Goal: Communication & Community: Answer question/provide support

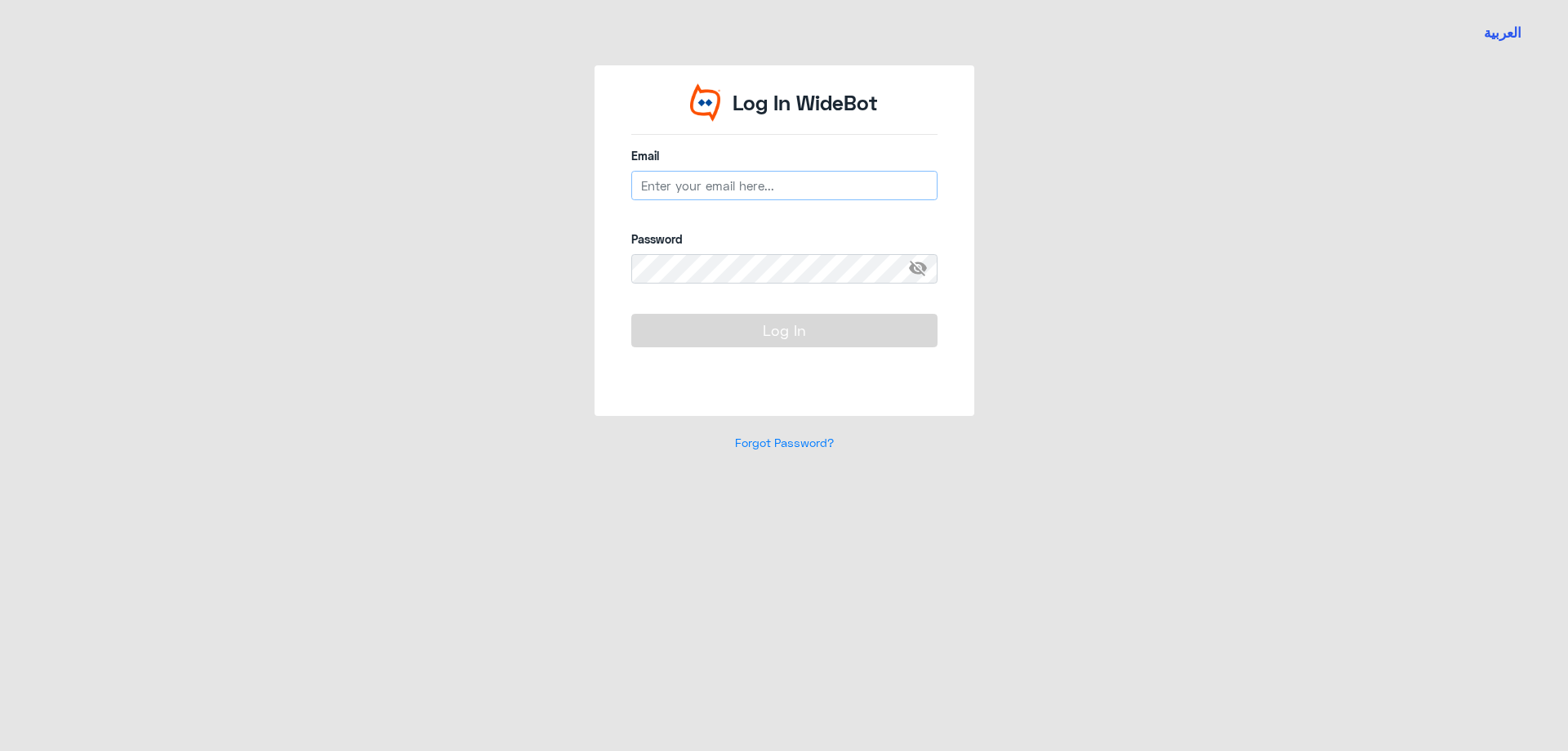
click at [681, 188] on input "email" at bounding box center [784, 186] width 306 height 30
type input "n_qirnas@dallah-hospital.com"
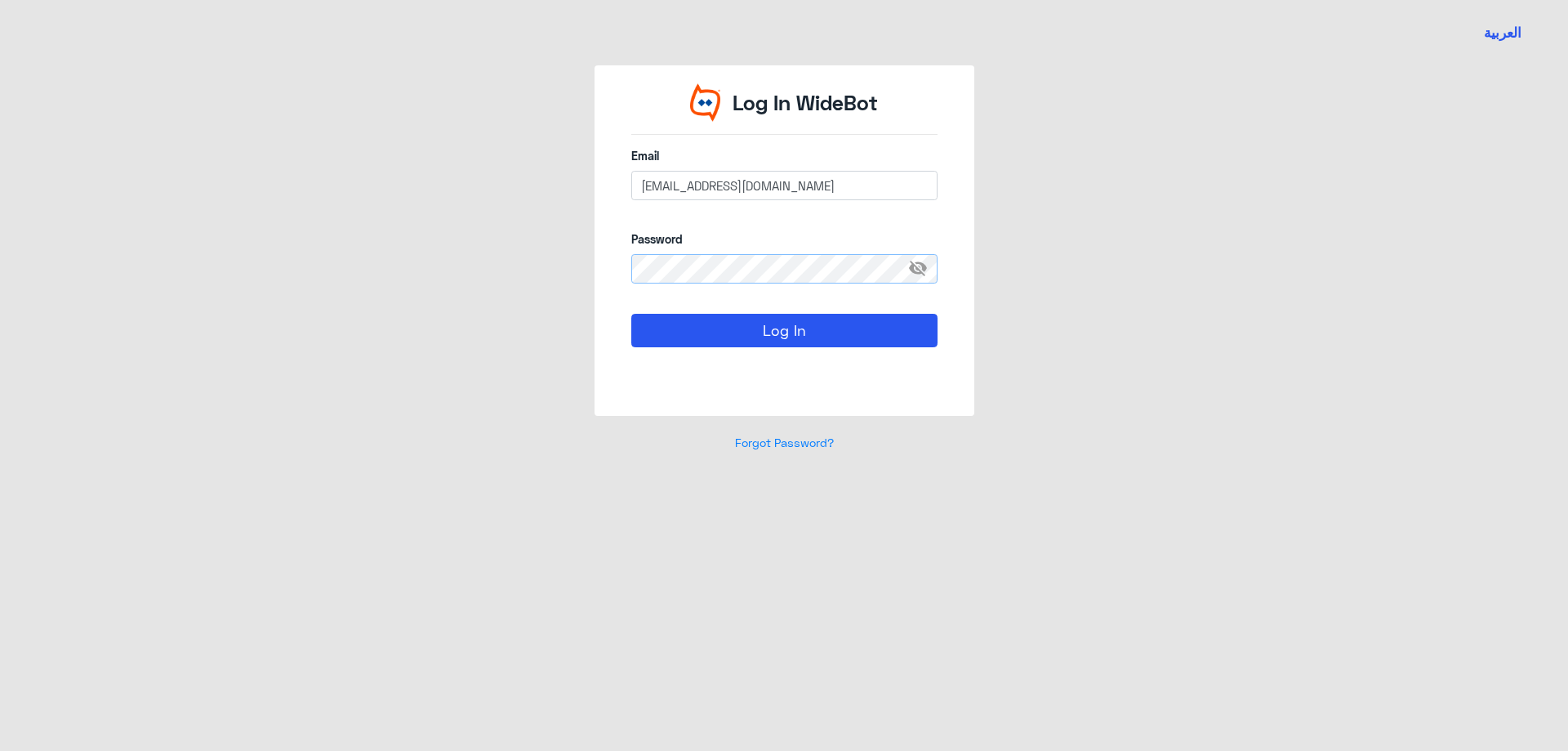
click at [631, 313] on button "Log In" at bounding box center [784, 329] width 306 height 33
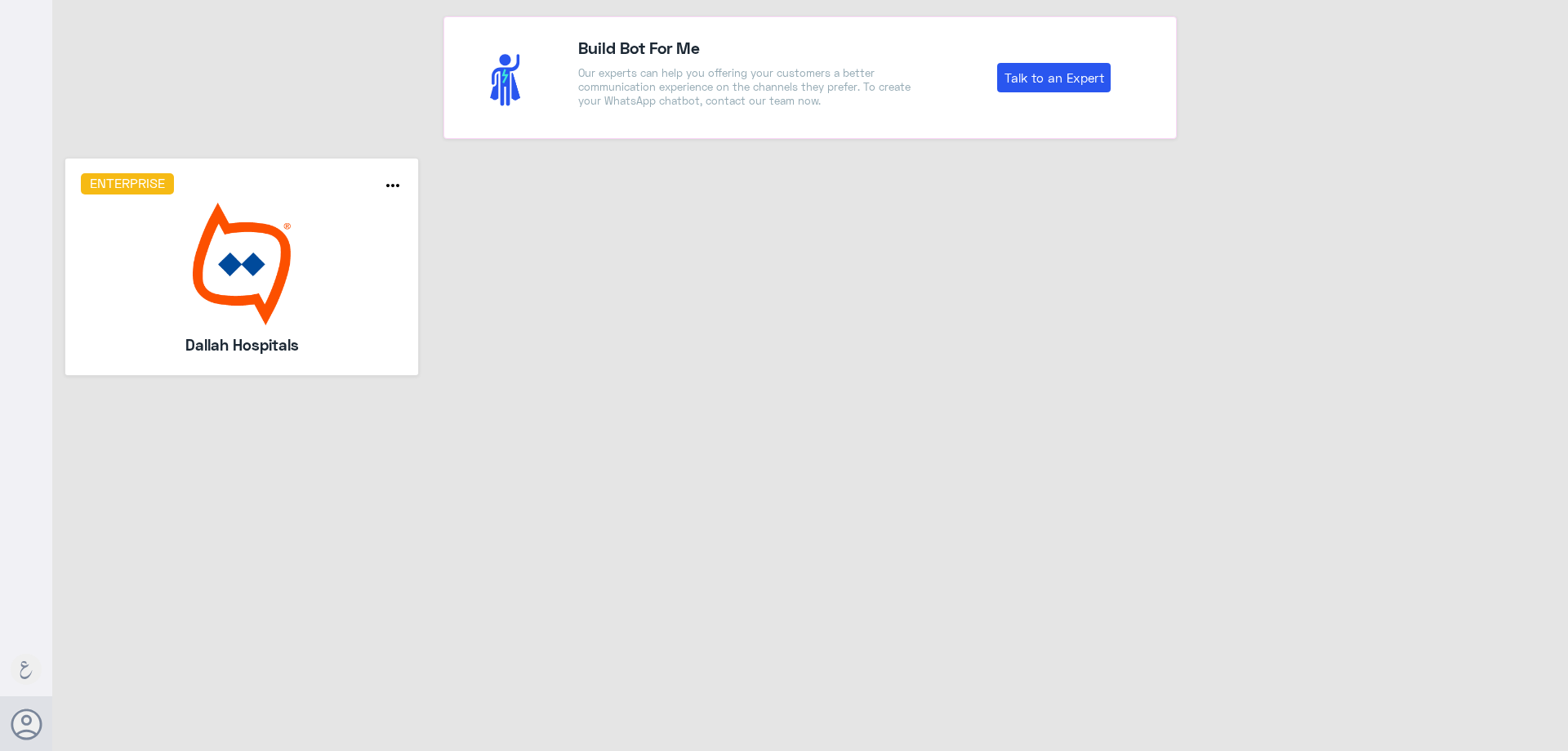
click at [313, 204] on img at bounding box center [242, 264] width 323 height 122
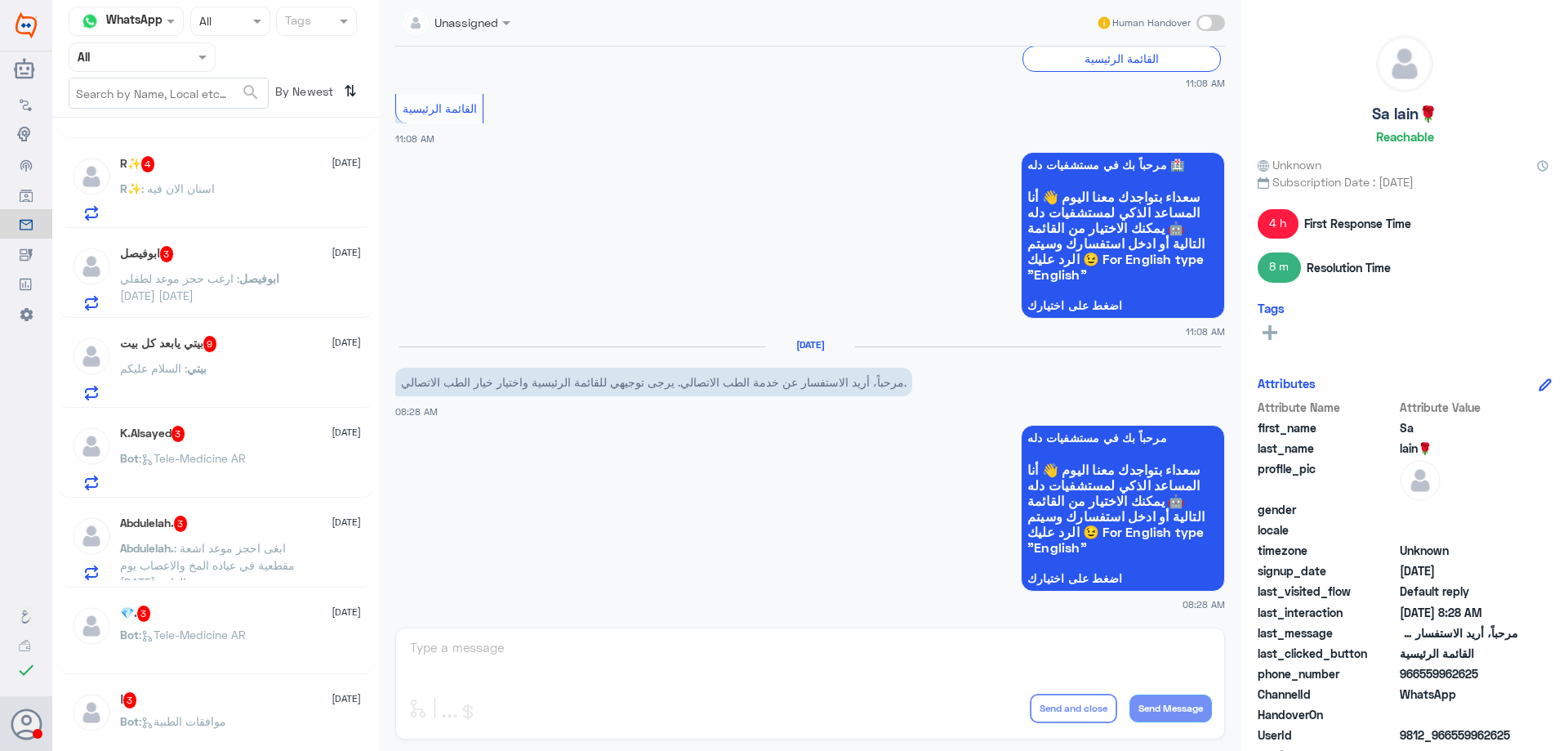
scroll to position [981, 0]
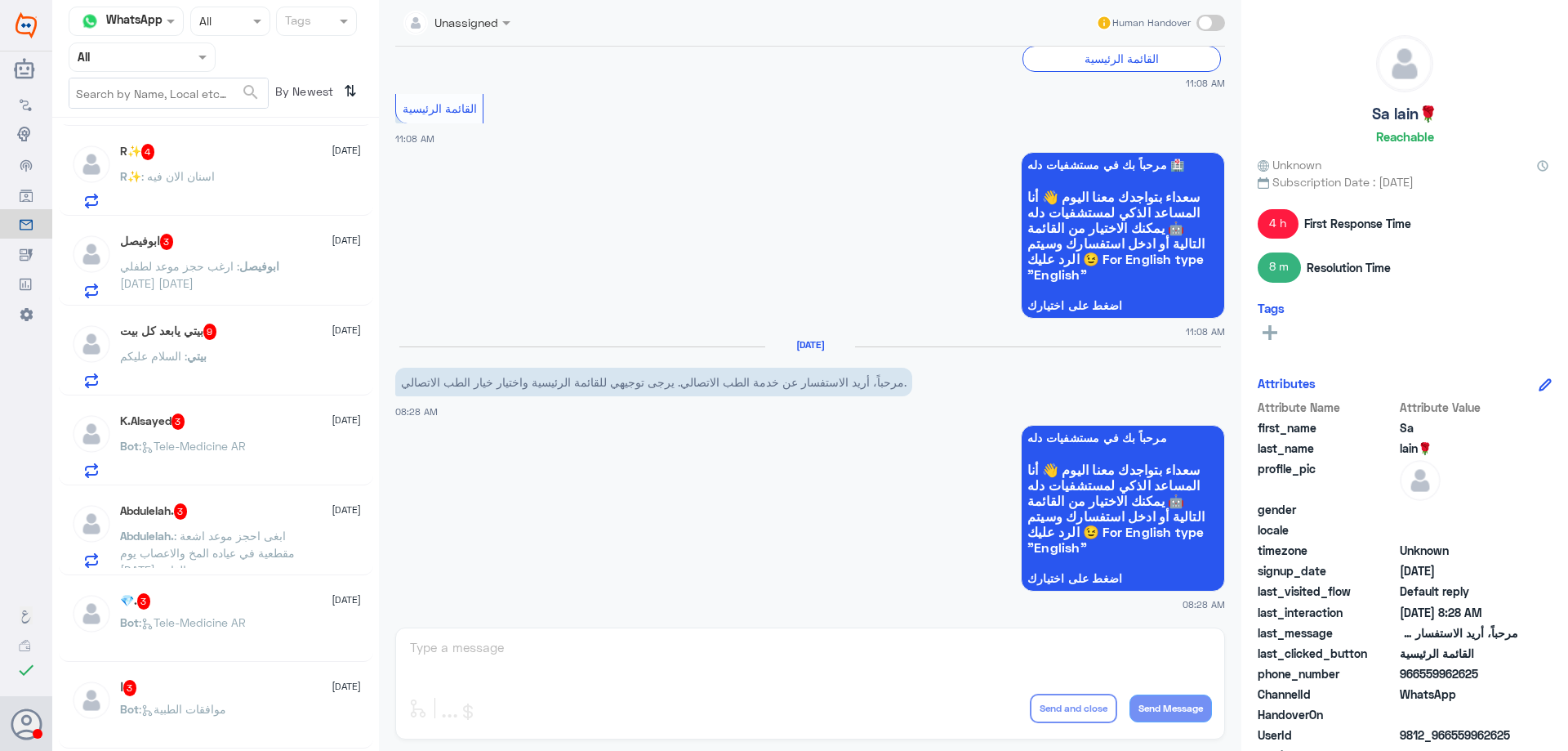
click at [198, 62] on span at bounding box center [205, 56] width 21 height 17
click at [168, 190] on div "Your Team" at bounding box center [142, 205] width 147 height 38
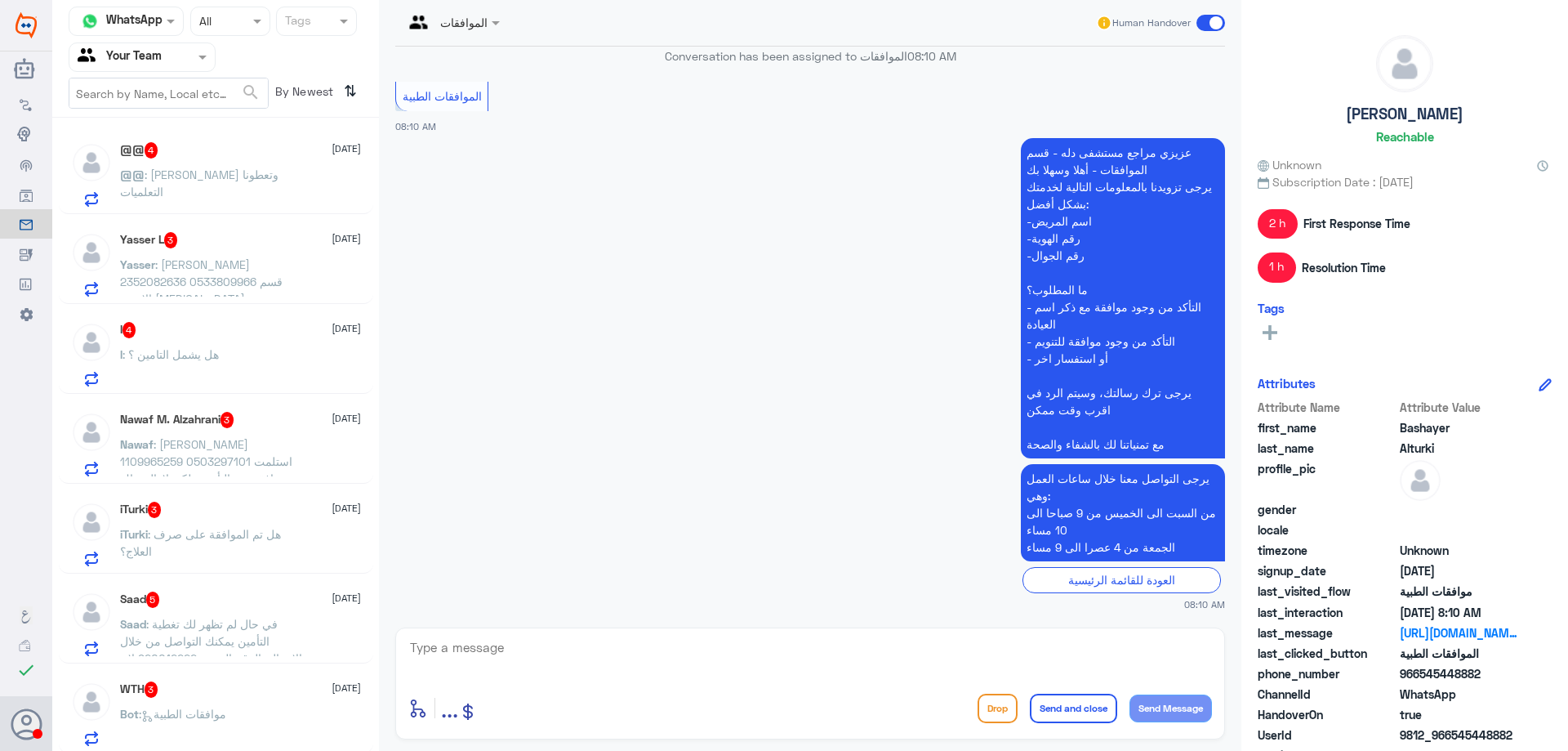
scroll to position [2251, 0]
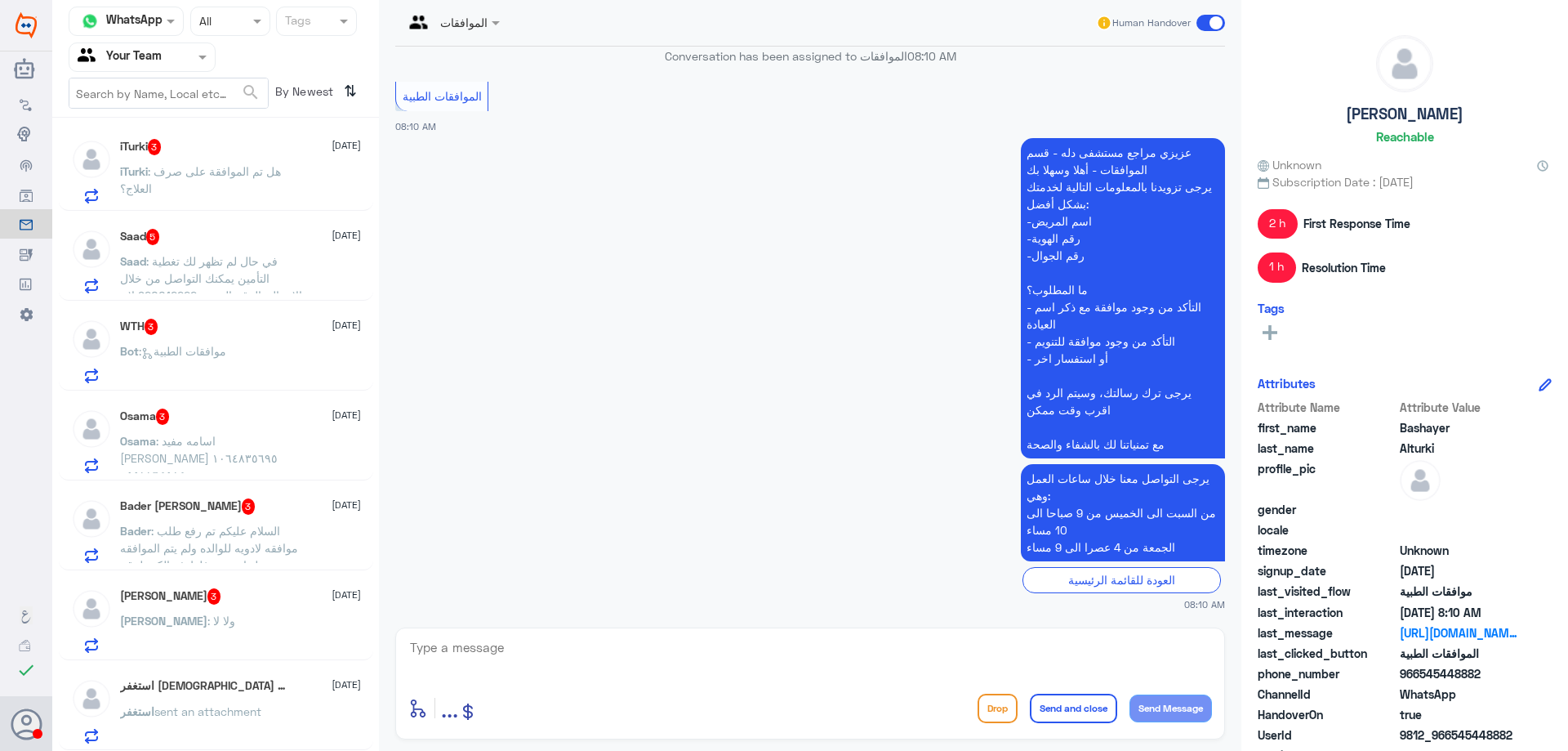
click at [279, 676] on div "استغفر الله العظيم 1 8 October استغفر sent an attachment" at bounding box center [216, 708] width 314 height 85
click at [278, 670] on div "استغفر الله العظيم 1 8 October استغفر sent an attachment" at bounding box center [216, 708] width 314 height 85
click at [258, 676] on div "استغفر الله العظيم 1 8 October استغفر sent an attachment" at bounding box center [216, 708] width 314 height 85
click at [212, 689] on h5 "استغفر الله العظيم 1" at bounding box center [205, 686] width 169 height 16
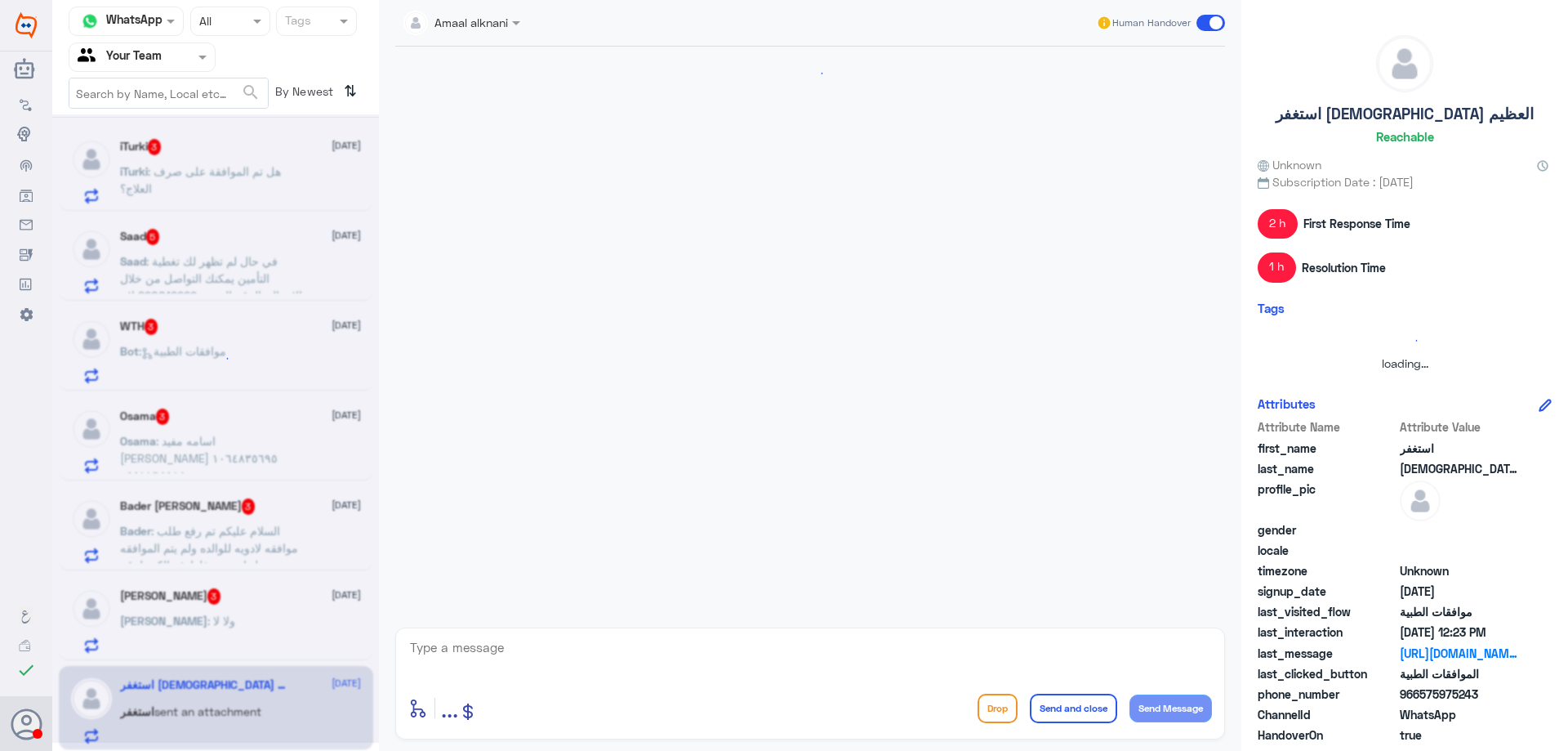
click at [212, 689] on div at bounding box center [216, 429] width 327 height 629
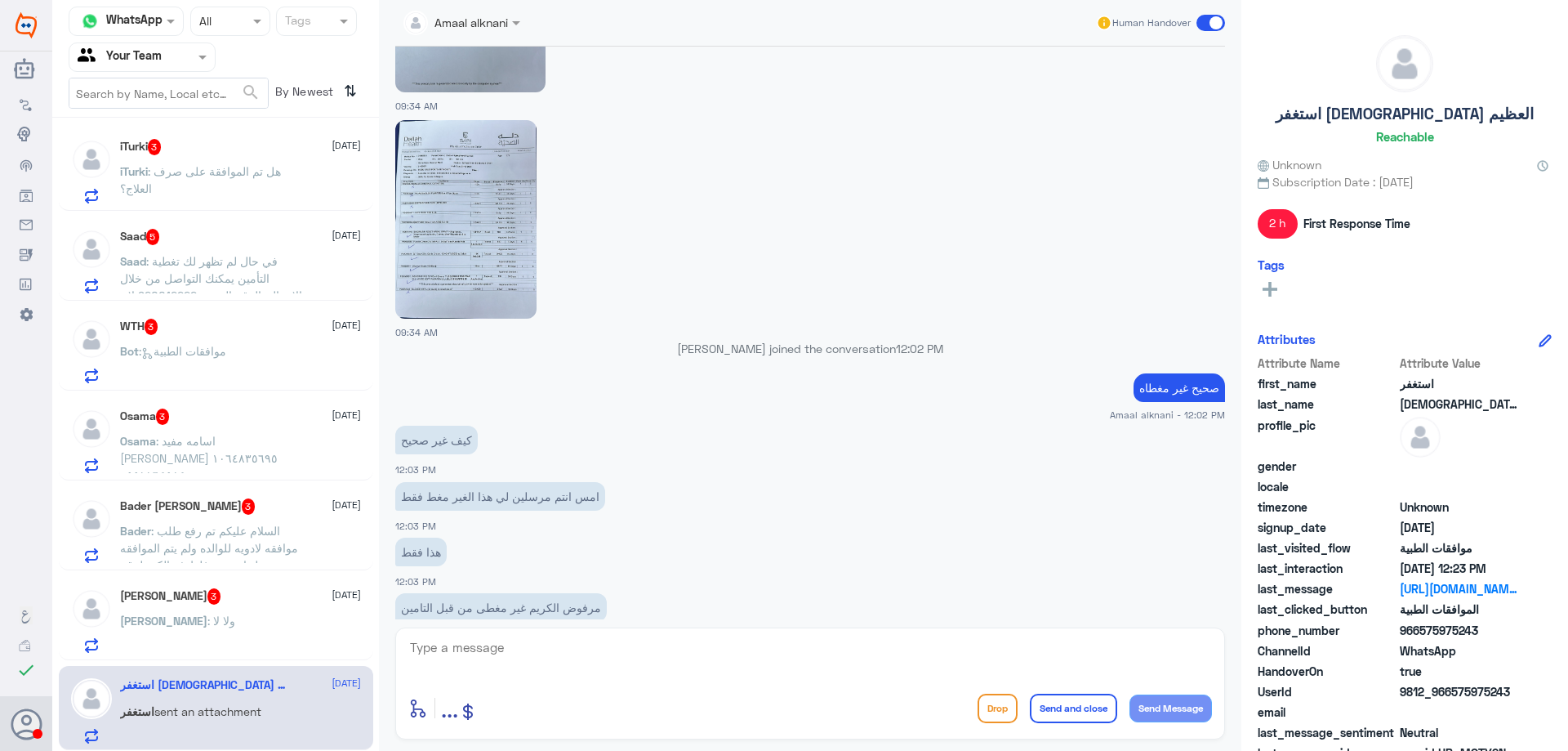
scroll to position [1161, 0]
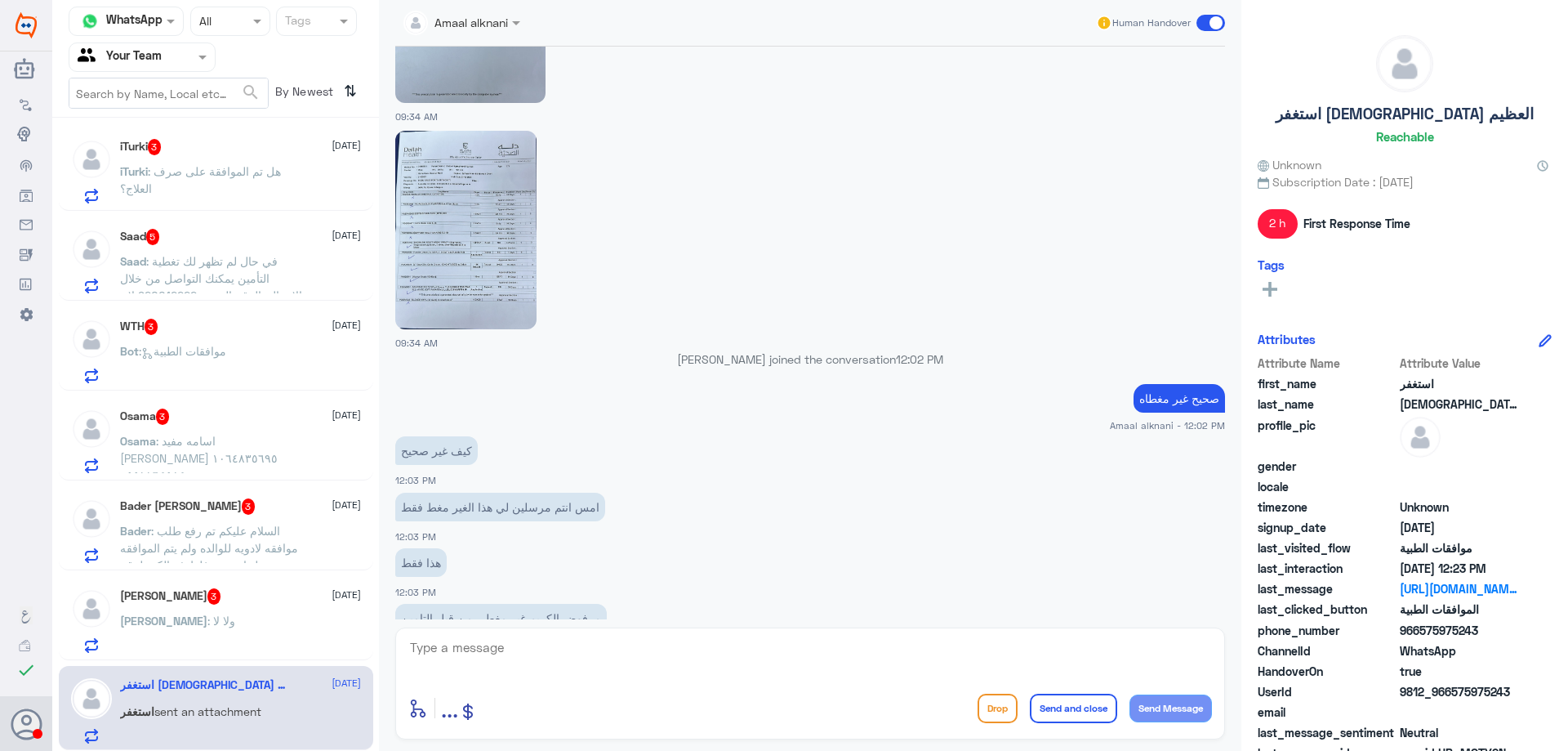
click at [485, 279] on img at bounding box center [466, 230] width 141 height 199
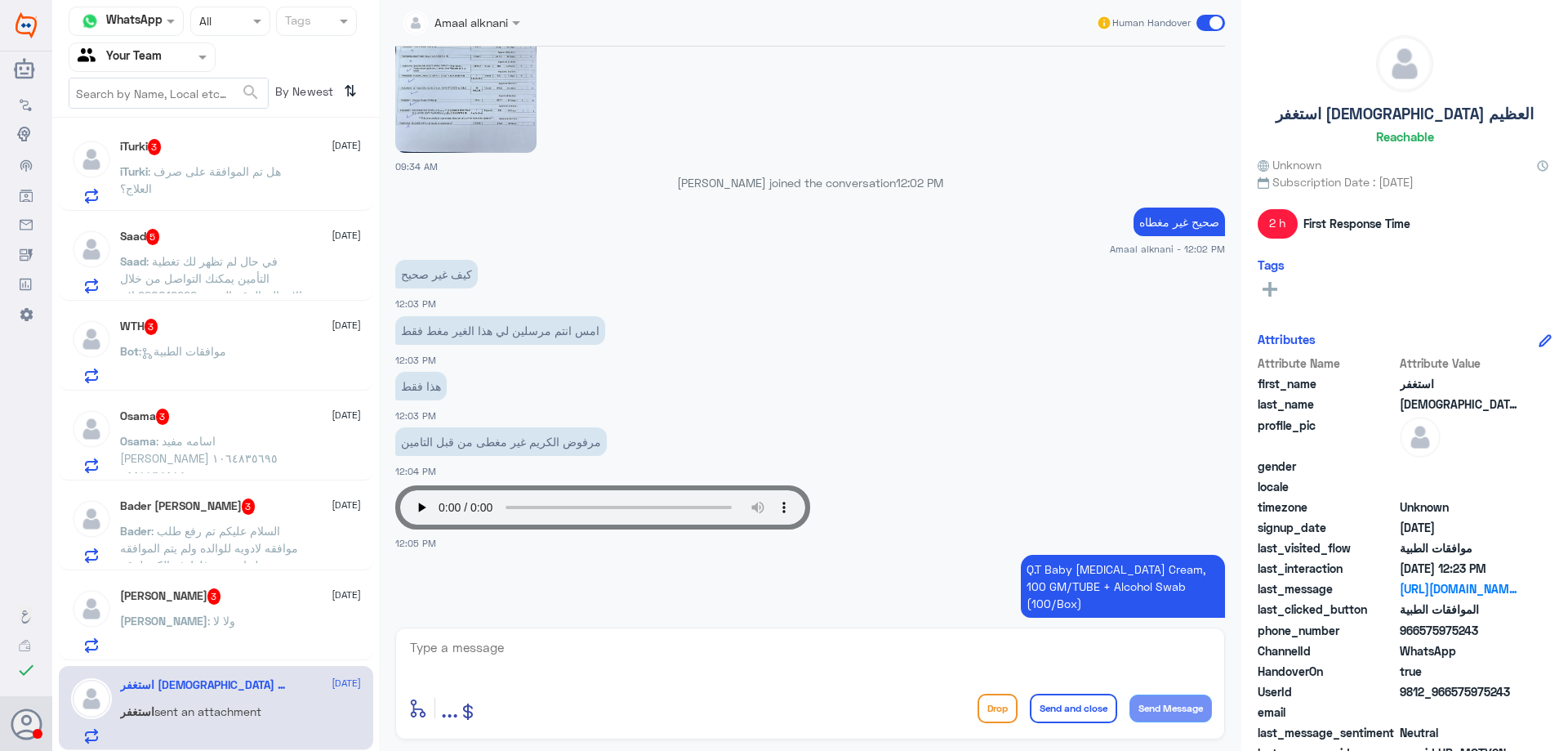
scroll to position [1487, 0]
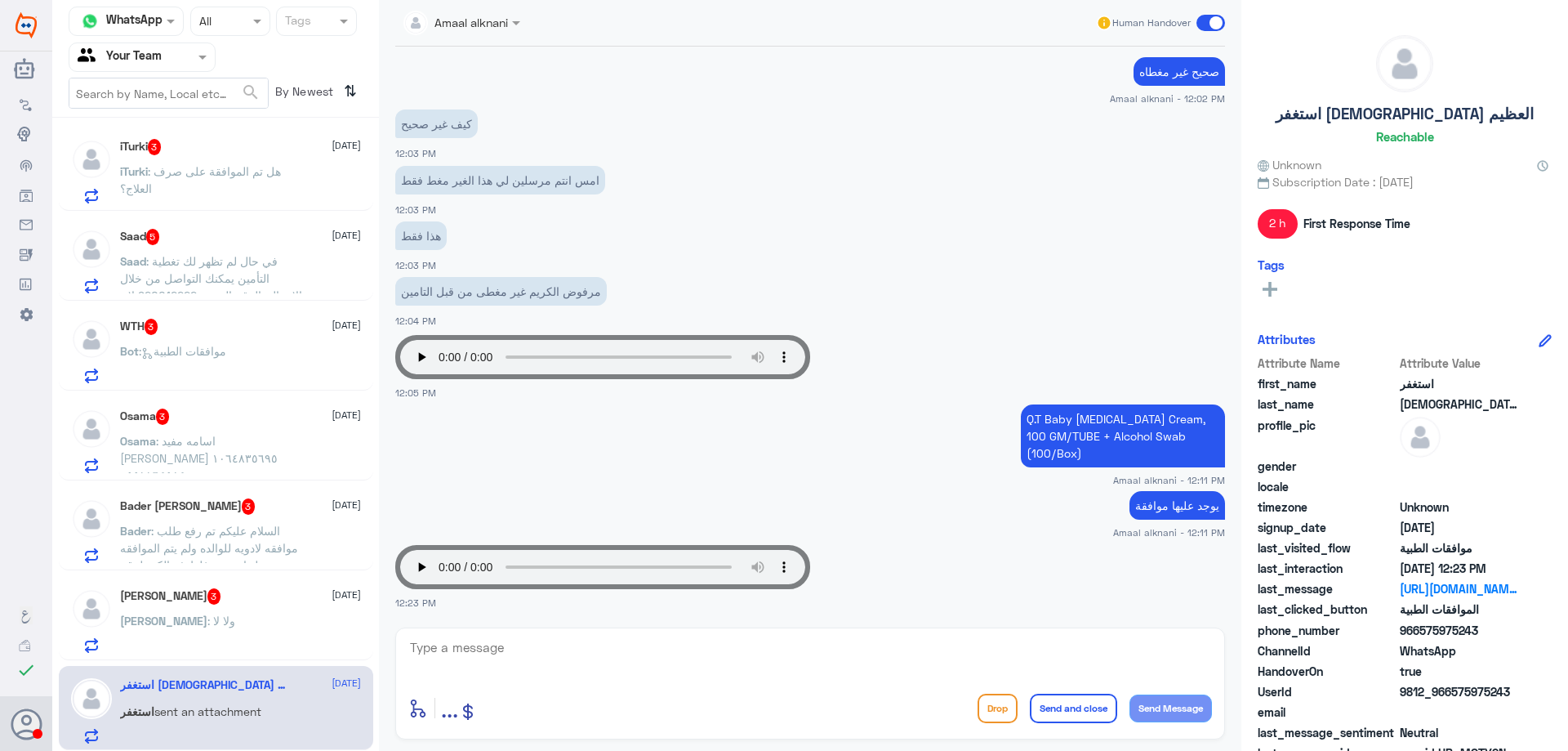
click at [215, 630] on p "ابوعبدالرحمن : ولا لا" at bounding box center [178, 632] width 115 height 41
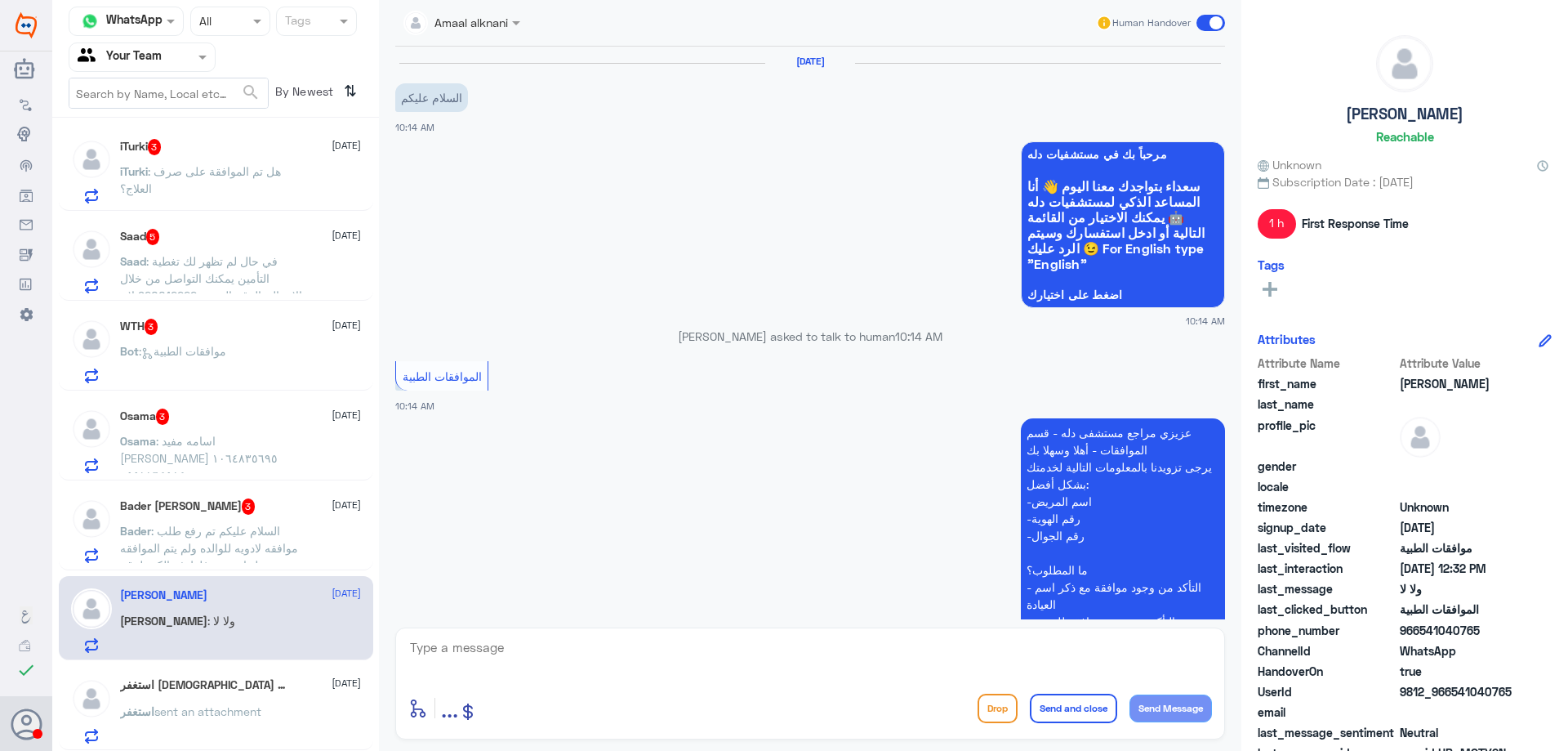
scroll to position [568, 0]
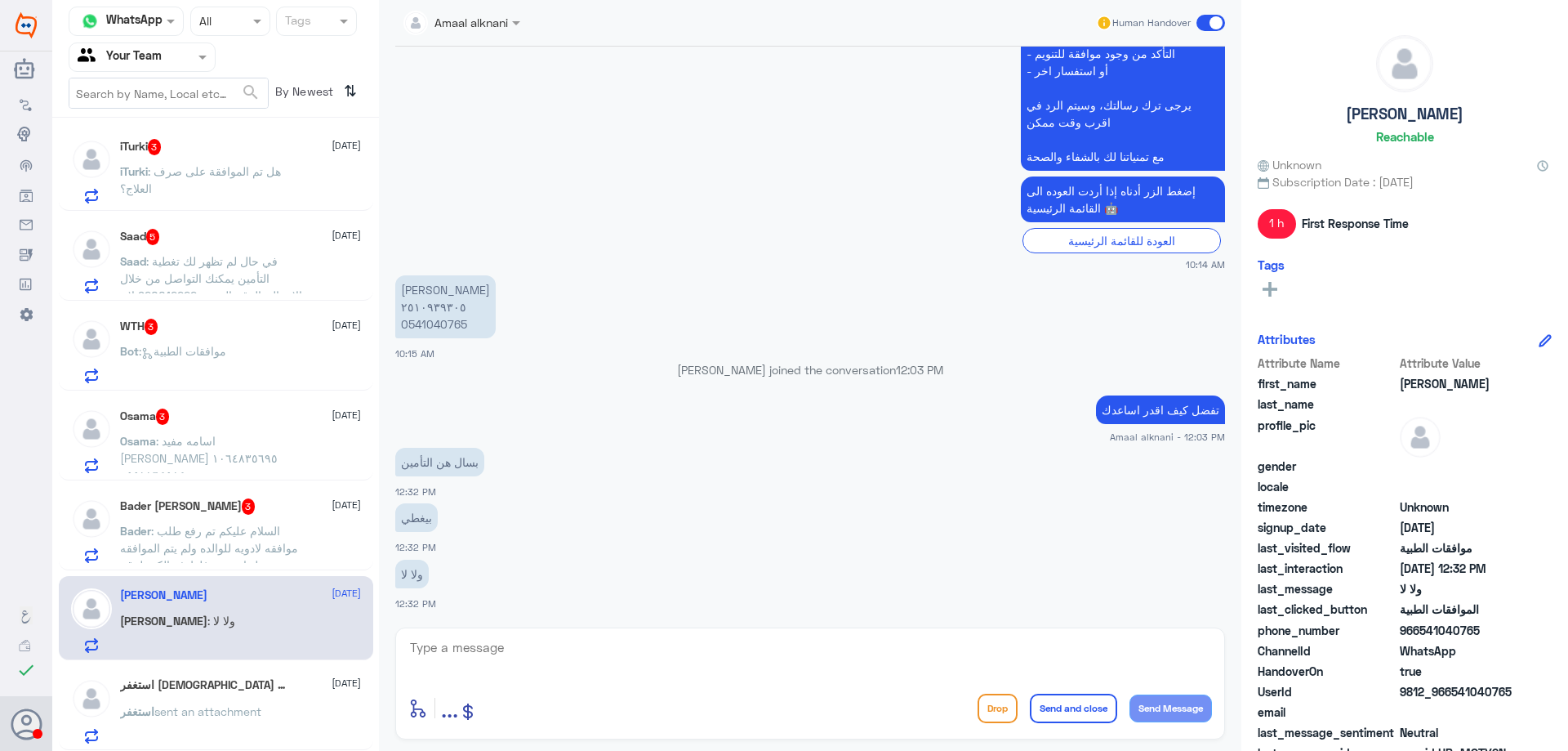
click at [440, 640] on textarea at bounding box center [810, 657] width 803 height 40
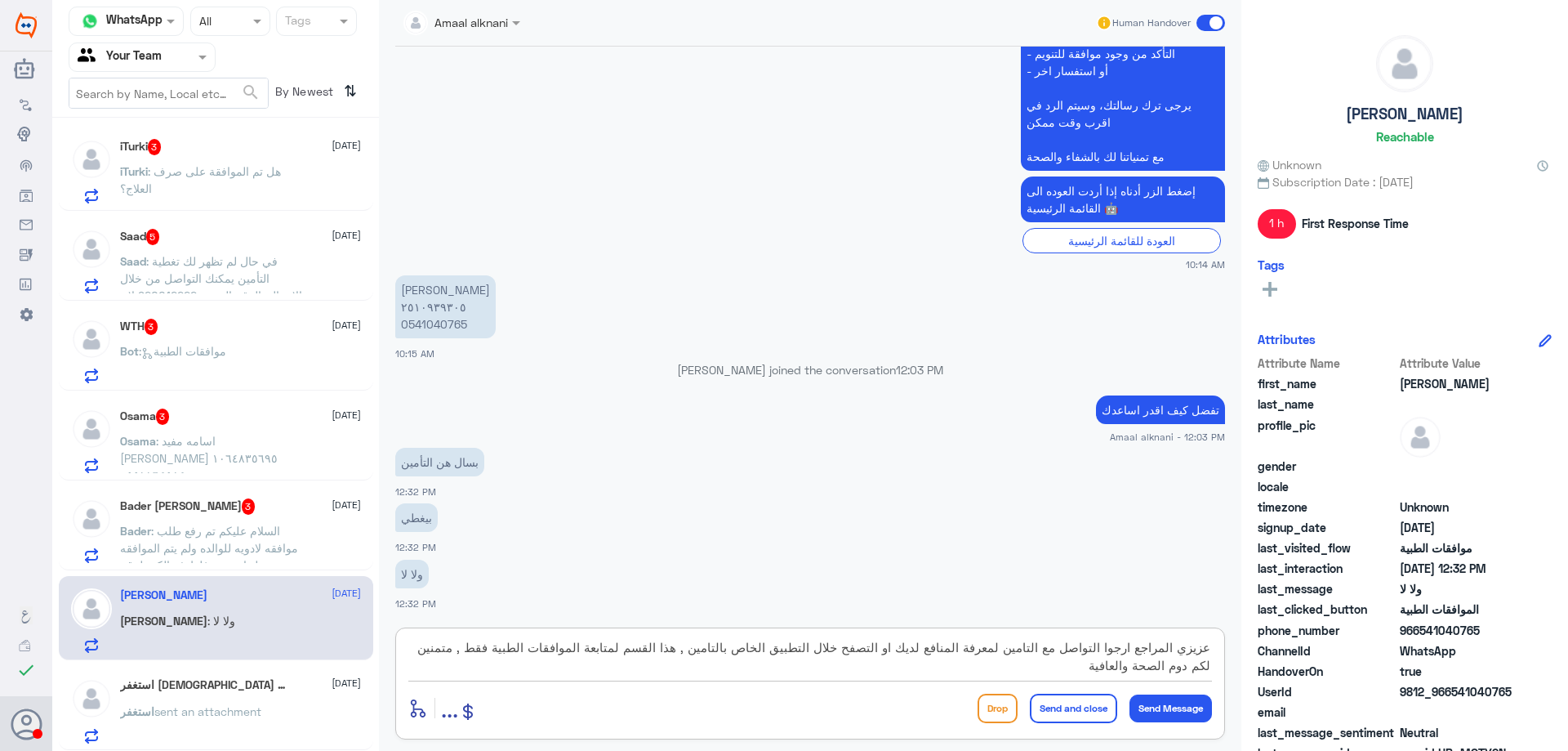
type textarea "عزيزي المراجع ارجوا التواصل مع التامين لمعرفة المنافع لديك او التصفح خلال التطب…"
click at [1097, 724] on div "enter flow name ... Drop Send and close Send Message" at bounding box center [810, 707] width 803 height 37
click at [1092, 713] on button "Send and close" at bounding box center [1074, 709] width 87 height 30
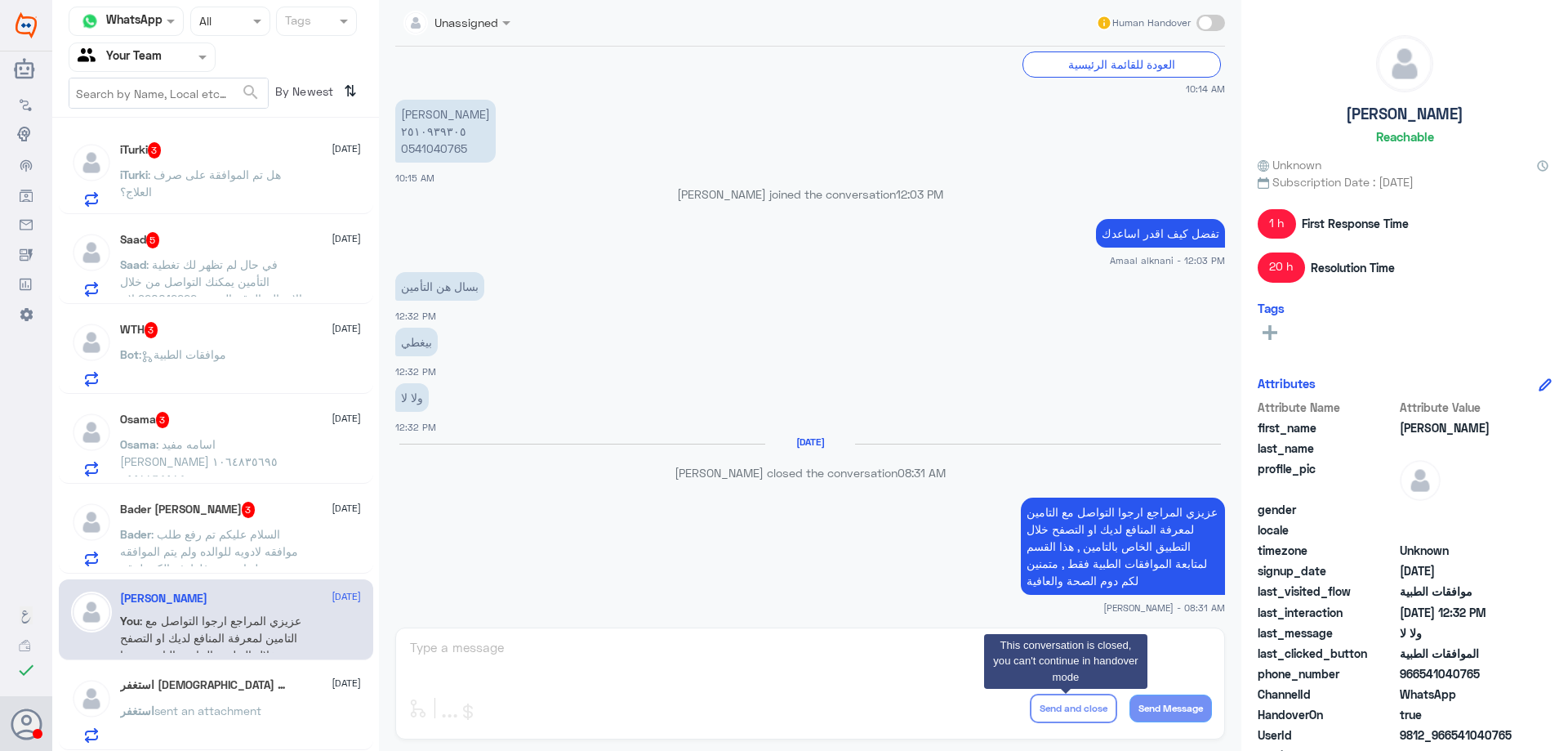
scroll to position [718, 0]
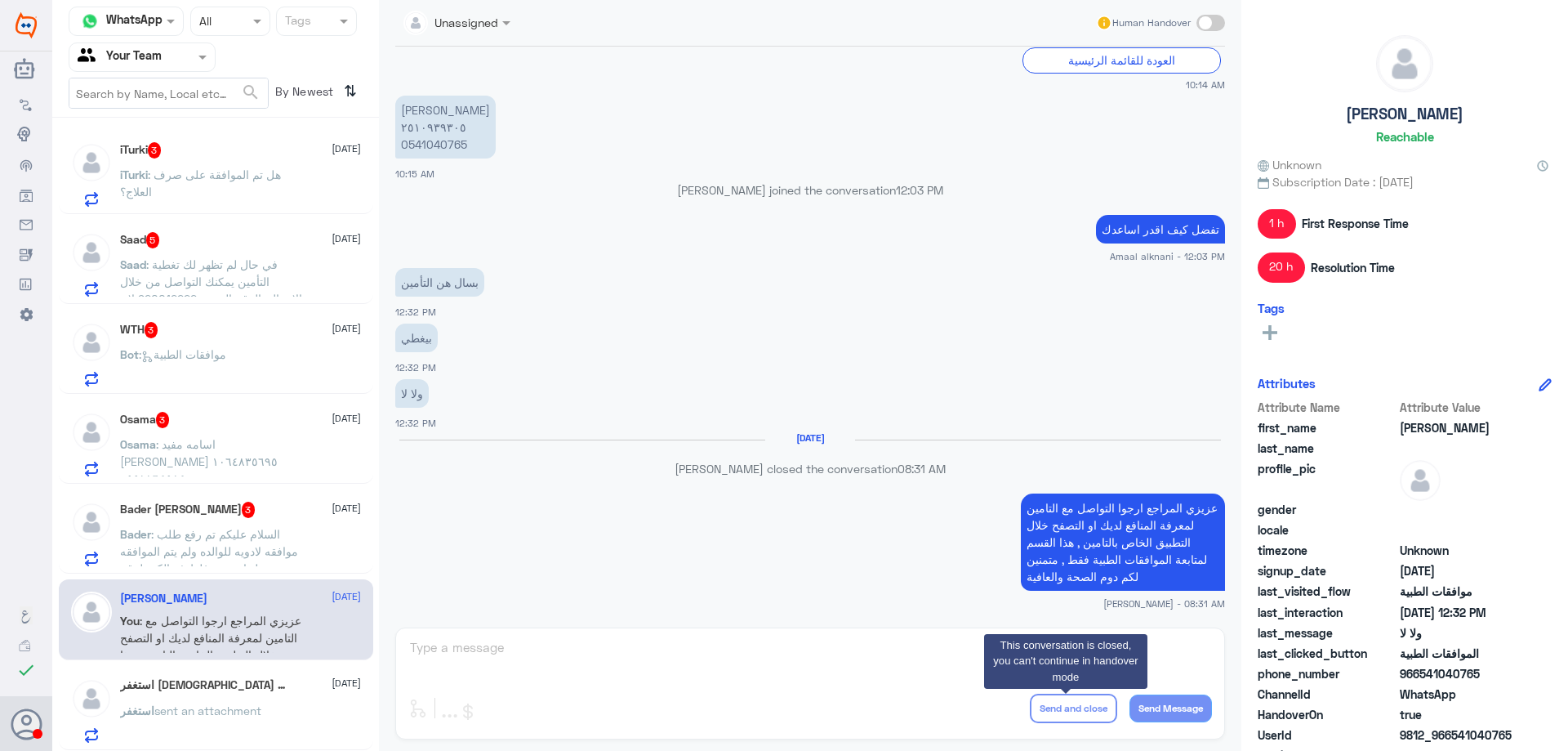
click at [296, 552] on p "Bader : السلام عليكم تم رفع طلب موافقه لادويه للوالده ولم يتم الموافقه عليها بس…" at bounding box center [212, 545] width 184 height 41
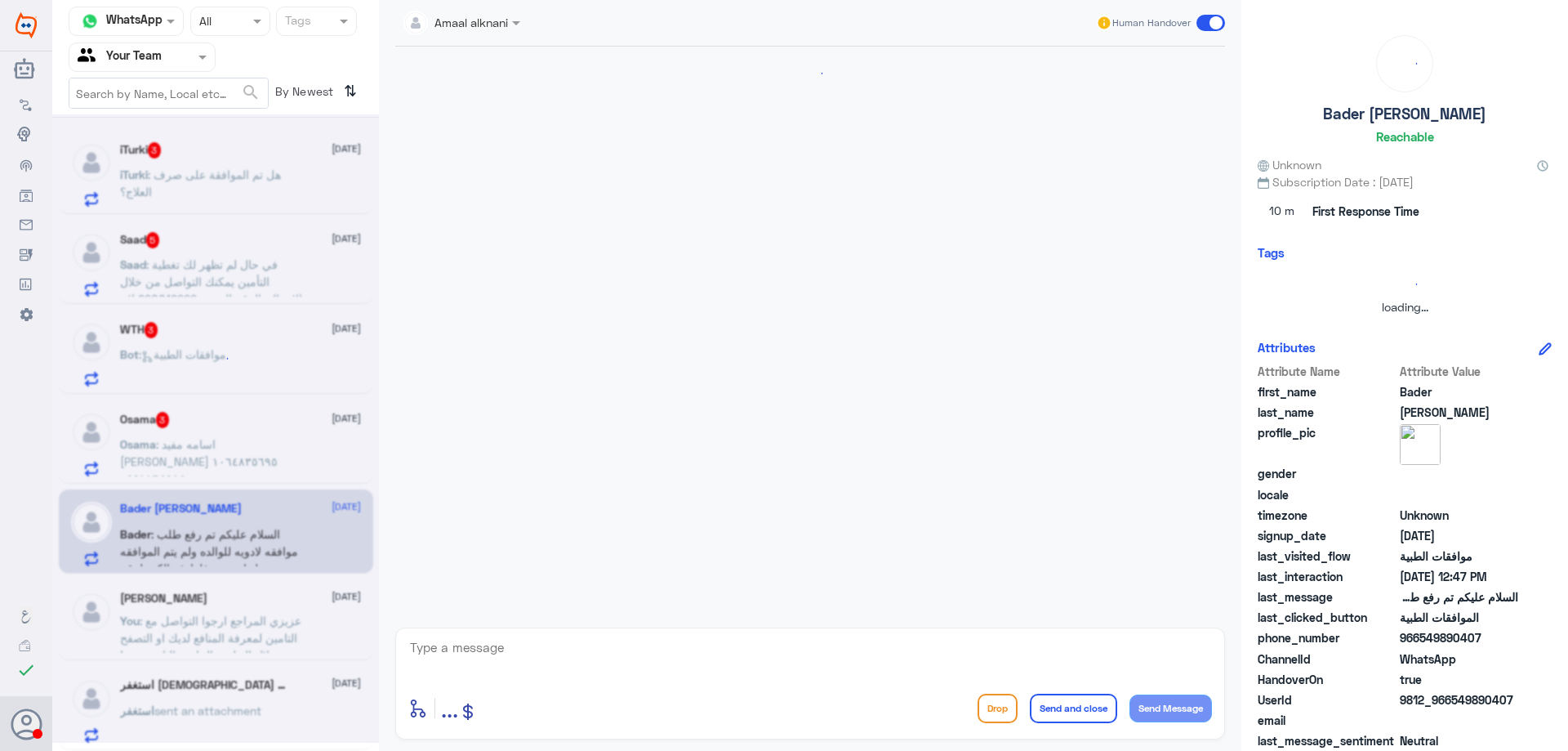
scroll to position [541, 0]
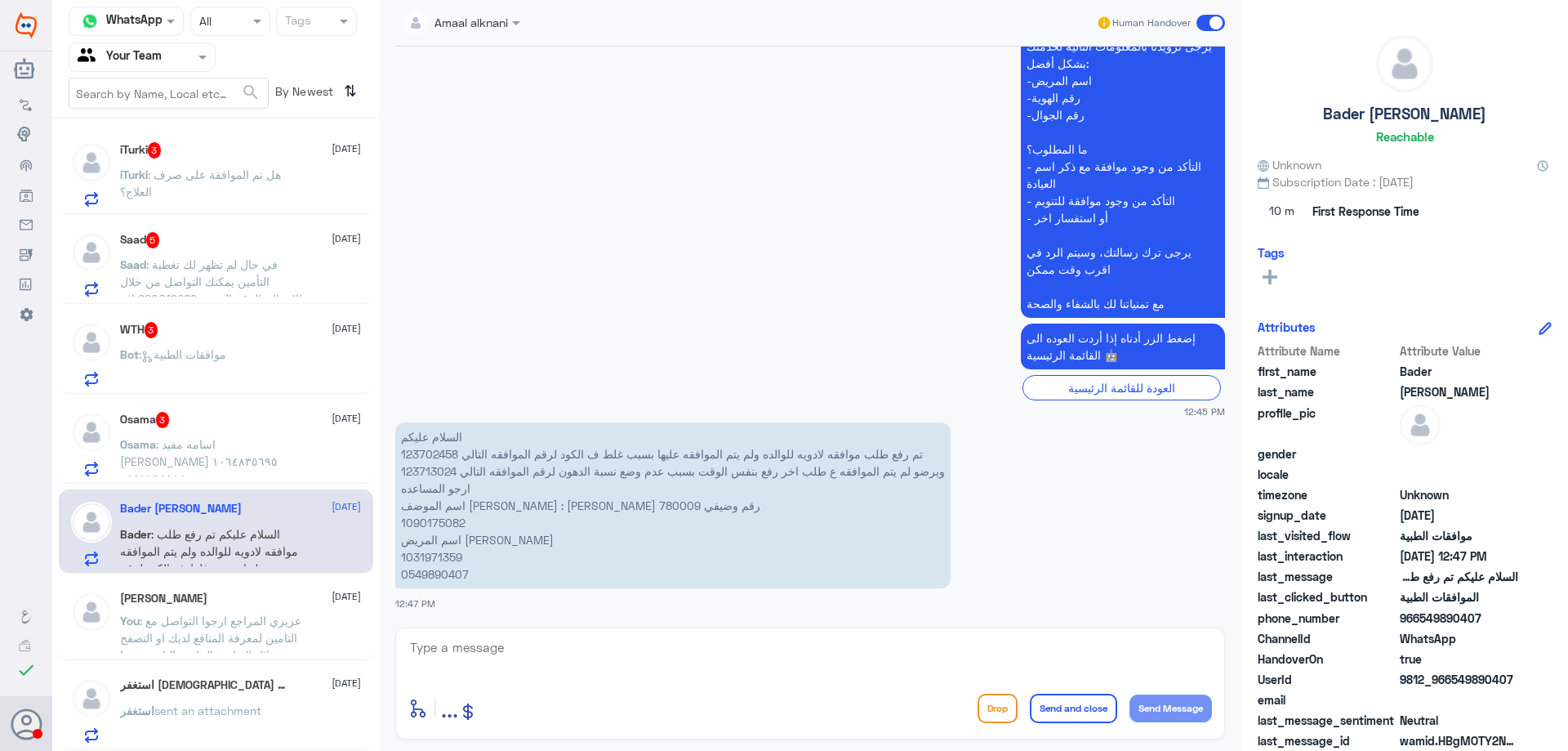
click at [413, 456] on p "السلام عليكم تم رفع طلب موافقه لادويه للوالده ولم يتم الموافقه عليها بسبب غلط ف…" at bounding box center [673, 505] width 556 height 166
copy p "123702458"
click at [428, 469] on p "السلام عليكم تم رفع طلب موافقه لادويه للوالده ولم يتم الموافقه عليها بسبب غلط ف…" at bounding box center [673, 505] width 556 height 166
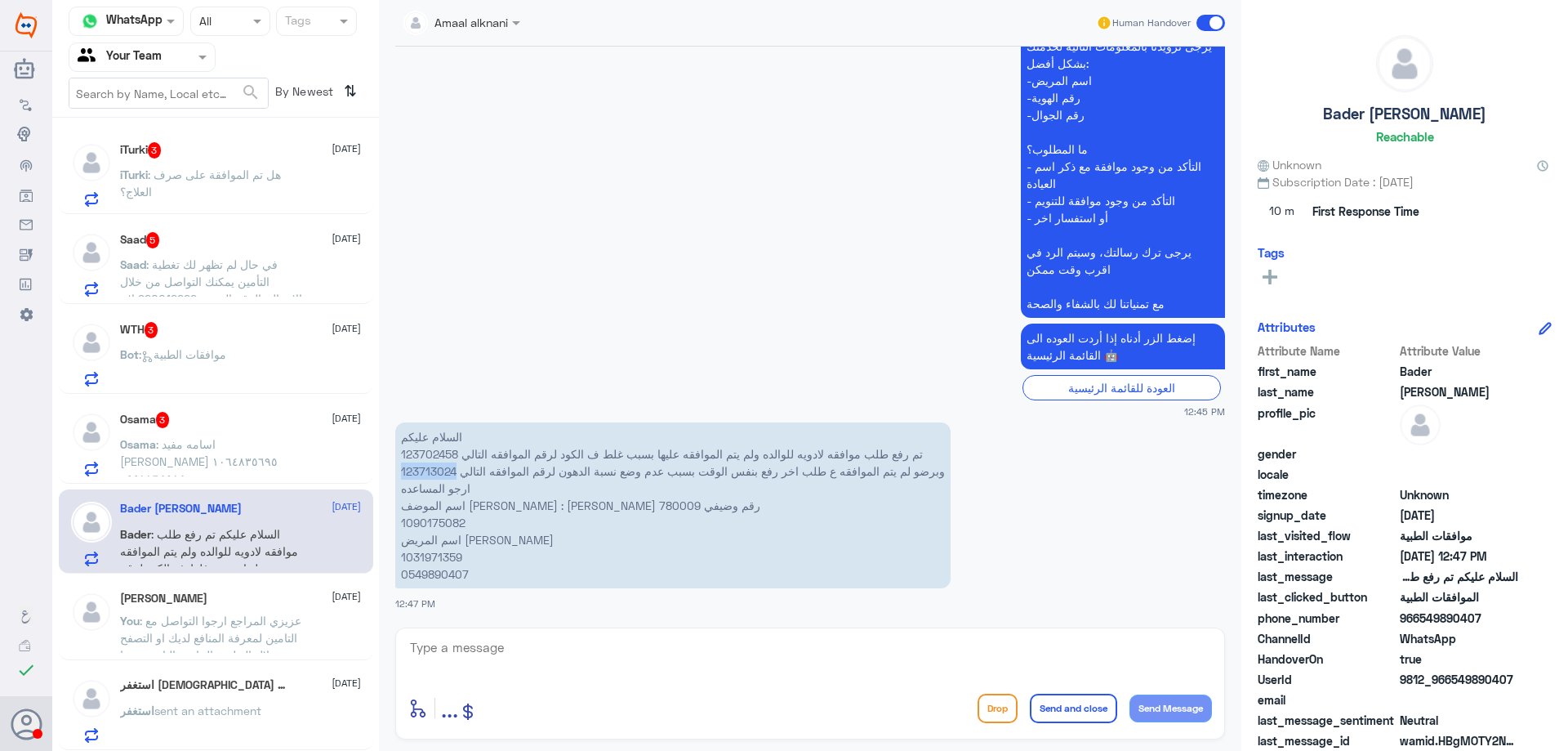
copy p "123713024"
click at [440, 454] on p "السلام عليكم تم رفع طلب موافقه لادويه للوالده ولم يتم الموافقه عليها بسبب غلط ف…" at bounding box center [673, 505] width 556 height 166
copy p "123702458"
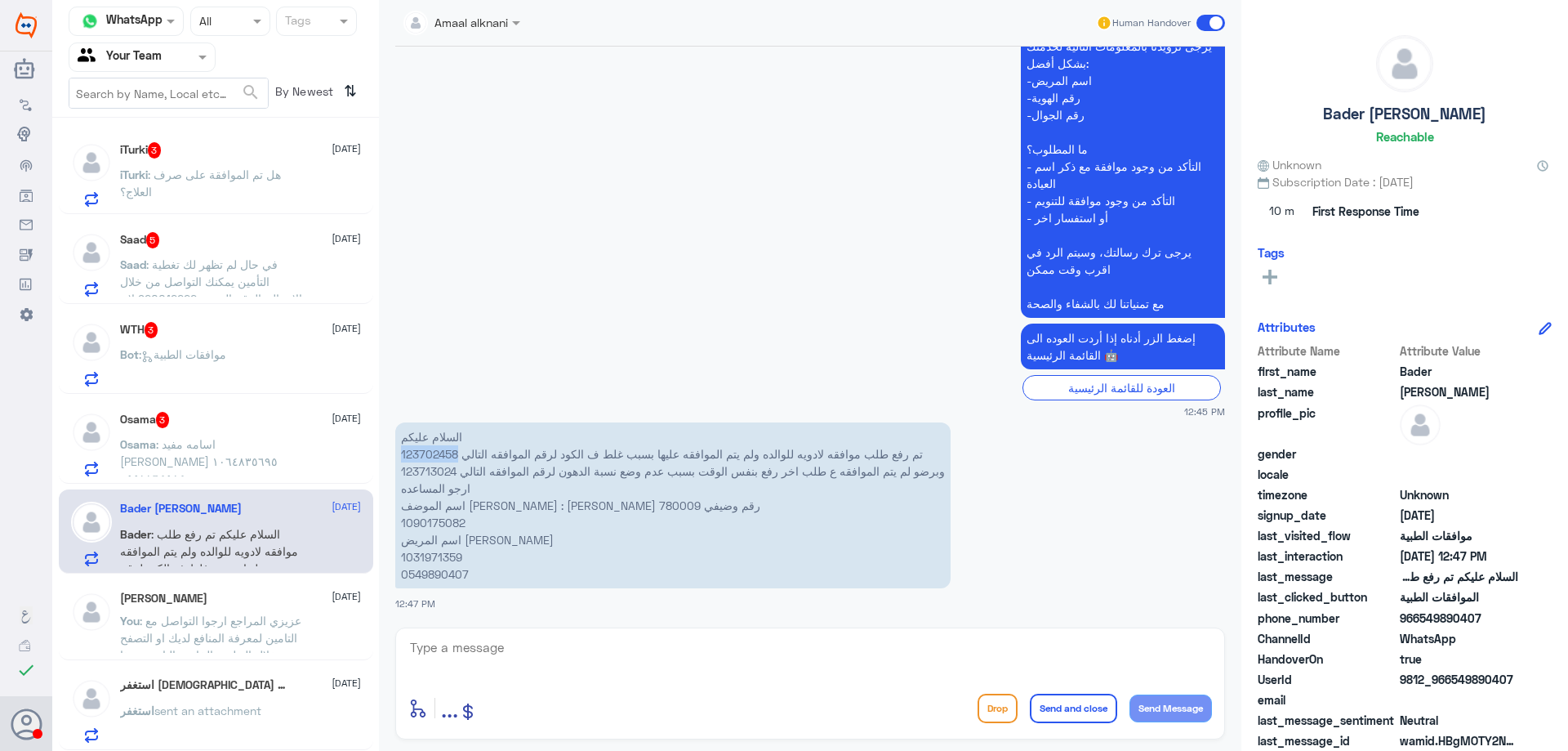
click at [587, 656] on textarea at bounding box center [810, 657] width 803 height 40
drag, startPoint x: 612, startPoint y: 629, endPoint x: 620, endPoint y: 643, distance: 16.1
click at [615, 632] on div "وعليكم السلام enter flow name ... Drop Send and close Send Message" at bounding box center [810, 683] width 830 height 112
click at [616, 649] on textarea "وعليكم السلام" at bounding box center [810, 657] width 803 height 40
paste textarea "وعليكم السلام عزيزي المراجع بخصوص رقم الموافقة 123702458 , بعض الادوية تم رفضها…"
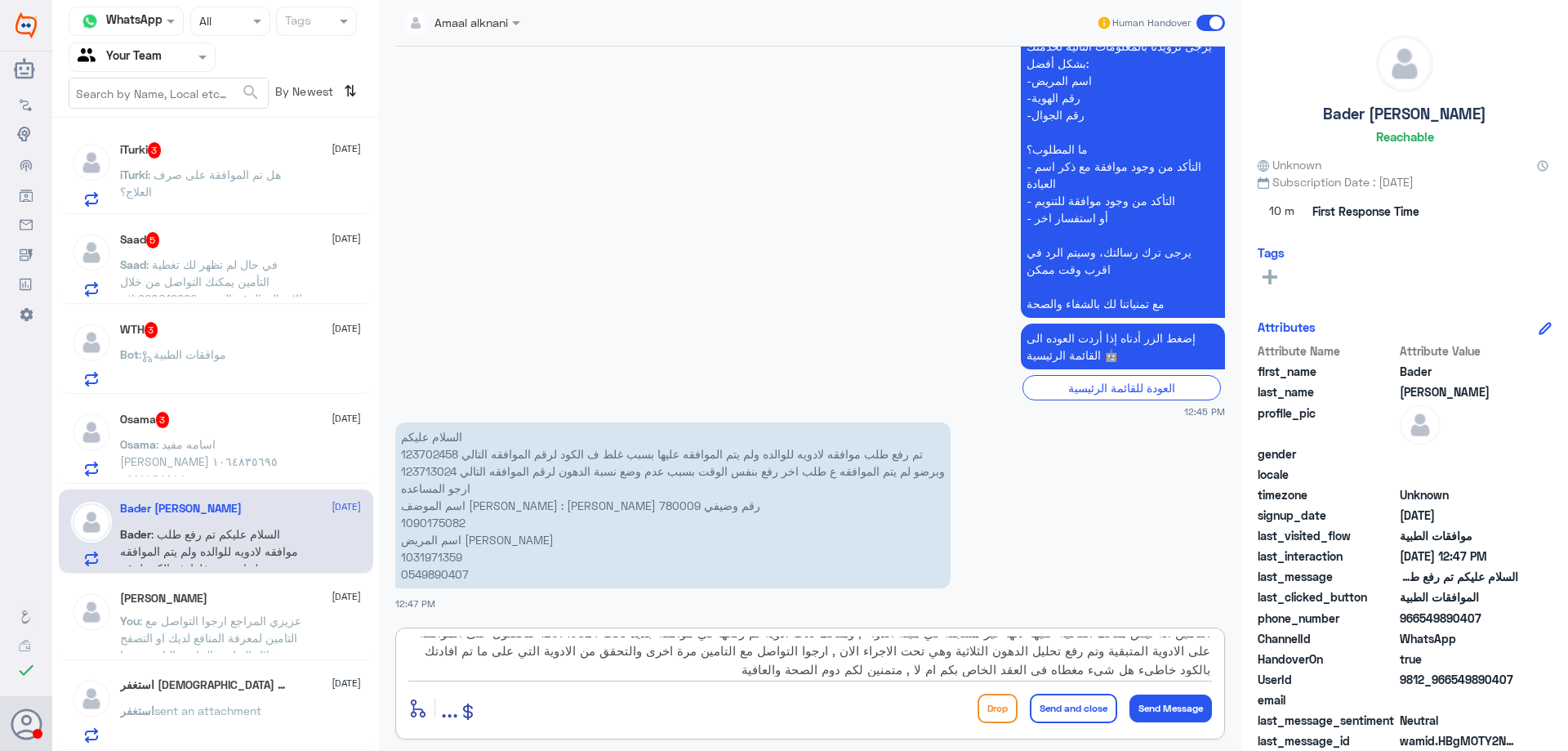
scroll to position [0, 0]
drag, startPoint x: 640, startPoint y: 664, endPoint x: 1408, endPoint y: 432, distance: 802.3
click at [1406, 434] on div "Channel WhatsApp Status × All Tags Agent Filter Your Team search By Newest ⇅ Sa…" at bounding box center [810, 378] width 1516 height 756
paste textarea
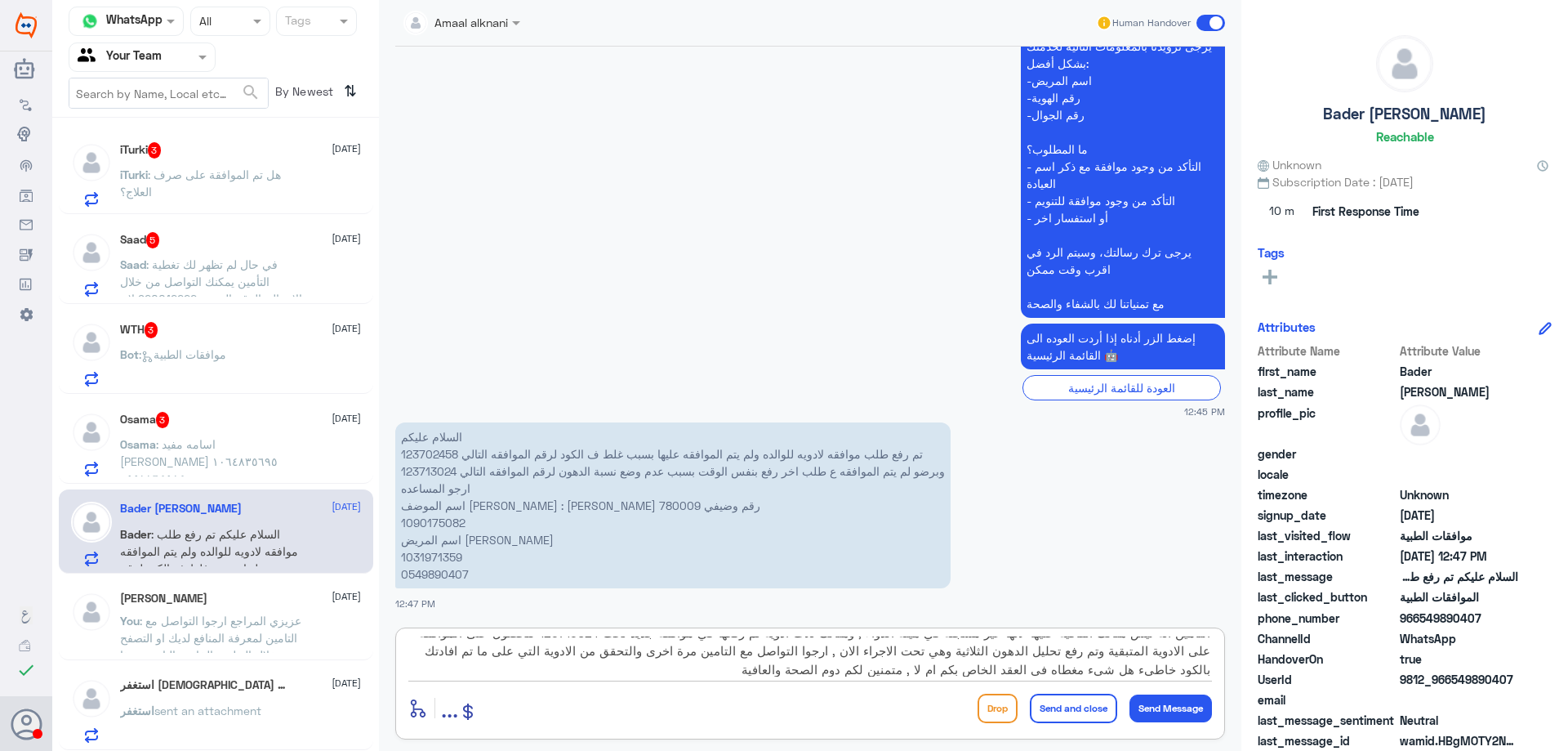
type textarea "وعليكم السلام عزيزي المراجع بخصوص رقم الموافقة 123702458 , بعض الادوية تم رفضها…"
click at [1086, 709] on button "Send and close" at bounding box center [1074, 709] width 87 height 30
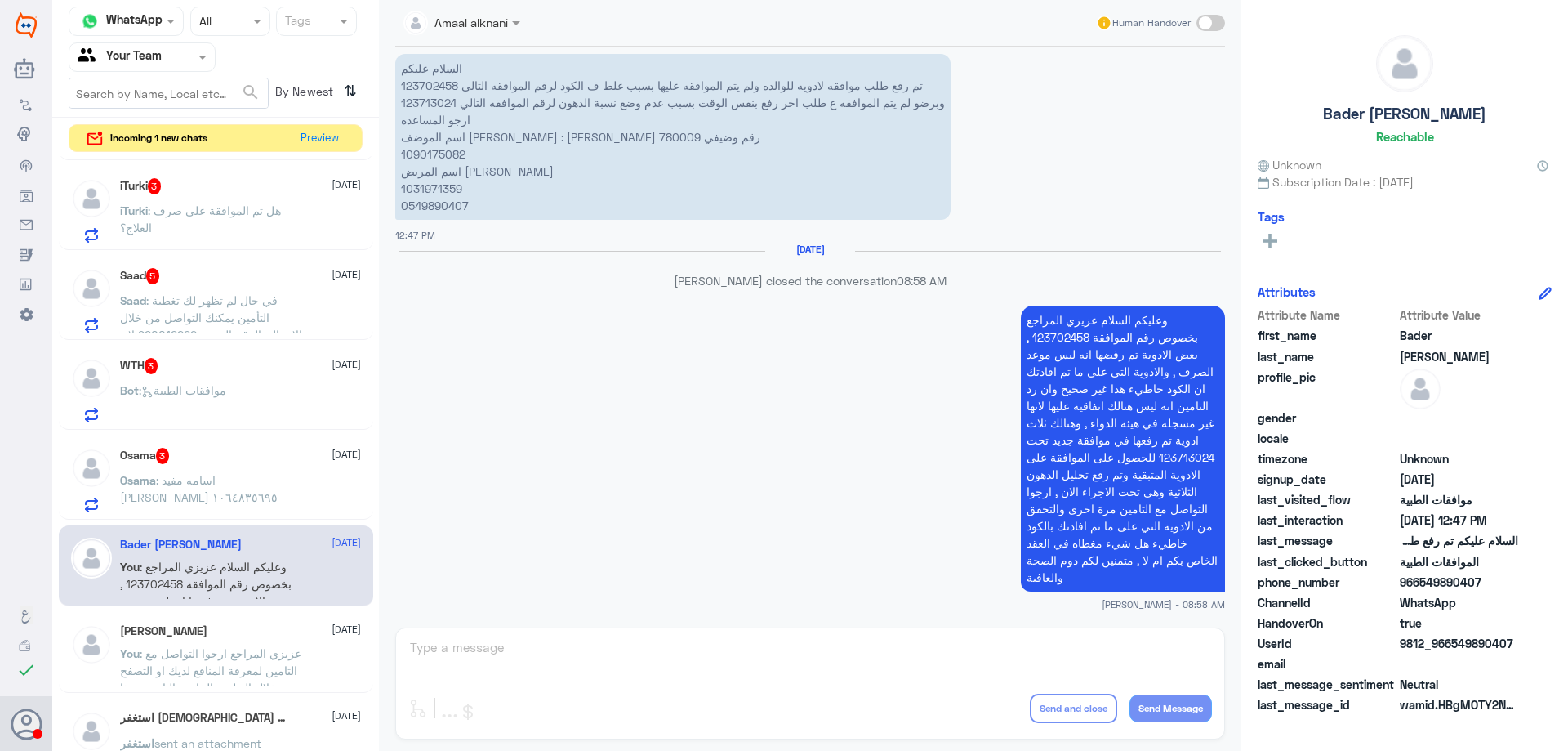
scroll to position [2251, 0]
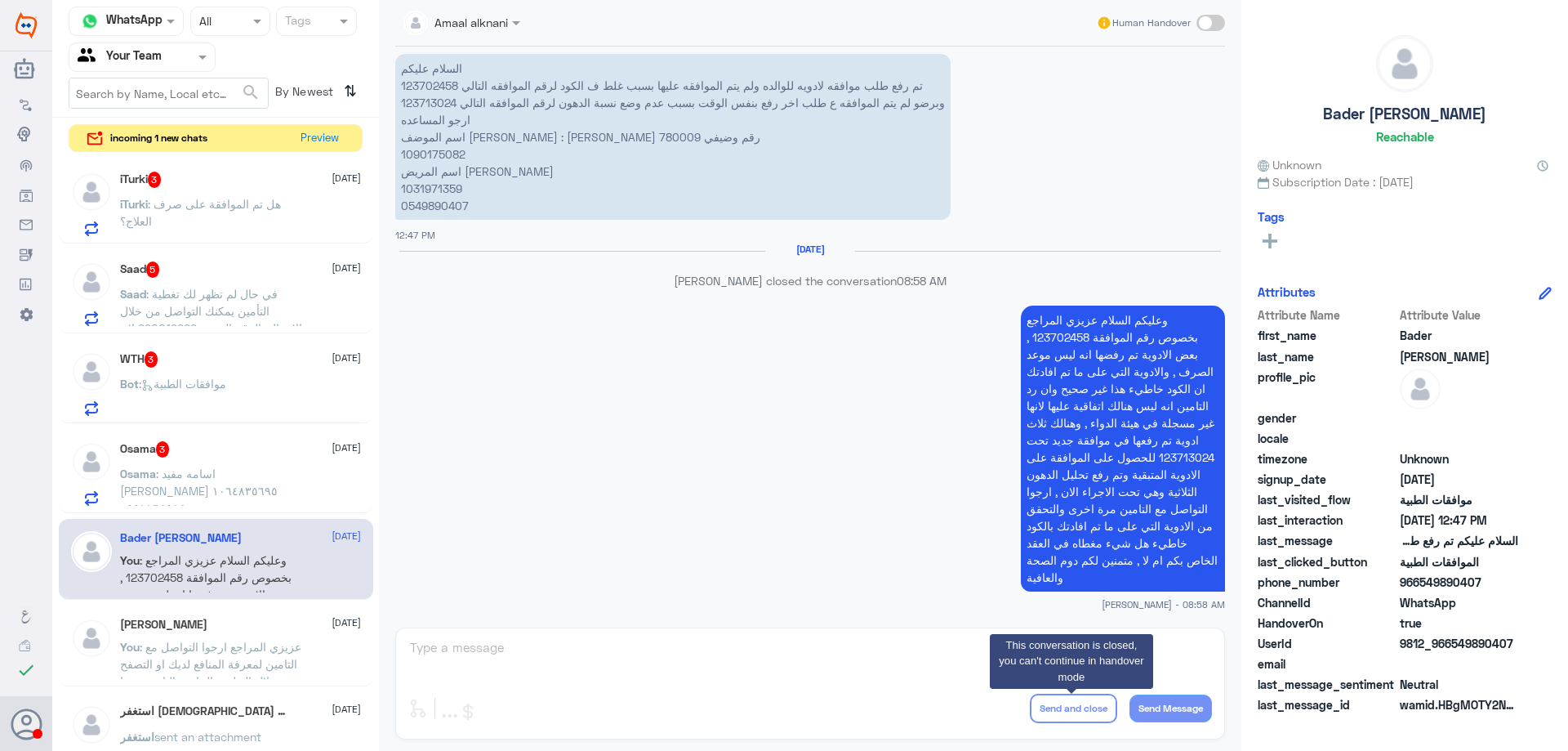
click at [257, 492] on p "Osama : اسامه مفيد مجممي ١٠٦٤٨٣٥٦٩٥ ٠٥٥١١٦٤٥٨٤" at bounding box center [212, 484] width 184 height 41
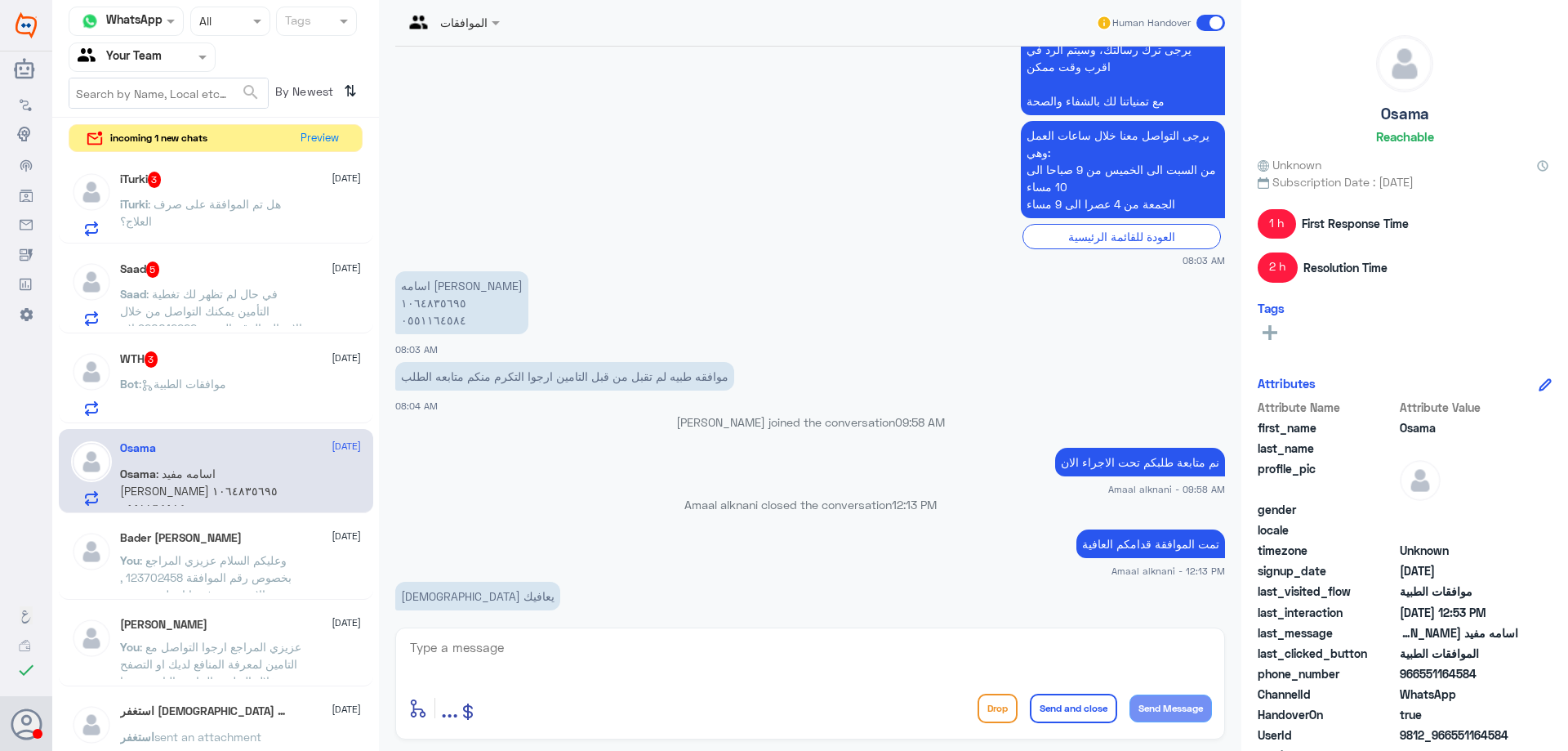
scroll to position [657, 0]
click at [635, 668] on textarea at bounding box center [810, 657] width 803 height 40
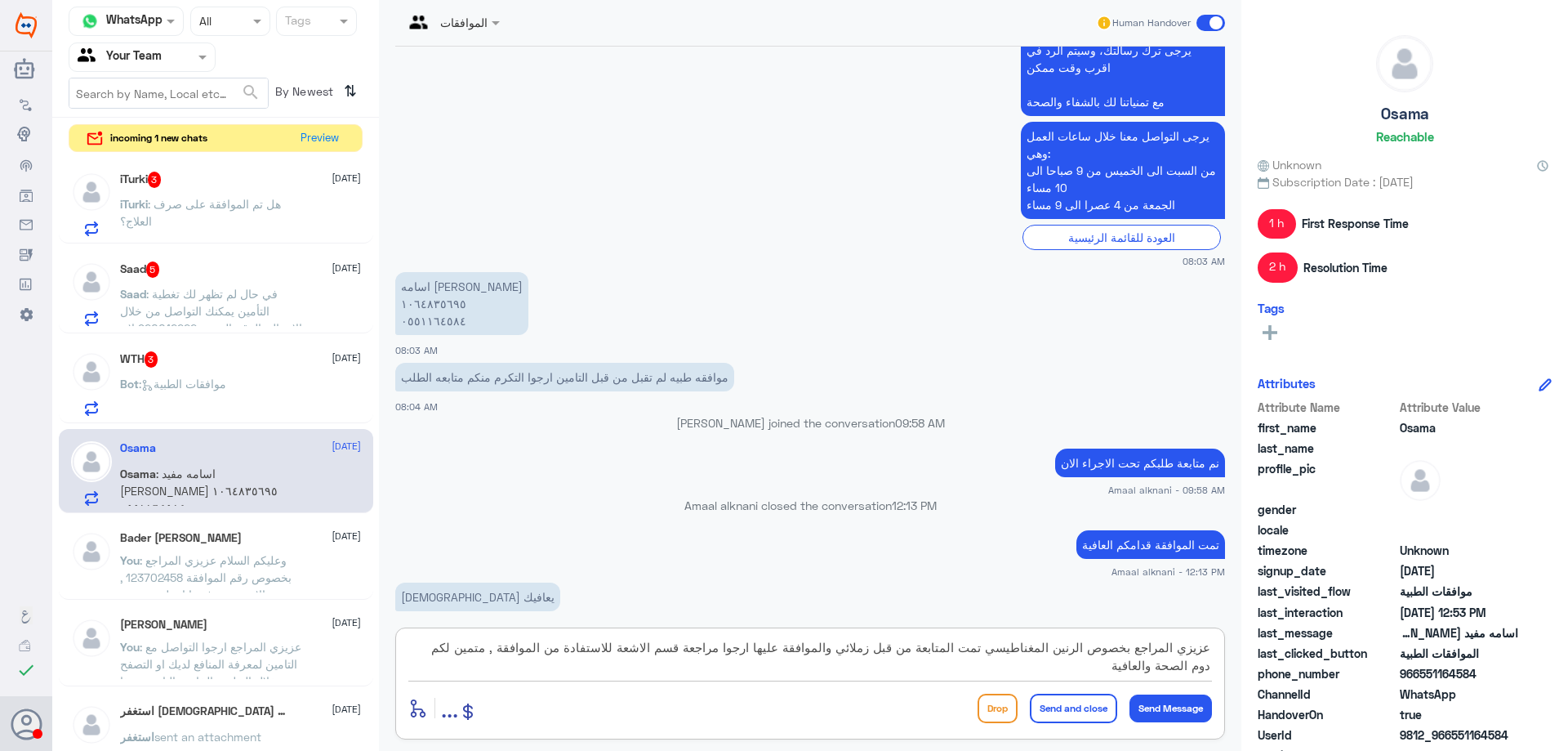
type textarea "عزيزي المراجع بخصوص الرنين المغناطيسي تمت المتابعة من قبل زملائي والموافقة عليه…"
click at [1040, 712] on button "Send and close" at bounding box center [1074, 709] width 87 height 30
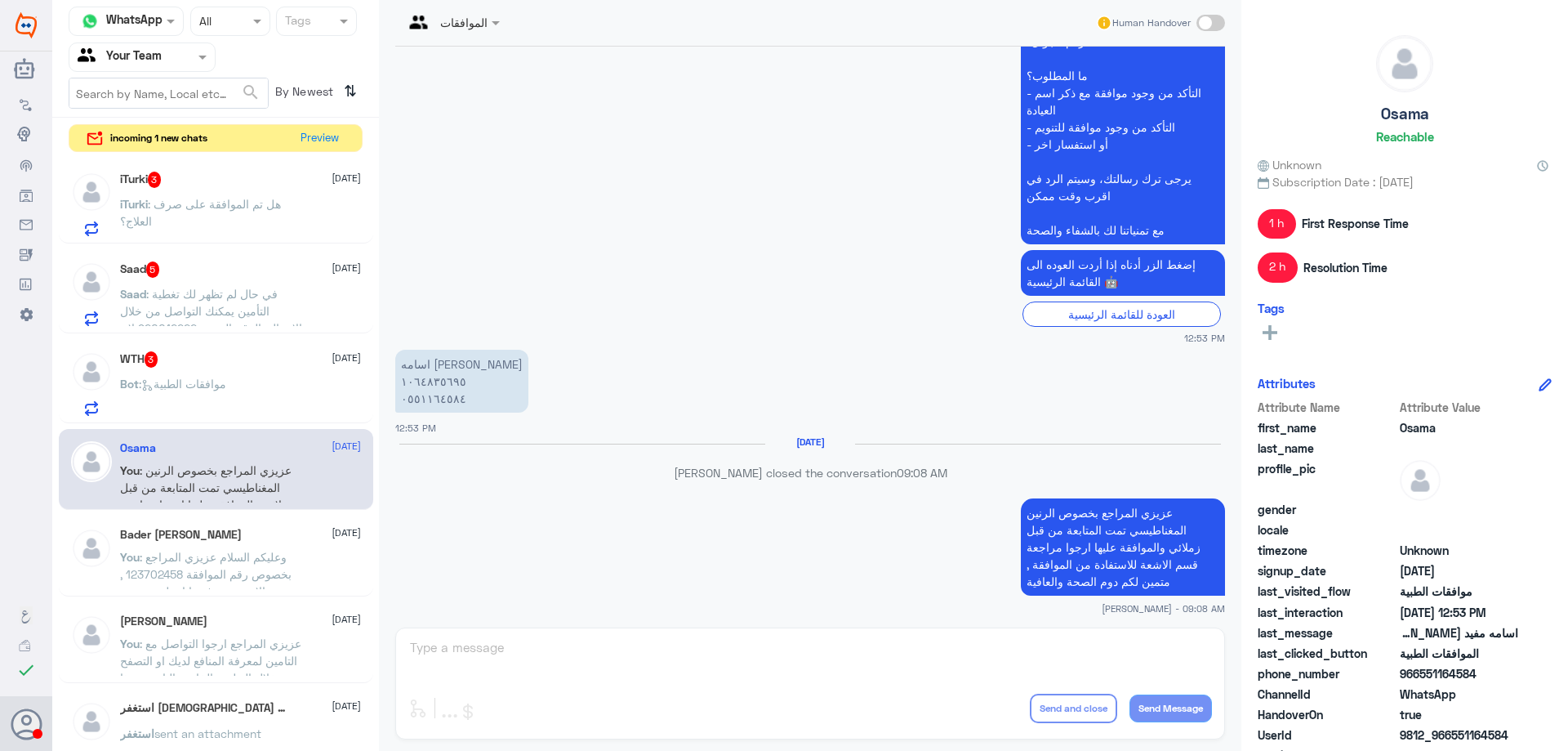
scroll to position [1619, 0]
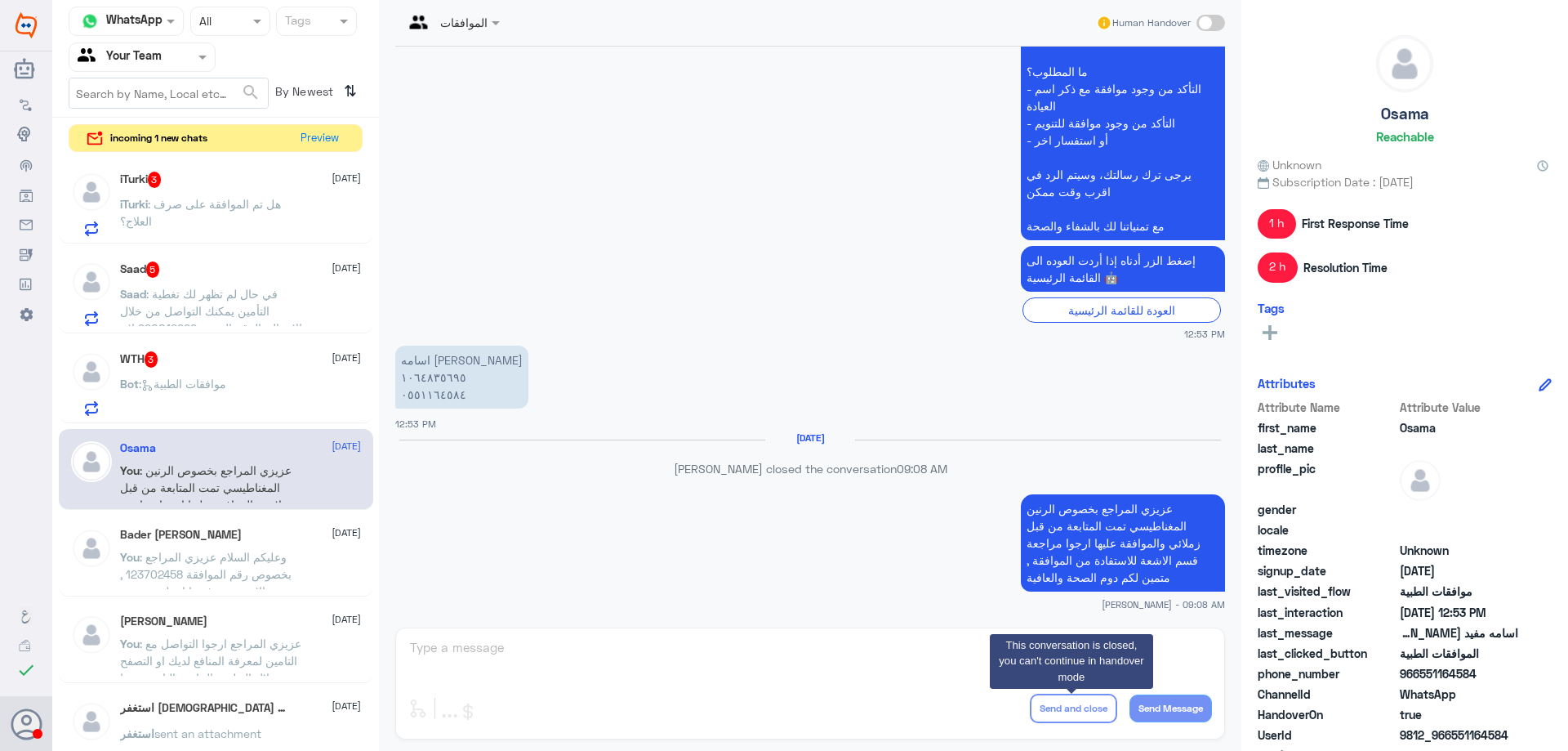
click at [263, 357] on div "WTH 3 8 October" at bounding box center [241, 359] width 241 height 16
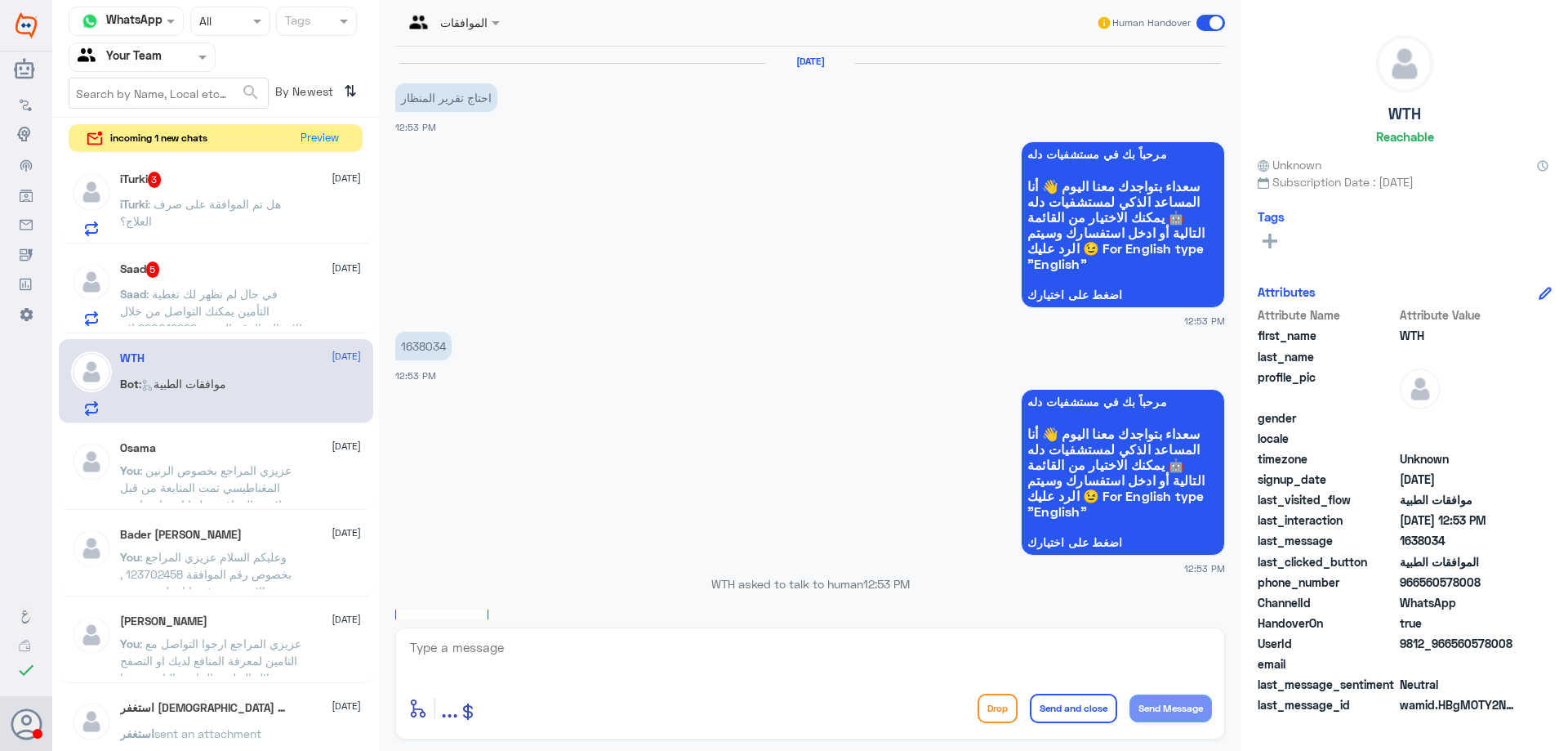
click at [995, 707] on button "Drop" at bounding box center [997, 709] width 40 height 30
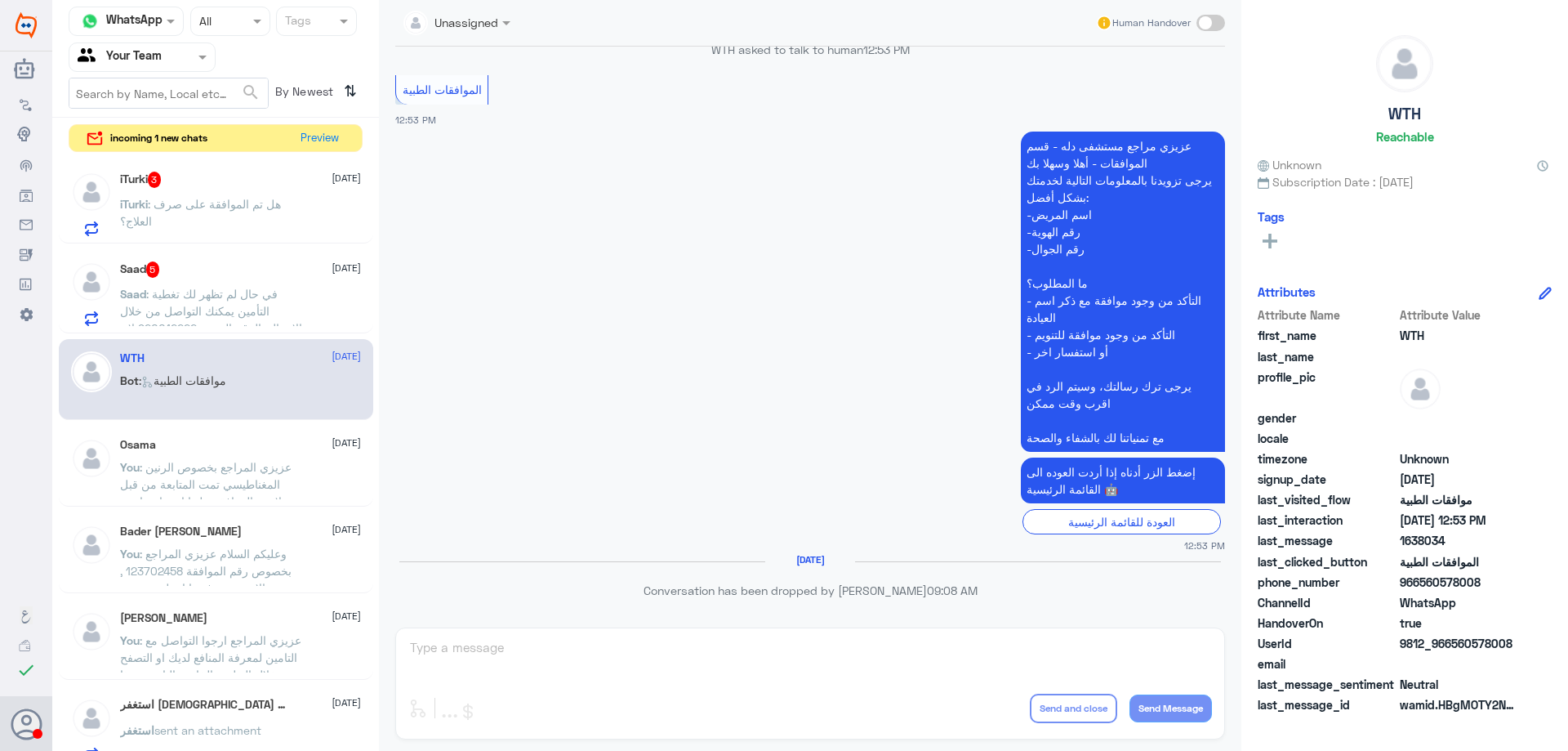
click at [210, 291] on span ": في حال لم تظهر لك تغطية التأمين يمكنك التواصل من خلال الاتصال بالرقم الموحد 9…" at bounding box center [211, 327] width 182 height 83
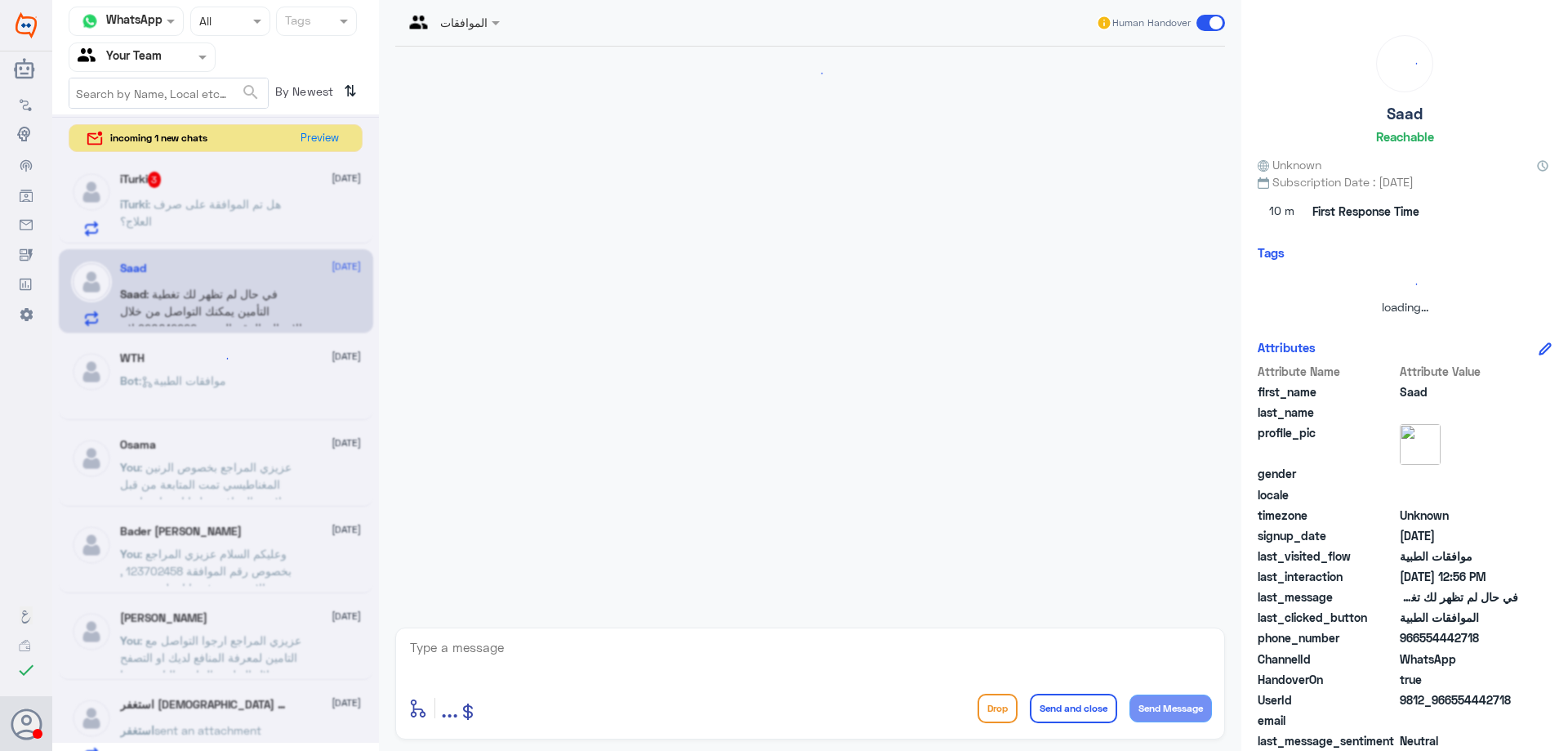
scroll to position [465, 0]
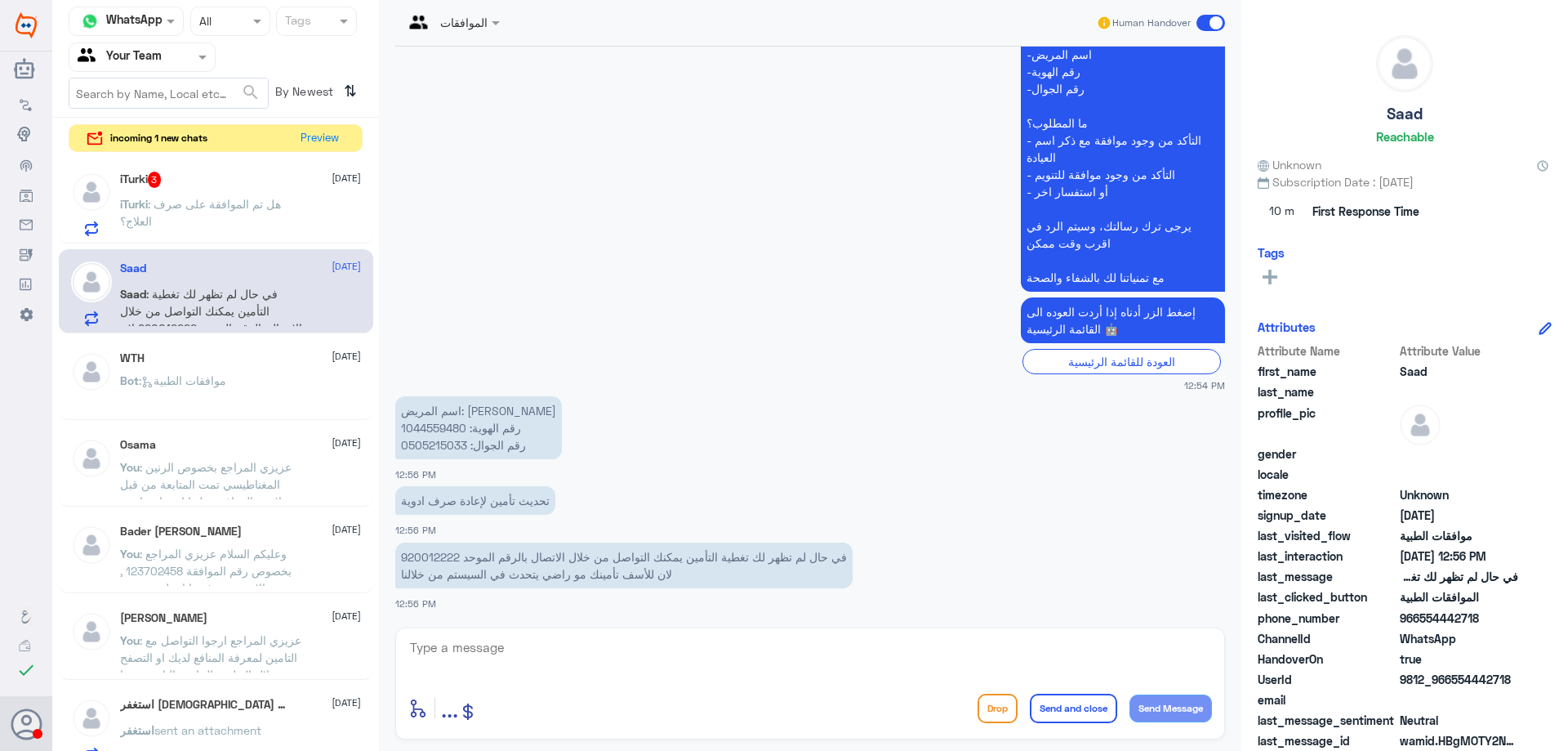
click at [435, 431] on p "اسم المريض: عبدالله المقرن رقم الهوية: 1044559480 رقم الجوال: 0505215033" at bounding box center [479, 427] width 167 height 63
copy p "1044559480"
click at [631, 649] on textarea at bounding box center [810, 657] width 803 height 40
type textarea "عزيزي المراجع التامين الخاص بك محدث , يمكنك مراجعة العيادات في اي وقت , متمنين …"
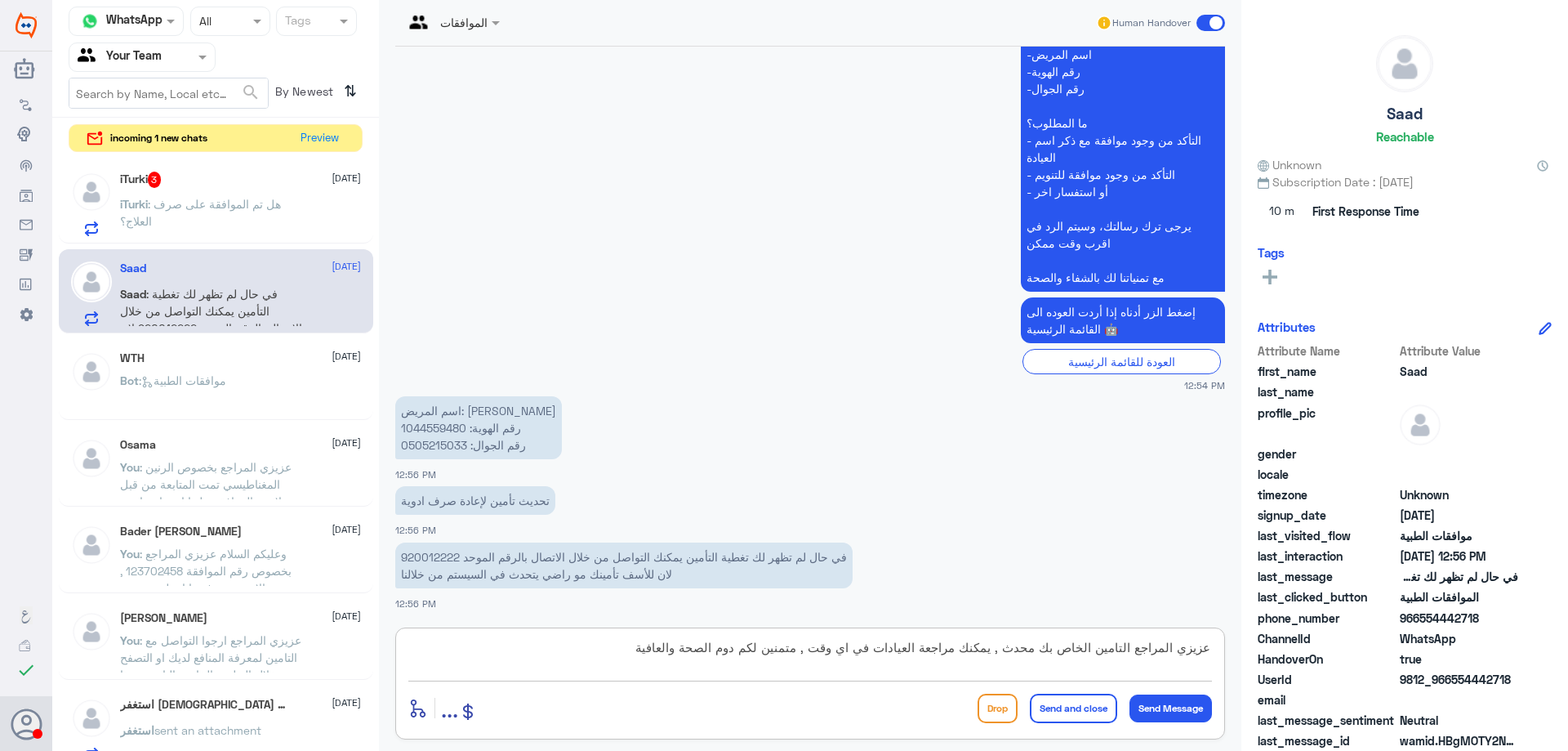
click at [1077, 712] on button "Send and close" at bounding box center [1074, 709] width 87 height 30
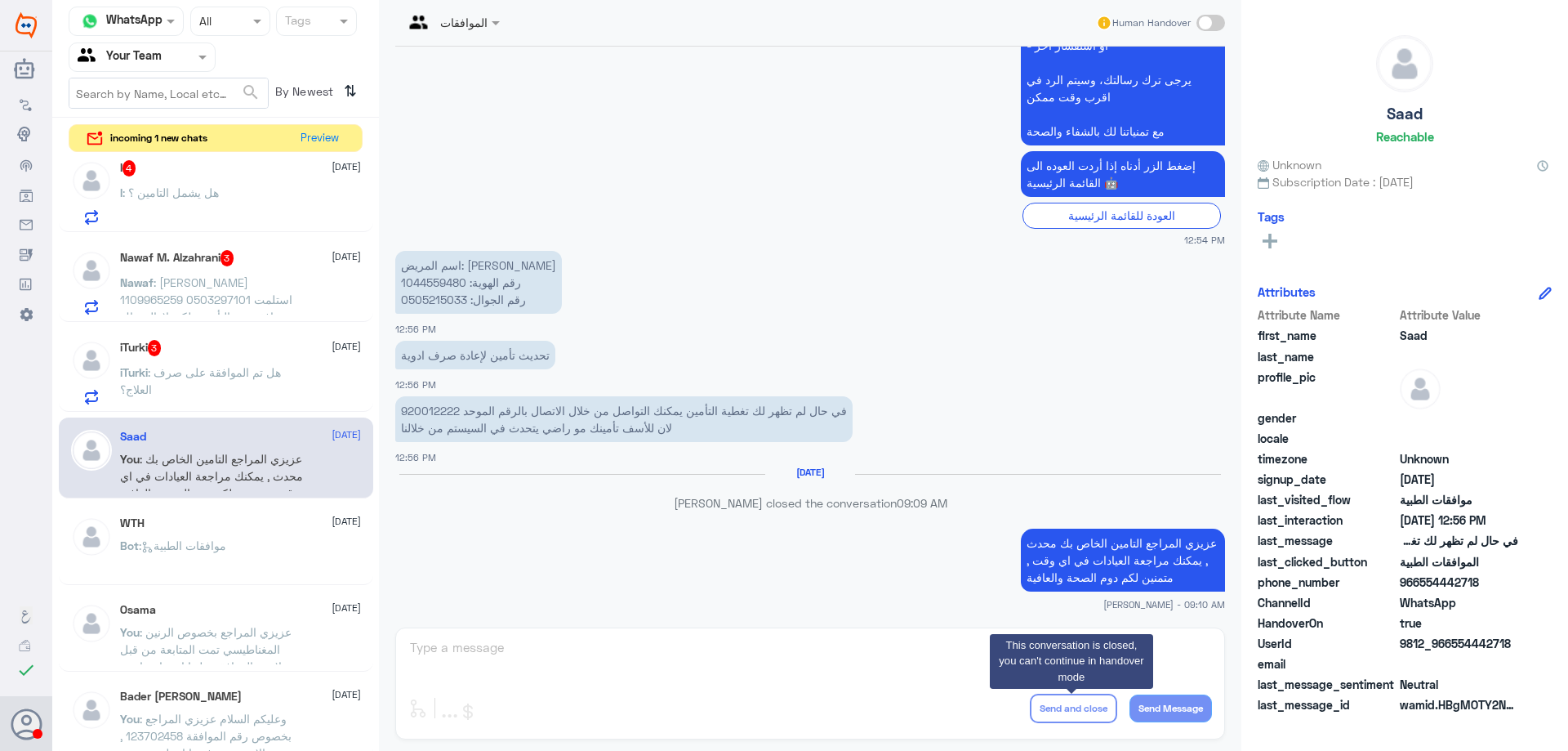
scroll to position [2005, 0]
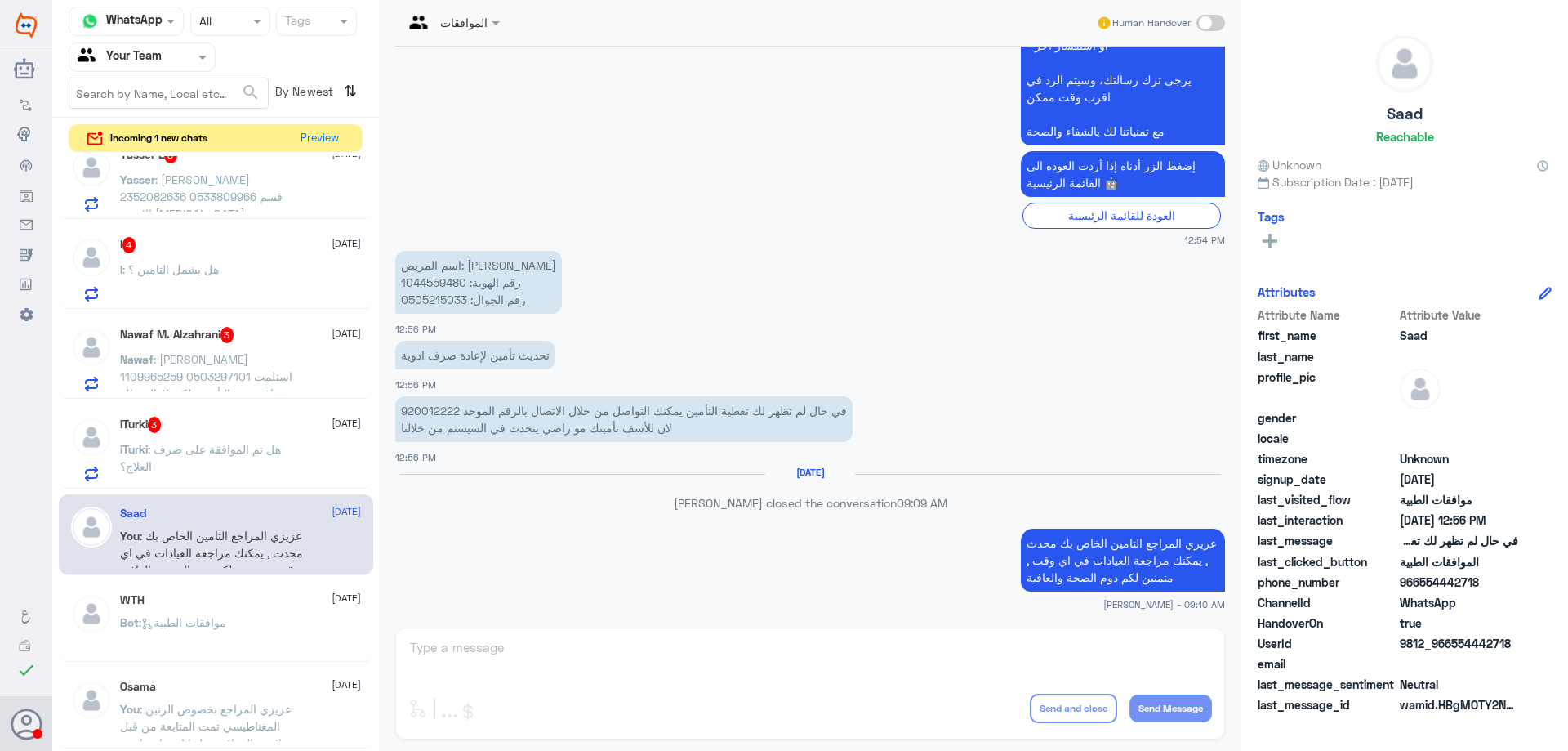
click at [269, 472] on p "iTurki : هل تم الموافقة على صرف العلاج؟" at bounding box center [212, 461] width 184 height 41
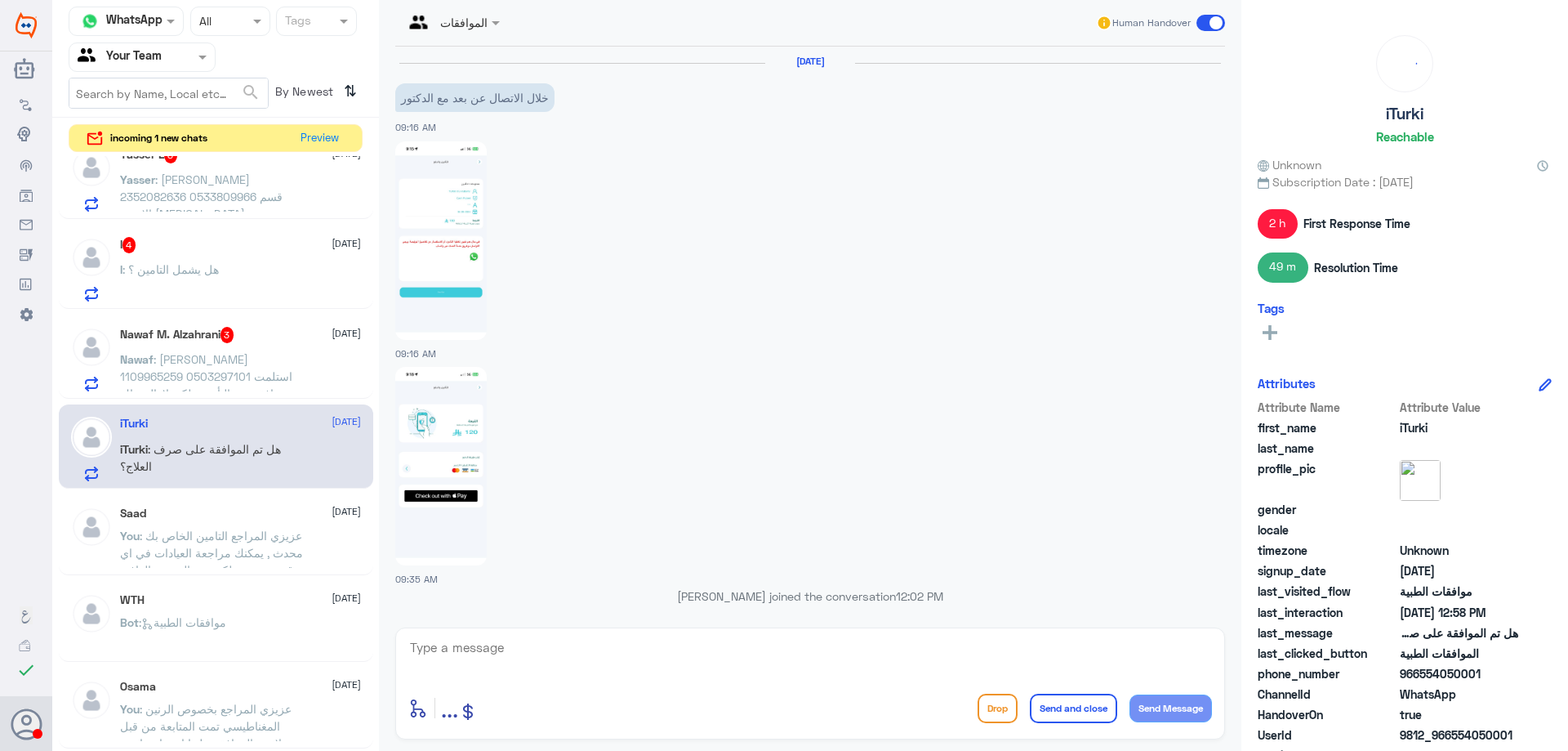
scroll to position [1261, 0]
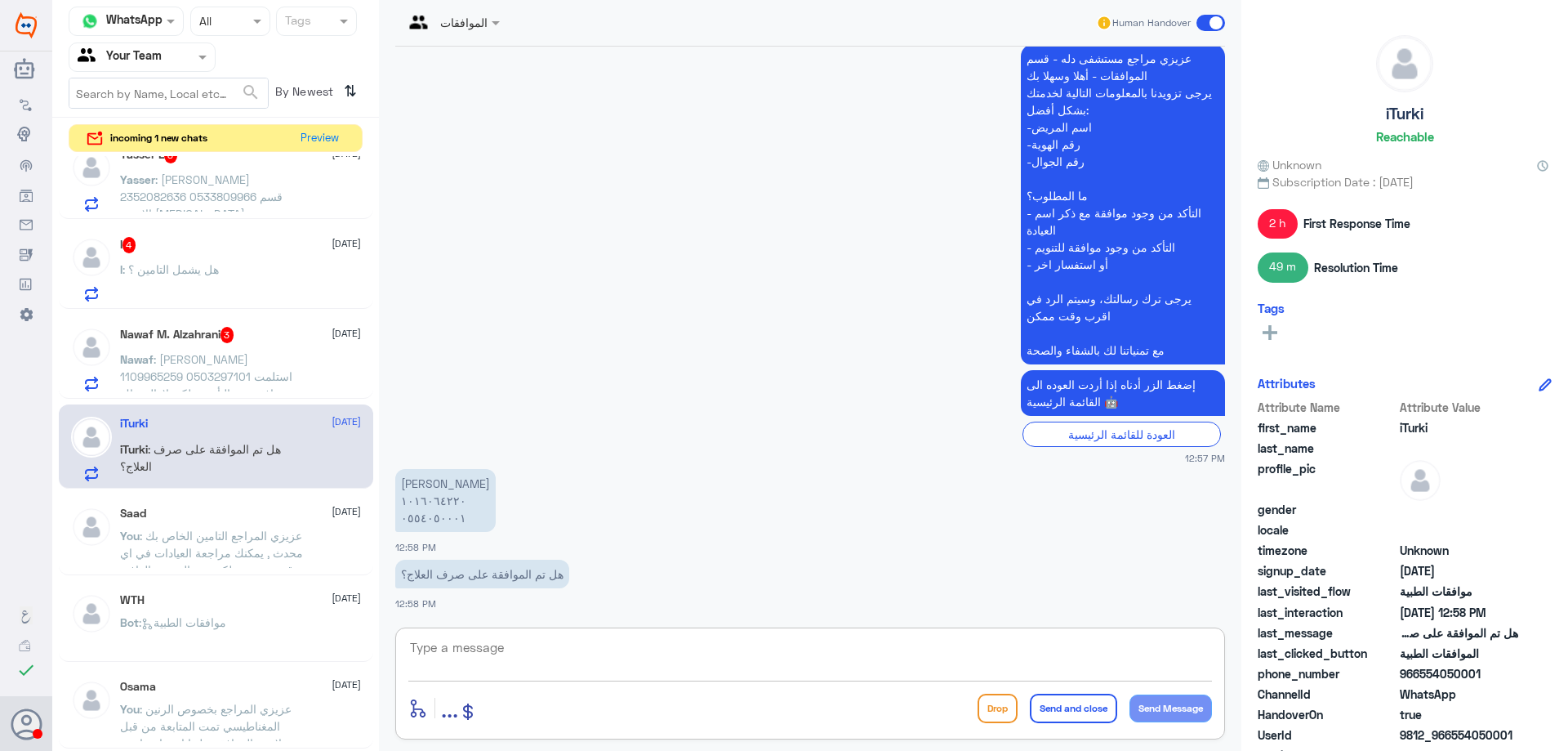
click at [445, 649] on textarea at bounding box center [810, 657] width 803 height 40
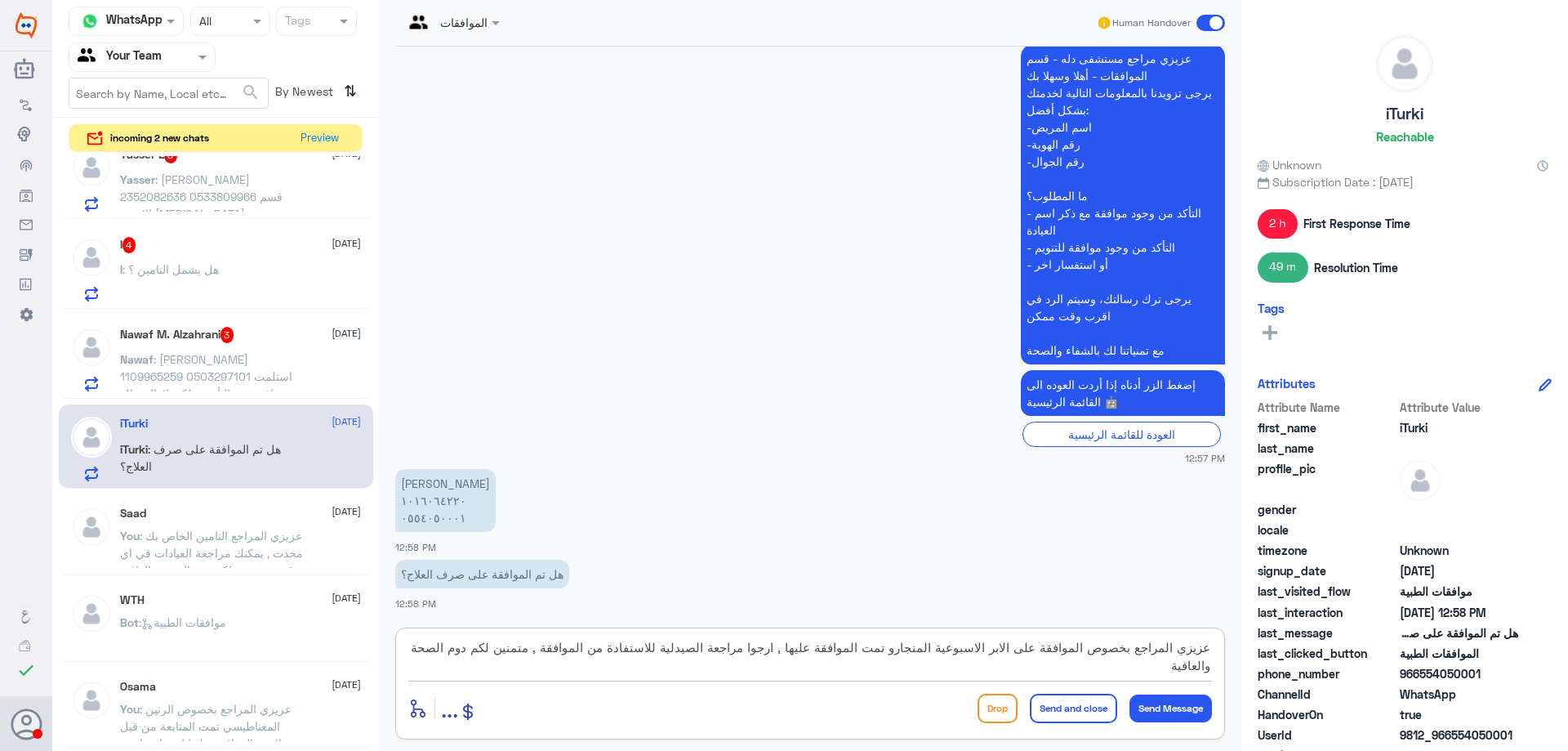
type textarea "عزيزي المراجع بخصوص الموافقة على الابر الاسبوعية المنجارو تمت الموافقة عليها , …"
click at [1070, 714] on button "Send and close" at bounding box center [1074, 709] width 87 height 30
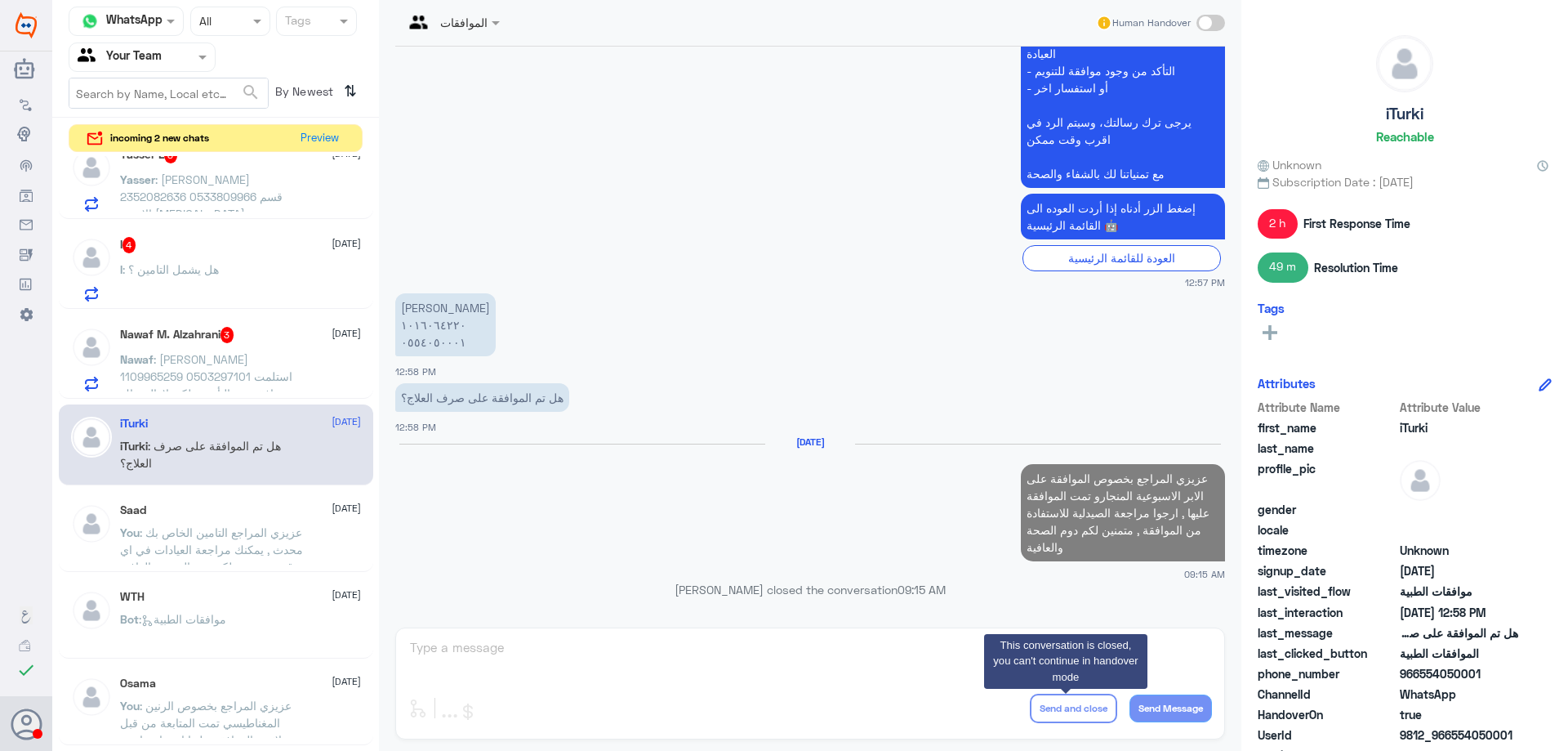
scroll to position [1411, 0]
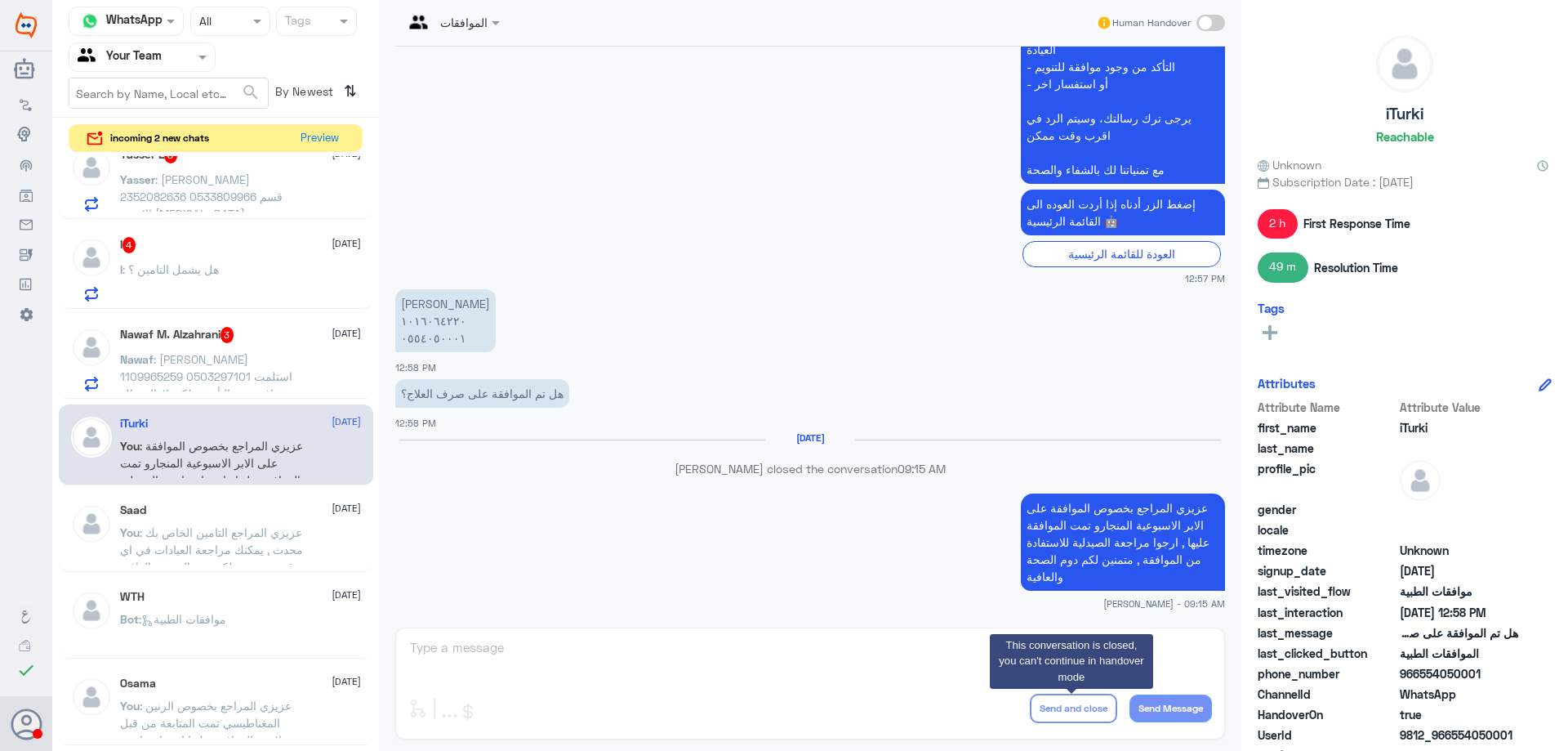
click at [280, 369] on p "Nawaf : نواف الزهراني 1109965259 0503297101 استلمت موافقة من التأمين، لكن لازال…" at bounding box center [212, 370] width 184 height 41
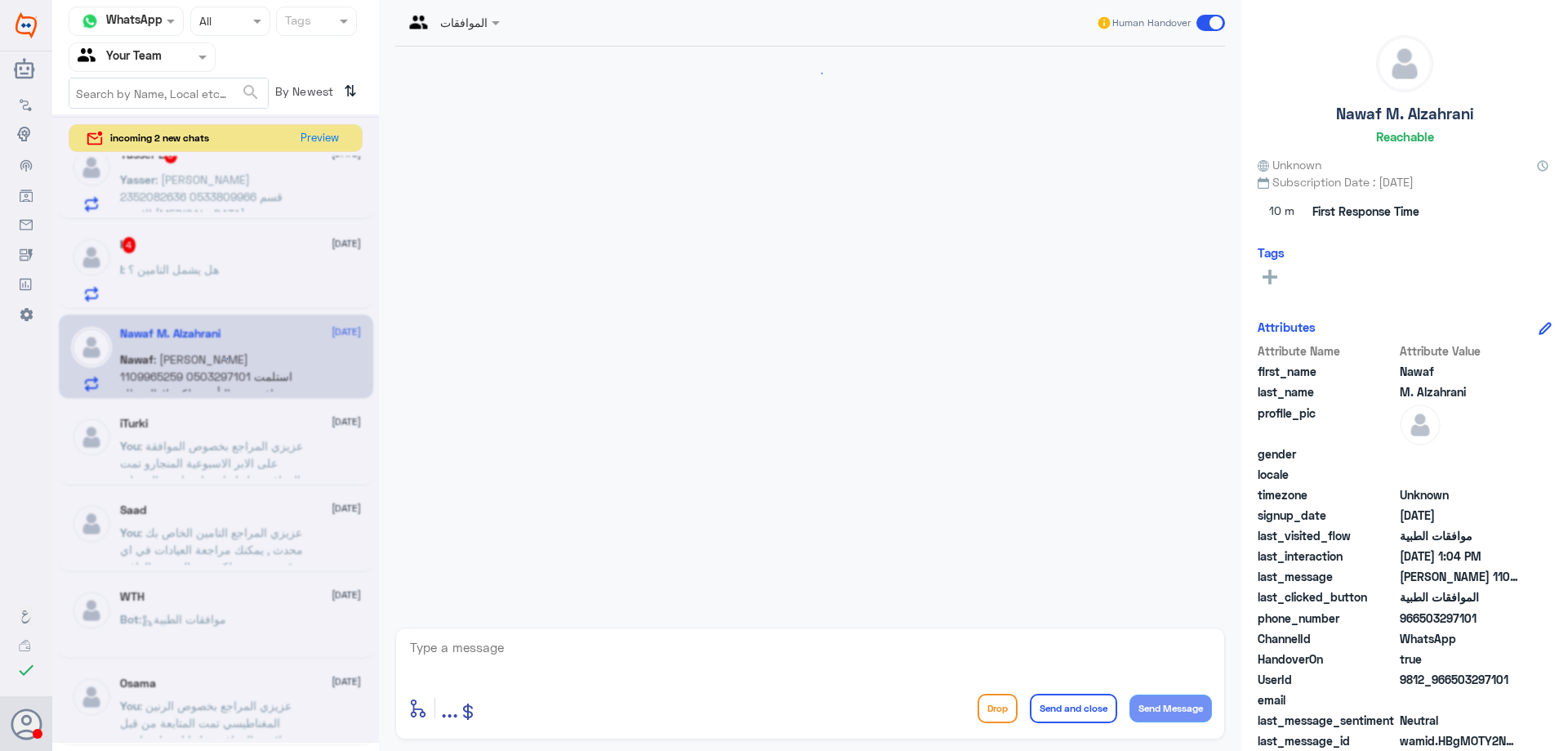
scroll to position [352, 0]
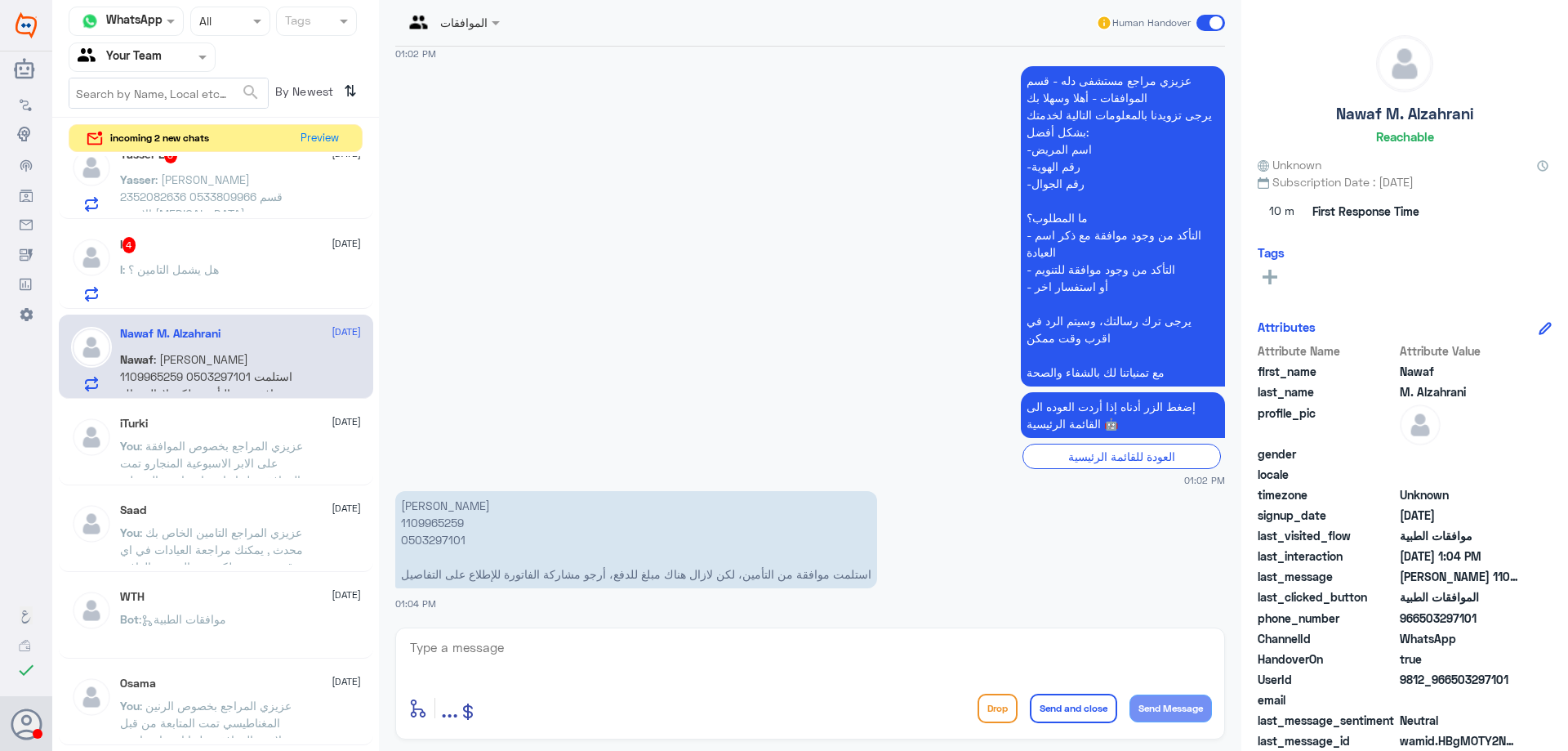
click at [433, 523] on p "نواف الزهراني 1109965259 0503297101 استلمت موافقة من التأمين، لكن لازال هناك مب…" at bounding box center [636, 540] width 482 height 97
copy p "1109965259"
click at [602, 662] on textarea at bounding box center [810, 657] width 803 height 40
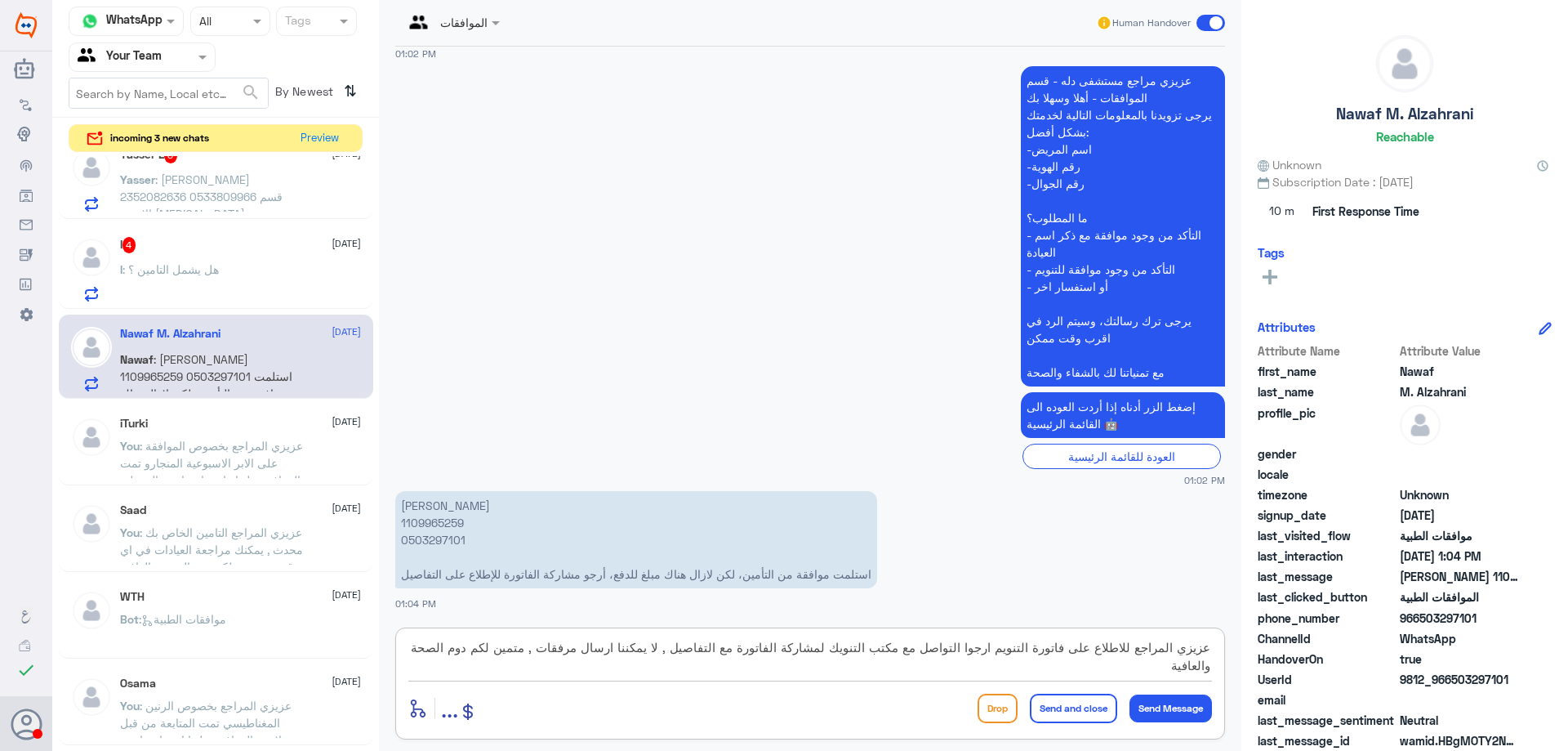
drag, startPoint x: 844, startPoint y: 648, endPoint x: 864, endPoint y: 656, distance: 21.5
click at [846, 649] on textarea "عزيزي المراجع للاطلاع على فاتورة التنويم ارجوا التواصل مع مكتب التنويك لمشاركة …" at bounding box center [810, 657] width 803 height 40
type textarea "عزيزي المراجع للاطلاع على فاتورة التنويم ارجوا التواصل مع مكتب التنويم او التوا…"
drag, startPoint x: 1052, startPoint y: 709, endPoint x: 1044, endPoint y: 708, distance: 8.1
click at [1053, 709] on button "Send and close" at bounding box center [1074, 709] width 87 height 30
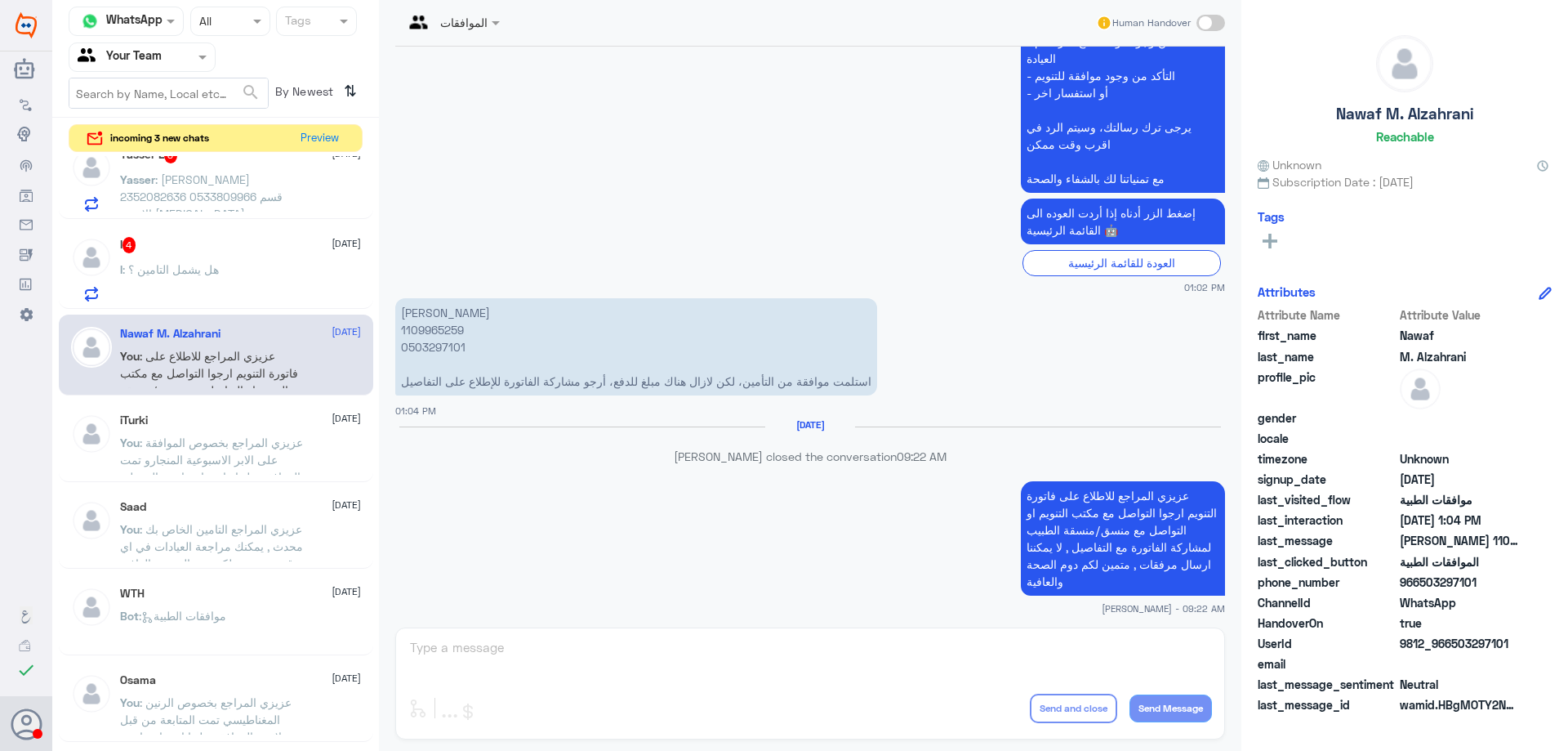
scroll to position [520, 0]
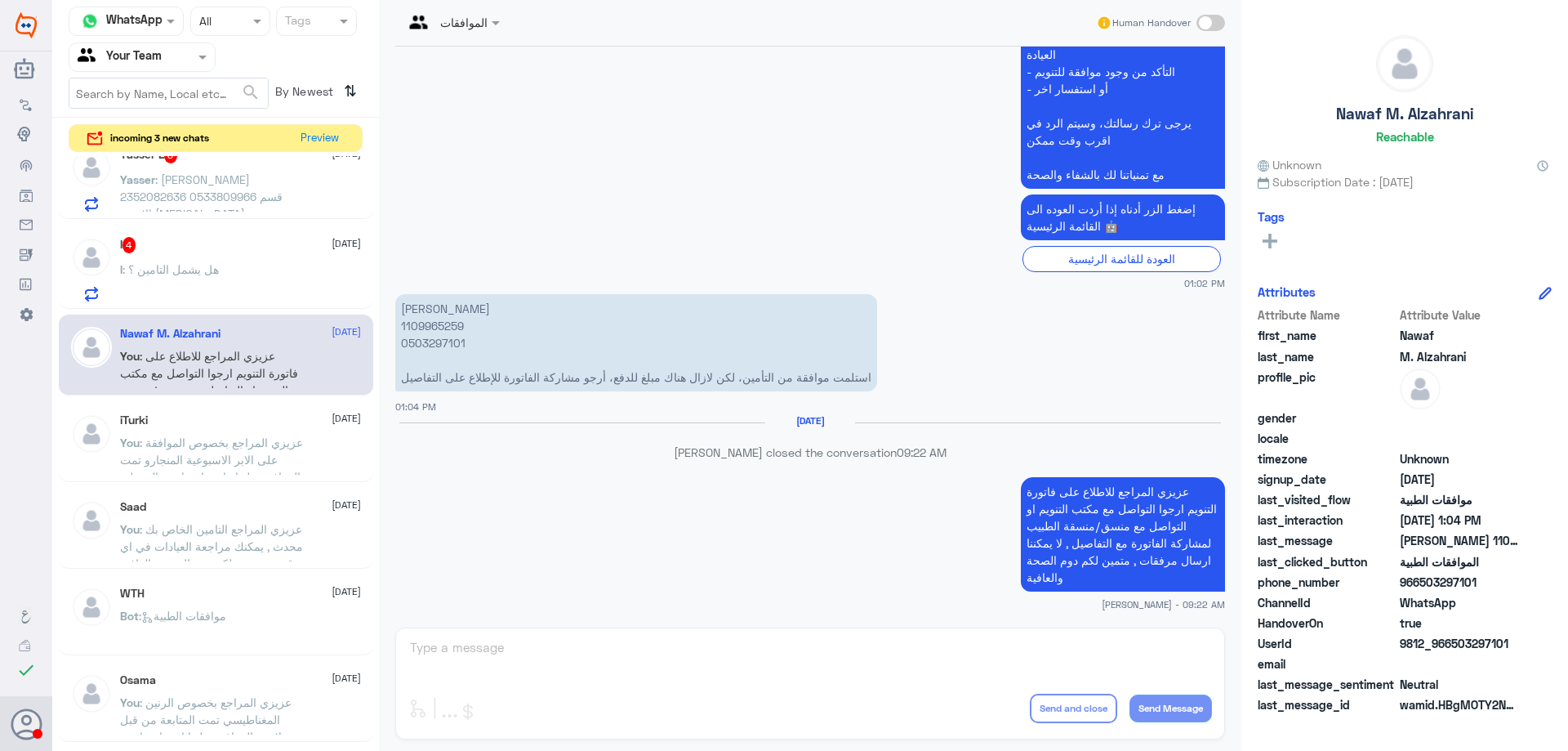
click at [196, 280] on p "l : هل يشمل التامين ؟" at bounding box center [169, 281] width 98 height 41
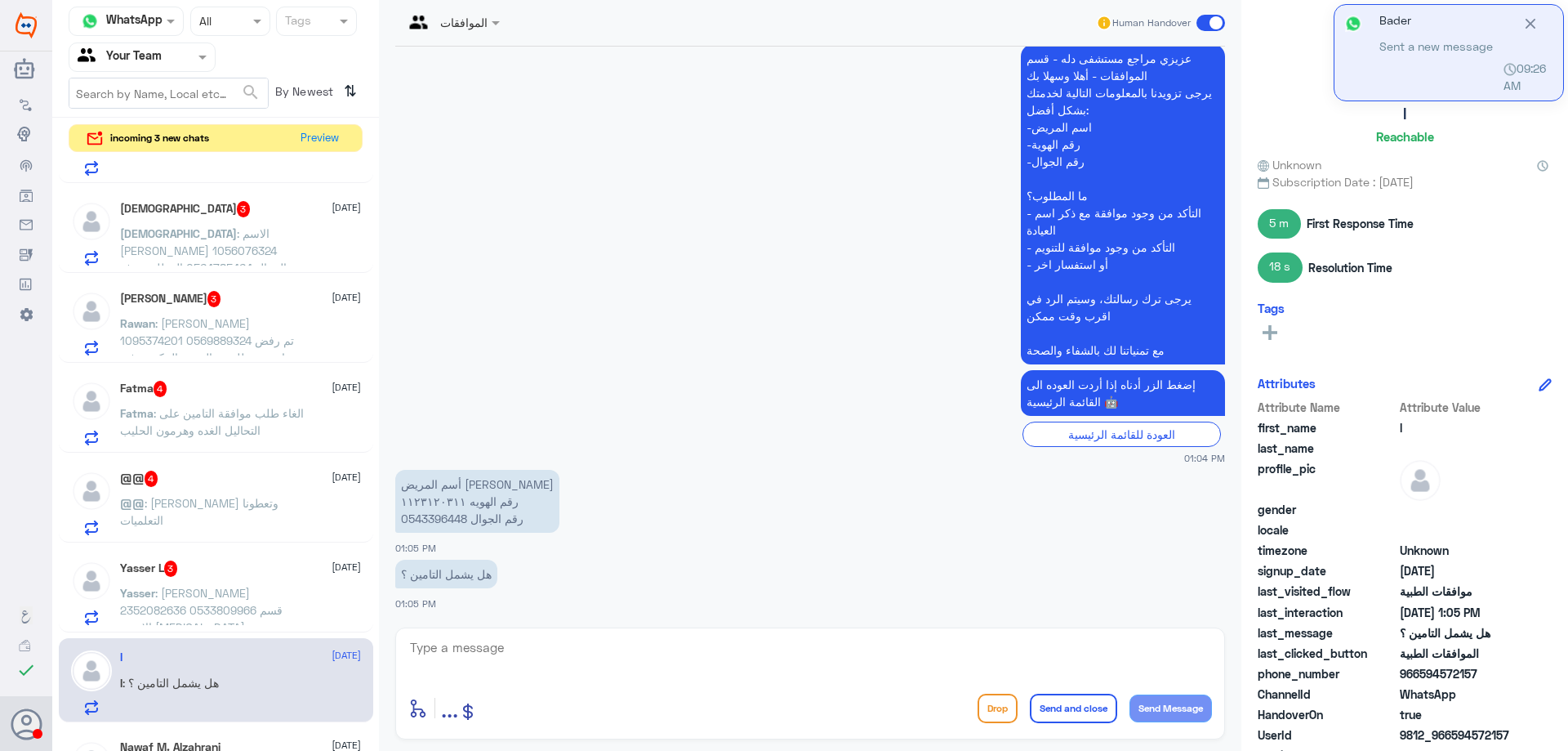
scroll to position [1675, 0]
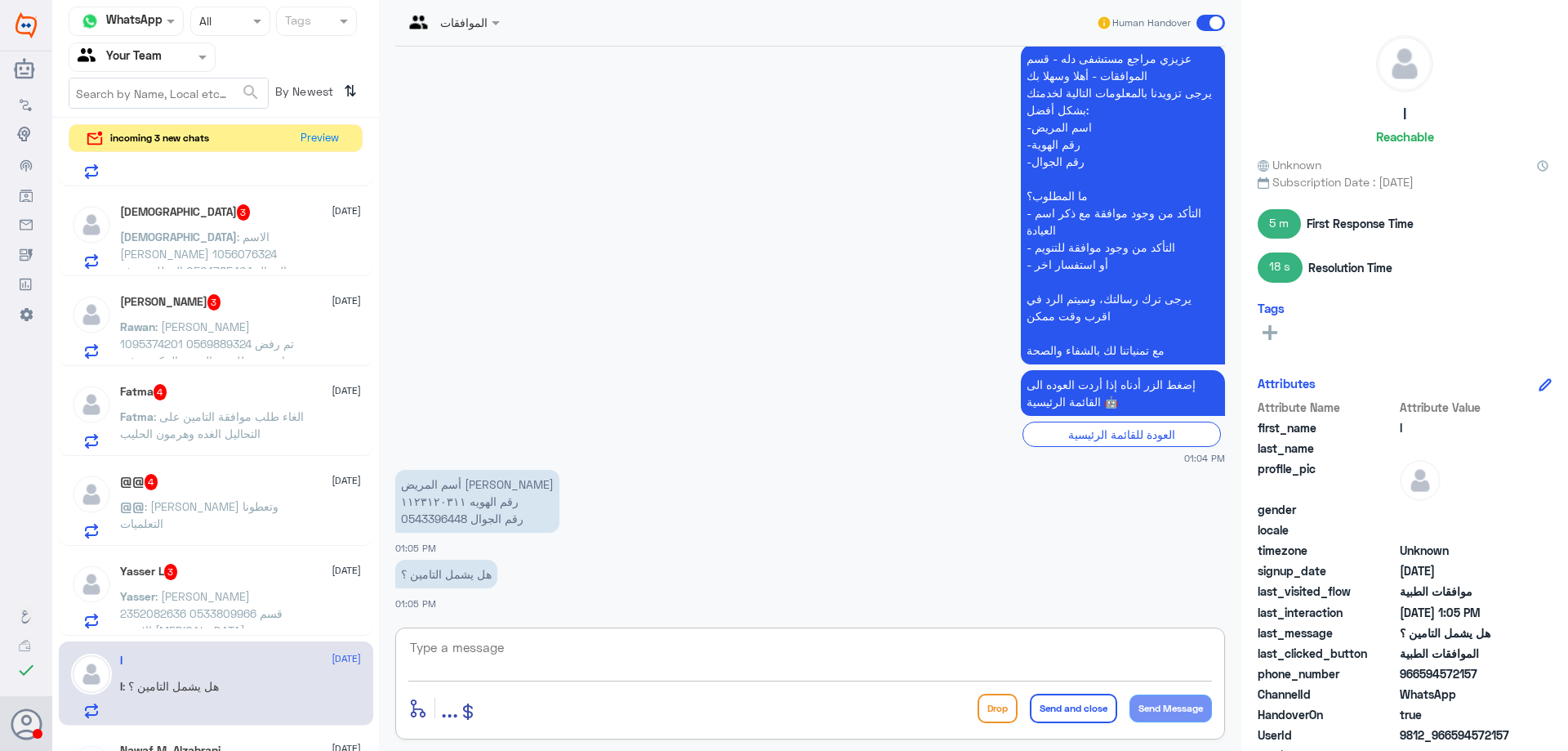
click at [595, 657] on textarea at bounding box center [810, 657] width 803 height 40
type textarea "عزيزي المراجع ارجوا المعذرة التامين الخاص بك غير مغطى في دلة النخيل , ارجوا الت…"
click at [1051, 708] on button "Send and close" at bounding box center [1074, 709] width 87 height 30
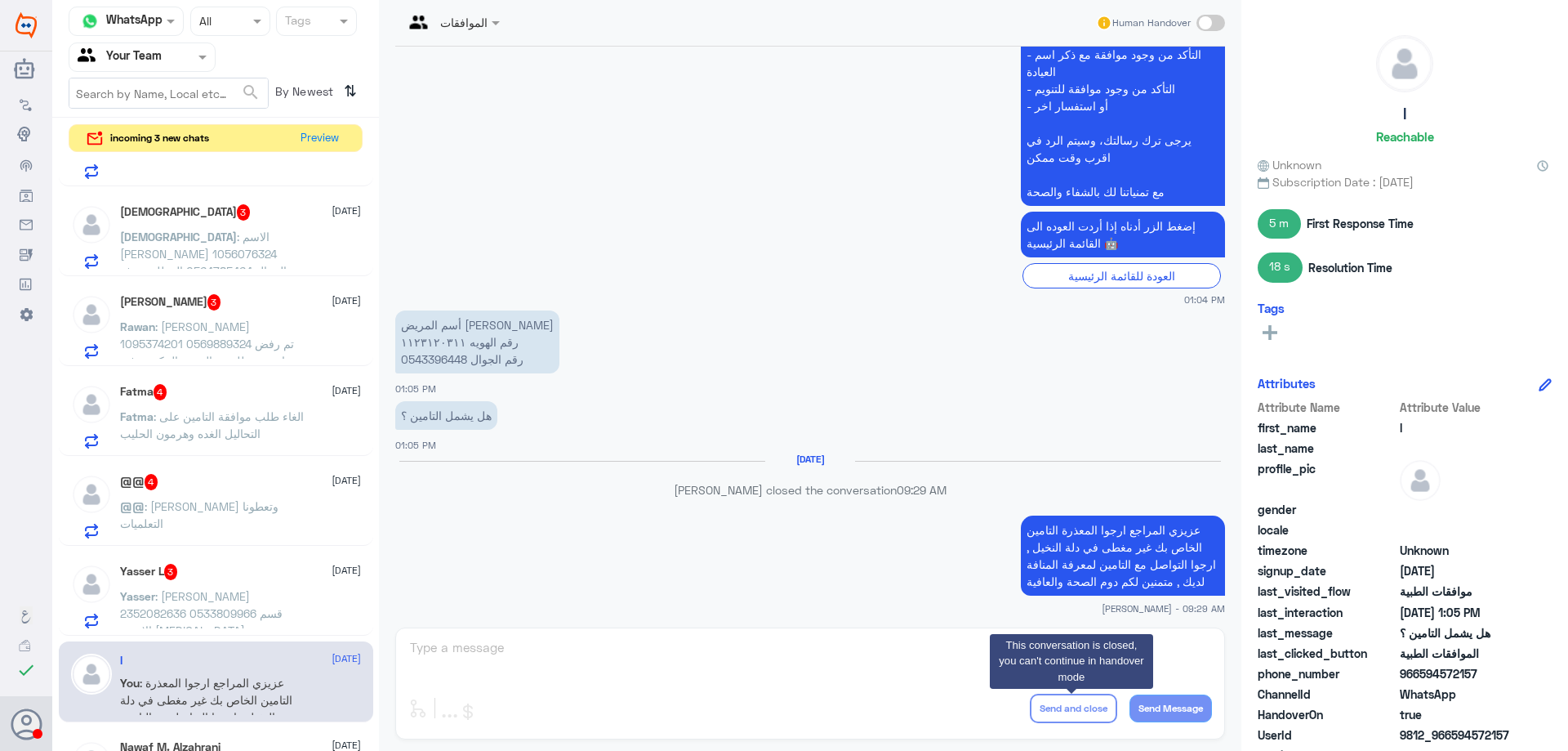
scroll to position [1248, 0]
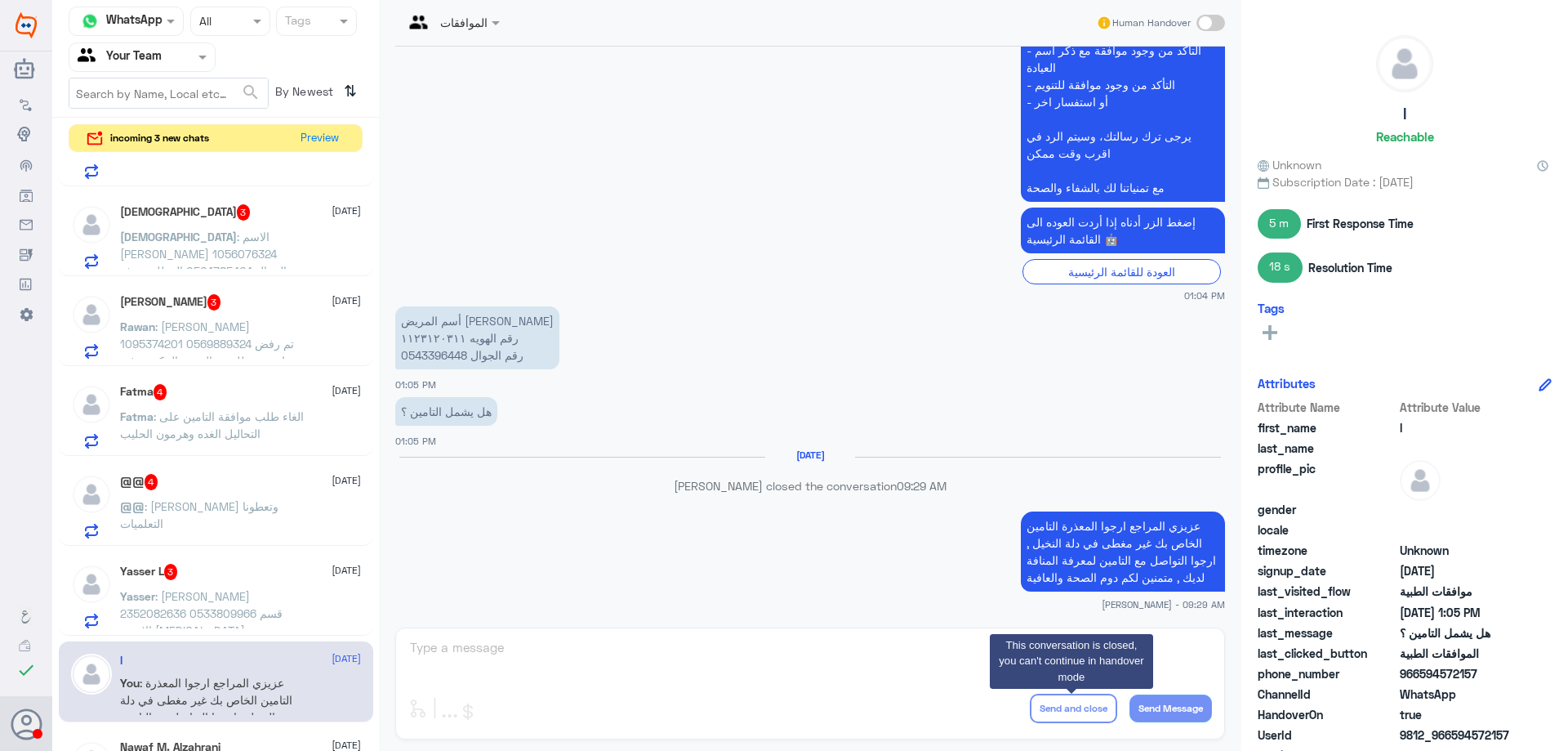
click at [240, 606] on p "Yasser : ياسر الاشطر 2352082636 0533809966 قسم الاشعه mri" at bounding box center [212, 608] width 184 height 41
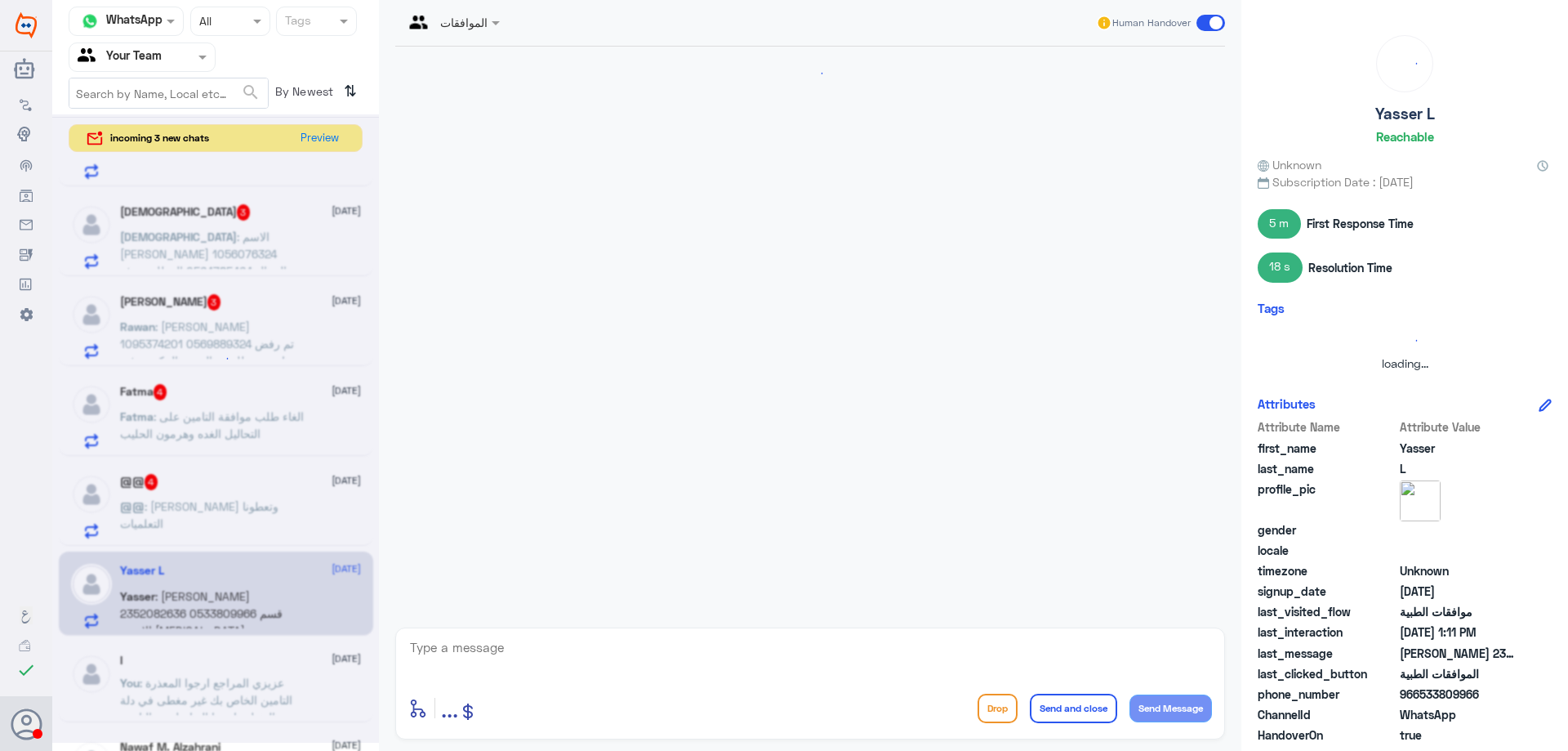
scroll to position [335, 0]
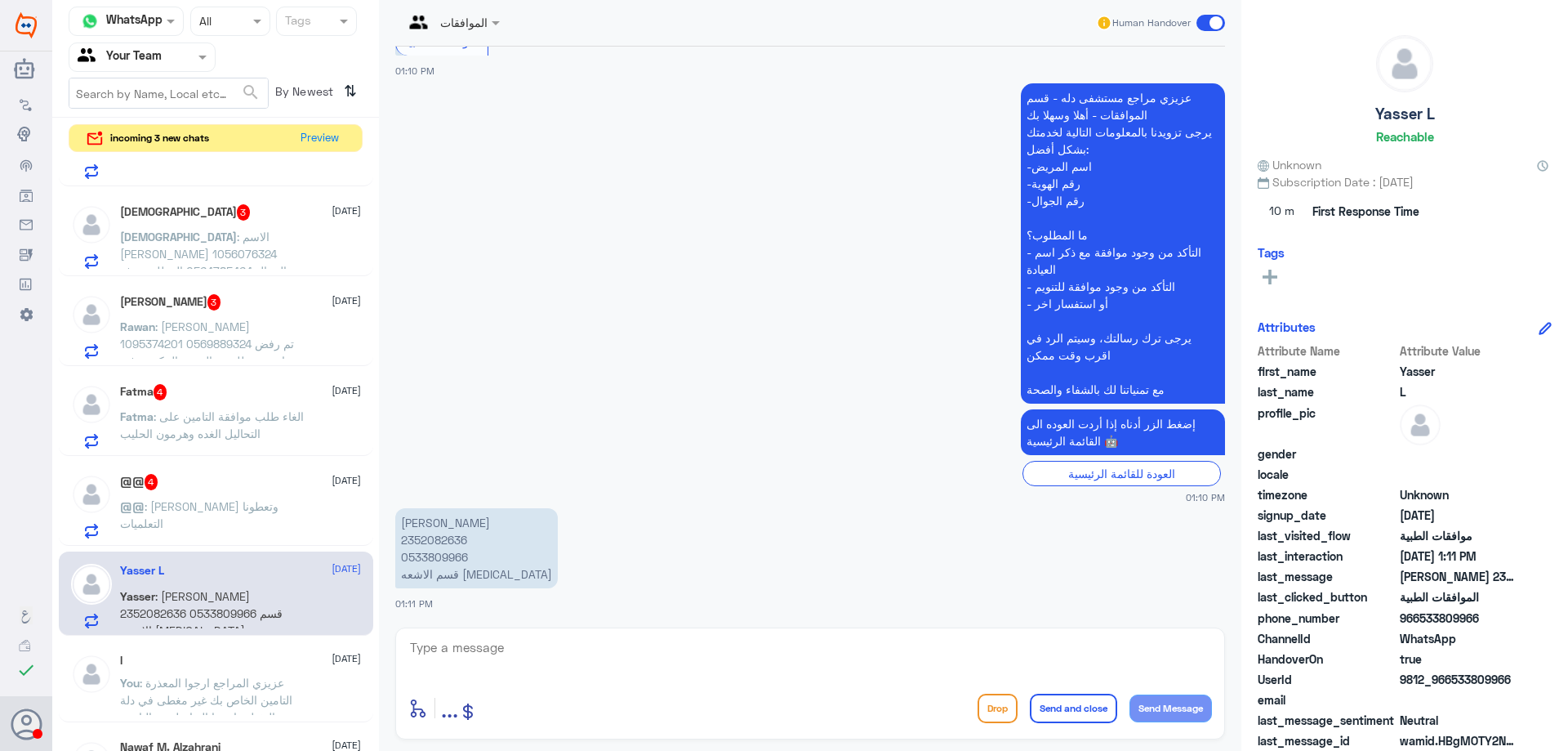
click at [436, 543] on p "ياسر الاشطر 2352082636 0533809966 قسم الاشعه mri" at bounding box center [476, 548] width 162 height 81
copy p "2352082636"
click at [613, 659] on textarea at bounding box center [810, 657] width 803 height 40
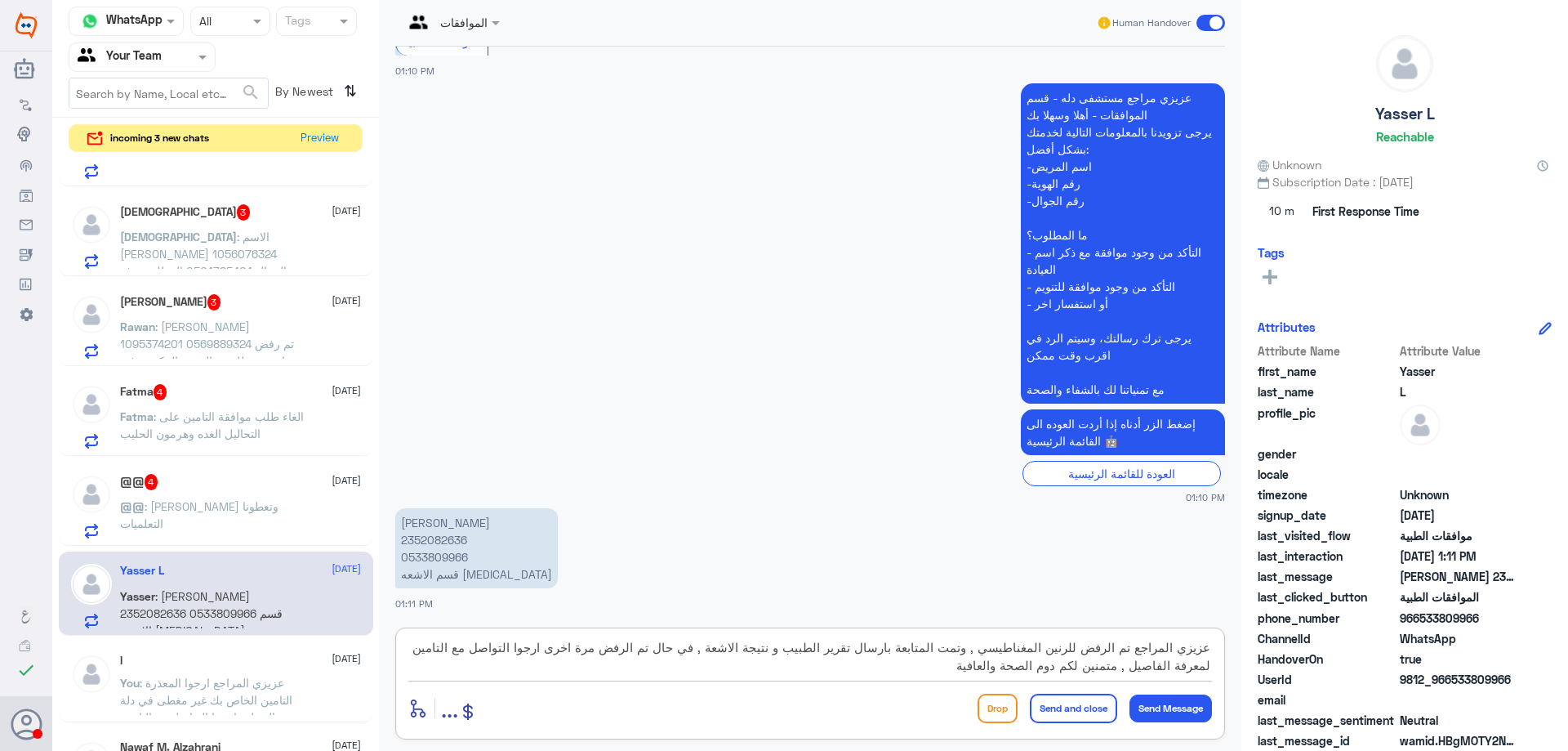
type textarea "عزيزي المراجع تم الرفض للرنين المغناطيسي , وتمت المتابعة بارسال تقرير الطبيب و …"
click at [1037, 714] on button "Send and close" at bounding box center [1074, 709] width 87 height 30
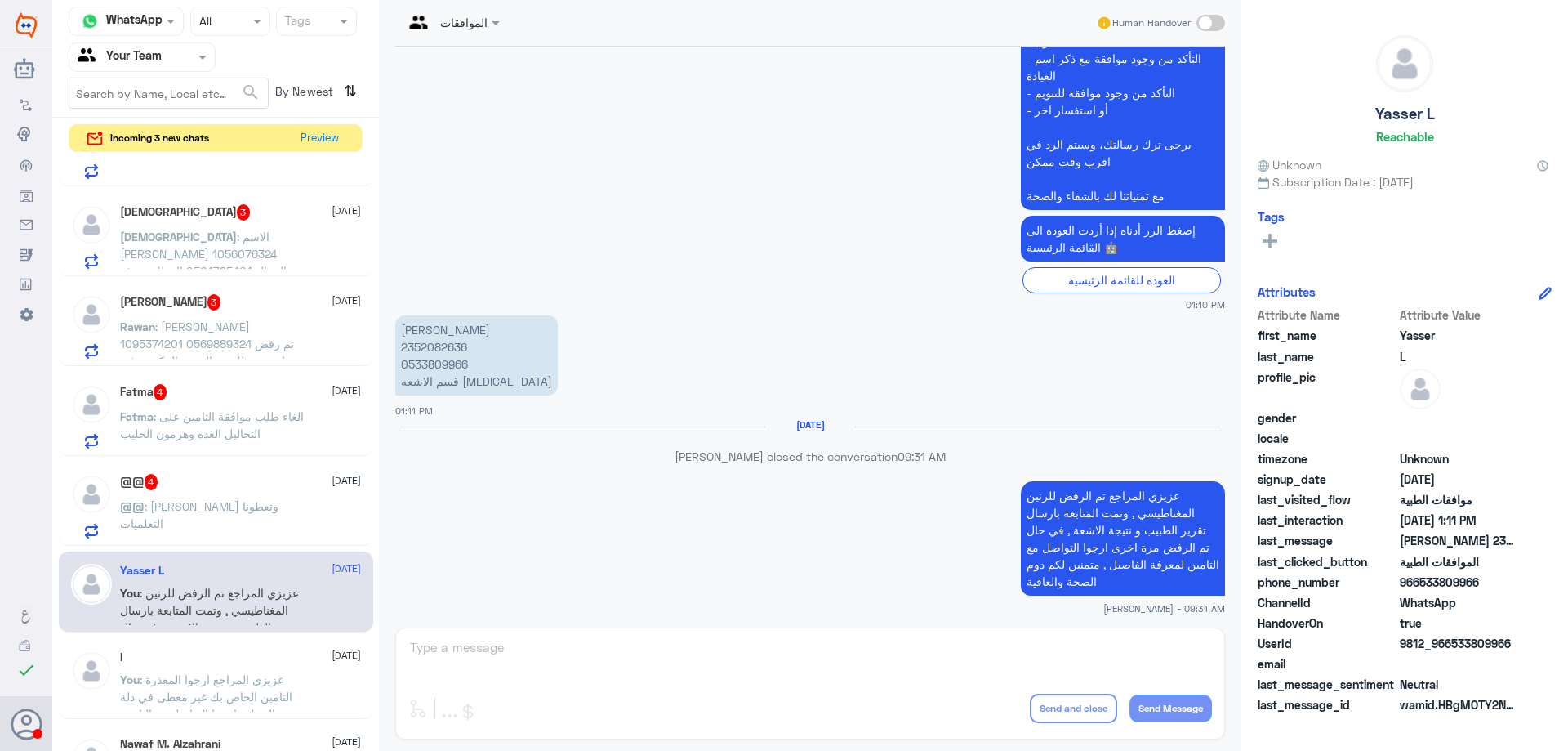
scroll to position [502, 0]
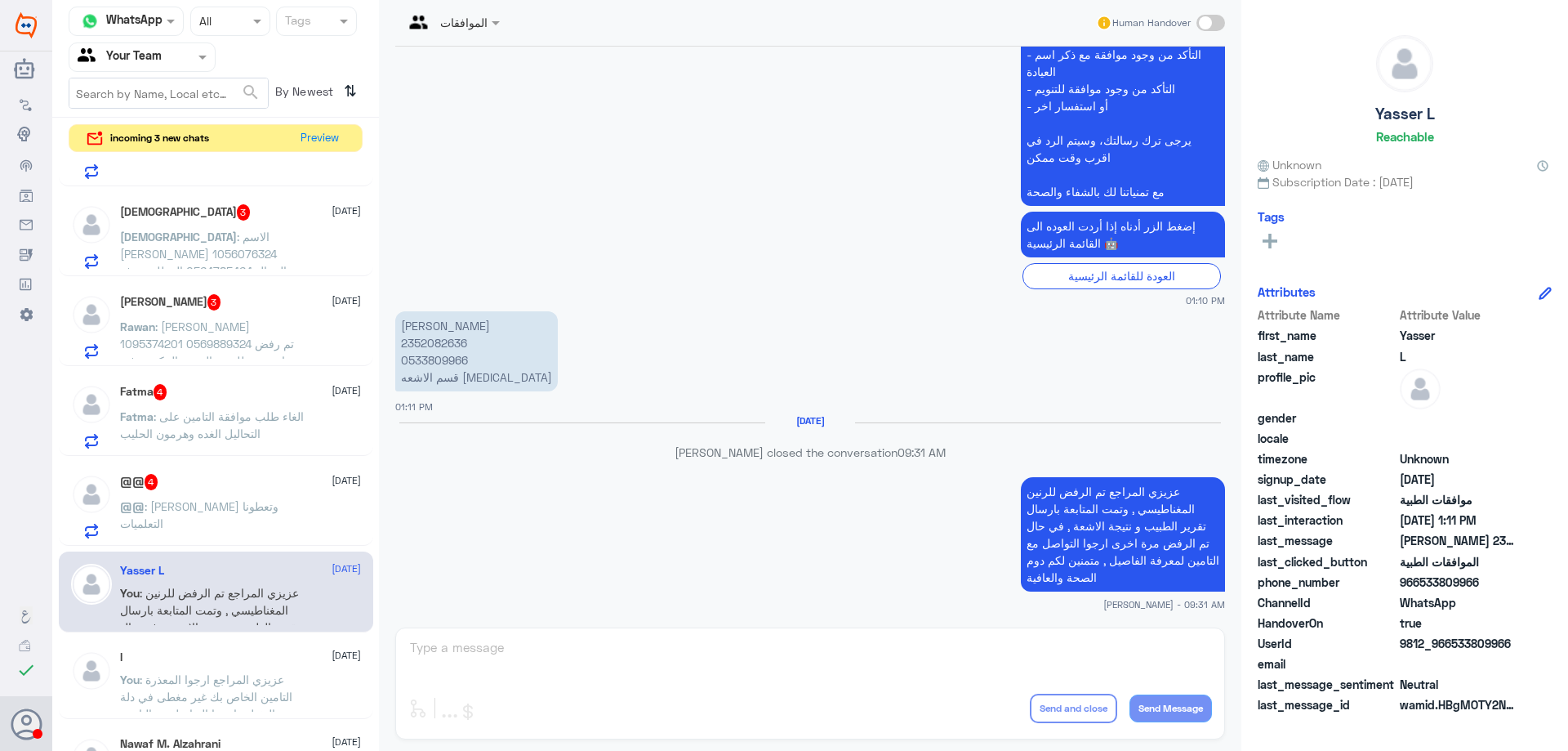
click at [280, 491] on div "@@ 4 8 October @@ : ياليت تردون وتعطونا التعلميات" at bounding box center [241, 506] width 241 height 65
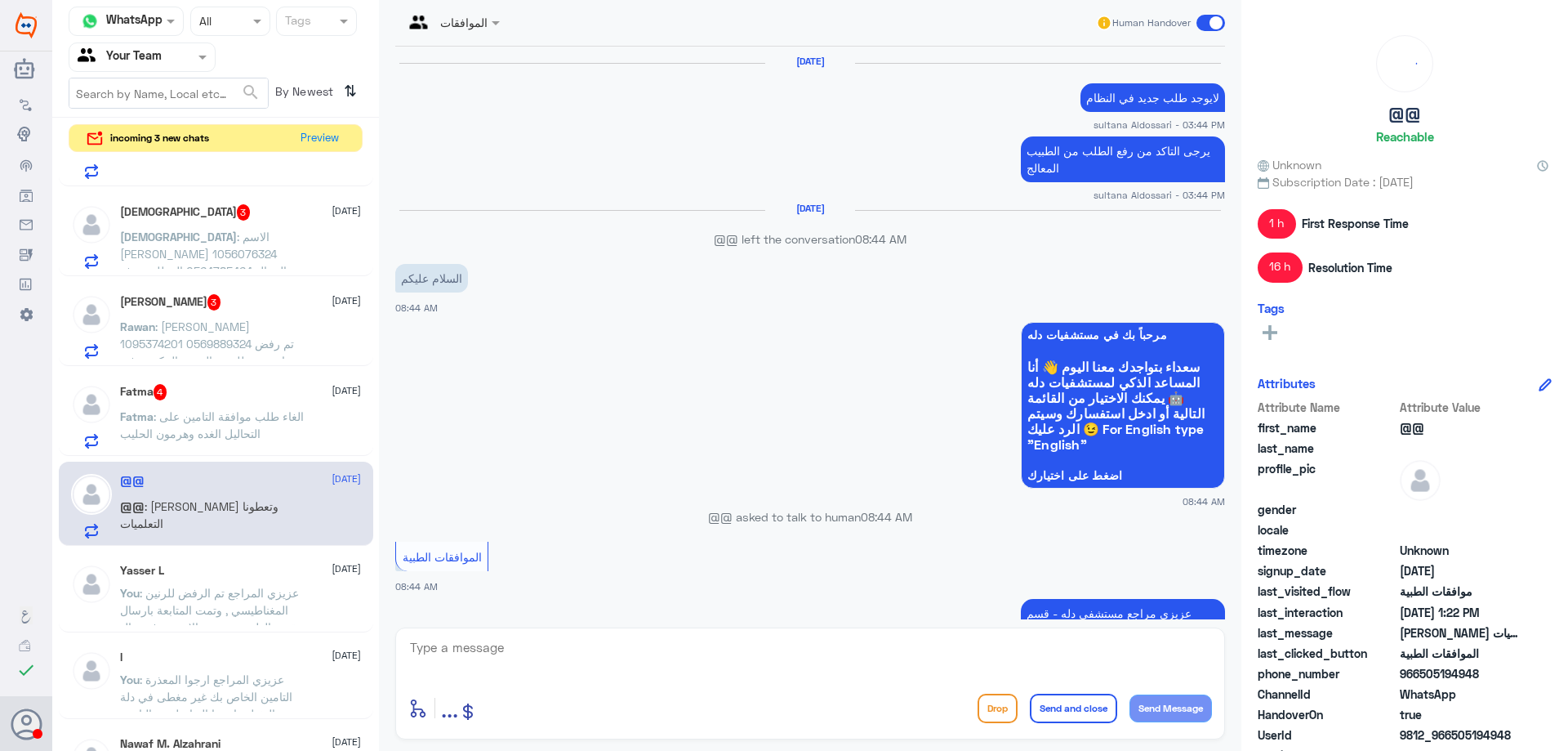
scroll to position [1760, 0]
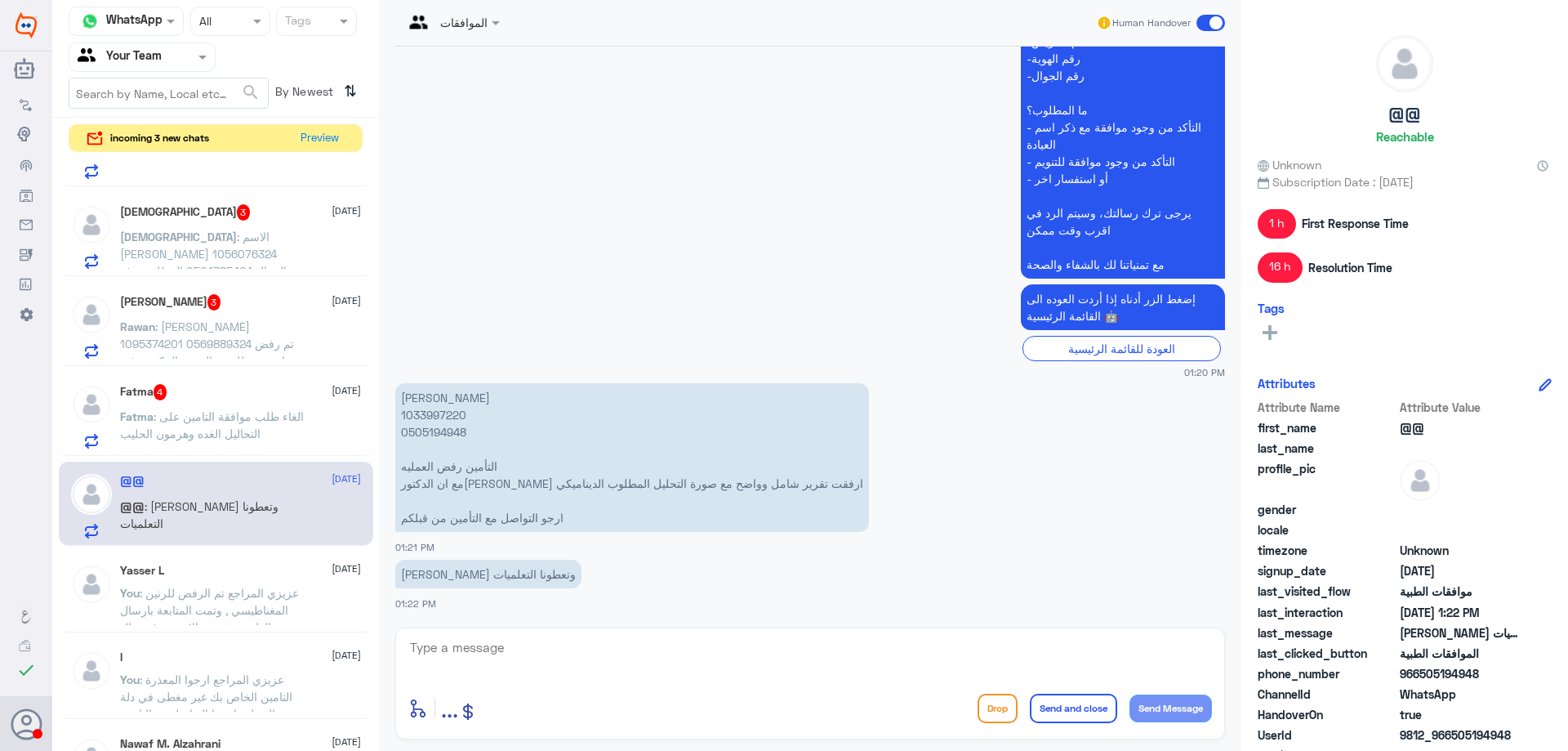
click at [440, 416] on p "[PERSON_NAME] 1033997220 0505194948 التأمين رفض العمليه مع ان الدكتوره ارفقت تق…" at bounding box center [632, 458] width 474 height 149
copy p "1033997220"
click at [261, 445] on p "Fatma : الغاء طلب موافقة التامين على التحاليل الغده وهرمون الحليب" at bounding box center [212, 428] width 184 height 41
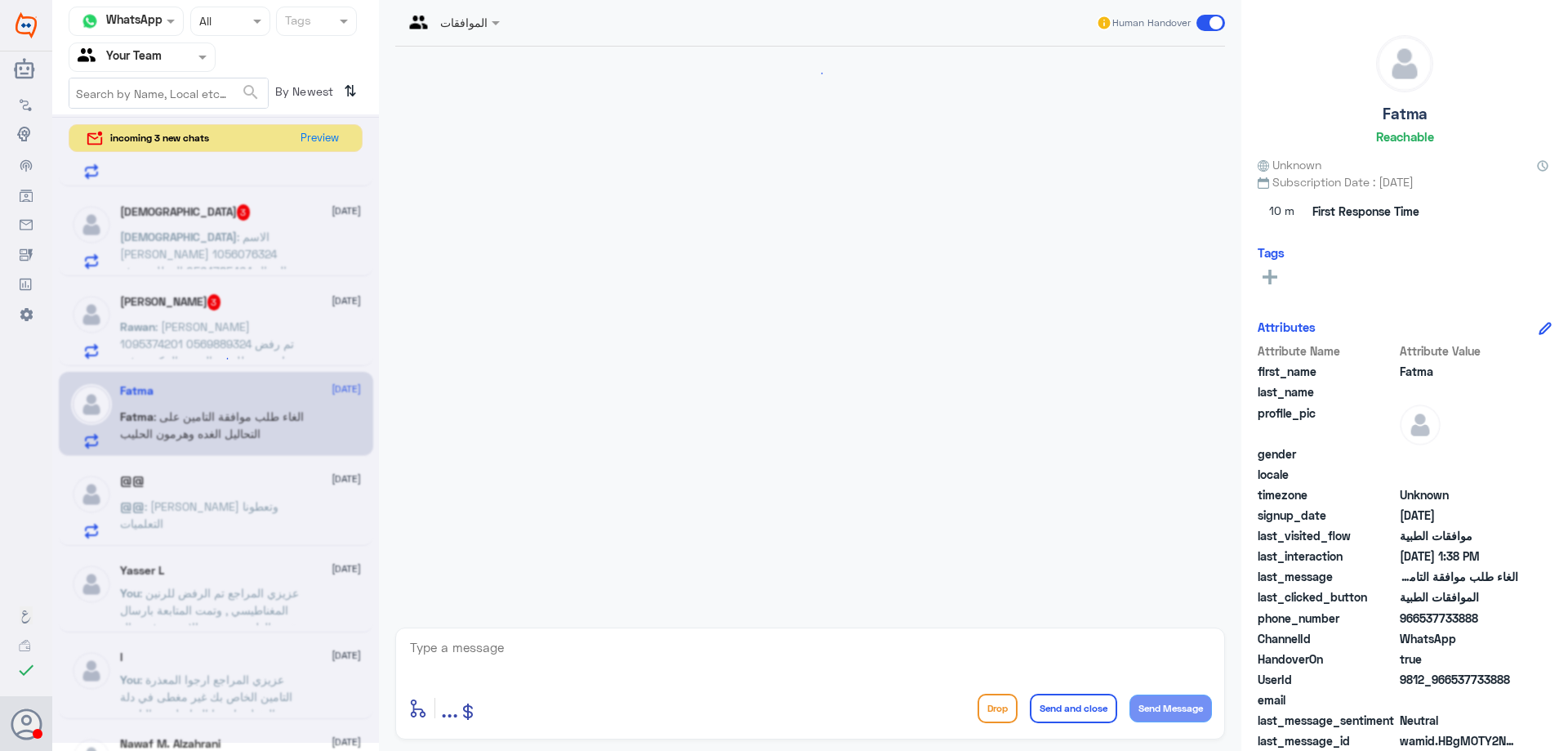
scroll to position [598, 0]
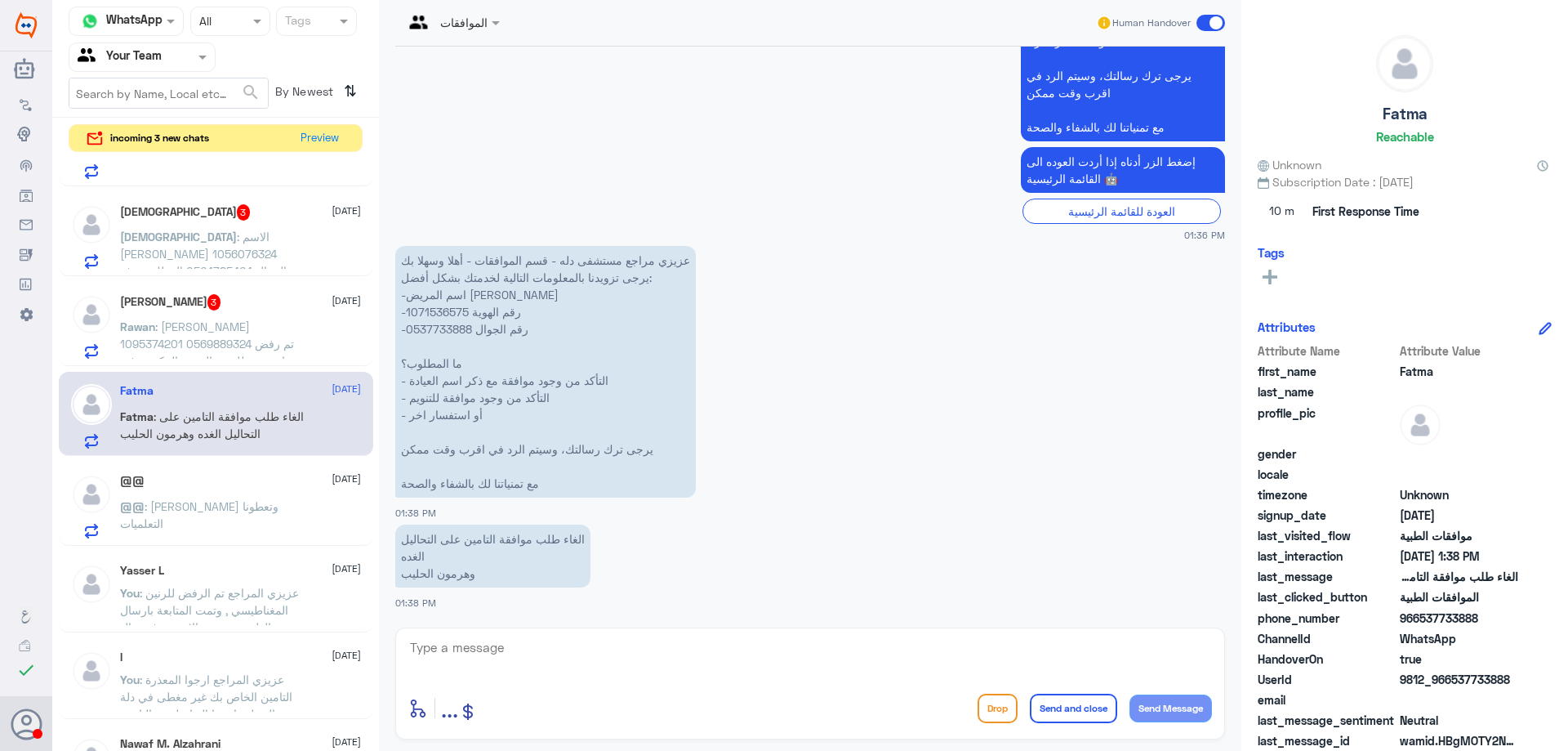
click at [435, 315] on p "عزيزي مراجع مستشفى دله - قسم الموافقات - أهلا وسهلا بك يرجى تزويدنا بالمعلومات …" at bounding box center [546, 371] width 300 height 252
copy p "1071536575"
click at [246, 317] on div "Rawan Alahmadi 3 8 October Rawan : روان عمر الاحمدي 1095374201 0569889324 تم رف…" at bounding box center [241, 326] width 241 height 65
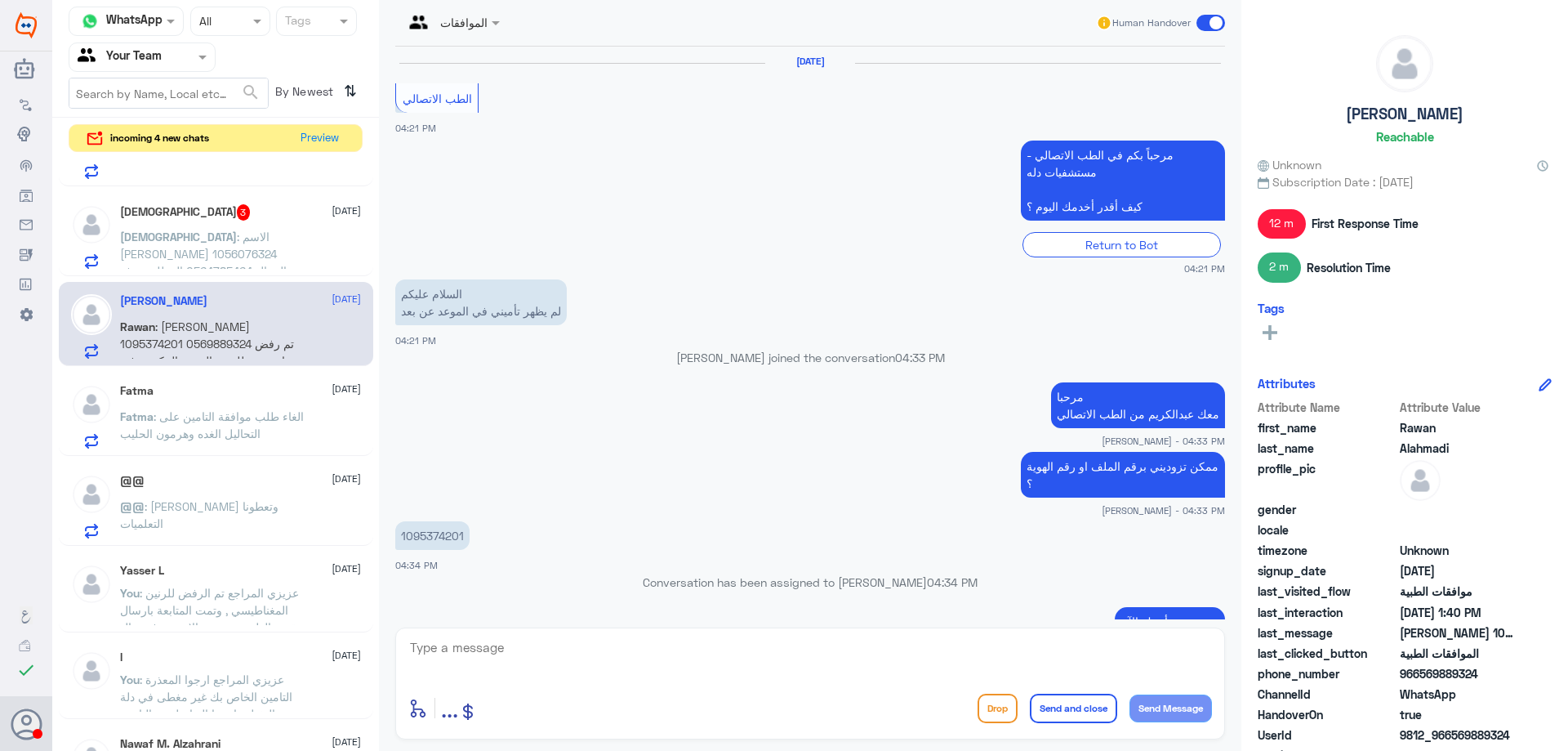
scroll to position [1213, 0]
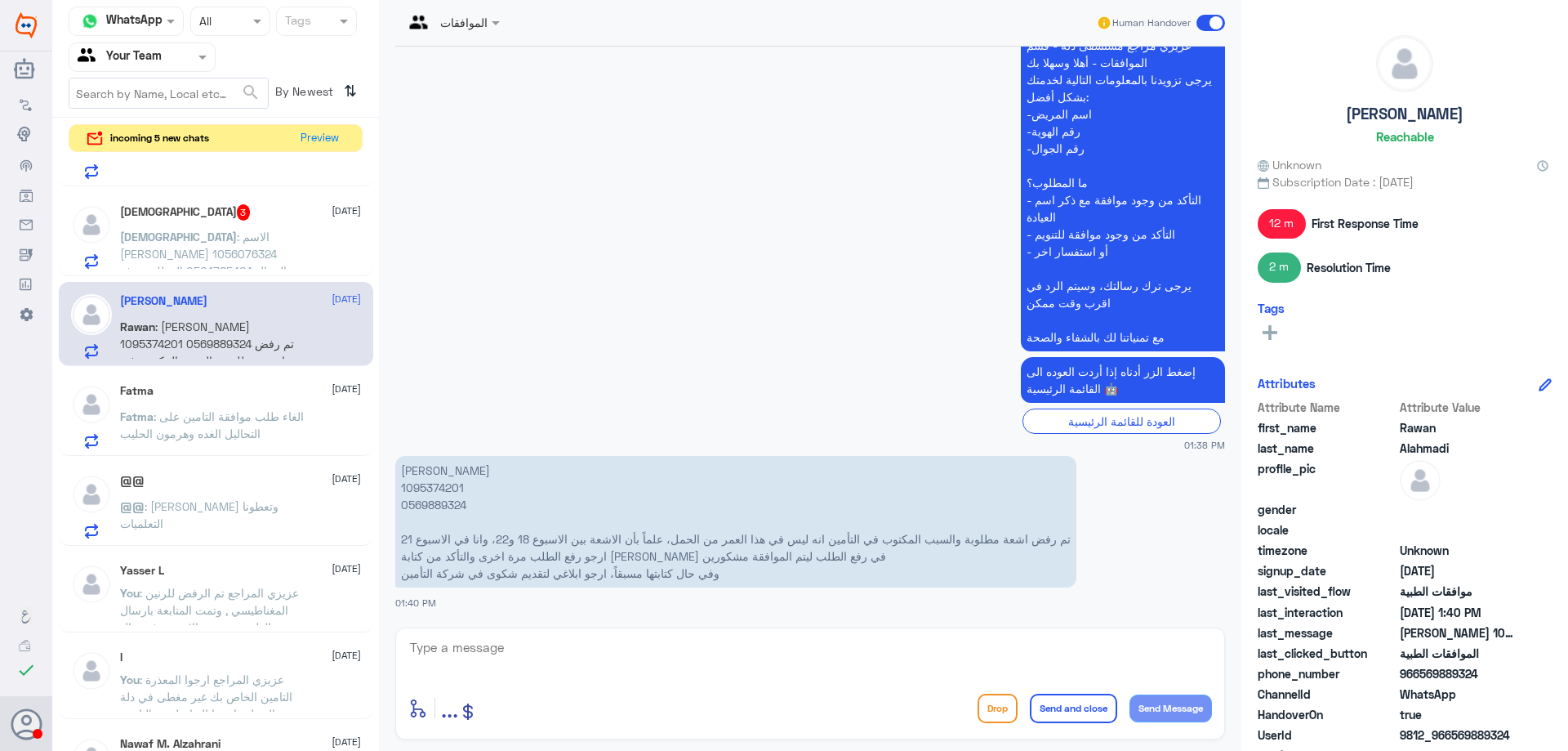
click at [440, 485] on p "روان عمر الاحمدي 1095374201 0569889324 تم رفض اشعة مطلوبة والسبب المكتوب في الت…" at bounding box center [736, 521] width 681 height 131
copy p "1095374201"
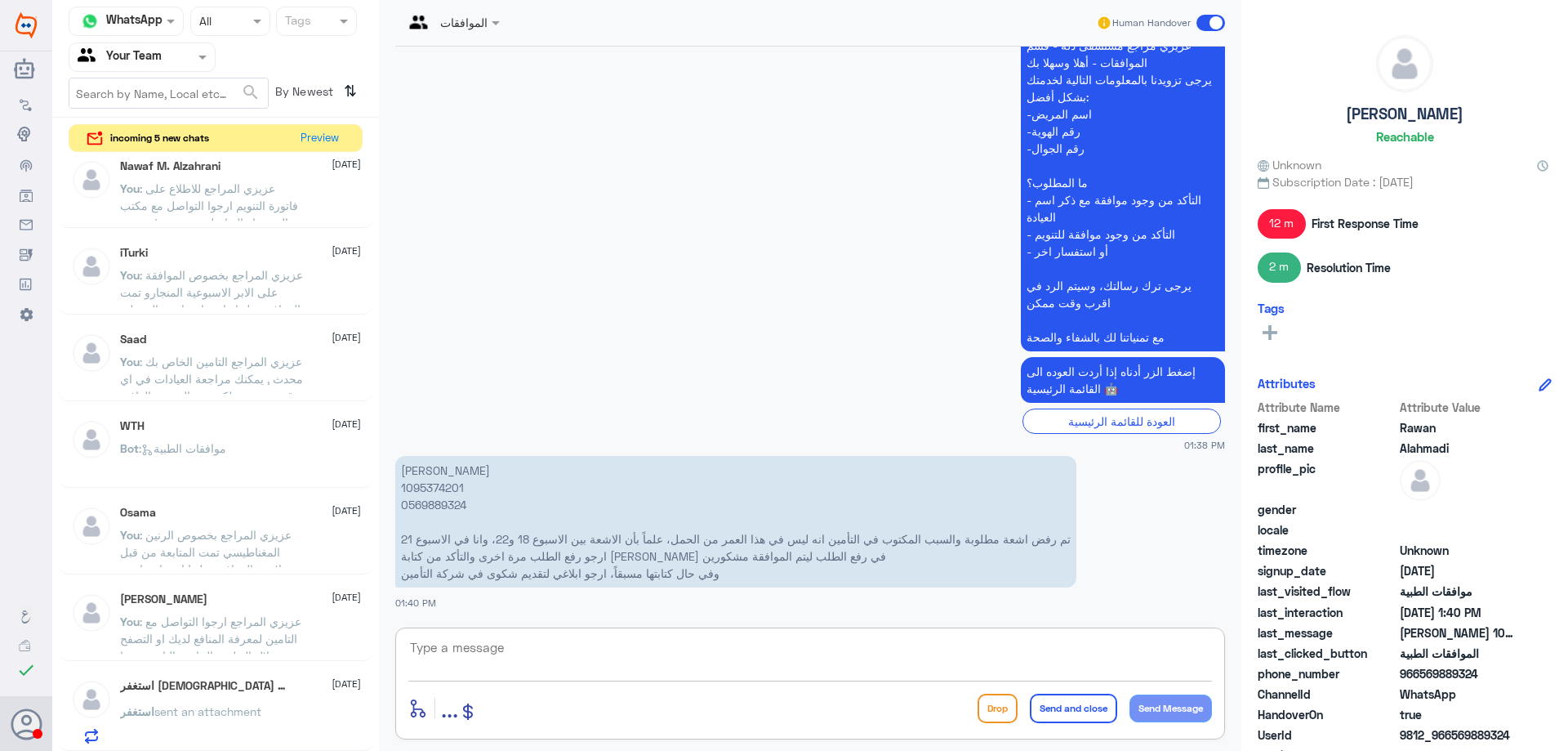
scroll to position [2254, 0]
click at [416, 484] on p "روان عمر الاحمدي 1095374201 0569889324 تم رفض اشعة مطلوبة والسبب المكتوب في الت…" at bounding box center [736, 521] width 681 height 131
click at [656, 656] on textarea at bounding box center [810, 657] width 803 height 40
type textarea "موضحة في تقرير الطبيبة , تم رفعها مرة اخرى , في حال الرفض مرة اخرى ارجوا التواص…"
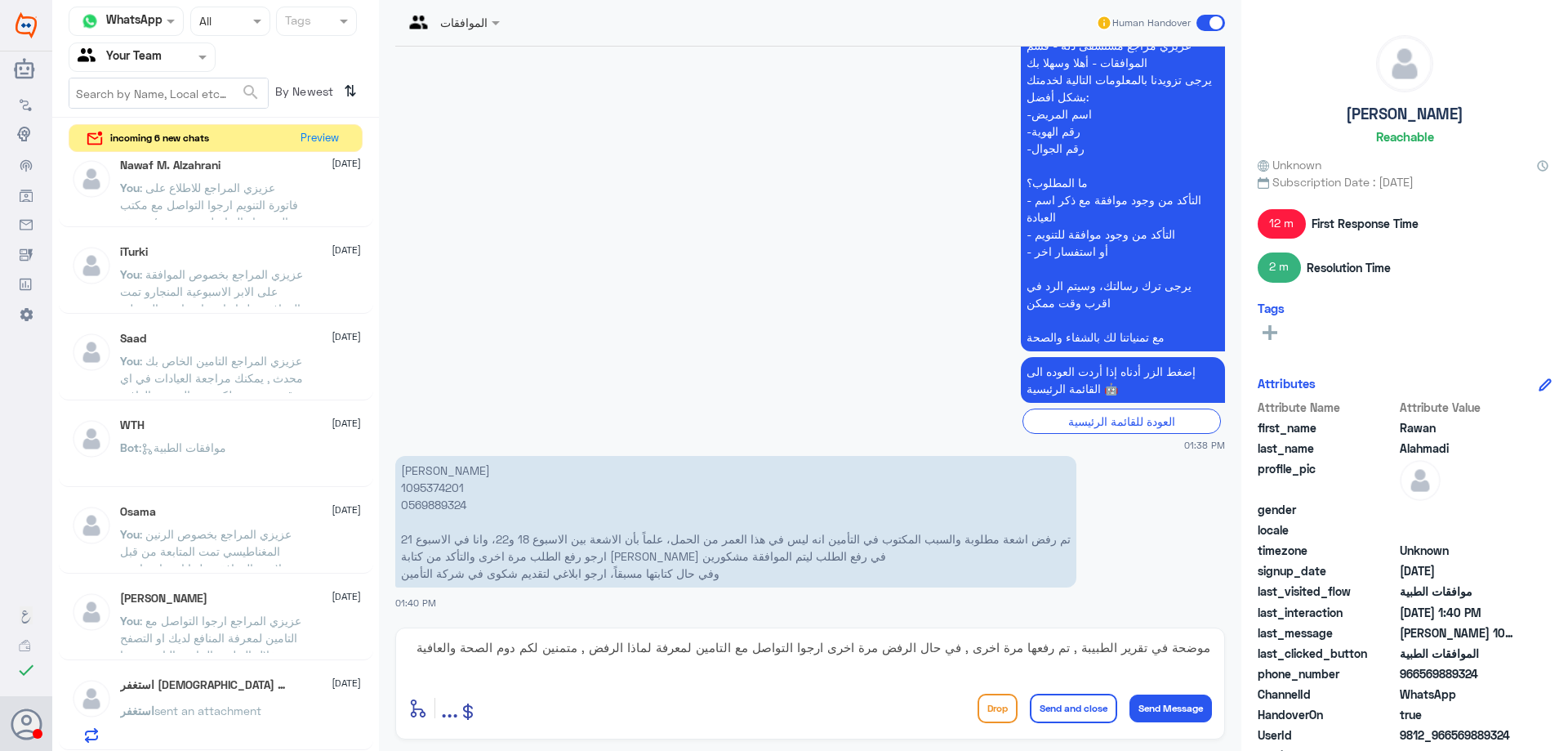
click at [1030, 709] on button "Send and close" at bounding box center [1074, 709] width 87 height 30
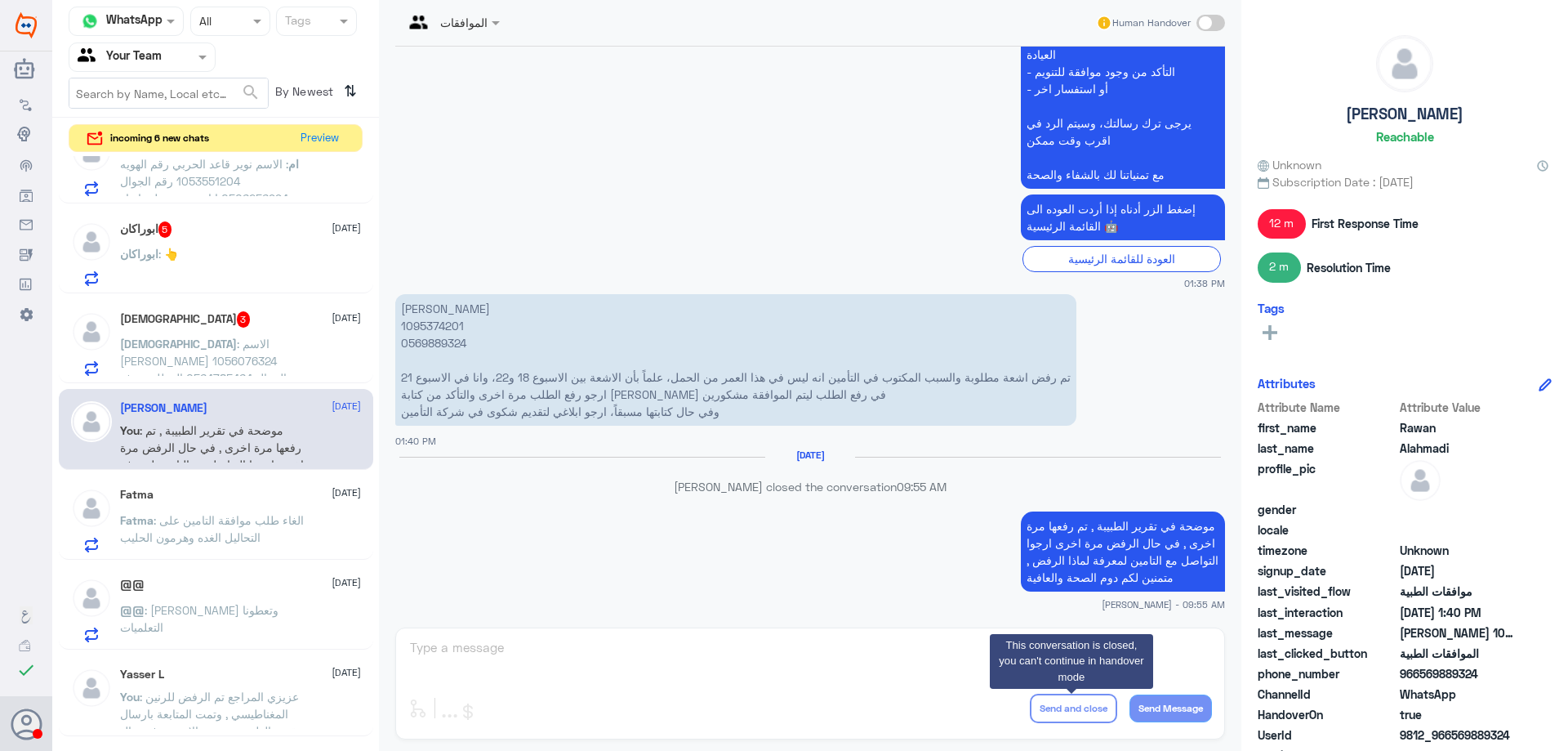
scroll to position [1433, 0]
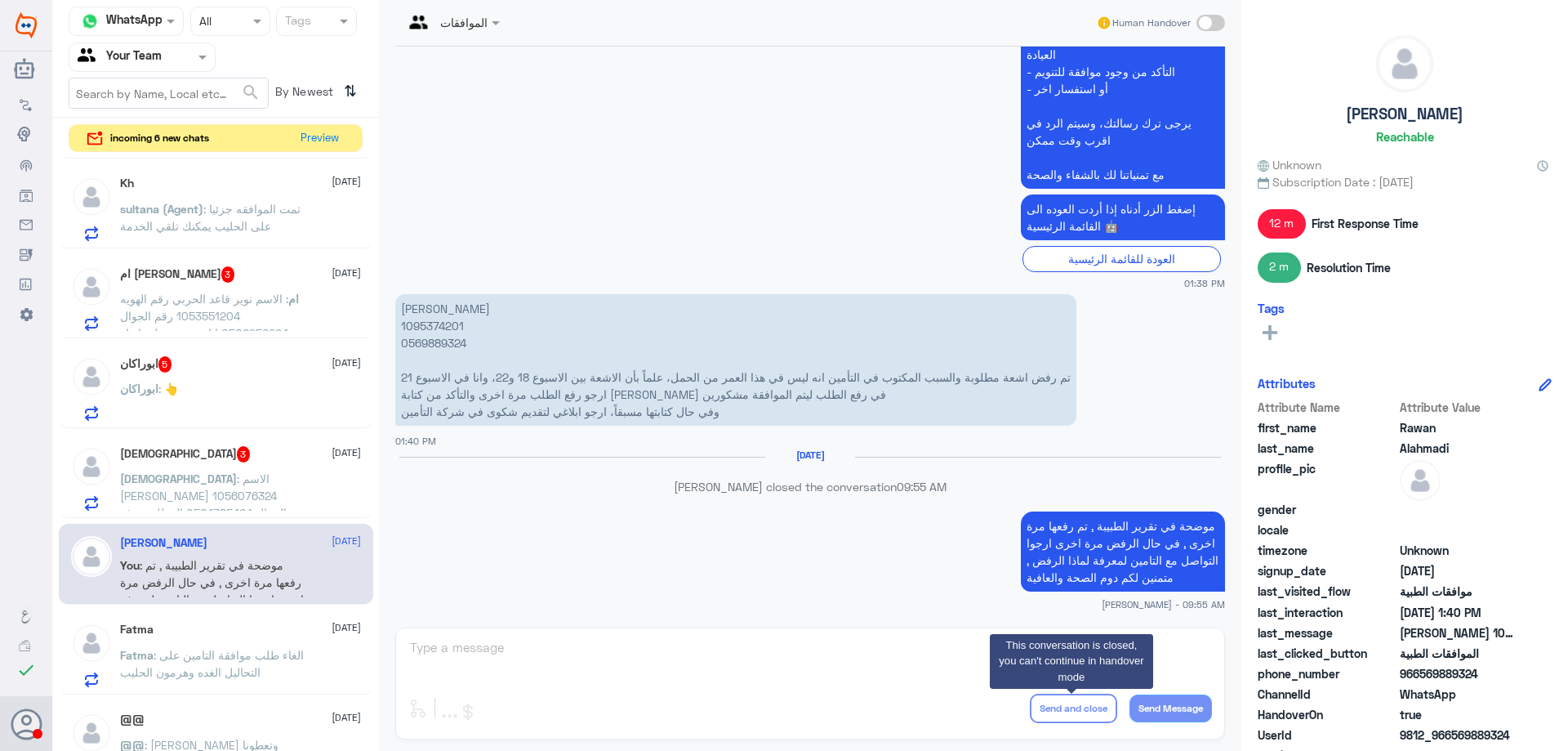
click at [231, 492] on span ": الاسم رشا محمد الحمياني الهويه 1056076324 الجوال 0564785464 المطلوب رفع طلب م…" at bounding box center [204, 504] width 167 height 66
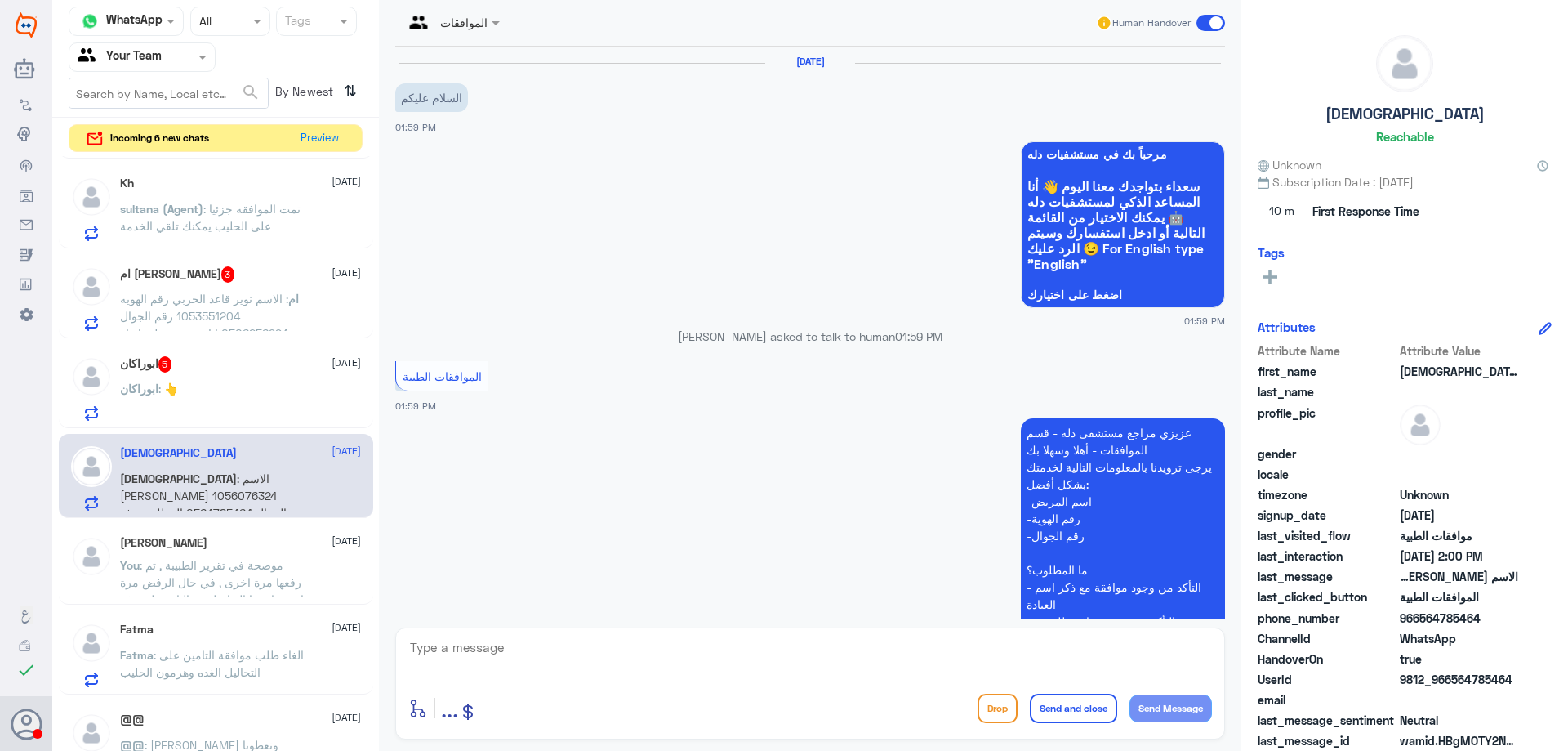
scroll to position [335, 0]
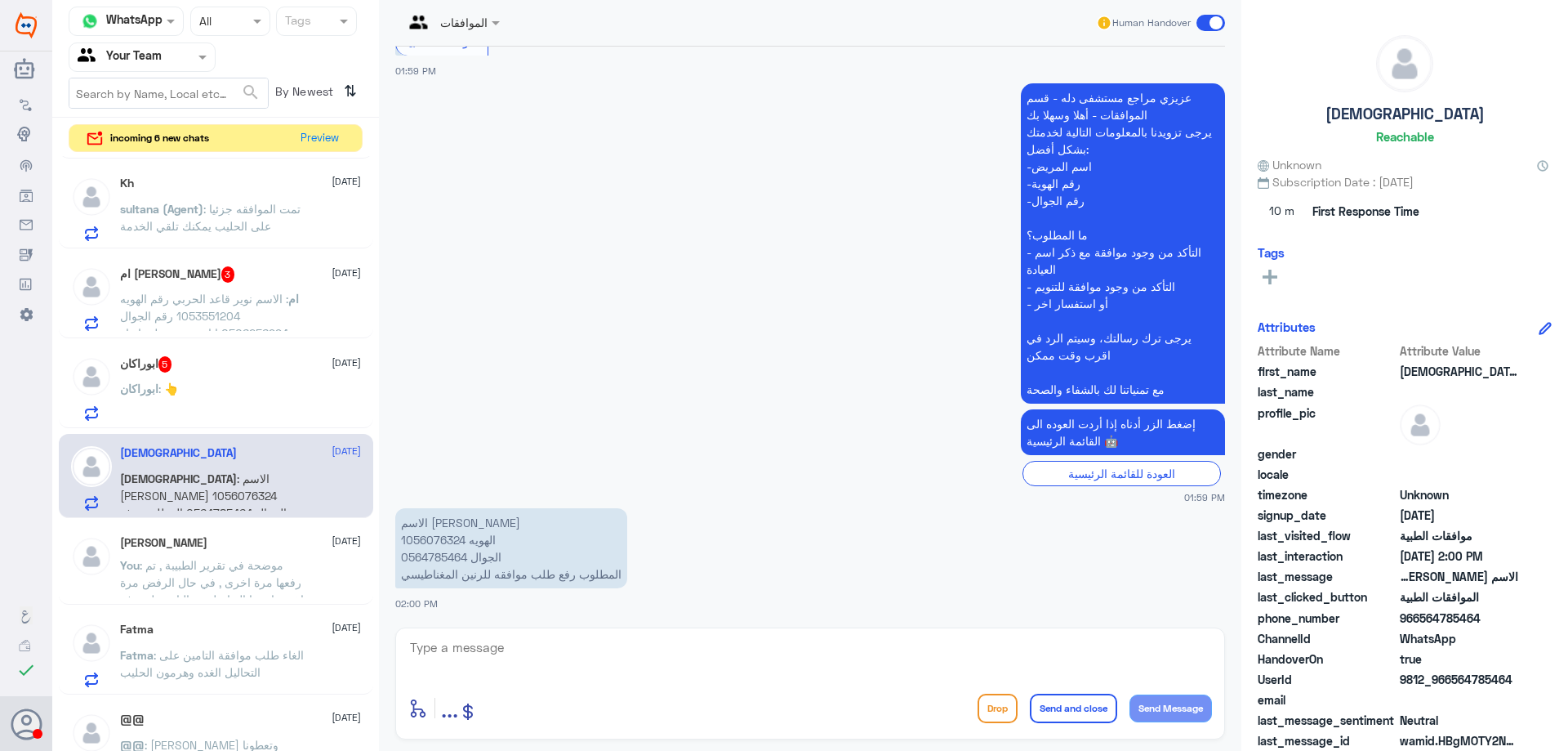
click at [429, 542] on p "الاسم رشا محمد الحمياني الهويه 1056076324 الجوال 0564785464 المطلوب رفع طلب موا…" at bounding box center [511, 548] width 232 height 81
click at [588, 672] on textarea at bounding box center [810, 657] width 803 height 40
click at [513, 648] on textarea at bounding box center [810, 657] width 803 height 40
click at [516, 657] on textarea at bounding box center [810, 657] width 803 height 40
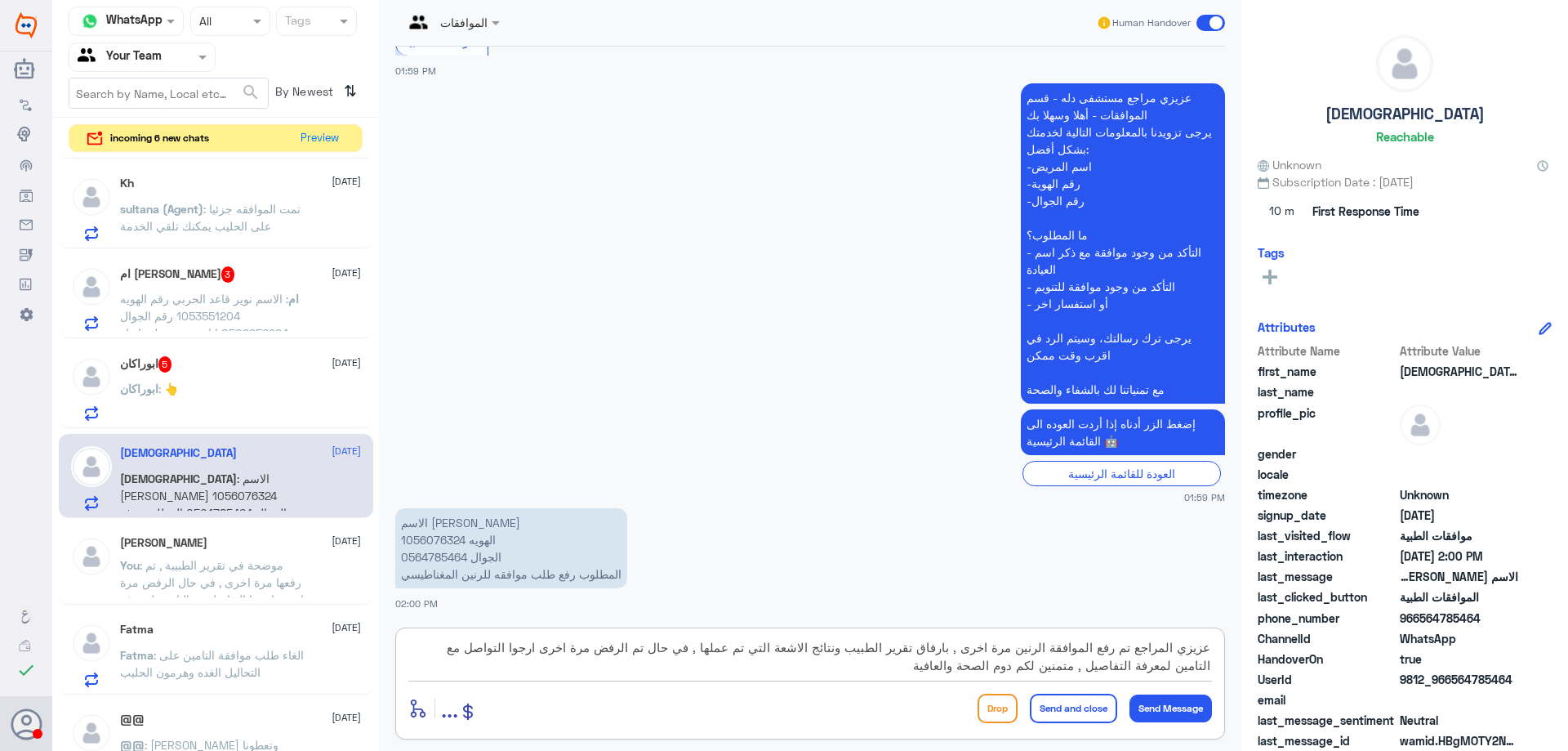
type textarea "عزيزي المراجع تم رفع الموافقة الرنين مرة اخرى , بارفاق تقرير الطبيب ونتائج الاش…"
click at [1039, 704] on button "Send and close" at bounding box center [1074, 709] width 87 height 30
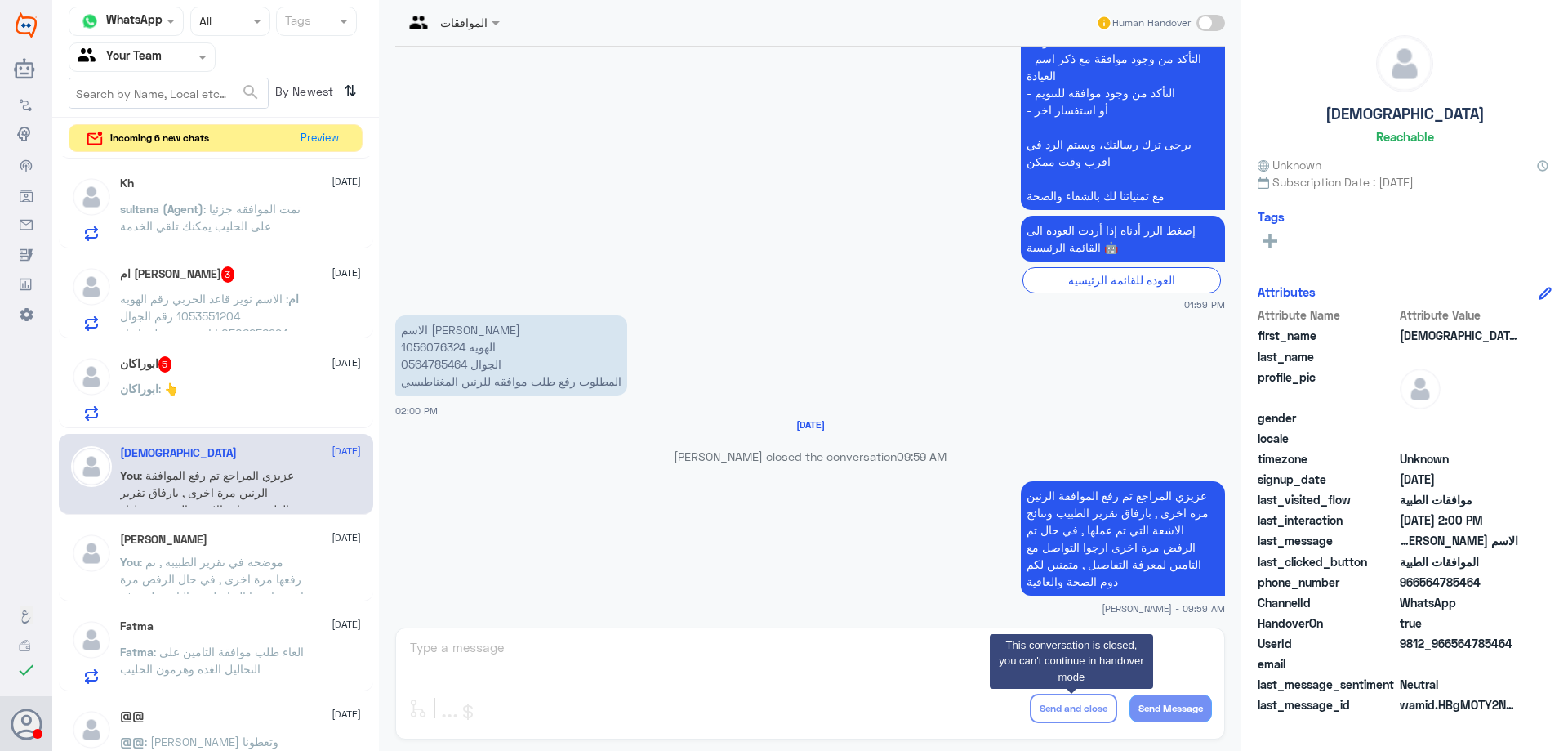
scroll to position [502, 0]
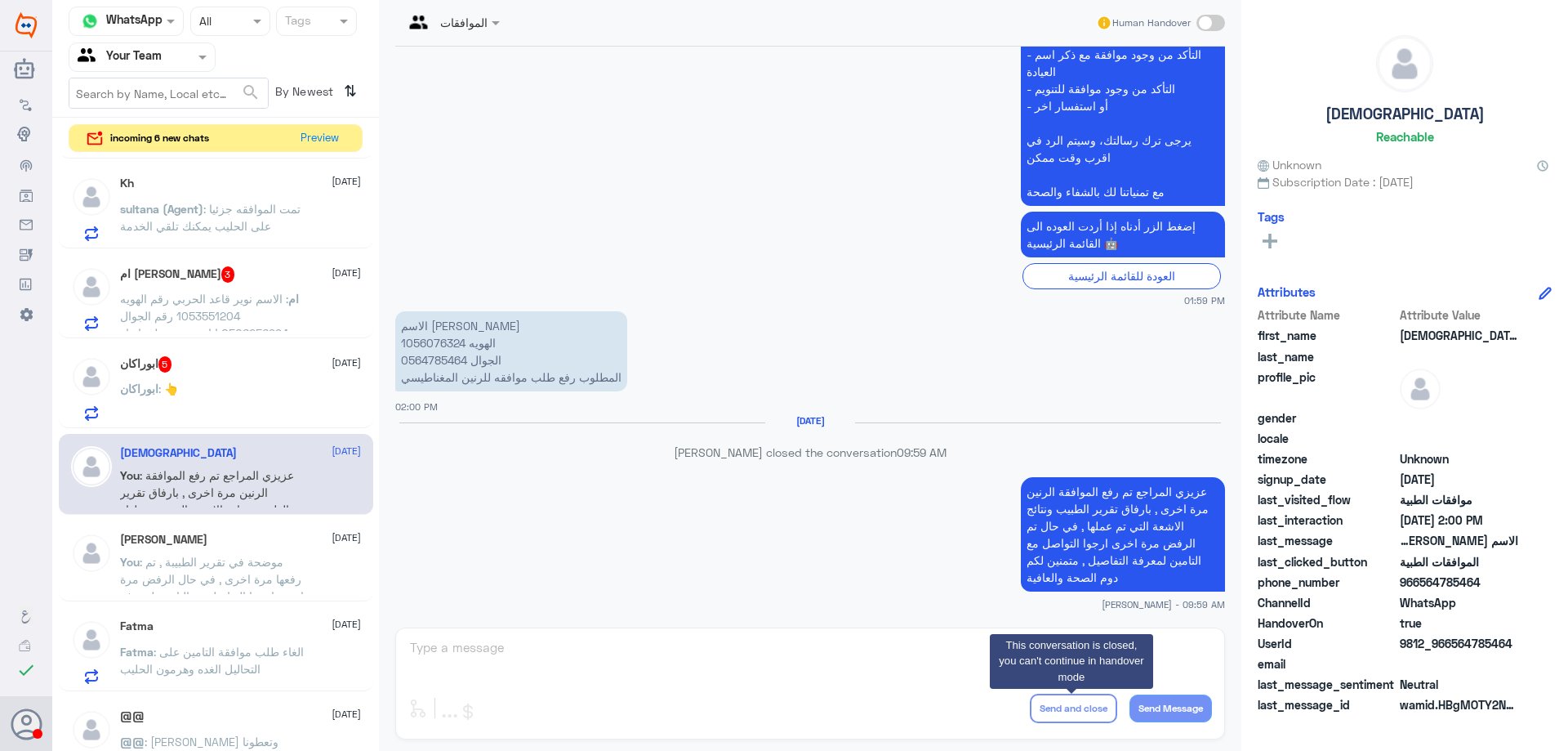
click at [255, 378] on div "ابوراكان 5 8 October ابوراكان : 👆" at bounding box center [241, 388] width 241 height 65
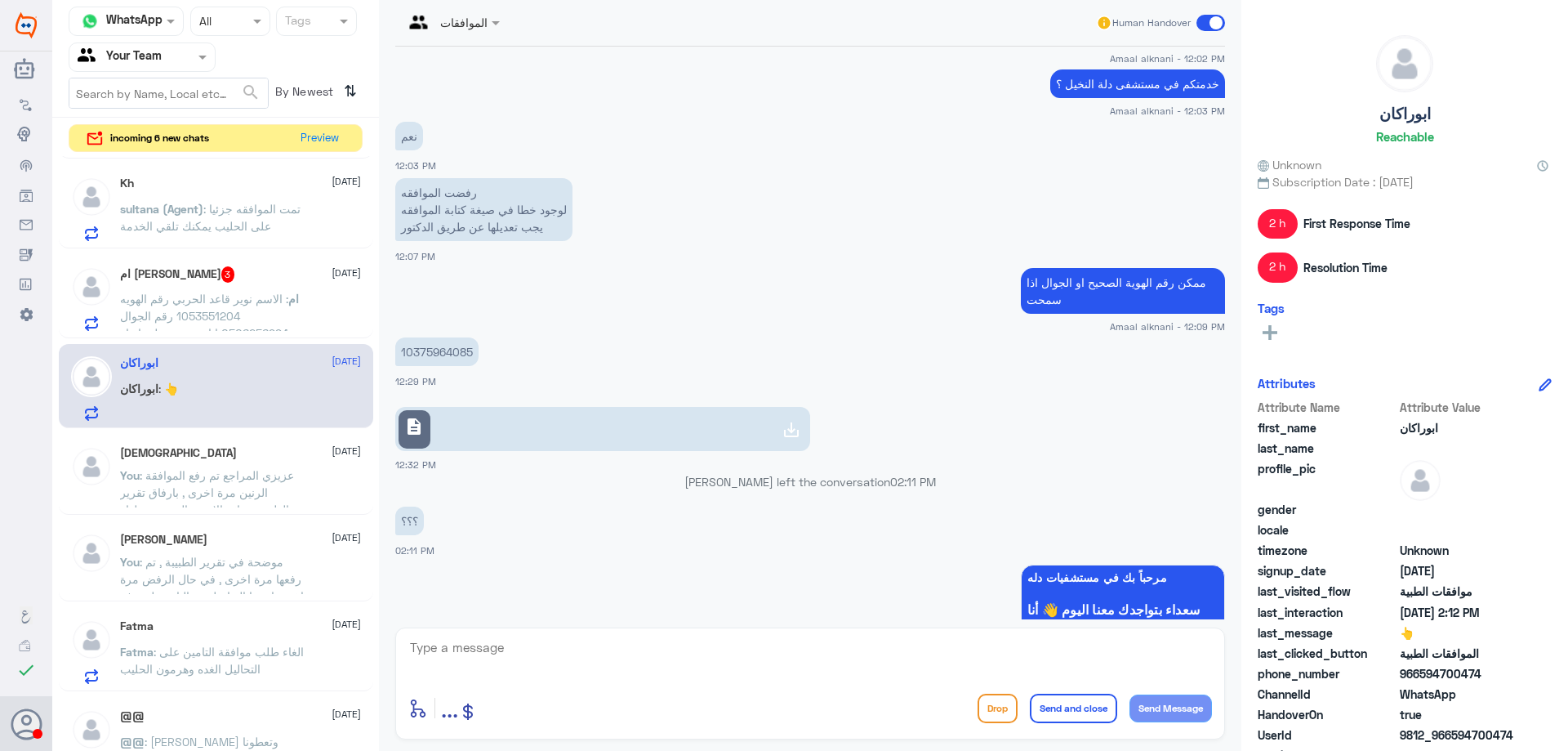
scroll to position [322, 0]
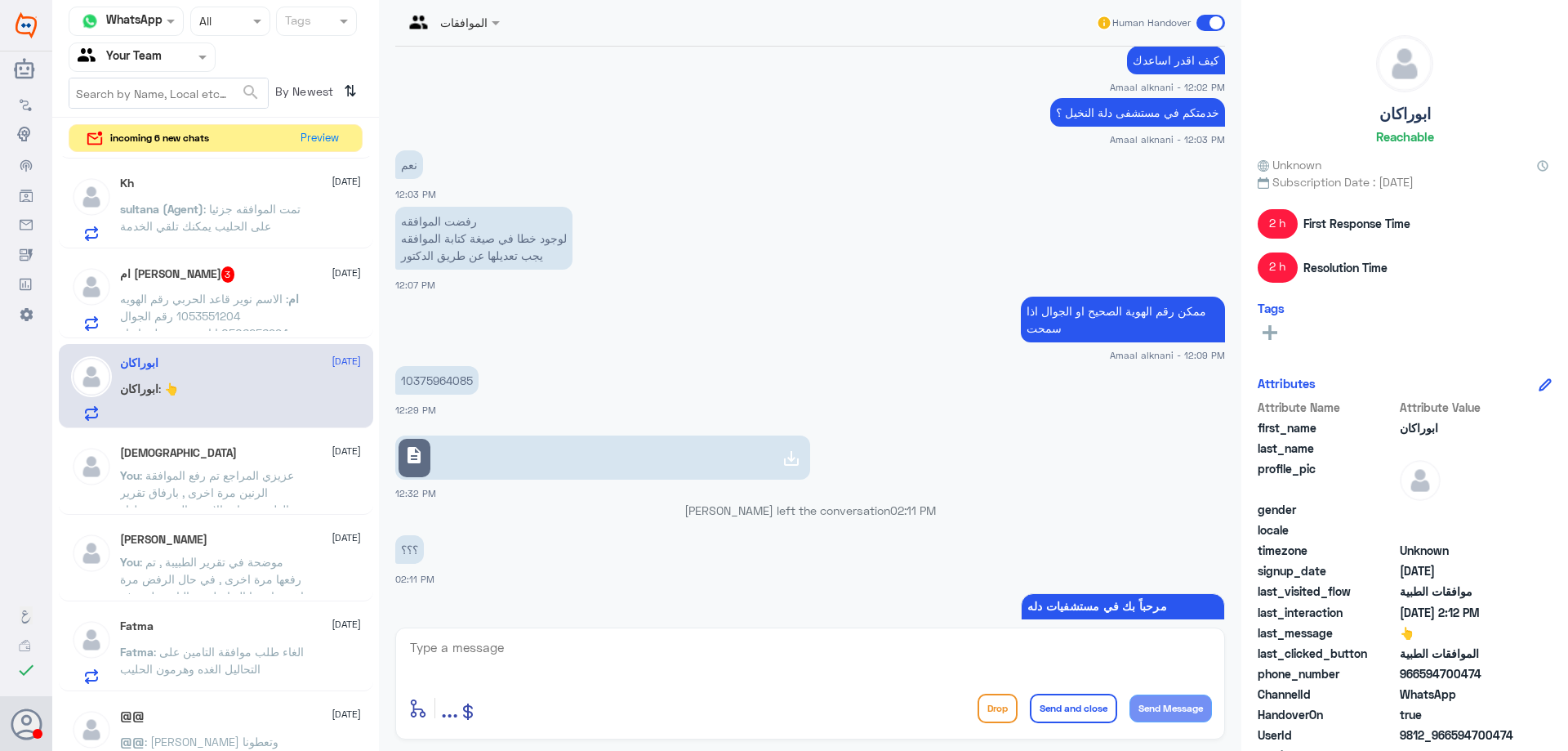
click at [419, 382] on p "10375964085" at bounding box center [437, 380] width 84 height 29
click at [570, 450] on link "description" at bounding box center [603, 458] width 415 height 44
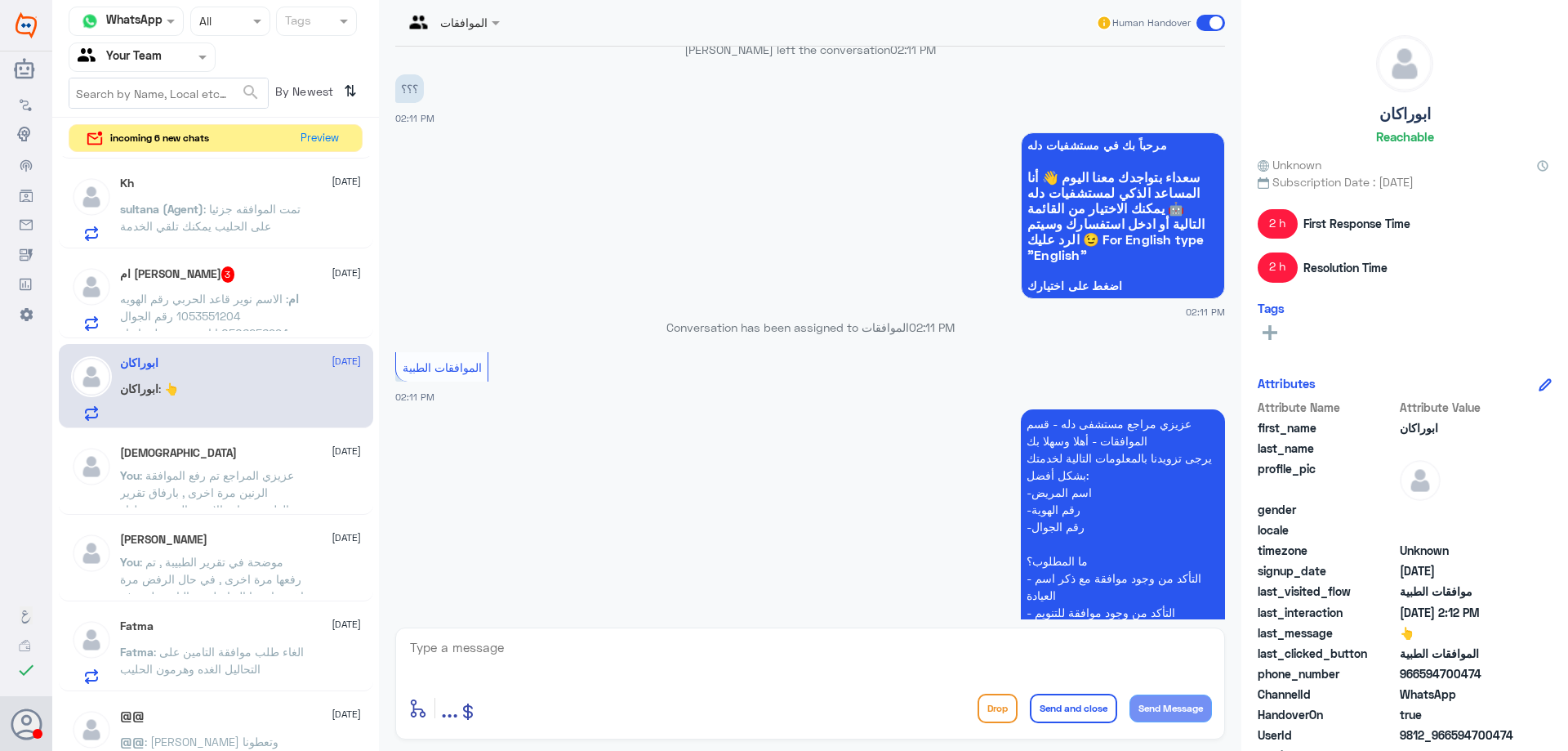
scroll to position [1890, 0]
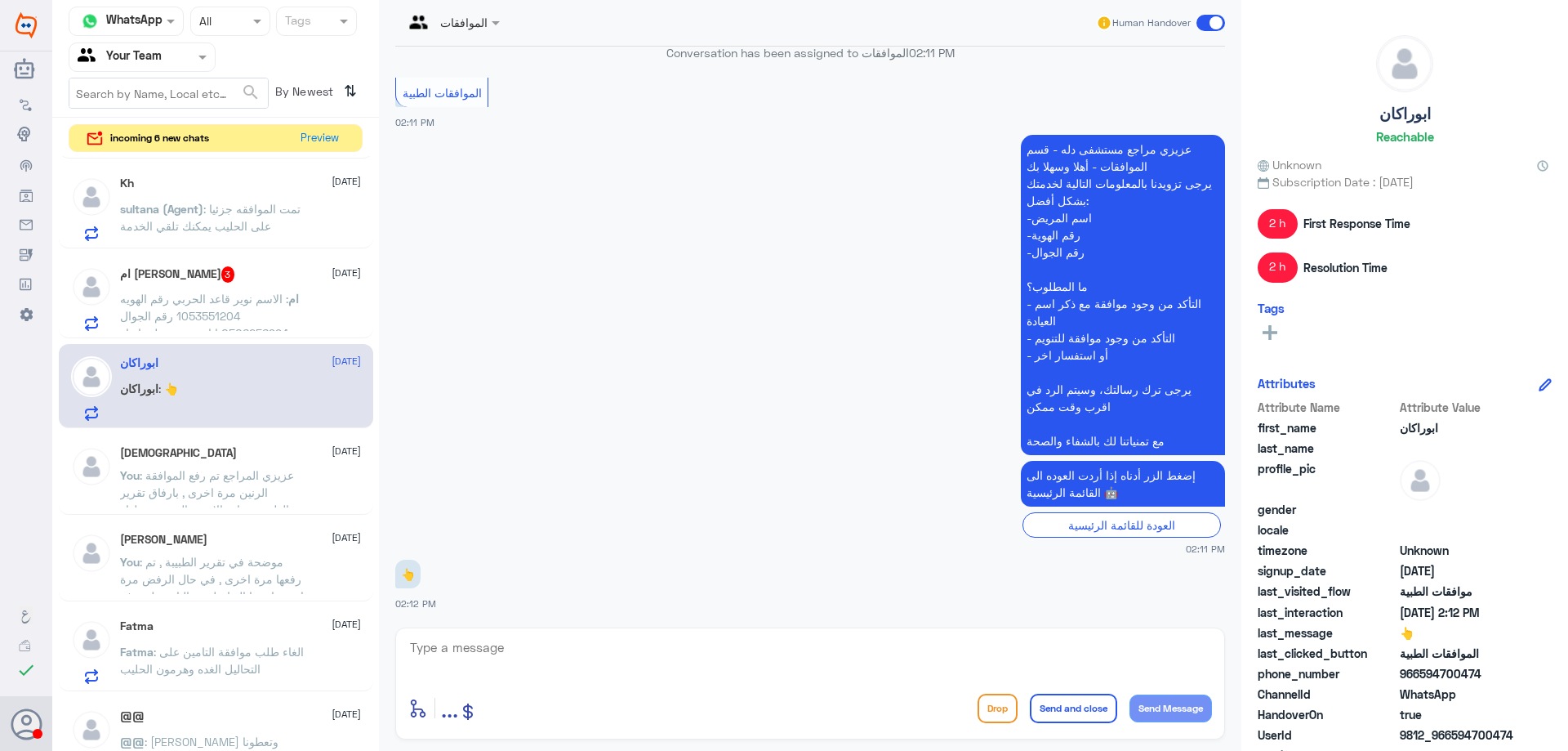
click at [660, 666] on textarea at bounding box center [810, 657] width 803 height 40
type textarea "عزيزي المراجع تم رفع الموافقة لمكتب التنويم لمراجعة الطلب , سوف تصلك رسالة في ح…"
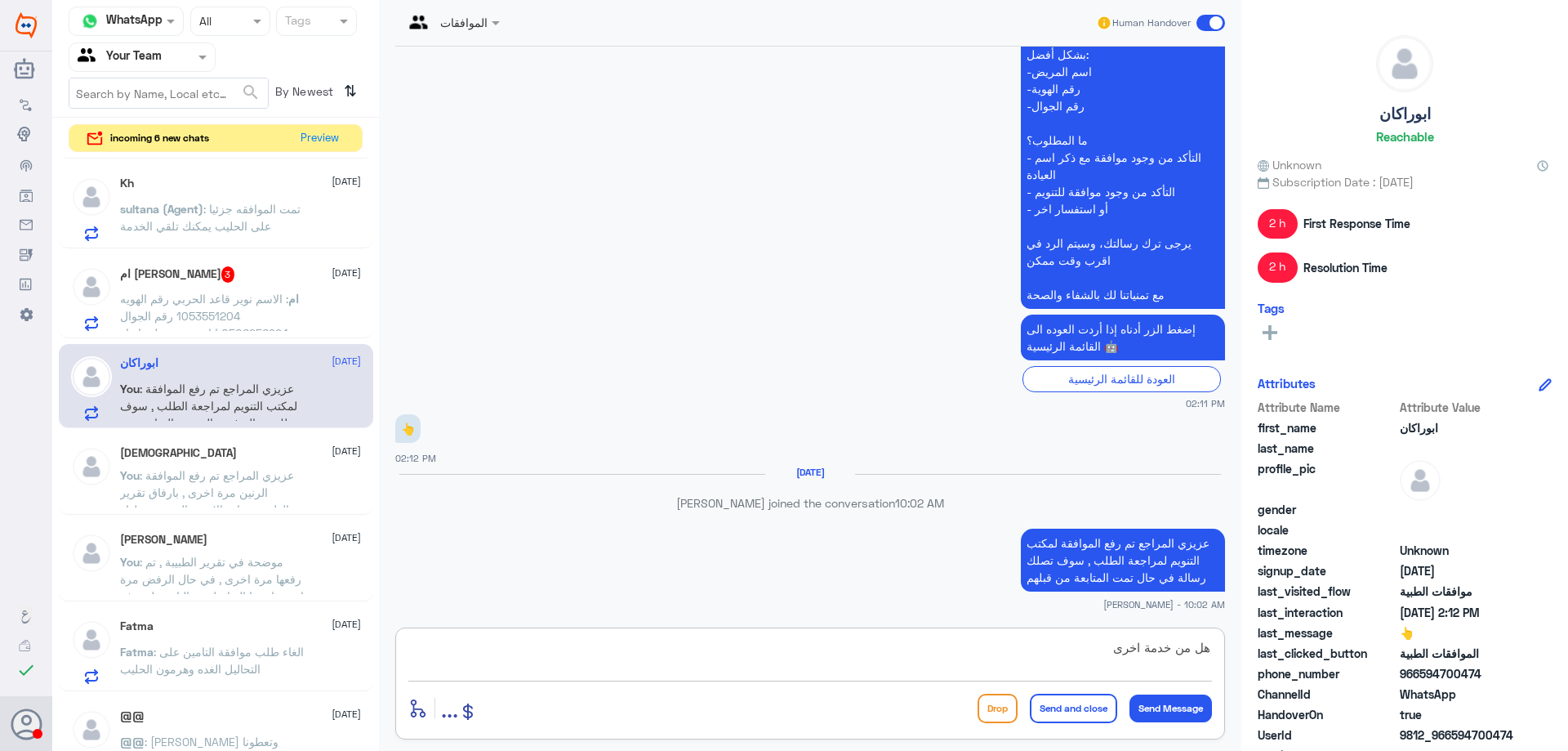
type textarea "هل من خدمة اخرى ؟"
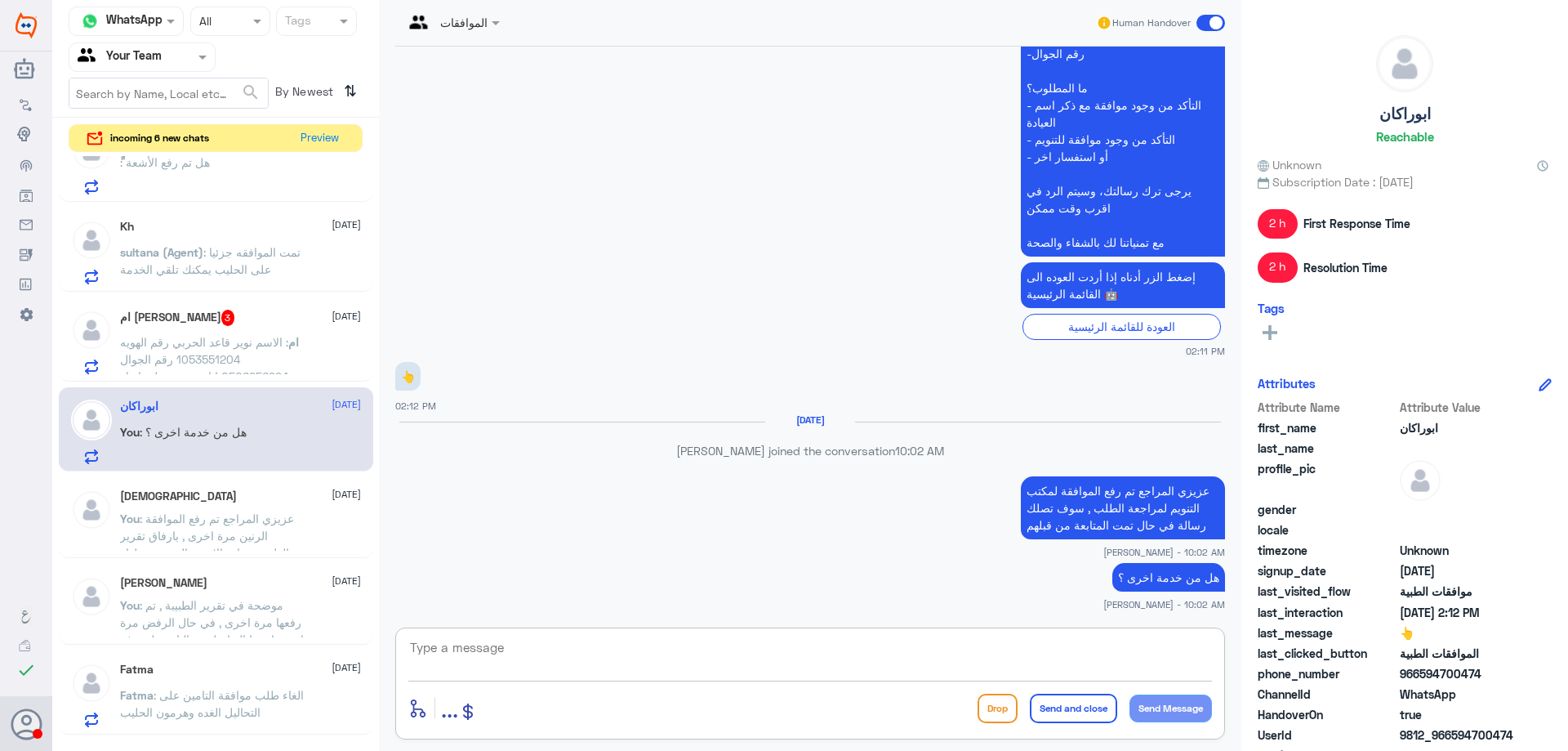
scroll to position [1352, 0]
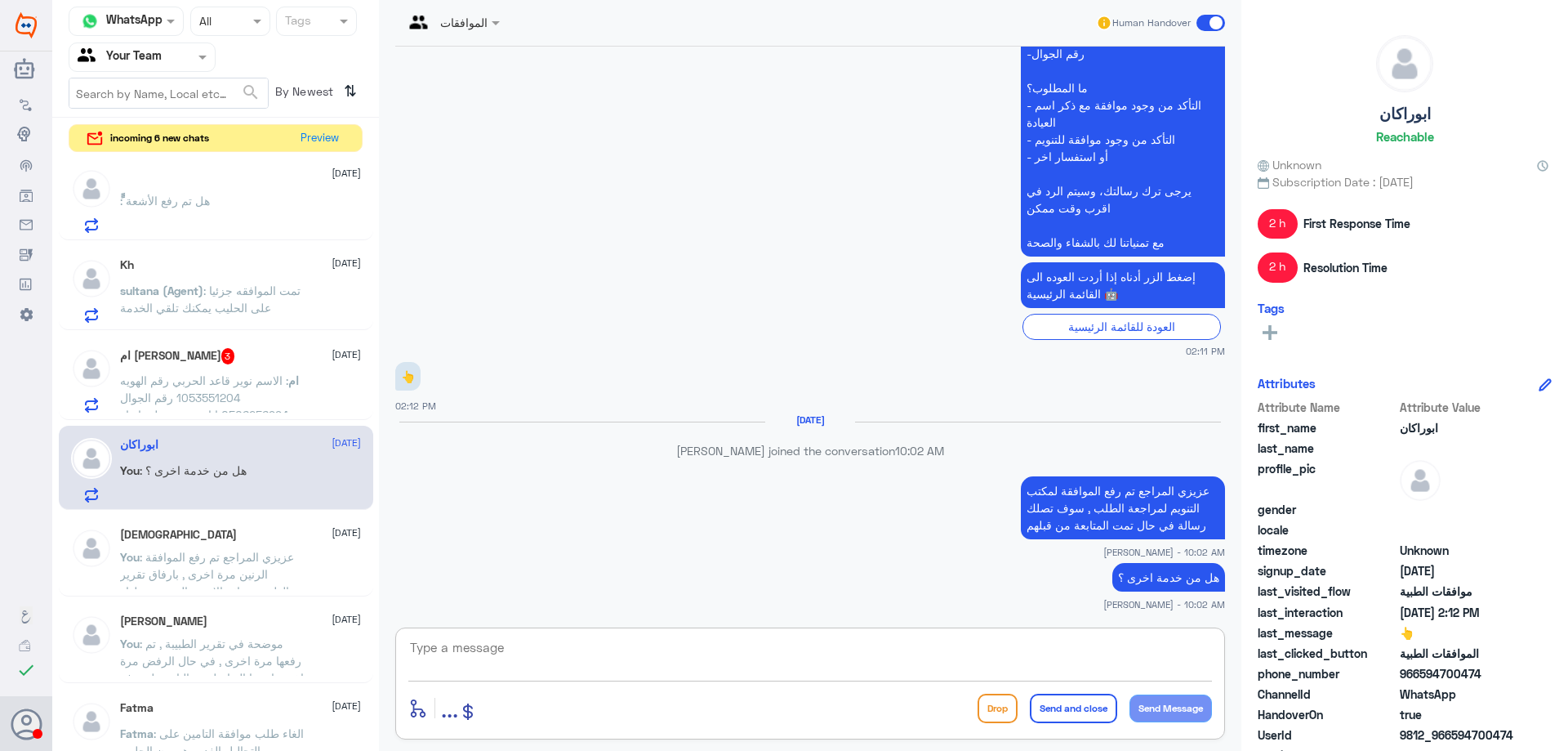
click at [277, 366] on div "ام محمد 3 8 October ام : الاسم نوير قاعد الحربي رقم الهويه 1053551204 رقم الجوا…" at bounding box center [241, 380] width 241 height 65
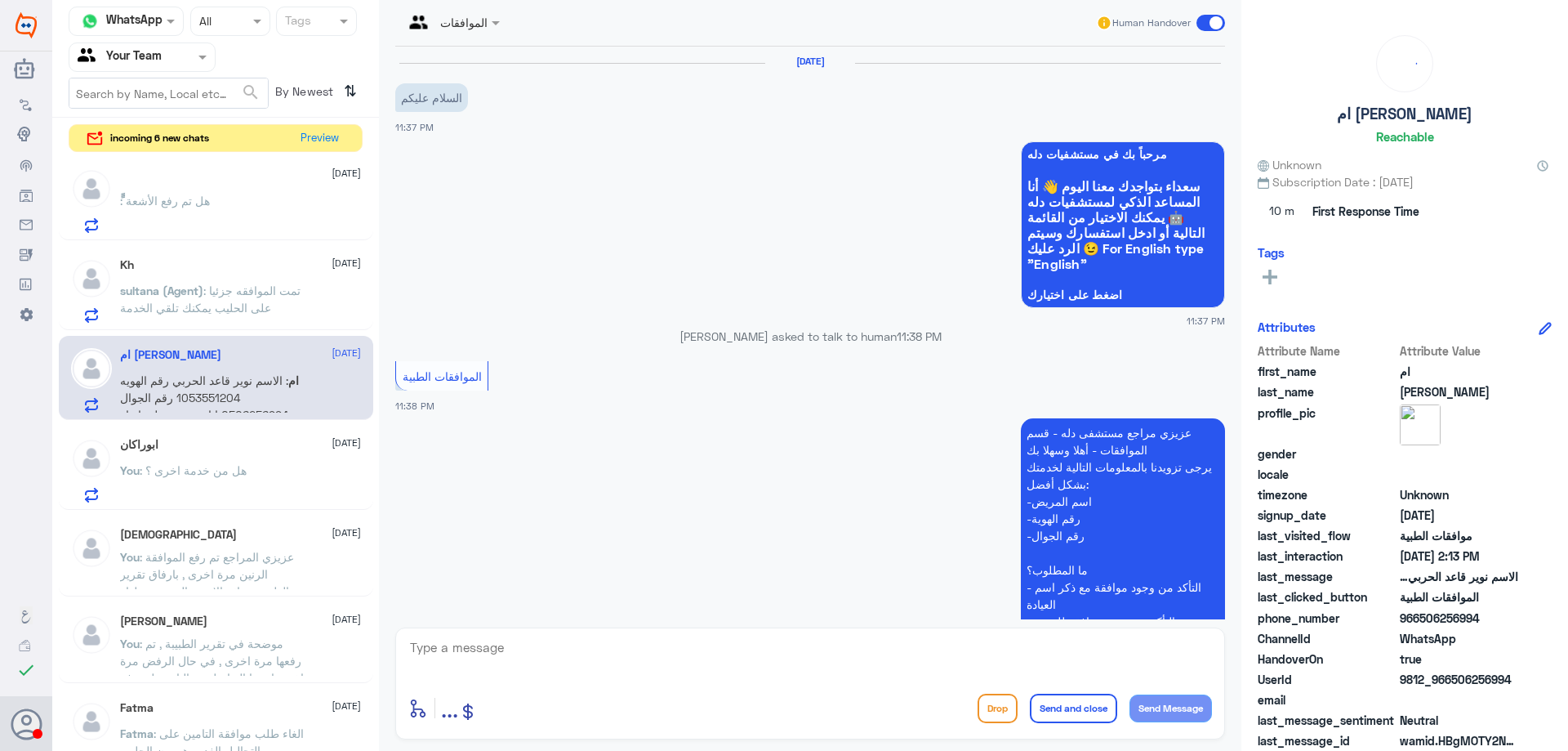
scroll to position [1189, 0]
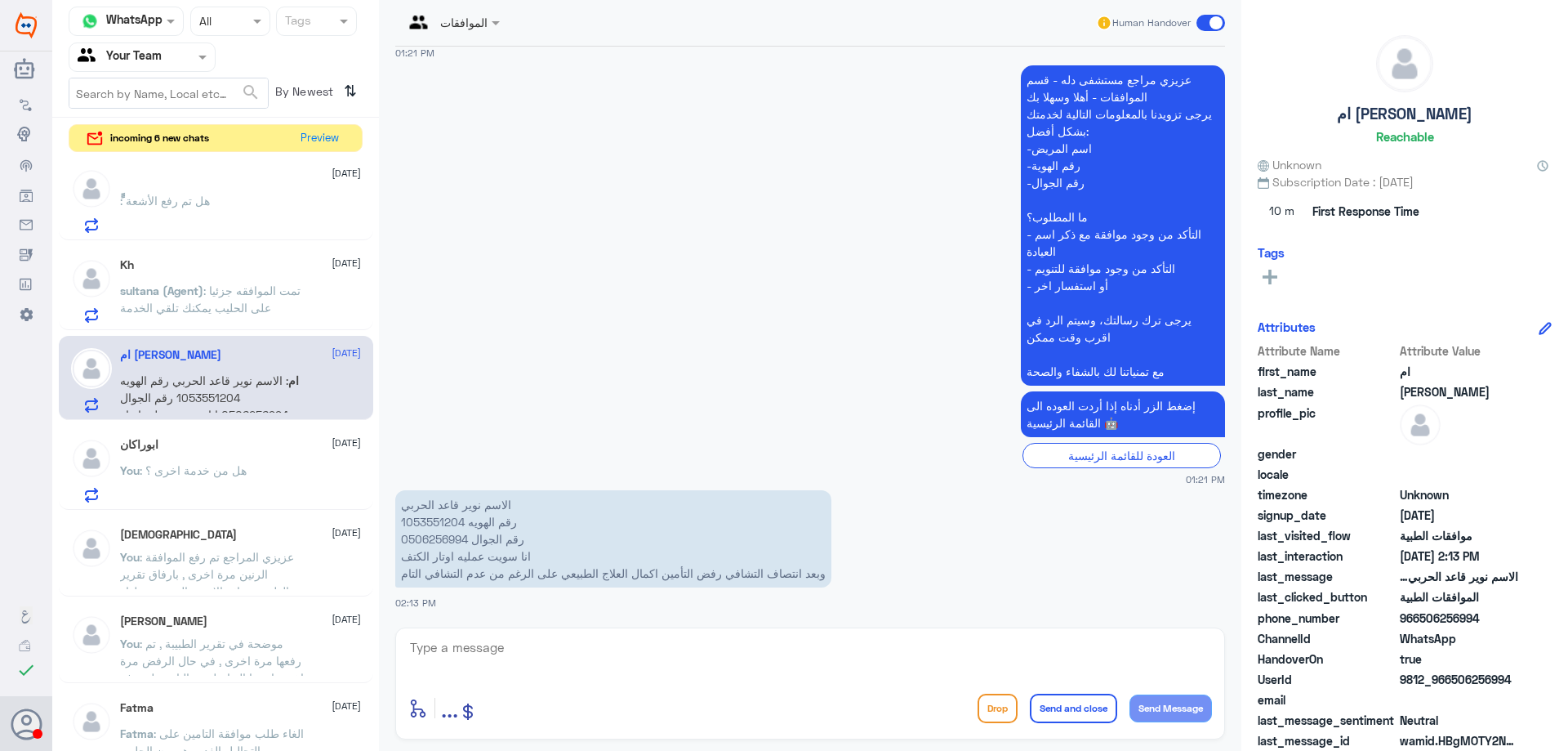
click at [428, 522] on p "الاسم نوير قاعد الحربي رقم الهويه 1053551204 رقم الجوال 0506256994 انا سويت عمل…" at bounding box center [613, 539] width 436 height 97
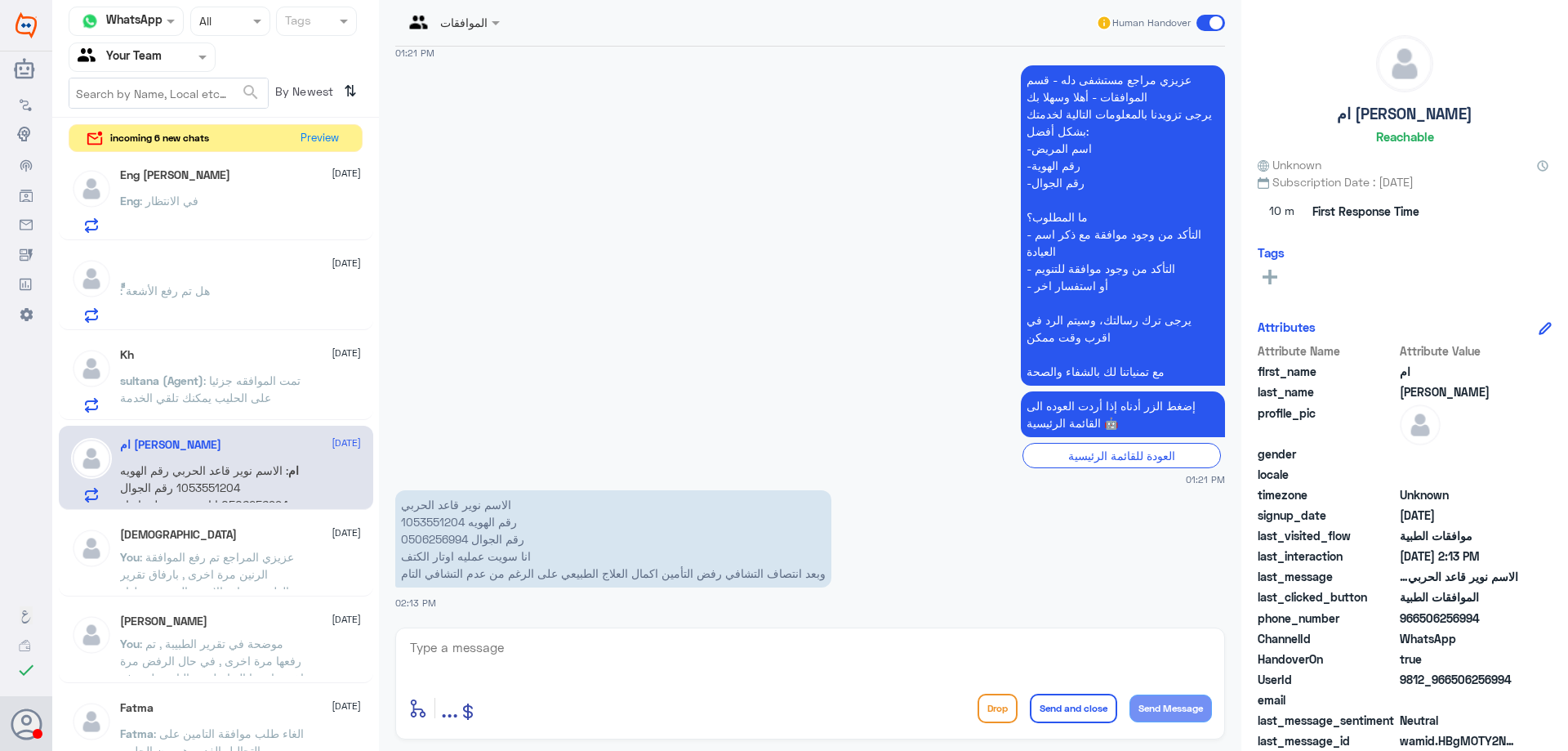
click at [589, 630] on div "enter flow name ... Drop Send and close Send Message" at bounding box center [810, 683] width 830 height 112
click at [681, 671] on textarea at bounding box center [810, 657] width 803 height 40
paste textarea "data 2ND OPINION REPORT"
type textarea "وعليكم السلام , سبب رفض التامين الاخير (data 2ND OPINION REPORT) انهم طالبين رأ…"
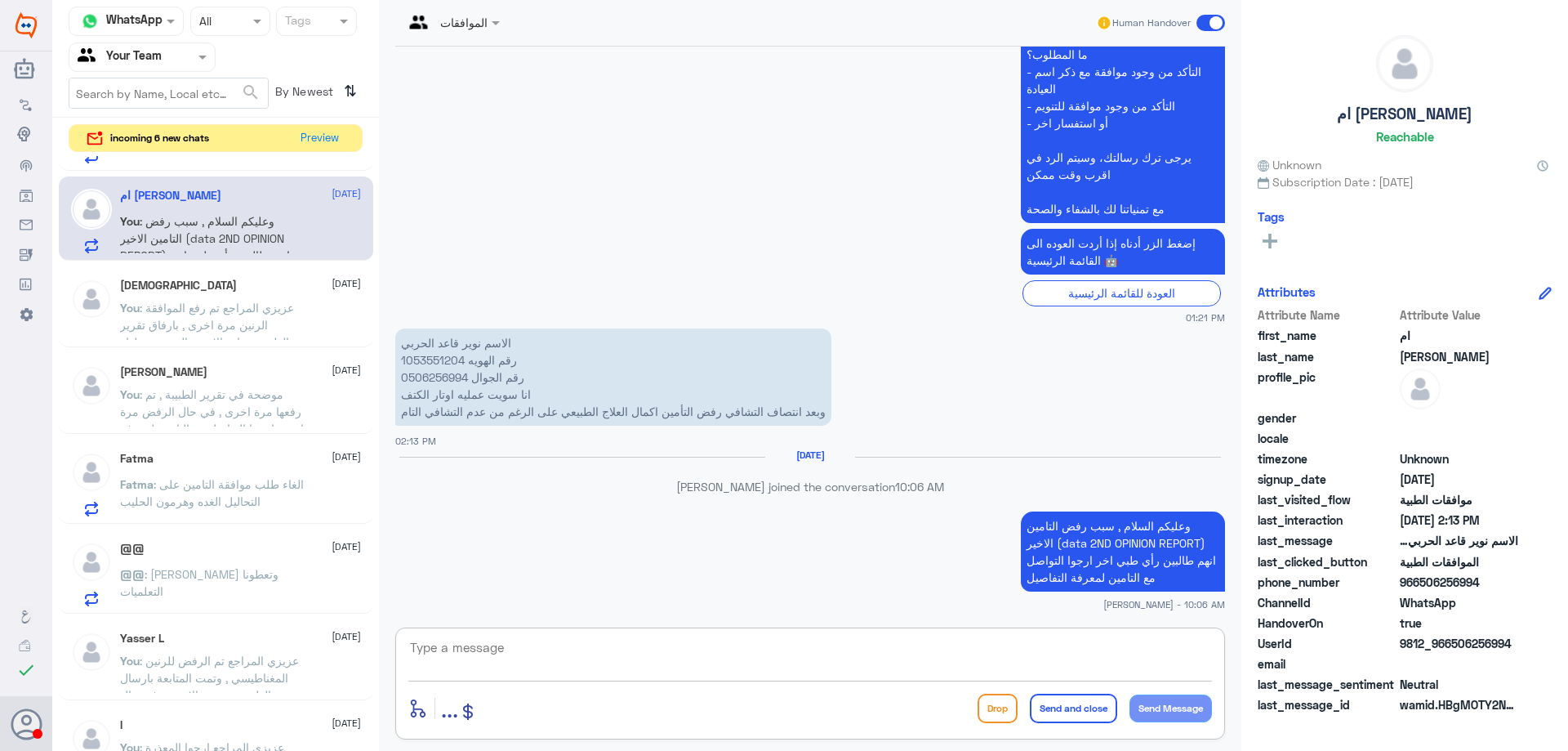
scroll to position [1596, 0]
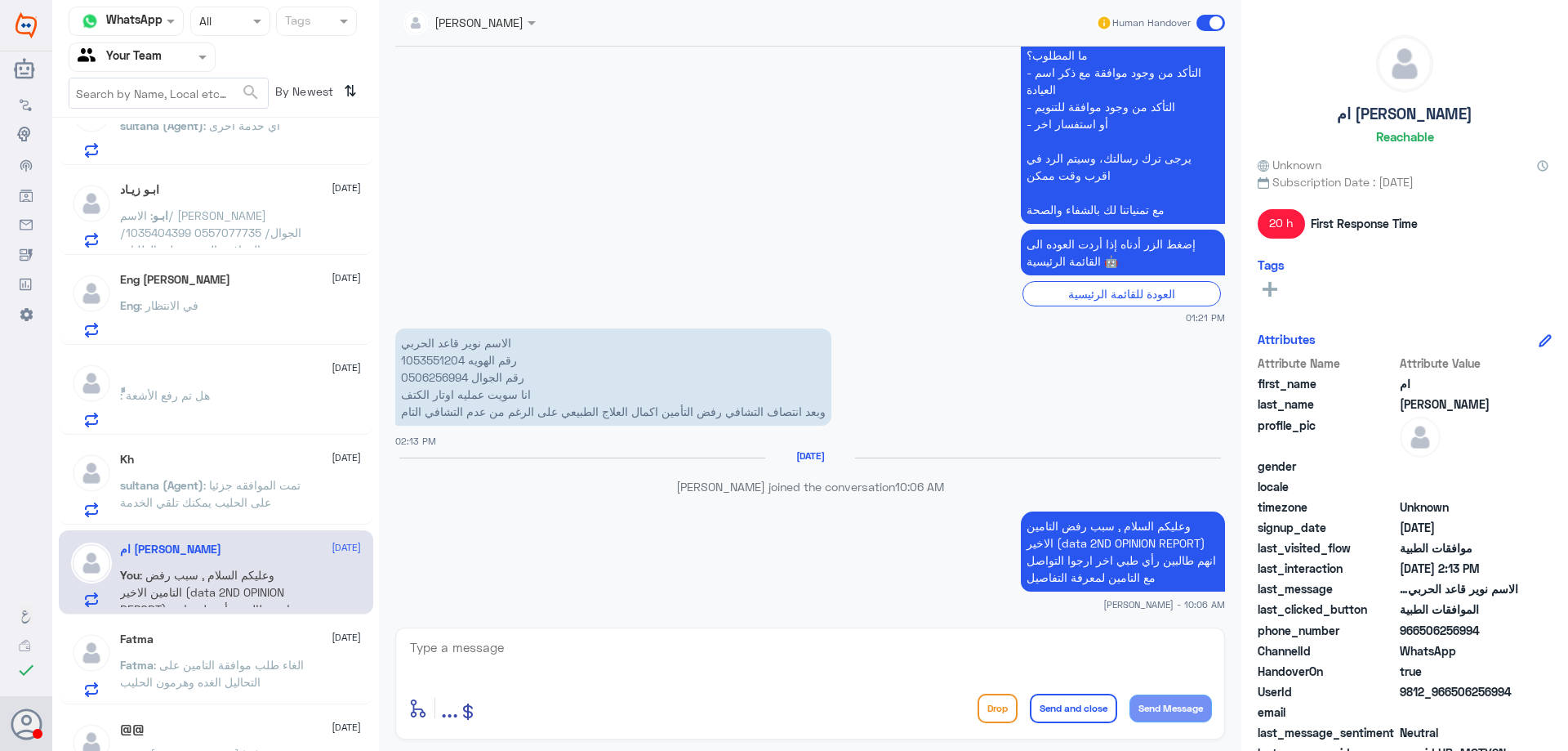
scroll to position [1441, 0]
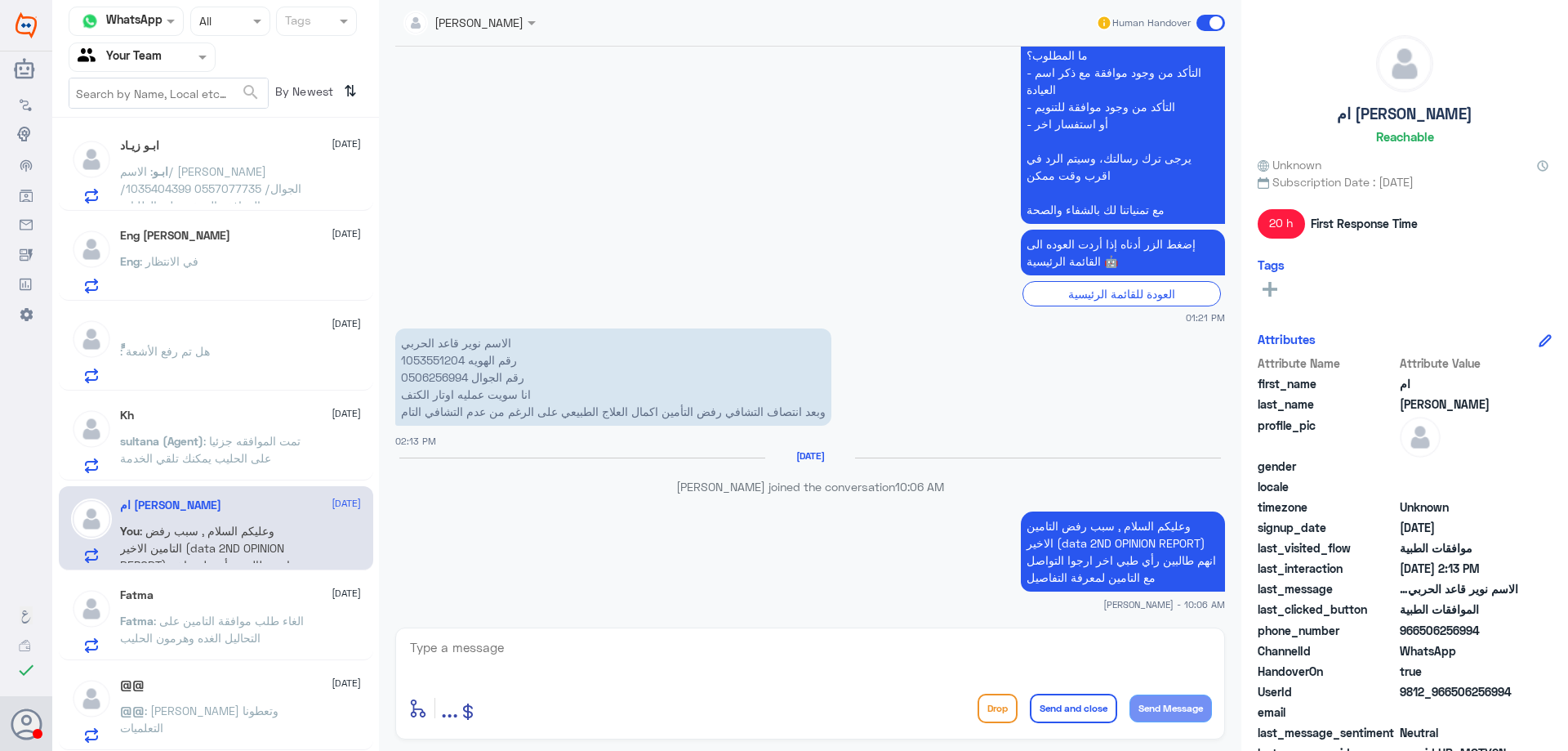
click at [295, 619] on p "Fatma : الغاء طلب موافقة التامين على التحاليل الغده وهرمون الحليب" at bounding box center [212, 632] width 184 height 41
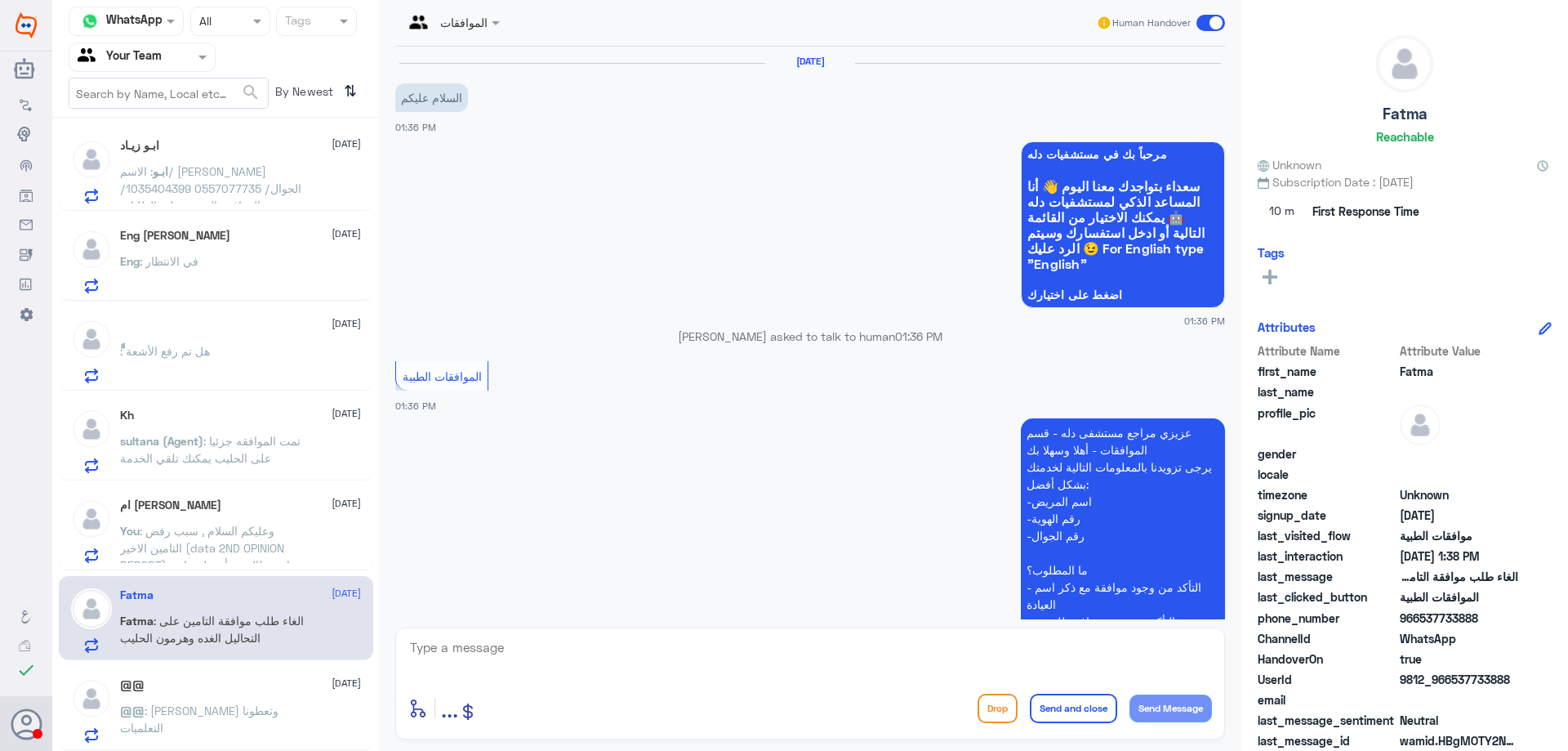
scroll to position [598, 0]
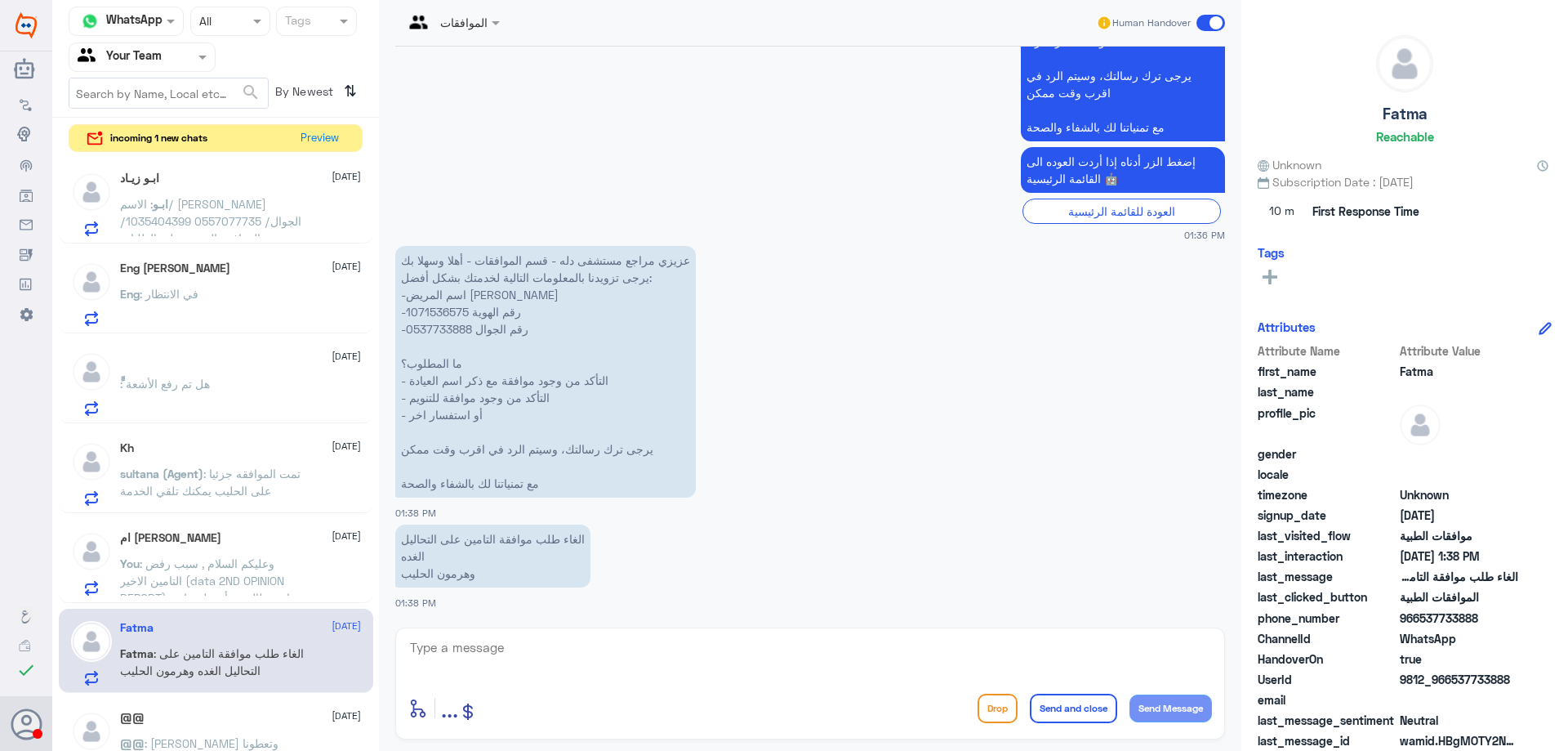
click at [438, 307] on p "عزيزي مراجع مستشفى دله - قسم الموافقات - أهلا وسهلا بك يرجى تزويدنا بالمعلومات …" at bounding box center [546, 371] width 300 height 252
copy p "1071536575"
click at [543, 662] on textarea at bounding box center [810, 657] width 803 height 40
type textarea "عزيزي المراجع لا يمكننا الغاء الموافقة التي كانت في 22/06 لان التامين انتهى وتم…"
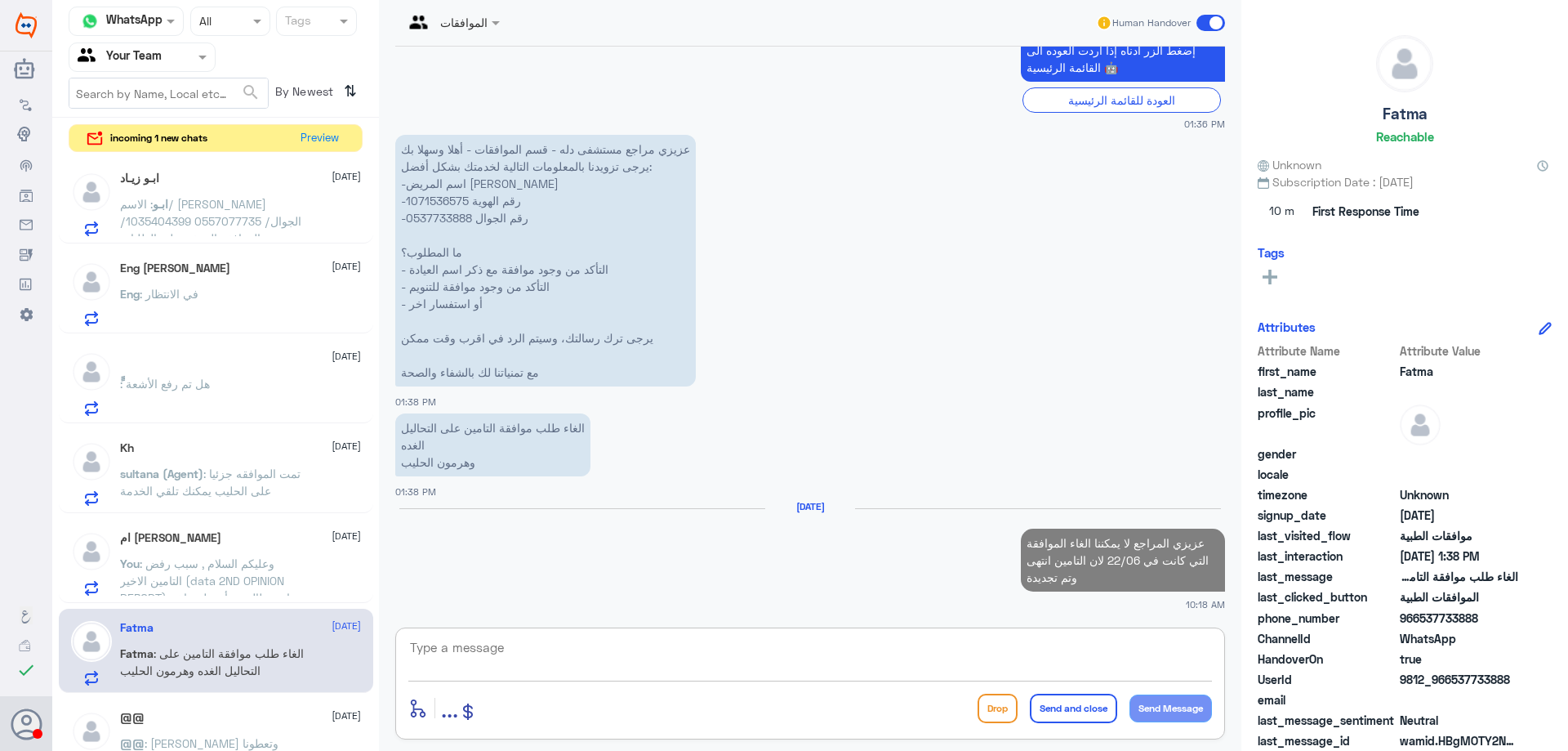
scroll to position [712, 0]
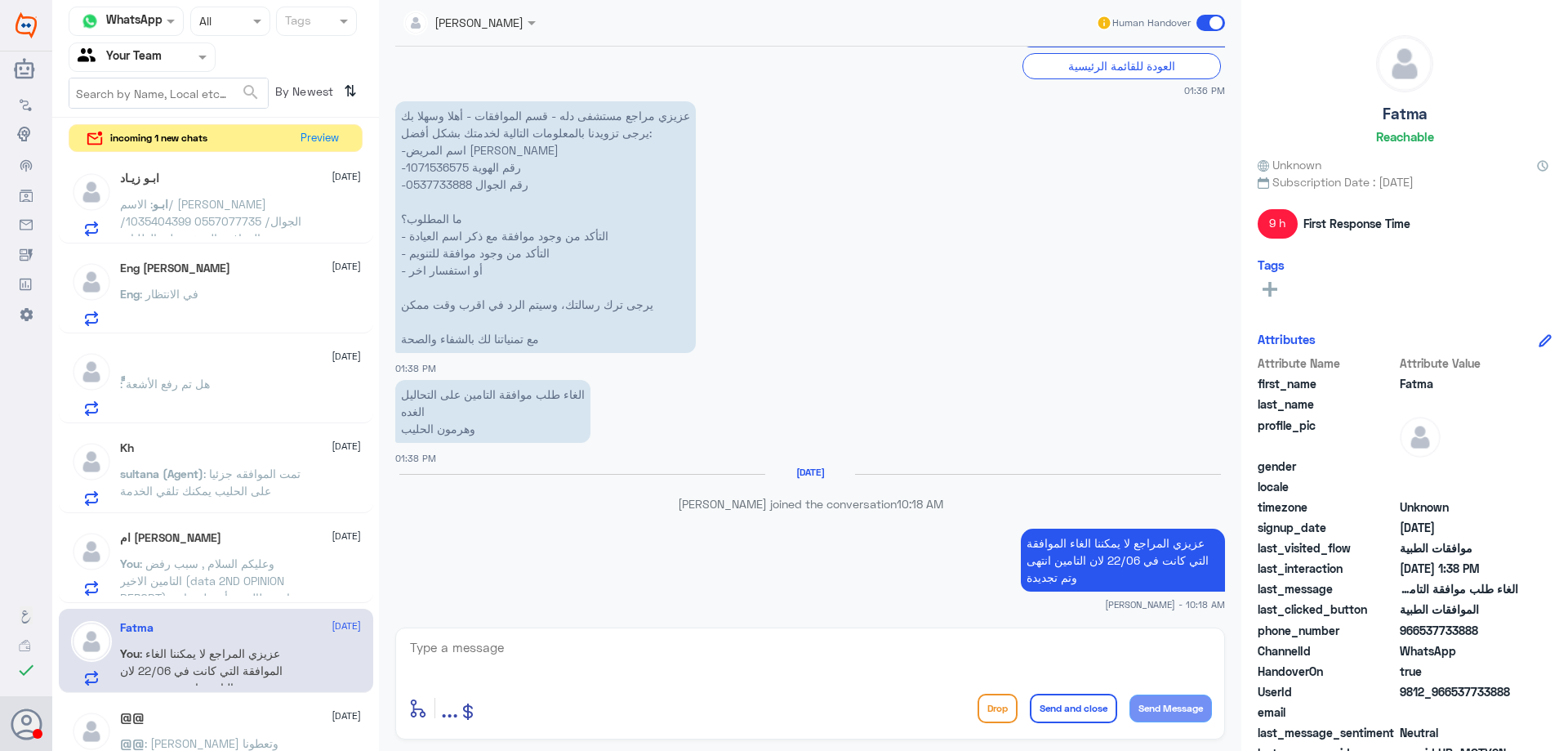
click at [261, 487] on span ": تمت الموافقه جزئيا على الحليب يمكنك تلقي الخدمة" at bounding box center [211, 481] width 181 height 31
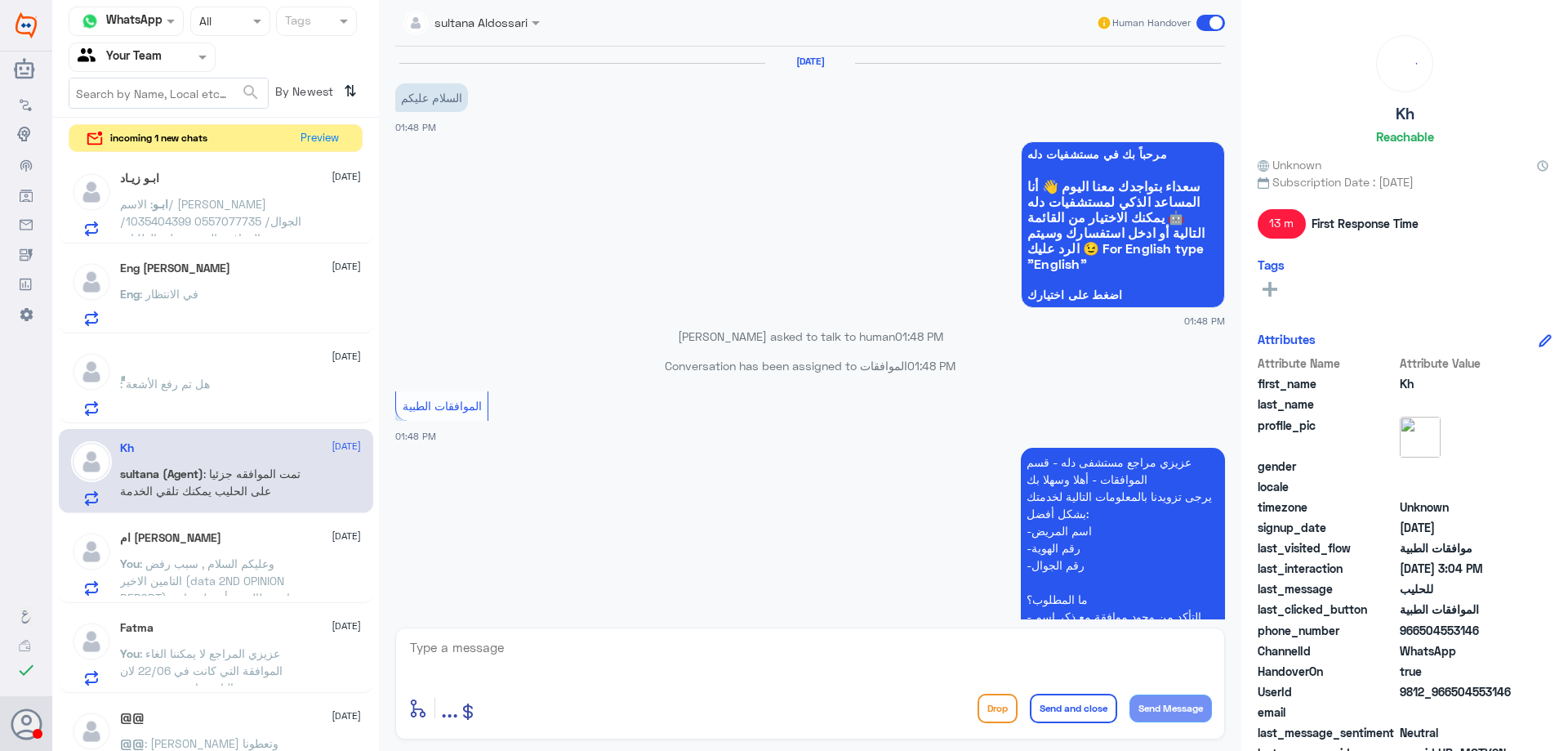
scroll to position [1247, 0]
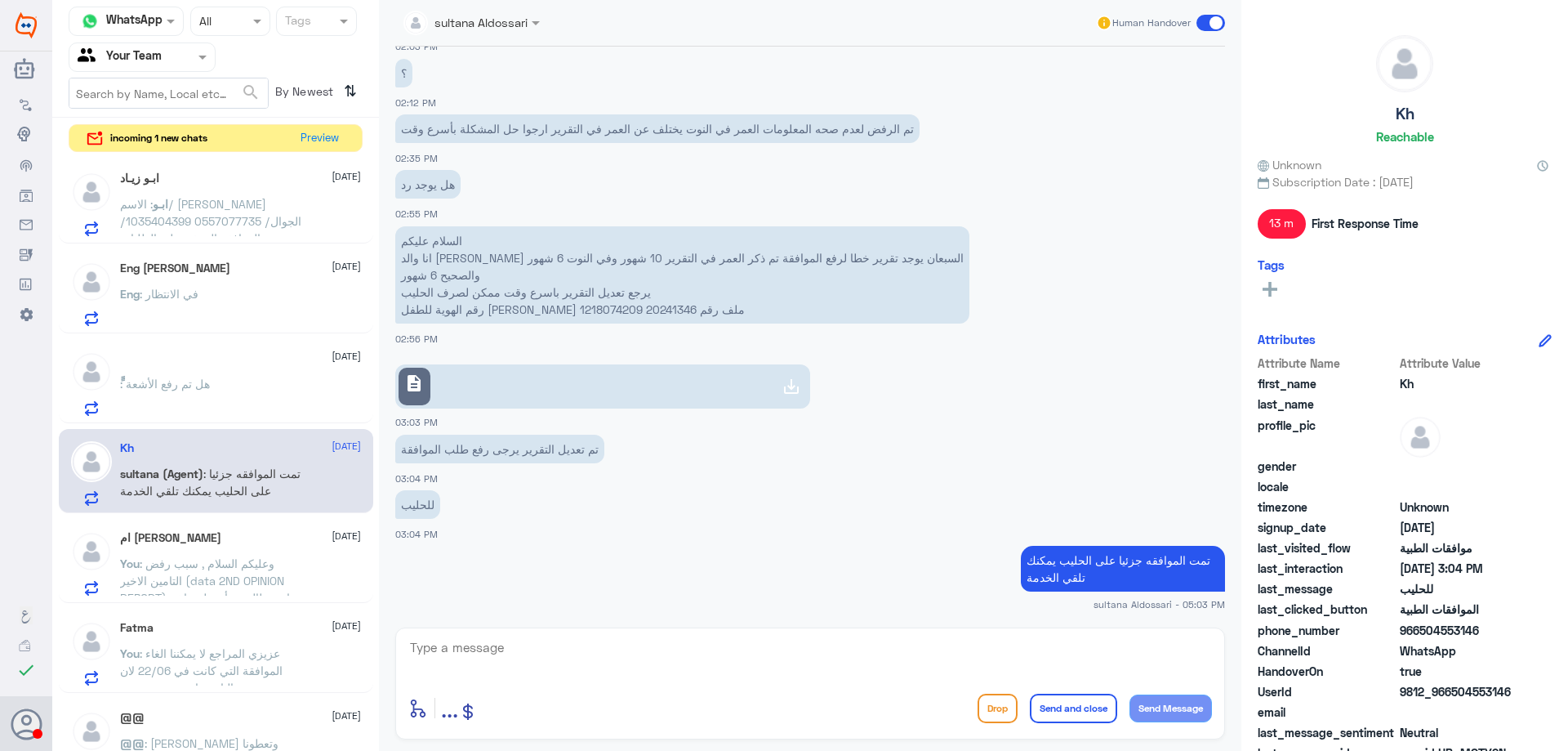
click at [977, 651] on textarea at bounding box center [810, 657] width 803 height 40
type textarea "متمنين لكم دوم الصحة والعافية"
click at [1061, 712] on button "Send and close" at bounding box center [1074, 709] width 87 height 30
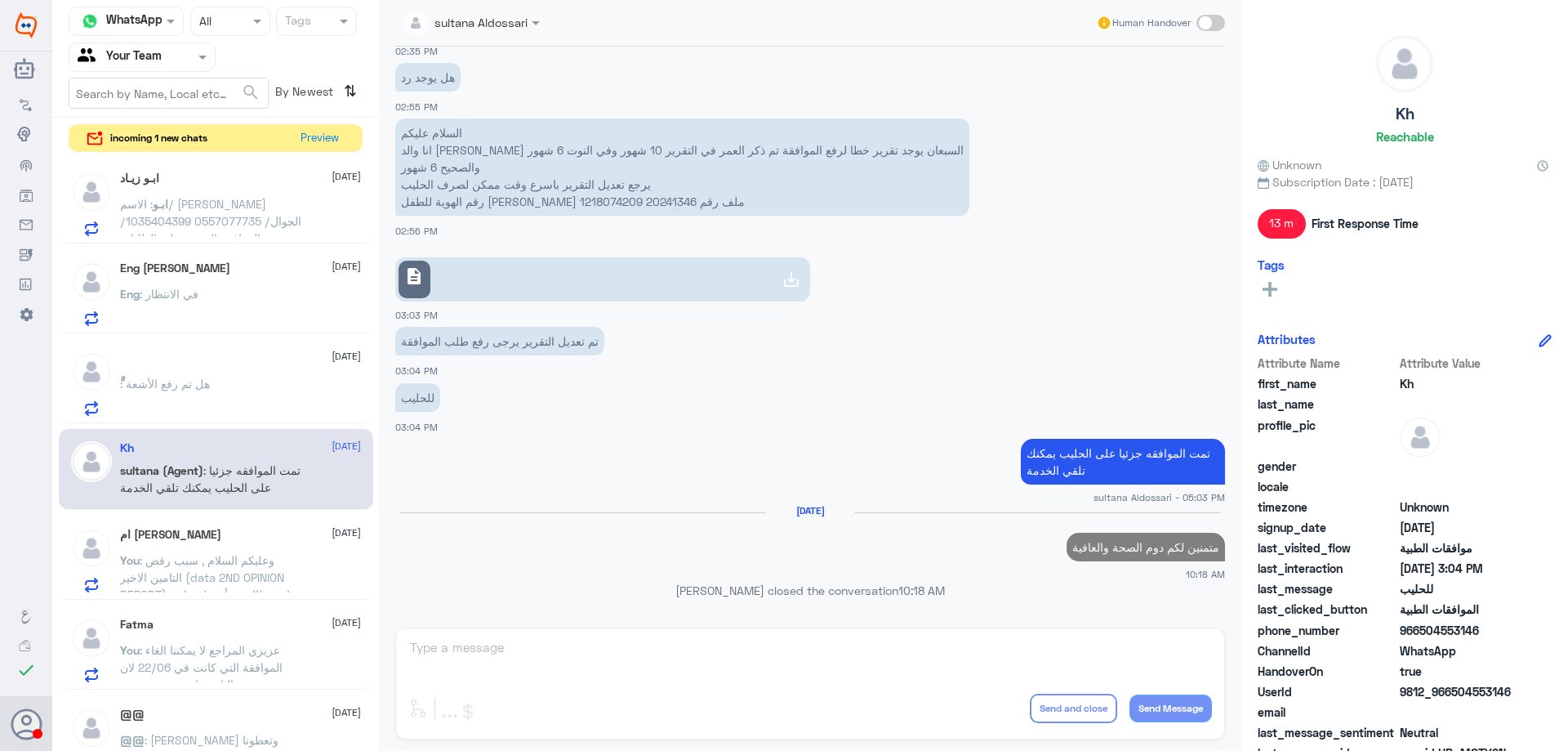
click at [258, 391] on div "ًً : هل تم رفع الأشعة" at bounding box center [241, 397] width 241 height 37
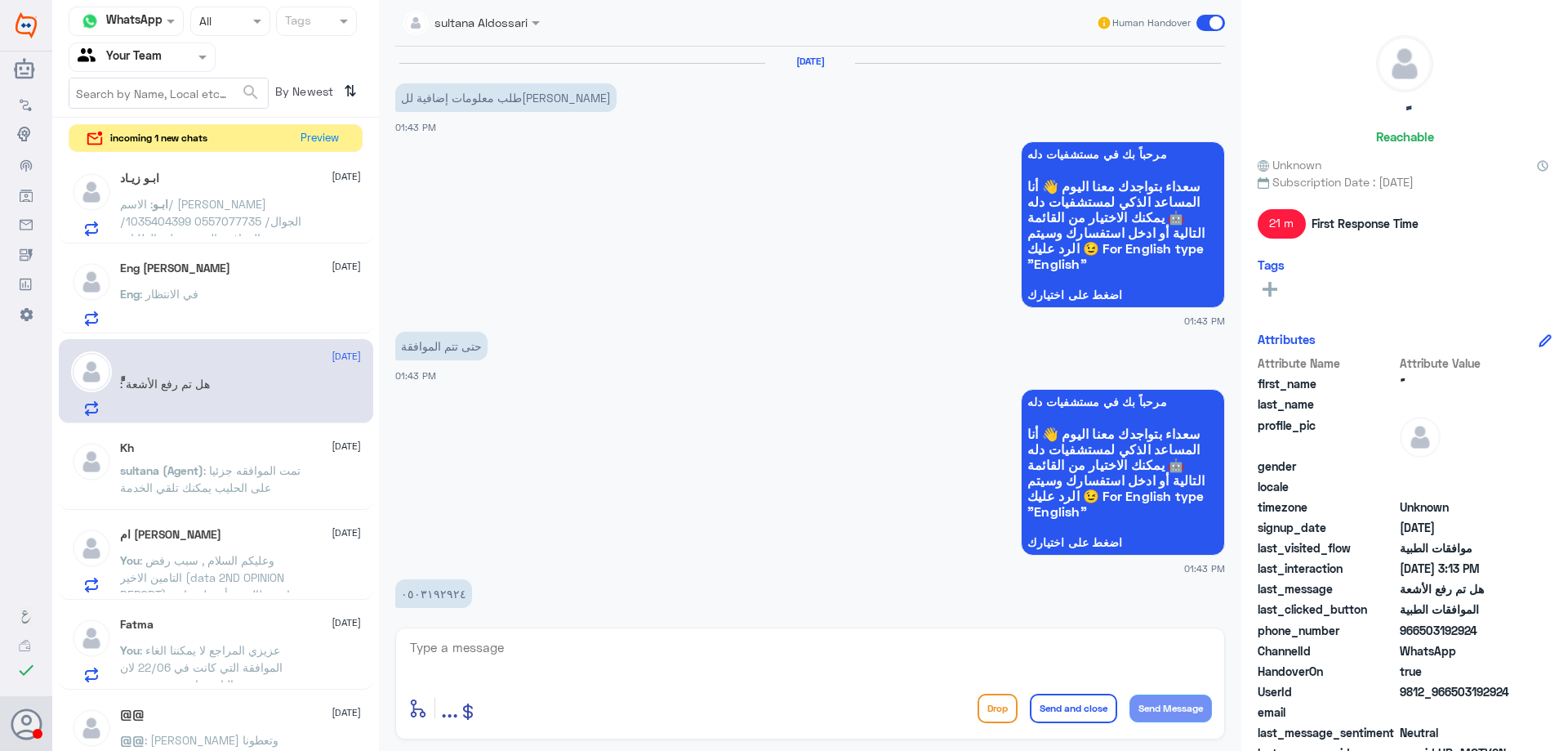
scroll to position [1288, 0]
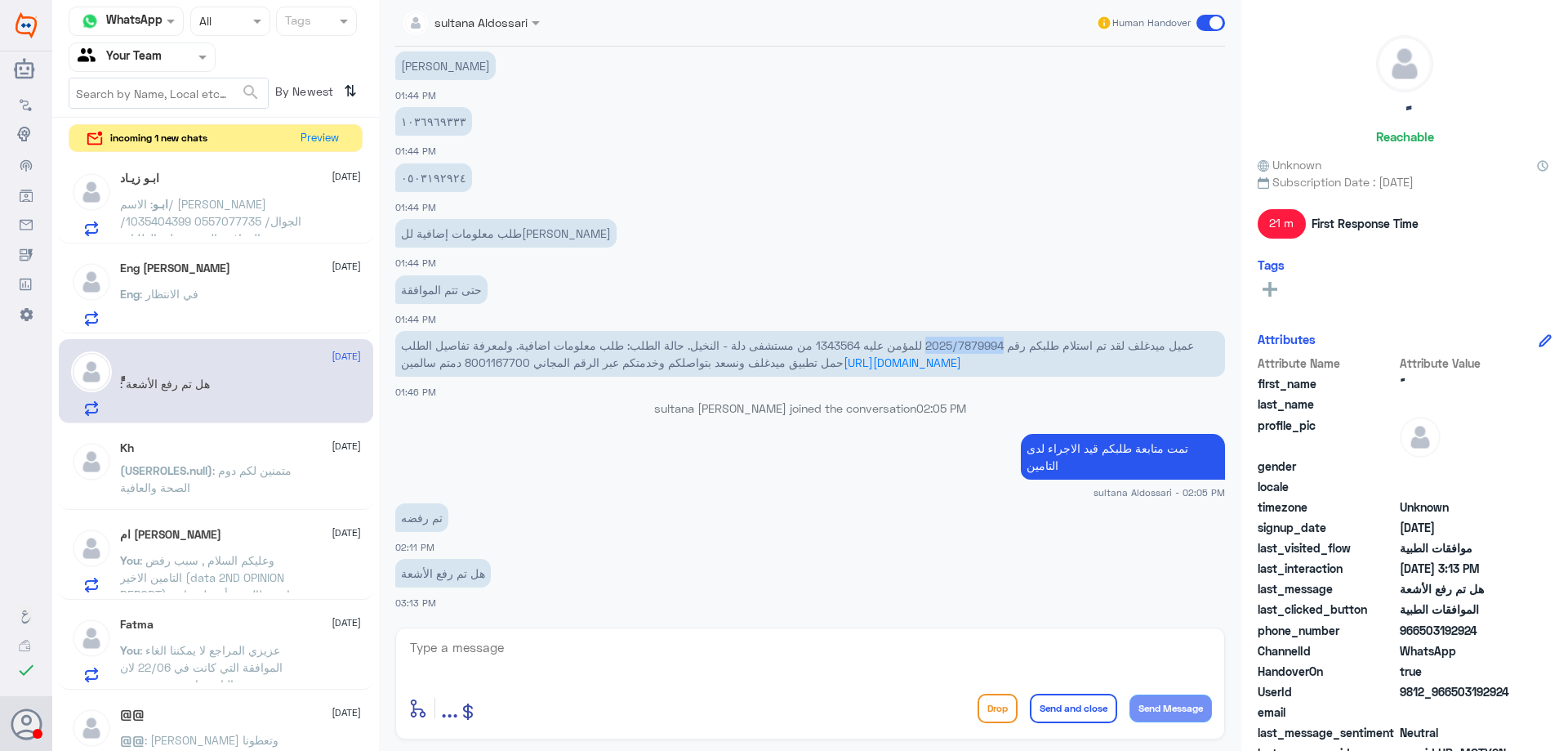
drag, startPoint x: 929, startPoint y: 346, endPoint x: 1007, endPoint y: 347, distance: 78.0
click at [1007, 347] on span "عميل ميدغلف لقد تم استلام طلبكم رقم 2025/7879994 للمؤمن عليه 1343564 من مستشفى …" at bounding box center [797, 353] width 793 height 31
copy span "2025/7879994"
drag, startPoint x: 663, startPoint y: 684, endPoint x: 663, endPoint y: 675, distance: 9.0
click at [663, 679] on div "enter flow name ... Drop Send and close Send Message" at bounding box center [810, 683] width 830 height 112
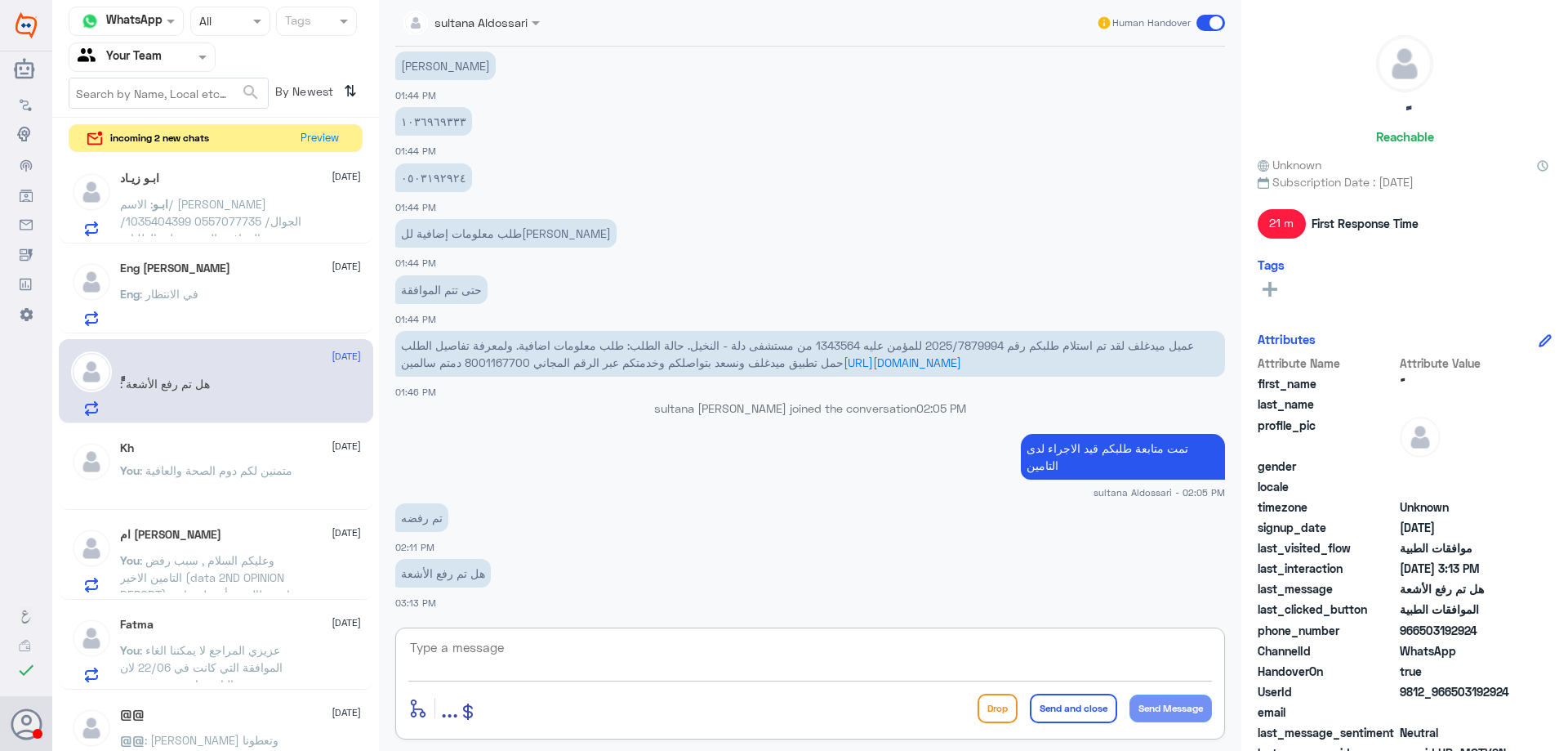
click at [663, 675] on textarea at bounding box center [810, 657] width 803 height 40
type textarea "عزيزي المراجع تمت الموافقة على ابر الالم , ارجوا مراجعة العيادة للاستفادة من ال…"
click at [1037, 708] on button "Send and close" at bounding box center [1074, 709] width 87 height 30
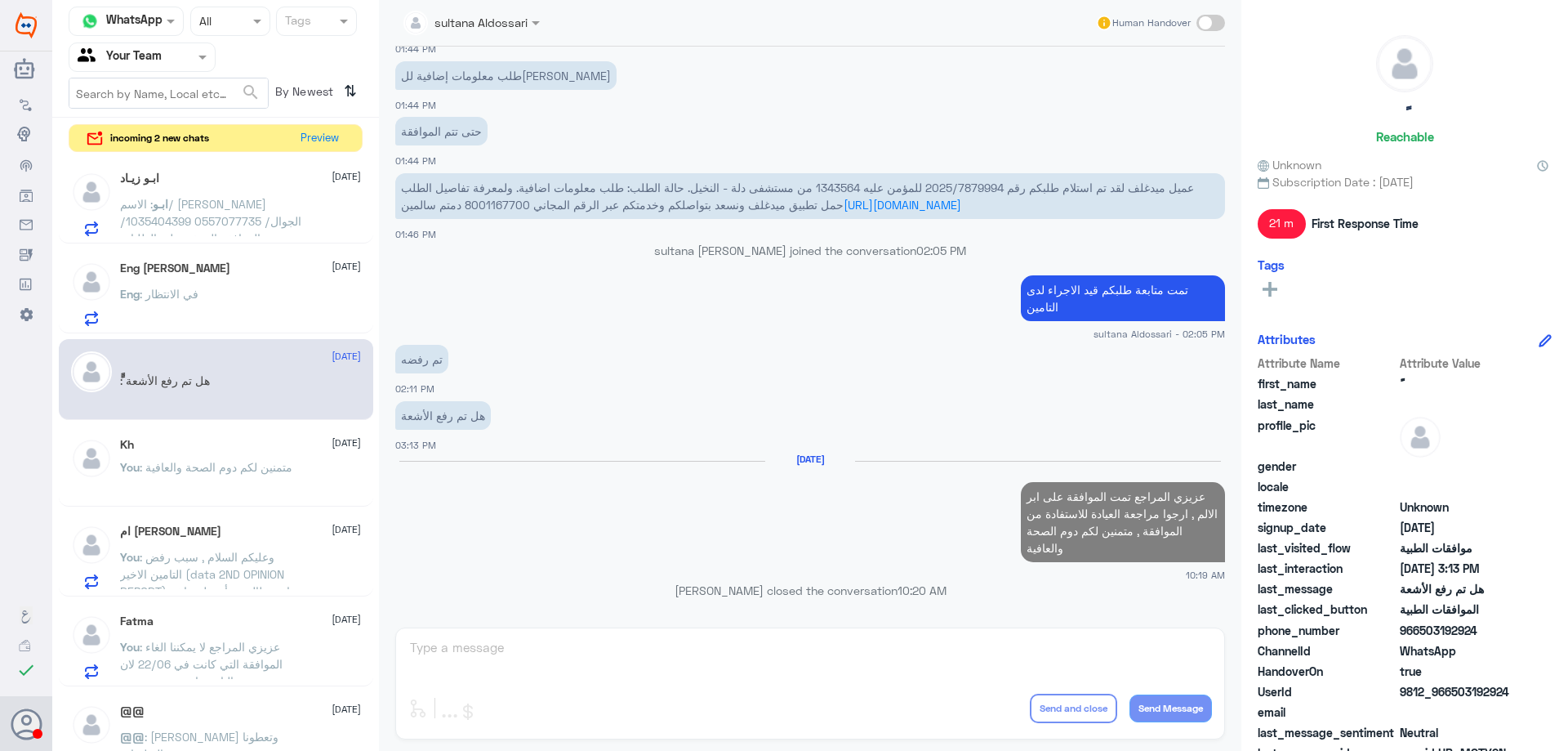
scroll to position [1420, 0]
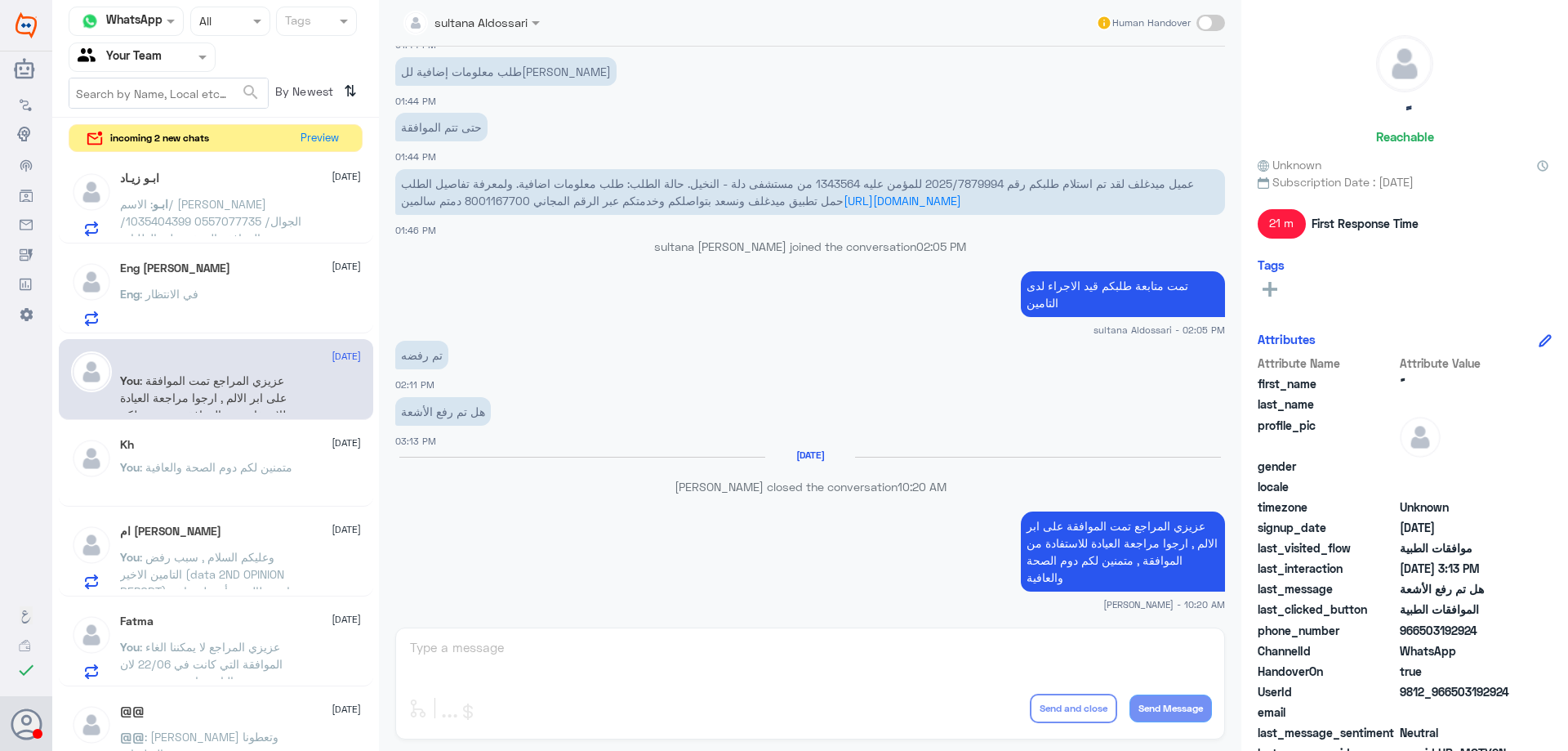
click at [240, 295] on div "Eng : في الانتظار" at bounding box center [241, 307] width 241 height 37
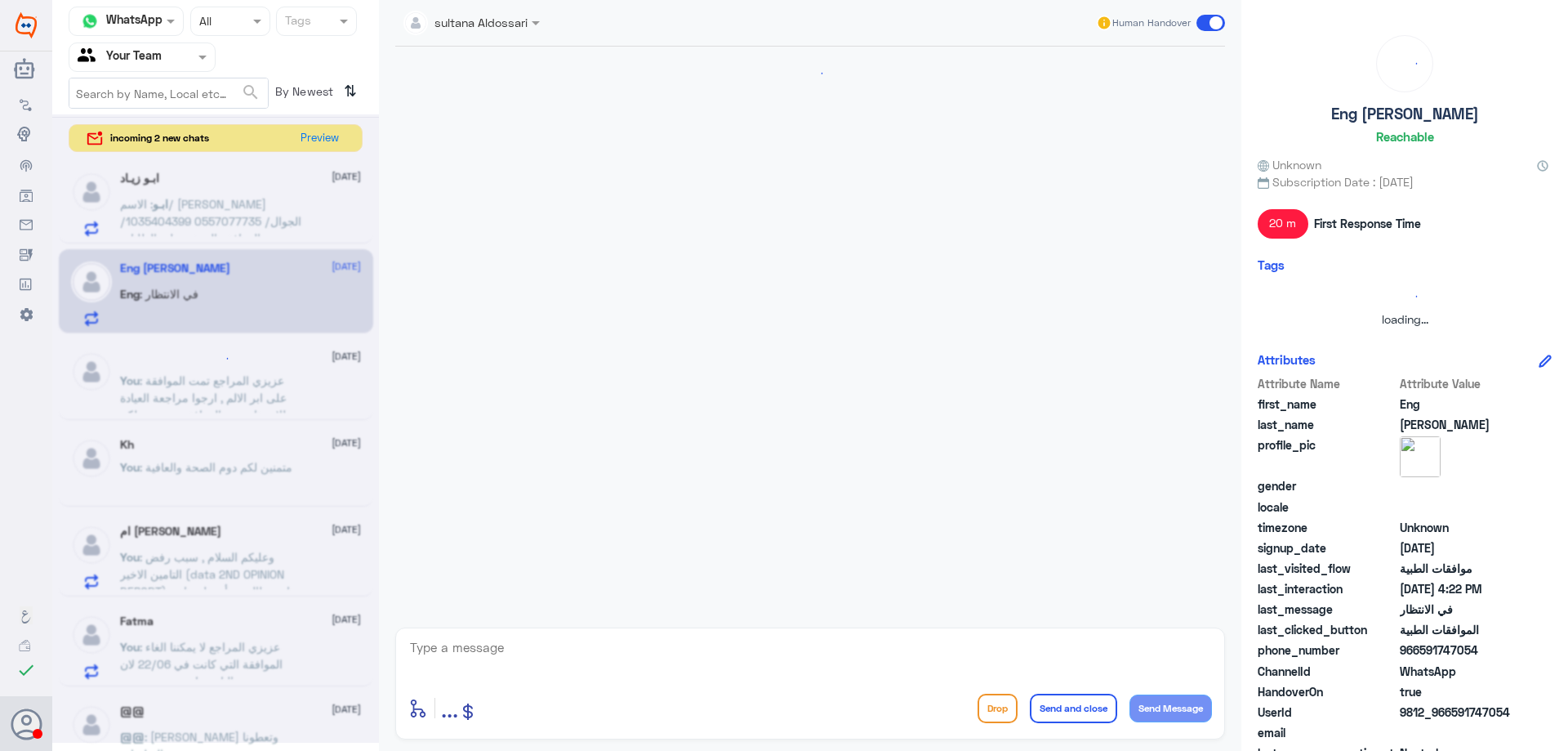
scroll to position [1427, 0]
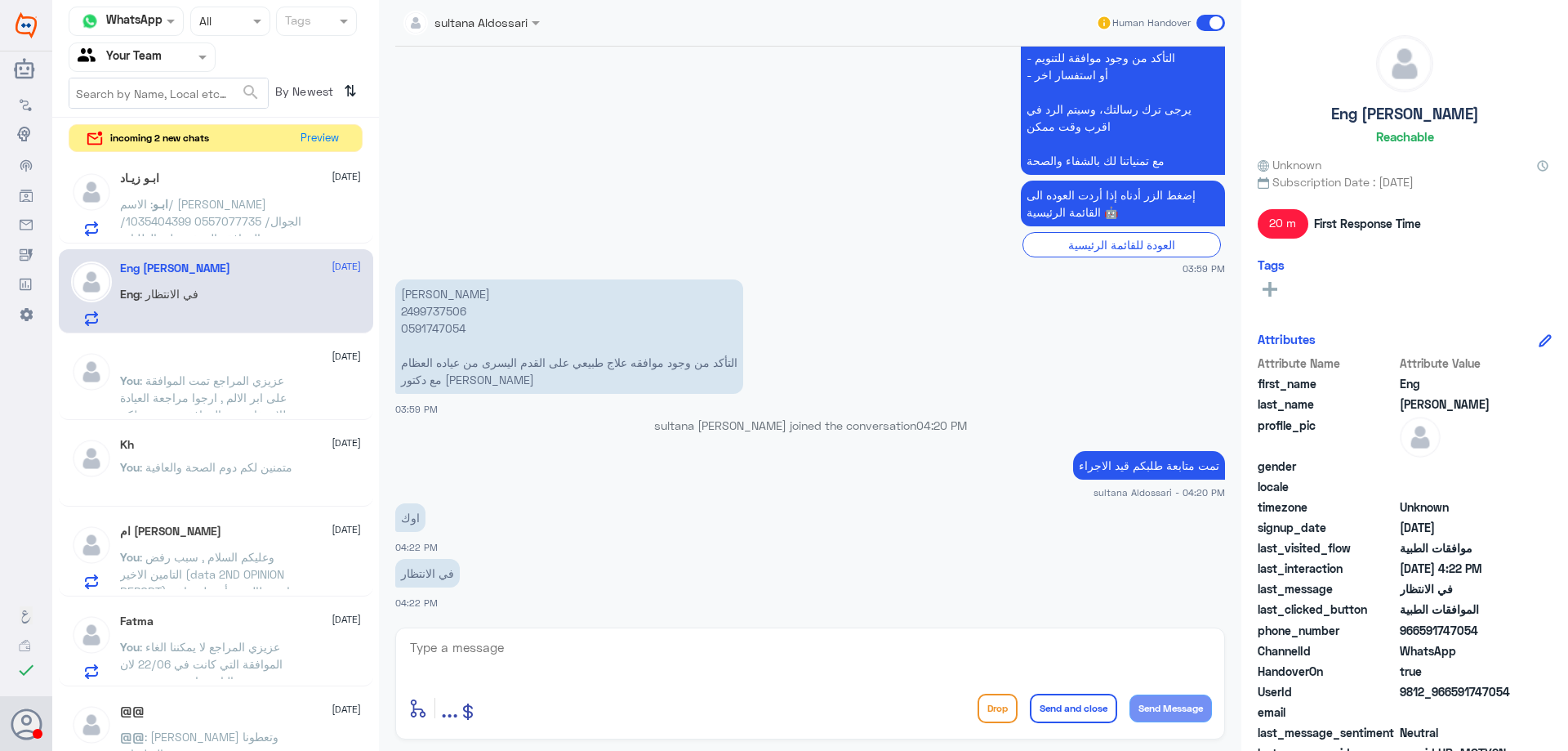
click at [436, 310] on p "اماني احمد 2499737506 0591747054 التأكد من وجود موافقه علاج طبيعي على القدم الي…" at bounding box center [570, 336] width 348 height 114
copy p "2499737506"
click at [652, 643] on textarea at bounding box center [810, 657] width 803 height 40
type textarea "عزيزي المراجع تم الرفض مرة اخرى بعد ارفاق لهم تقرير الطبيب والاشعة ارجوا التواص…"
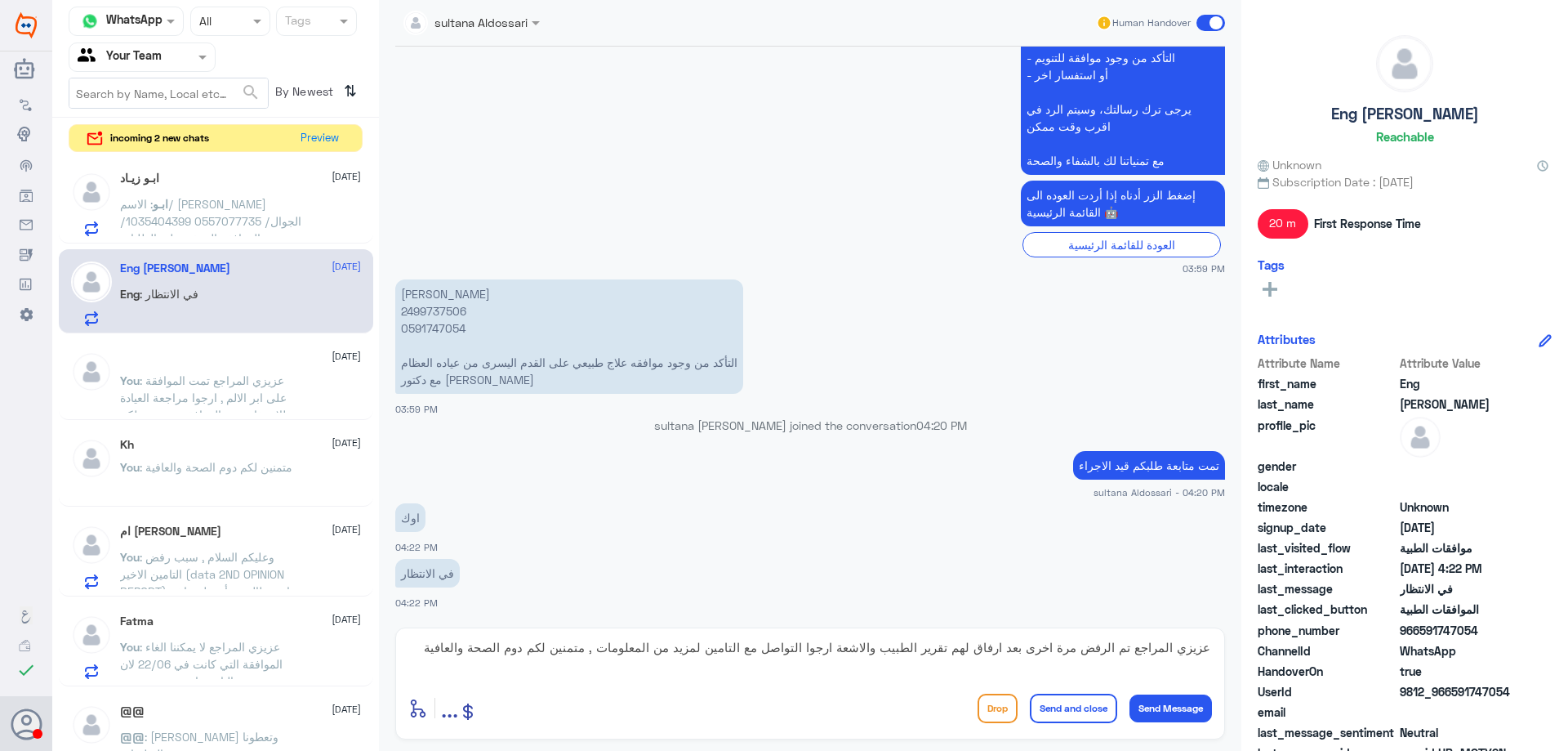
click at [1083, 700] on button "Send and close" at bounding box center [1074, 709] width 87 height 30
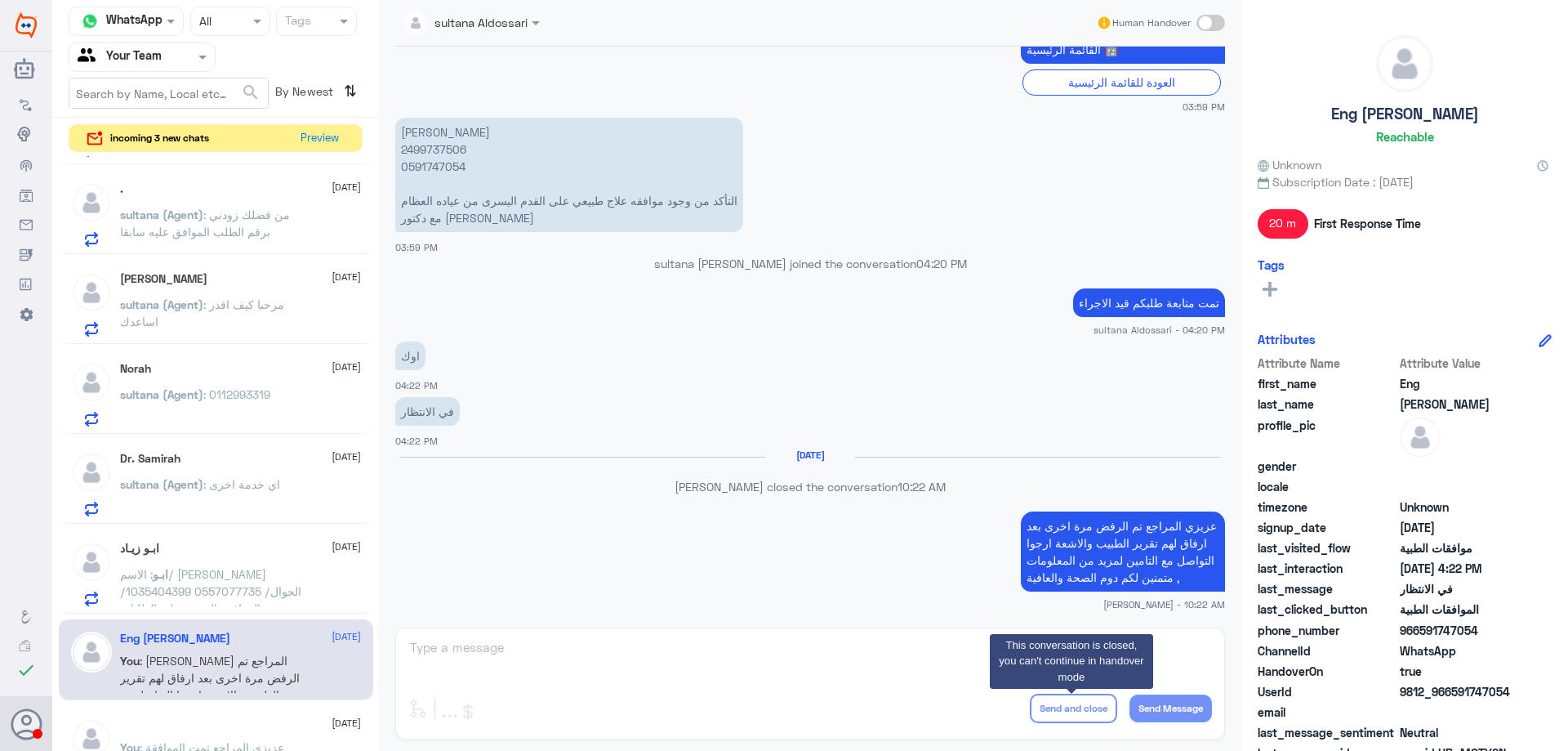
scroll to position [1033, 0]
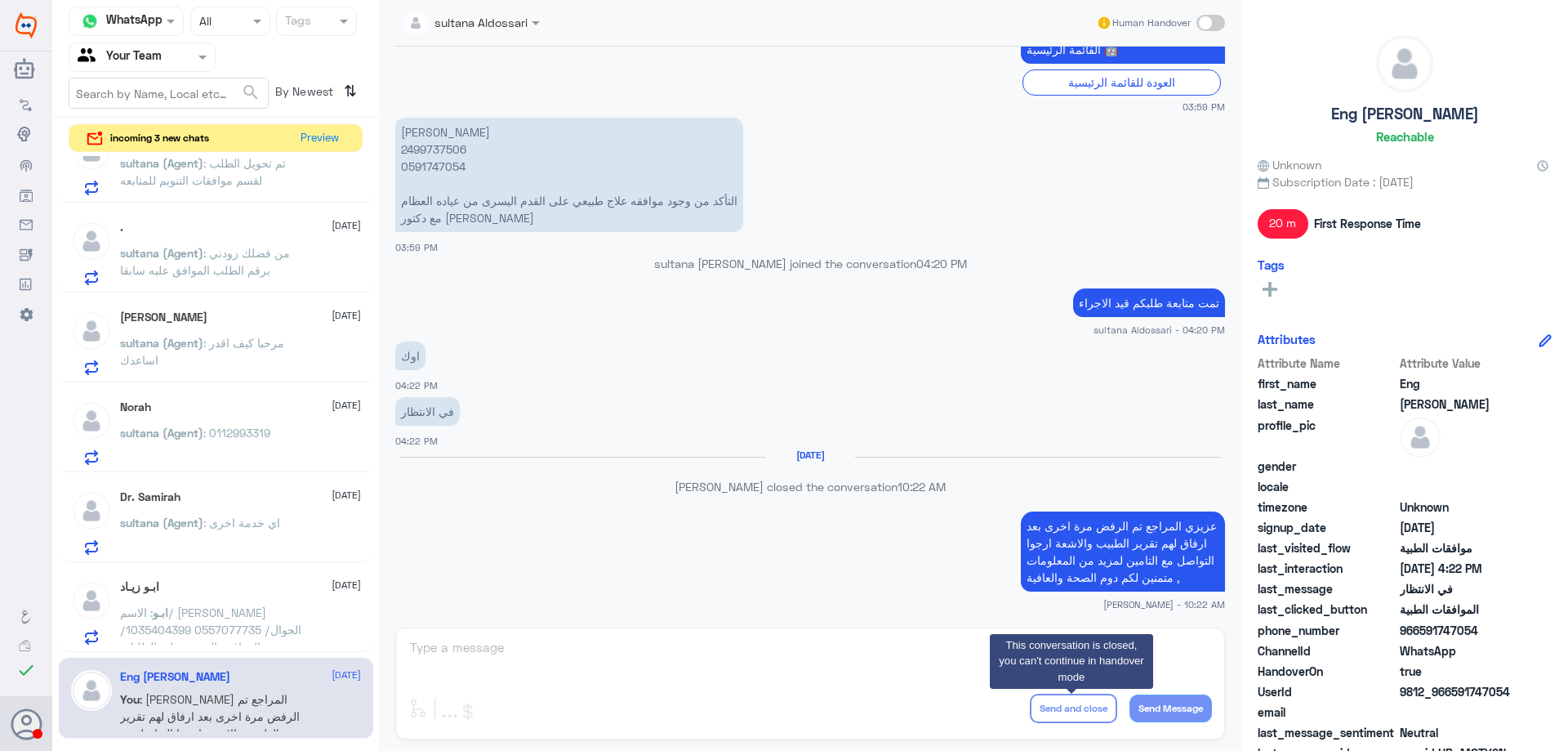
click at [284, 634] on p "ابـو : الاسم/ عزه سعدي الغامدي الهوية /1035404399 الجوال/ 0557077735 تم الموافق…" at bounding box center [212, 624] width 184 height 41
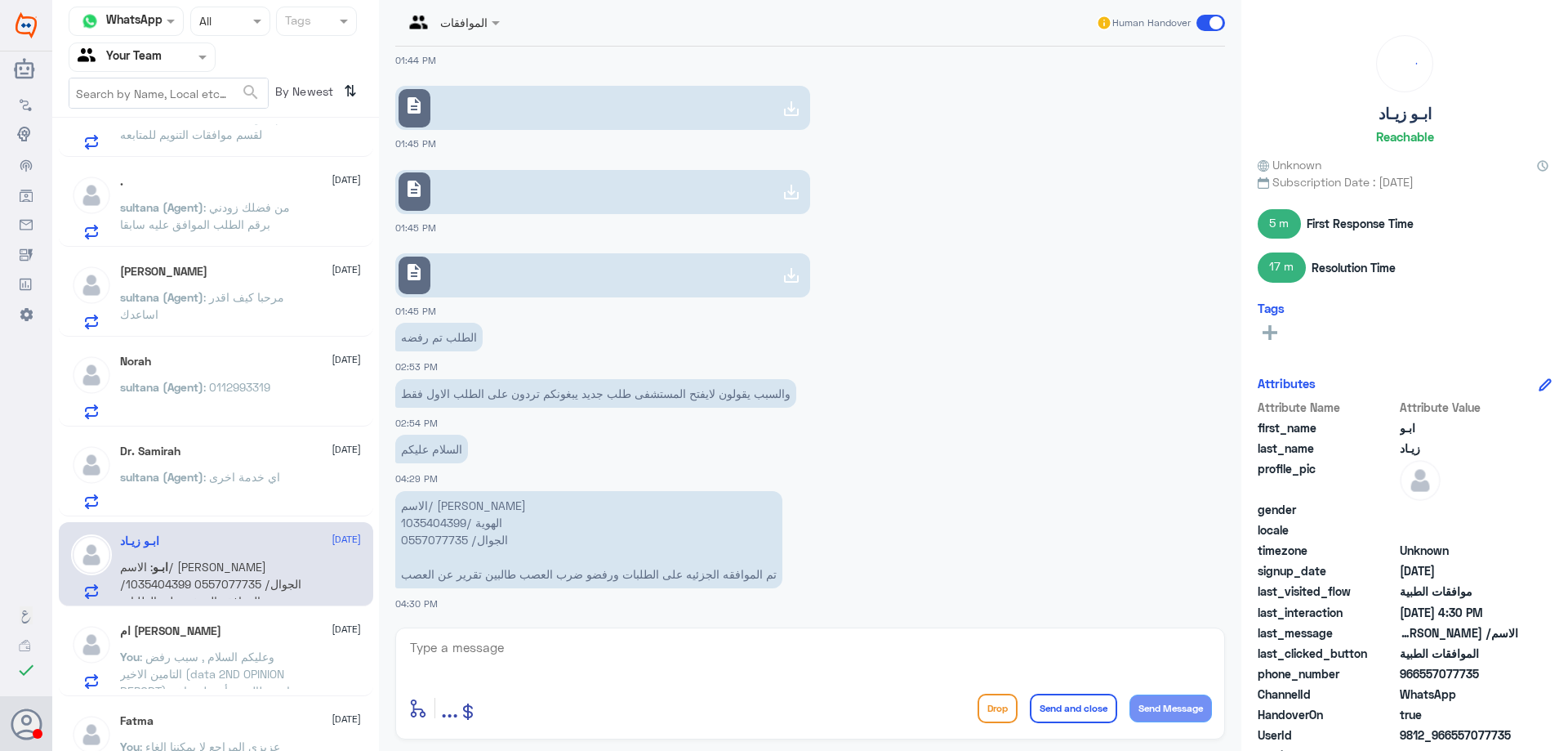
scroll to position [1441, 0]
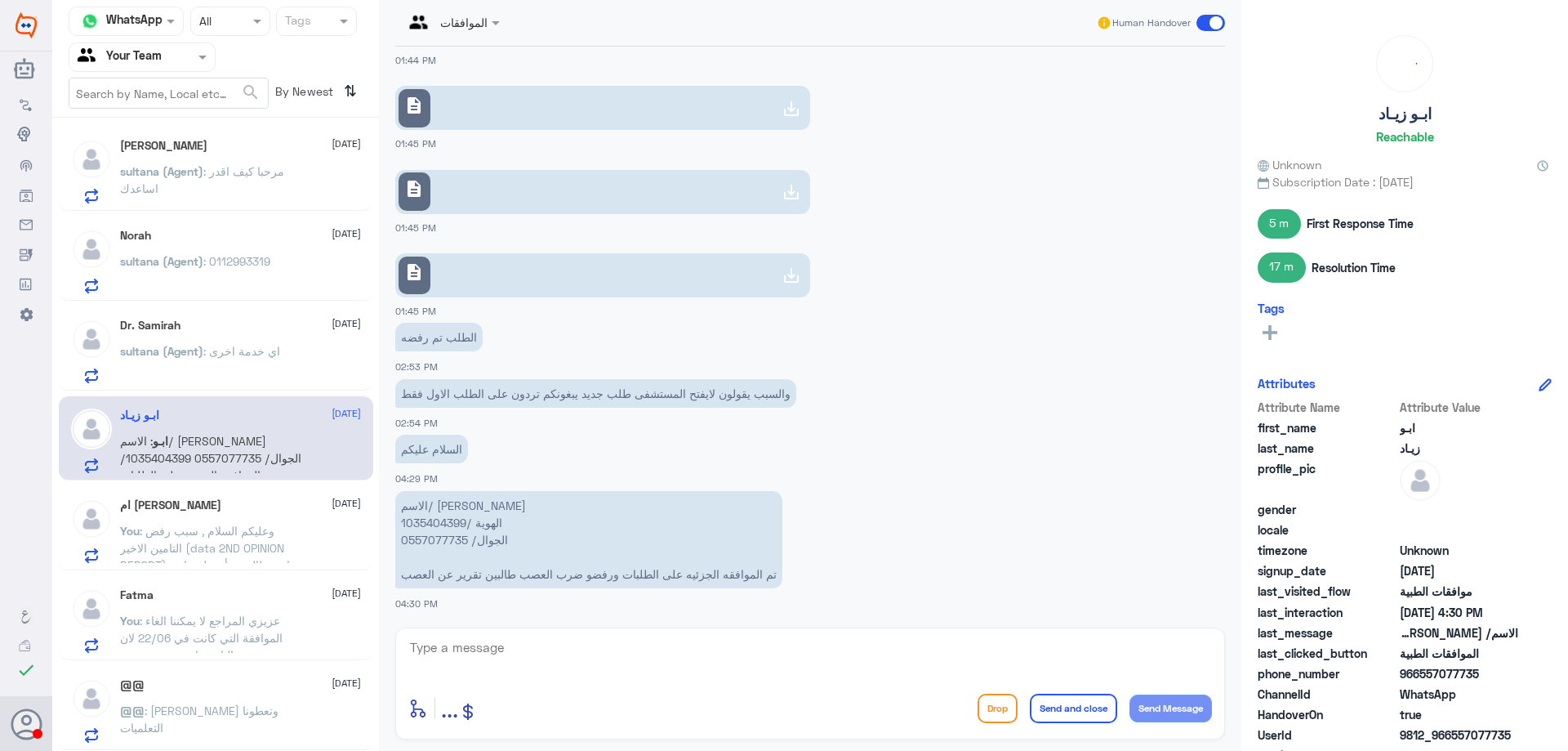
click at [572, 112] on link "description" at bounding box center [603, 107] width 415 height 44
click at [496, 192] on link "description" at bounding box center [603, 192] width 415 height 44
click at [586, 258] on link "description" at bounding box center [603, 276] width 415 height 44
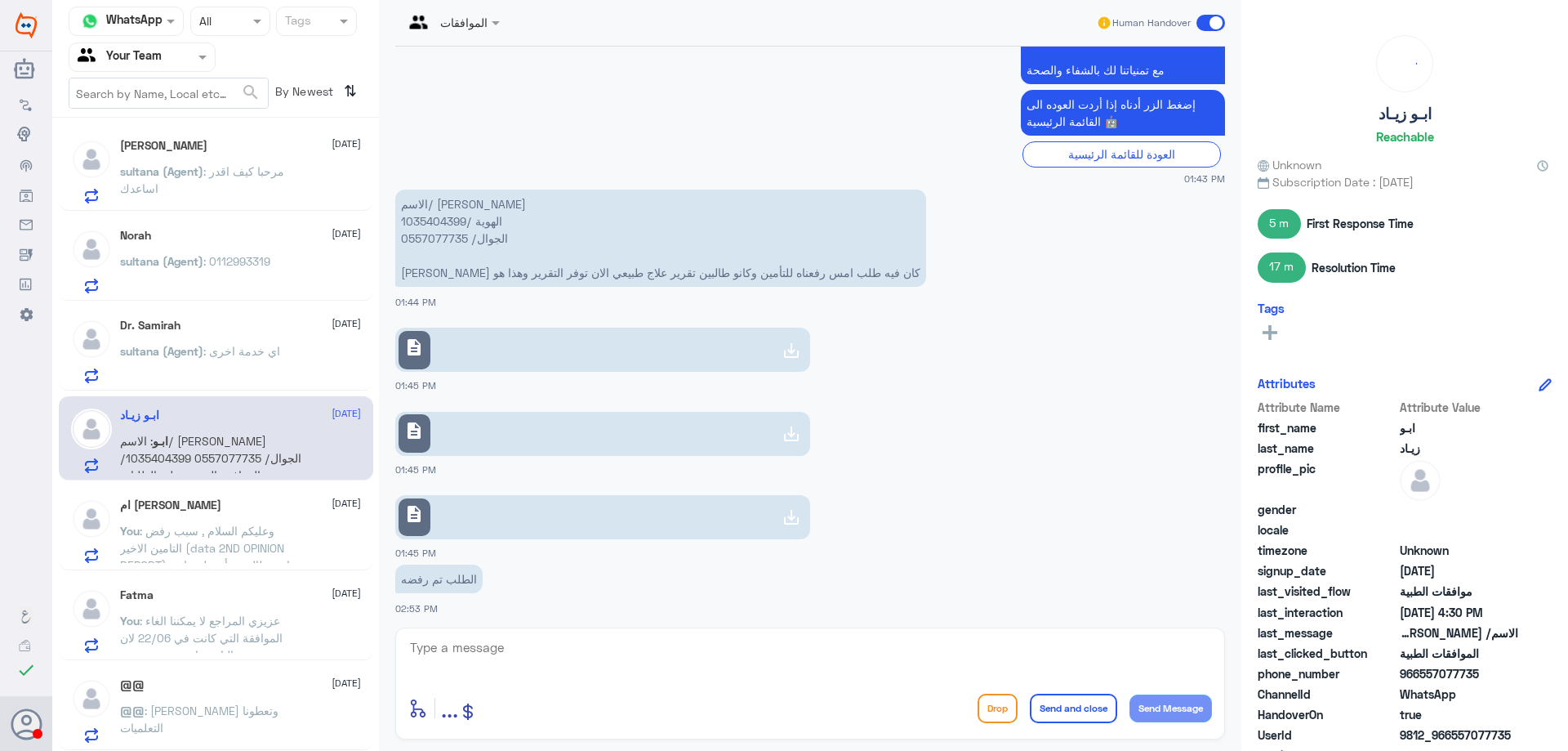
scroll to position [952, 0]
click at [436, 228] on p "الاسم/ عزه سعدي الغامدي الهوية /1035404399 الجوال/ 0557077735 عزيزي كان فيه طلب…" at bounding box center [661, 242] width 531 height 97
copy p "1035404399"
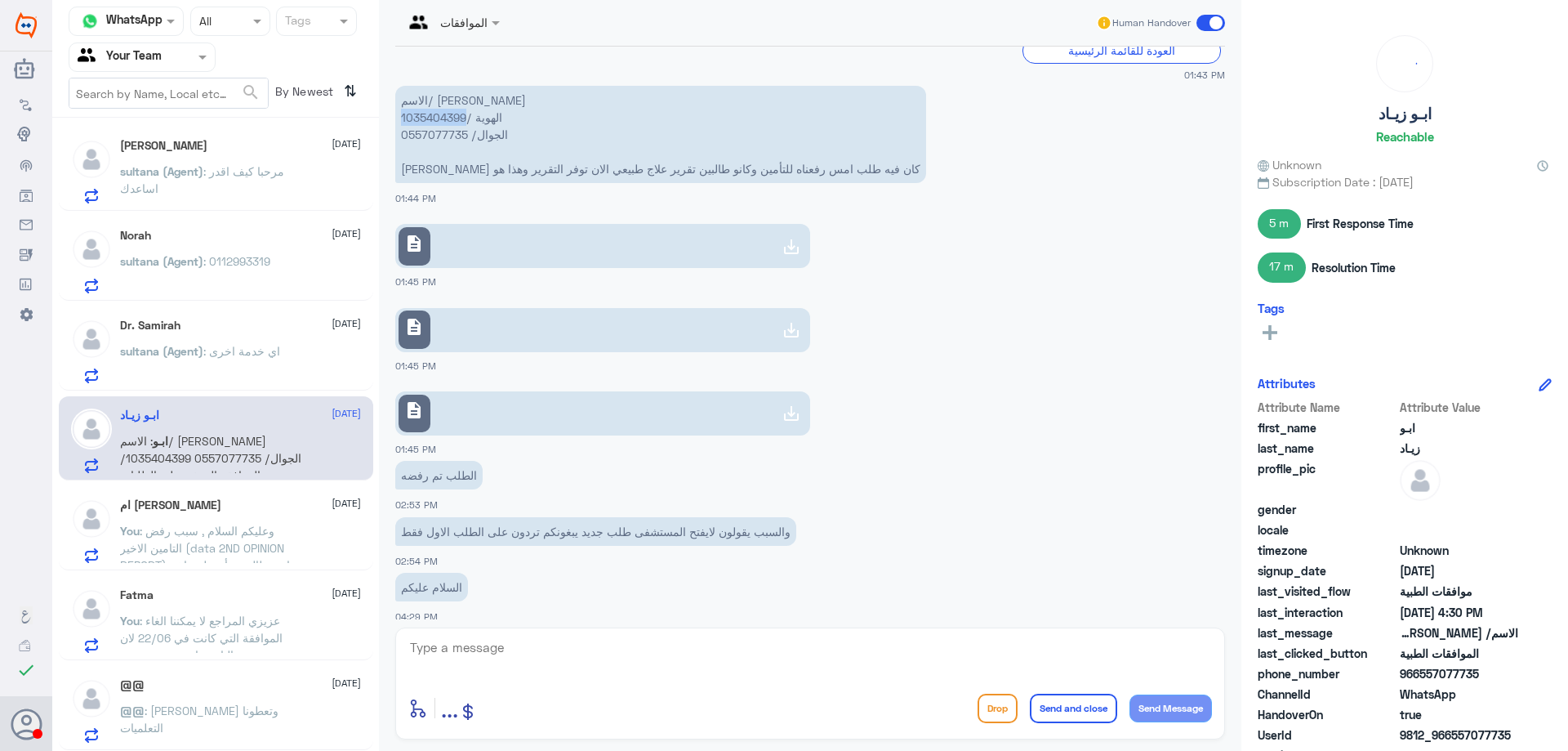
scroll to position [1198, 0]
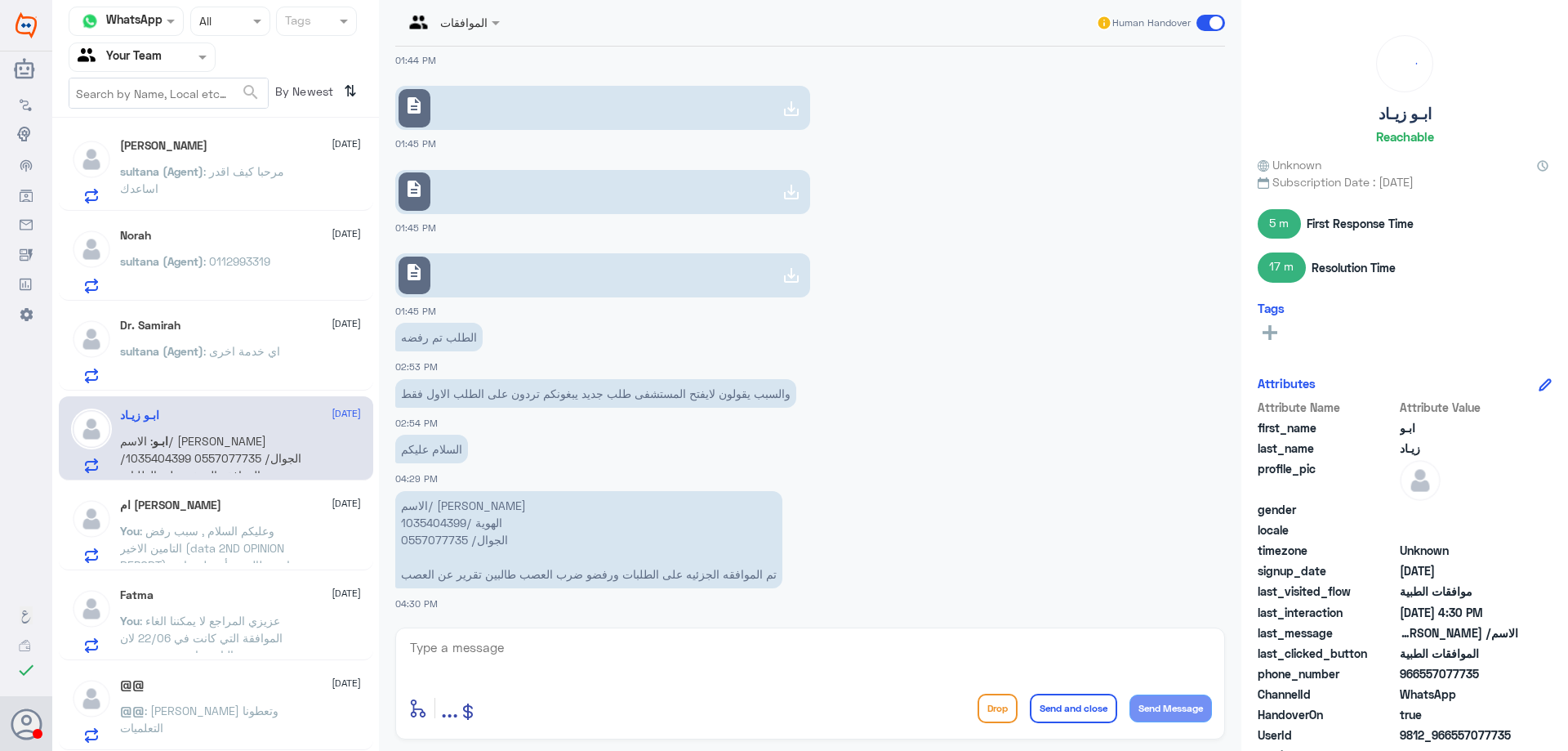
click at [561, 634] on div "enter flow name ... Drop Send and close Send Message" at bounding box center [810, 683] width 830 height 112
click at [548, 648] on textarea at bounding box center [810, 657] width 803 height 40
click at [481, 647] on textarea at bounding box center [810, 657] width 803 height 40
type textarea "عزيزي المراجع تم ارفاق المستندات ,الطلب تحت الاجراء مع التامين مرة اخرى , ارجوا…"
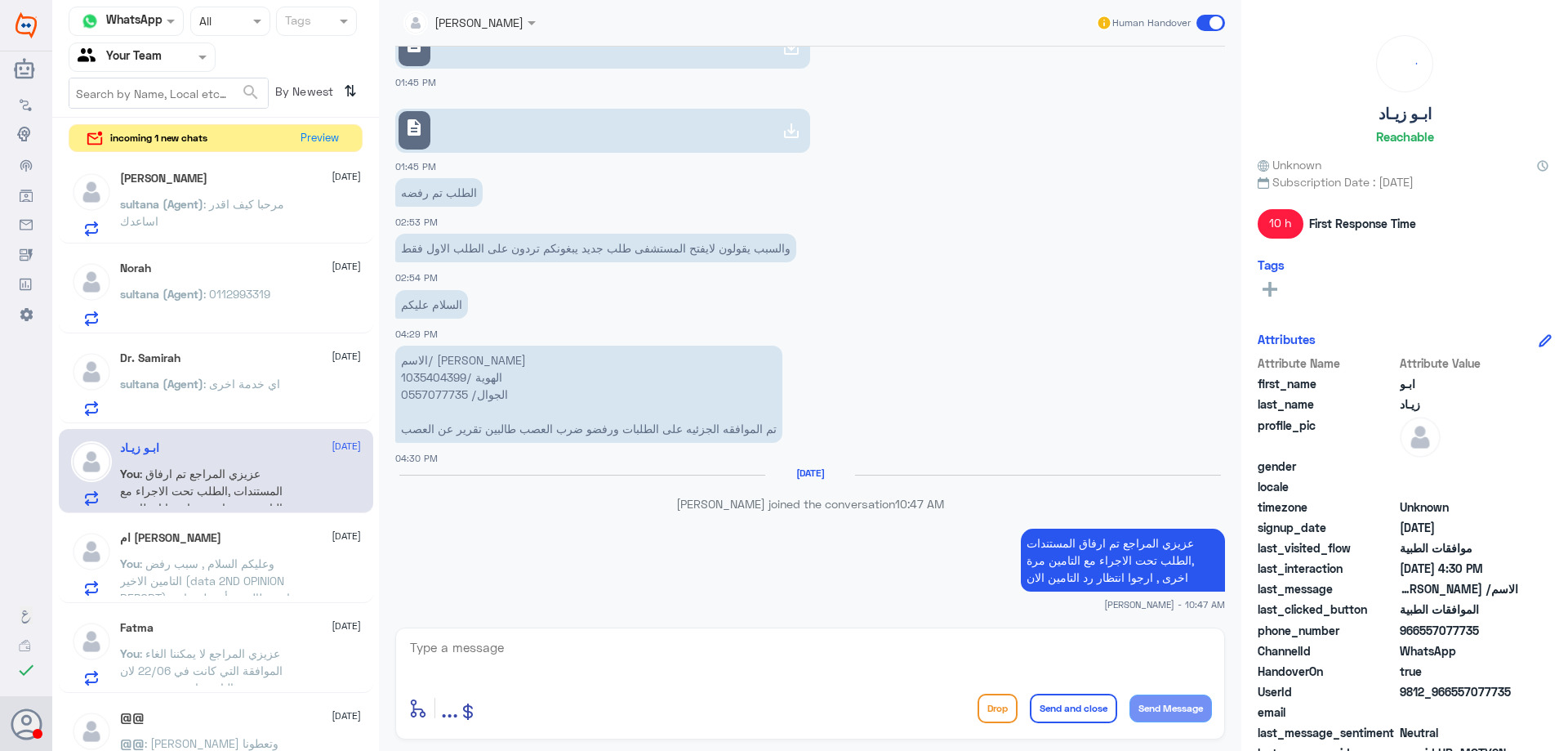
click at [280, 382] on span ": اي خدمة اخرى" at bounding box center [242, 384] width 77 height 14
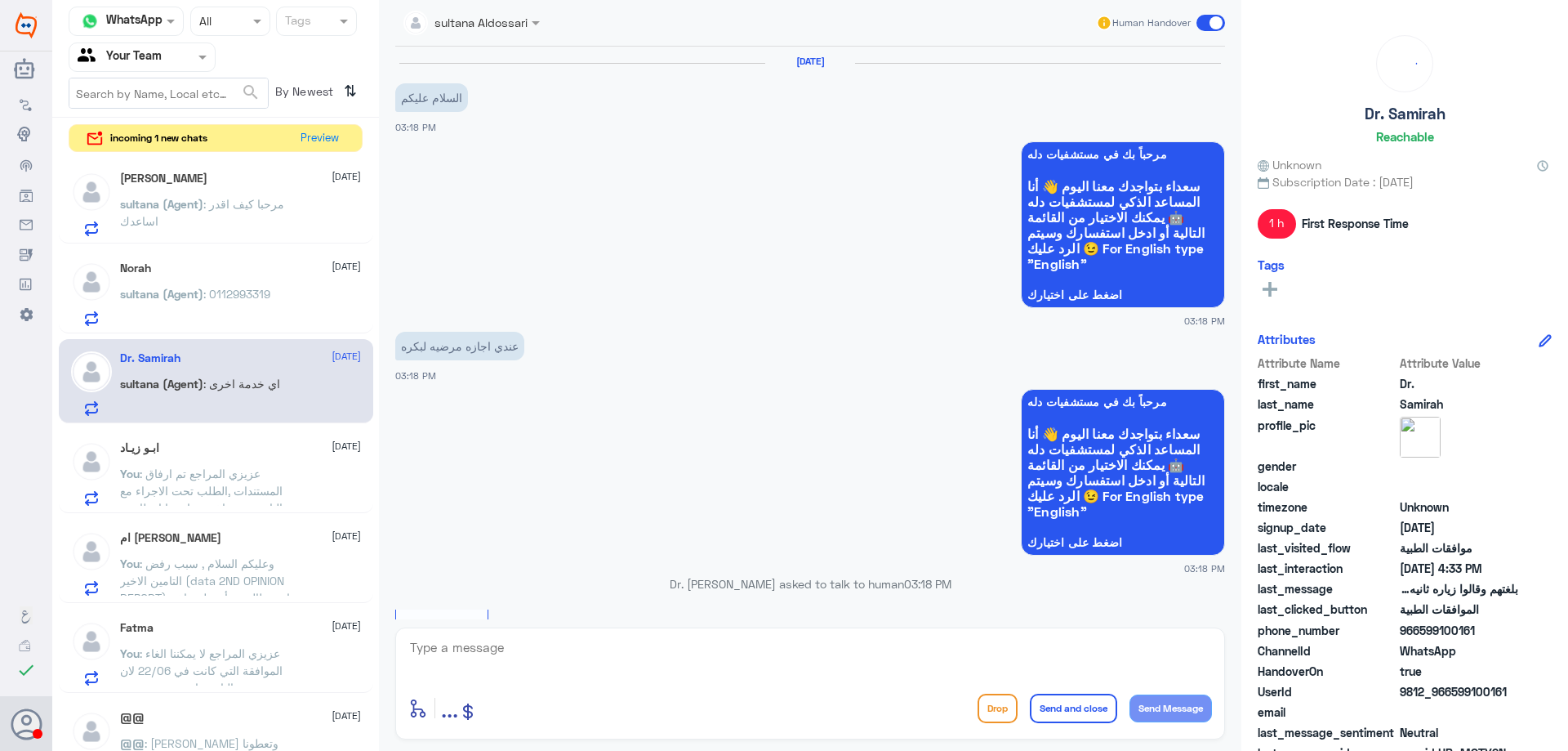
scroll to position [1025, 0]
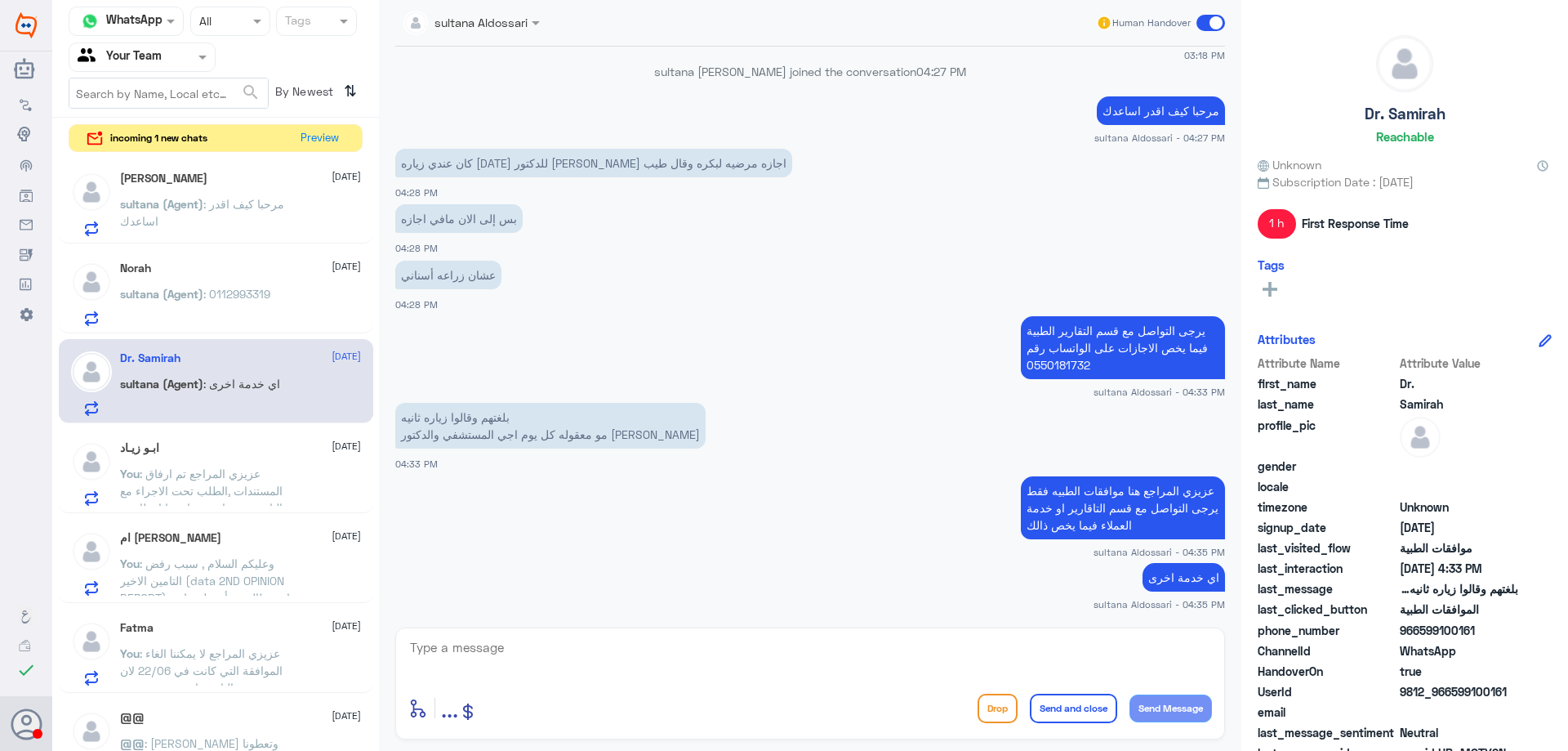
click at [757, 665] on textarea at bounding box center [810, 657] width 803 height 40
type textarea "متمنين لكم دوم الصحة والعافية"
click at [1093, 702] on button "Send and close" at bounding box center [1074, 709] width 87 height 30
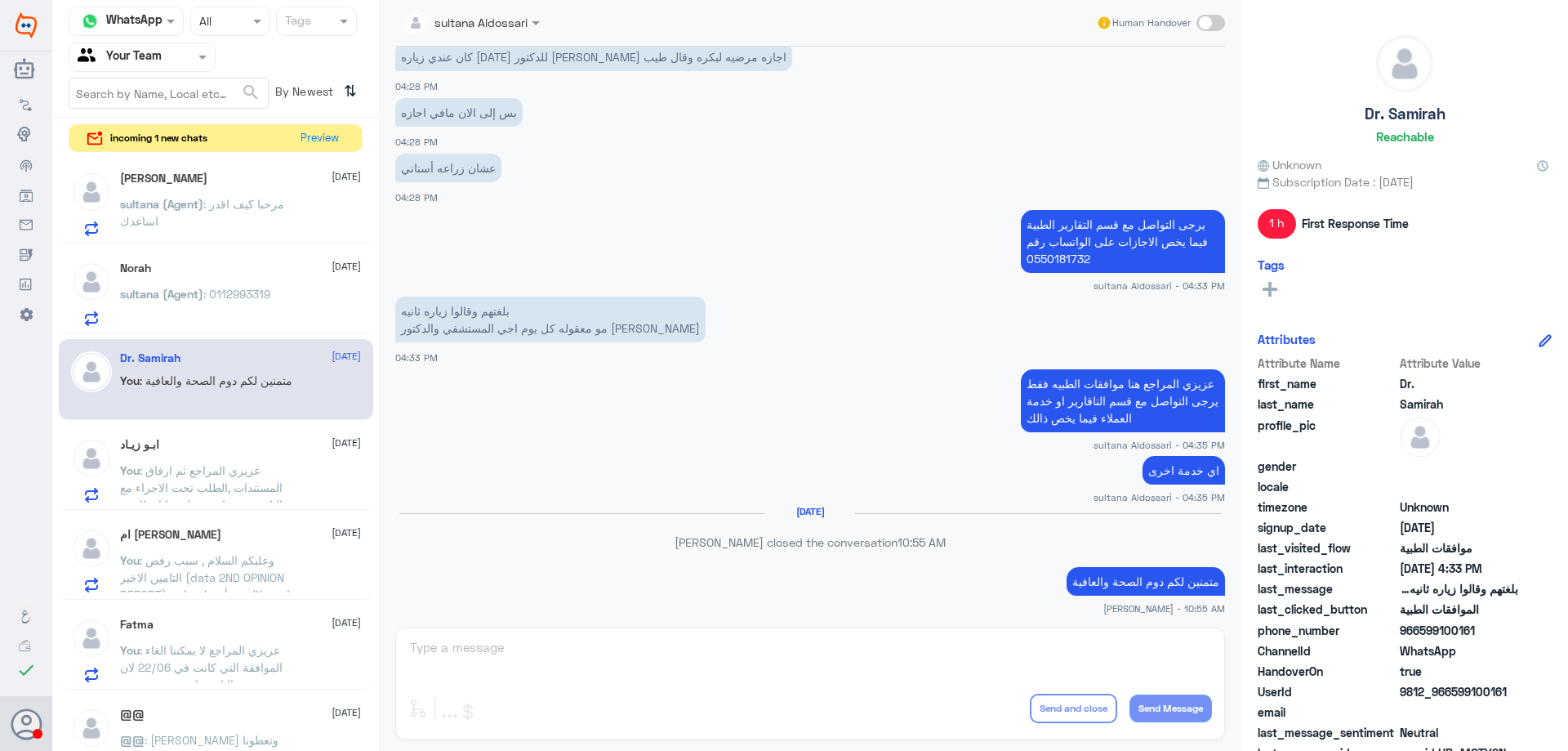
scroll to position [1106, 0]
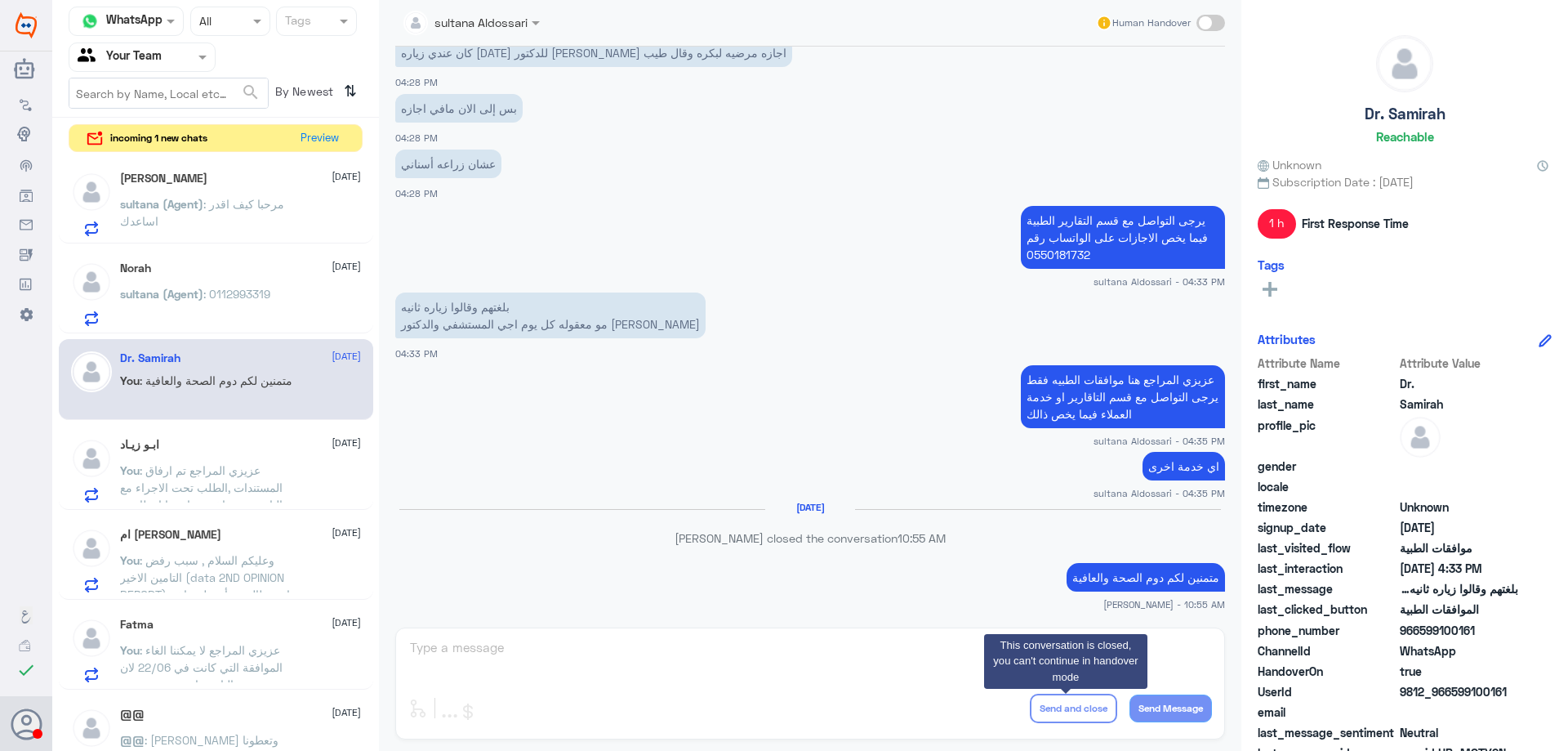
click at [287, 297] on div "sultana (Agent) : 0112993319" at bounding box center [241, 307] width 241 height 37
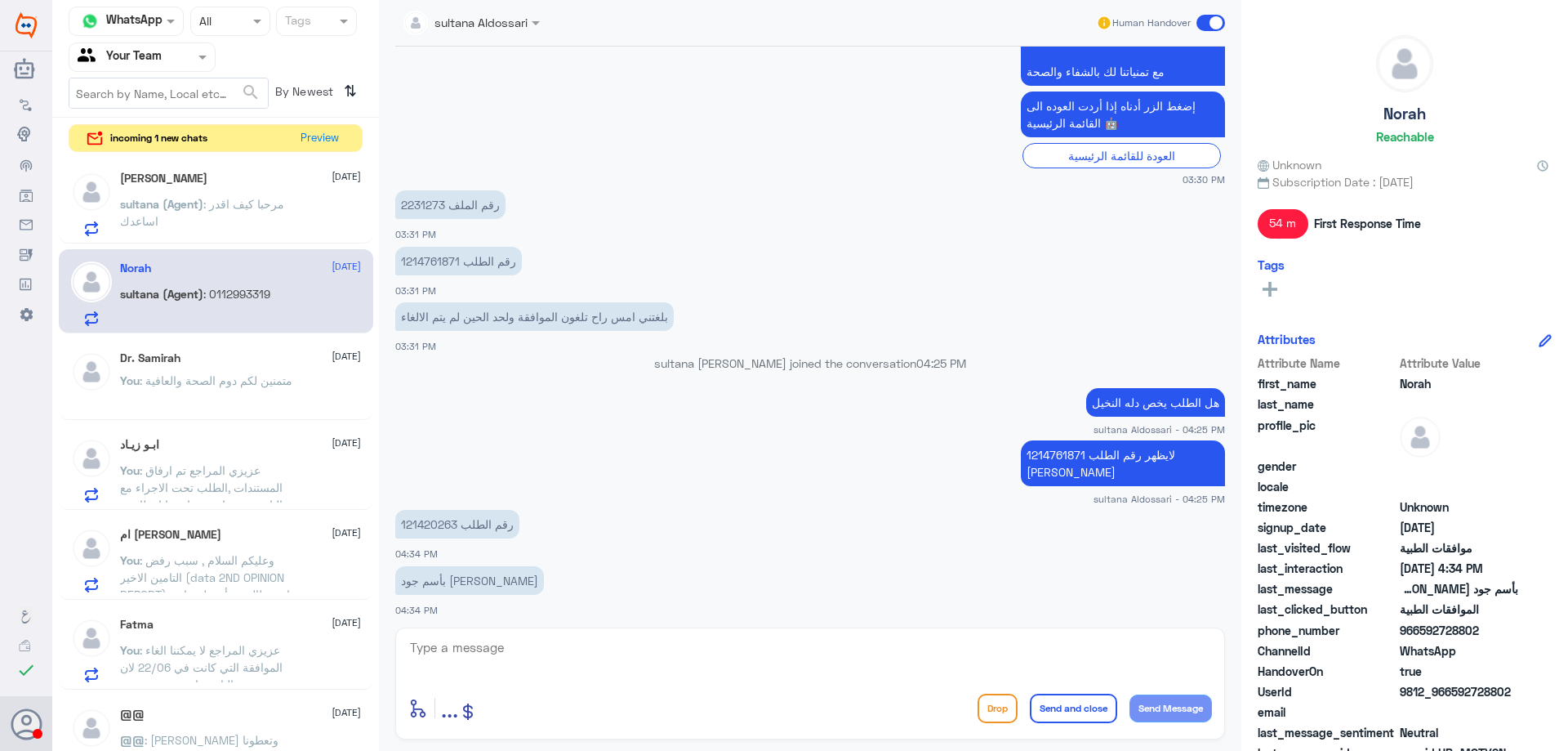
scroll to position [828, 0]
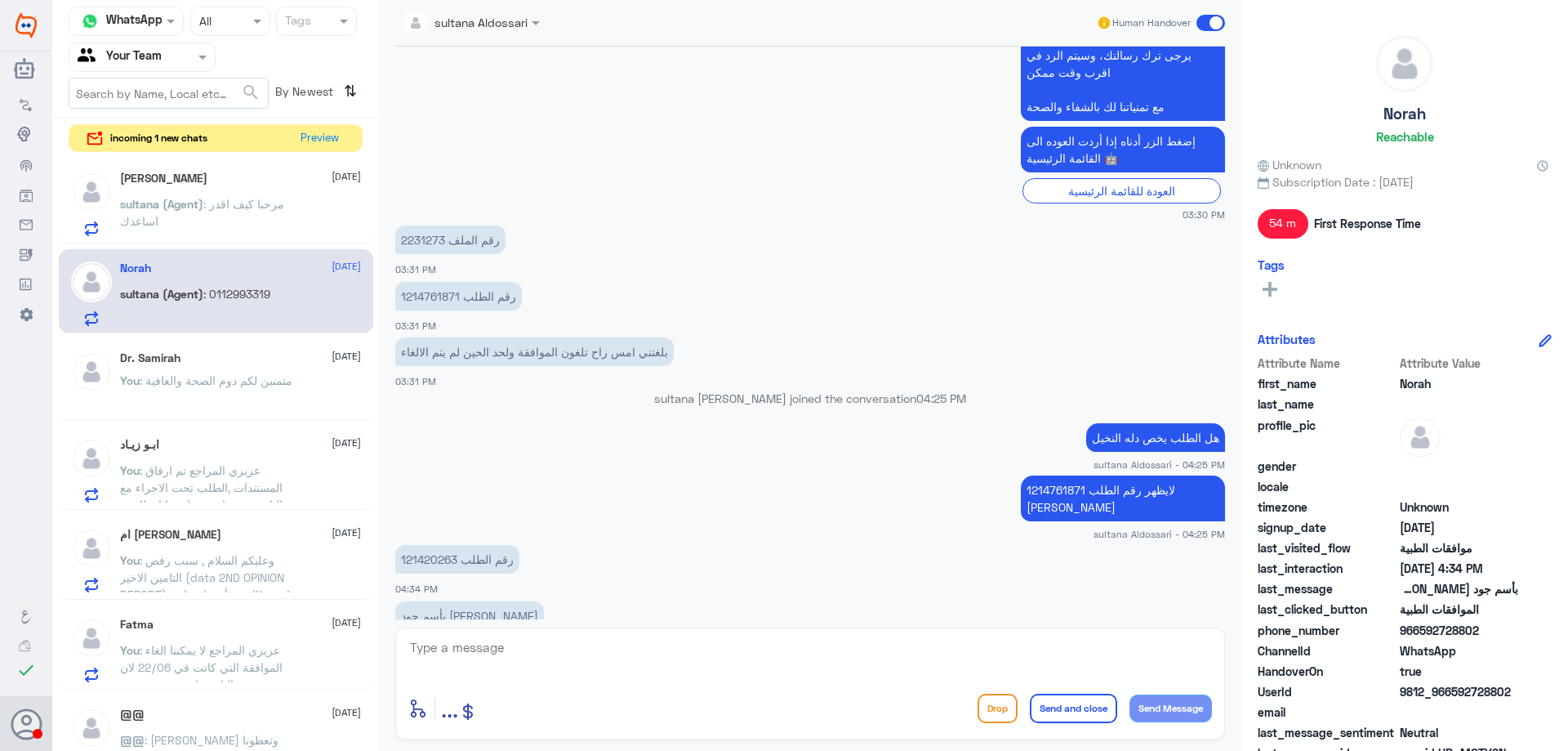
click at [410, 242] on p "رقم الملف 2231273" at bounding box center [450, 240] width 110 height 29
copy p "2231273"
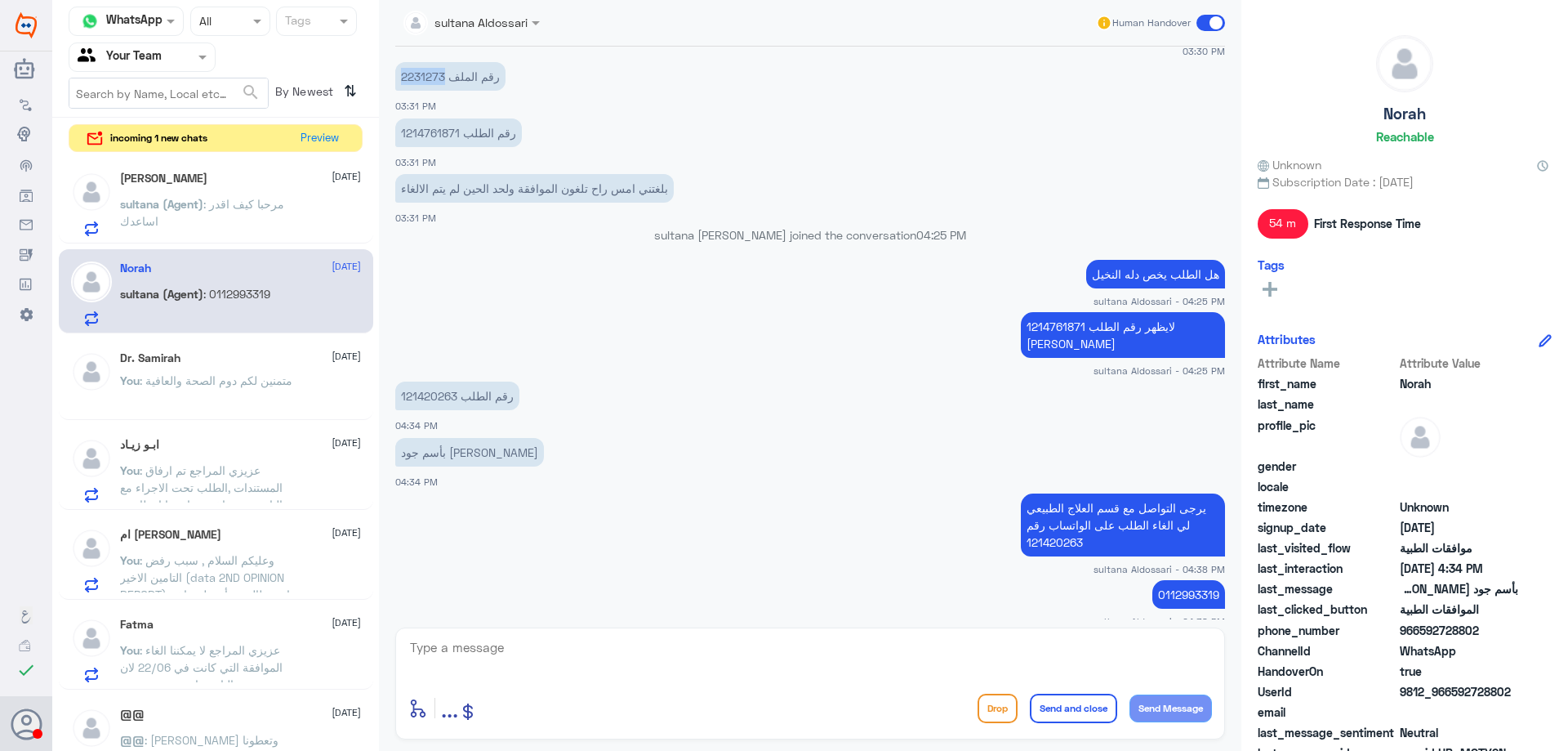
scroll to position [1540, 0]
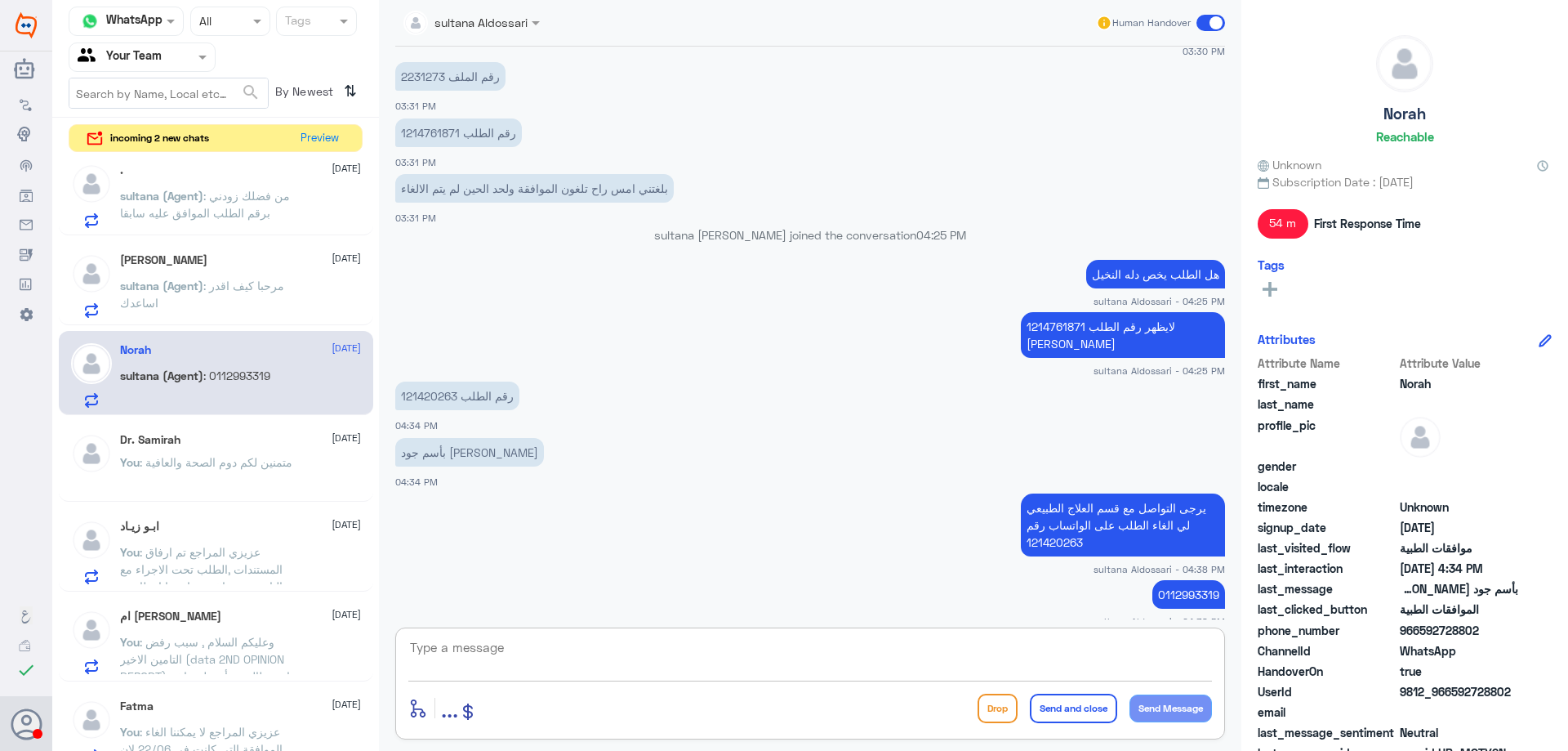
click at [966, 644] on textarea at bounding box center [810, 657] width 803 height 40
type textarea "متمنين لكم دوم الصحة والعافية"
click at [1075, 703] on button "Send and close" at bounding box center [1074, 709] width 87 height 30
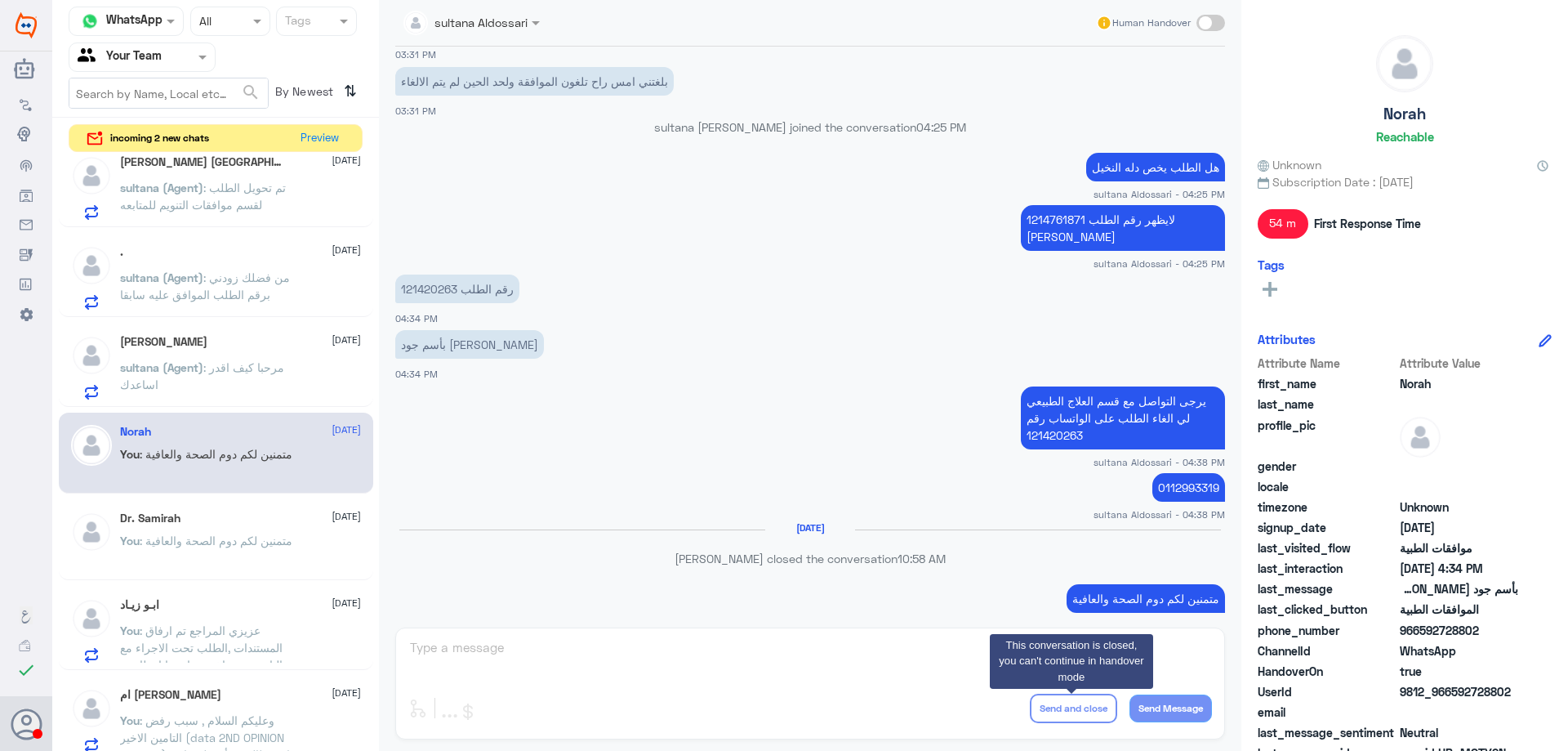
scroll to position [1069, 0]
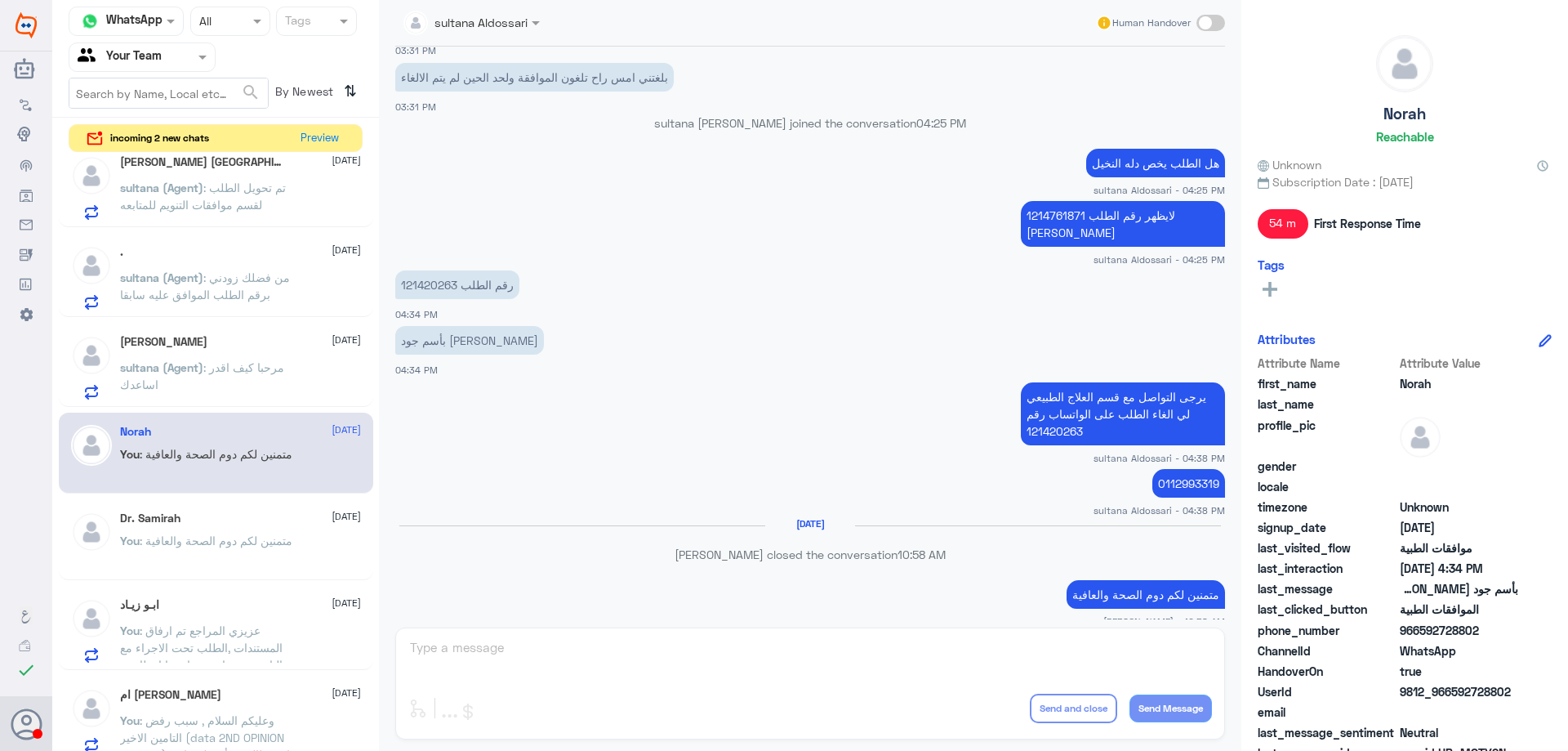
click at [267, 369] on span ": مرحبا كيف اقدر اساعدك" at bounding box center [202, 375] width 164 height 31
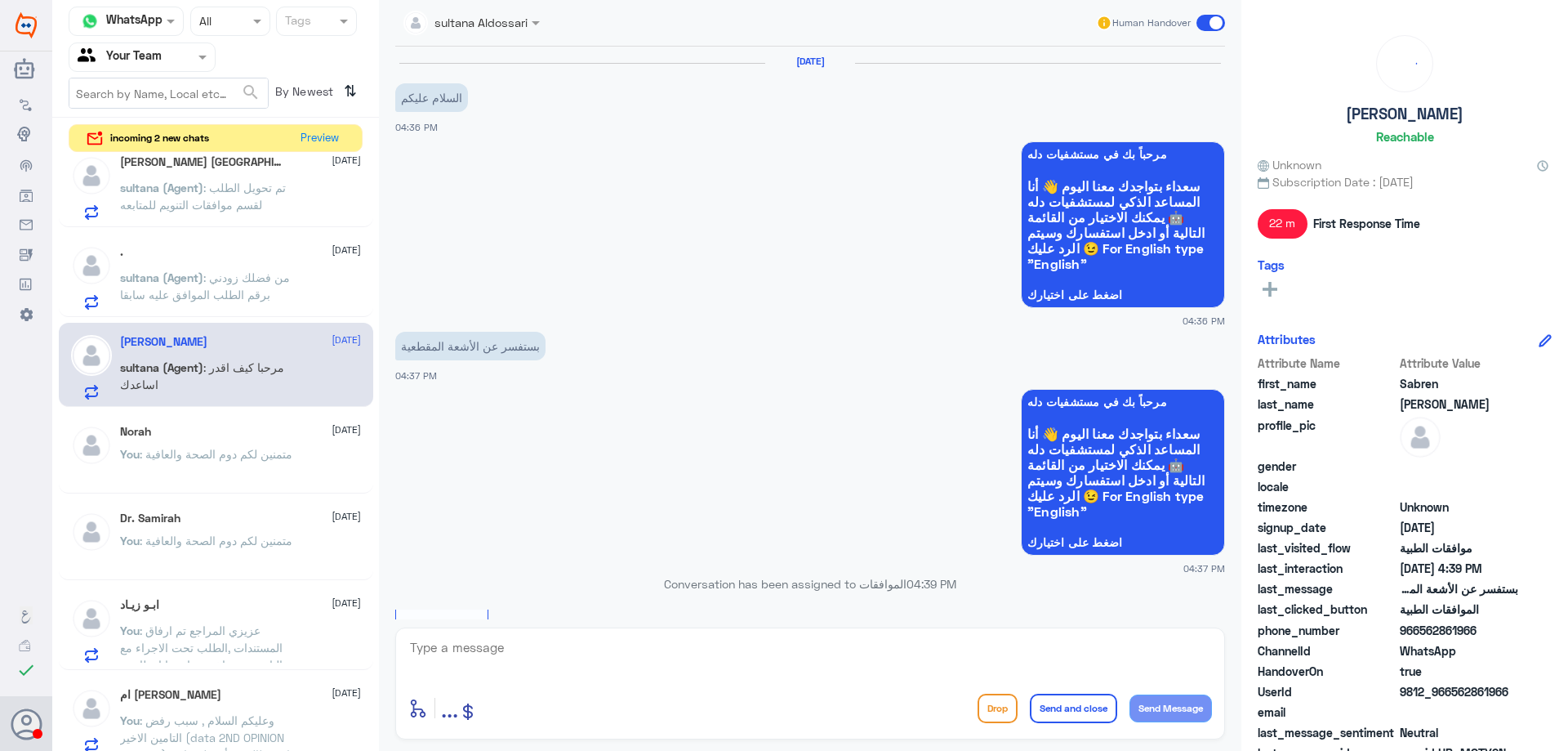
scroll to position [558, 0]
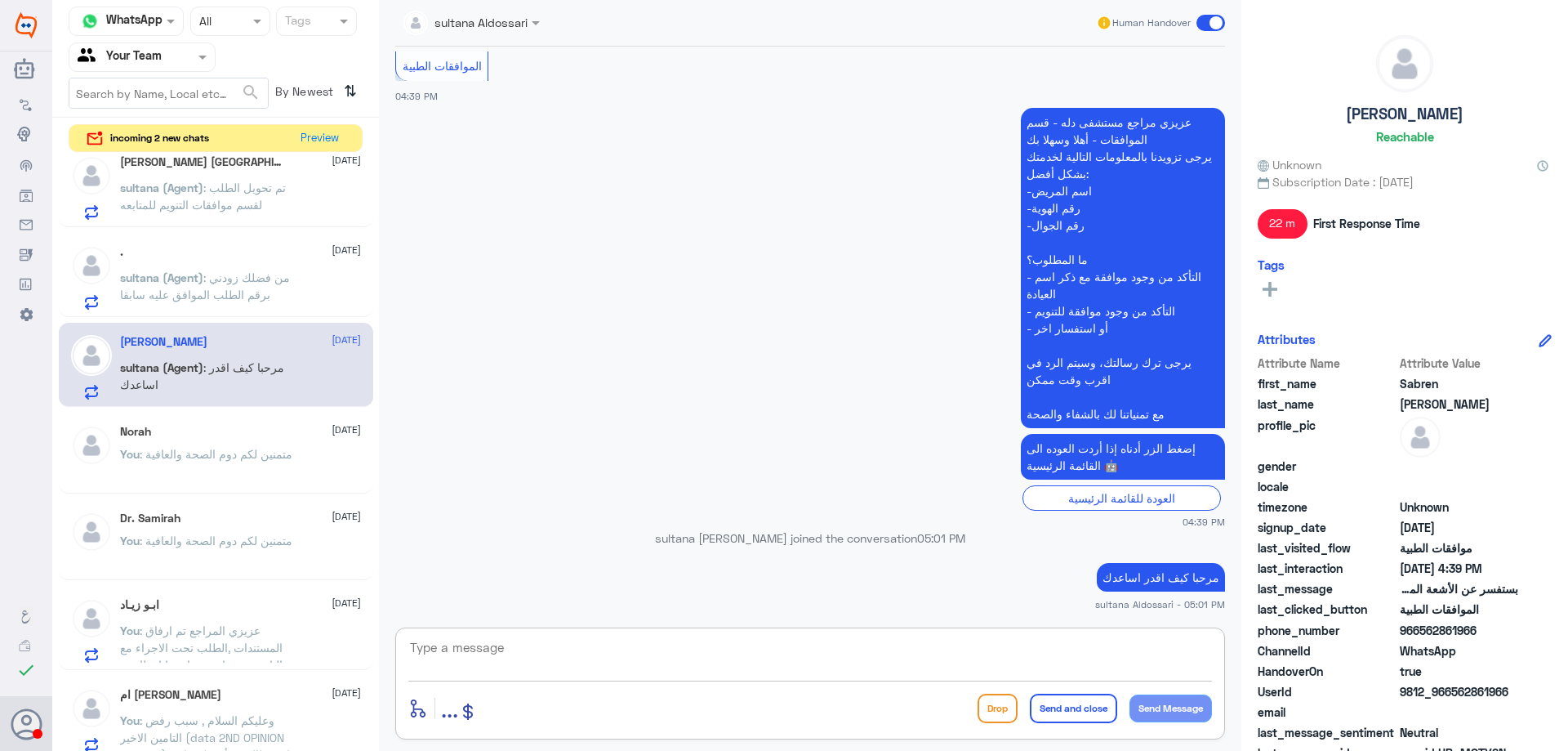
click at [615, 657] on textarea at bounding box center [810, 657] width 803 height 40
type textarea "عزيزي المراجع ارجوا تزويدنا بالمعلومات مع التوضيح للمساعدة , متمنين لكم دوم الص…"
drag, startPoint x: 1060, startPoint y: 695, endPoint x: 857, endPoint y: 585, distance: 230.9
click at [1059, 695] on button "Send and close" at bounding box center [1074, 709] width 87 height 30
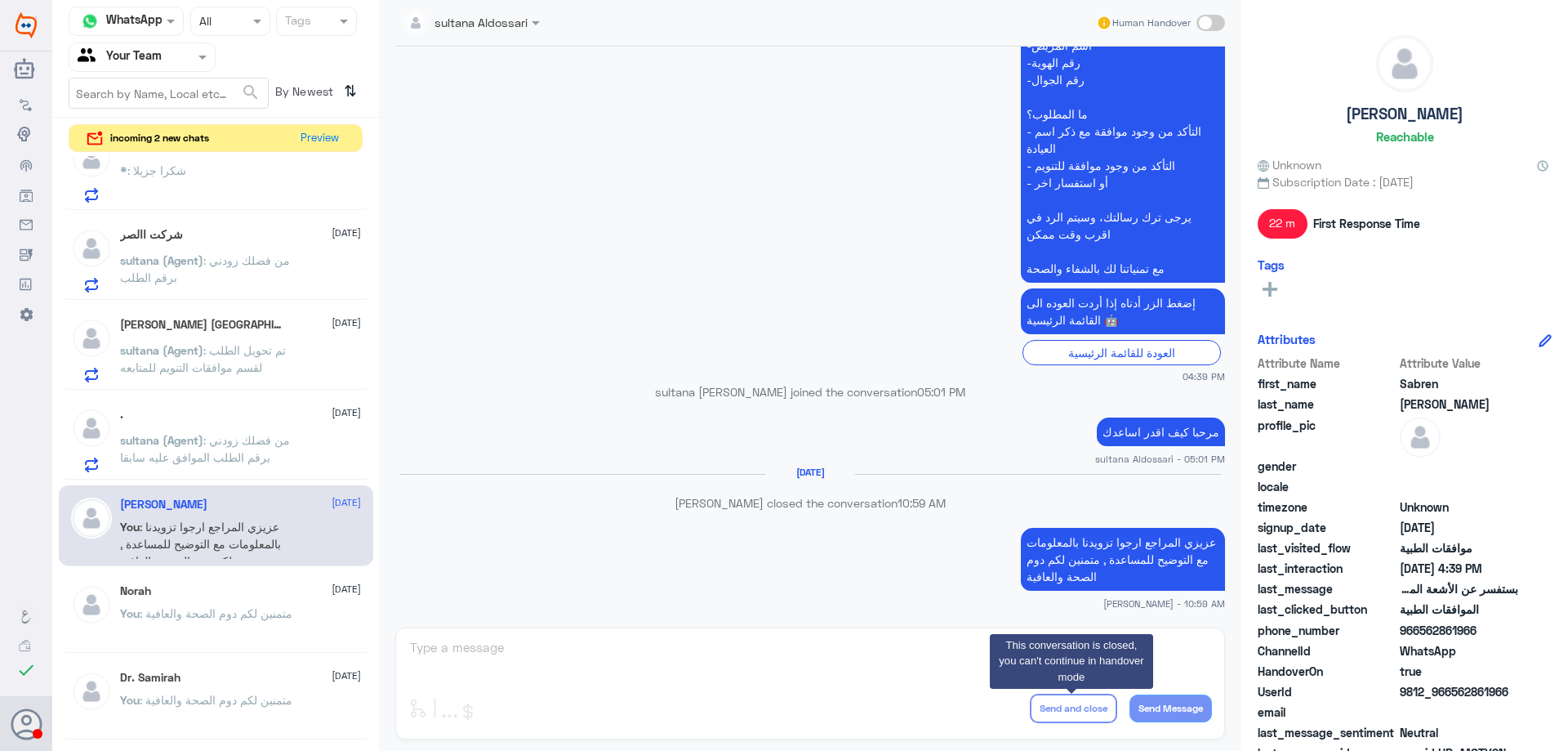
scroll to position [1294, 0]
click at [251, 461] on span ": من فضلك زودني برقم الطلب الموافق عليه سابقا" at bounding box center [205, 449] width 170 height 31
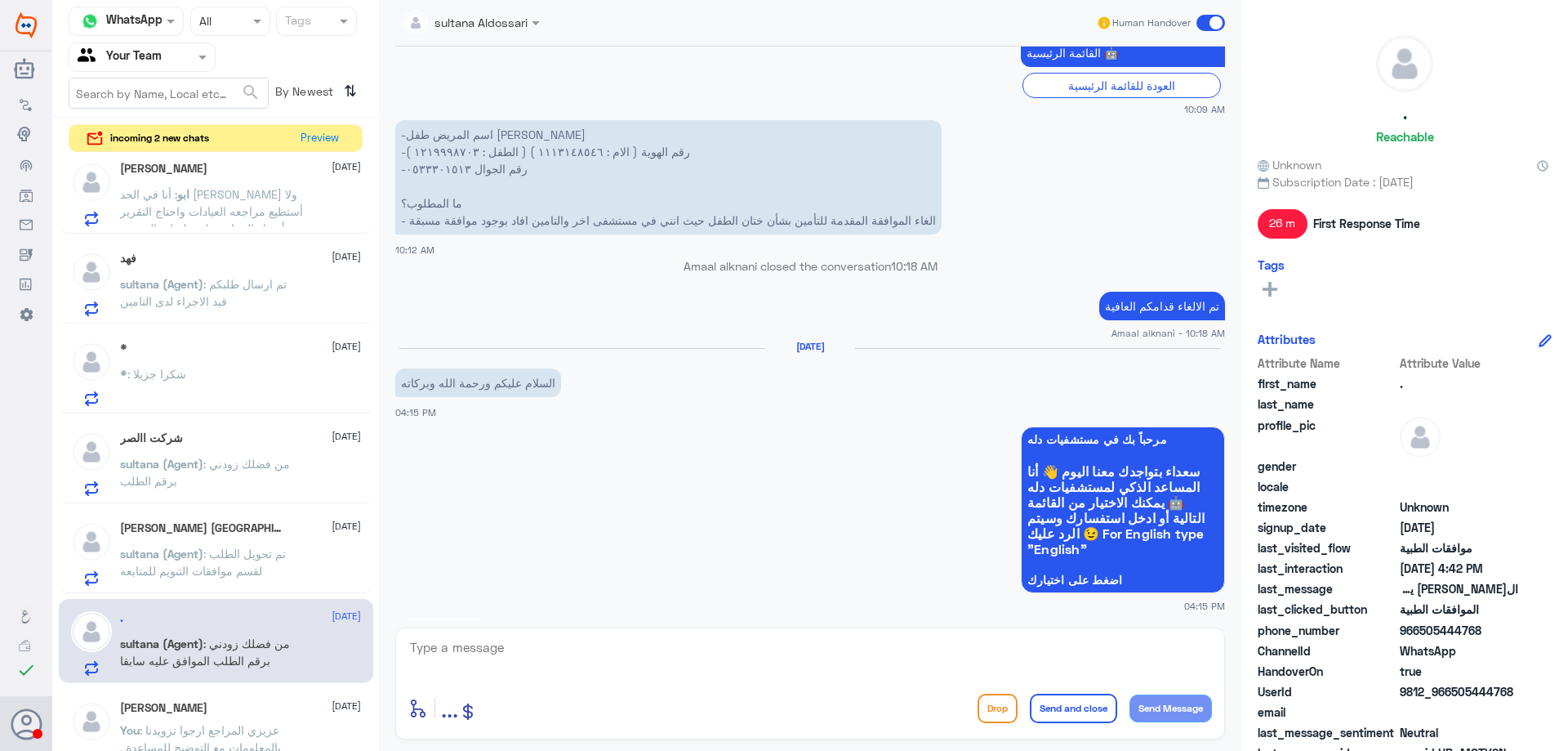
scroll to position [1049, 0]
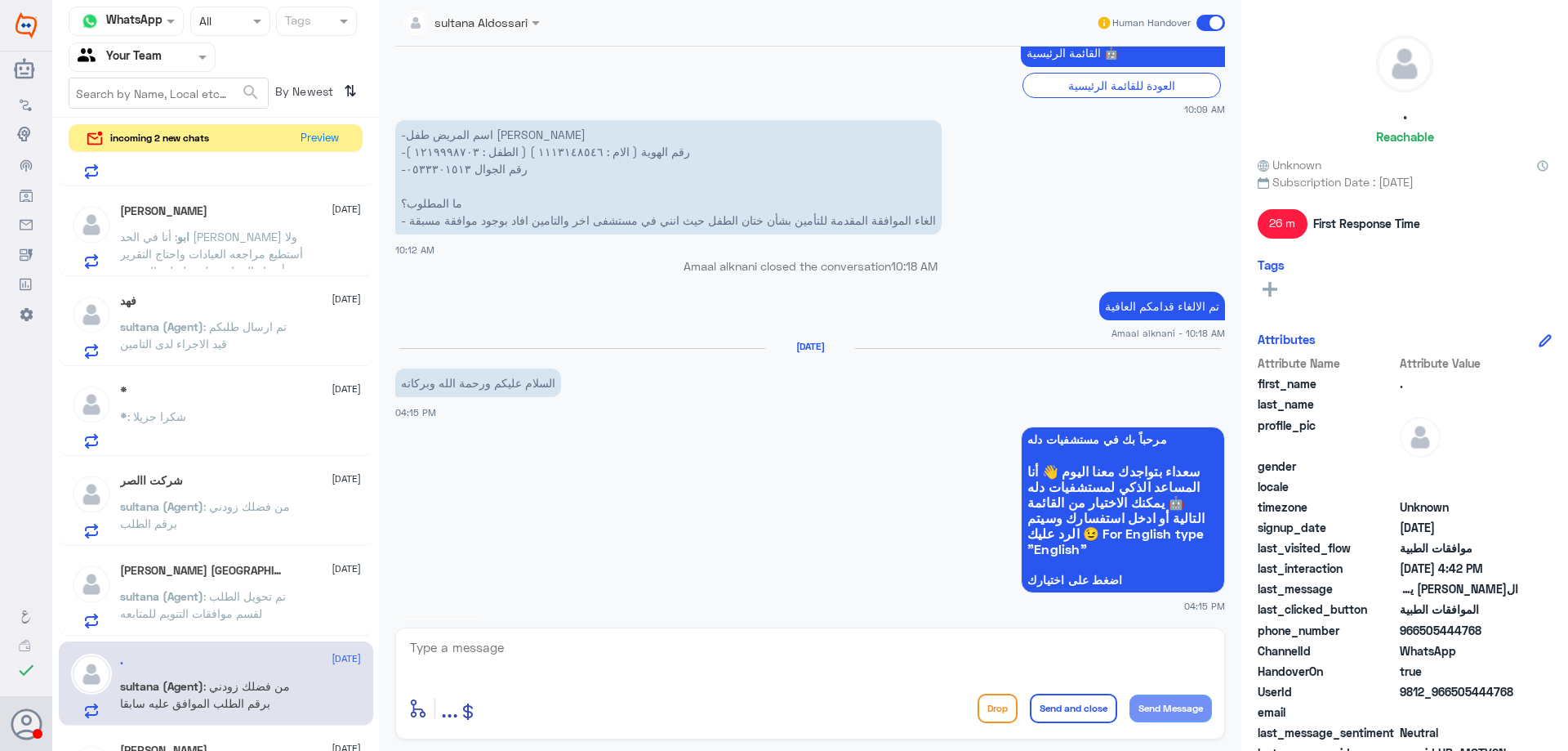
click at [265, 576] on div "Saleh M. Asiri 8 October" at bounding box center [241, 571] width 241 height 14
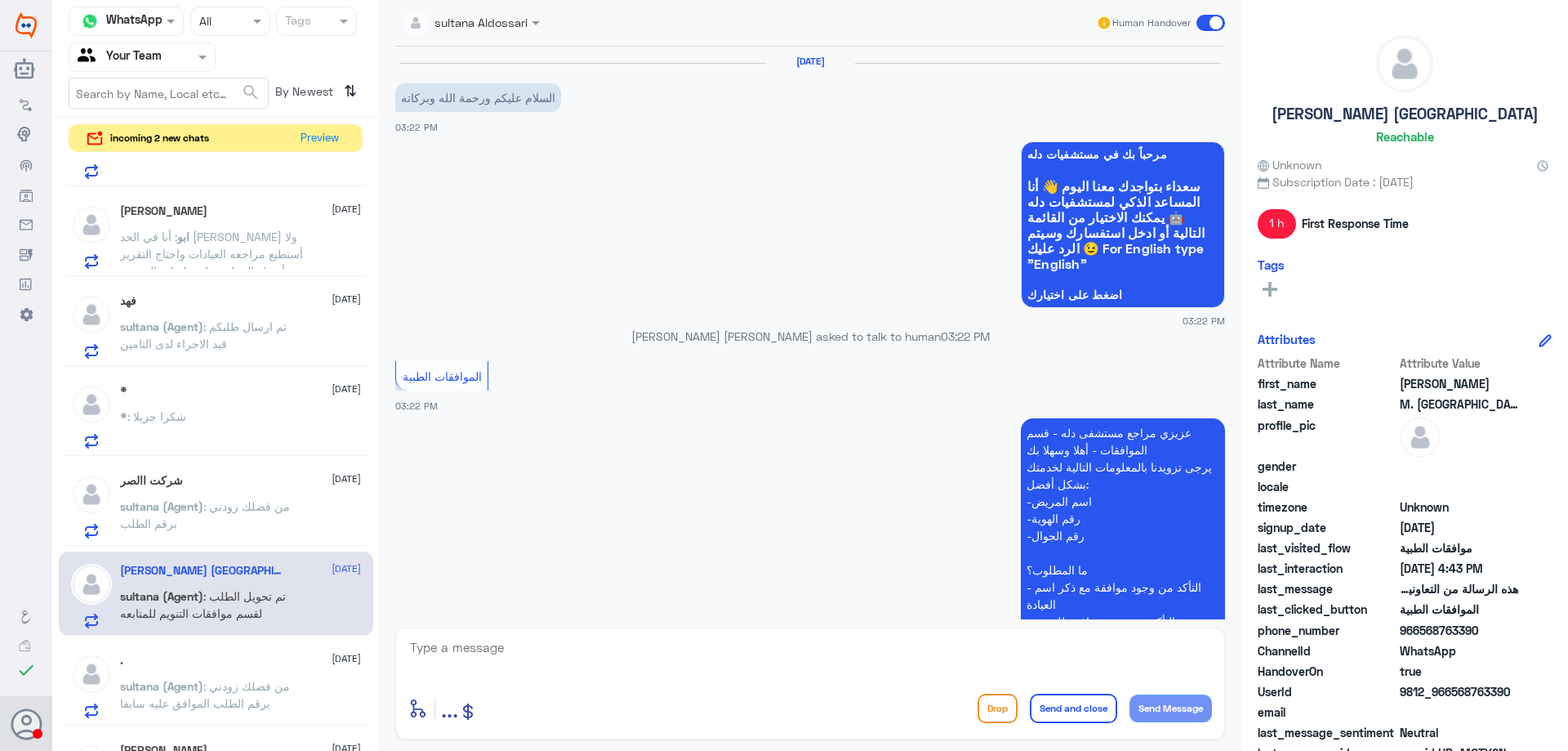
scroll to position [1177, 0]
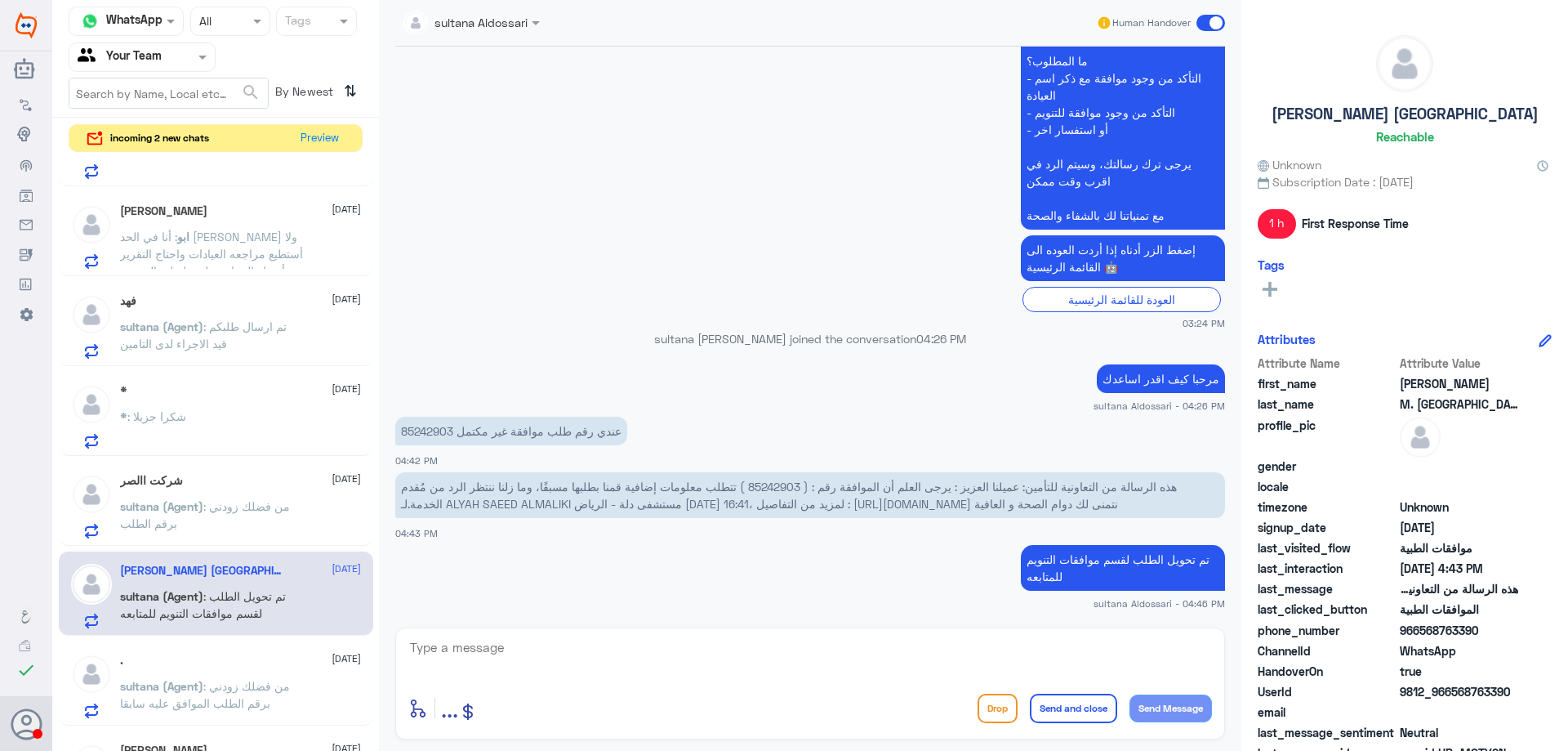
click at [791, 486] on span "هذه الرسالة من التعاونية للتأمين: عميلنا العزيز : يرجى العلم أن الموافقة رقم : …" at bounding box center [788, 494] width 777 height 31
copy span "85242903"
click at [282, 520] on p "sultana (Agent) : من فضلك زودني برقم الطلب" at bounding box center [212, 517] width 184 height 41
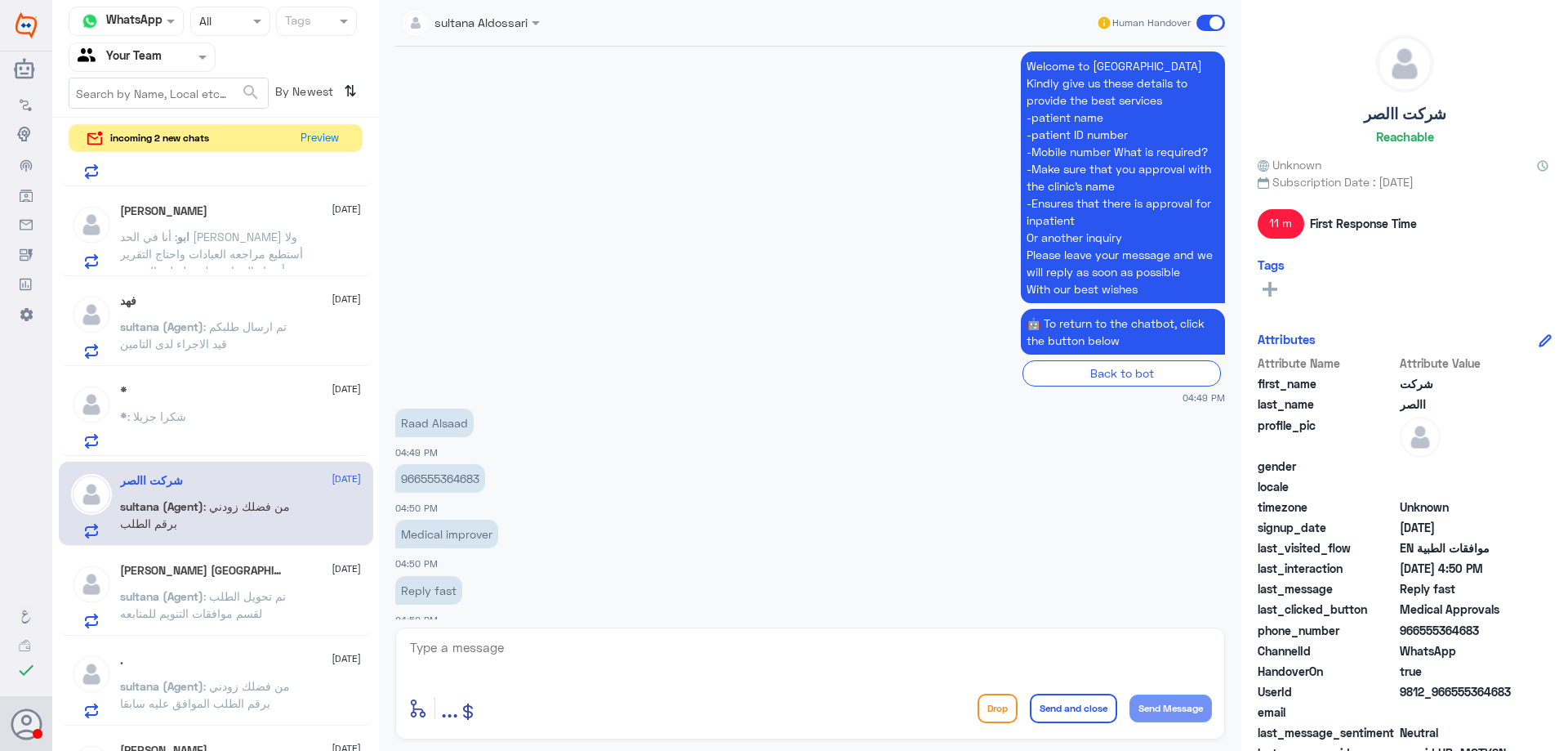
scroll to position [1895, 0]
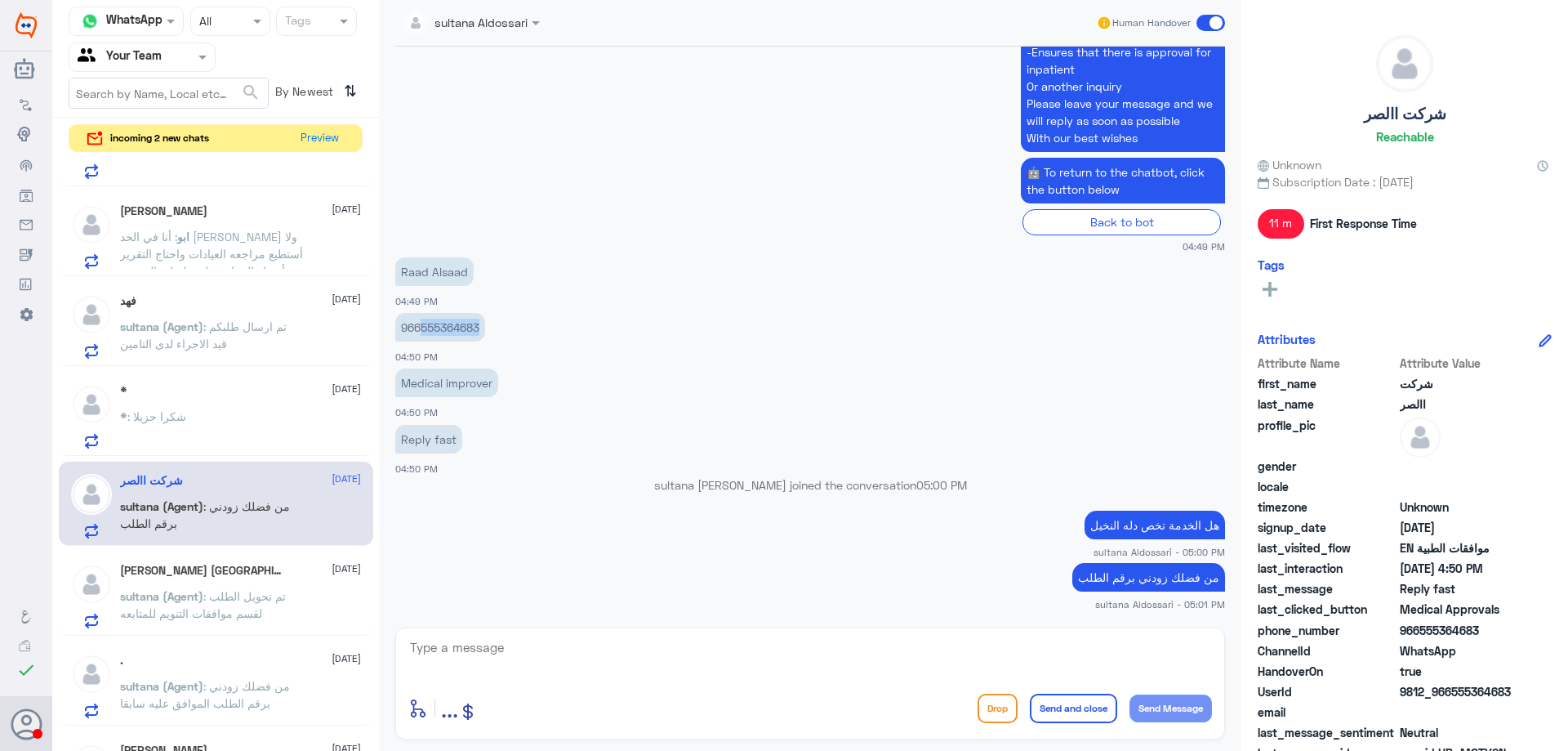
drag, startPoint x: 422, startPoint y: 331, endPoint x: 527, endPoint y: 335, distance: 105.1
click at [527, 335] on app-msgs-text "966555364683" at bounding box center [810, 328] width 830 height 30
copy p "555364683"
drag, startPoint x: 1421, startPoint y: 633, endPoint x: 1521, endPoint y: 627, distance: 100.2
click at [1521, 627] on div "phone_number 966555364683" at bounding box center [1405, 632] width 294 height 21
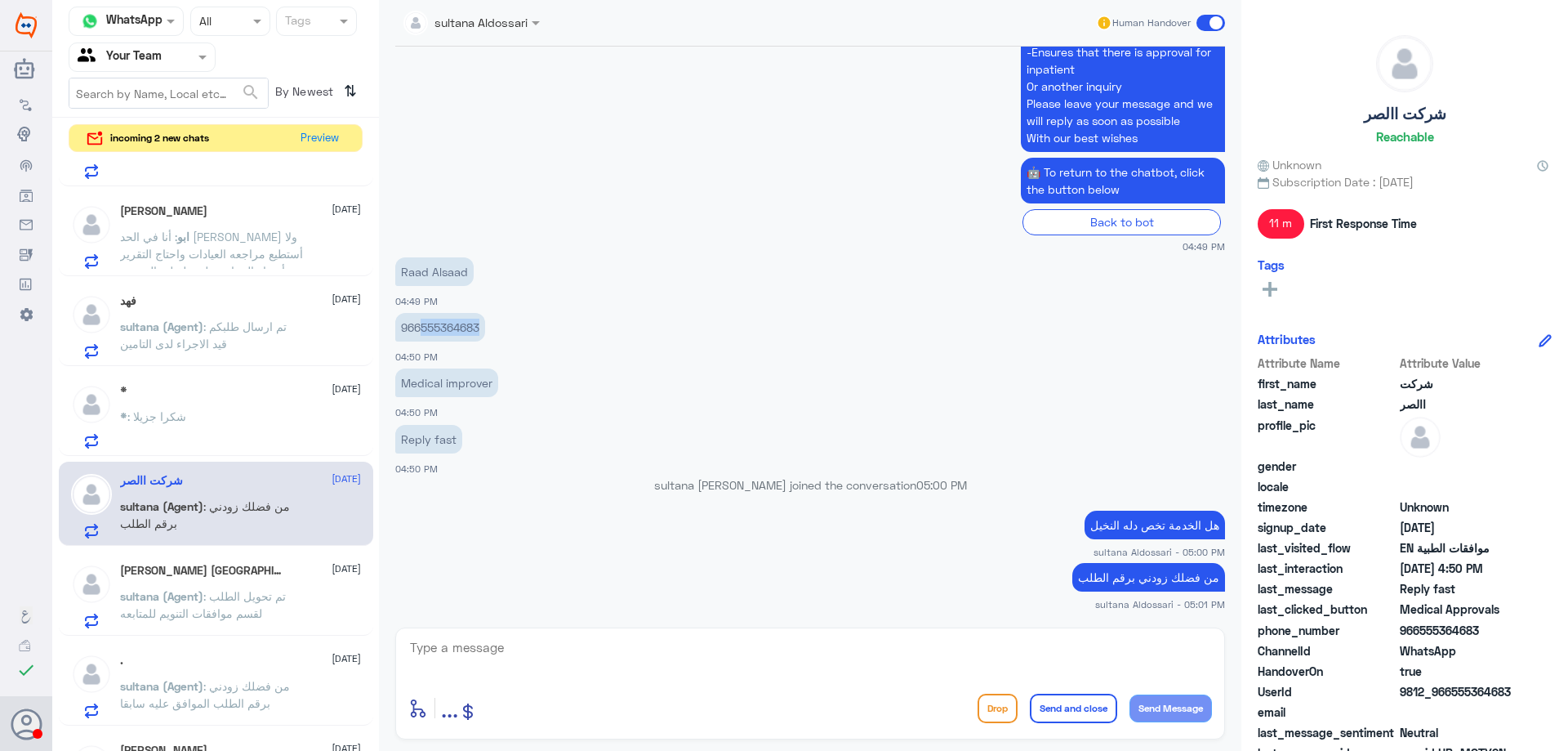
copy span "555364683"
click at [596, 649] on textarea at bounding box center [810, 657] width 803 height 40
type textarea "dear patient , kindly provide us the id number or the file , to check your appr…"
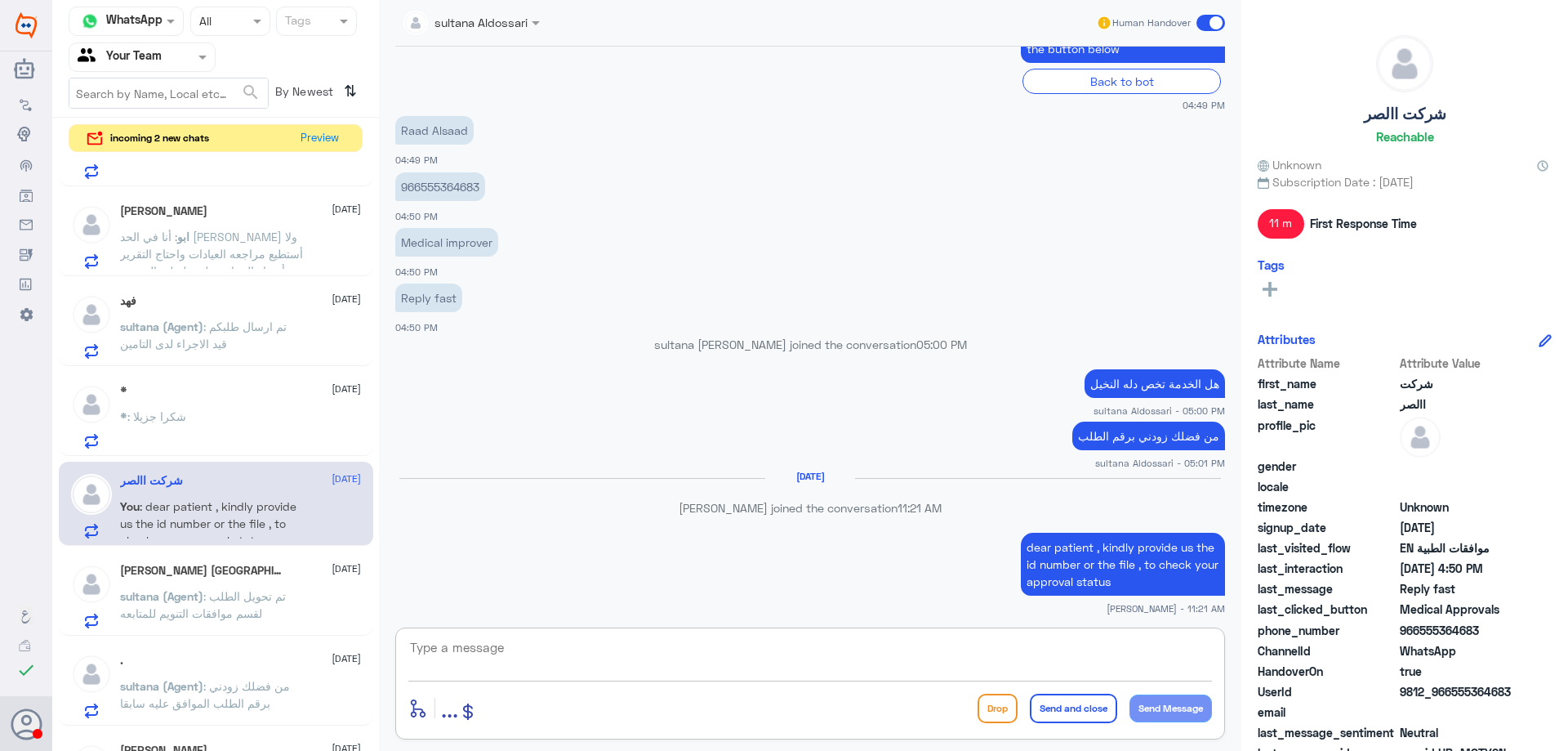
scroll to position [2010, 0]
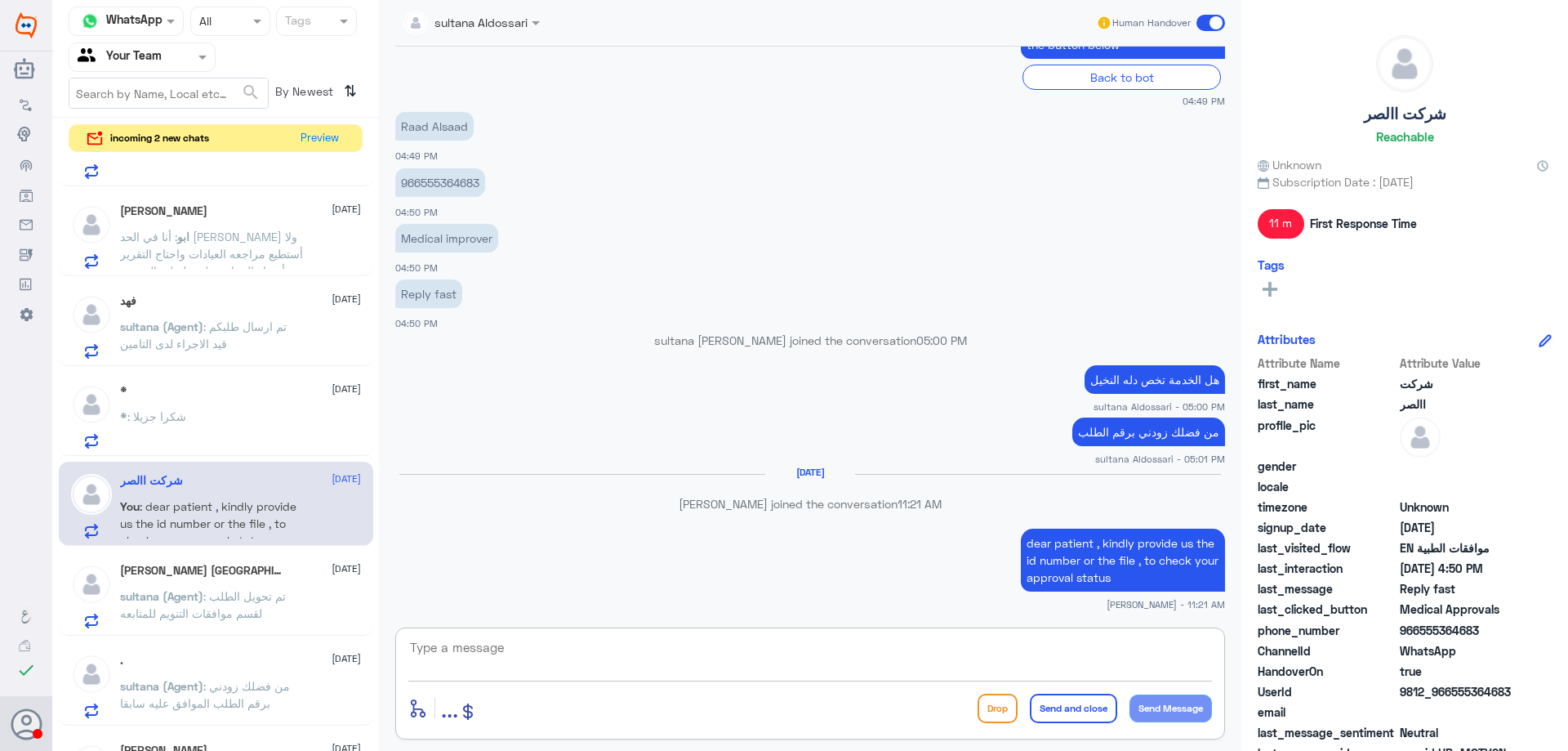
click at [262, 424] on div "* : شكرا جزيلا" at bounding box center [241, 430] width 241 height 37
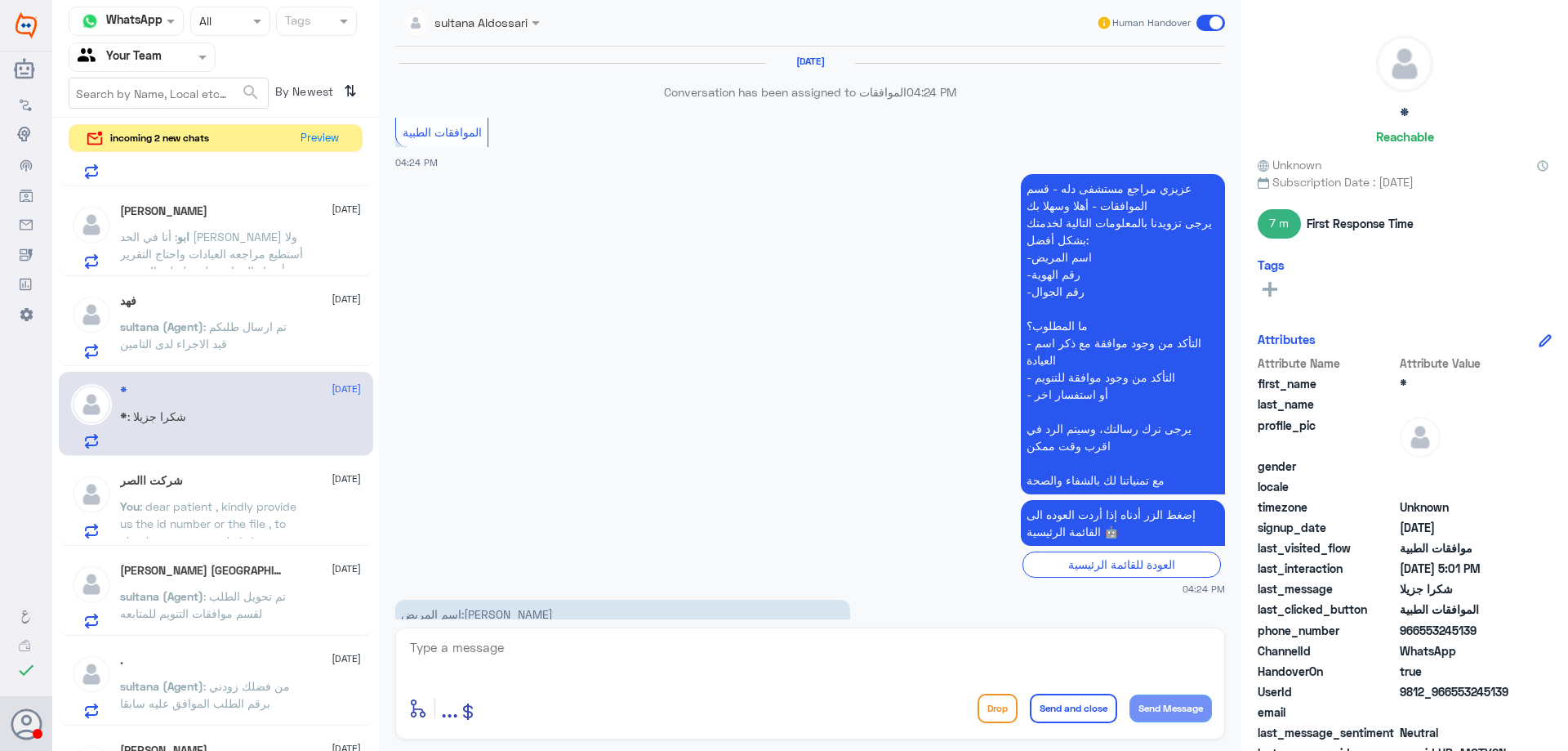
scroll to position [1020, 0]
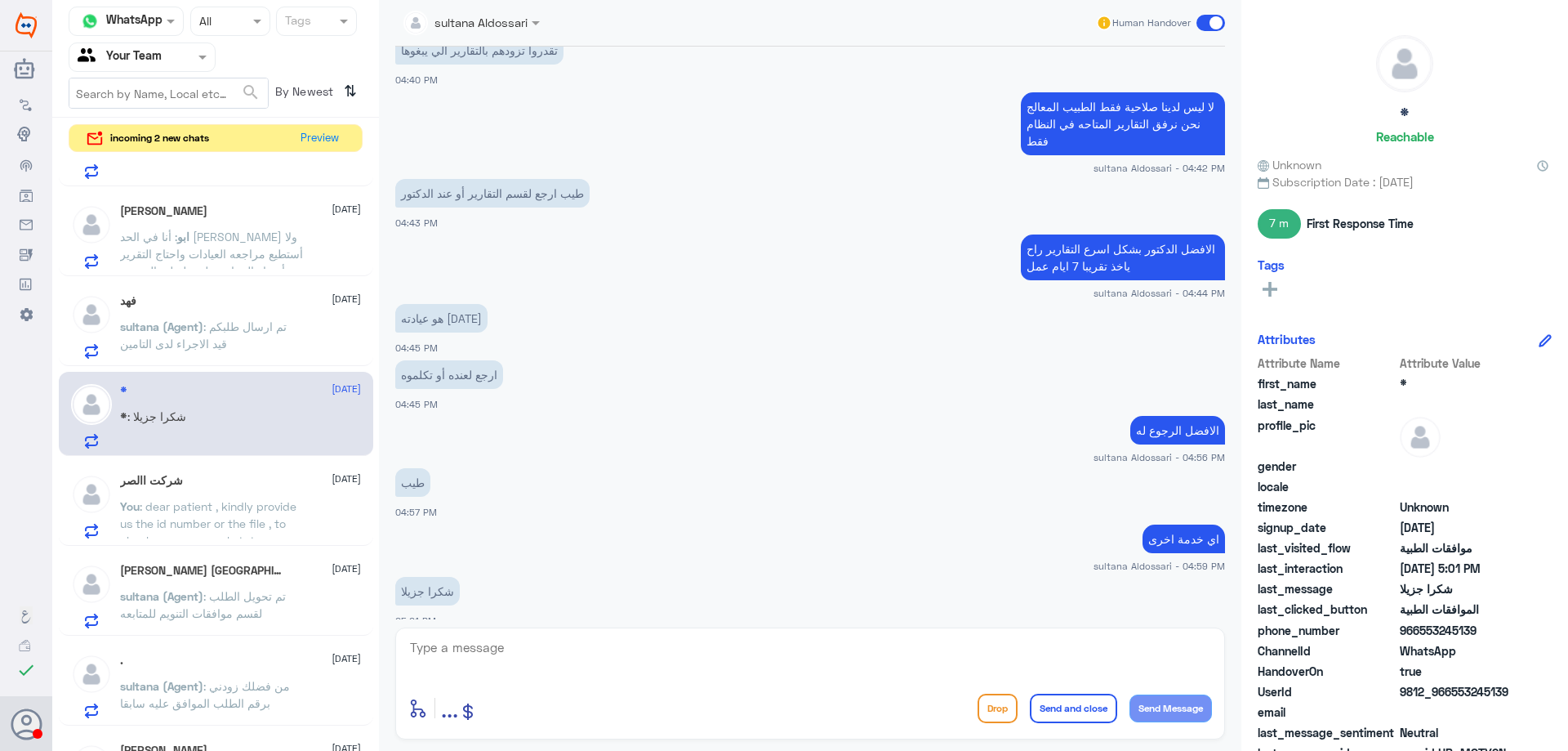
click at [760, 666] on textarea at bounding box center [810, 657] width 803 height 40
type textarea "l"
type textarea "متمنين لكم دوم الصحة والعافية"
click at [1059, 701] on button "Send and close" at bounding box center [1074, 709] width 87 height 30
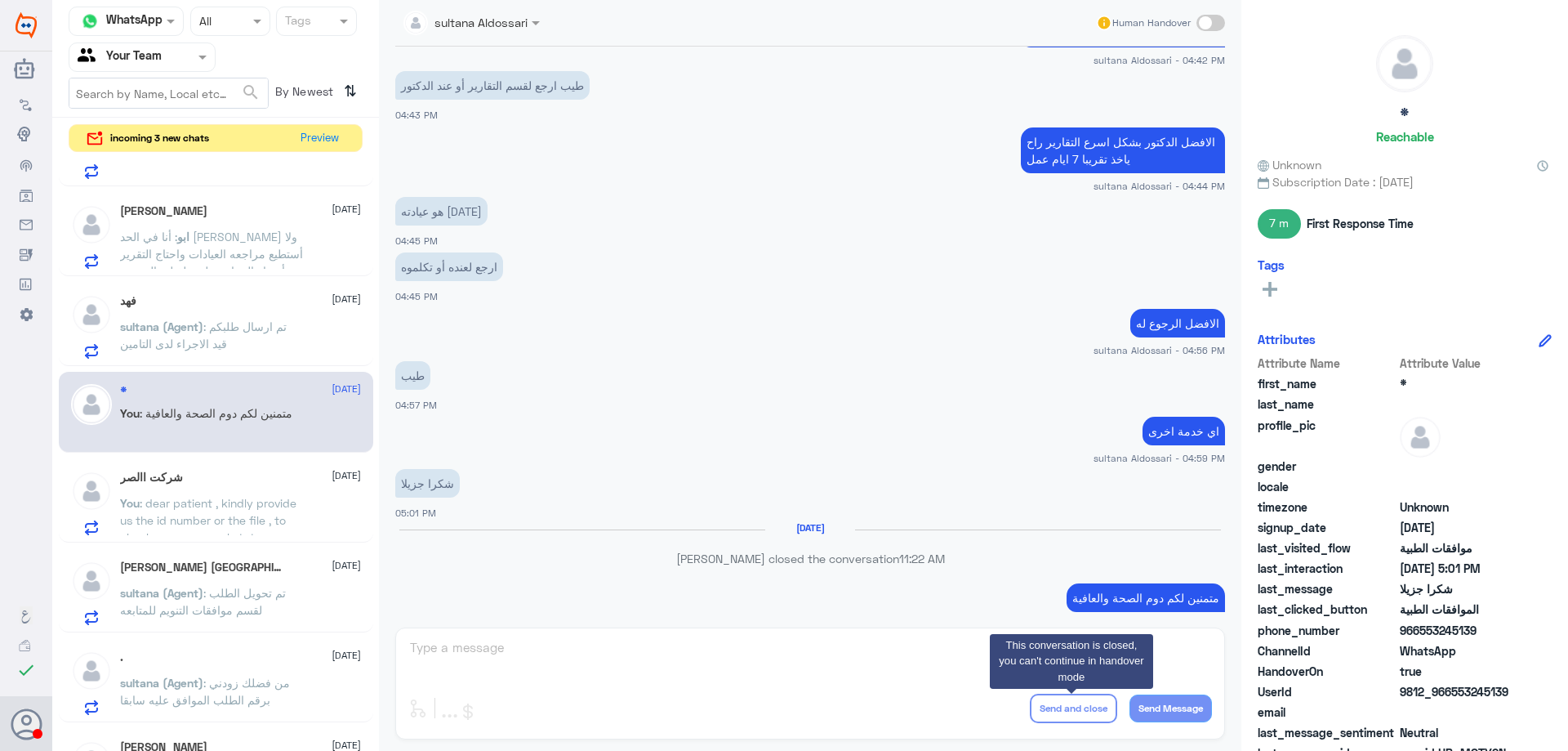
scroll to position [1097, 0]
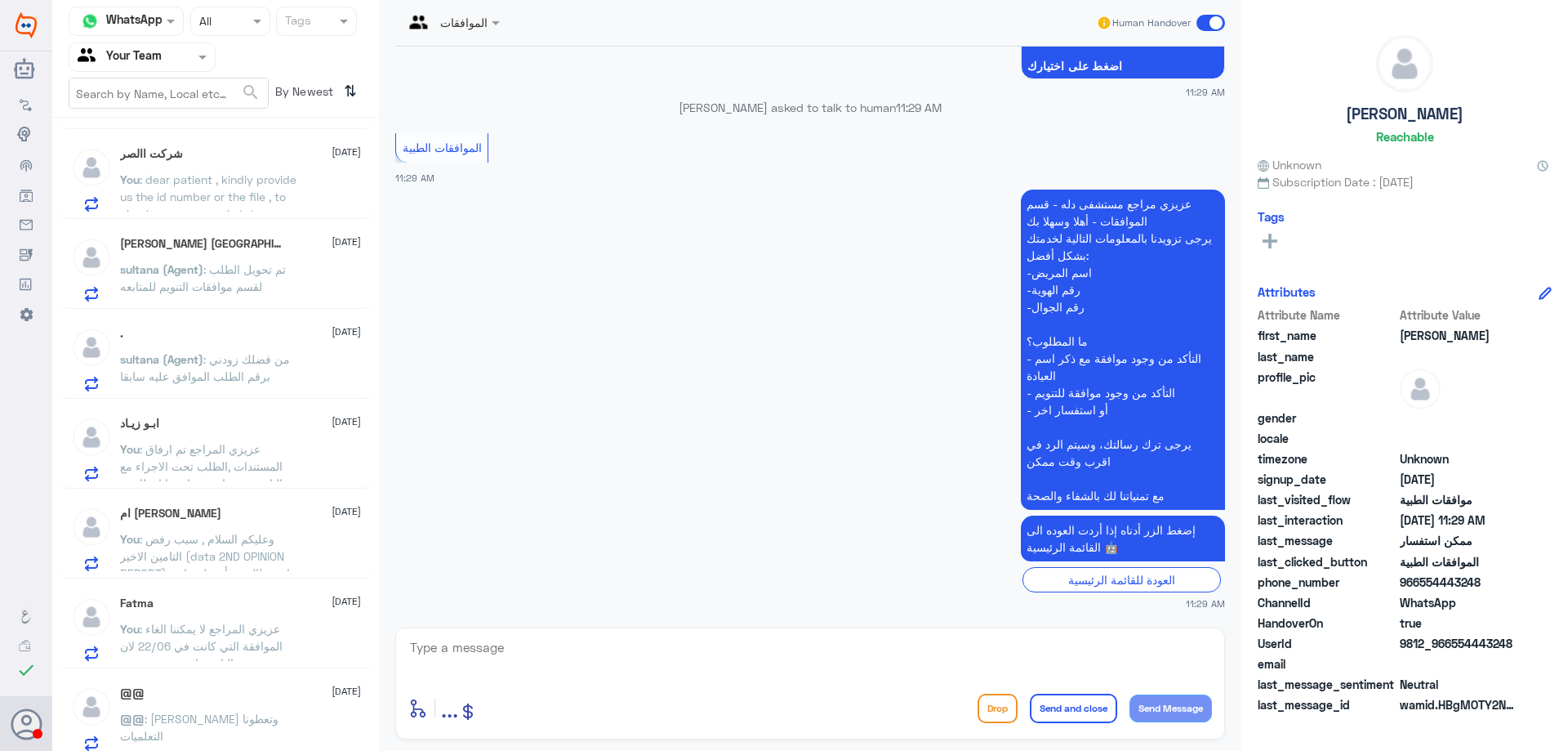
scroll to position [1532, 0]
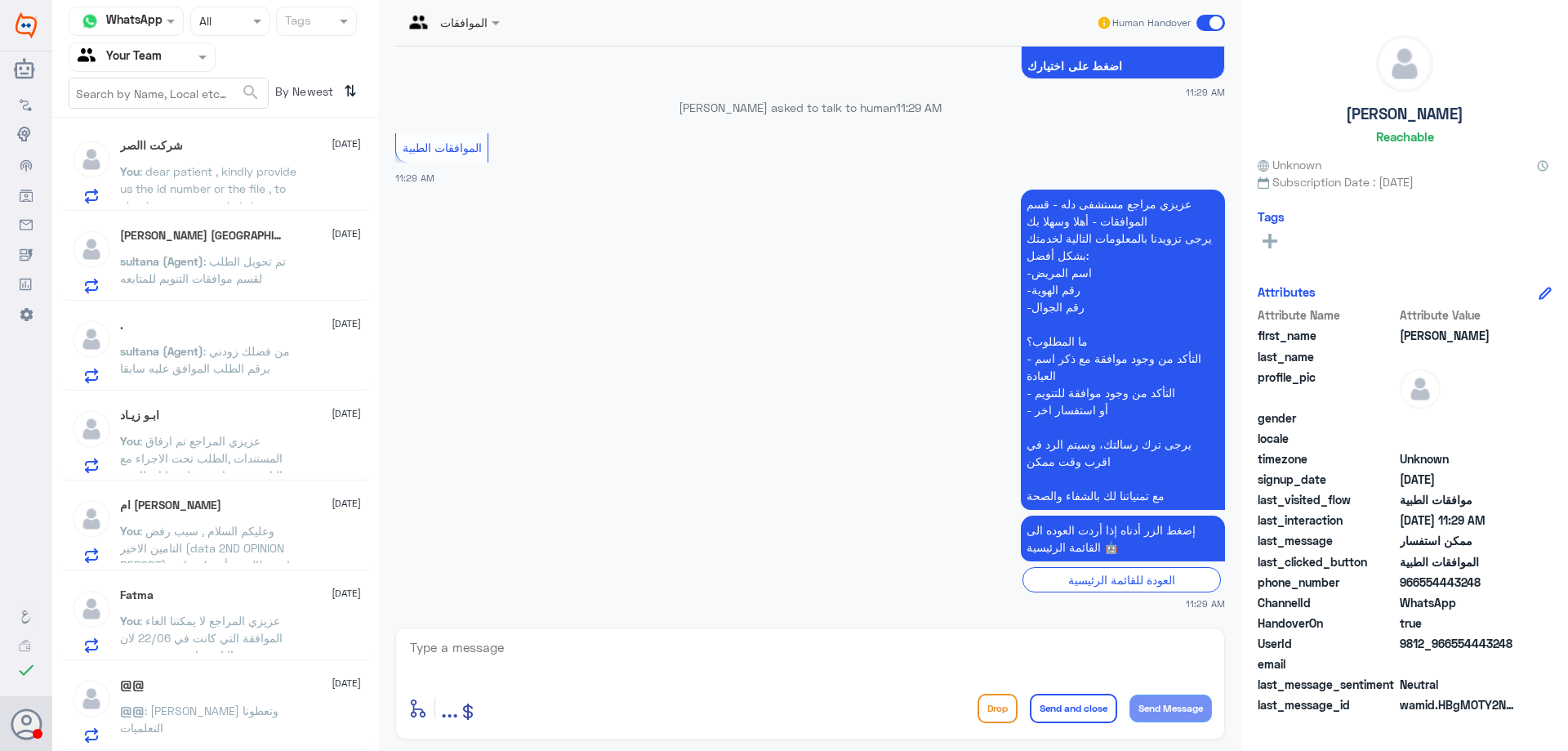
click at [271, 546] on span ": وعليكم السلام , سبب رفض التامين الاخير (data 2ND OPINION REPORT) انهم طالبين …" at bounding box center [205, 565] width 170 height 83
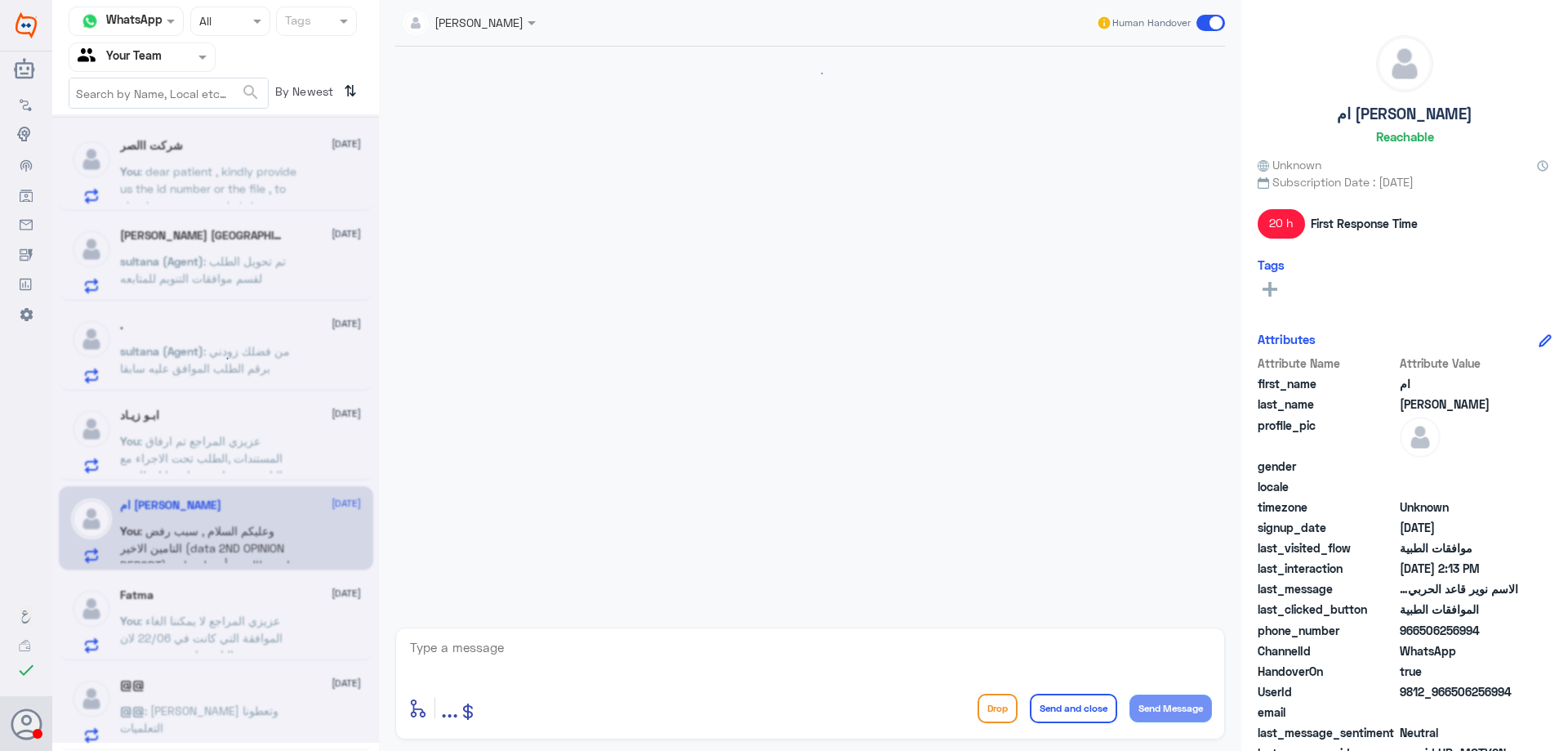
scroll to position [1351, 0]
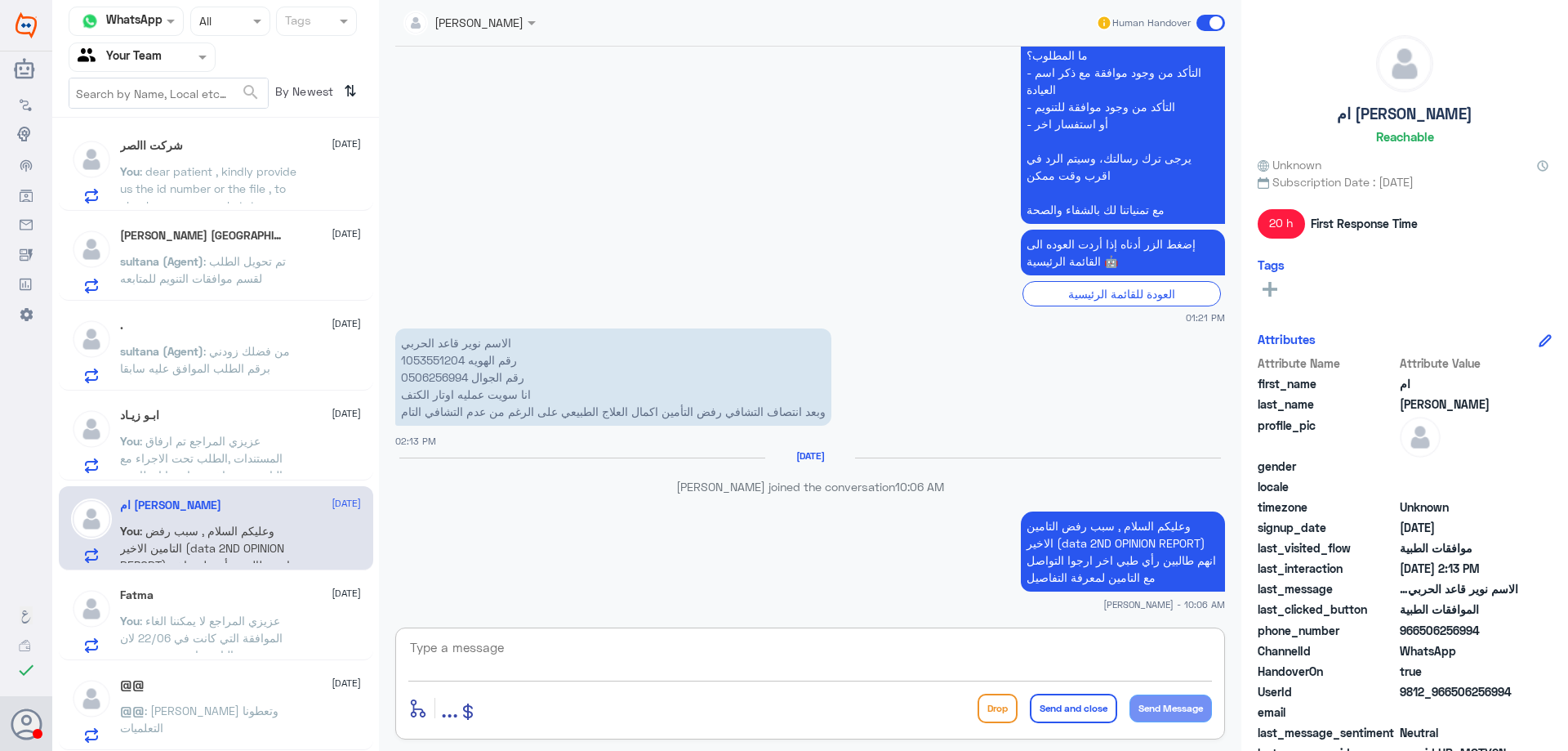
click at [822, 647] on textarea at bounding box center [810, 657] width 803 height 40
type textarea "متمنين لكم دوم الصحة والعافية"
click at [1092, 721] on button "Send and close" at bounding box center [1074, 709] width 87 height 30
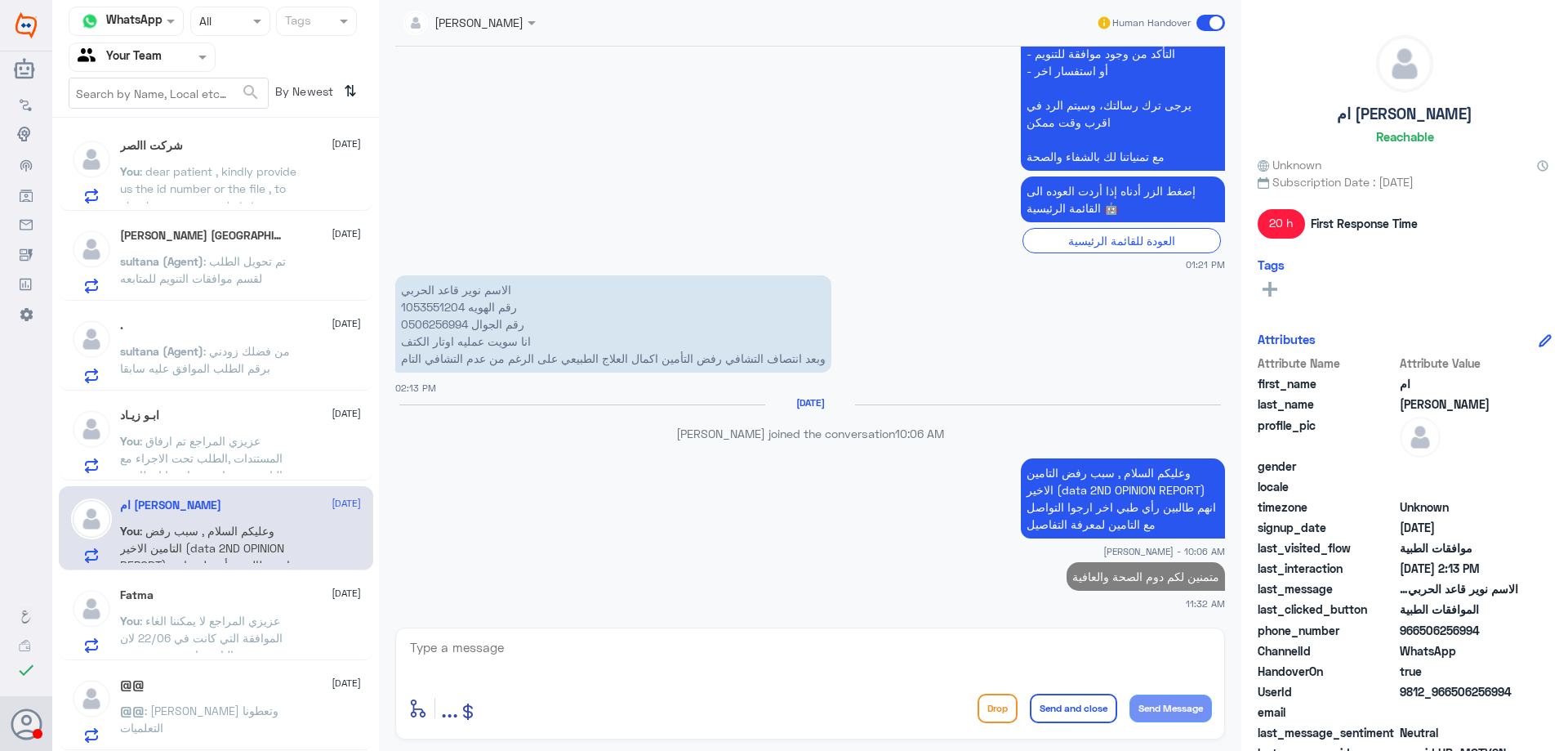
scroll to position [1528, 0]
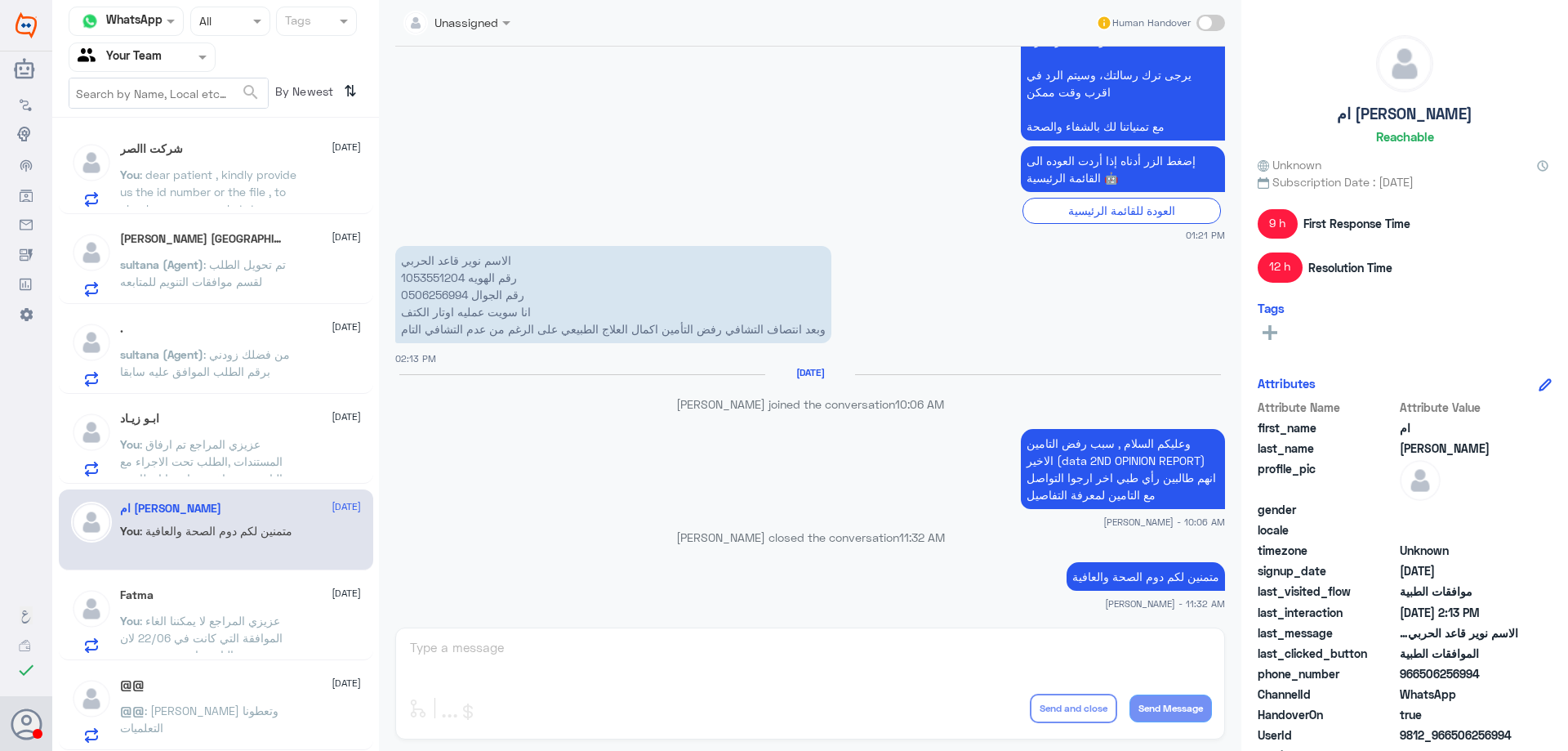
click at [162, 629] on p "You : عزيزي المراجع لا يمكننا الغاء الموافقة التي كانت في 22/06 لان التامين انت…" at bounding box center [212, 632] width 184 height 41
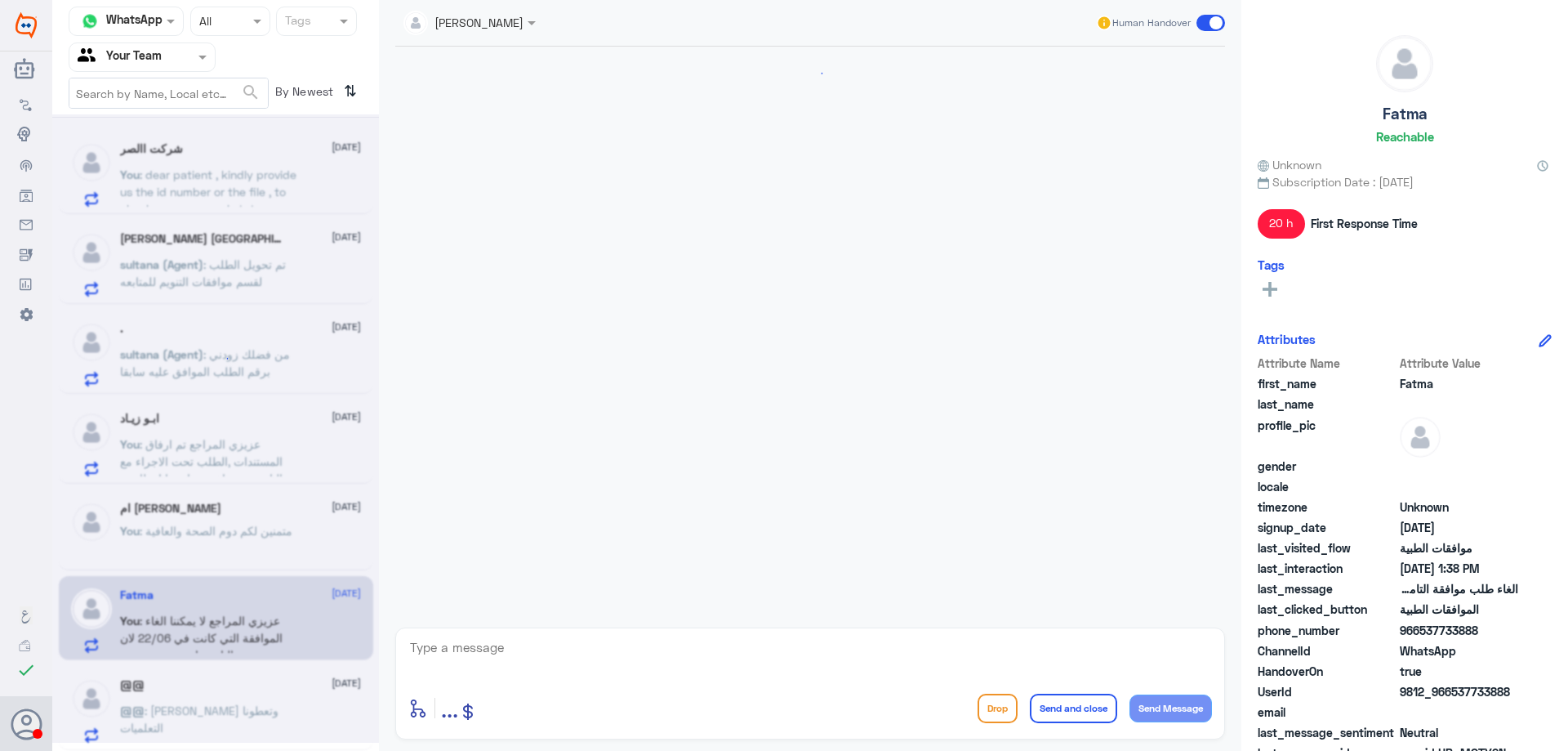
scroll to position [743, 0]
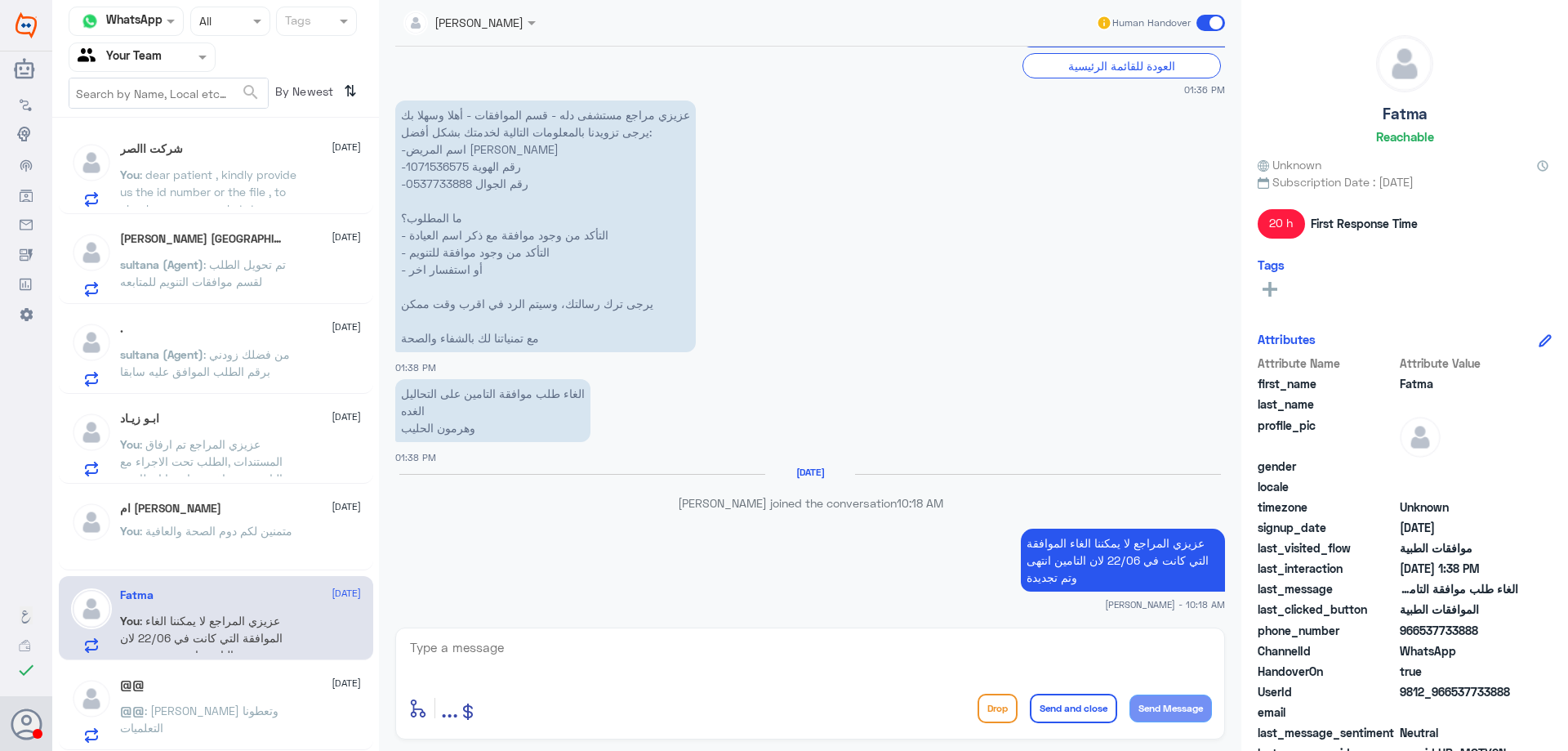
click at [557, 654] on textarea at bounding box center [810, 657] width 803 height 40
type textarea "ارجوا التواصل مع التامين لمزيد من المعلومات , متمنين لكم دوم الصحة والعافية"
click at [1060, 712] on button "Send and close" at bounding box center [1074, 709] width 87 height 30
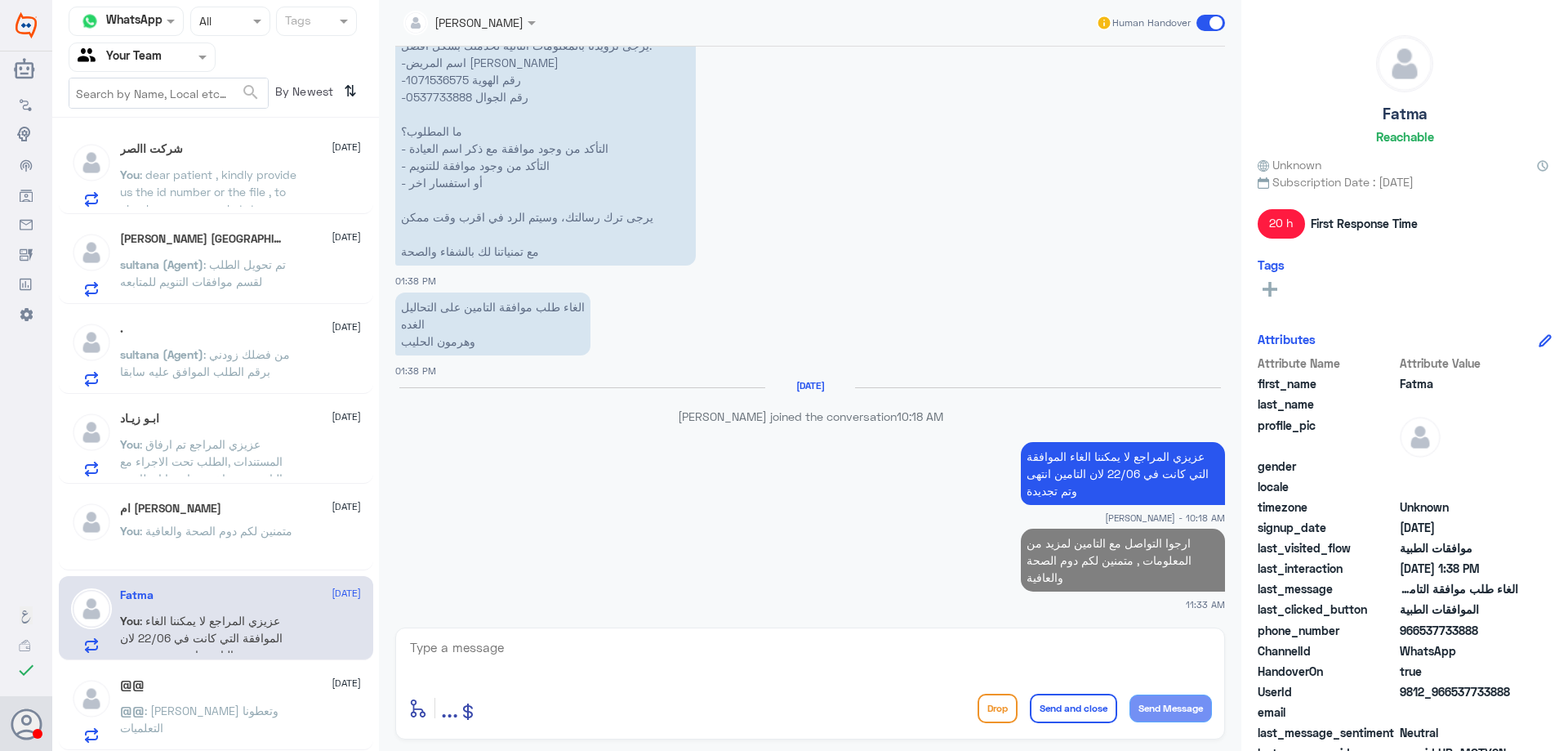
scroll to position [1525, 0]
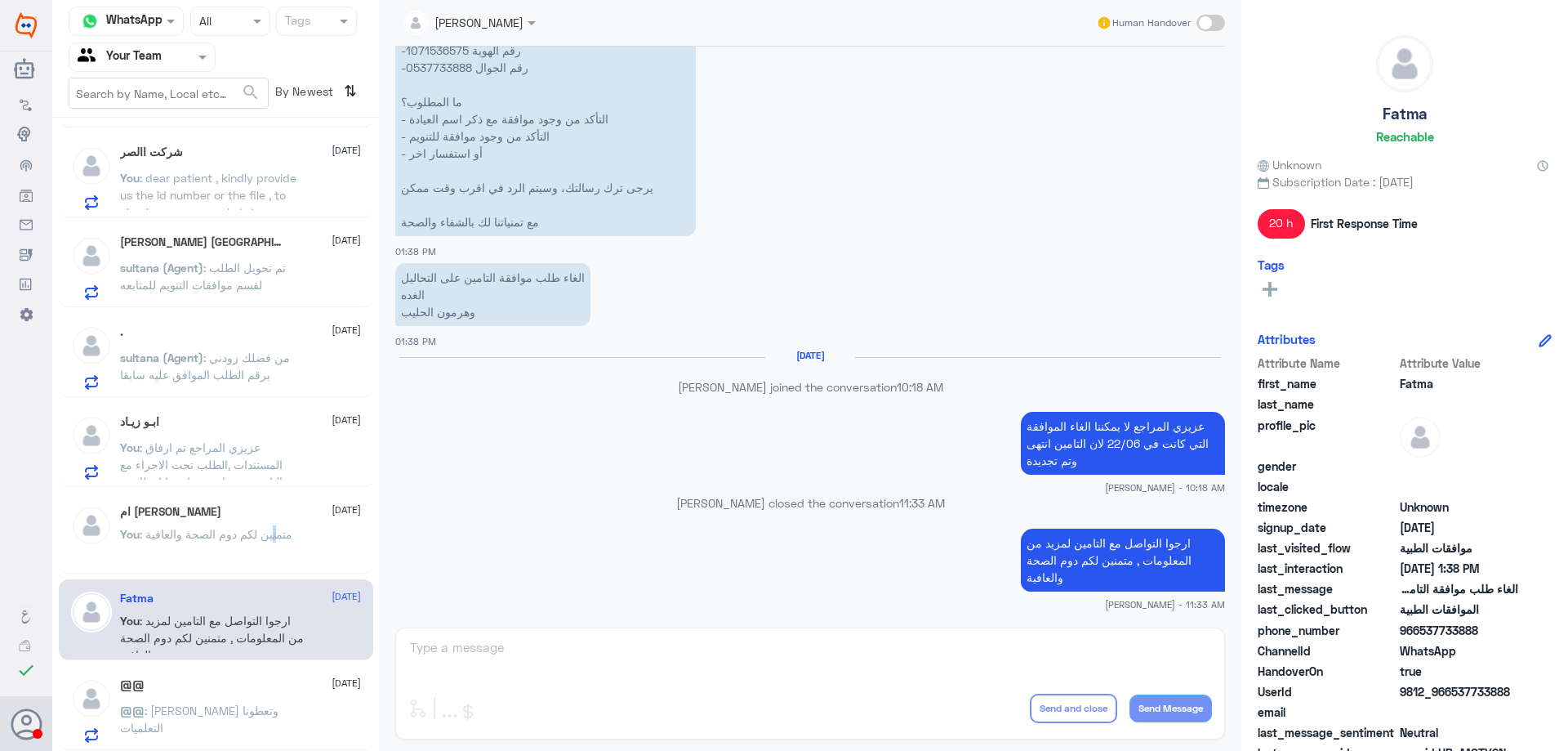
click at [281, 529] on span ": متمنين لكم دوم الصحة والعافية" at bounding box center [216, 534] width 153 height 14
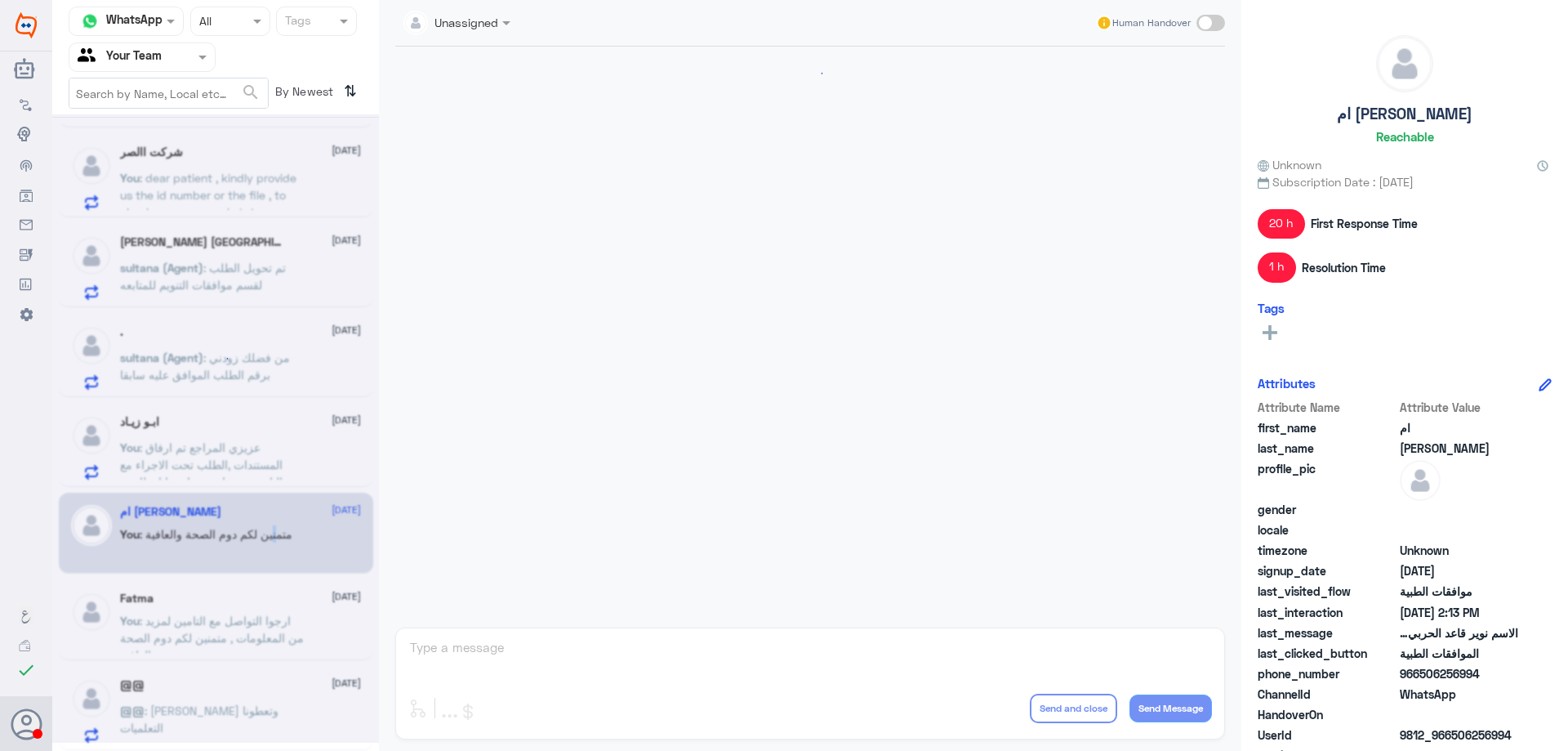
scroll to position [1433, 0]
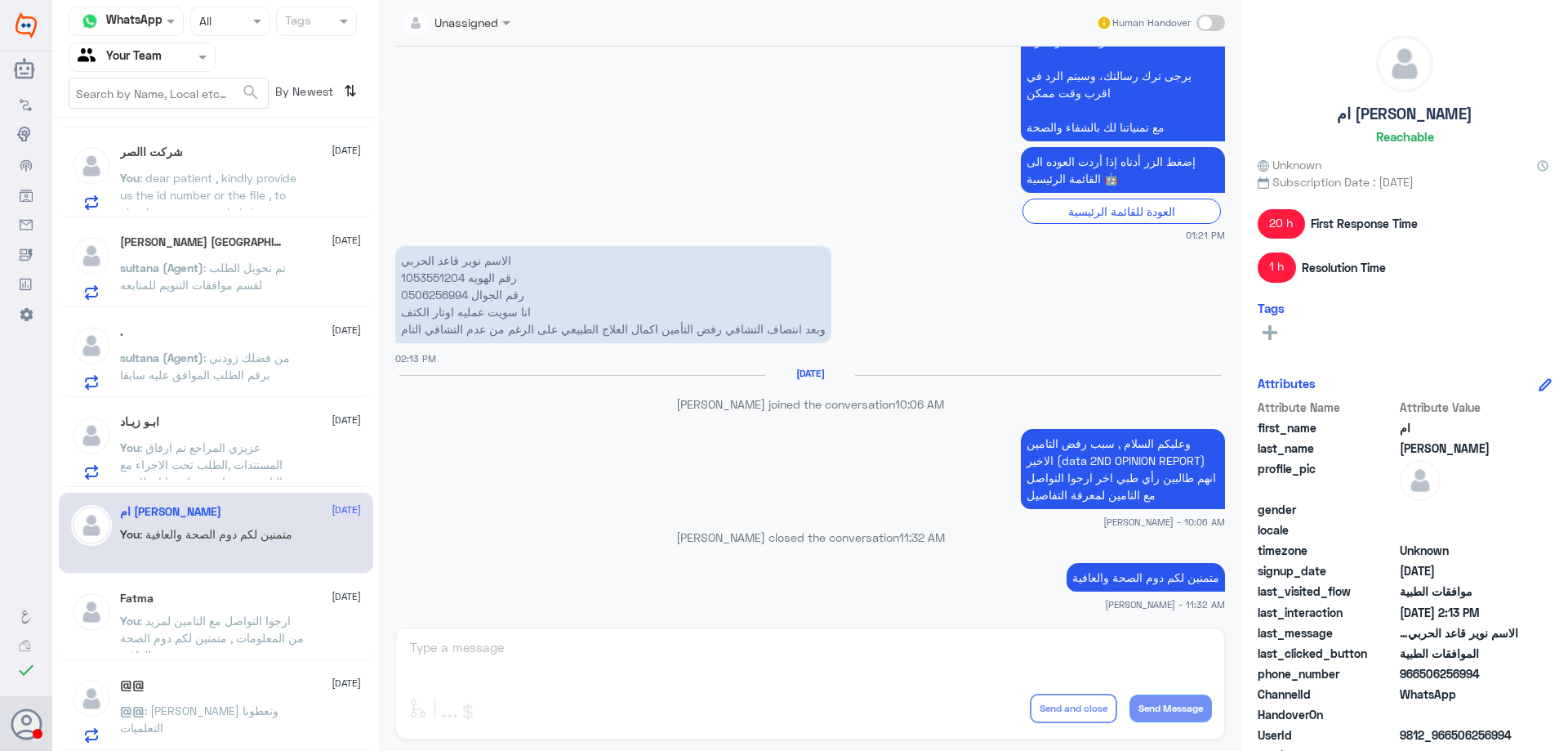
click at [263, 580] on div "Fatma 8 October You : ارجوا التواصل مع التامين لمزيد من المعلومات , متمنين لكم …" at bounding box center [216, 620] width 314 height 81
click at [255, 487] on div "En.Abdullah 8 October REHAM (Agent) : اي خدمة اخرى ؟ االمنال 8 October REHAM (A…" at bounding box center [216, 441] width 327 height 633
click at [262, 474] on p "You : عزيزي المراجع تم ارفاق المستندات ,الطلب تحت الاجراء مع التامين مرة اخرى ,…" at bounding box center [212, 459] width 184 height 41
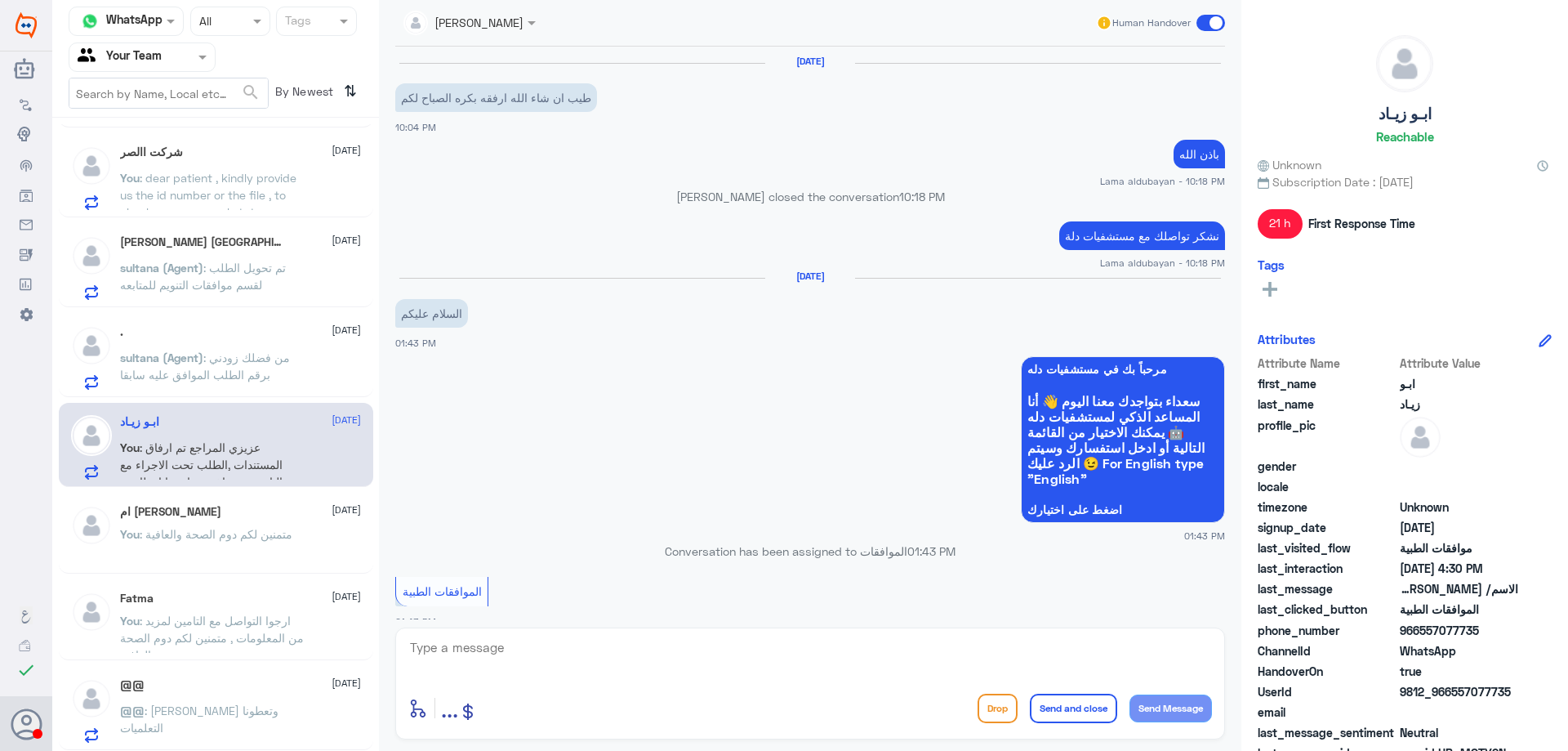
scroll to position [1256, 0]
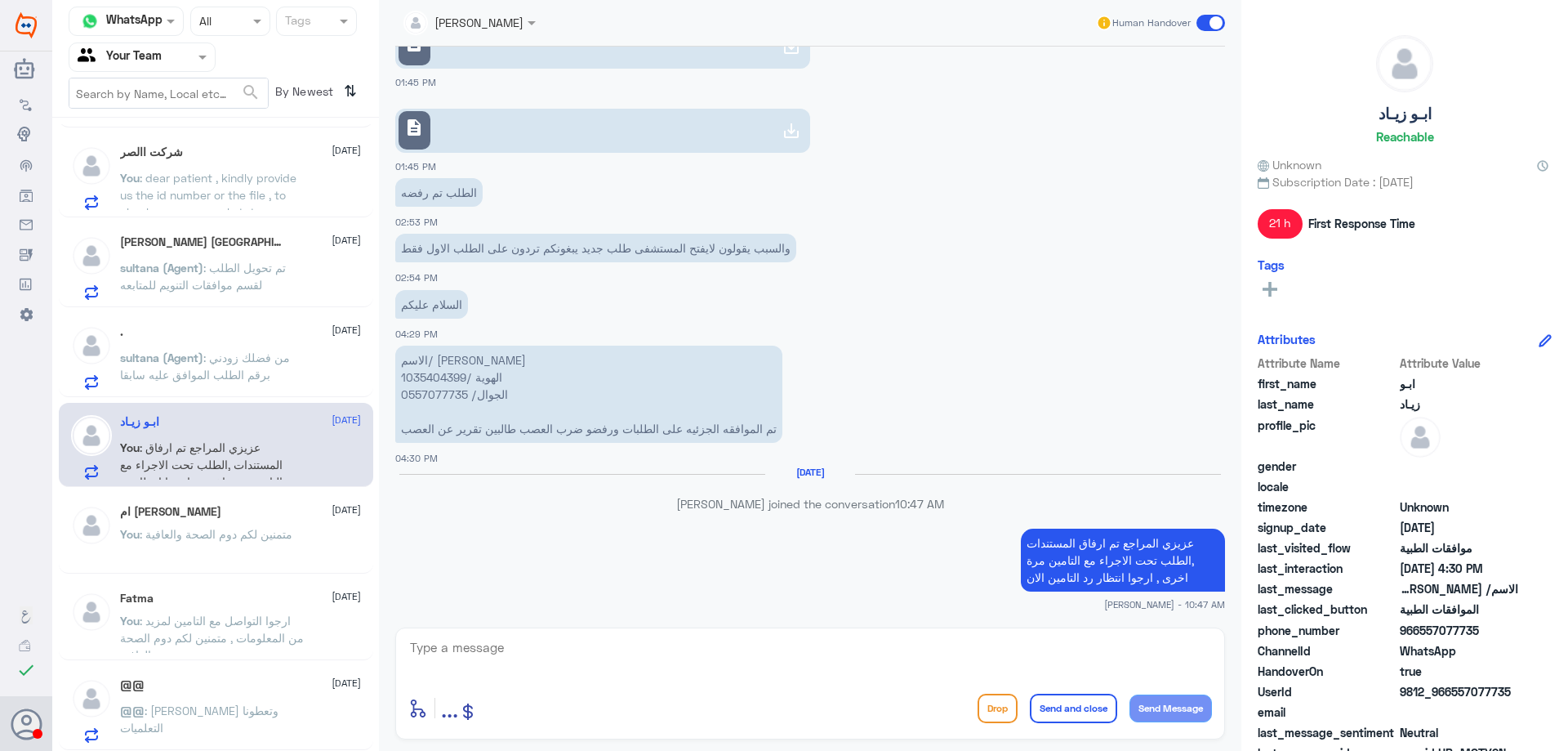
click at [435, 382] on p "الاسم/ عزه سعدي الغامدي الهوية /1035404399 الجوال/ 0557077735 تم الموافقه الجزئ…" at bounding box center [589, 395] width 387 height 97
copy p "1035404399"
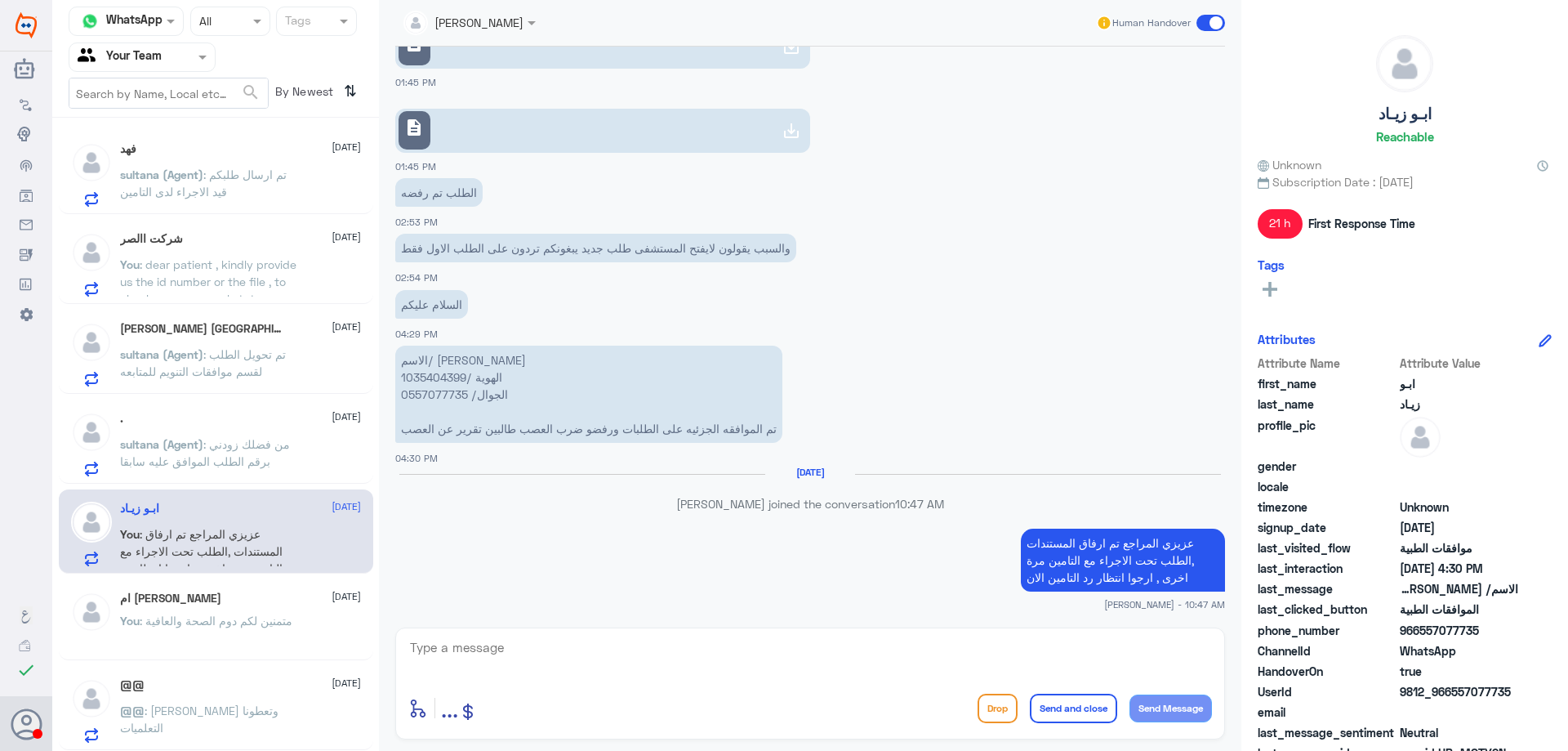
click at [195, 474] on p "sultana (Agent) : من فضلك زودني برقم الطلب الموافق عليه سابقا" at bounding box center [212, 456] width 184 height 41
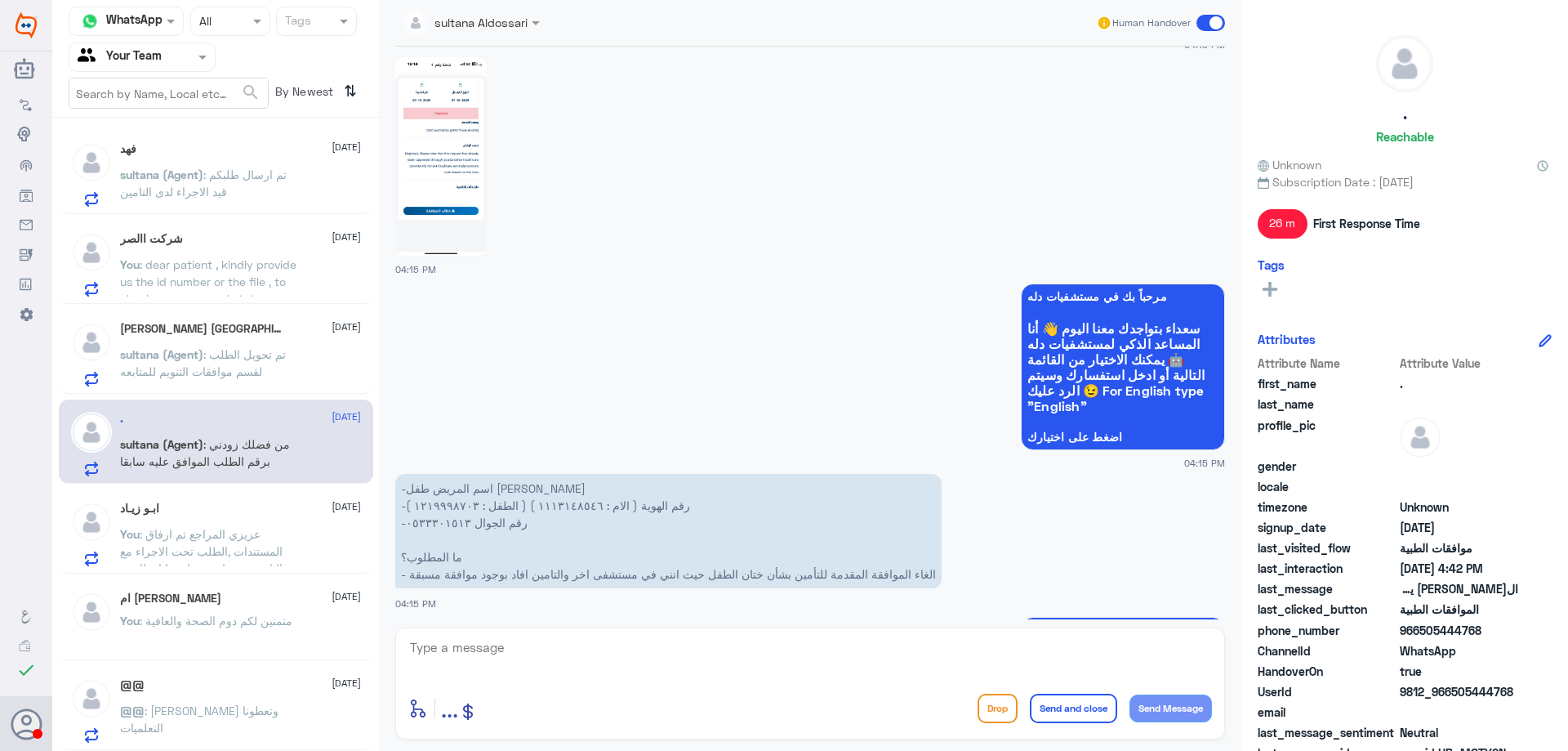
scroll to position [520, 0]
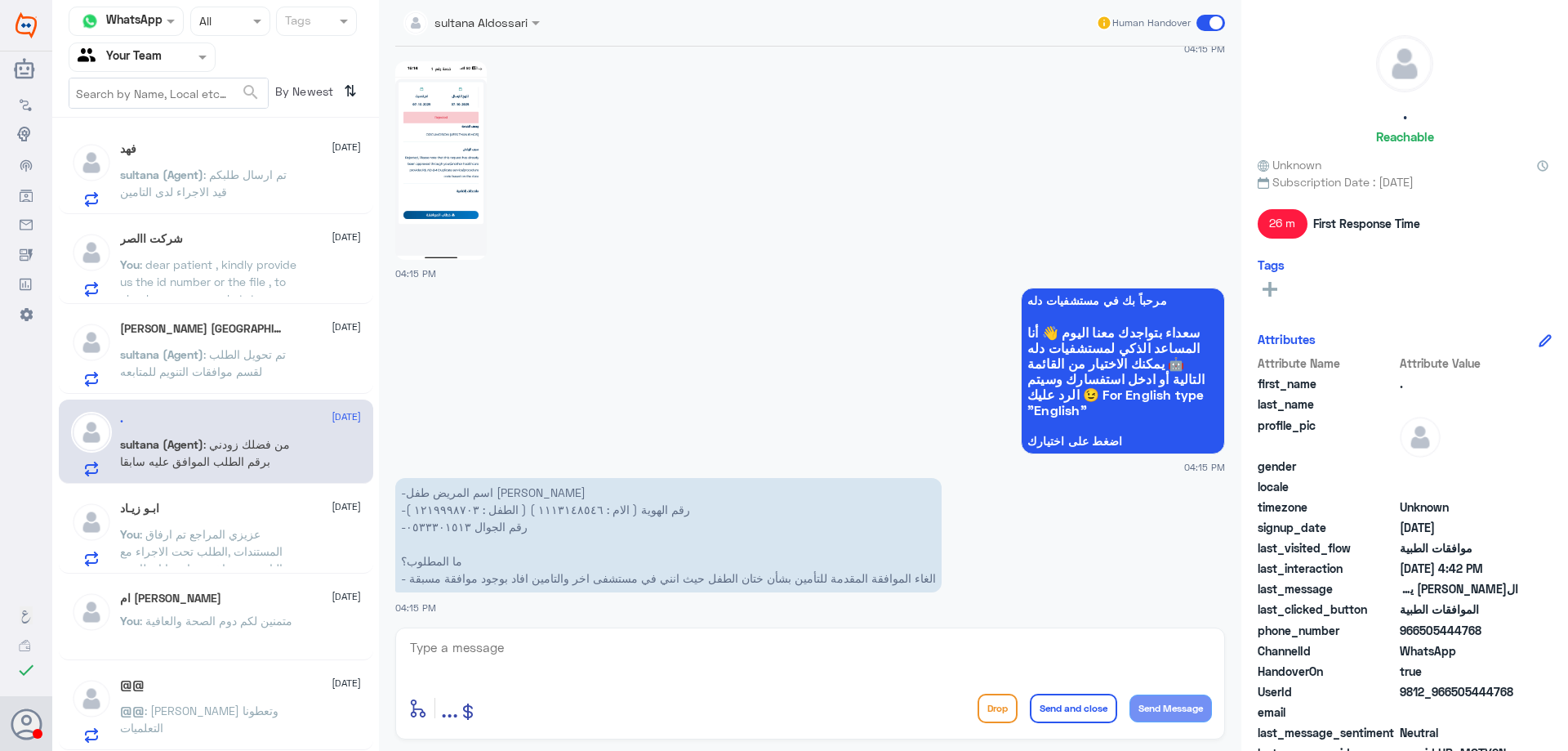
click at [176, 352] on span "sultana (Agent)" at bounding box center [162, 354] width 84 height 14
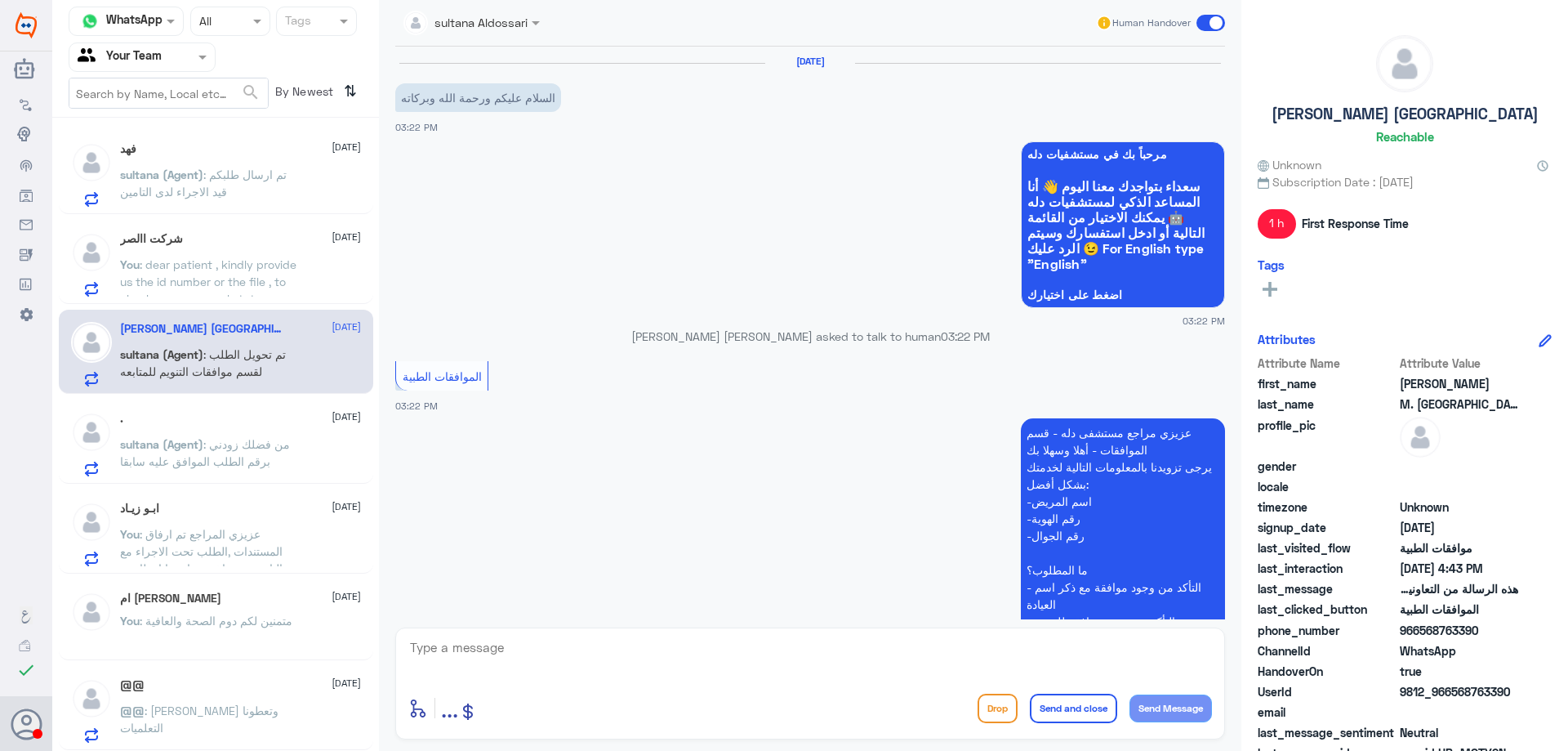
scroll to position [1177, 0]
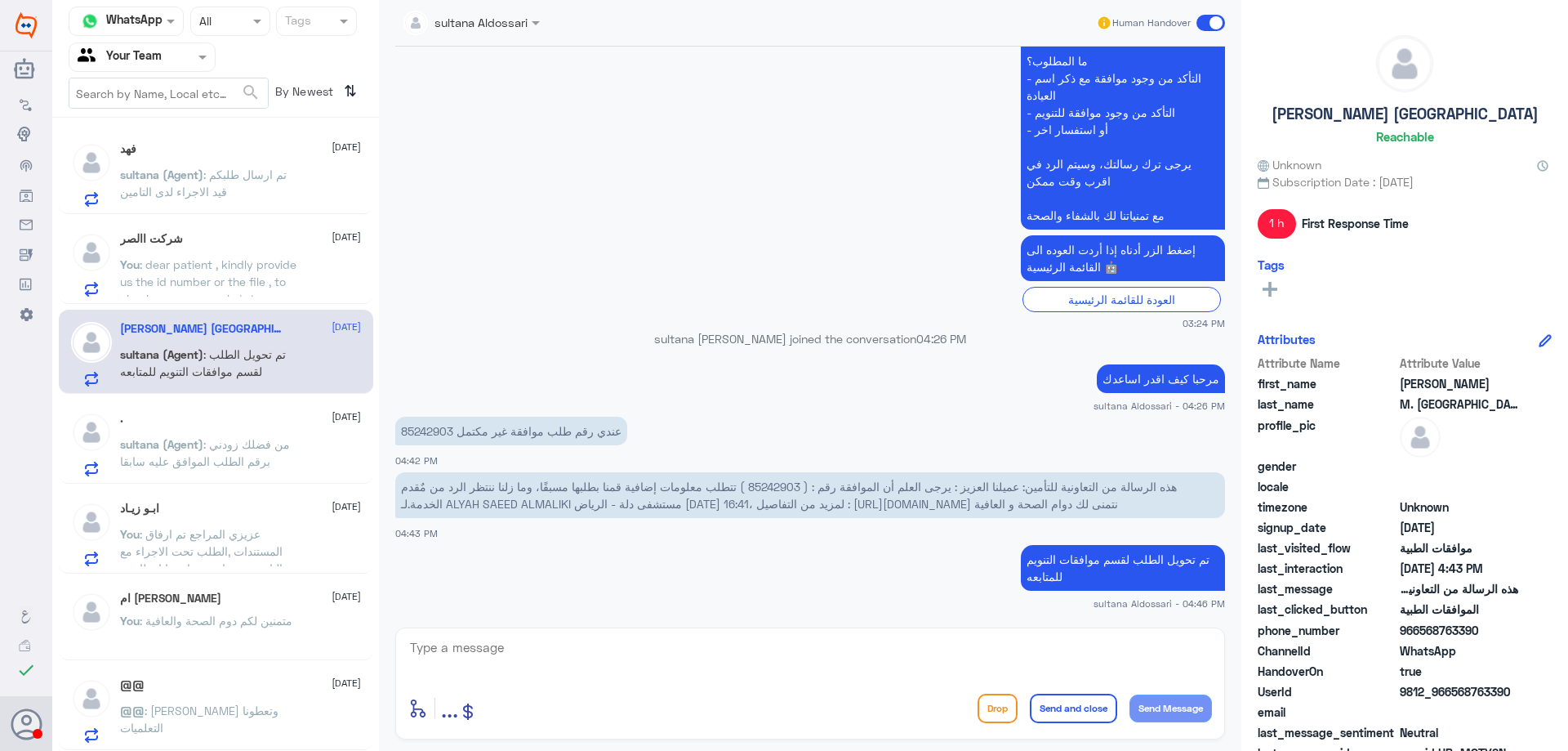
click at [407, 429] on p "عندي رقم طلب موافقة غير مكتمل 85242903" at bounding box center [511, 431] width 232 height 29
copy p "85242903"
click at [264, 288] on span ": dear patient , kindly provide us the id number or the file , to check your ap…" at bounding box center [208, 282] width 176 height 48
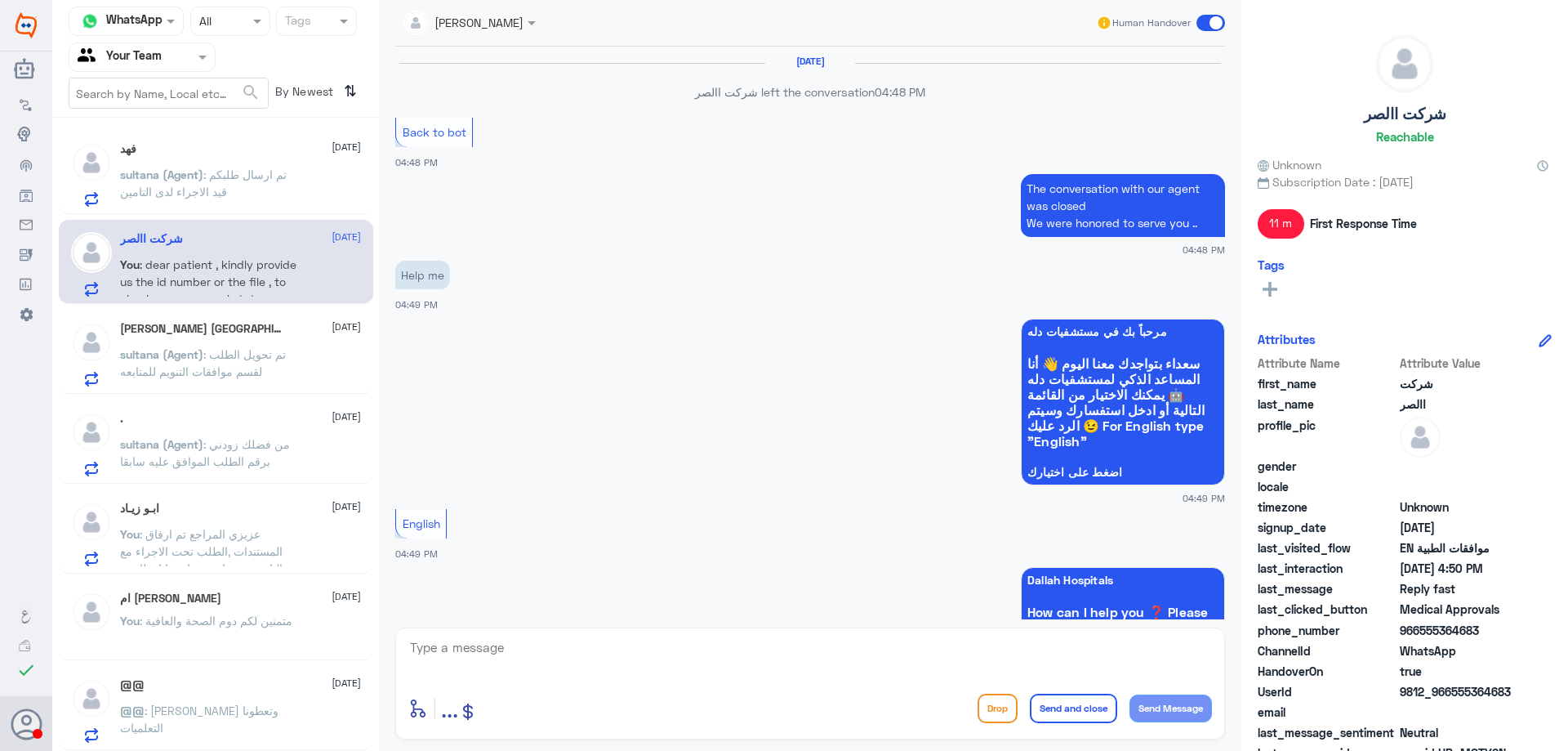
scroll to position [1088, 0]
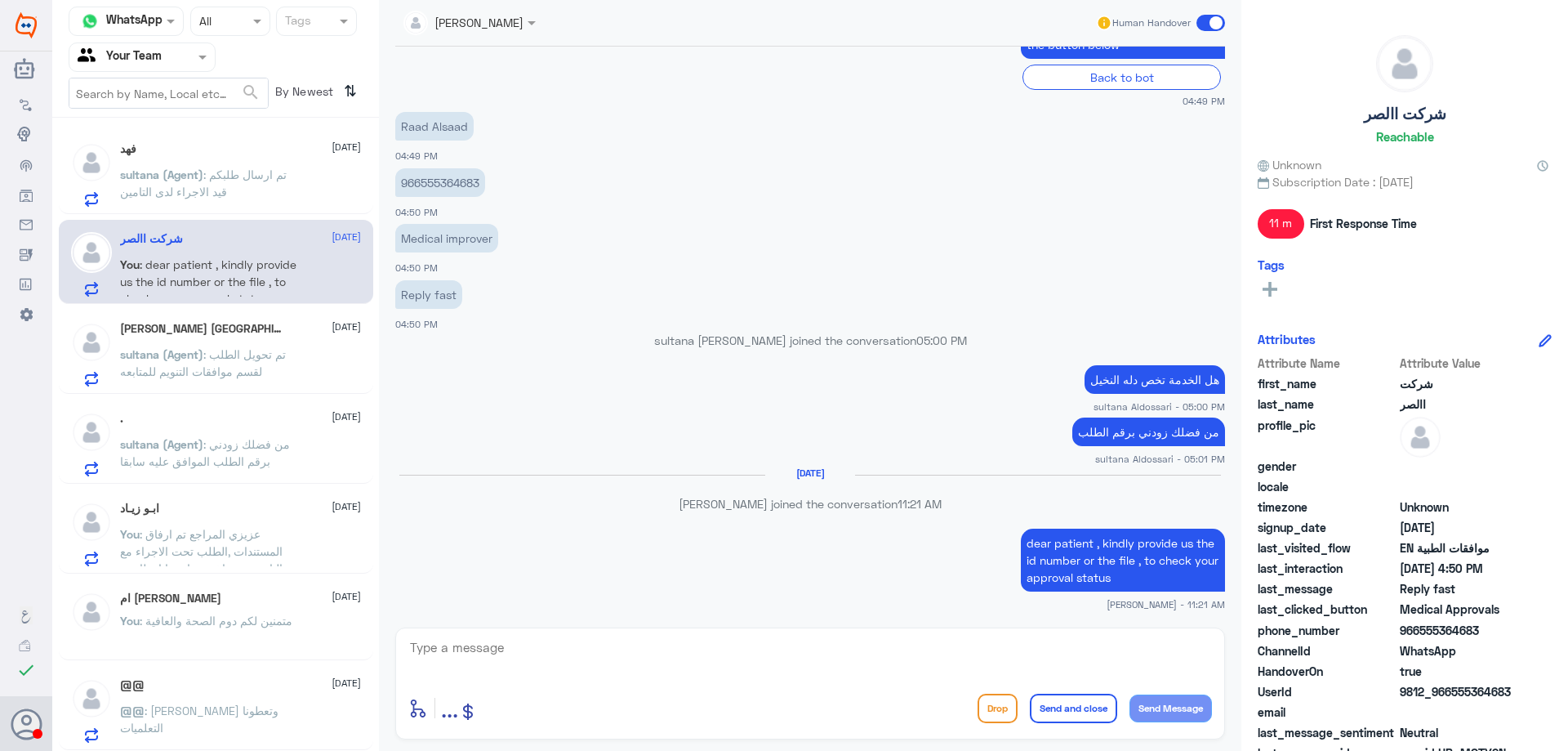
click at [280, 218] on div "Fatma 1 9 October Bot : Default reply En.Abdullah 8 October REHAM (Agent) : اي …" at bounding box center [216, 441] width 327 height 633
click at [299, 197] on p "sultana (Agent) : تم ارسال طلبكم قيد الاجراء لدى التامين" at bounding box center [212, 186] width 184 height 41
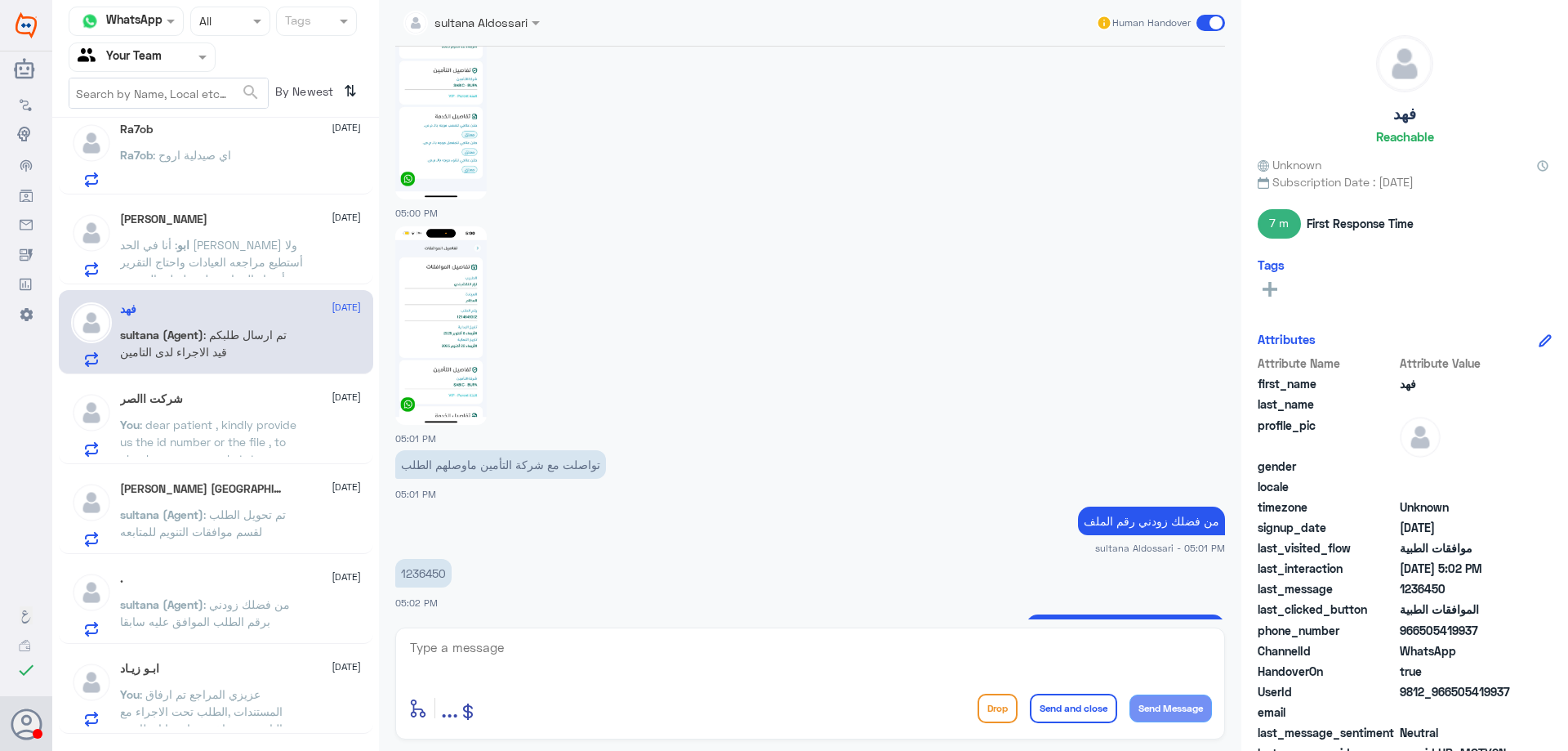
scroll to position [1362, 0]
click at [429, 559] on p "1236450" at bounding box center [424, 573] width 57 height 29
copy p "1236450"
click at [991, 655] on textarea at bounding box center [810, 657] width 803 height 40
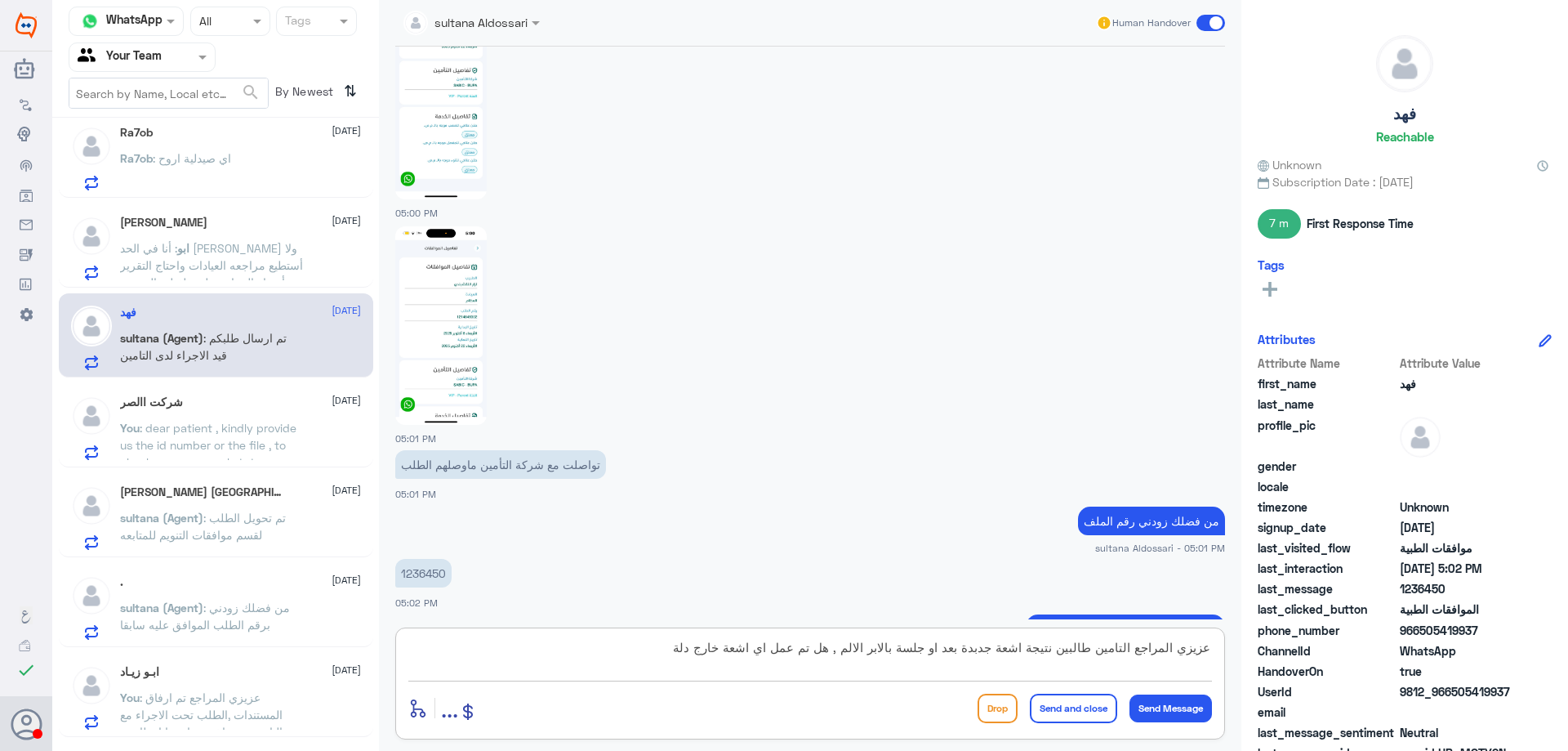
type textarea "عزيزي المراجع التامين طالبين نتيجة اشعة جدبدة بعد او جلسة بالابر الالم , هل تم …"
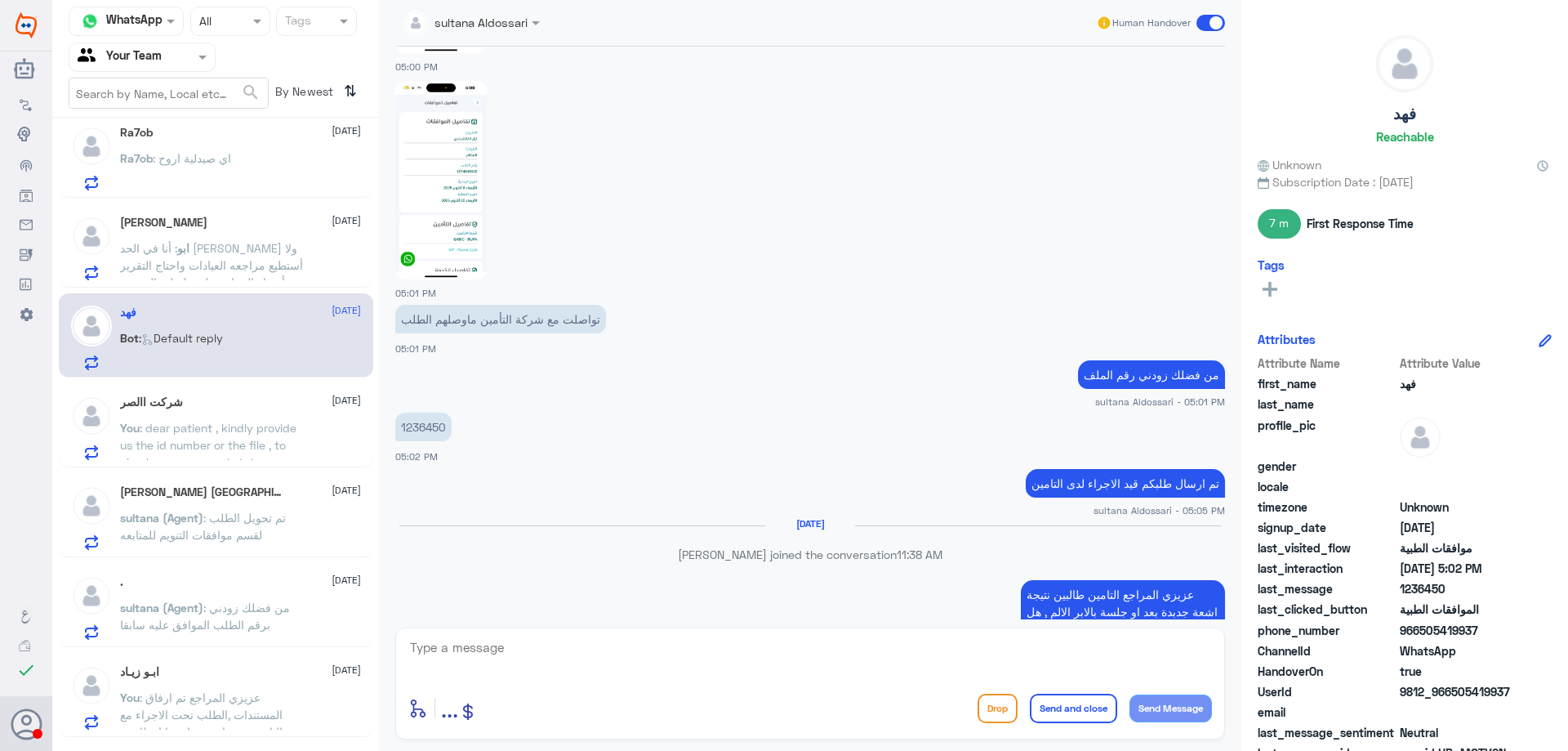
scroll to position [2103, 0]
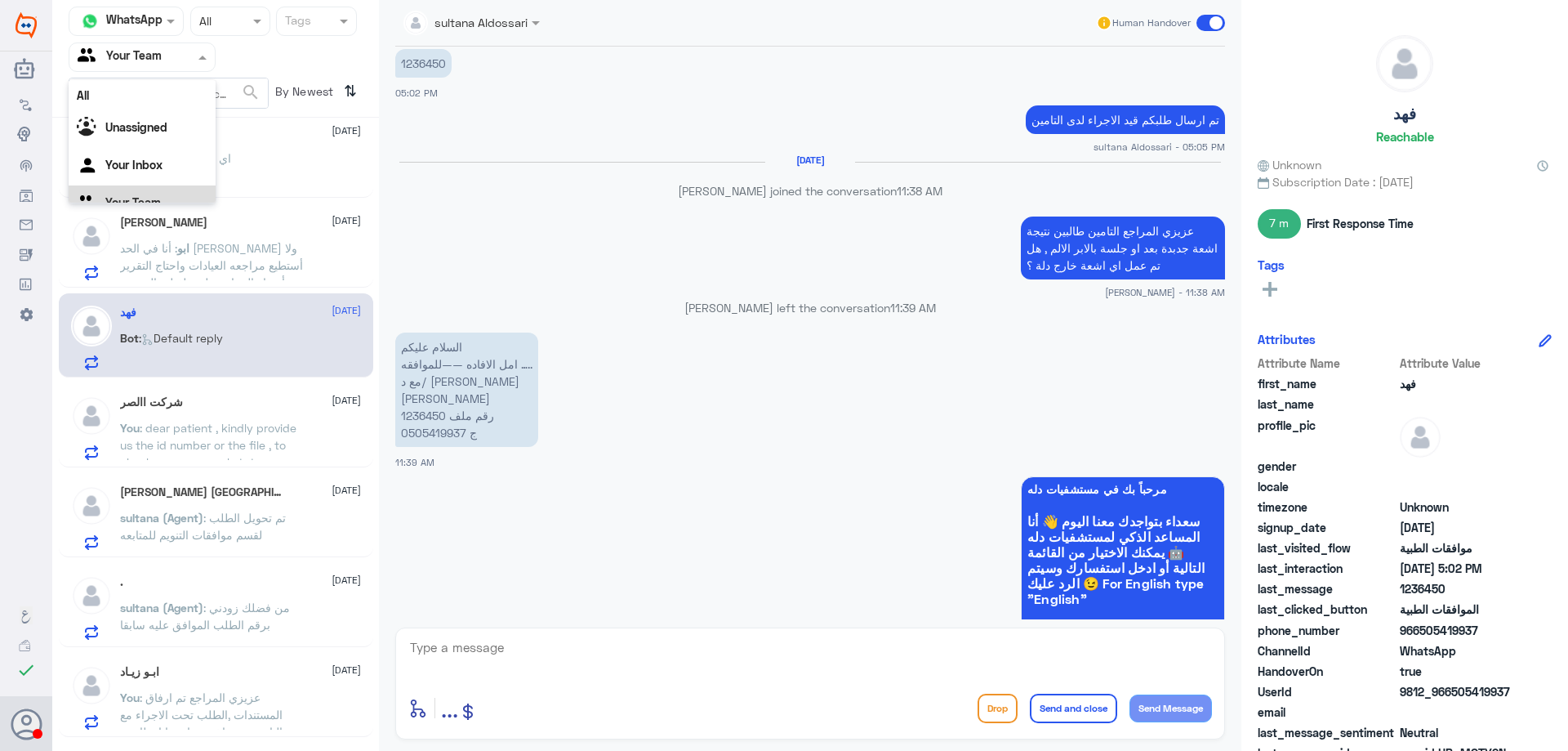
click at [162, 61] on input "text" at bounding box center [122, 57] width 89 height 19
click at [537, 217] on app-msgs-text "عزيزي المراجع التامين طالبين نتيجة اشعة جدبدة بعد او جلسة بالابر الالم , هل تم …" at bounding box center [810, 249] width 830 height 65
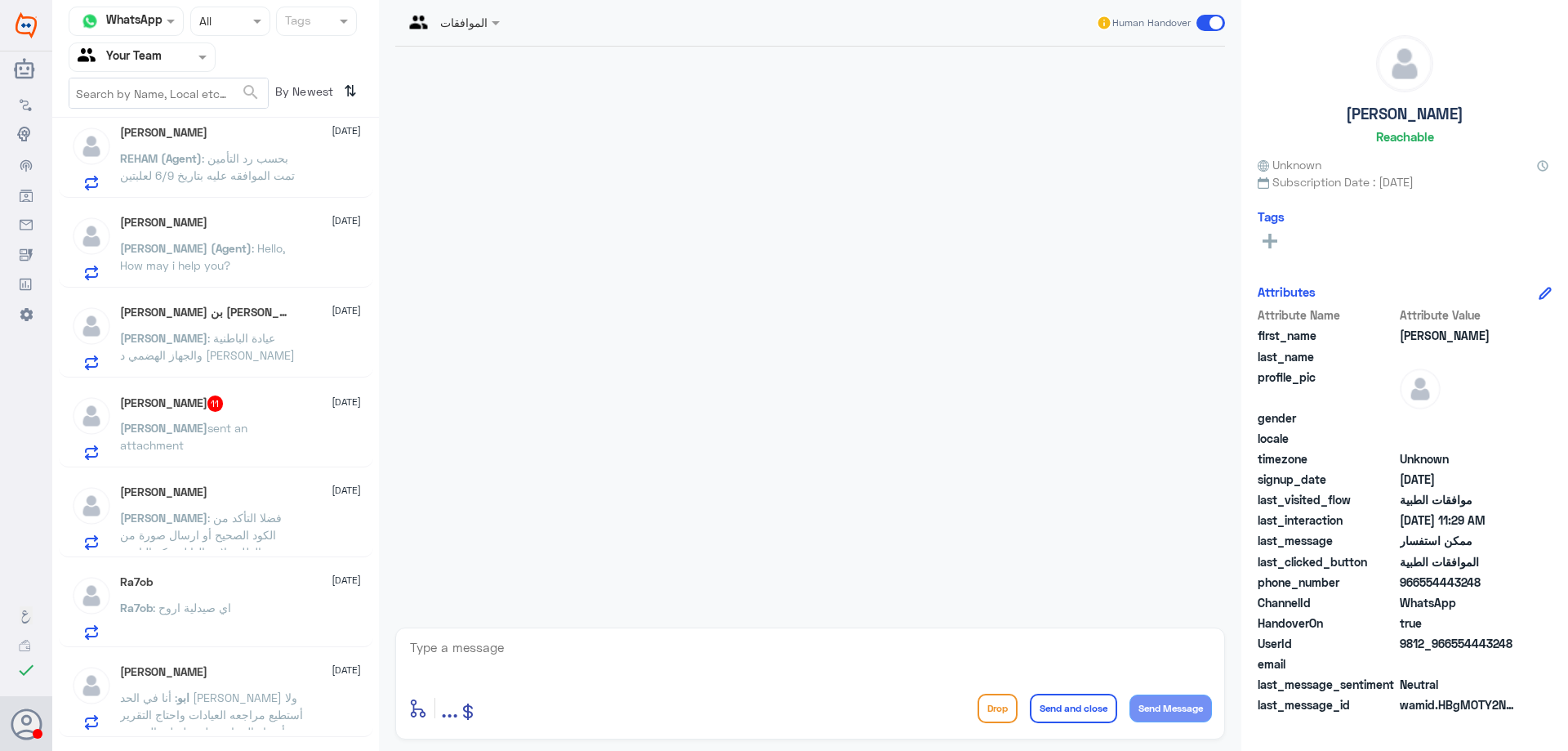
scroll to position [1262, 0]
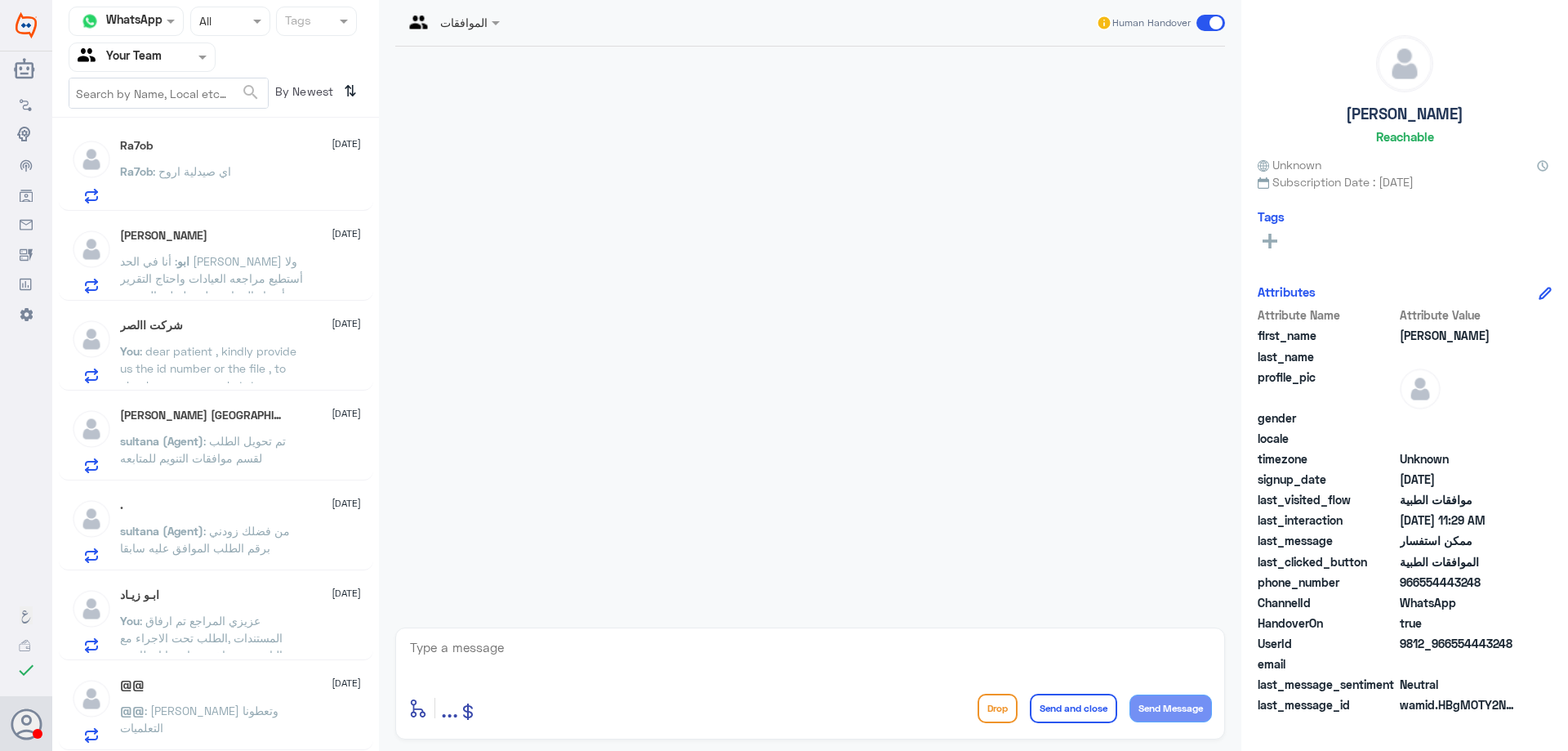
click at [261, 379] on span ": dear patient , kindly provide us the id number or the file , to check your ap…" at bounding box center [208, 368] width 176 height 48
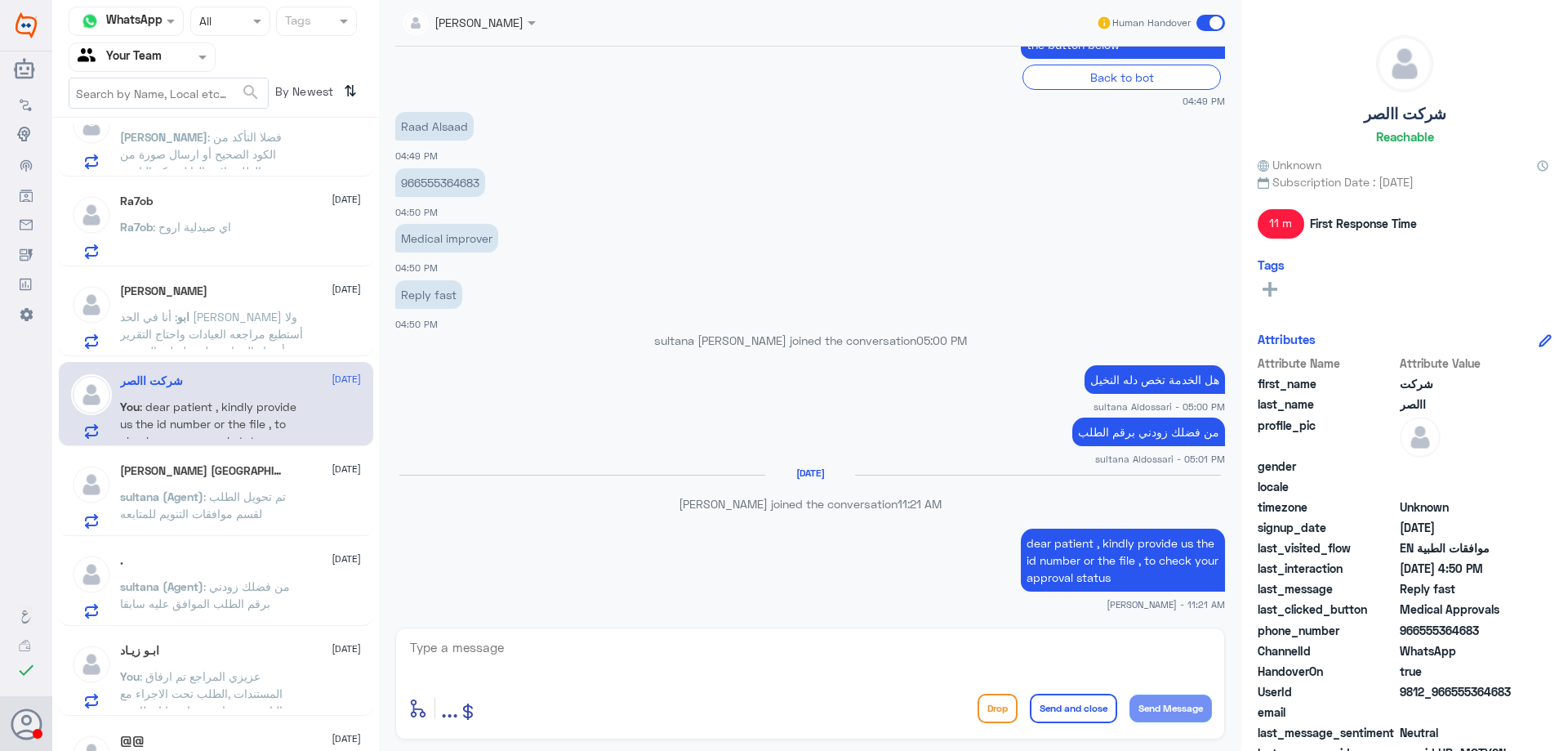
scroll to position [1180, 0]
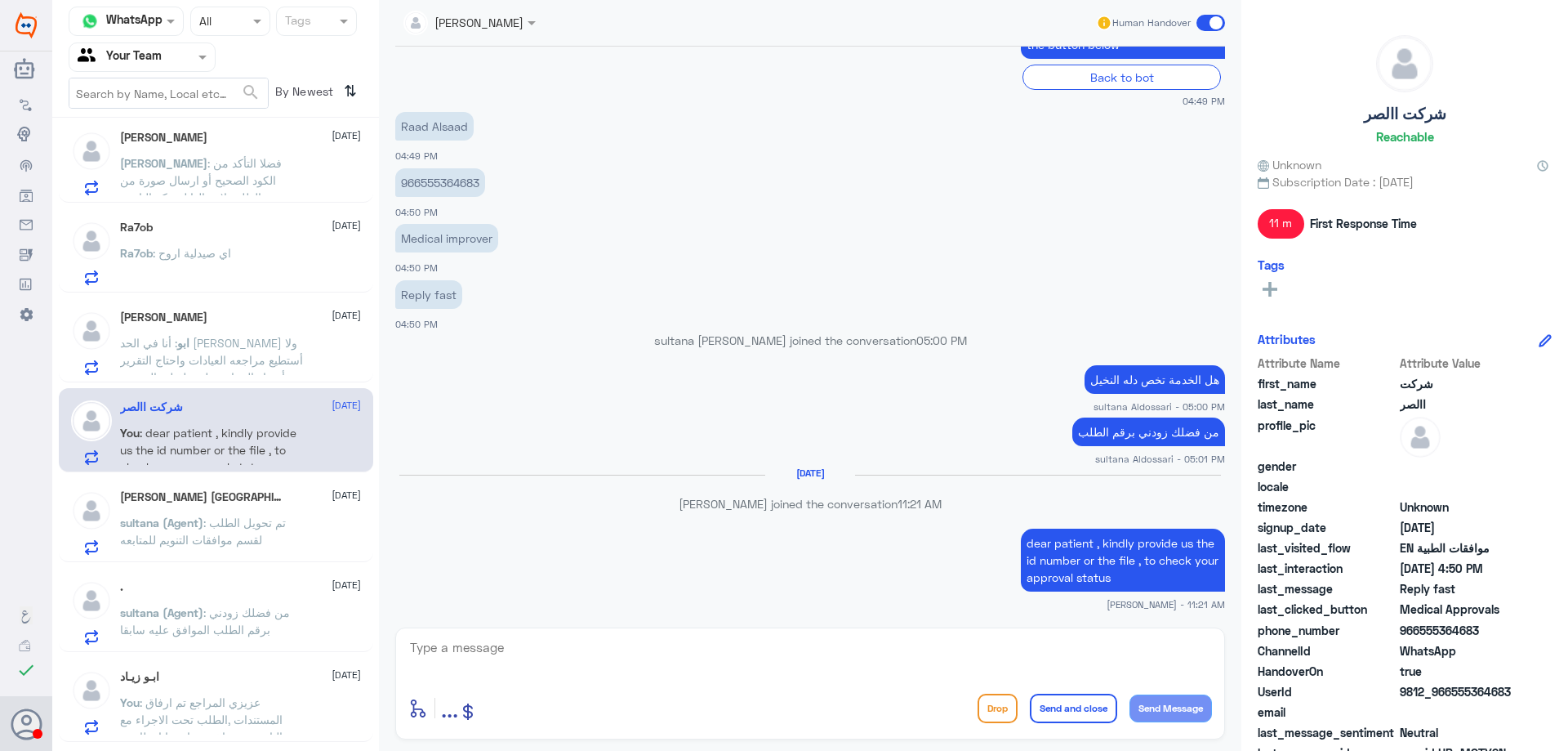
click at [261, 379] on div "[PERSON_NAME] [DATE] ابو : أنا في الحد [PERSON_NAME] ولا أستطيع مراجعه العيادات…" at bounding box center [216, 340] width 314 height 85
click at [265, 364] on span ": أنا في الحد [PERSON_NAME] ولا أستطيع مراجعه العيادات واحتاج التقرير وأشعار ال…" at bounding box center [212, 386] width 183 height 99
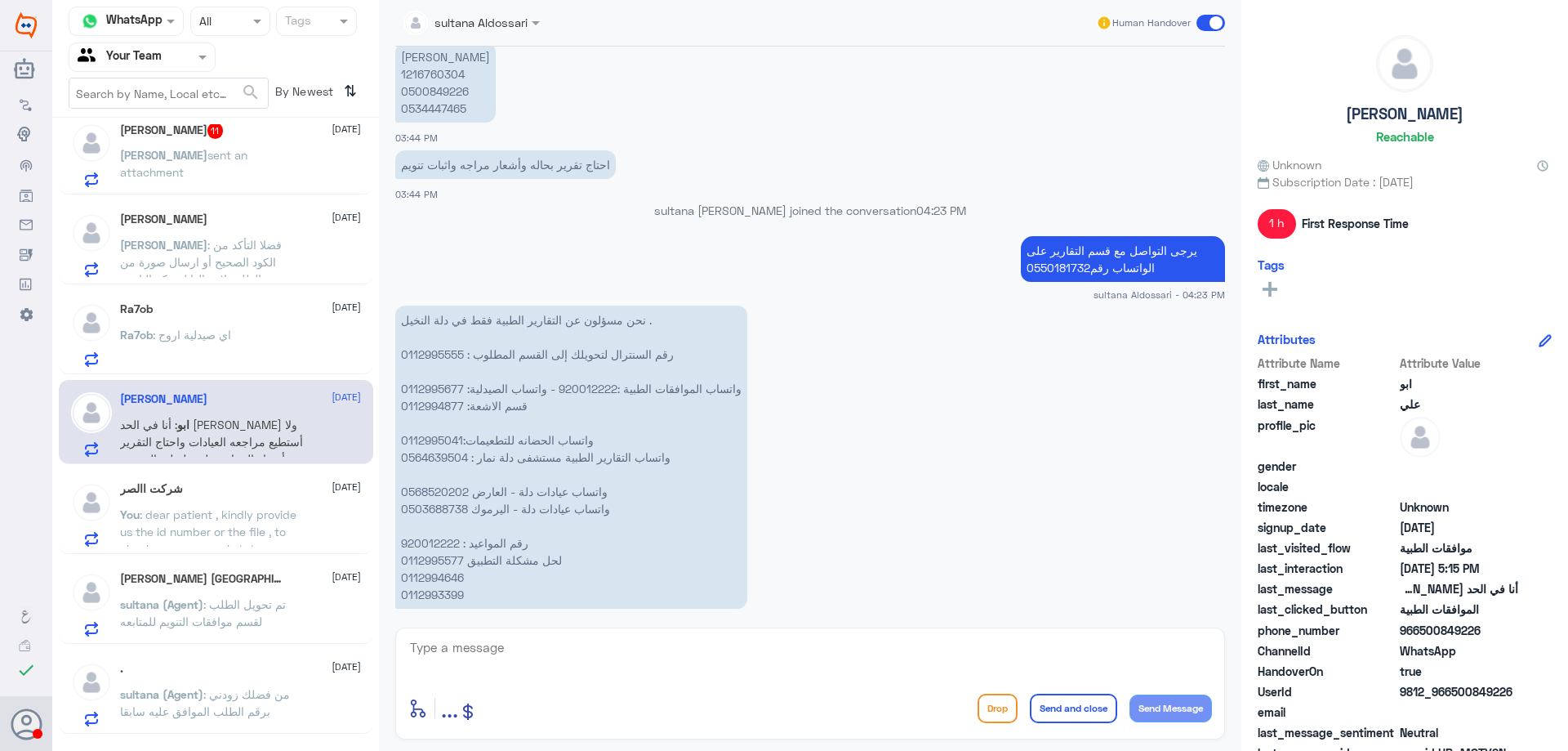
scroll to position [747, 0]
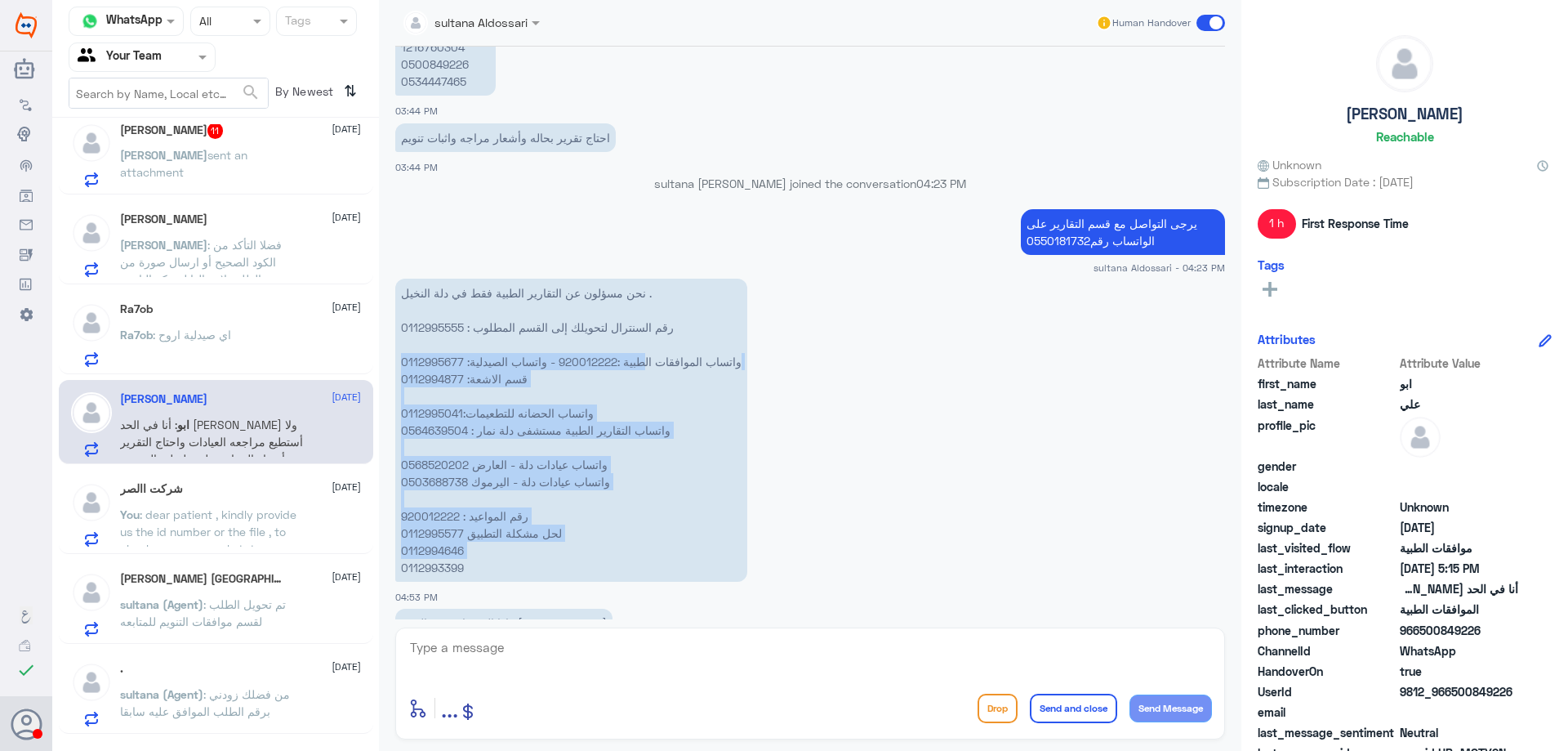
drag, startPoint x: 402, startPoint y: 573, endPoint x: 642, endPoint y: 373, distance: 312.4
click at [642, 373] on p "نحن مسؤلون عن التقارير الطبية فقط في دلة النخيل . رقم السنترال لتحويلك إلى القس…" at bounding box center [572, 430] width 352 height 303
click at [556, 418] on p "نحن مسؤلون عن التقارير الطبية فقط في دلة النخيل . رقم السنترال لتحويلك إلى القس…" at bounding box center [572, 430] width 352 height 303
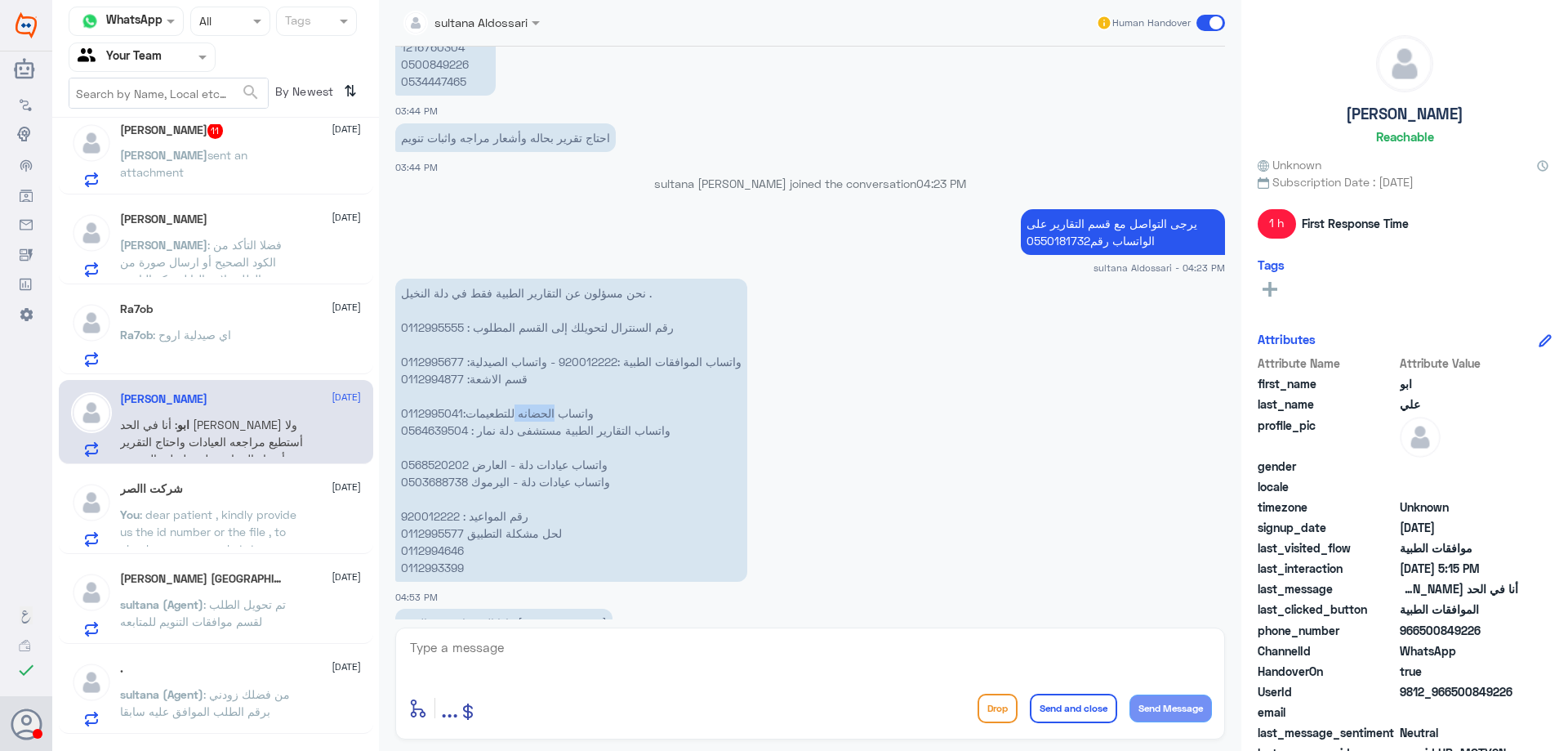
click at [556, 418] on p "نحن مسؤلون عن التقارير الطبية فقط في دلة النخيل . رقم السنترال لتحويلك إلى القس…" at bounding box center [572, 430] width 352 height 303
click at [544, 438] on p "نحن مسؤلون عن التقارير الطبية فقط في دلة النخيل . رقم السنترال لتحويلك إلى القس…" at bounding box center [572, 430] width 352 height 303
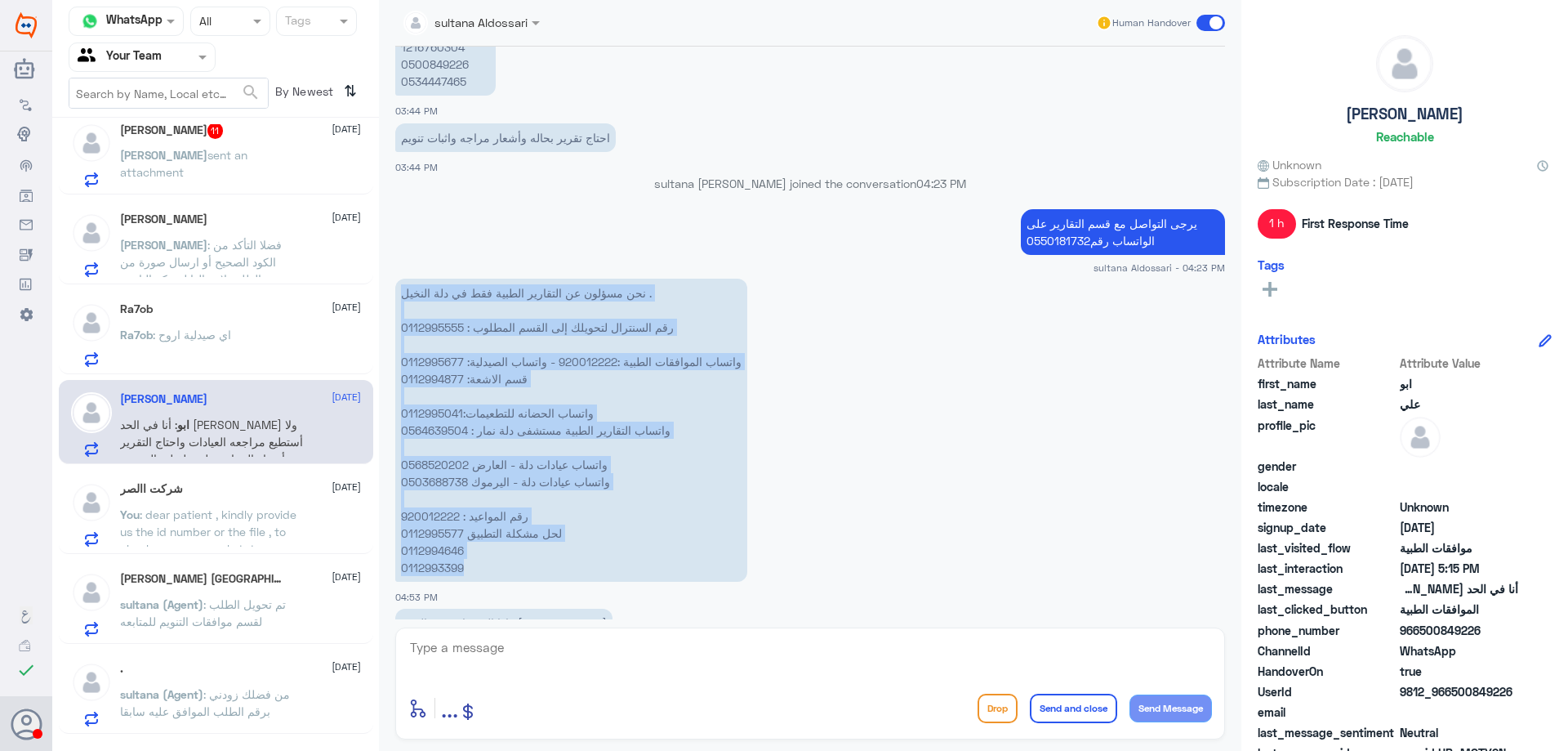
drag, startPoint x: 658, startPoint y: 290, endPoint x: 474, endPoint y: 574, distance: 338.4
click at [474, 574] on p "نحن مسؤلون عن التقارير الطبية فقط في دلة النخيل . رقم السنترال لتحويلك إلى القس…" at bounding box center [572, 430] width 352 height 303
copy p "نحن مسؤلون عن التقارير الطبية فقط في دلة النخيل . رقم السنترال لتحويلك إلى القس…"
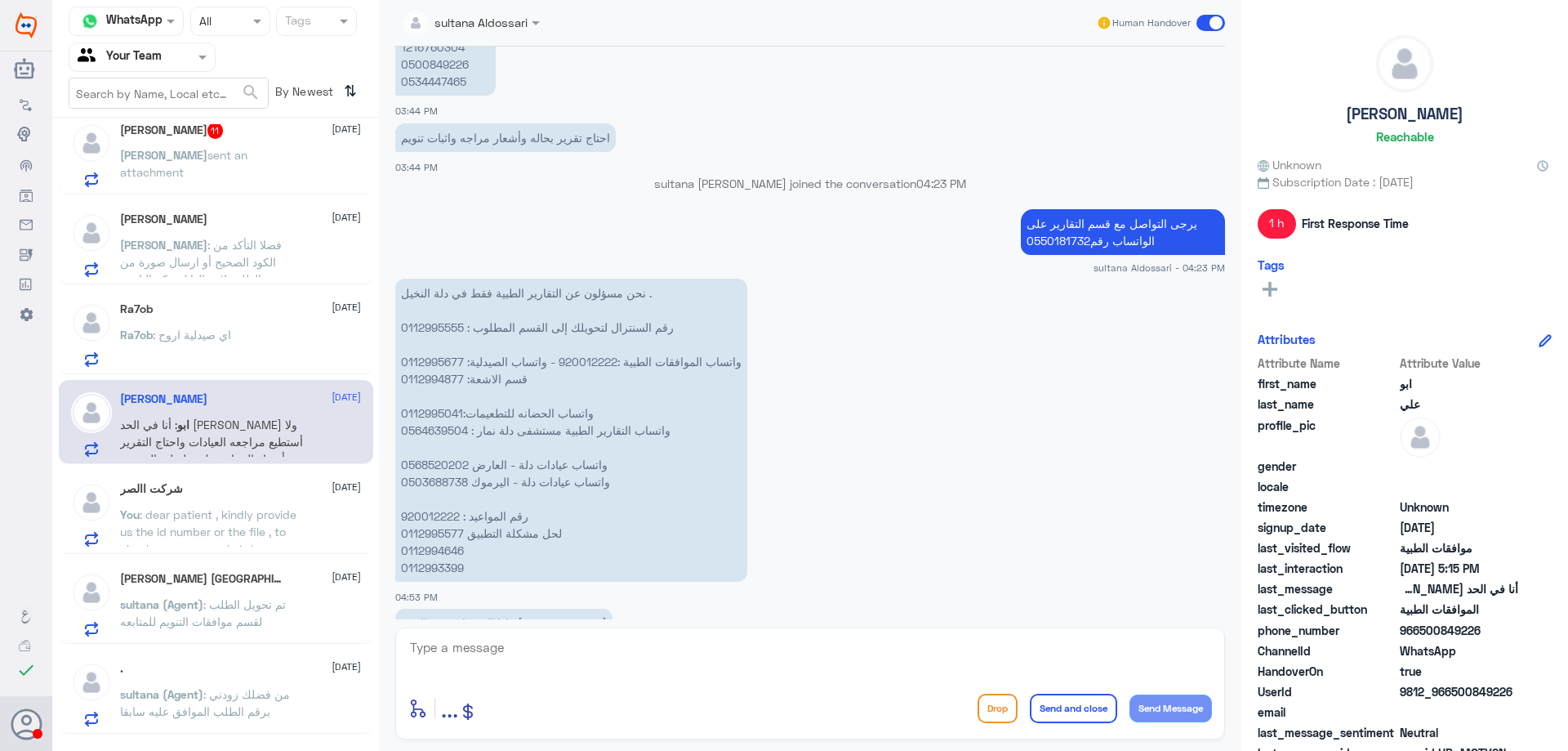
click at [255, 348] on div "Ra7ob : اي صيدلية اروح" at bounding box center [241, 348] width 241 height 37
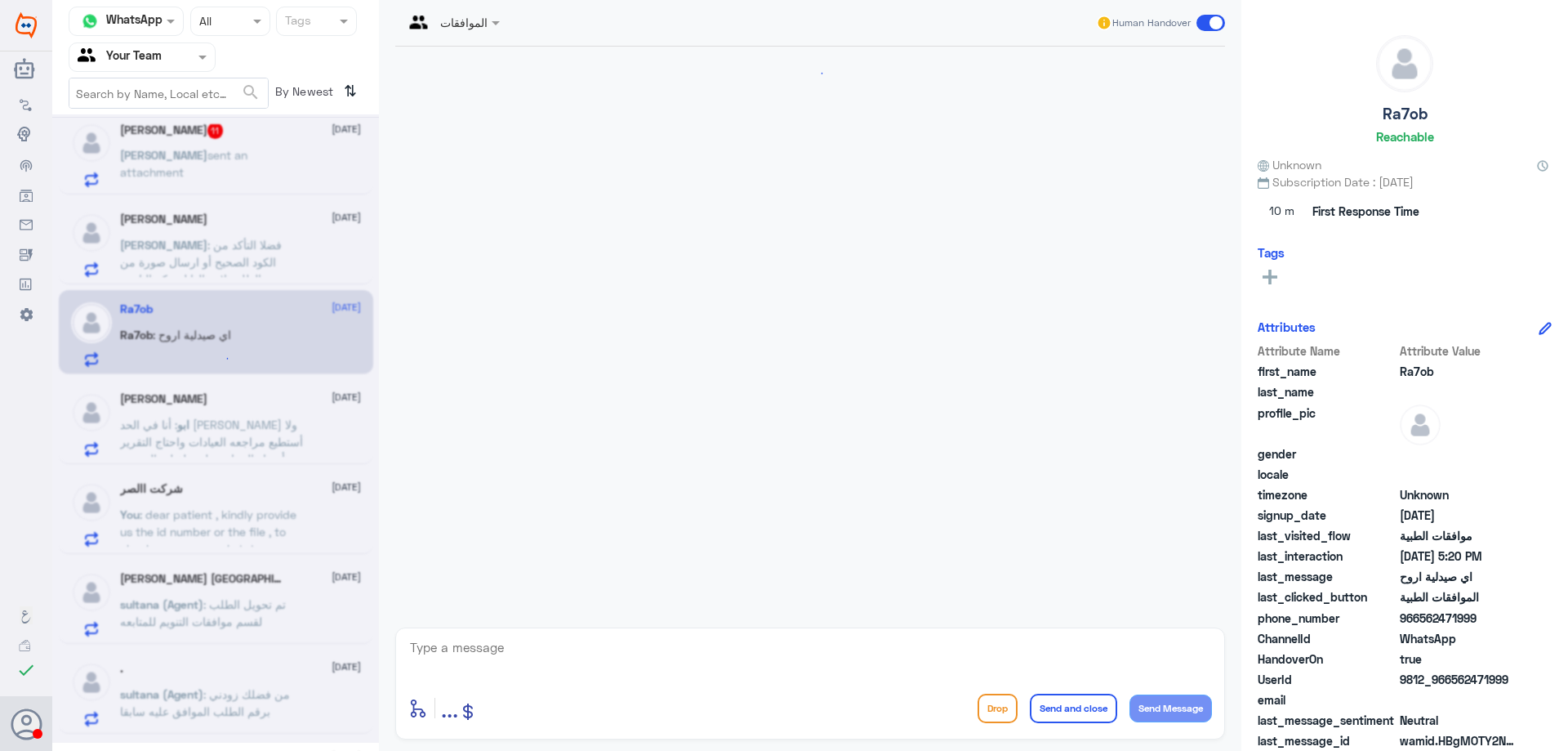
scroll to position [978, 0]
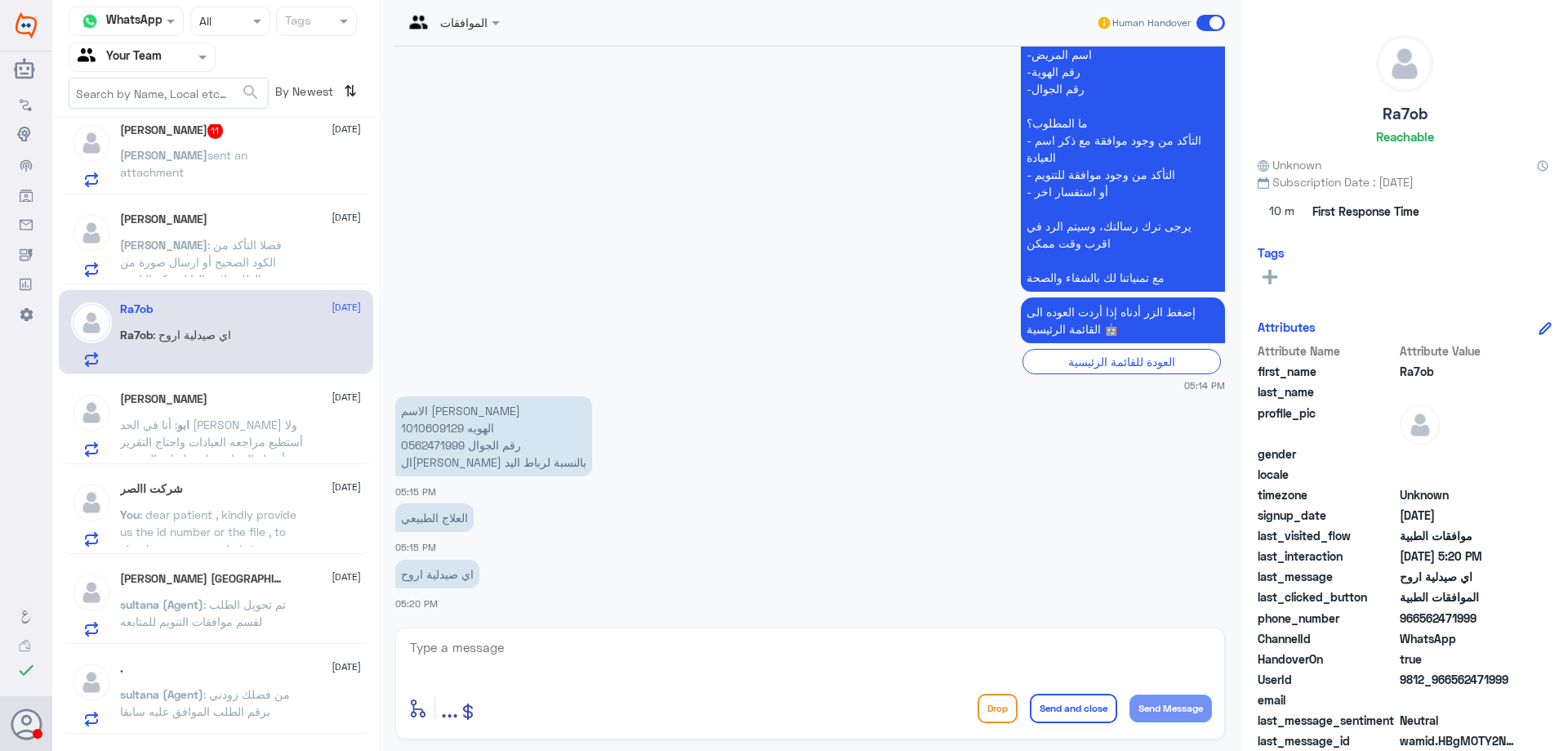
click at [426, 429] on p "الاسم رحاب عبدالله الهويه 1010609129 رقم الجوال 0562471999 التامين مارد علي بال…" at bounding box center [494, 436] width 197 height 81
copy p "1010609129"
click at [578, 655] on textarea at bounding box center [810, 657] width 803 height 40
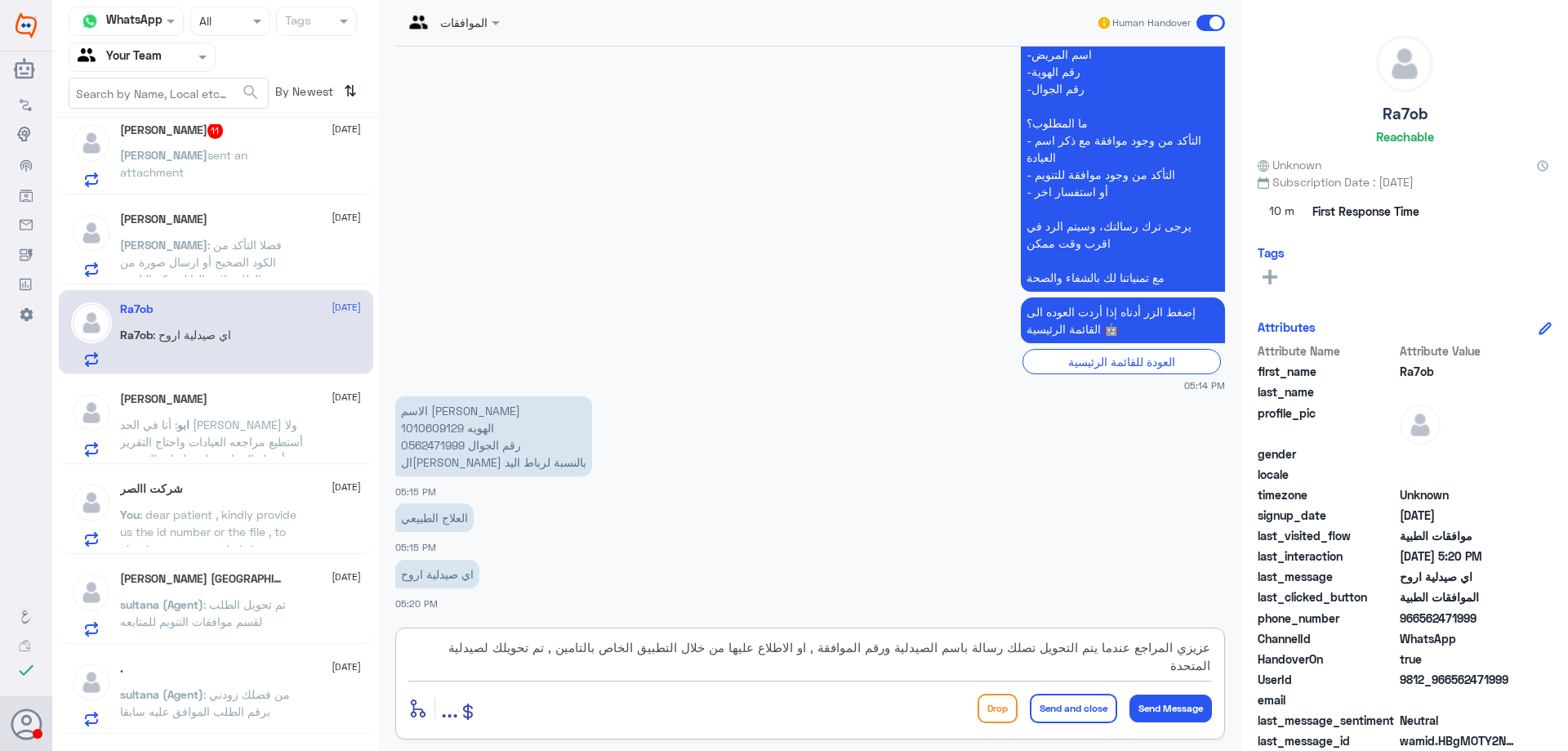
paste textarea "Please, give the client copy of tranferred approval to :UNITED PHARMACIES(TollF…"
type textarea "عزيزي المراجع عندما يتم التحويل تصلك رسالة باسم الصيدلية ورقم الموافقة , او الا…"
click at [1048, 707] on button "Send and close" at bounding box center [1074, 709] width 87 height 30
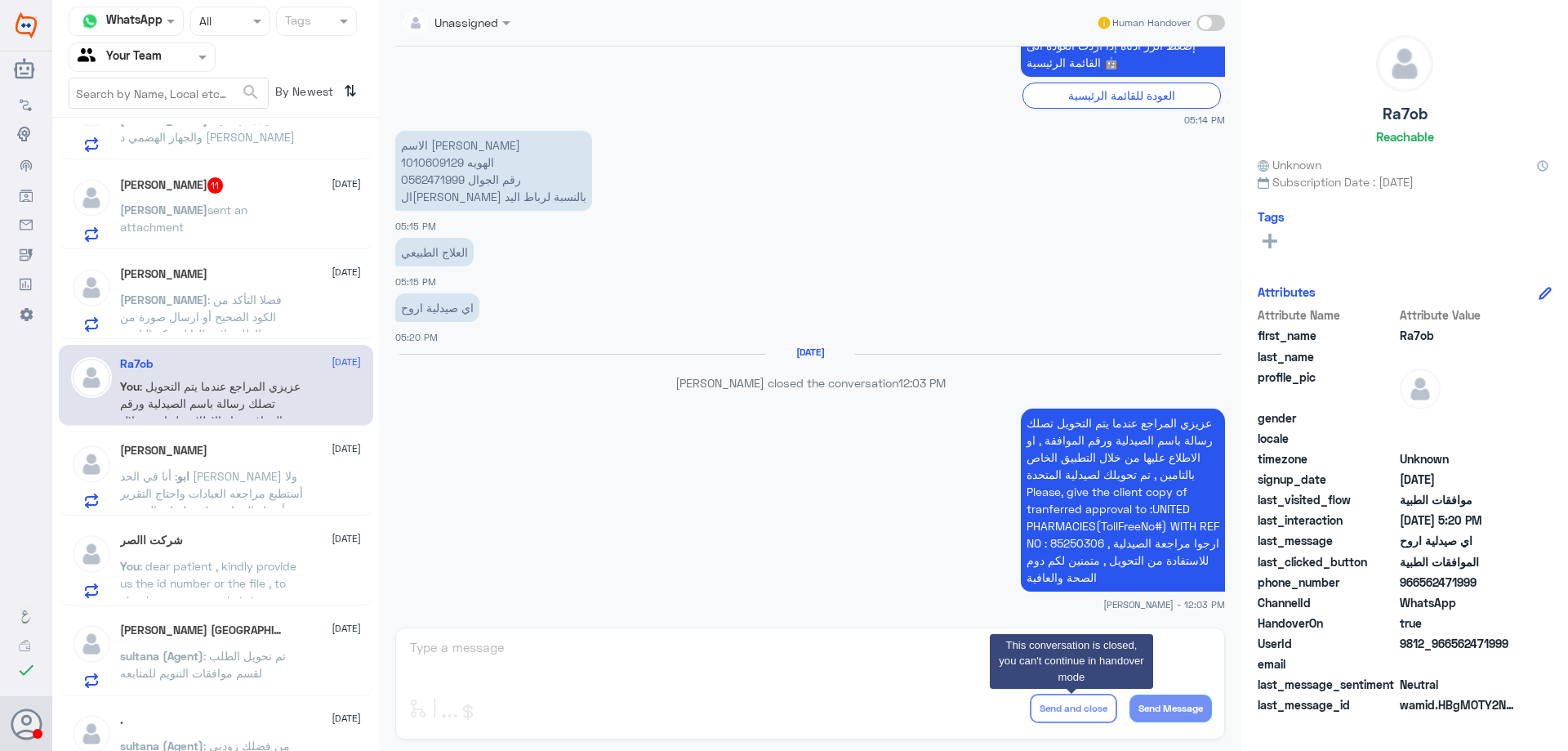
scroll to position [1017, 0]
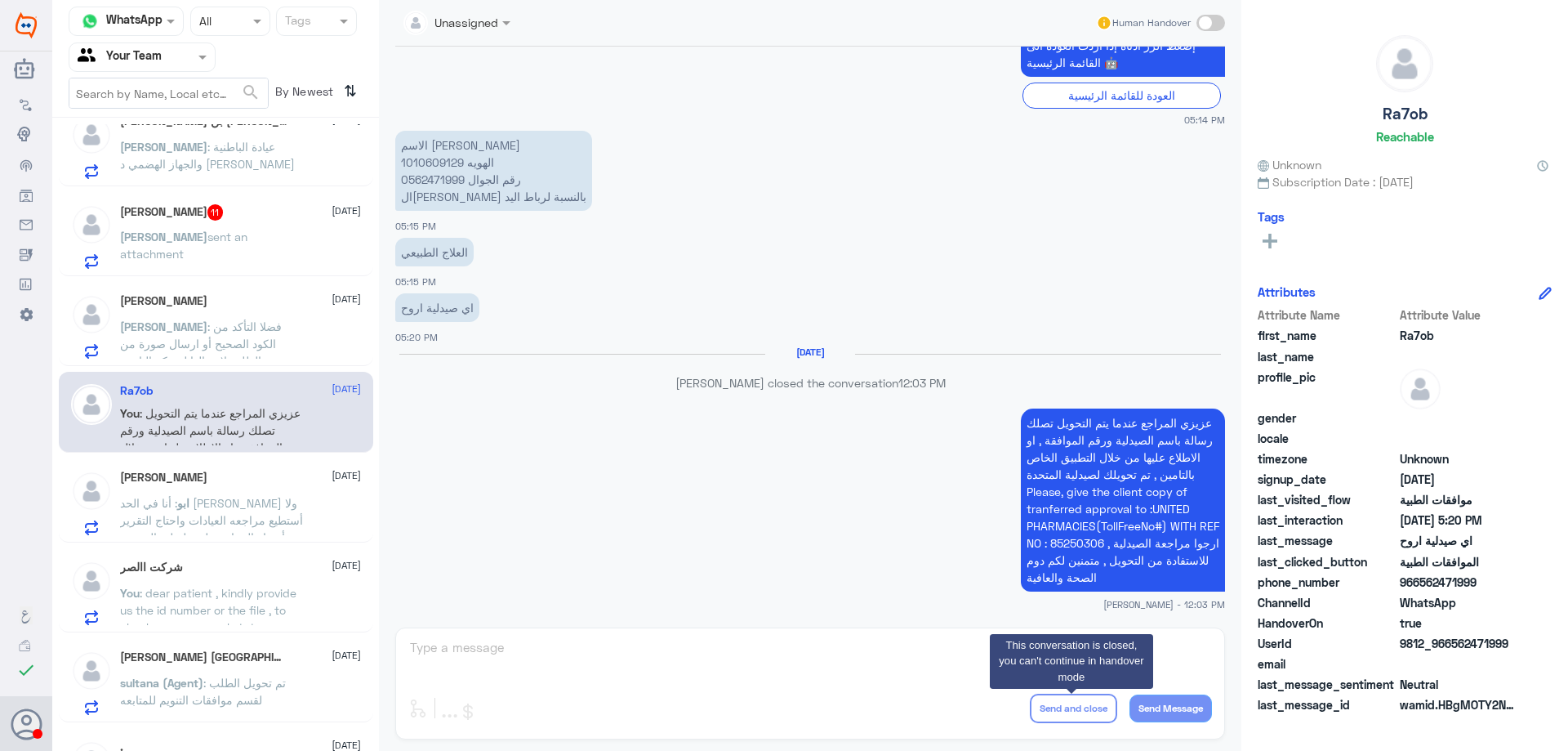
click at [309, 340] on div "Mohamed : فضلا التأكد من الكود الصحيح أو ارسال صورة من الطلب لارسالها لشركة الت…" at bounding box center [241, 340] width 241 height 37
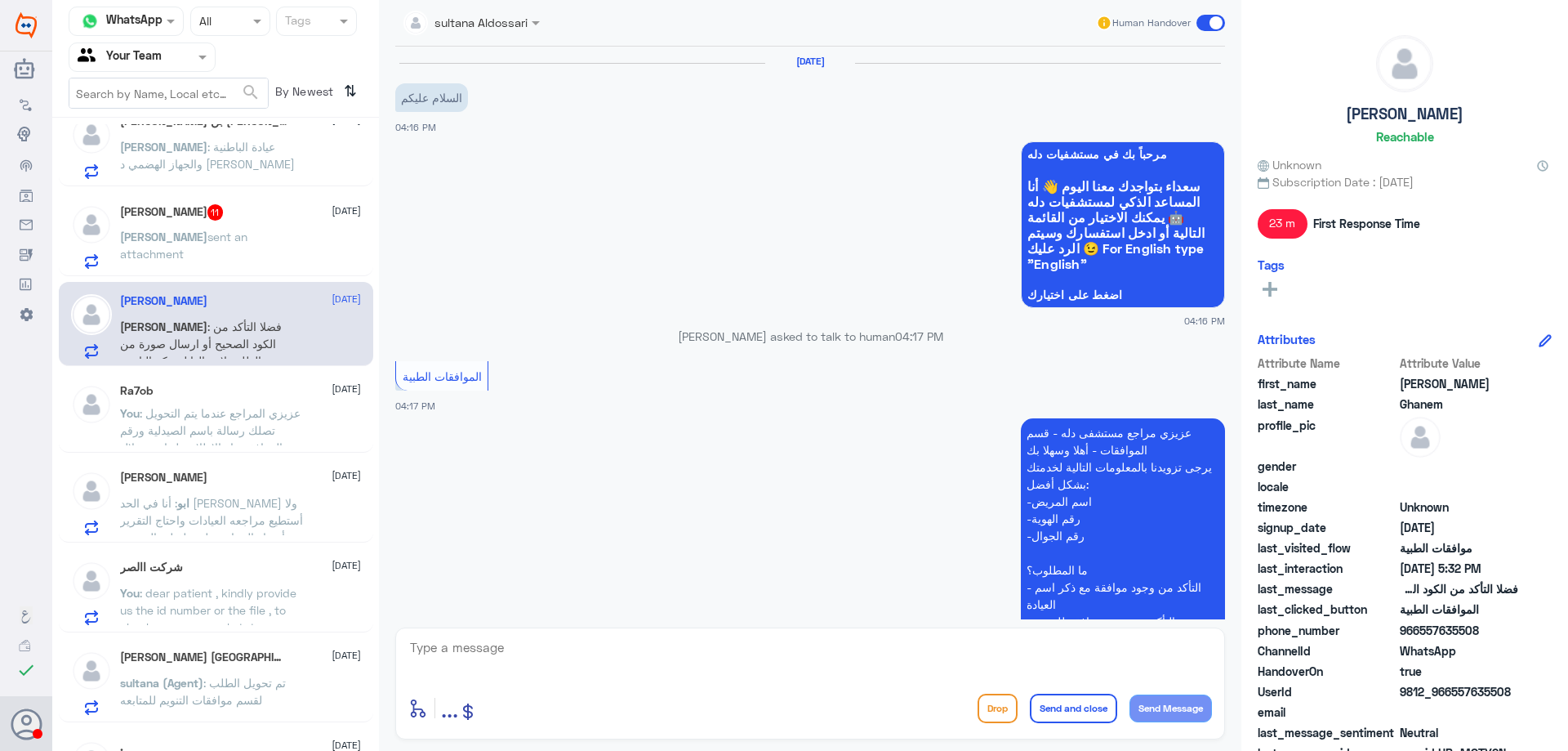
scroll to position [886, 0]
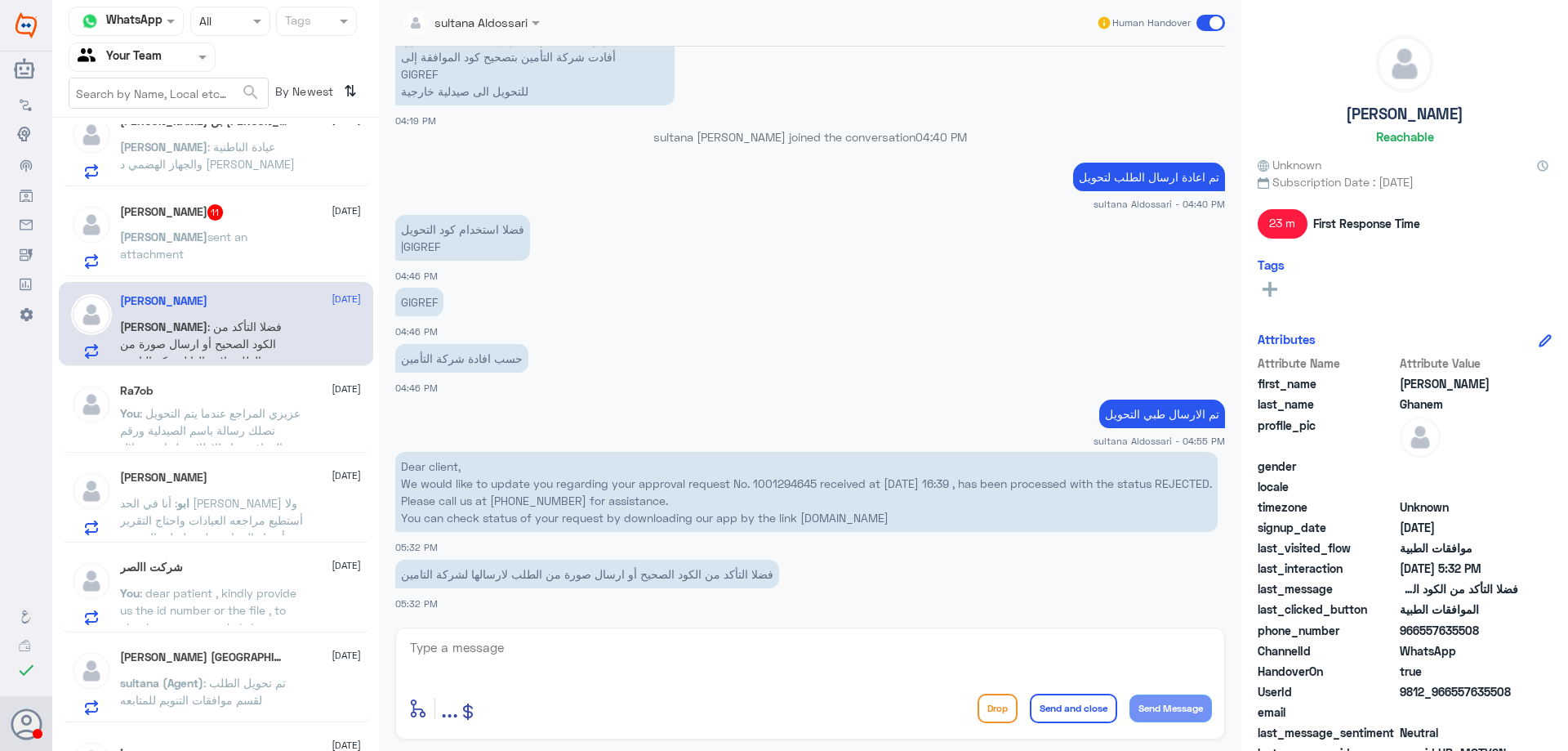
click at [215, 396] on div "Ra7ob 8 October" at bounding box center [241, 391] width 241 height 14
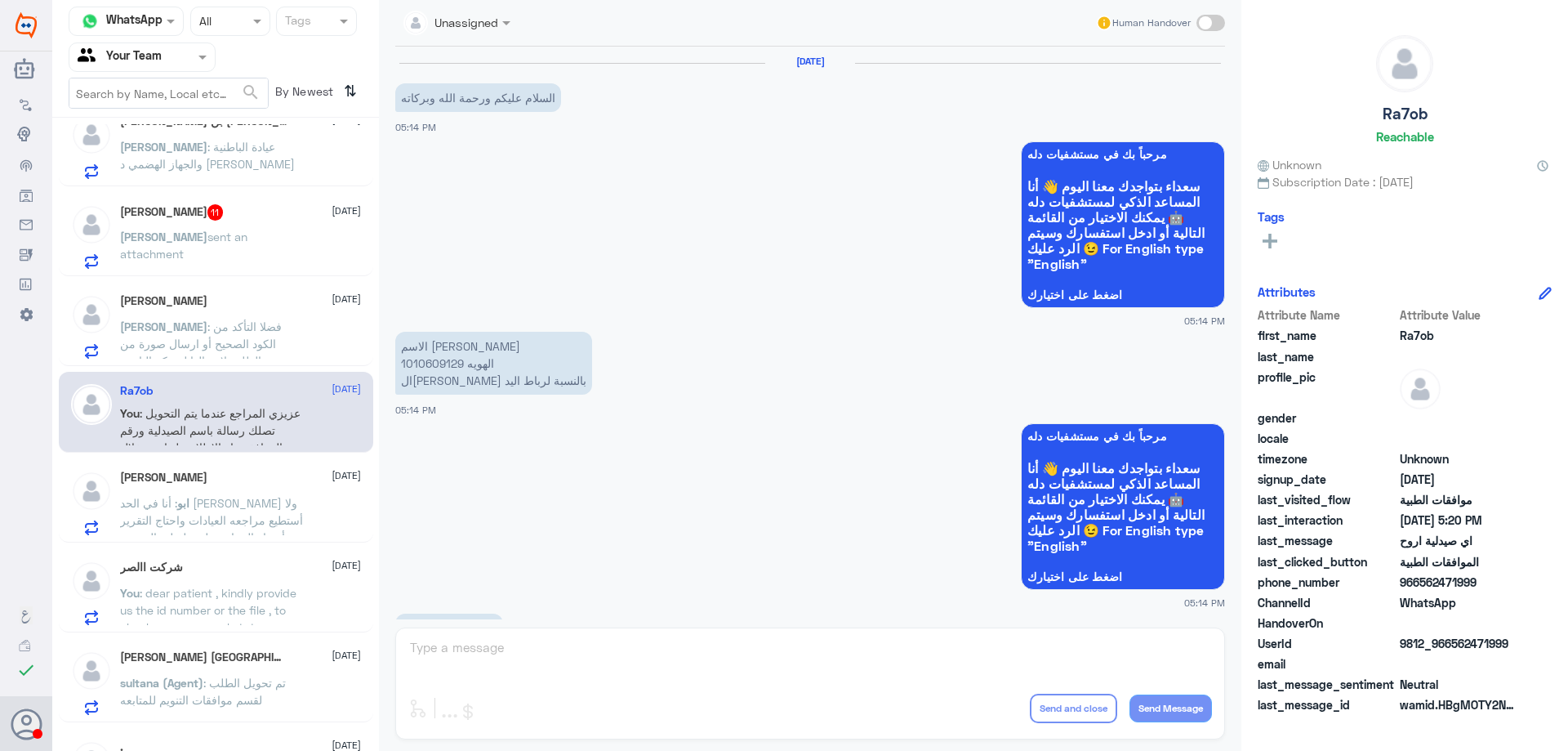
scroll to position [1243, 0]
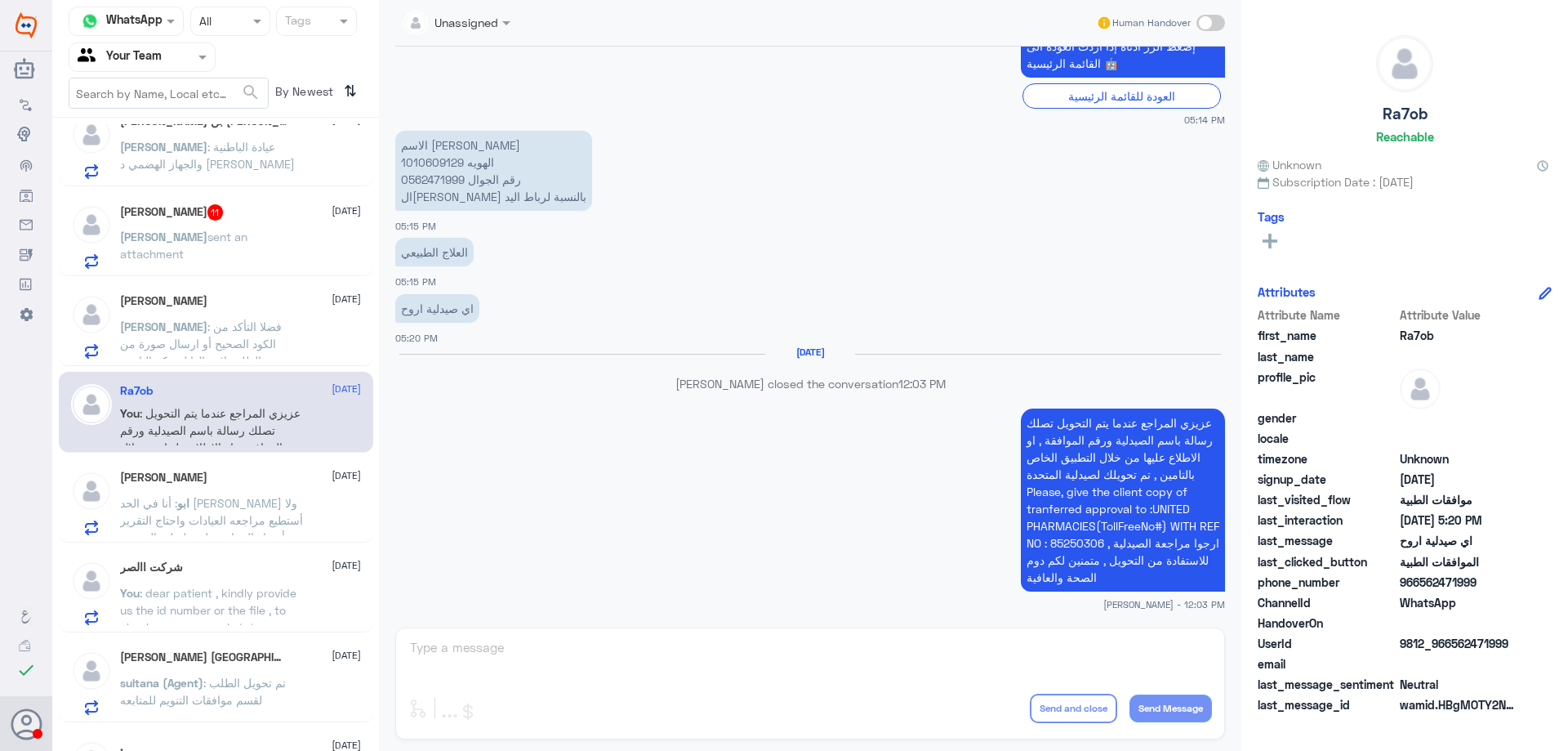
click at [261, 338] on span ": فضلا التأكد من الكود الصحيح أو ارسال صورة من الطلب لارسالها لشركة التامين" at bounding box center [201, 343] width 162 height 48
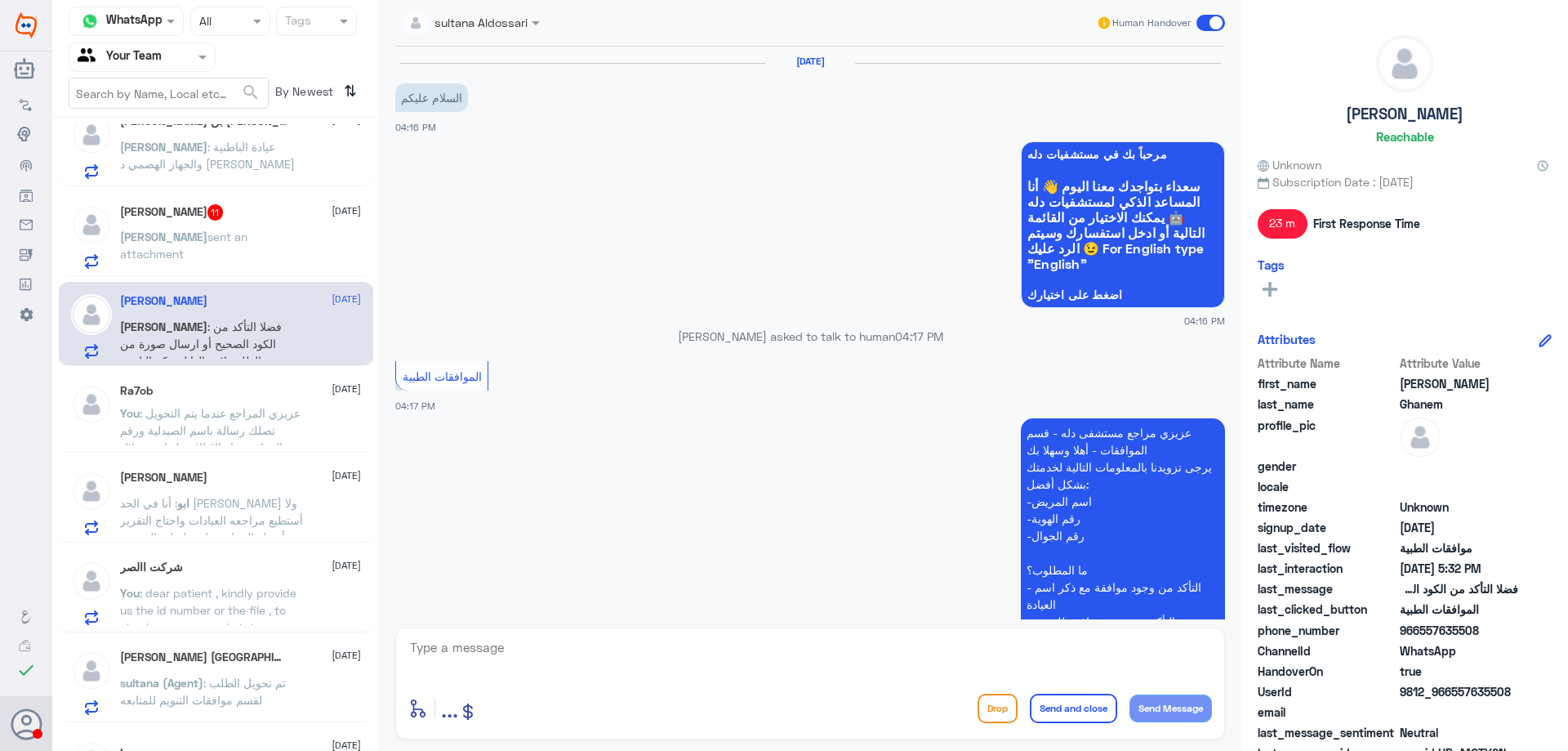
scroll to position [886, 0]
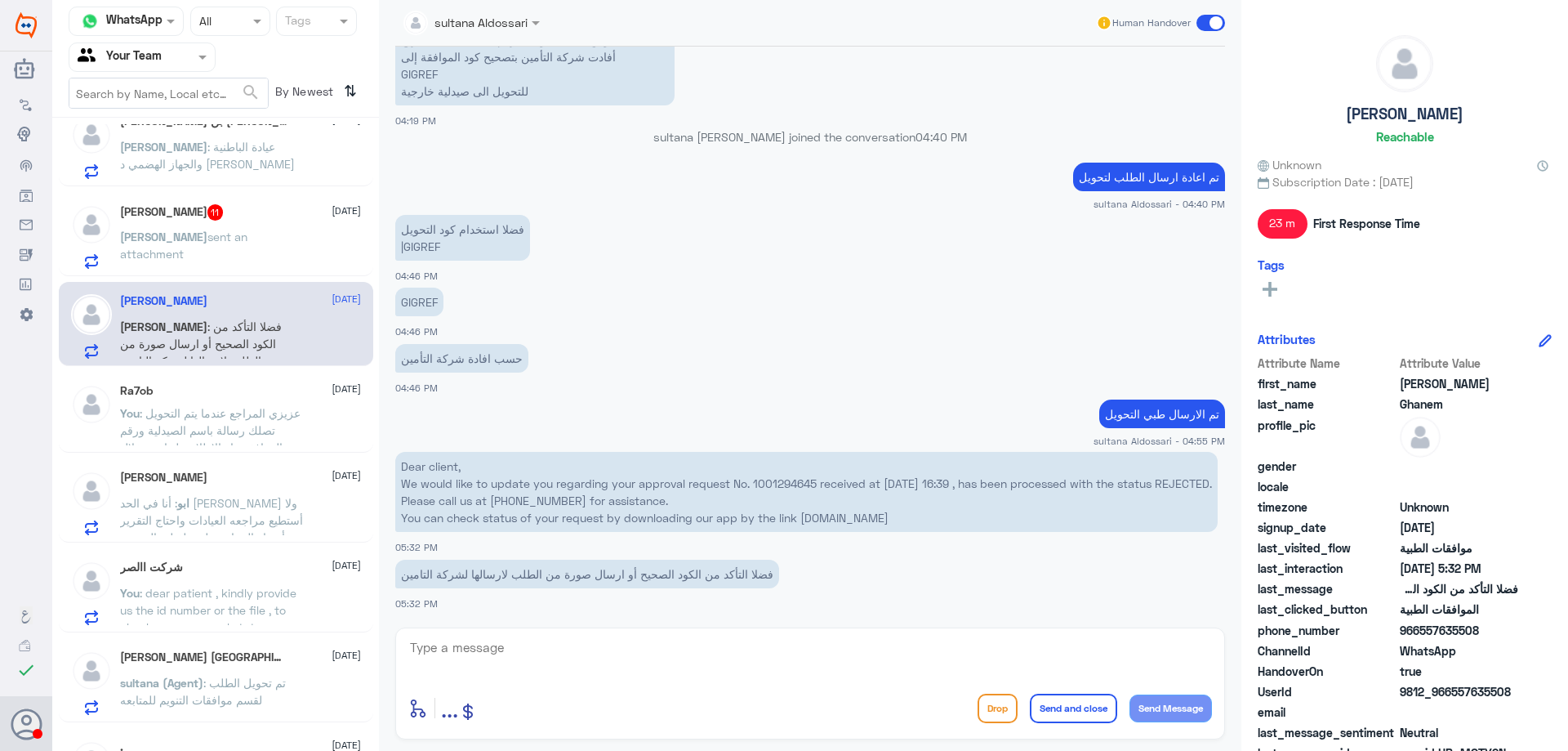
click at [785, 469] on p "Dear client, We would like to update you regarding your approval request No. 10…" at bounding box center [806, 491] width 822 height 81
copy p "1001294645"
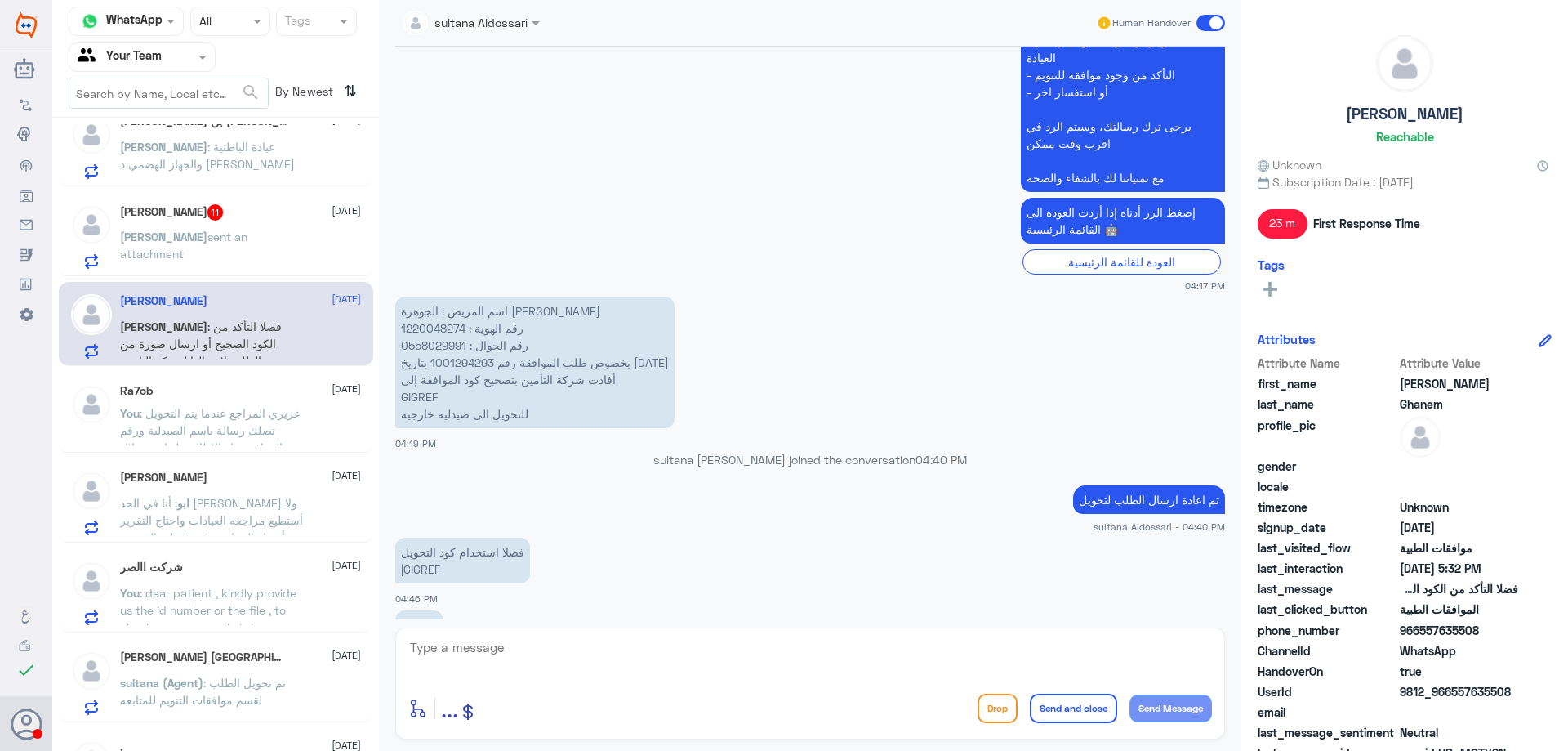
scroll to position [478, 0]
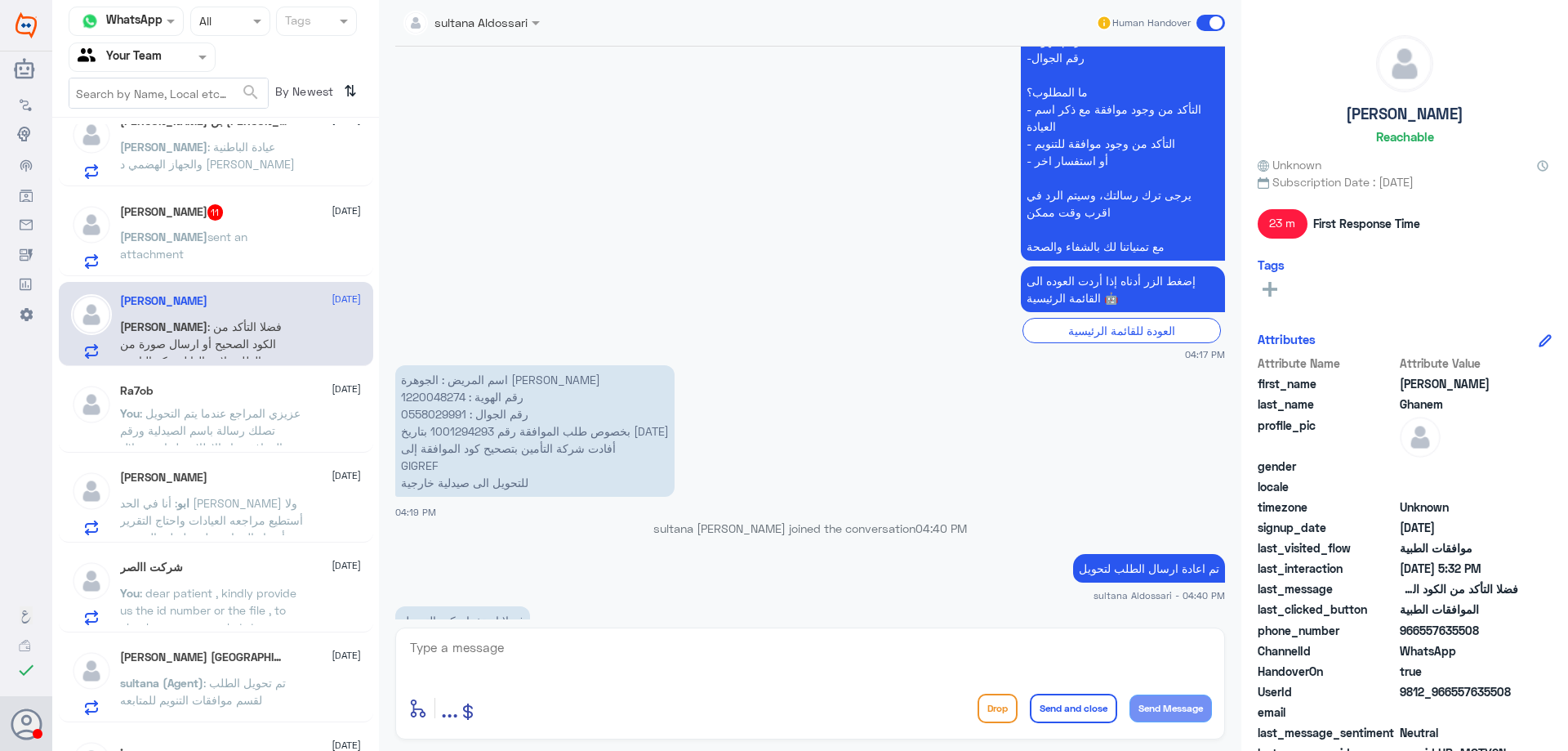
click at [419, 400] on p "اسم المريض : الجوهرة فواز الماص رقم الهوية : 1220048274 رقم الجوال : 0558029991…" at bounding box center [535, 431] width 279 height 131
copy p "1220048274"
click at [643, 649] on textarea at bounding box center [810, 657] width 803 height 40
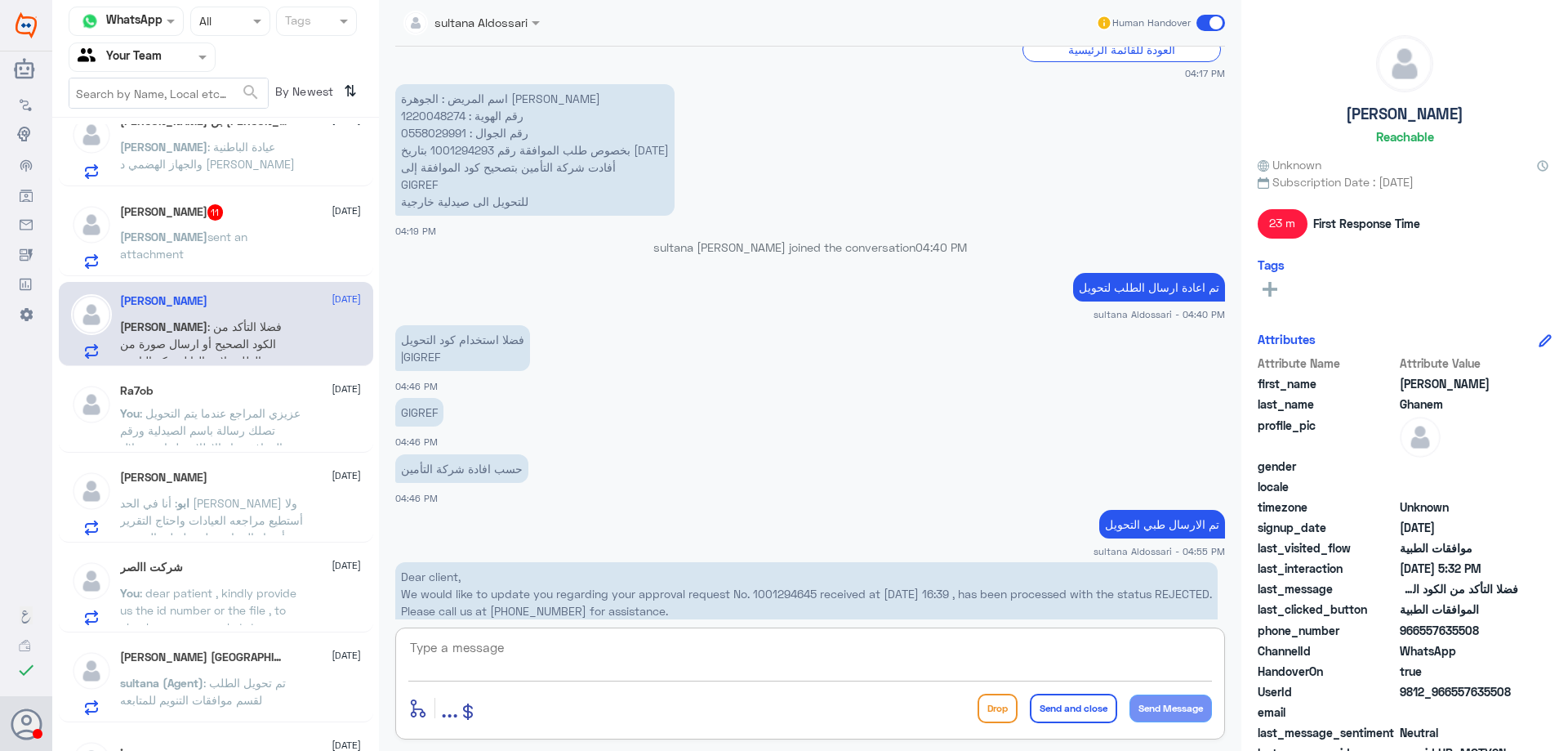
scroll to position [886, 0]
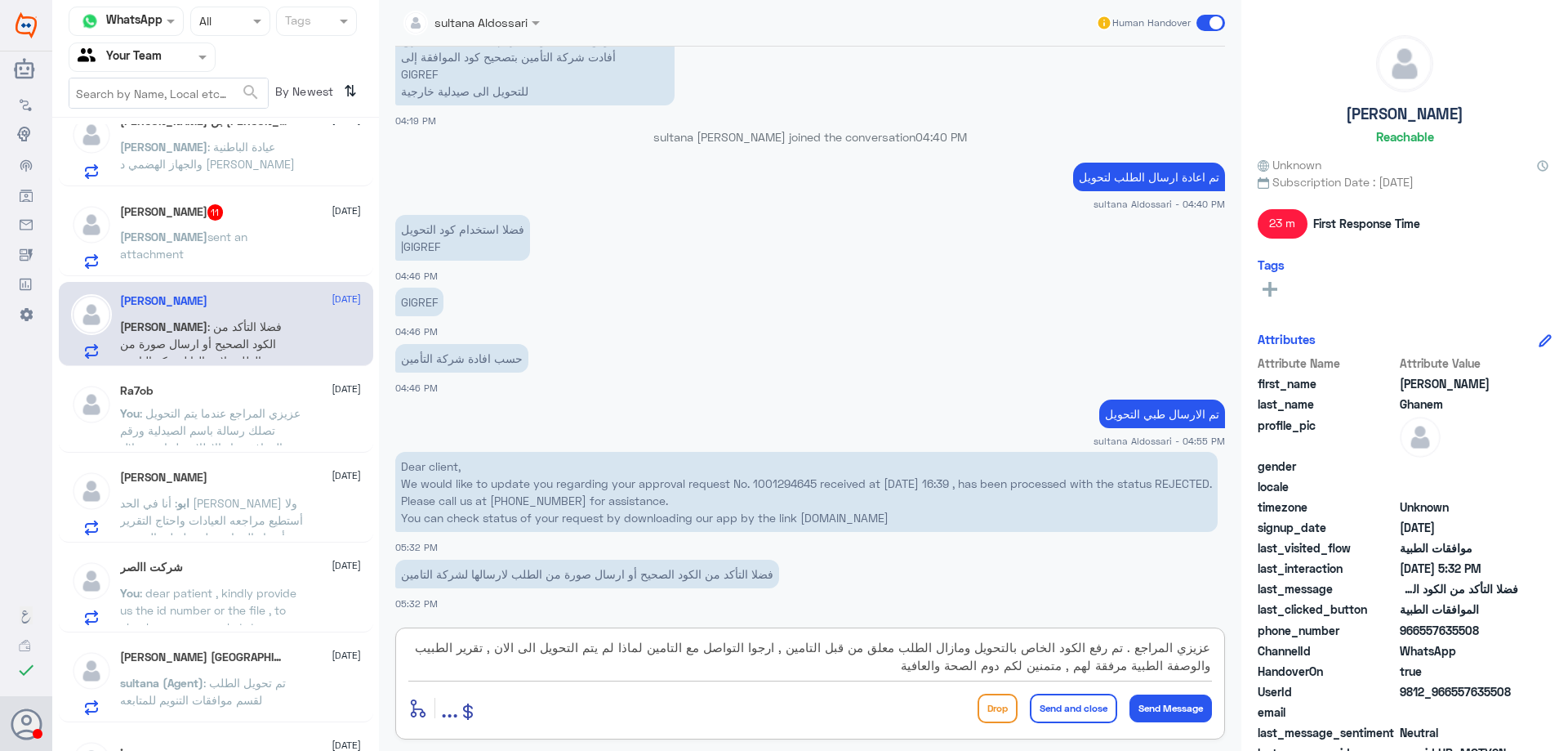
type textarea "عزيزي المراجع . تم رفع الكود الخاص بالتحويل ومازال الطلب معلق من قبل التامين , …"
click at [1048, 717] on button "Send and close" at bounding box center [1074, 709] width 87 height 30
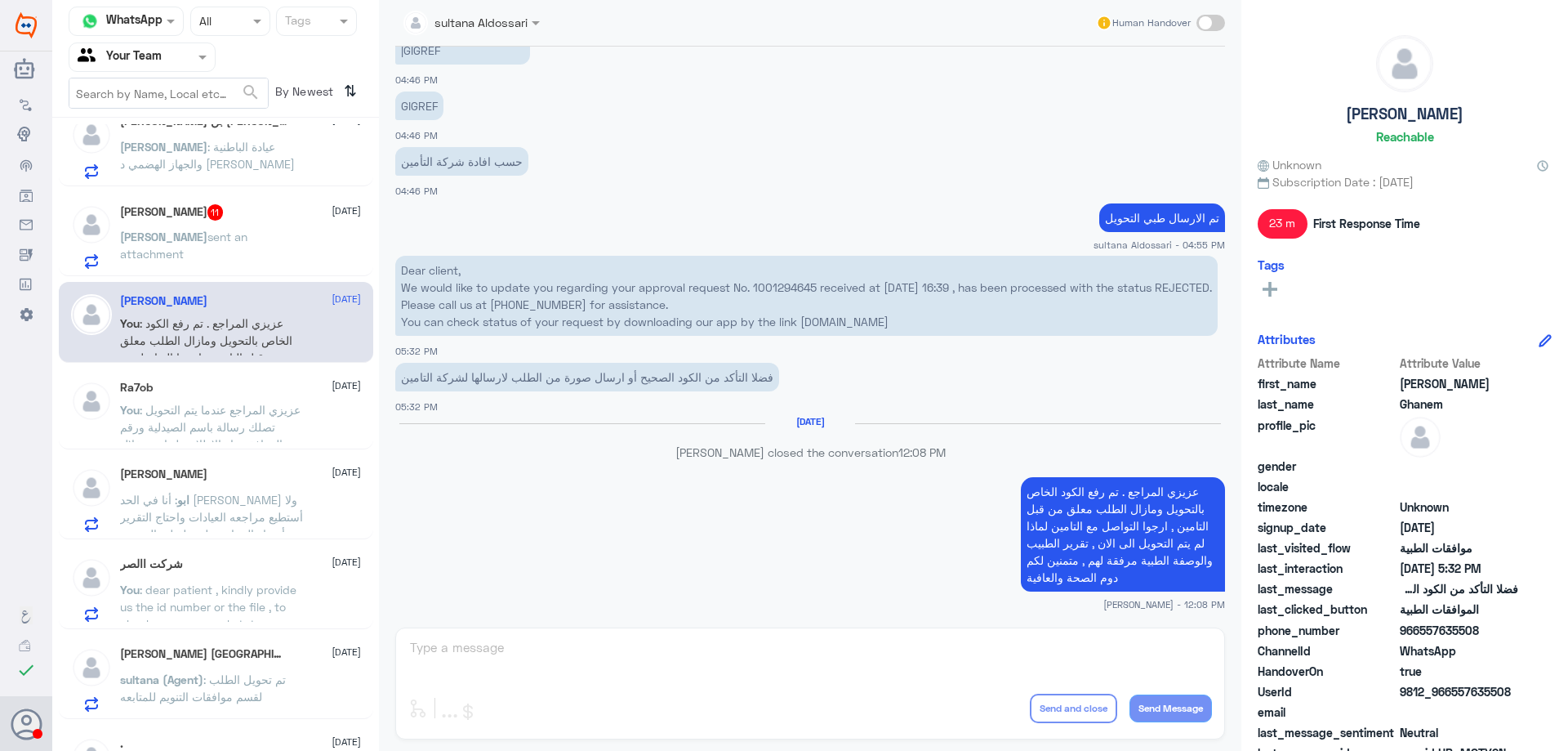
scroll to position [1053, 0]
click at [267, 227] on div "Sara 11 8 October Sara sent an attachment" at bounding box center [241, 236] width 241 height 65
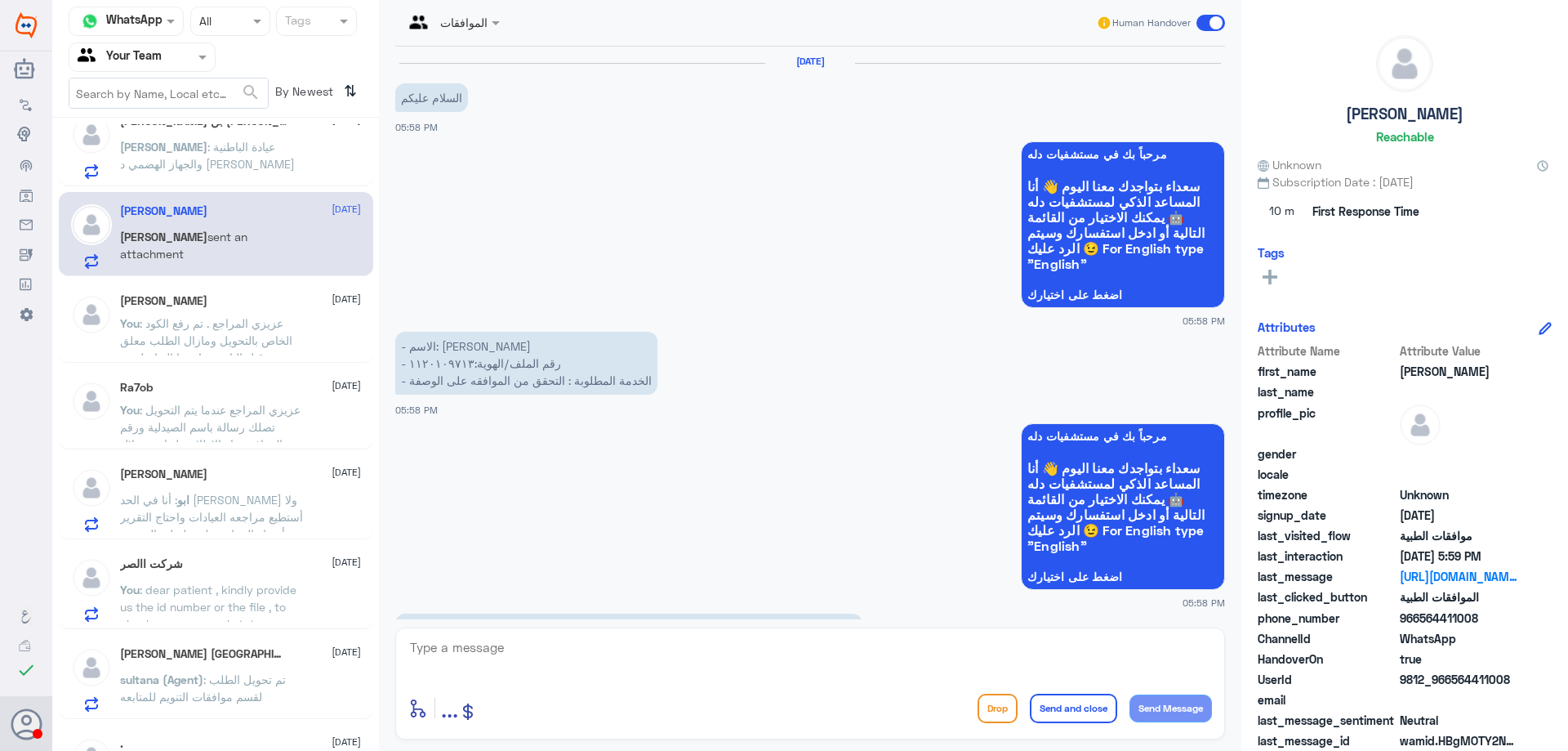
scroll to position [1986, 0]
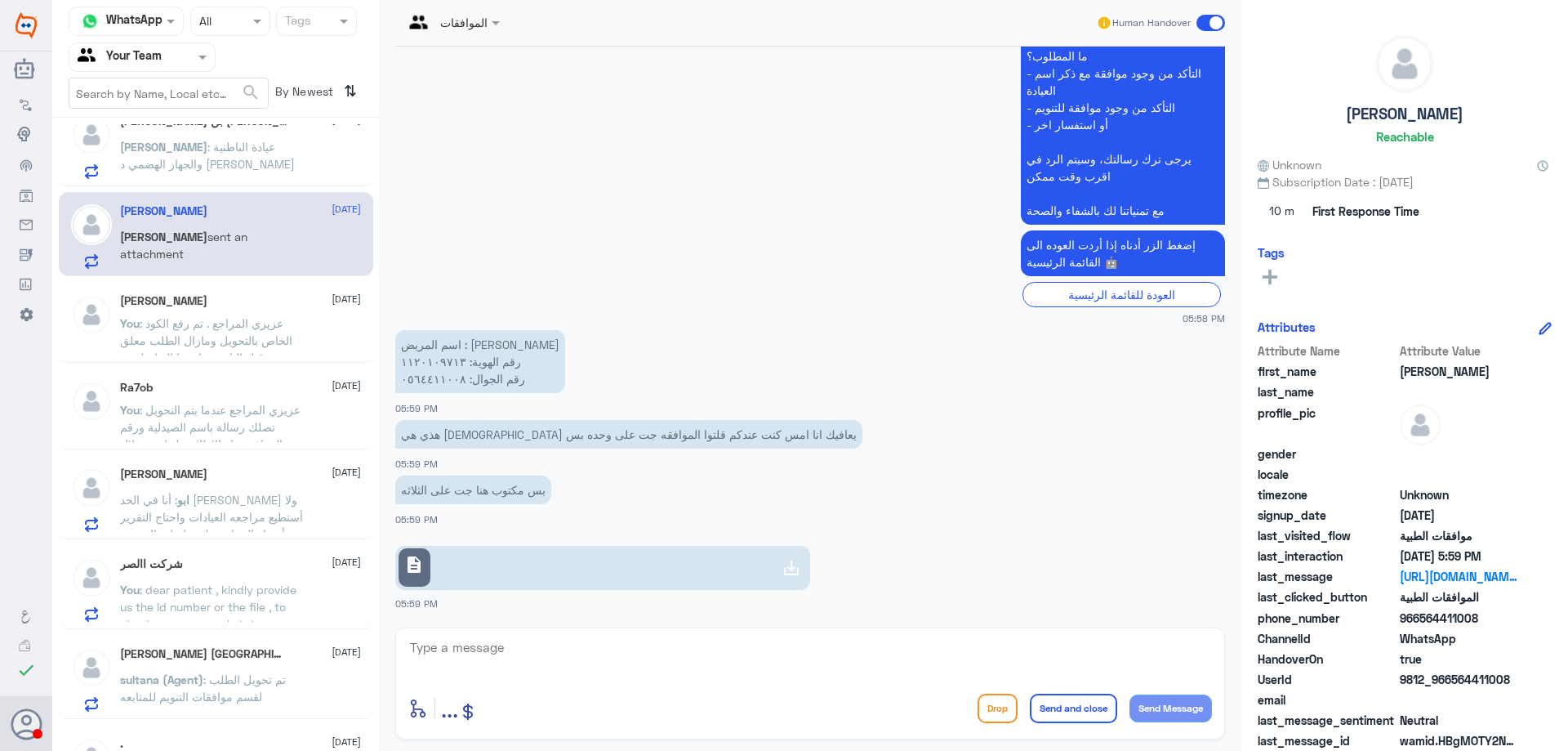
click at [652, 583] on link "description" at bounding box center [603, 568] width 415 height 44
click at [551, 584] on link "description" at bounding box center [603, 568] width 415 height 44
click at [561, 630] on div "enter flow name ... Drop Send and close Send Message" at bounding box center [810, 683] width 830 height 112
click at [561, 639] on textarea at bounding box center [810, 657] width 803 height 40
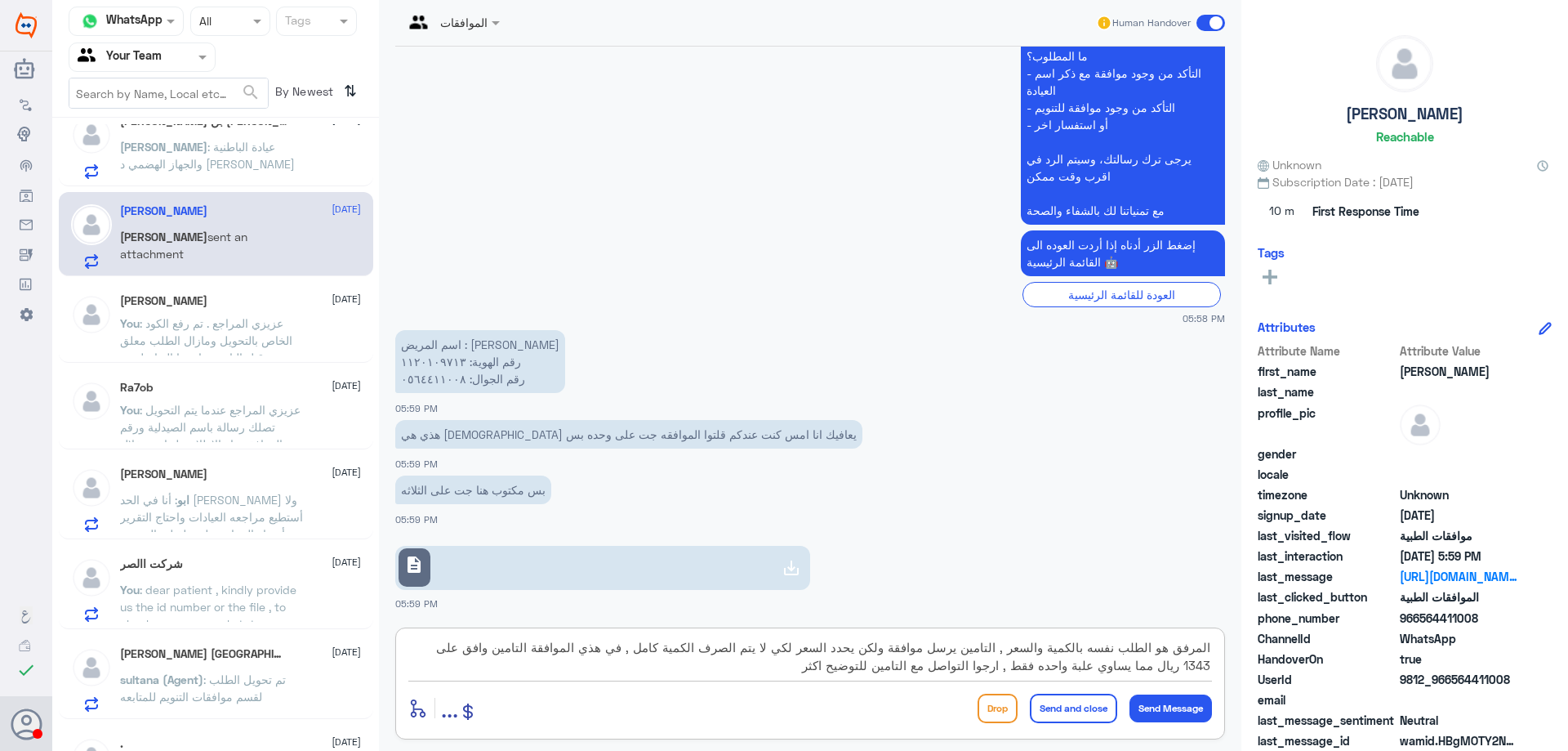
type textarea "المرفق هو الطلب نفسه بالكمية والسعر , التامين يرسل موافقة ولكن يحدد السعر لكي ل…"
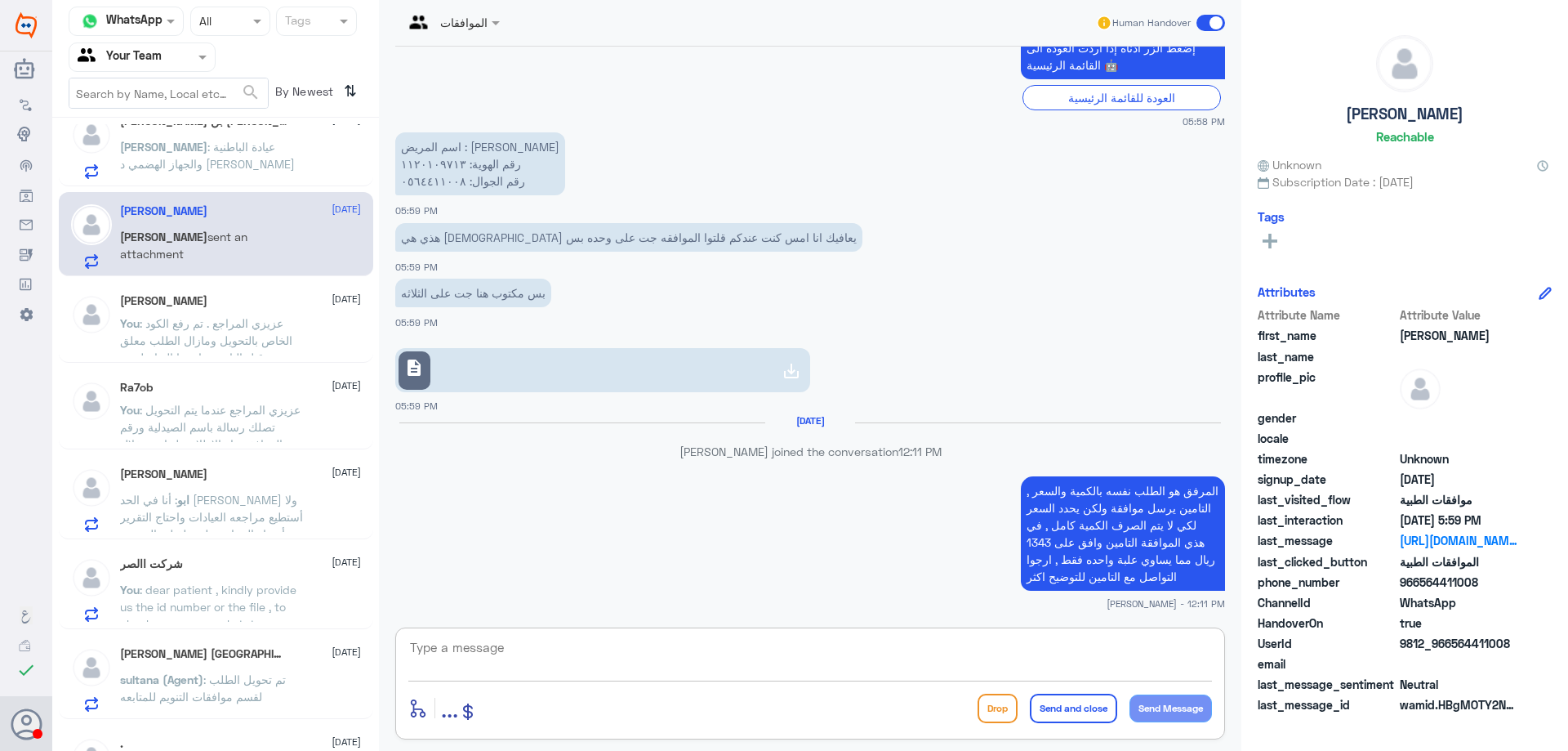
scroll to position [689, 0]
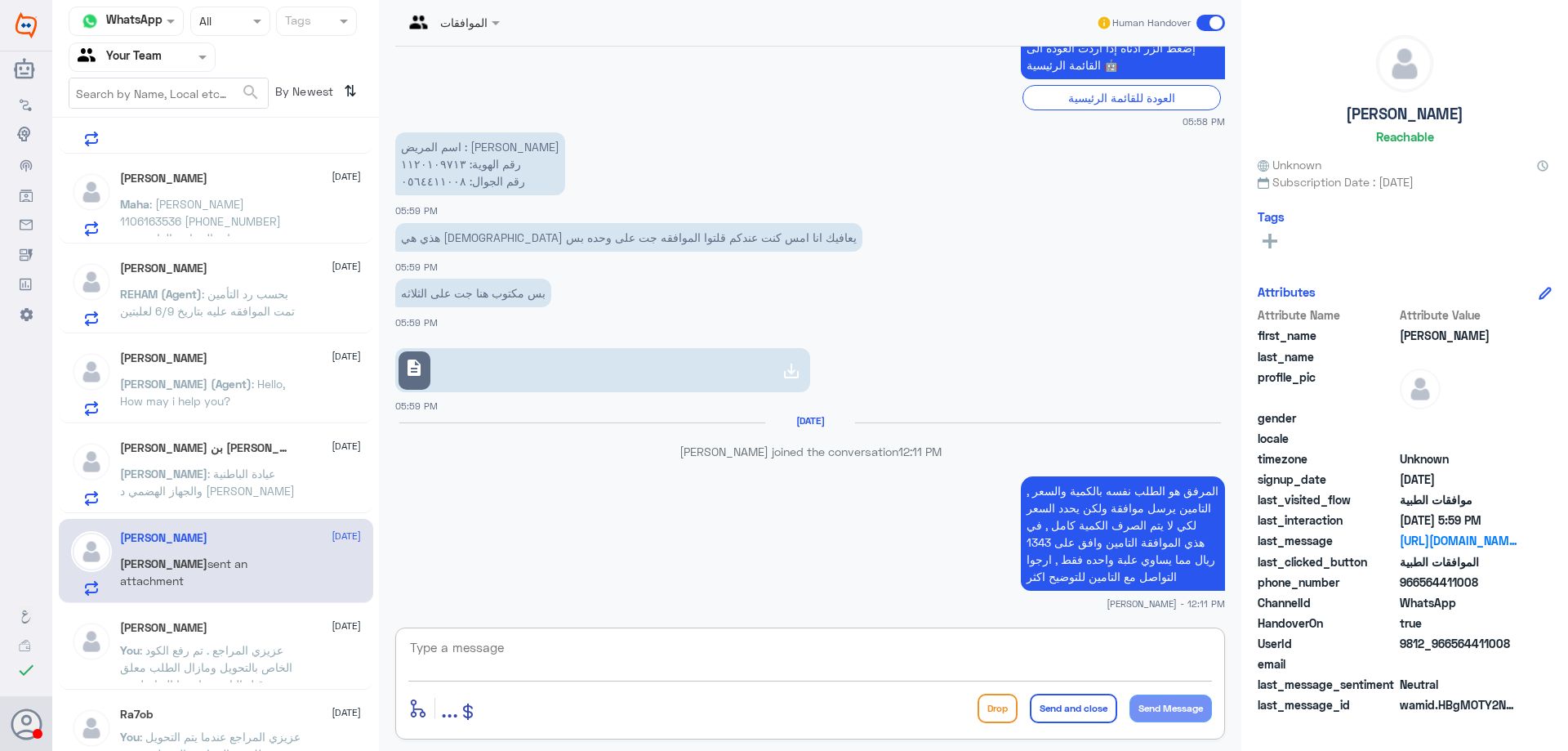
click at [295, 481] on p "حسين : عيادة الباطنية والجهاز الهضمي د علاء سعدالدين" at bounding box center [212, 484] width 184 height 41
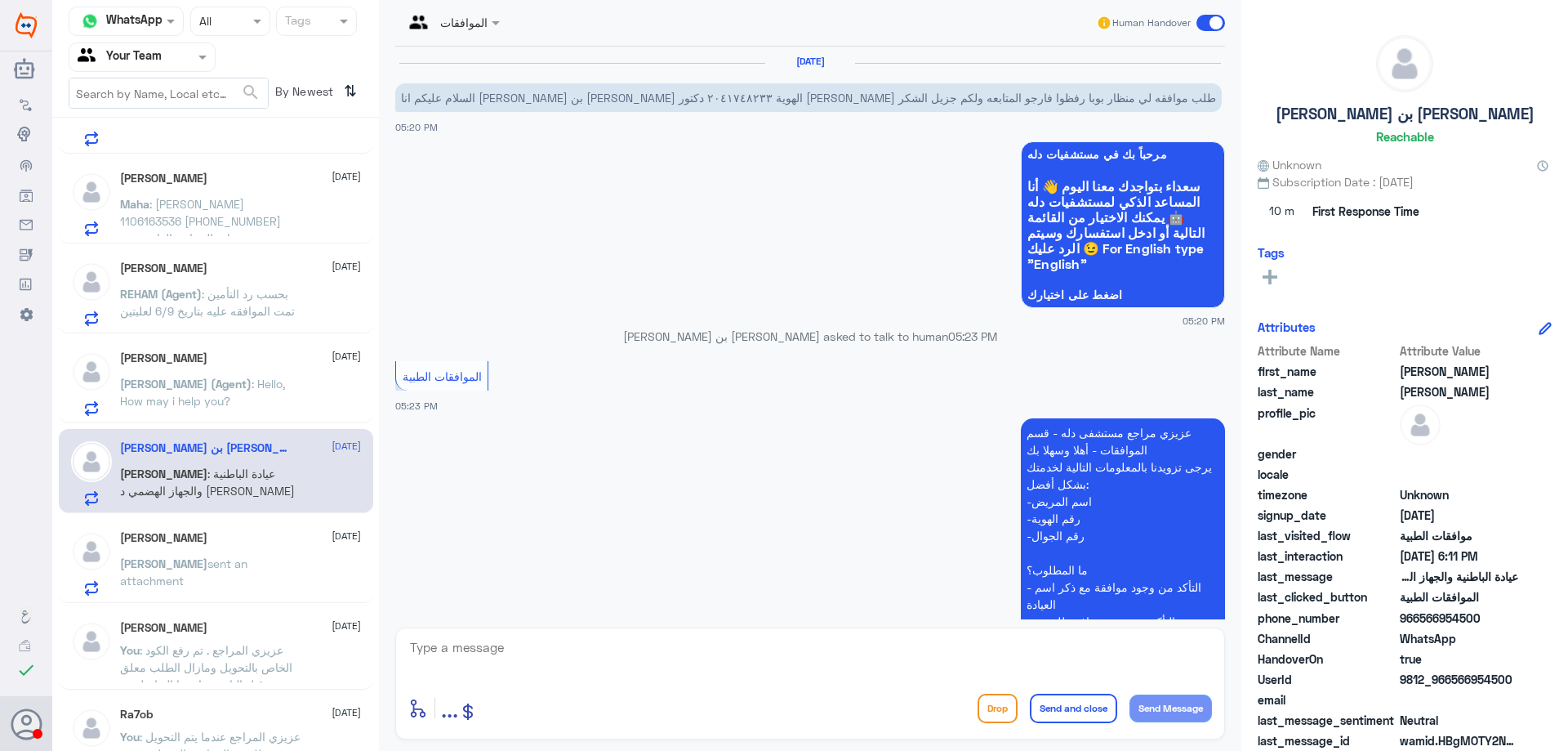
scroll to position [507, 0]
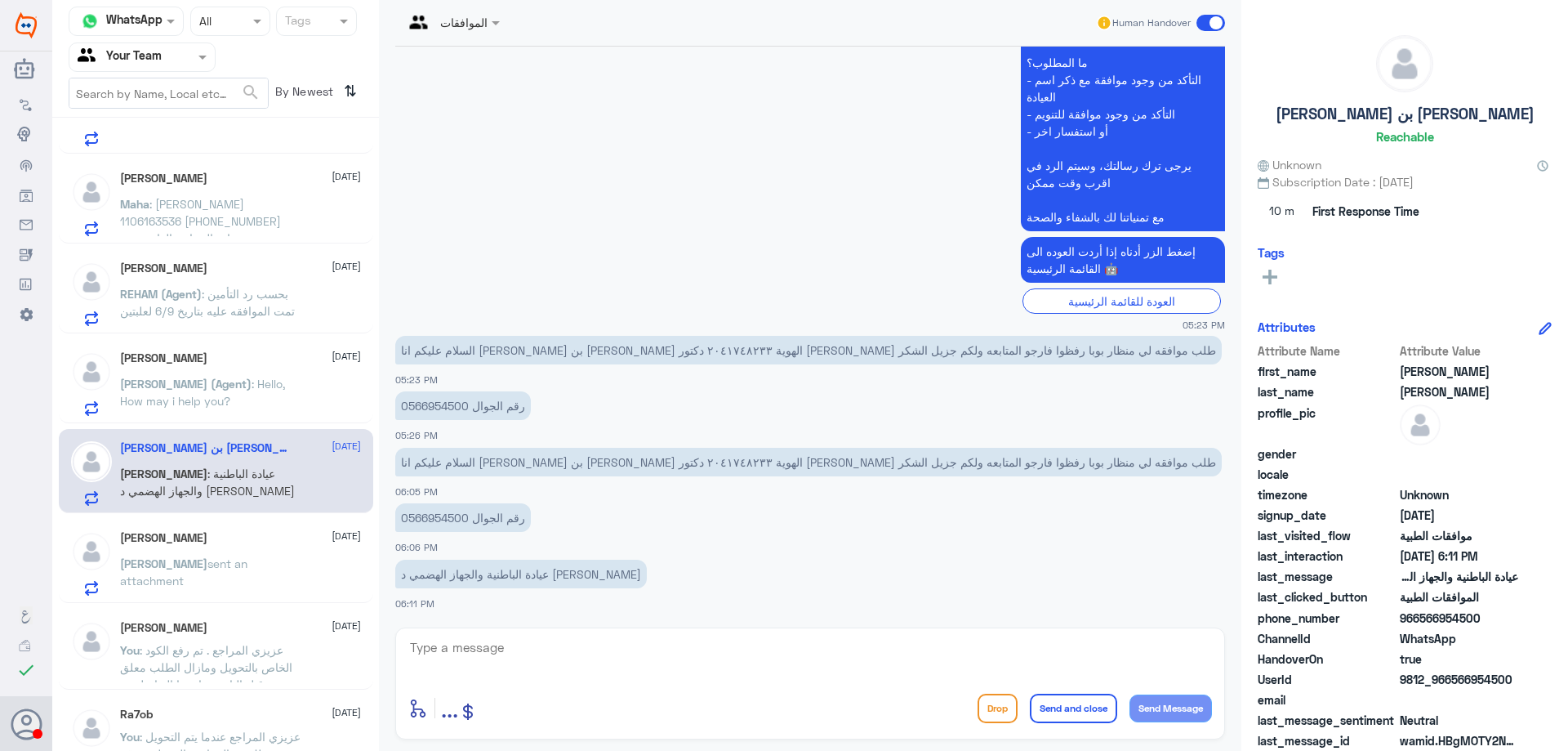
click at [441, 516] on p "رقم الجوال 0566954500" at bounding box center [463, 517] width 135 height 29
copy p "0566954500"
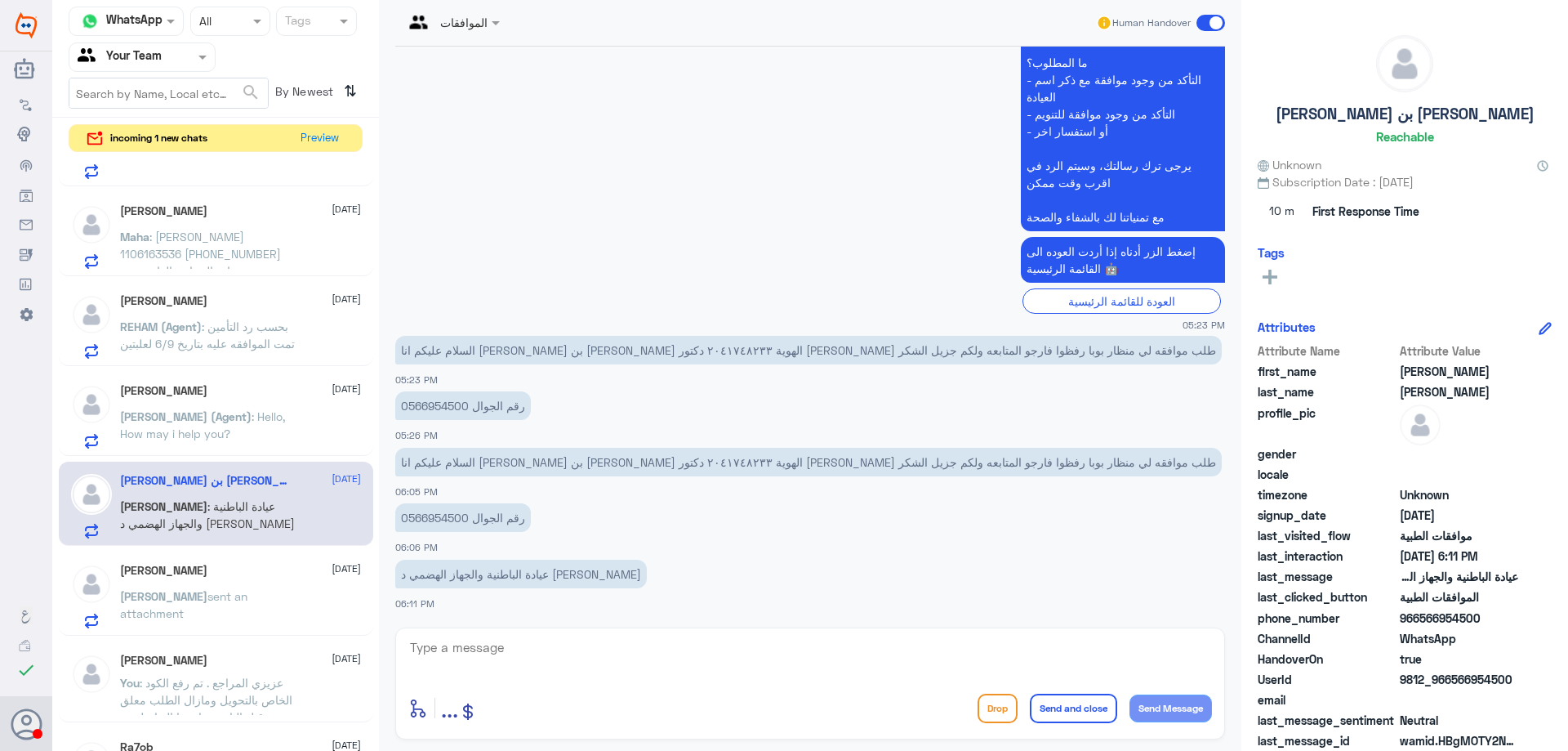
click at [521, 655] on textarea at bounding box center [810, 657] width 803 height 40
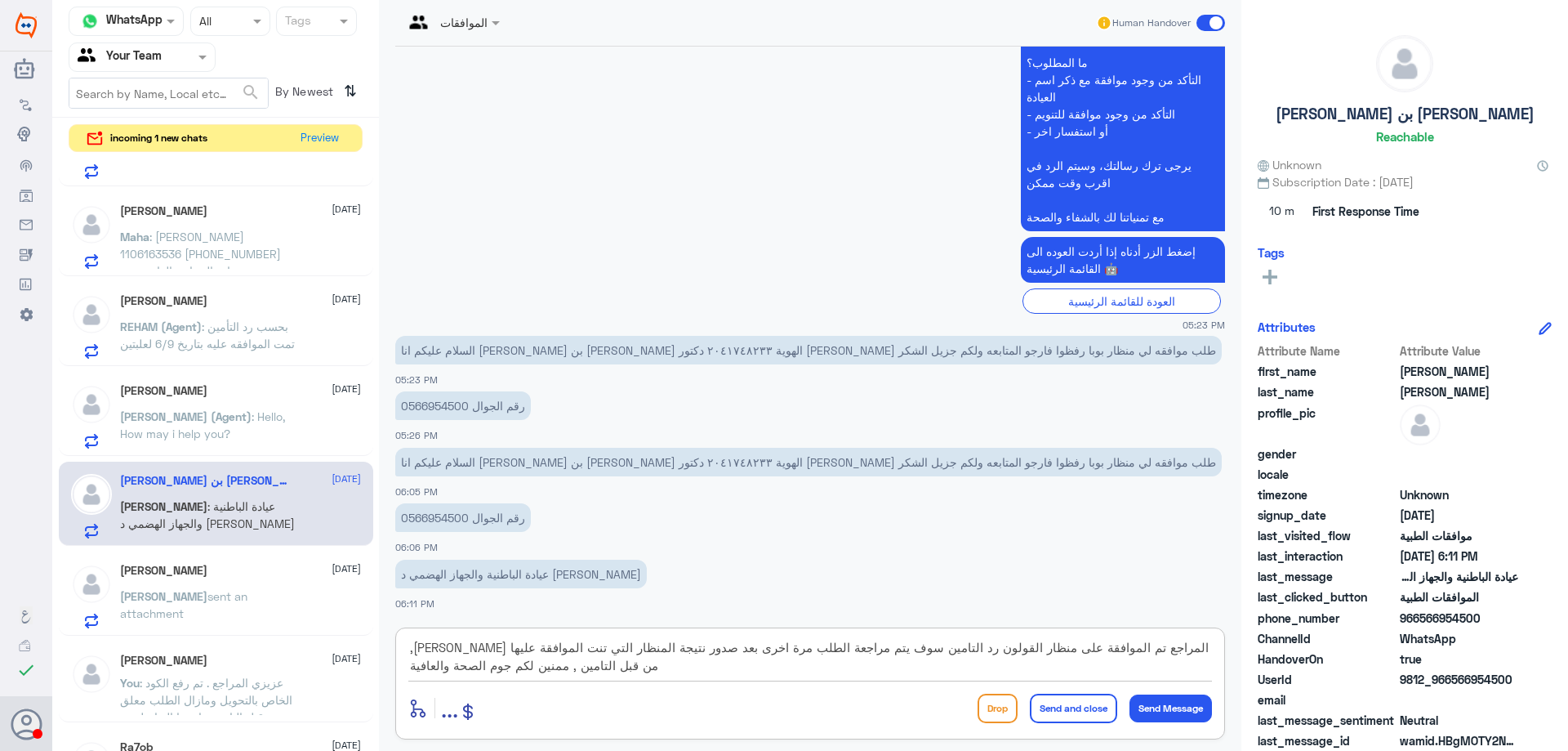
type textarea ",عزيزي المراجع تم الموافقة على منظار القولون رد التامين سوف يتم مراجعة الطلب مر…"
drag, startPoint x: 1088, startPoint y: 710, endPoint x: 1029, endPoint y: 668, distance: 72.4
click at [1088, 709] on button "Send and close" at bounding box center [1074, 709] width 87 height 30
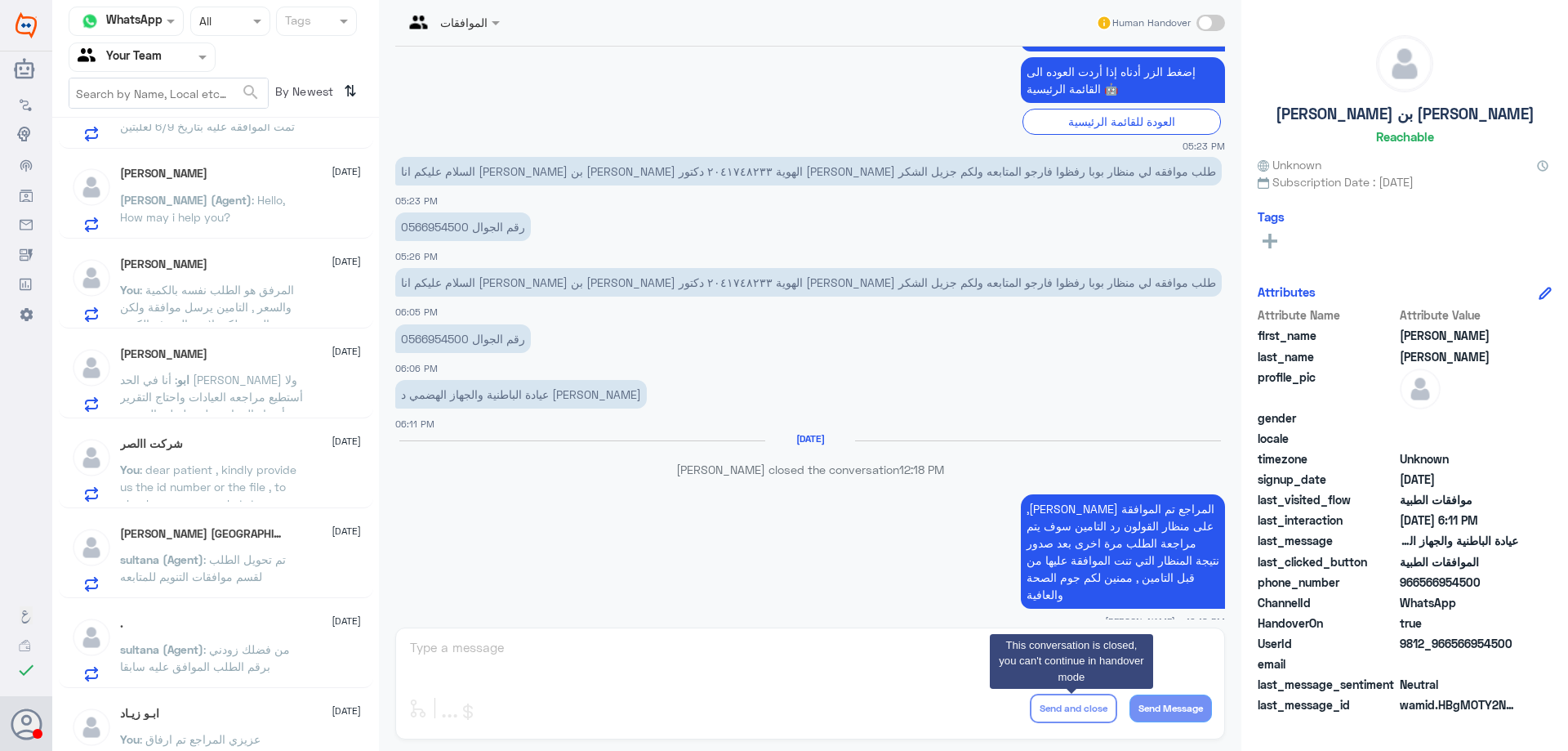
scroll to position [2880, 0]
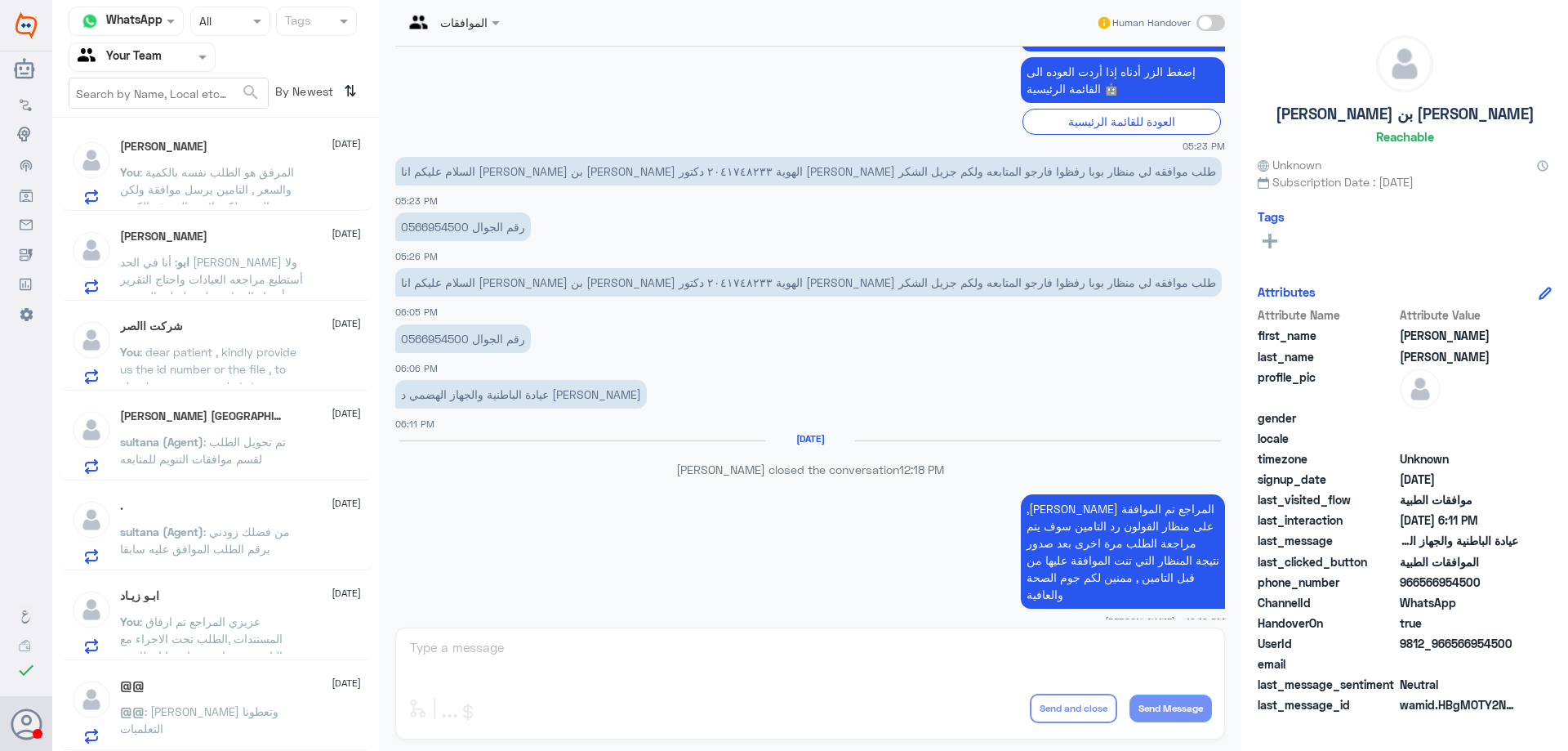
click at [580, 421] on div "عيادة الباطنية والجهاز الهضمي د علاء سعدالدين 06:11 PM" at bounding box center [810, 404] width 830 height 56
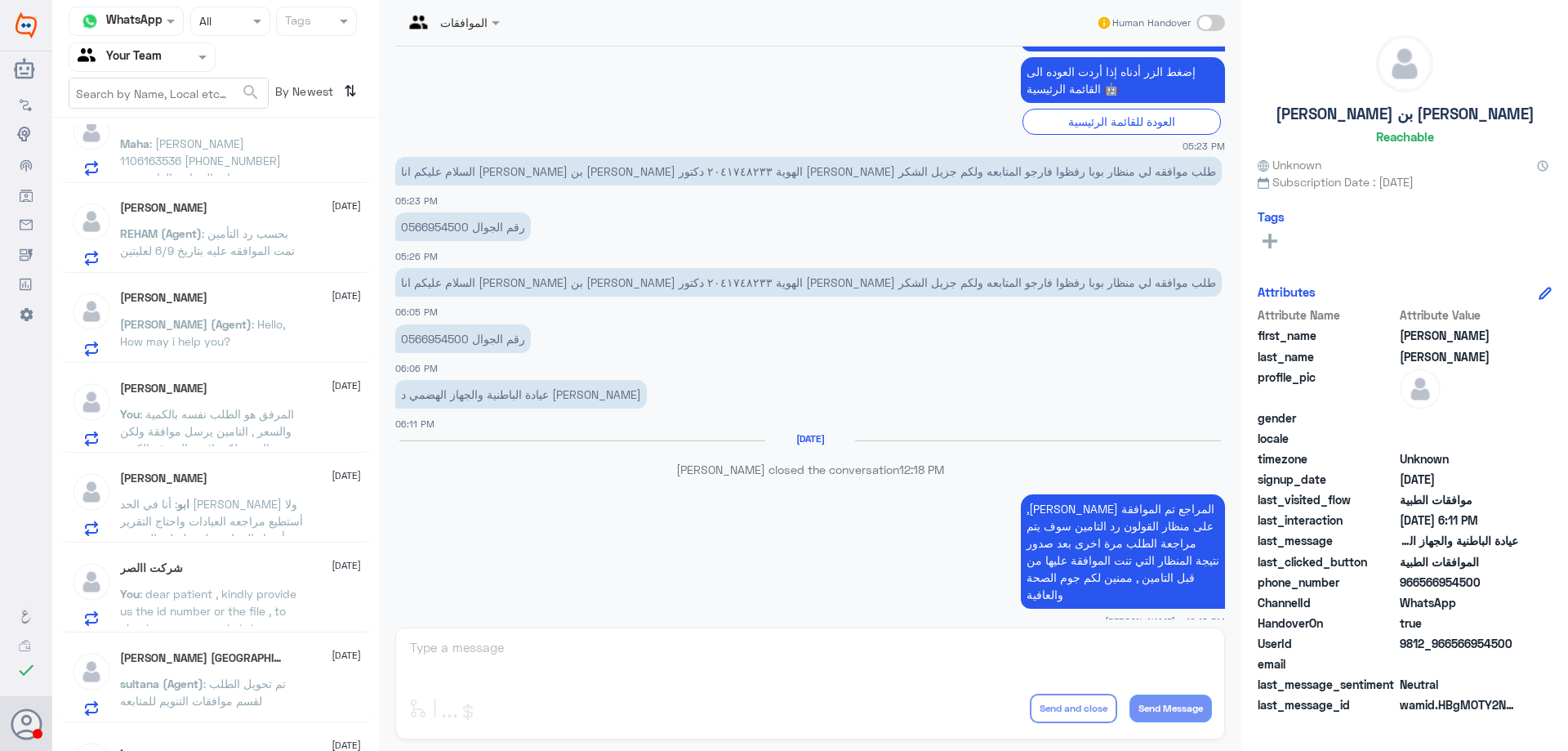
scroll to position [2635, 0]
click at [245, 396] on div "Sara 8 October" at bounding box center [241, 392] width 241 height 14
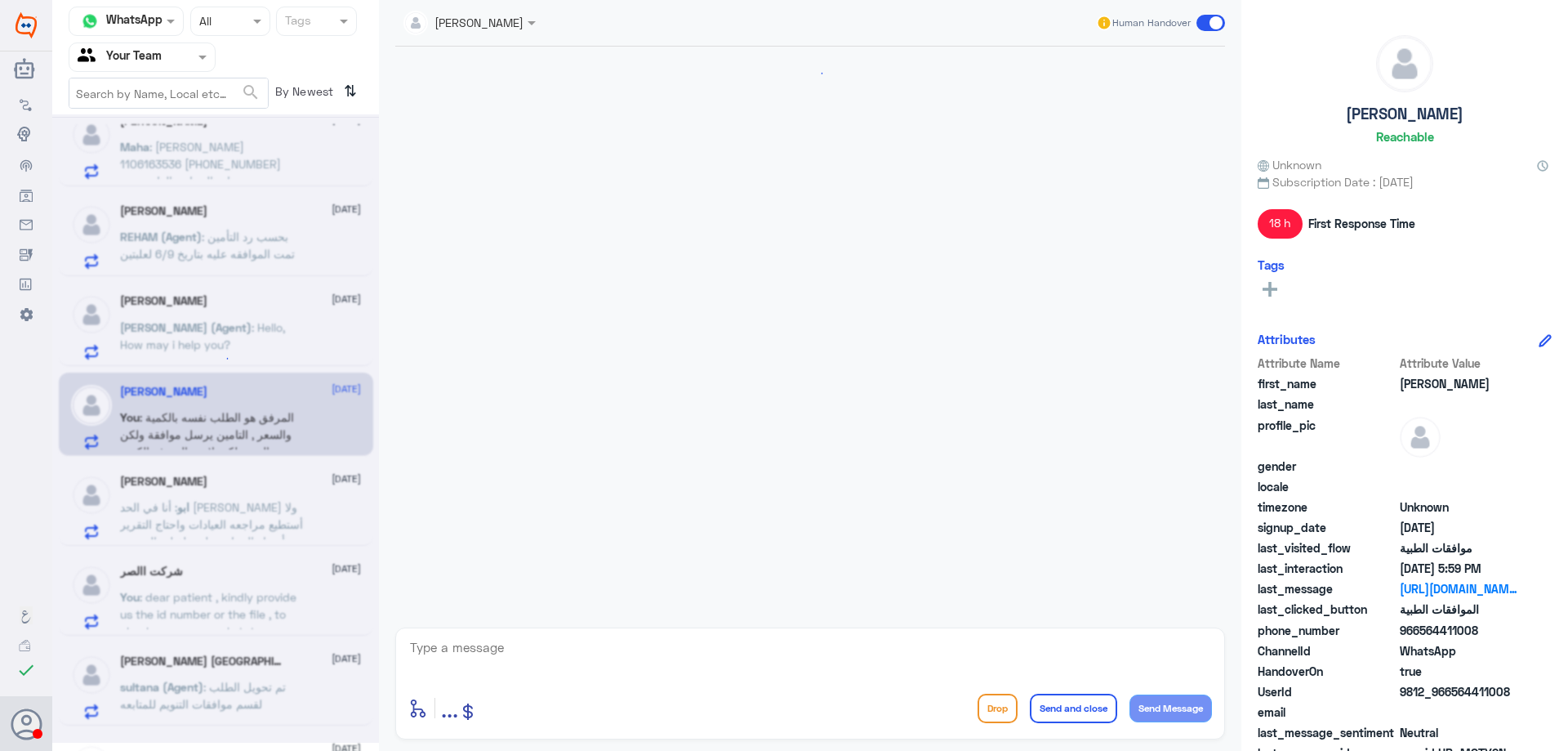
scroll to position [1935, 0]
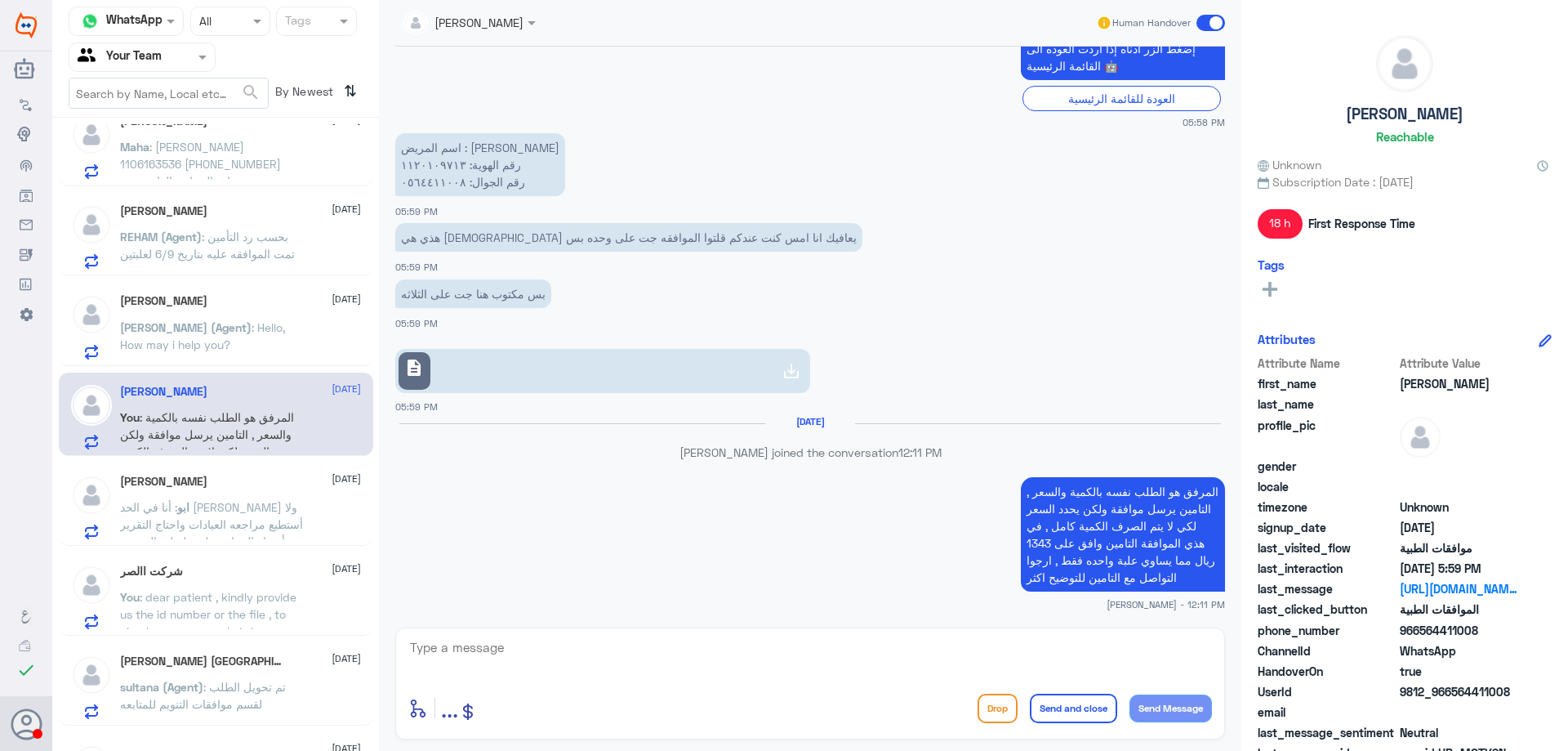
click at [250, 356] on p "Abdullah (Agent) : Hello, How may i help you?" at bounding box center [212, 338] width 184 height 41
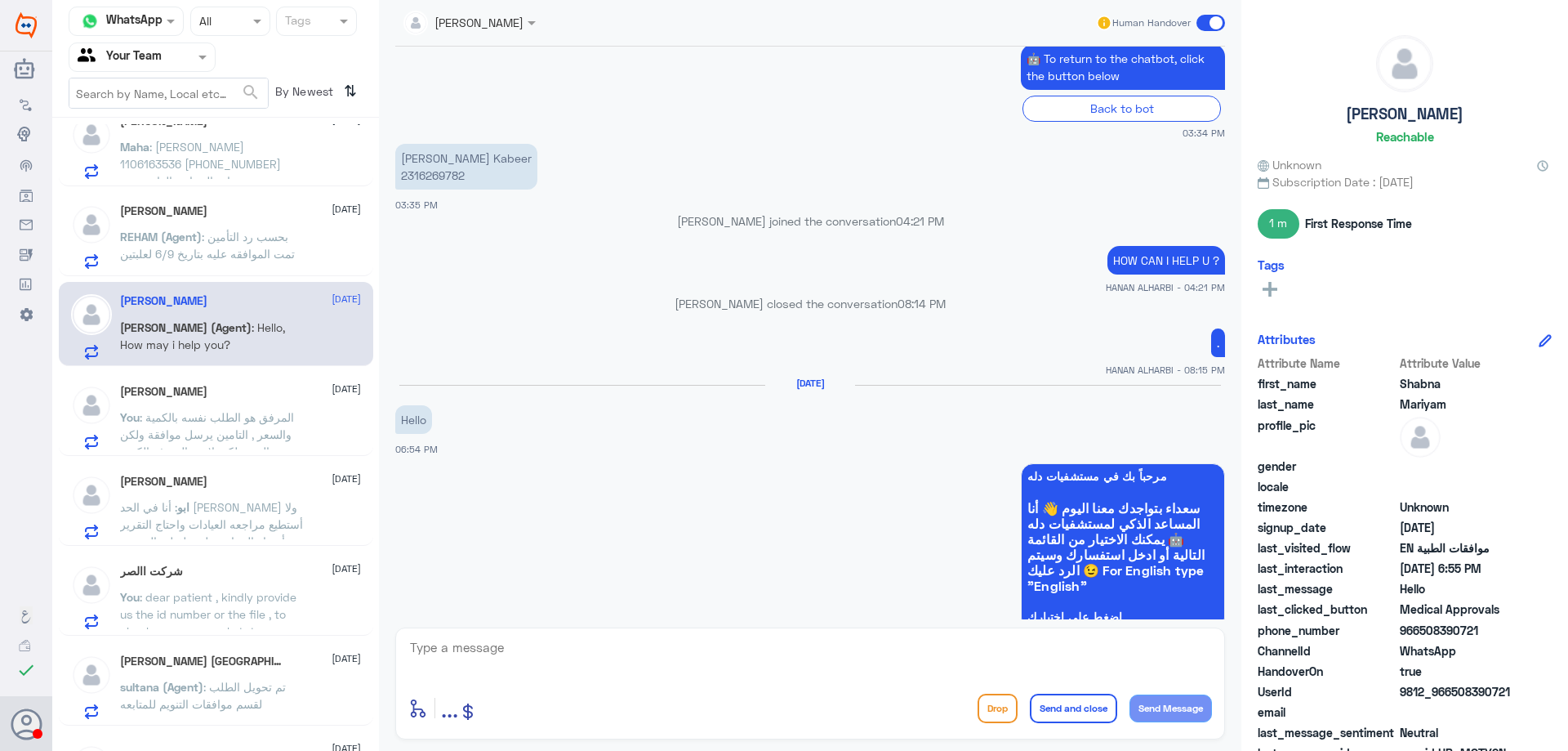
scroll to position [570, 0]
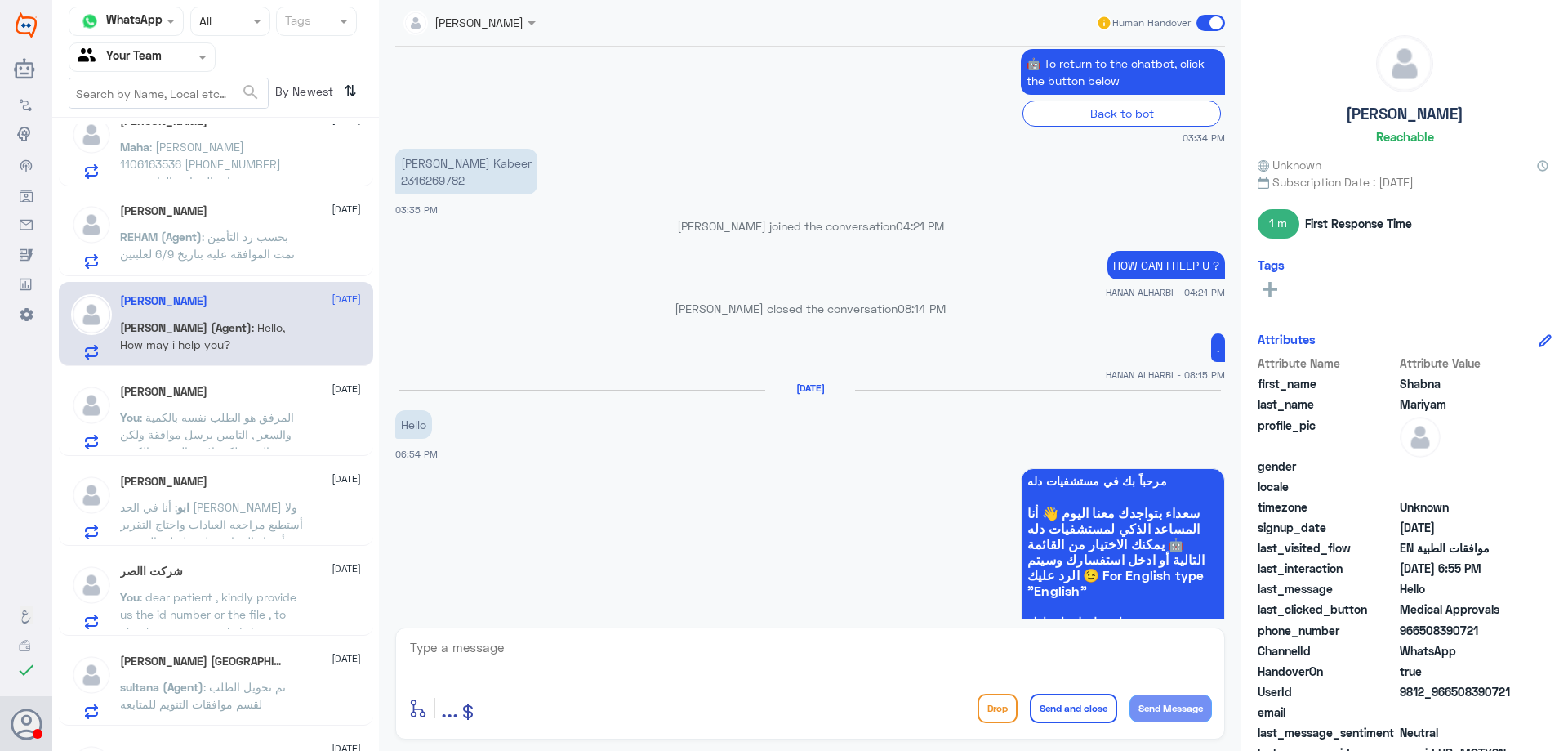
click at [433, 182] on p "Shabna Ahammed Kabeer 2316269782" at bounding box center [466, 172] width 142 height 46
copy p "2316269782"
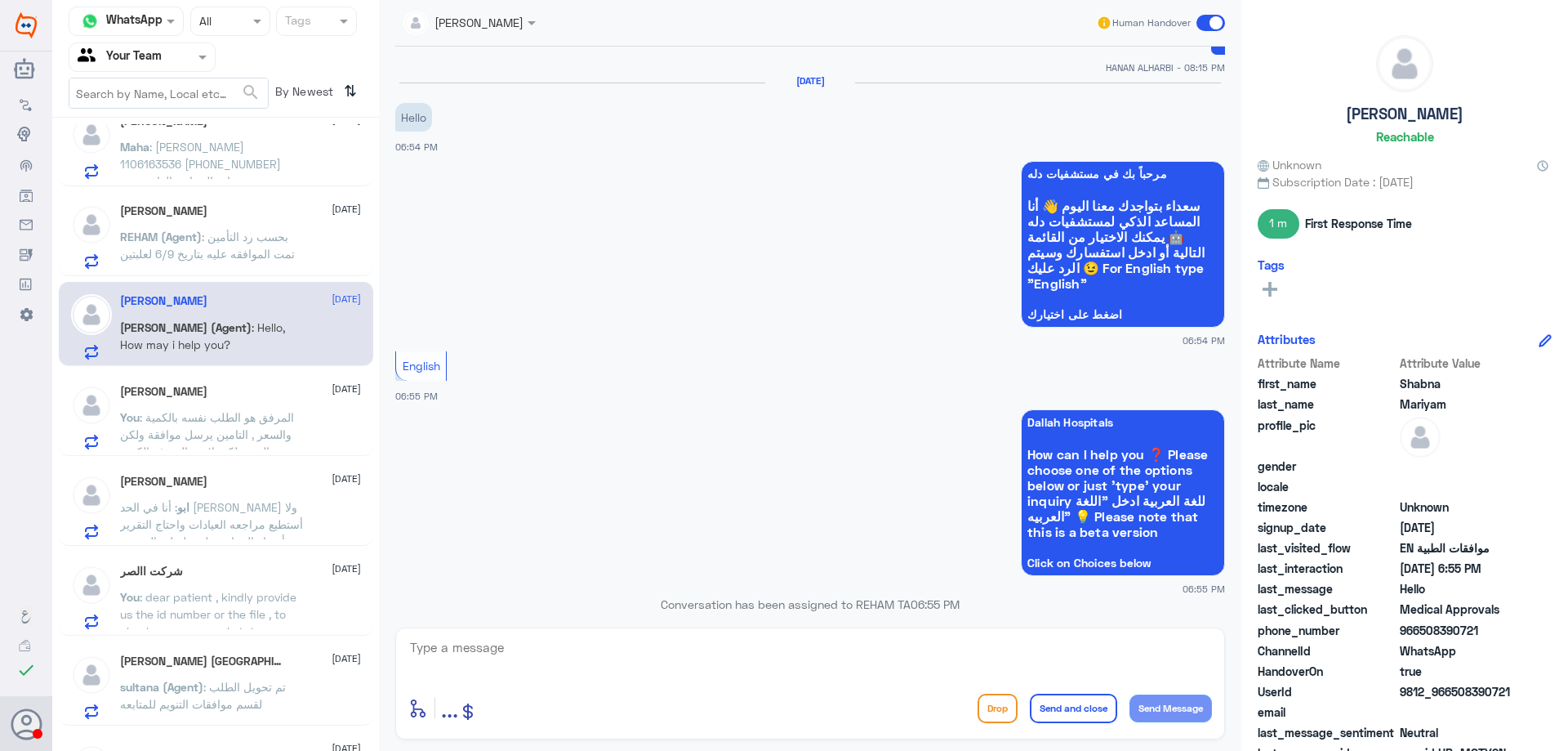
scroll to position [1388, 0]
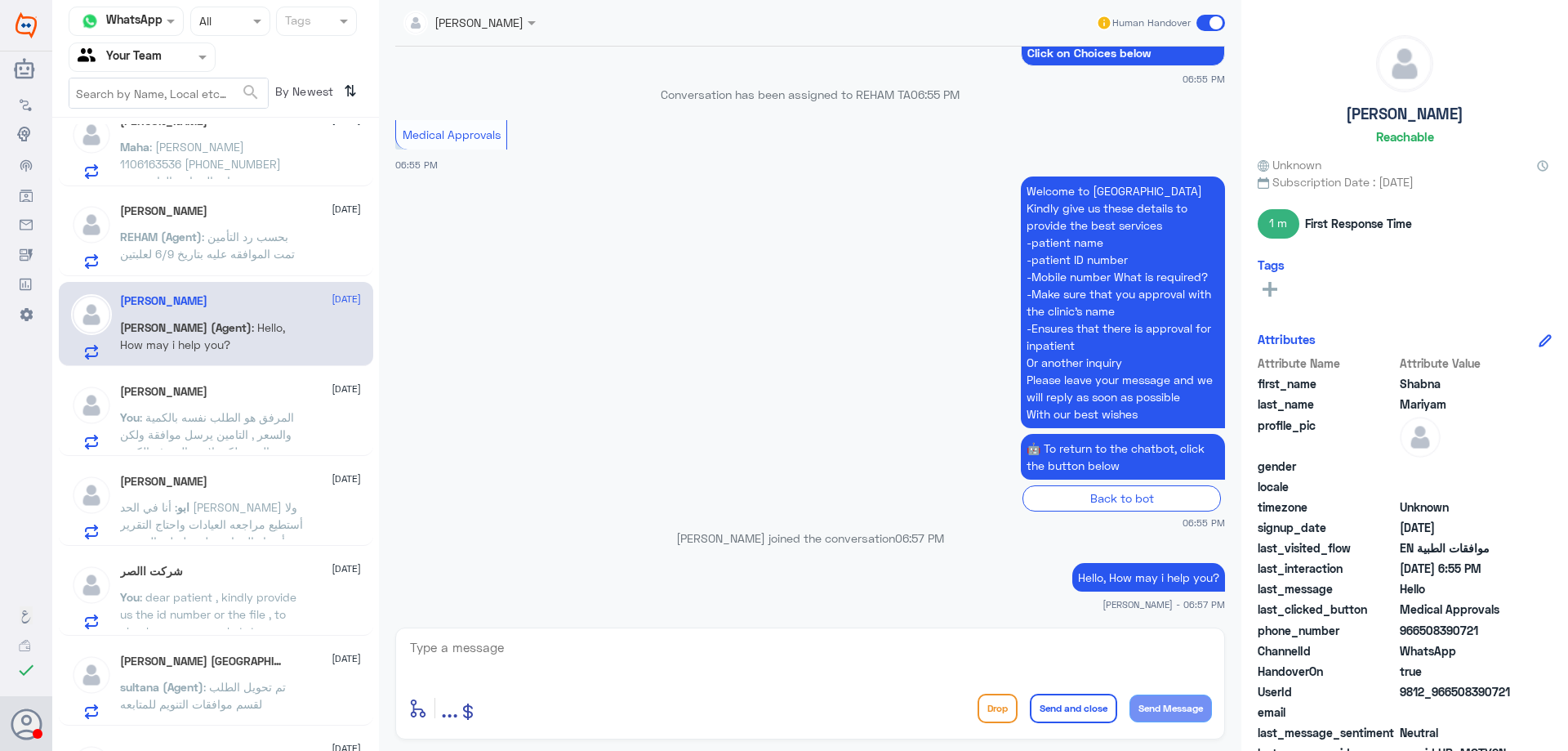
click at [810, 649] on textarea at bounding box center [810, 657] width 803 height 40
click at [822, 658] on textarea "dear patient kindly we need an explanation to help you in approvals ," at bounding box center [810, 657] width 803 height 40
type textarea "dear patient kindly we need an explanation to help you in approvals ,"
click at [1063, 704] on button "Send and close" at bounding box center [1074, 709] width 87 height 30
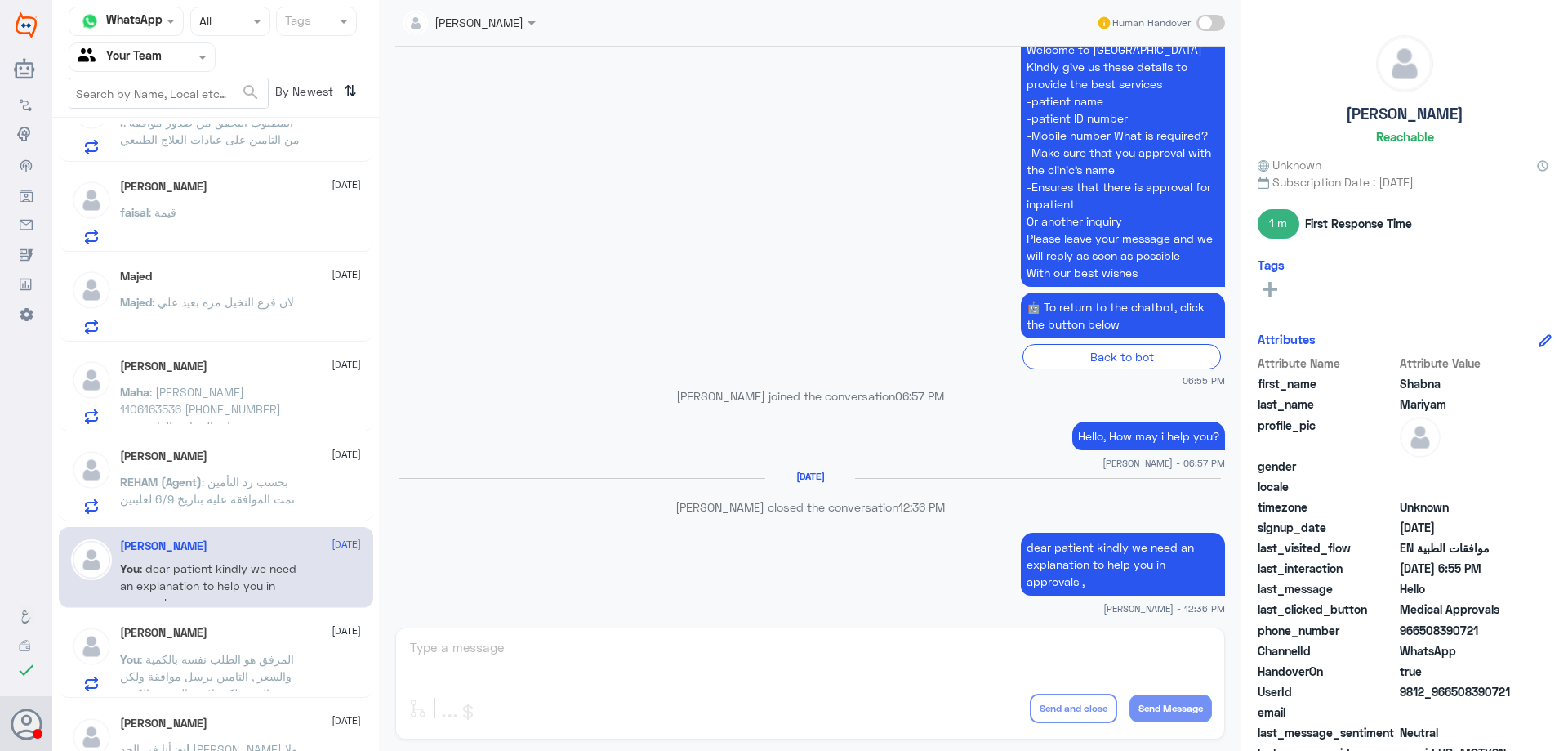
scroll to position [1504, 0]
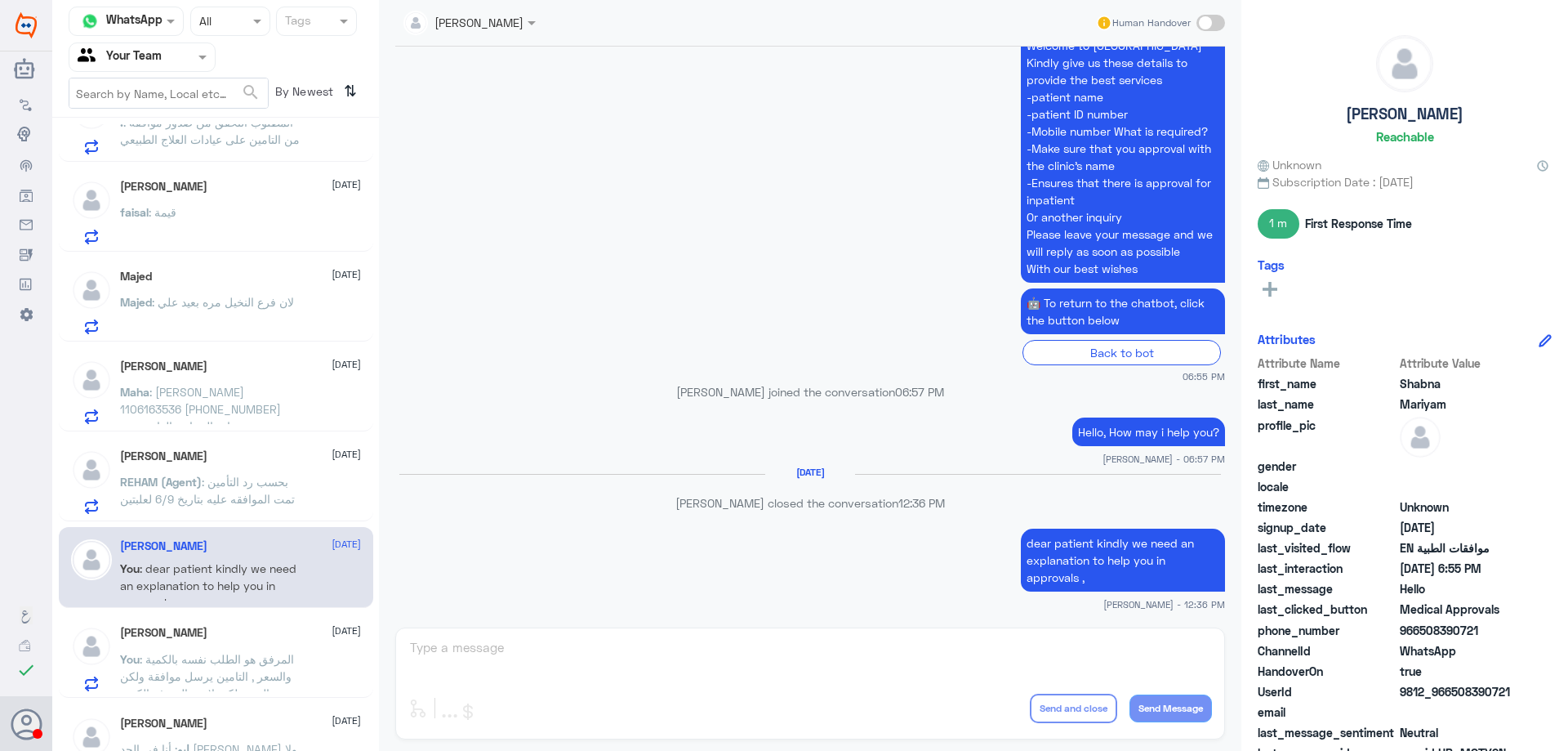
click at [240, 421] on span ": حنين محمد 1106163536 +966 53 007 0570 عيادة الجراحة العامة مع د. فراس الأحمد …" at bounding box center [209, 435] width 177 height 99
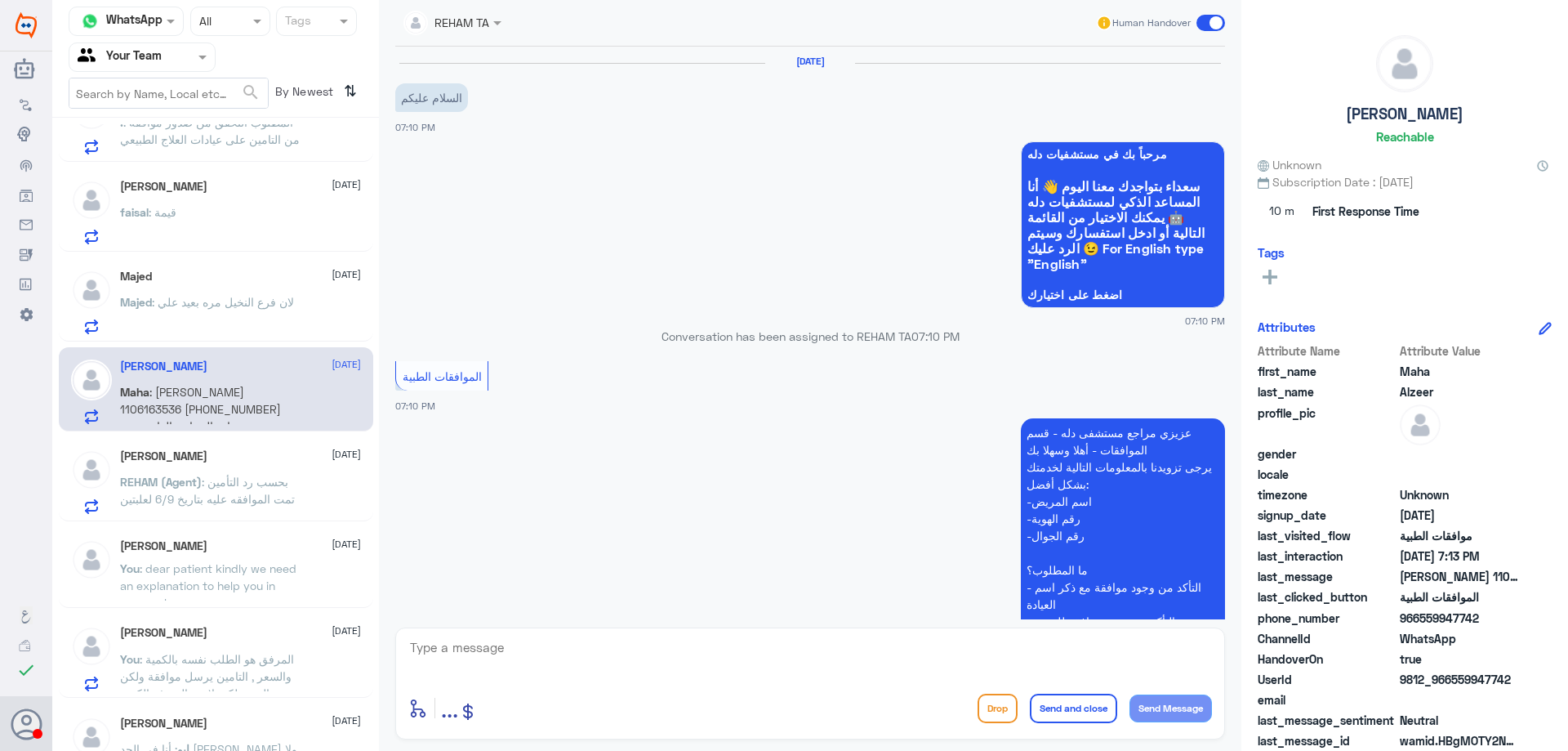
scroll to position [335, 0]
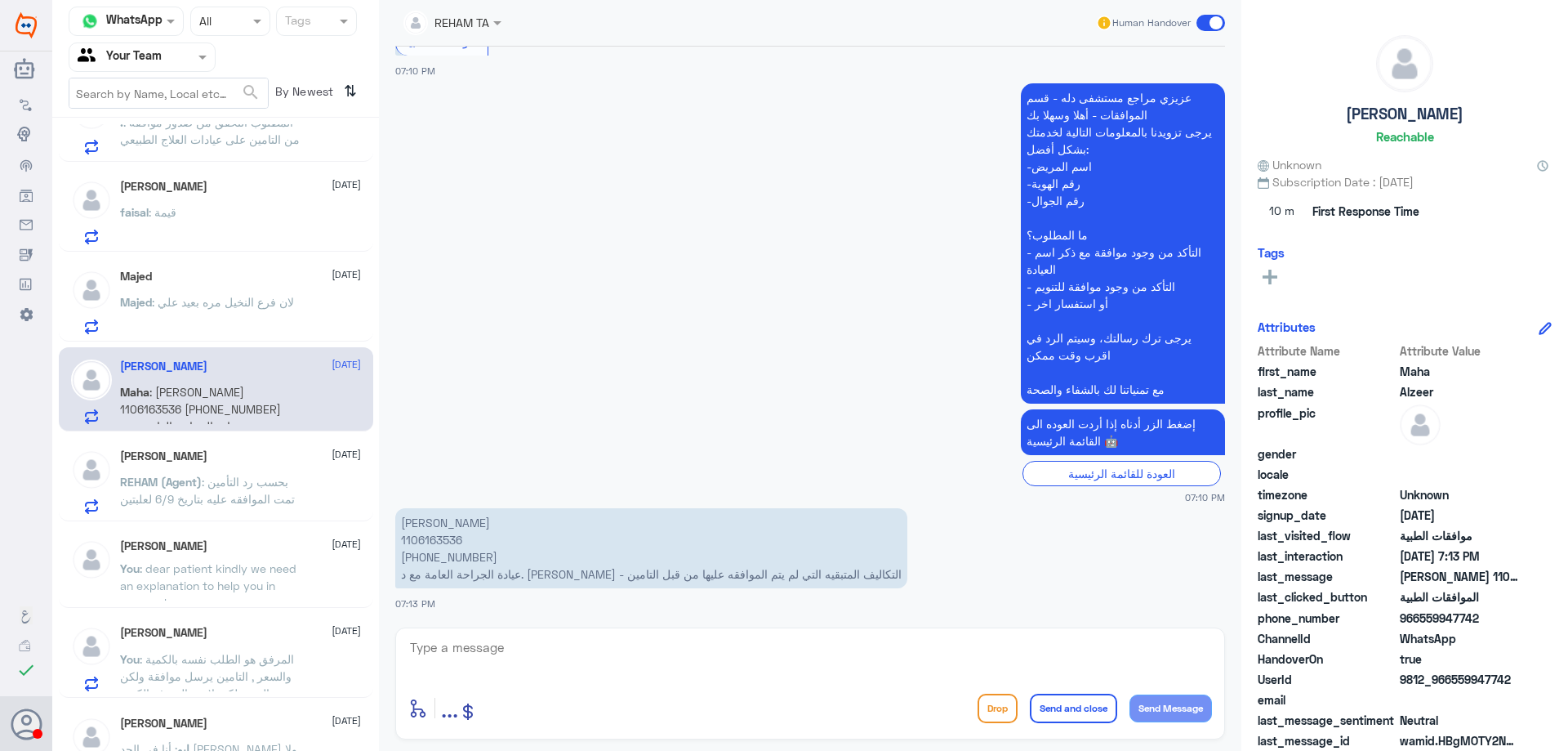
click at [436, 541] on p "حنين محمد 1106163536 +966 53 007 0570 عيادة الجراحة العامة مع د. فراس الأحمد - …" at bounding box center [651, 548] width 512 height 81
copy p "1106163536"
click at [771, 657] on textarea at bounding box center [810, 657] width 803 height 40
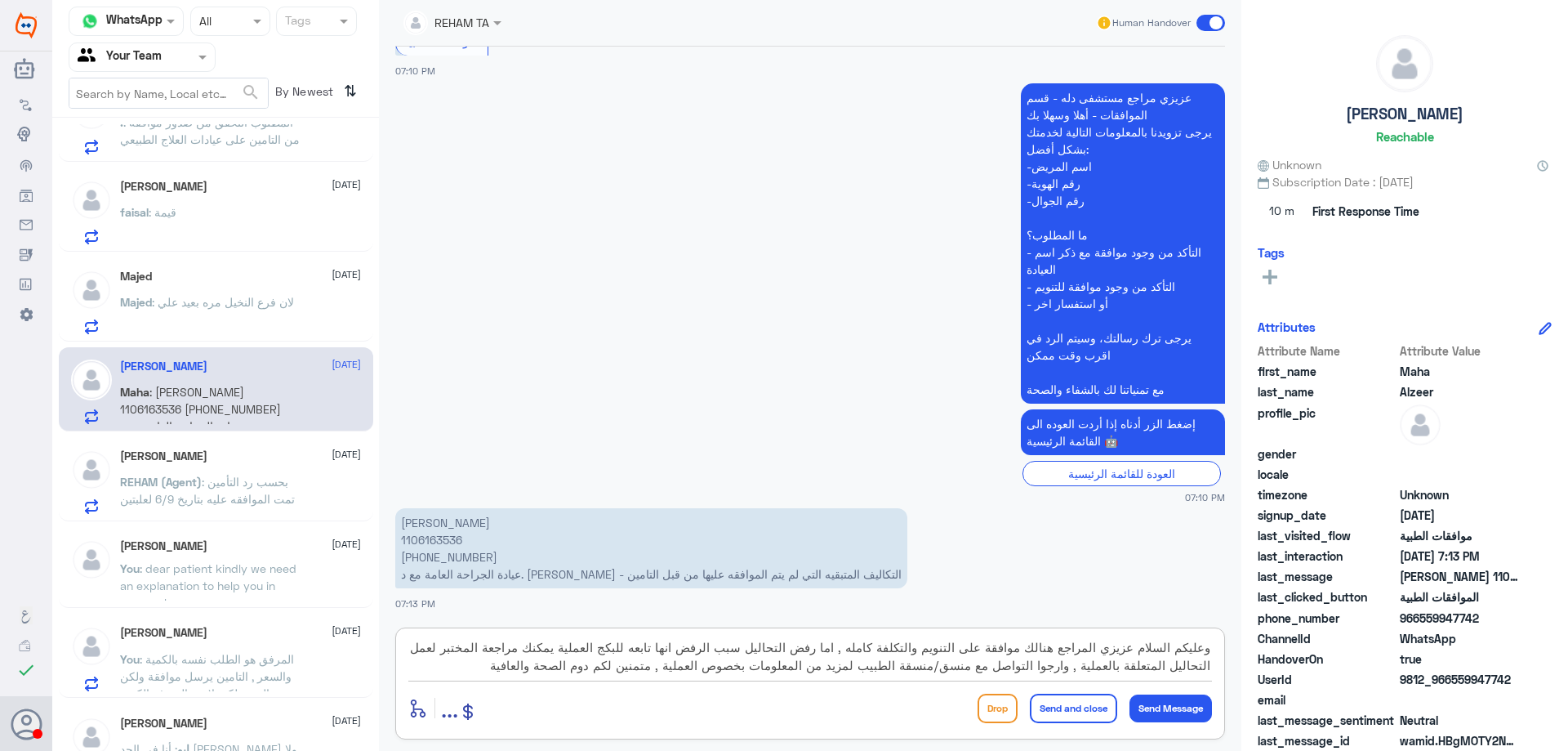
type textarea "وعليكم السلام عزيزي المراجع هنالك موافقة على التنويم والتكلفة كامله , اما رفض ا…"
drag, startPoint x: 1078, startPoint y: 708, endPoint x: 1049, endPoint y: 683, distance: 38.3
click at [1077, 708] on button "Send and close" at bounding box center [1074, 709] width 87 height 30
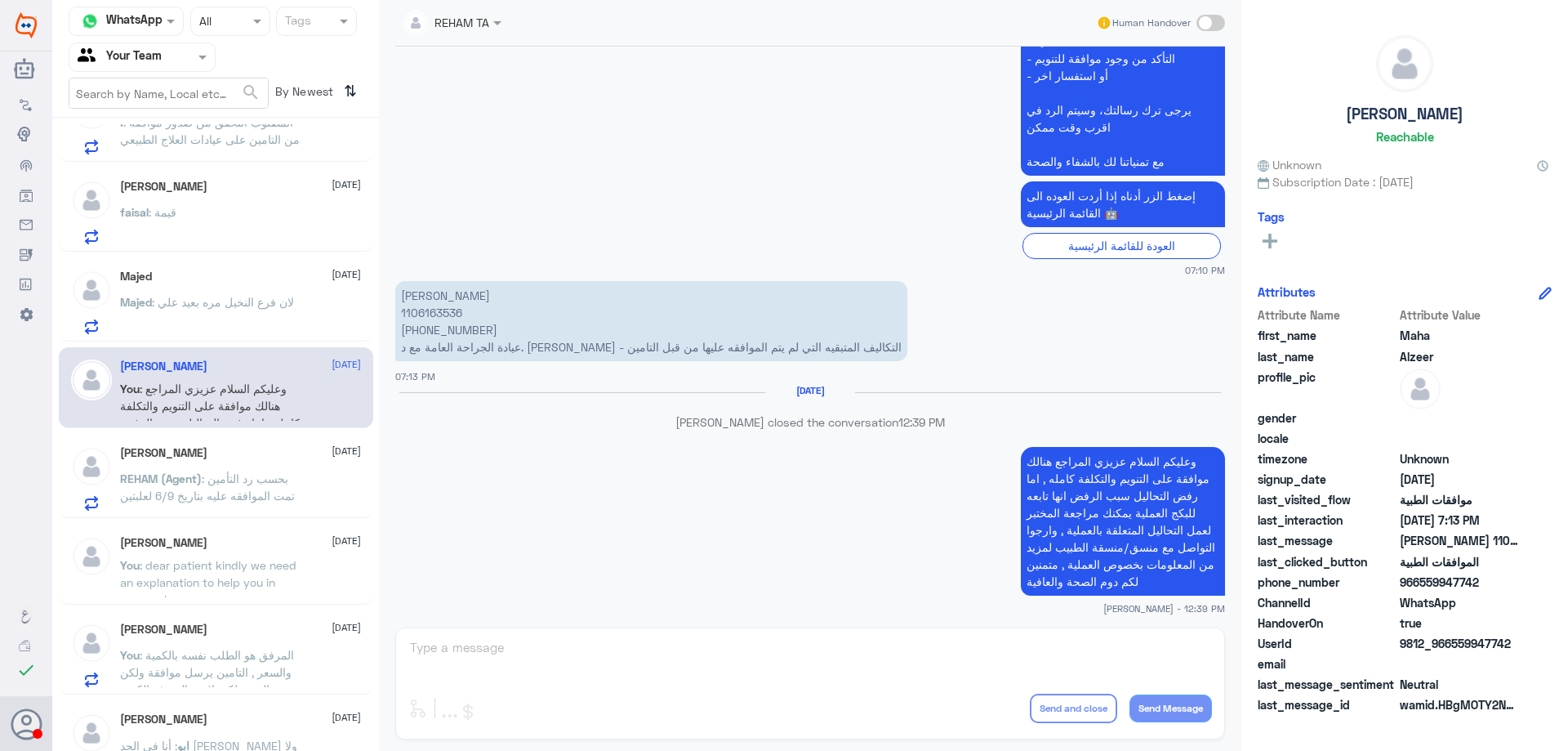
scroll to position [537, 0]
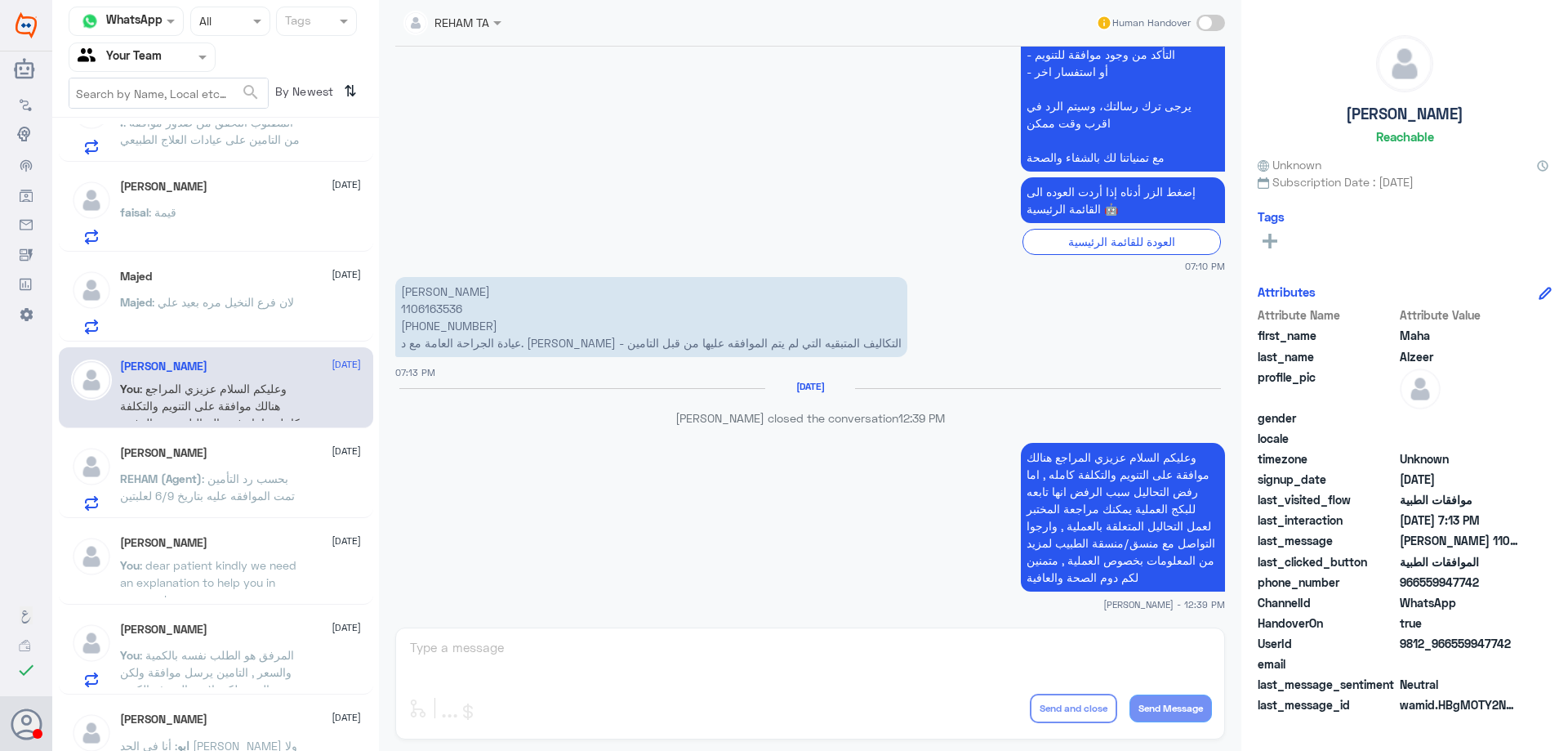
click at [209, 323] on p "Majed : لان فرع النخيل مره بعيد علي" at bounding box center [207, 313] width 174 height 41
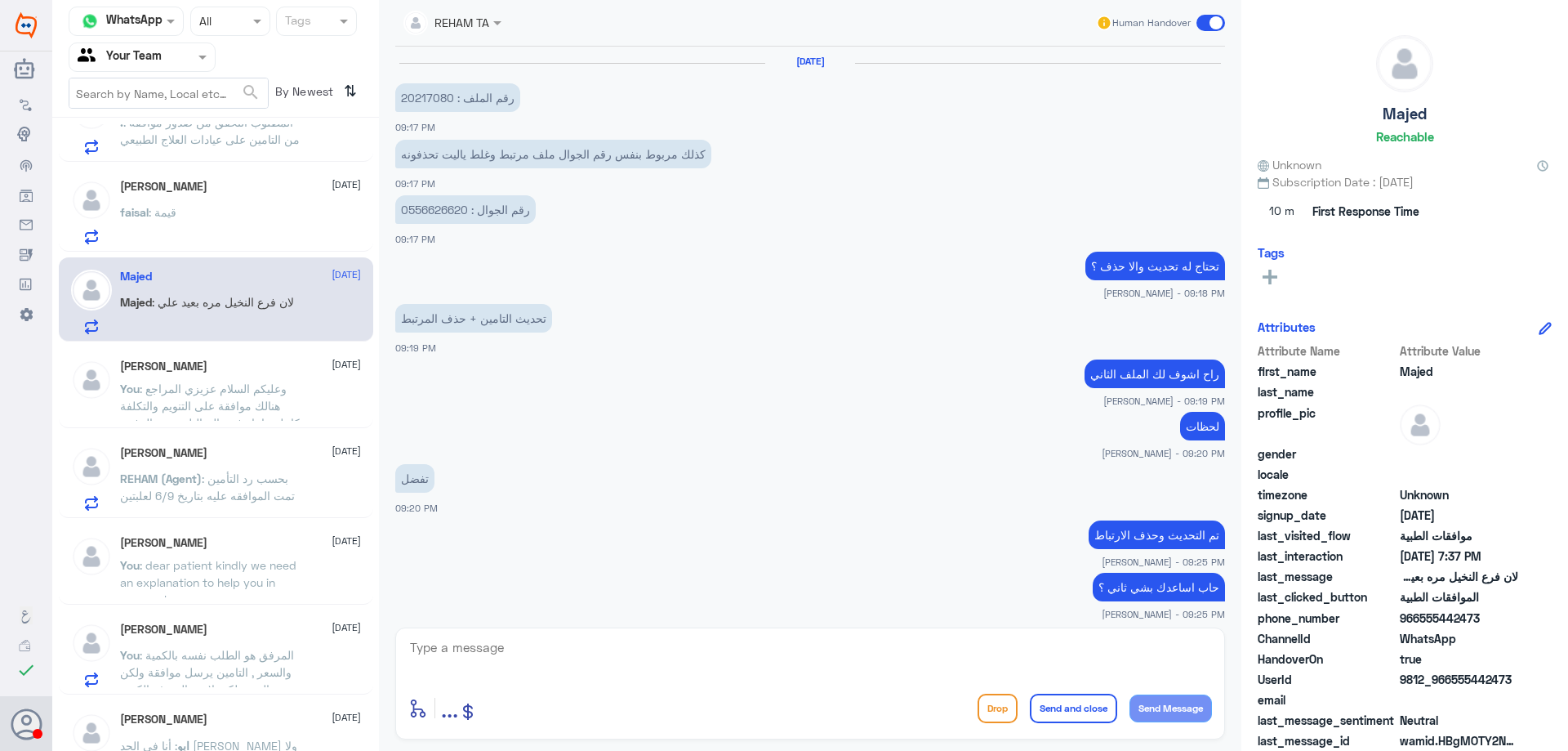
scroll to position [1219, 0]
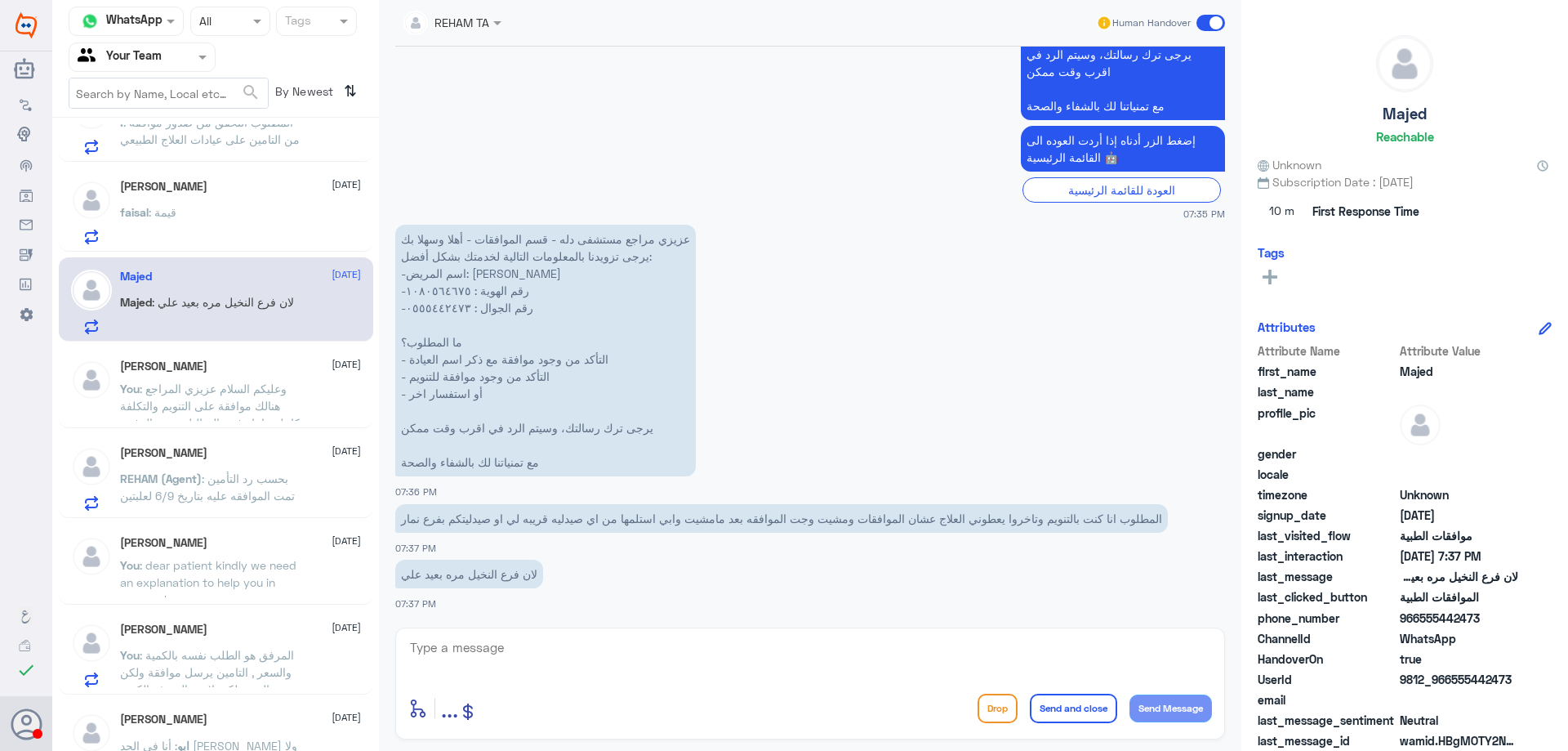
click at [226, 185] on div "faisal abdullah 8 October" at bounding box center [241, 187] width 241 height 14
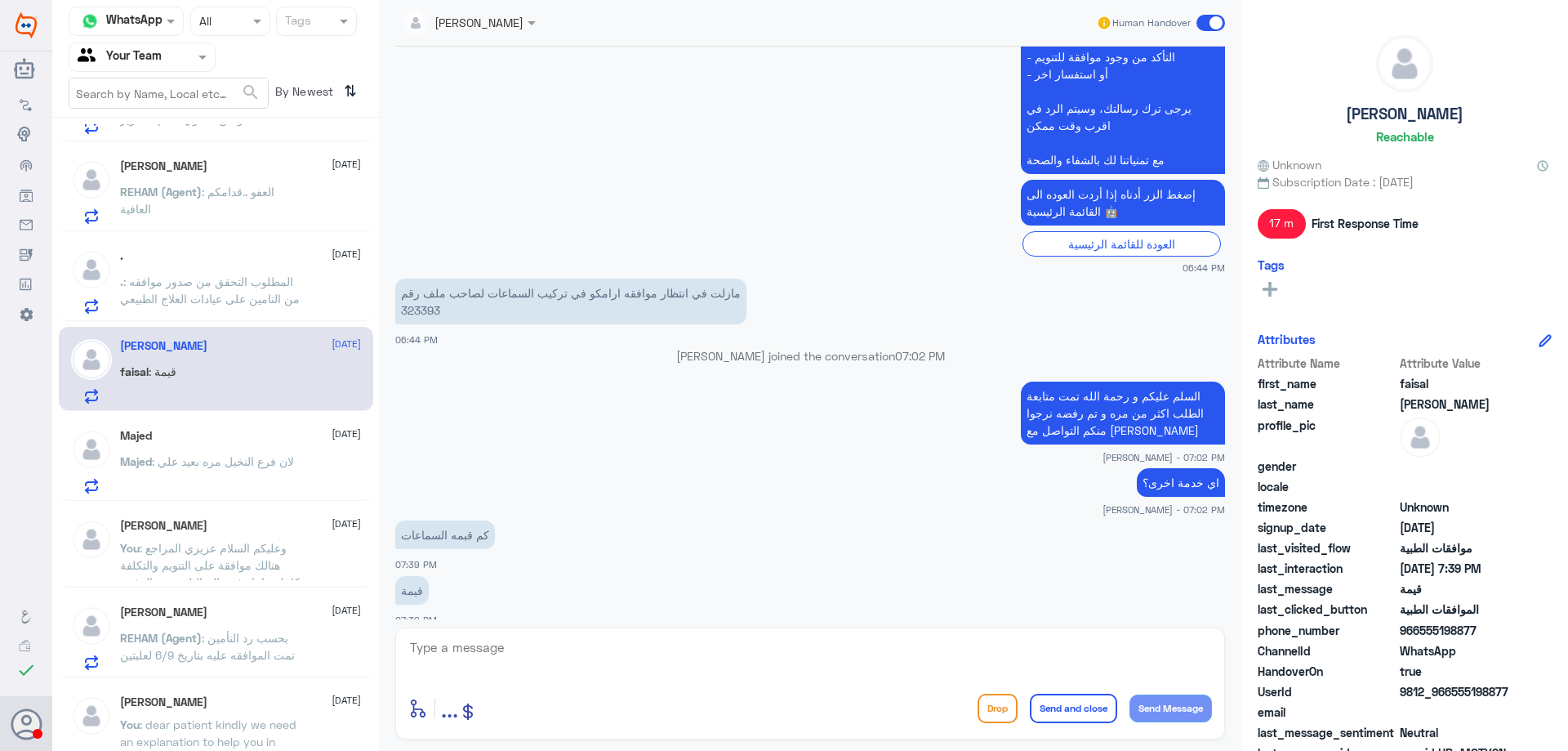
scroll to position [2226, 0]
click at [421, 296] on p "مازلت في انتظار موافقه ارامكو في تركيب السماعات لصاحب ملف رقم 323393" at bounding box center [571, 301] width 351 height 46
copy p "323393"
click at [618, 659] on textarea at bounding box center [810, 657] width 803 height 40
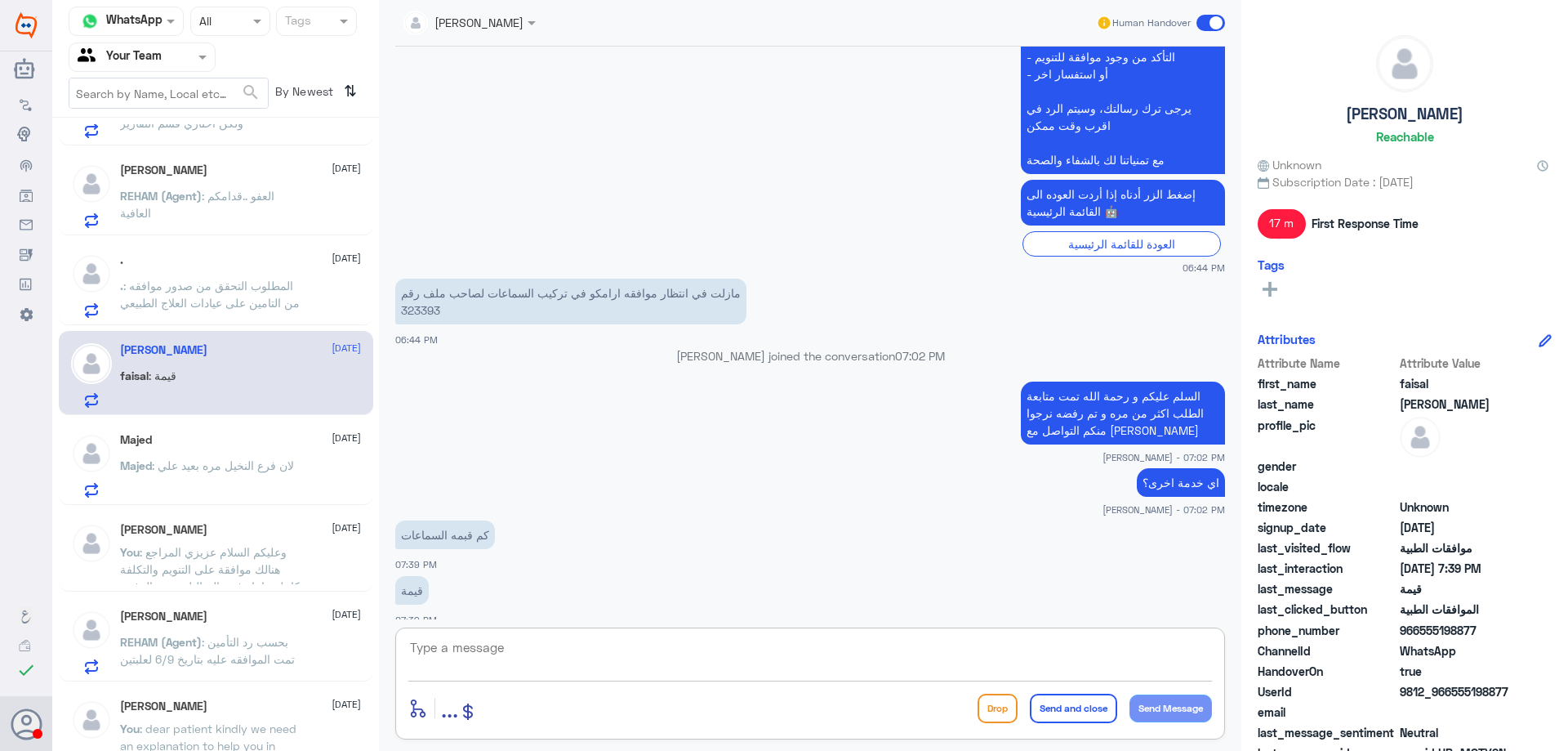
click at [621, 653] on textarea at bounding box center [810, 657] width 803 height 40
type textarea "ا"
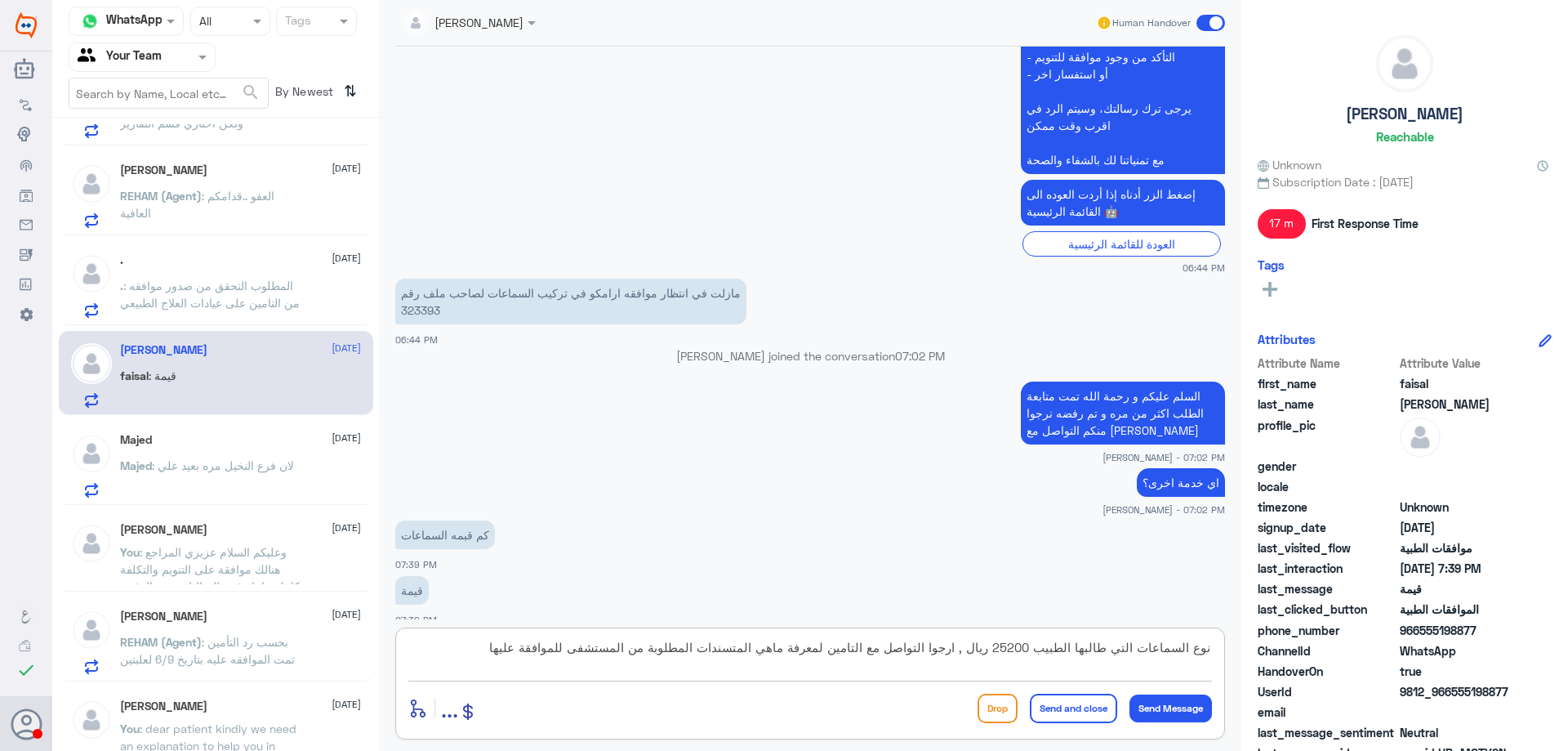
type textarea "نوع السماعات التي طالبها الطبيب 25200 ريال , ارجوا التواصل مع التامين لمعرفة ما…"
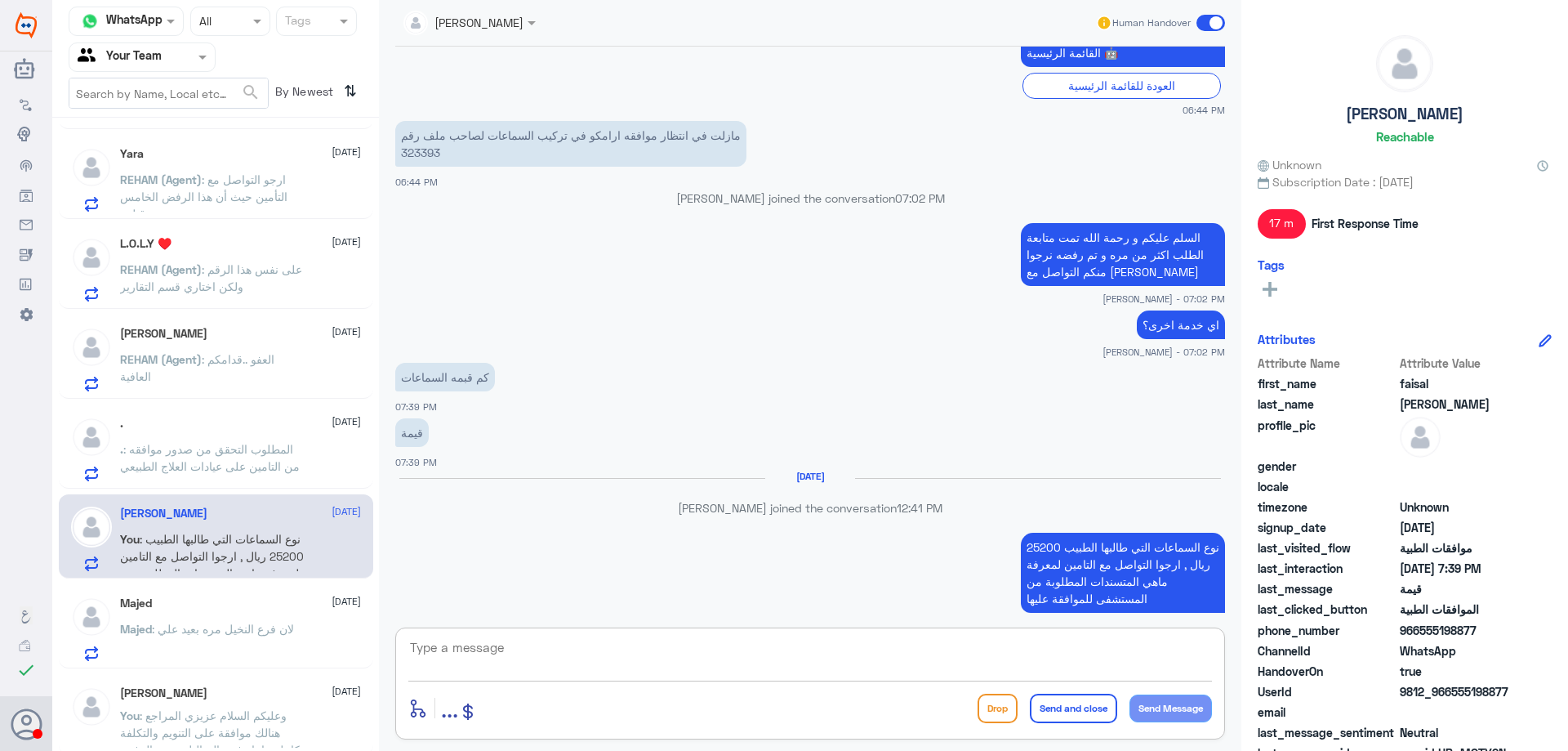
scroll to position [1147, 0]
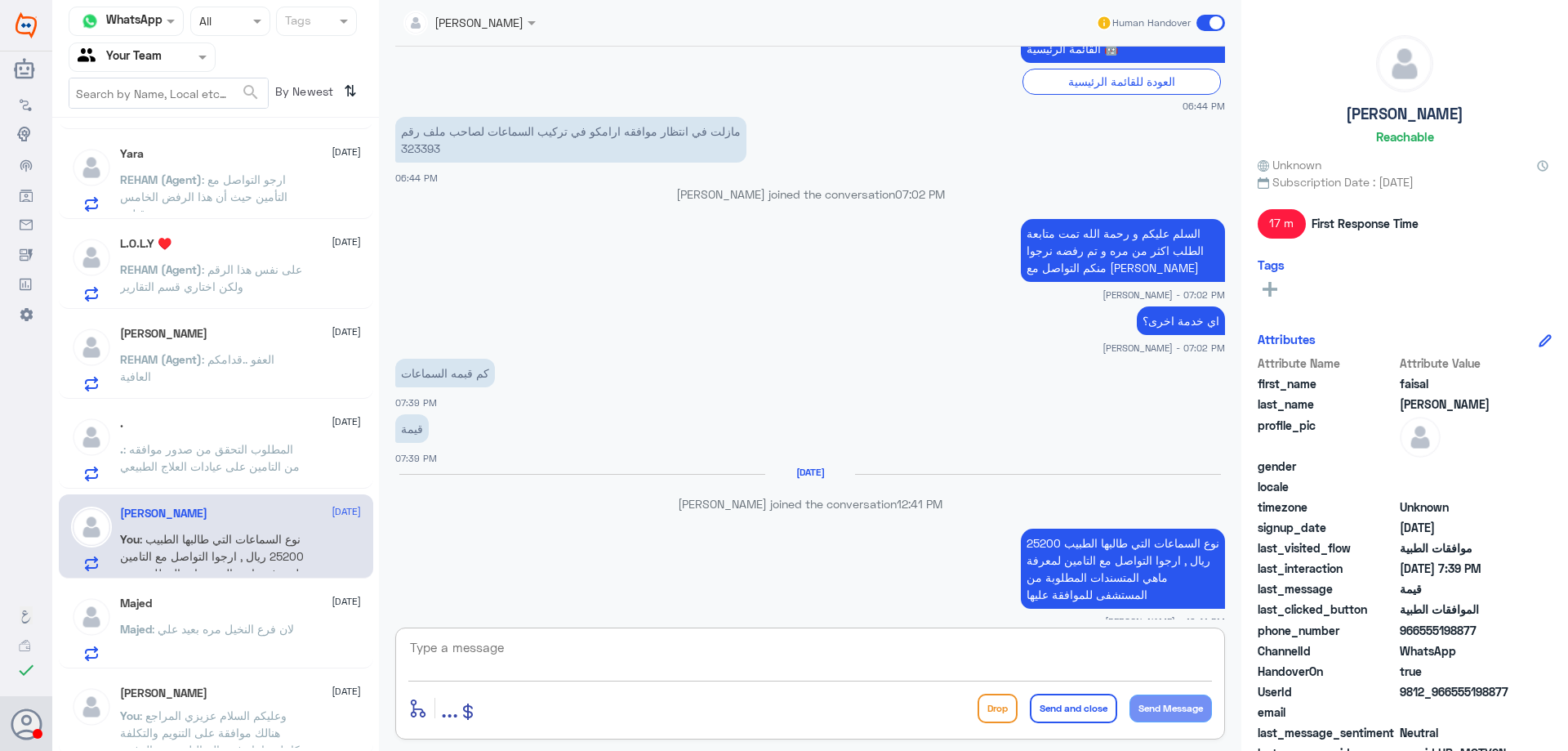
click at [304, 483] on div ". 8 October . : المطلوب التحقق من صدور موافقه من التامين على عيادات العلاج الطب…" at bounding box center [216, 447] width 314 height 85
click at [307, 456] on div ". : المطلوب التحقق من صدور موافقه من التامين على عيادات العلاج الطبيعي" at bounding box center [241, 463] width 241 height 37
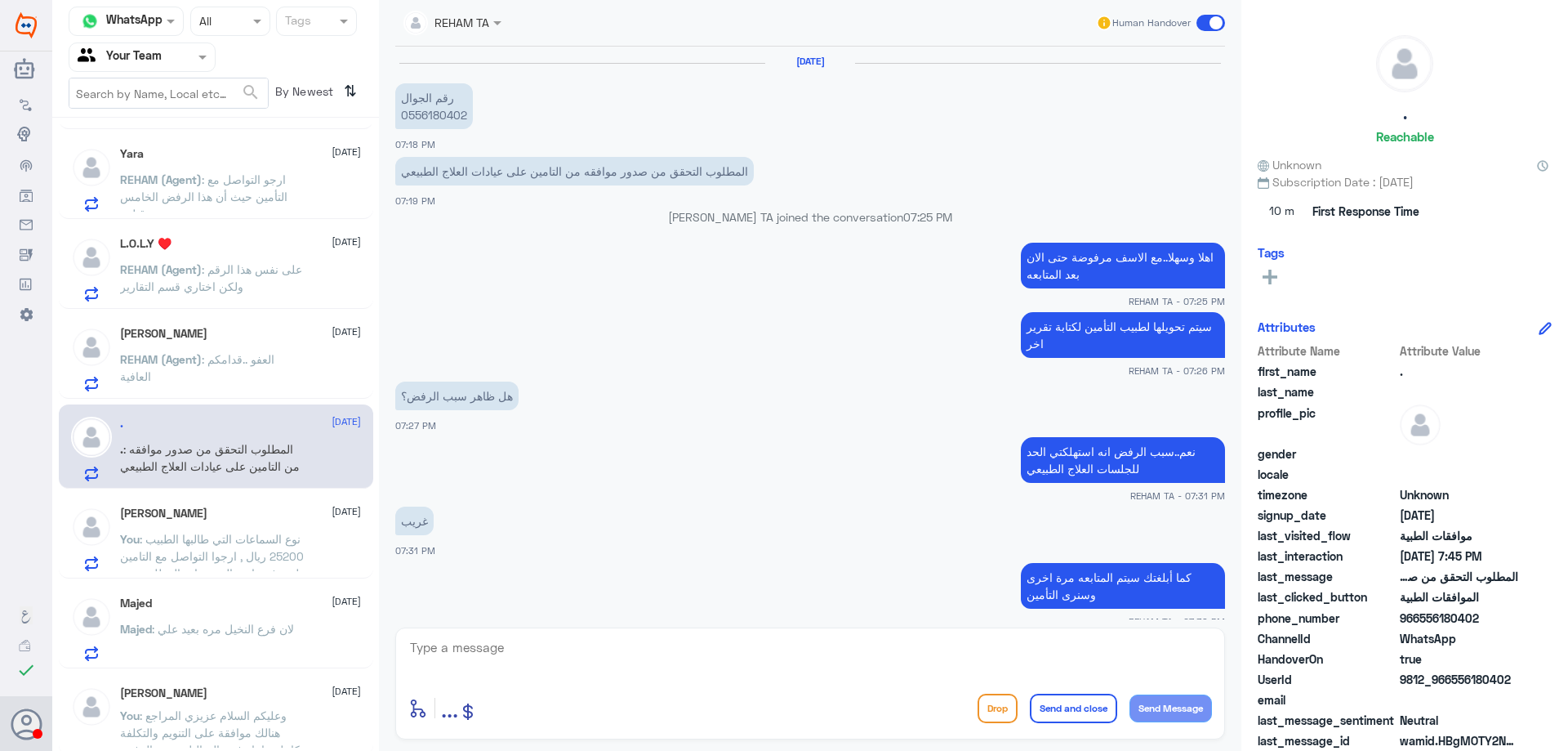
scroll to position [1093, 0]
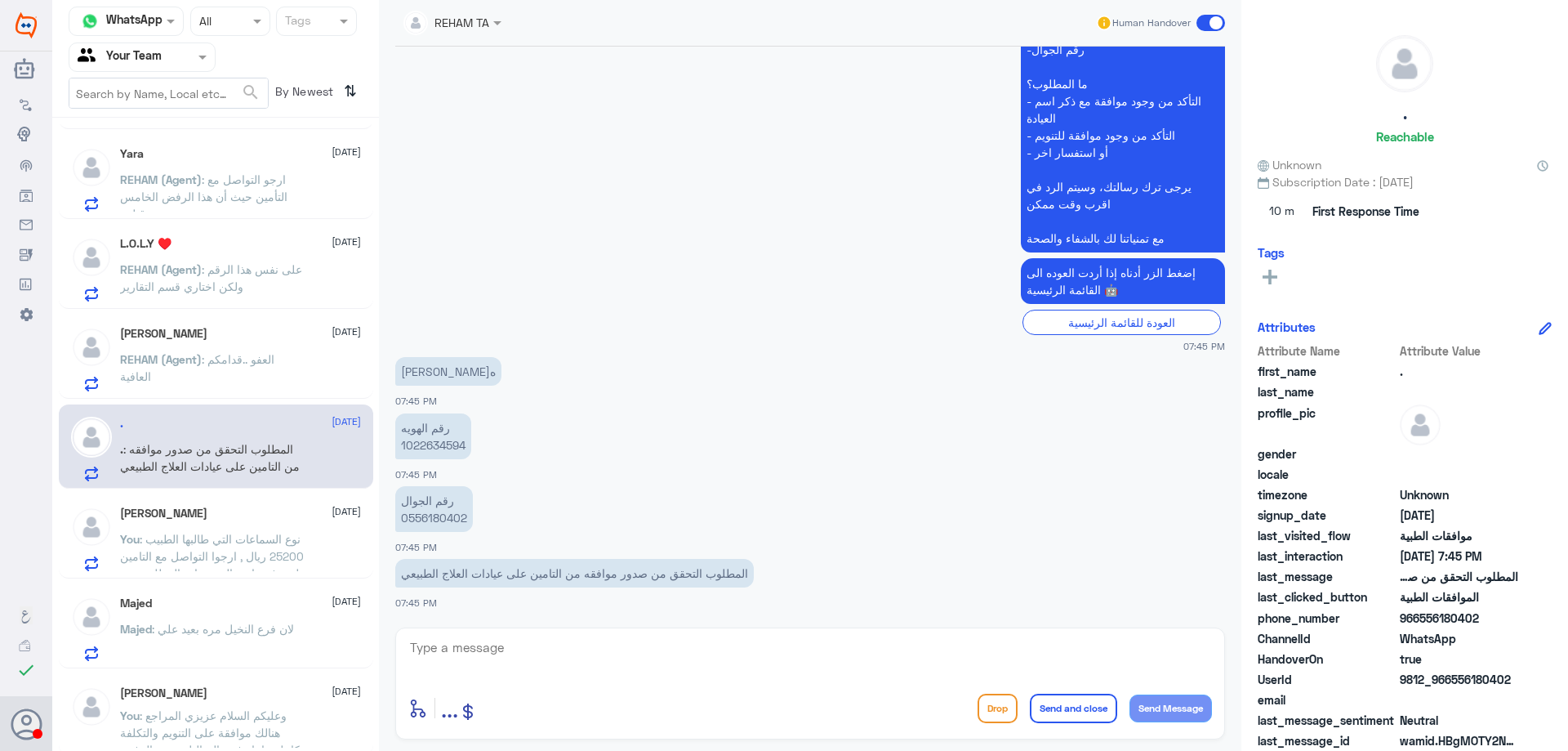
click at [434, 450] on p "رقم الهويه 1022634594" at bounding box center [434, 437] width 76 height 46
copy p "1022634594"
click at [664, 687] on div "enter flow name ... Drop Send and close Send Message" at bounding box center [810, 683] width 830 height 112
click at [654, 665] on textarea at bounding box center [810, 657] width 803 height 40
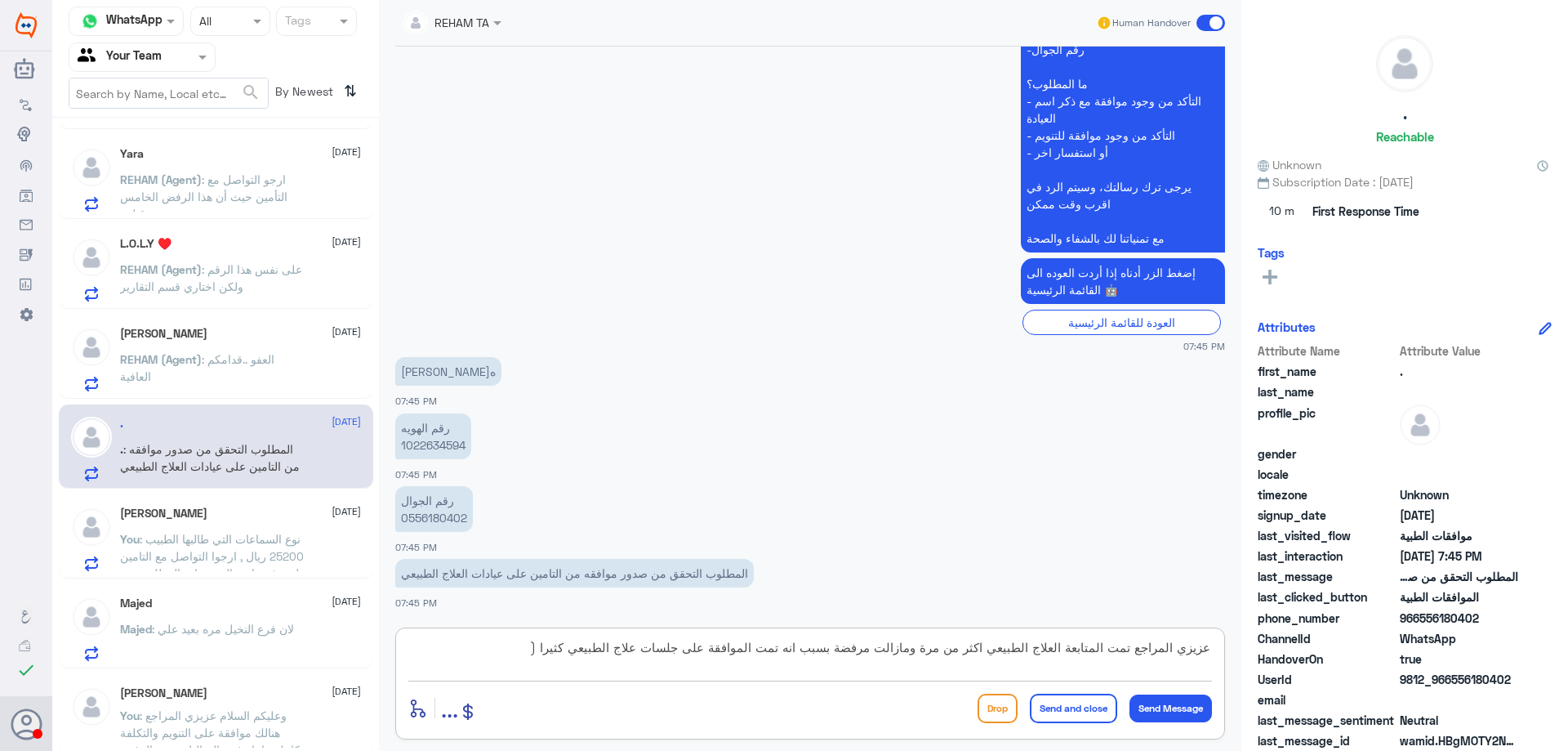
paste textarea "1)Multiple physiotherapy sessions have already been approved."
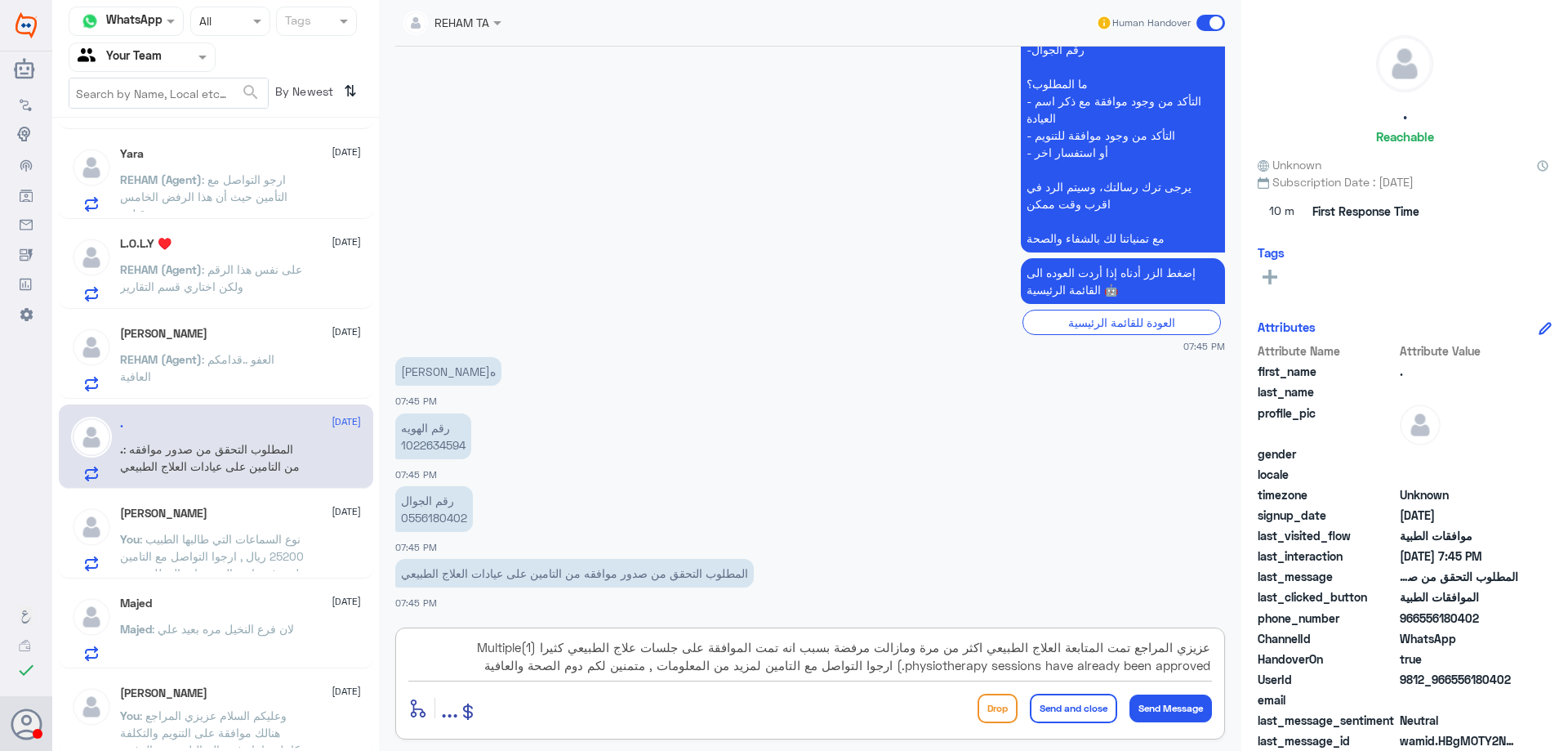
type textarea "عزيزي المراجع تمت المتابعة العلاج الطبيعي اكثر من مرة ومازالت مرفضة بسبب انه تم…"
drag, startPoint x: 1059, startPoint y: 712, endPoint x: 1047, endPoint y: 703, distance: 15.0
click at [1060, 712] on button "Send and close" at bounding box center [1074, 709] width 87 height 30
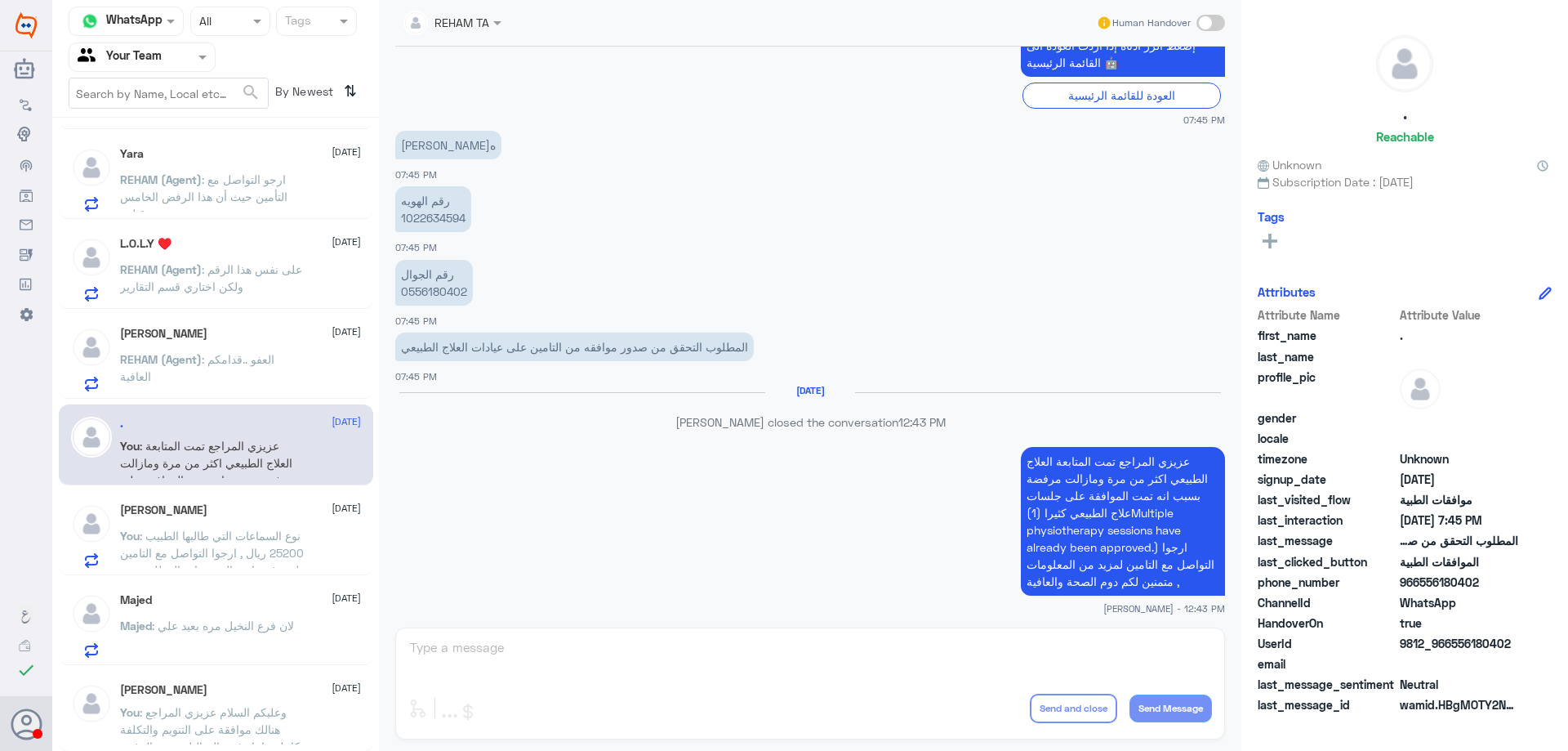
scroll to position [1294, 0]
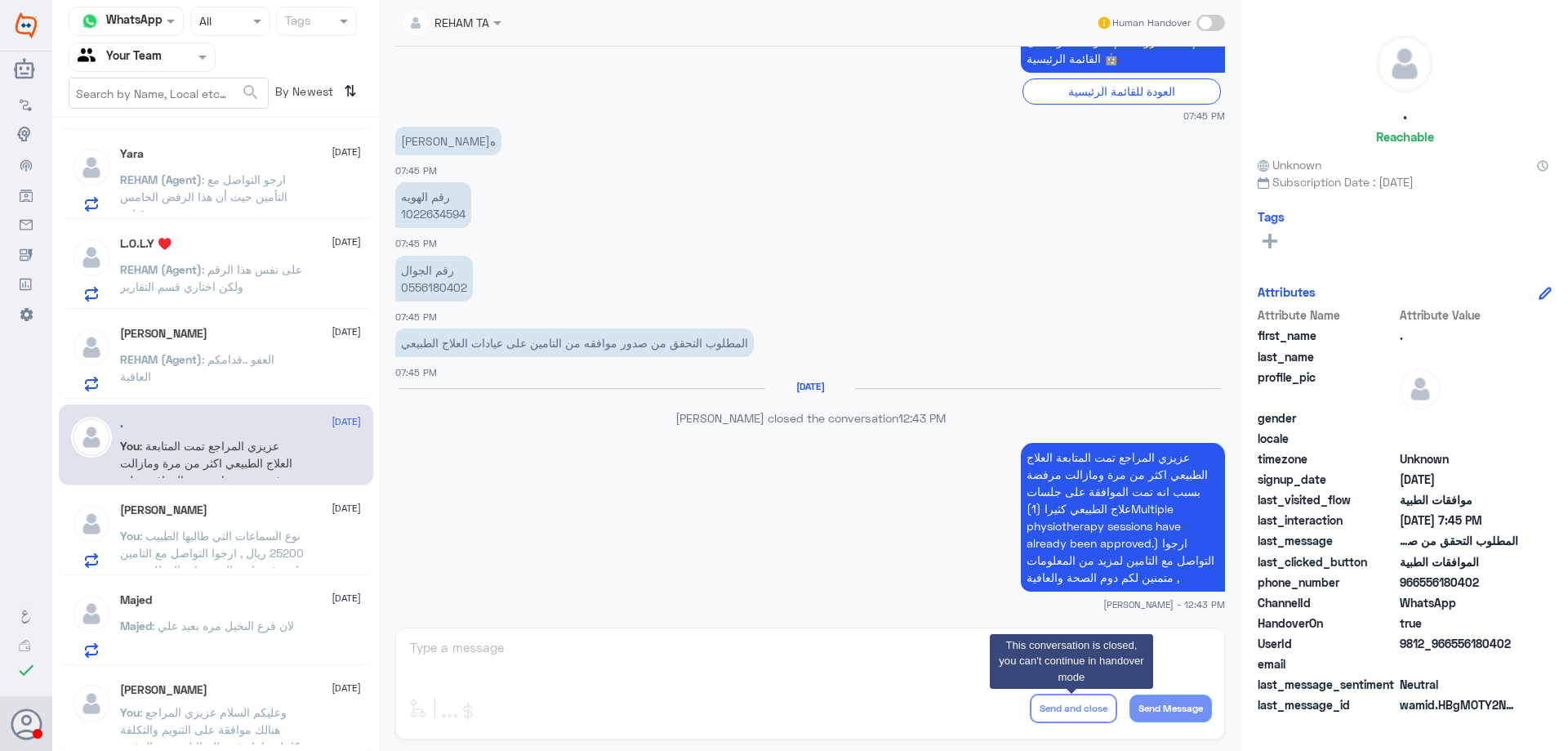
click at [253, 366] on span ": العفو ..قدامكم العافية" at bounding box center [197, 367] width 154 height 31
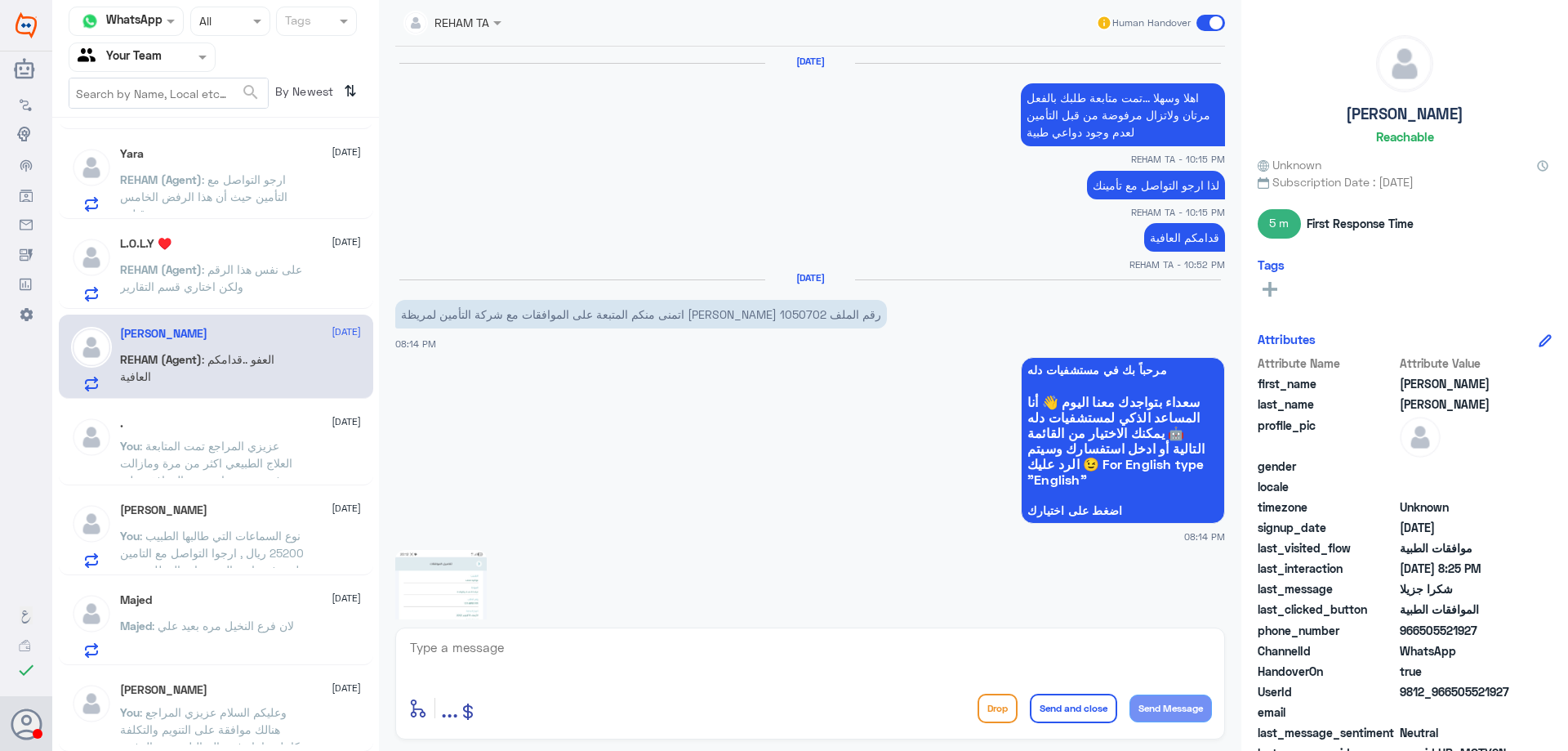
scroll to position [1424, 0]
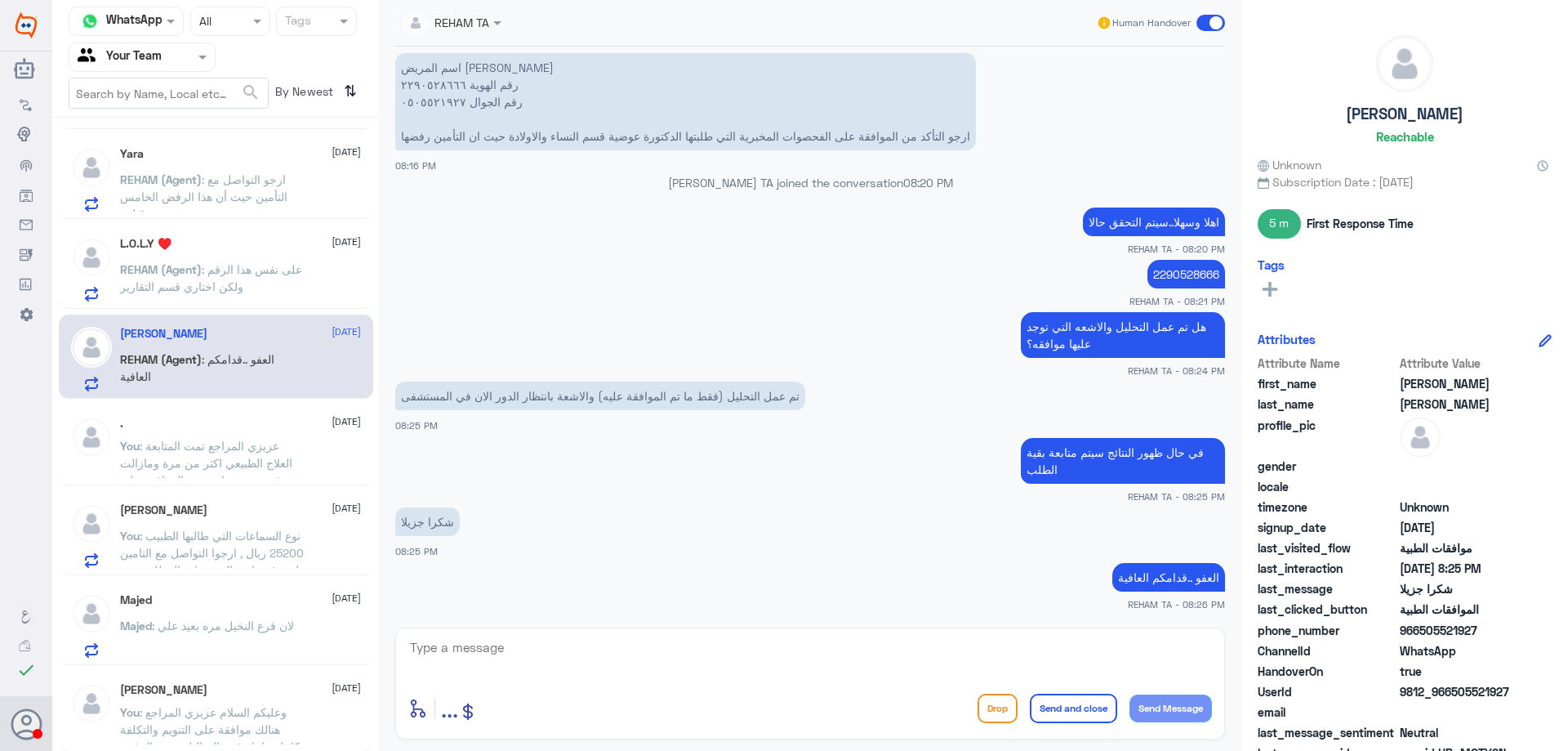
click at [189, 289] on span ": على نفس هذا الرقم ولكن اختاري قسم التقارير" at bounding box center [211, 278] width 182 height 31
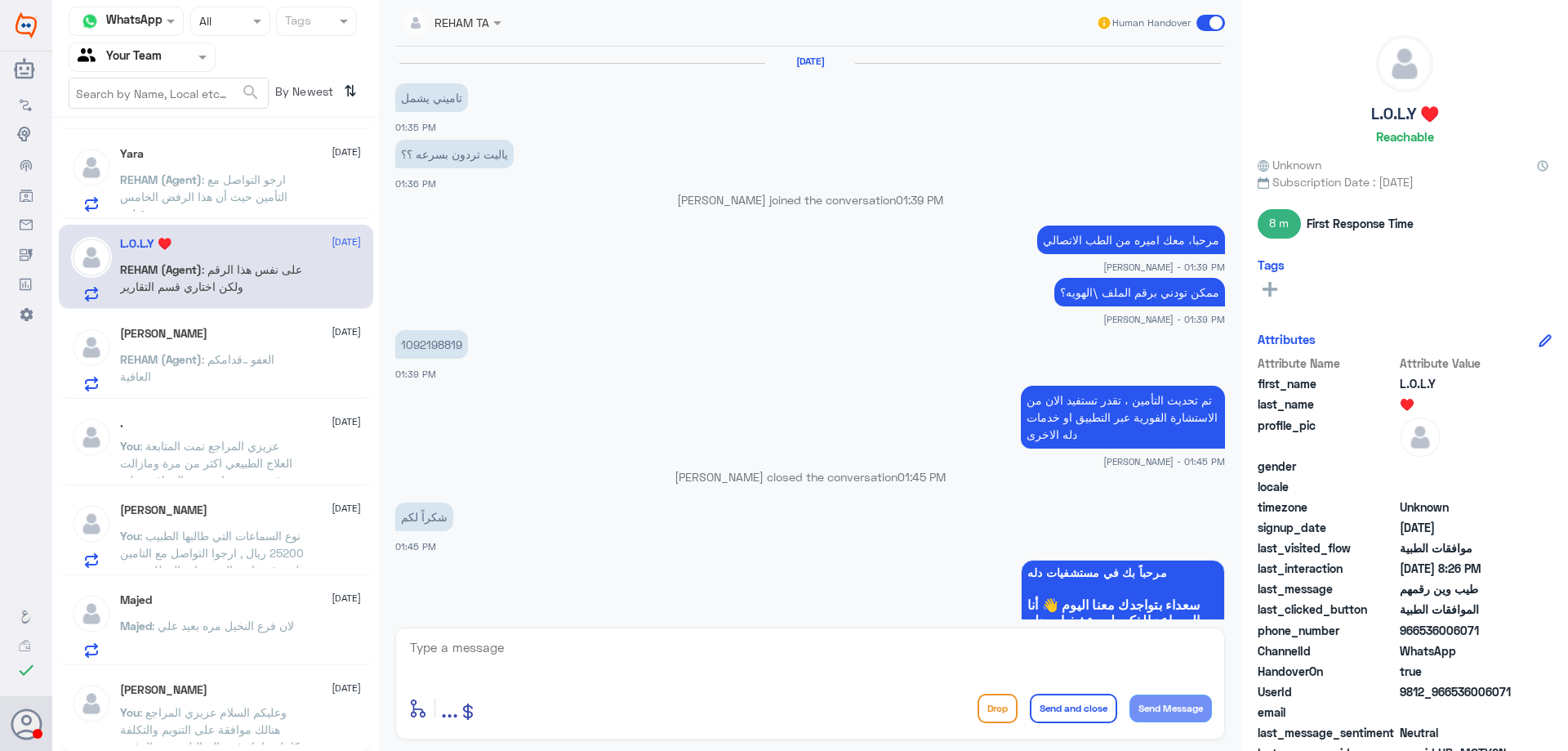
scroll to position [997, 0]
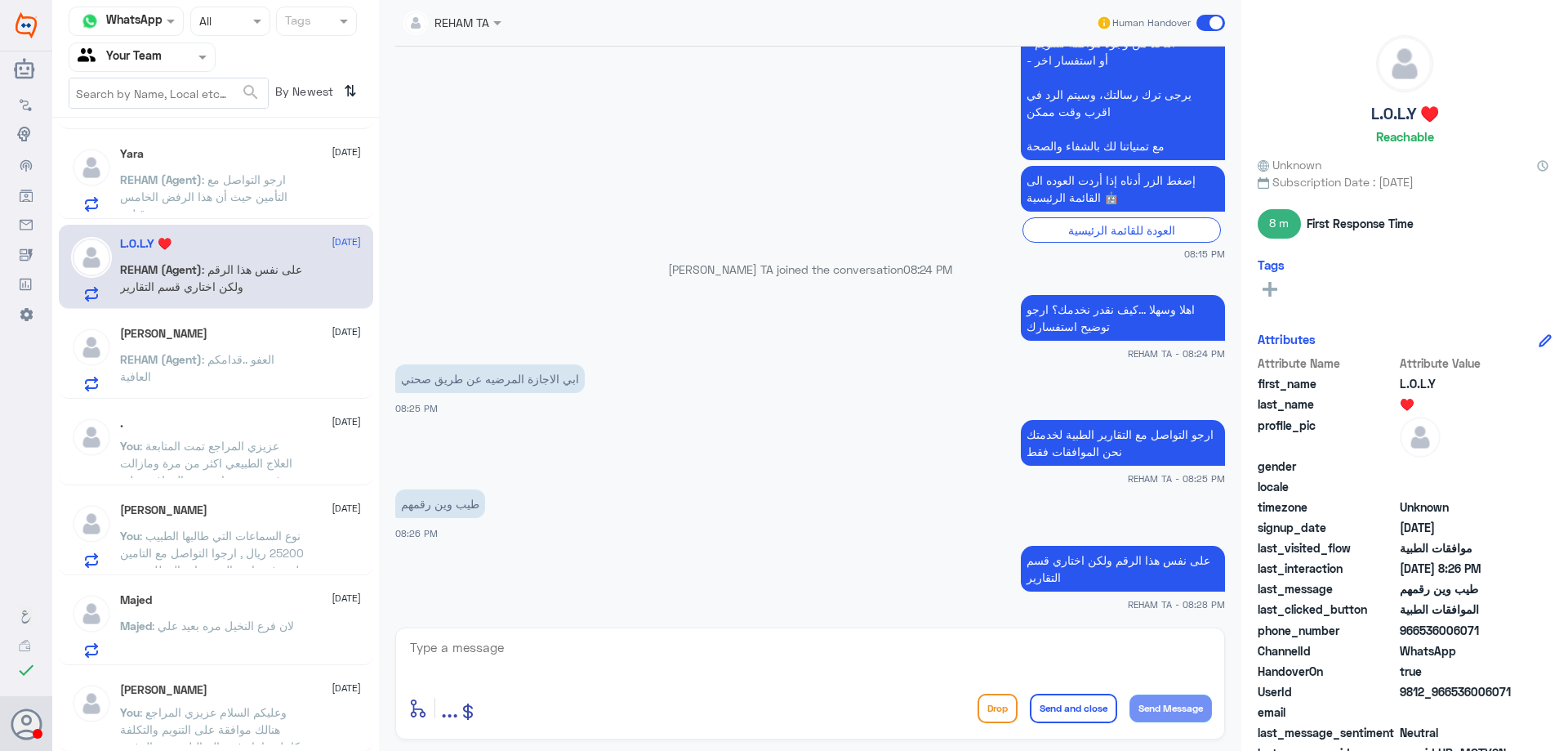
drag, startPoint x: 1001, startPoint y: 717, endPoint x: 926, endPoint y: 691, distance: 79.4
click at [1001, 716] on button "Drop" at bounding box center [997, 709] width 40 height 30
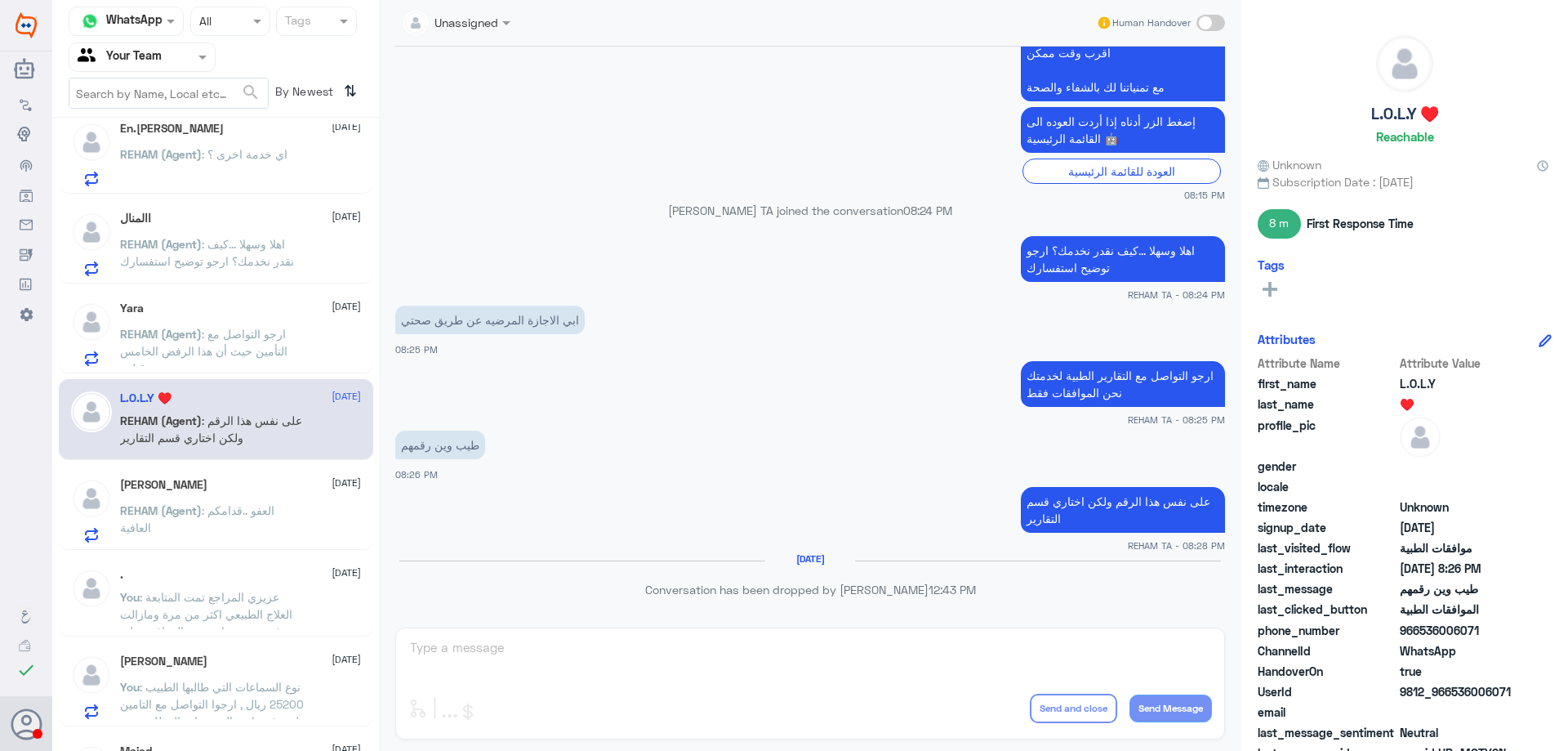
scroll to position [1899, 0]
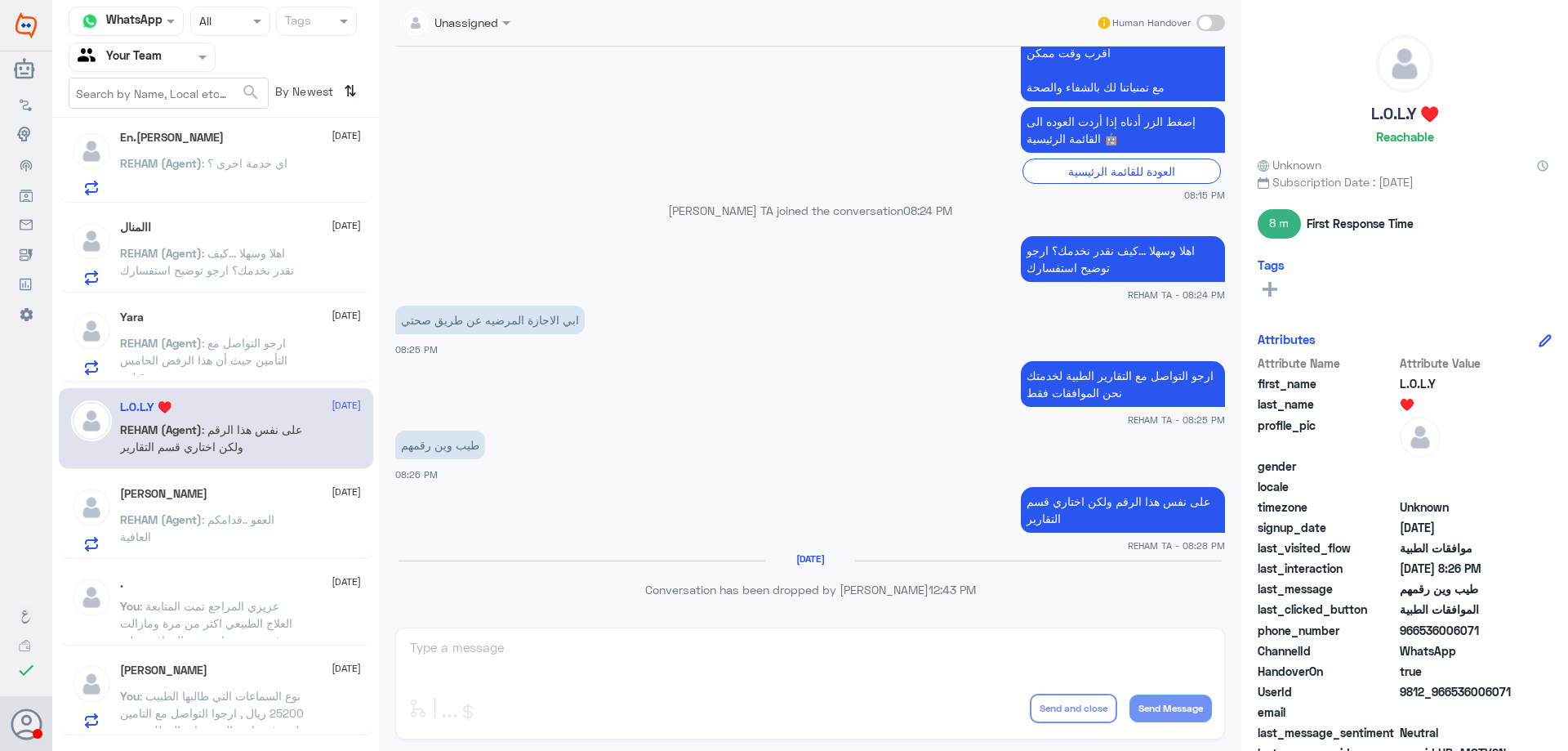
click at [221, 368] on p "REHAM (Agent) : ارجو التواصل مع التأمين حيث أن هذا الرفض الخامس من قبلهم" at bounding box center [212, 354] width 184 height 41
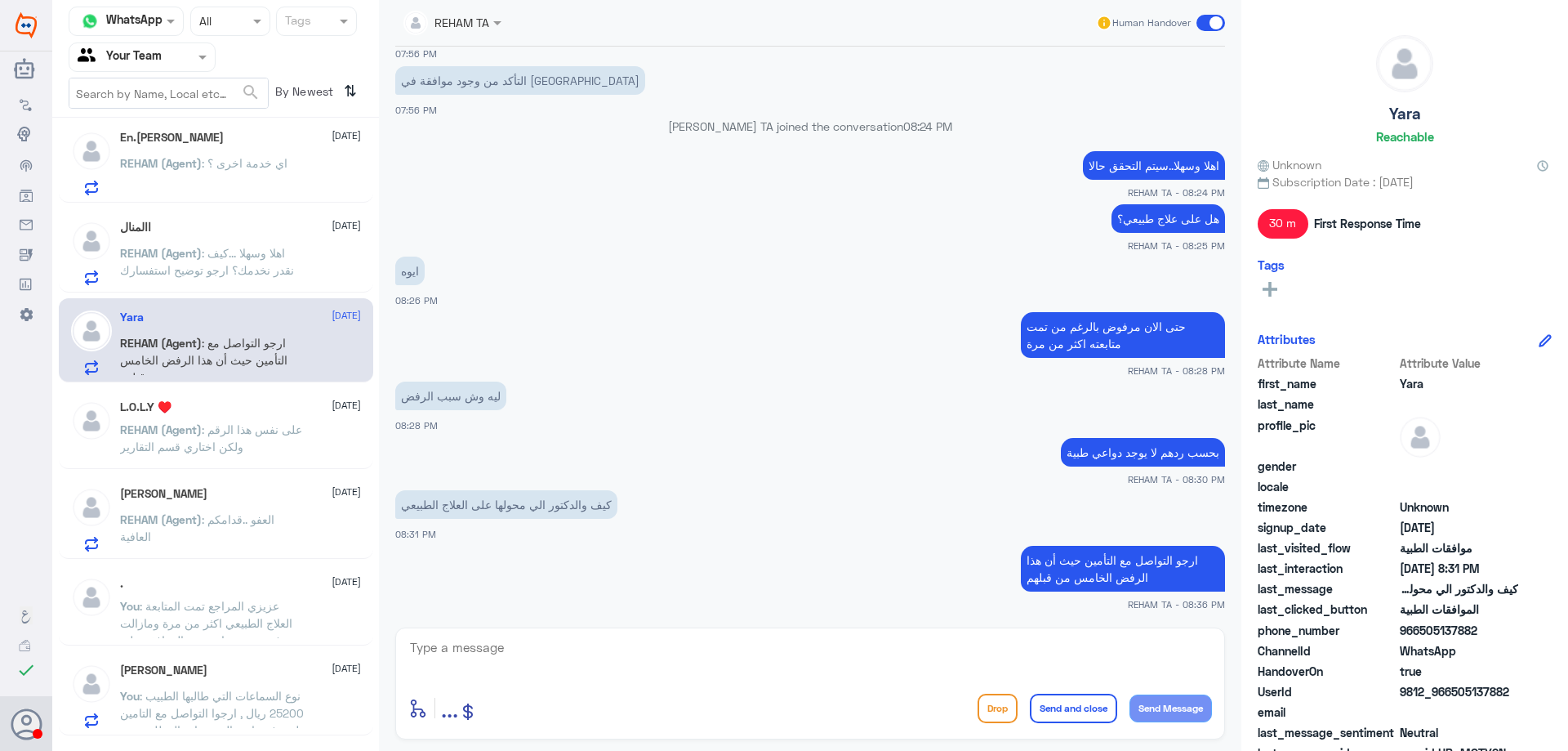
scroll to position [1736, 0]
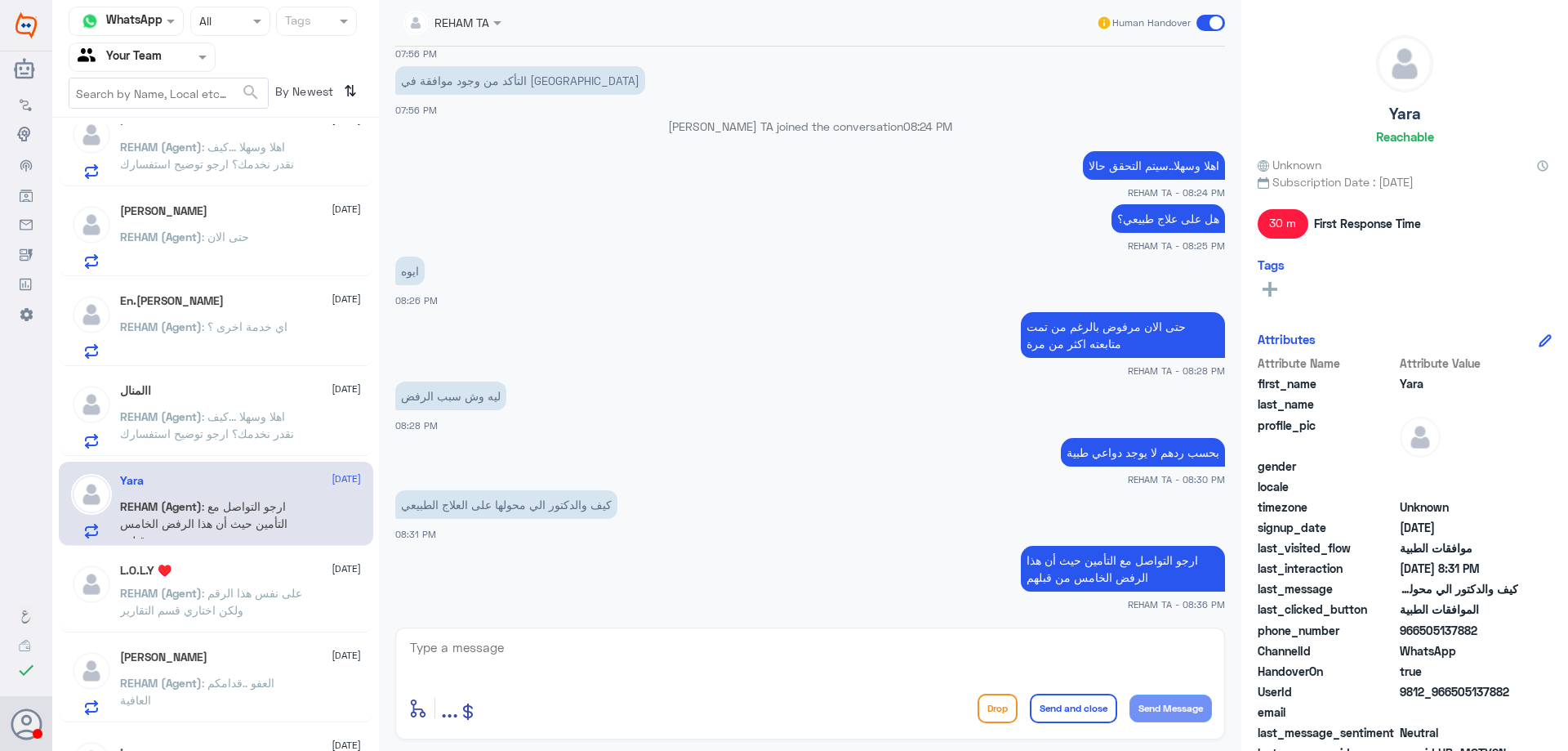
click at [263, 407] on div "االمنال 8 October REHAM (Agent) : اهلا وسهلا ...كيف نقدر نخدمك؟ ارجو توضيح استف…" at bounding box center [241, 416] width 241 height 65
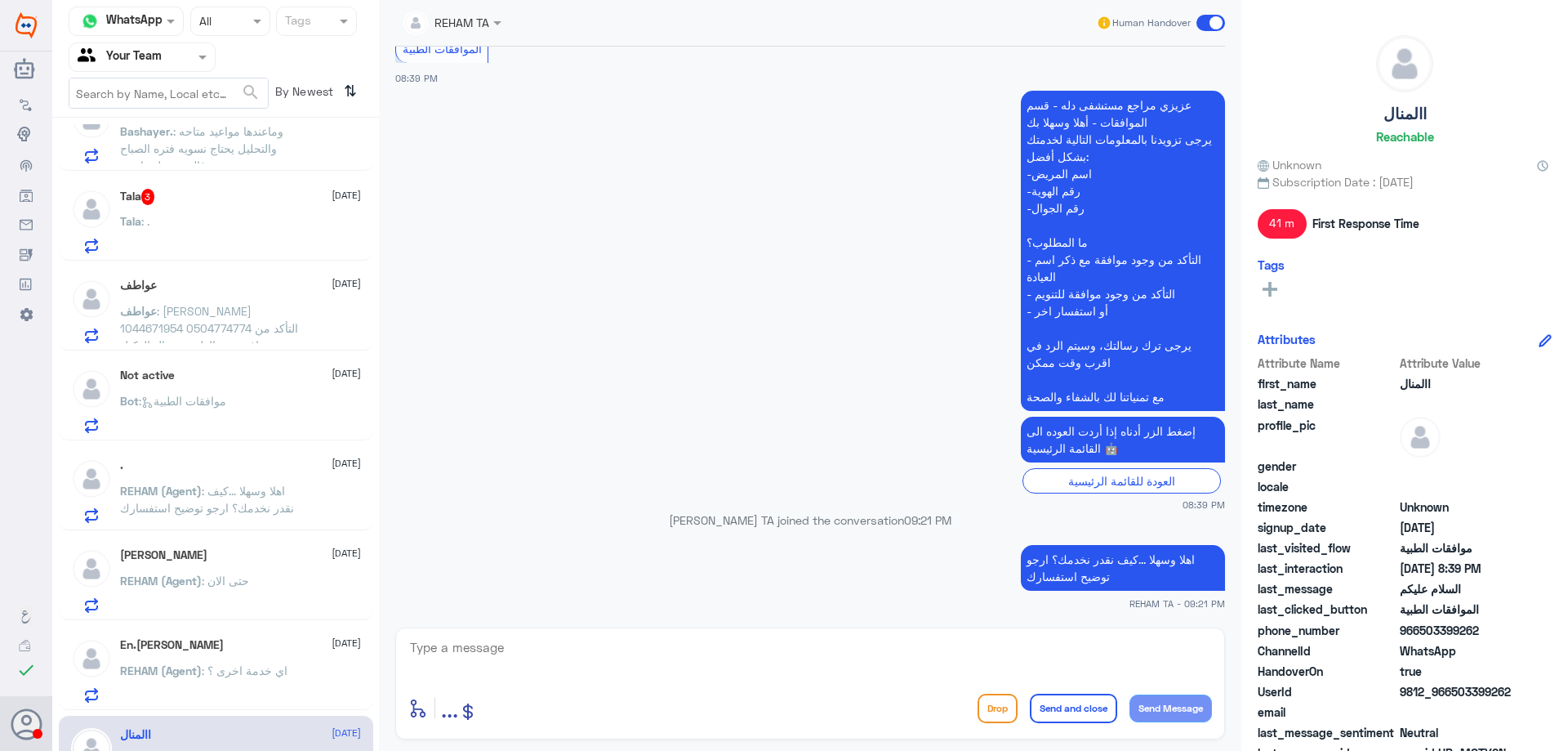
scroll to position [1245, 0]
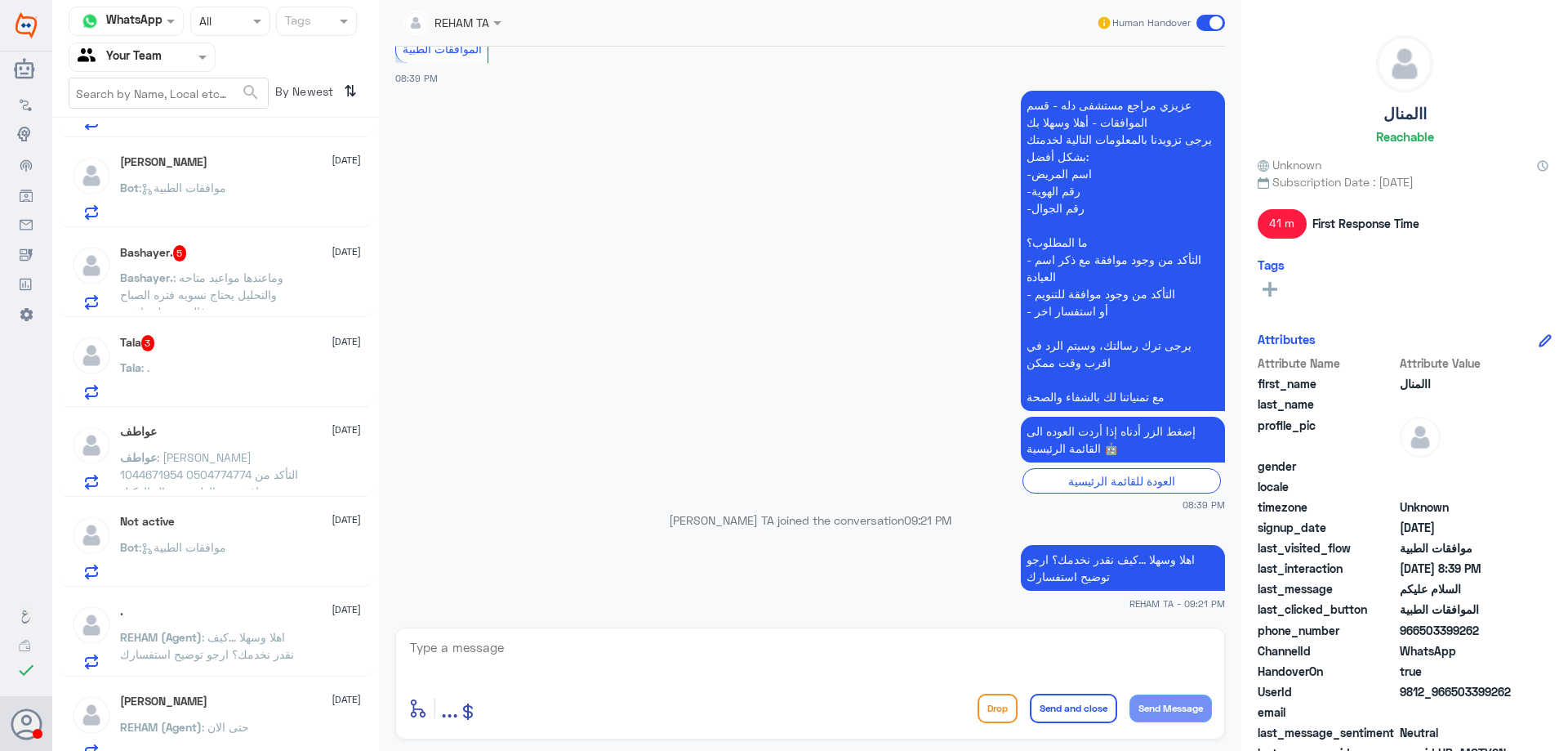
click at [281, 536] on div "Not active 8 October Bot : موافقات الطبية" at bounding box center [241, 547] width 241 height 65
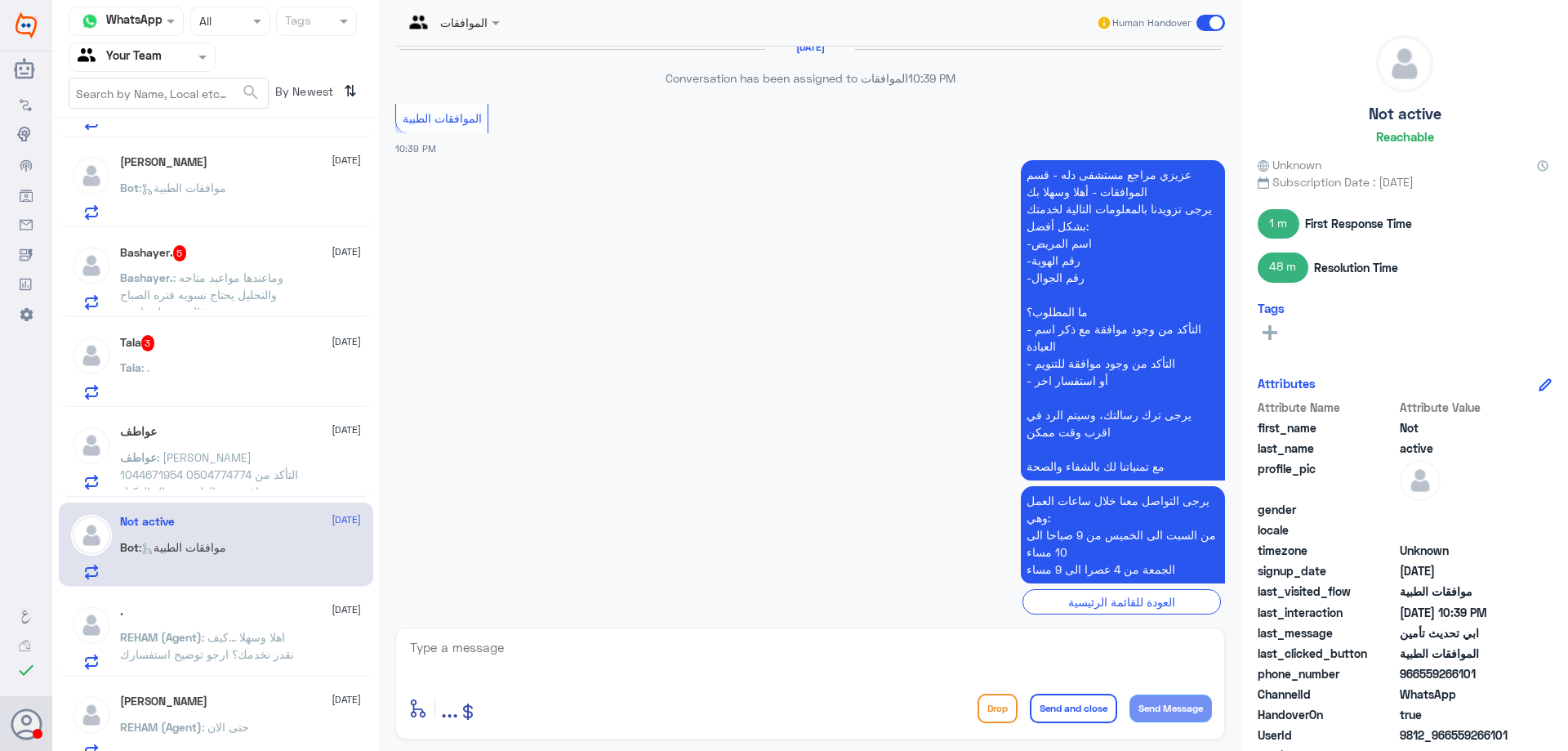
scroll to position [1003, 0]
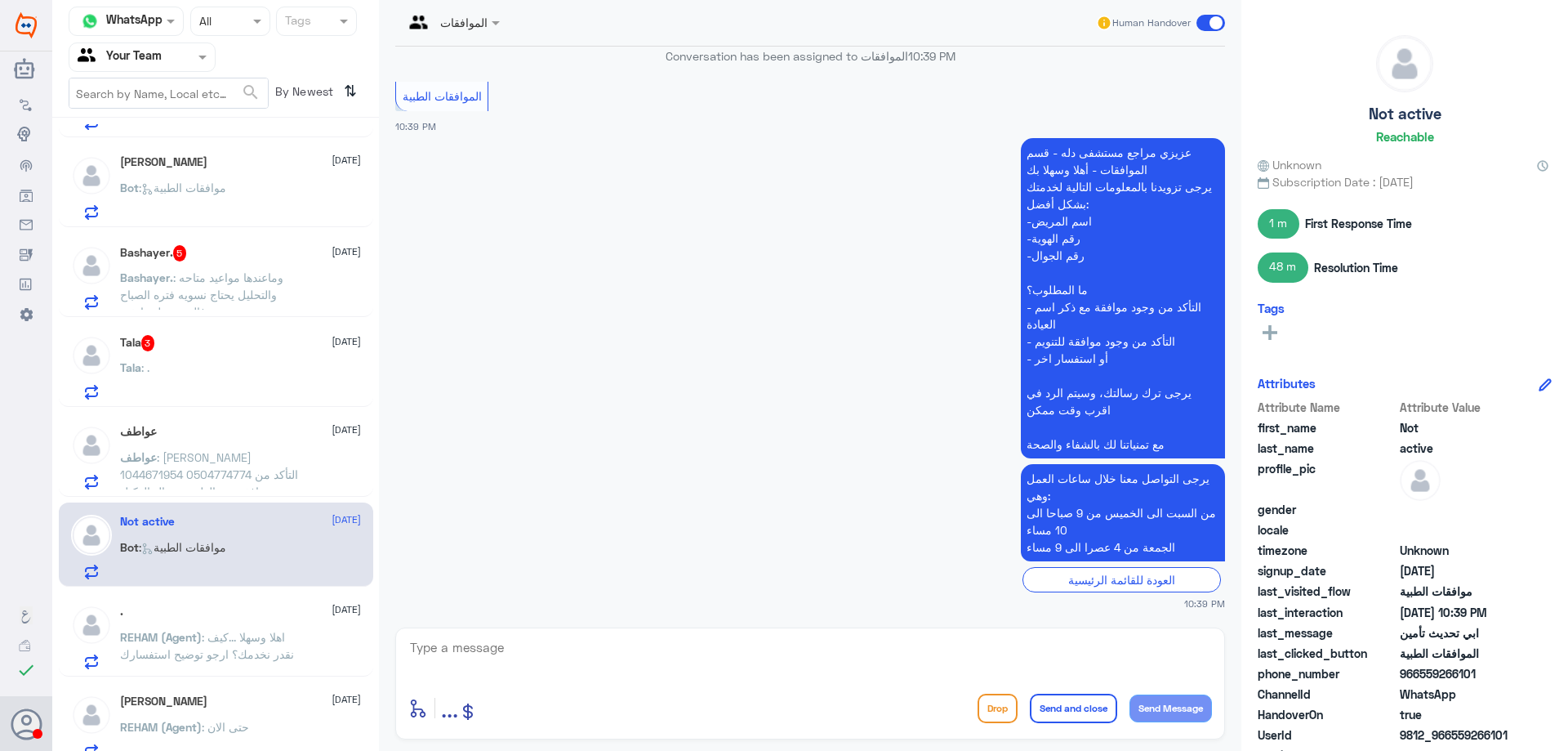
drag, startPoint x: 1419, startPoint y: 674, endPoint x: 1509, endPoint y: 677, distance: 90.0
click at [1509, 677] on span "966559266101" at bounding box center [1459, 673] width 118 height 17
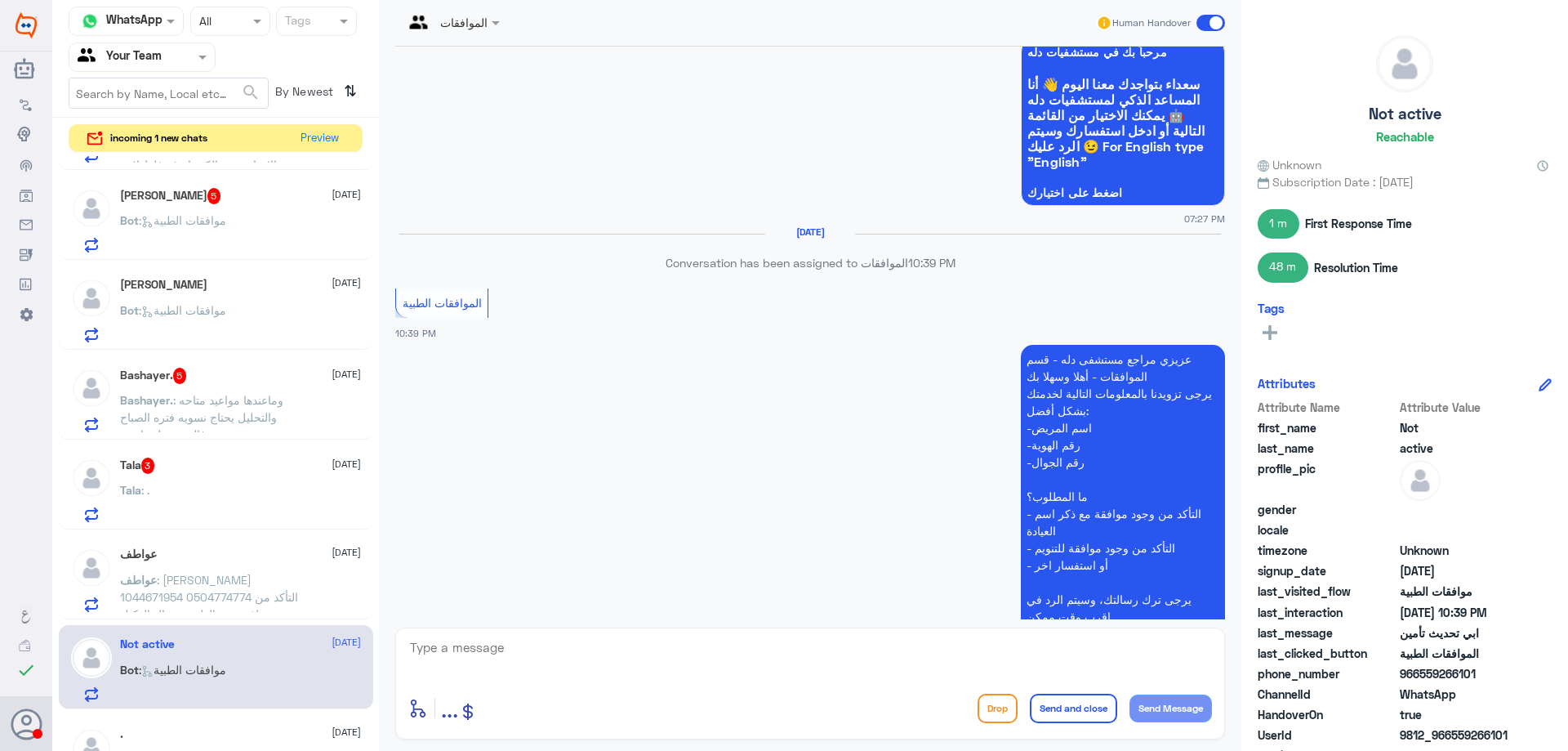
scroll to position [512, 0]
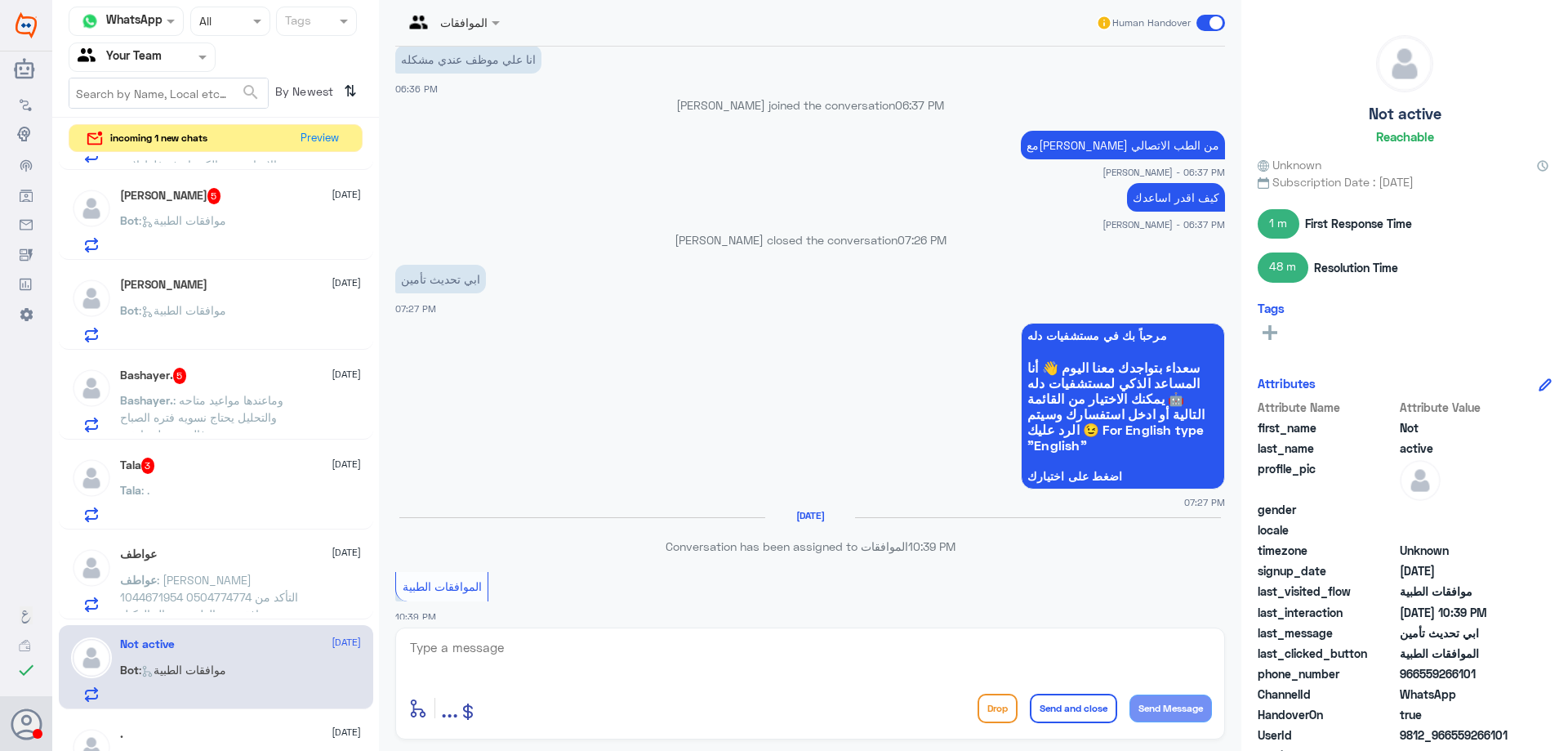
click at [251, 561] on div "عواطف 8 October" at bounding box center [241, 554] width 241 height 14
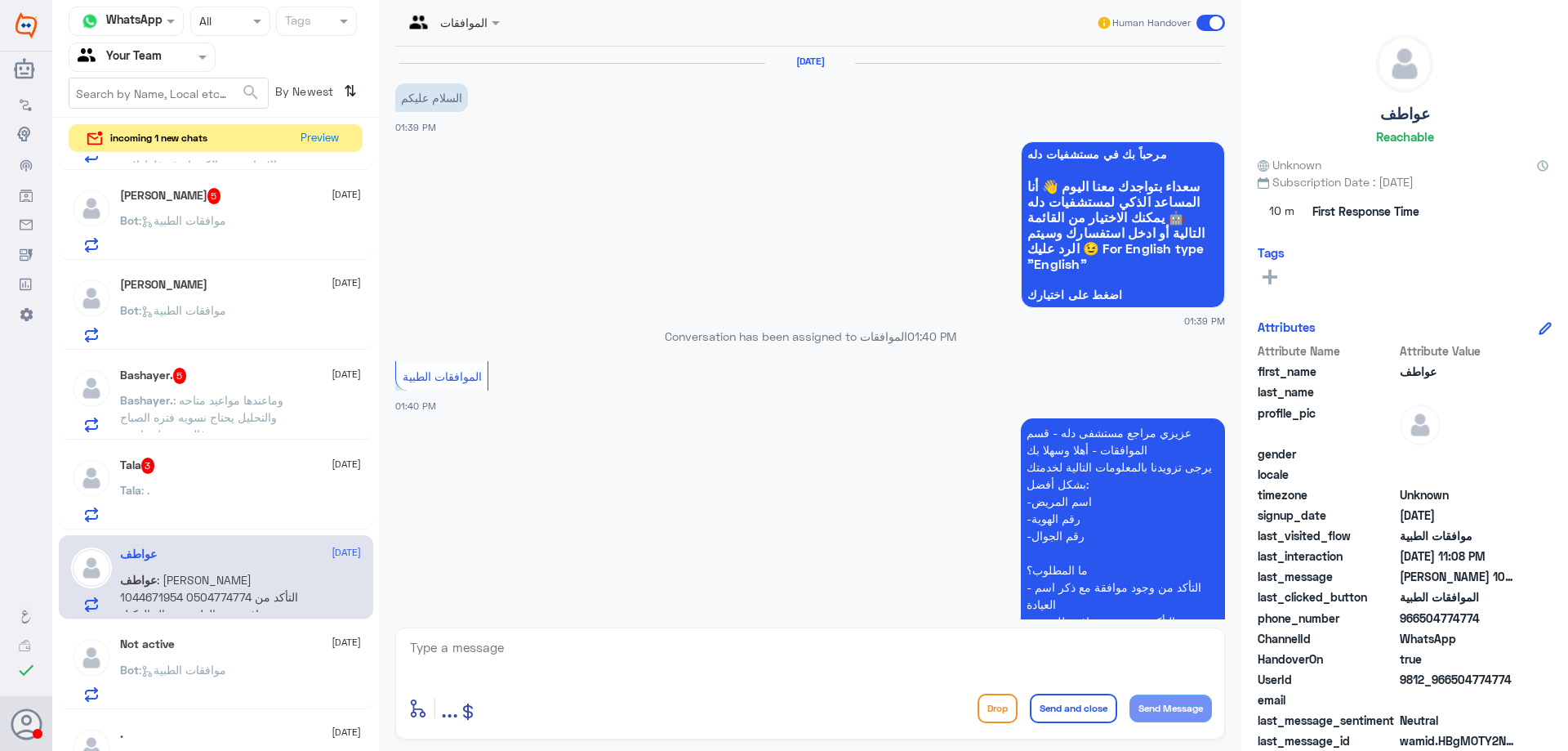
scroll to position [1930, 0]
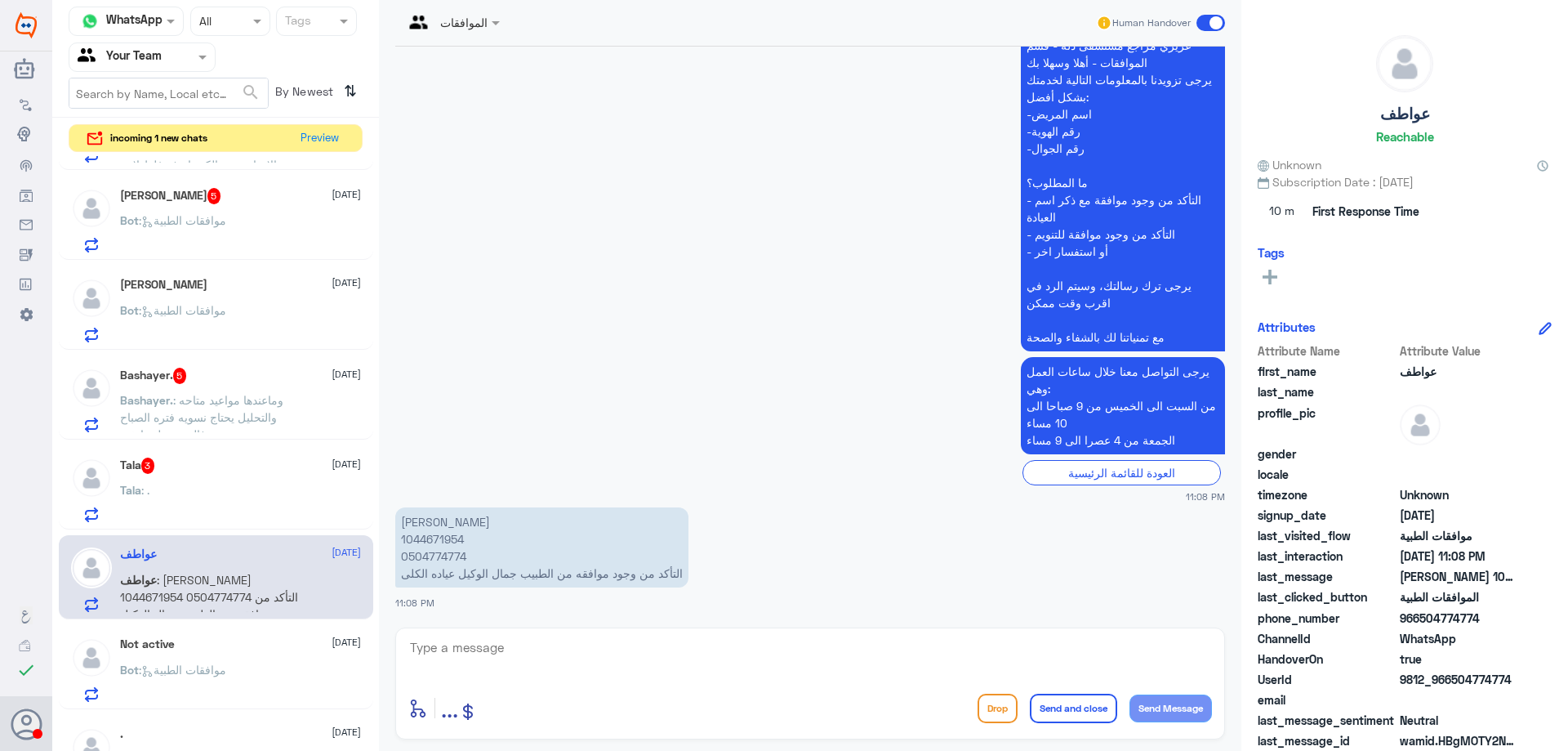
click at [442, 539] on p "عواطف محمد الشهري 1044671954 0504774774 التأكد من وجود موافقه من الطبيب جمال ال…" at bounding box center [542, 547] width 293 height 81
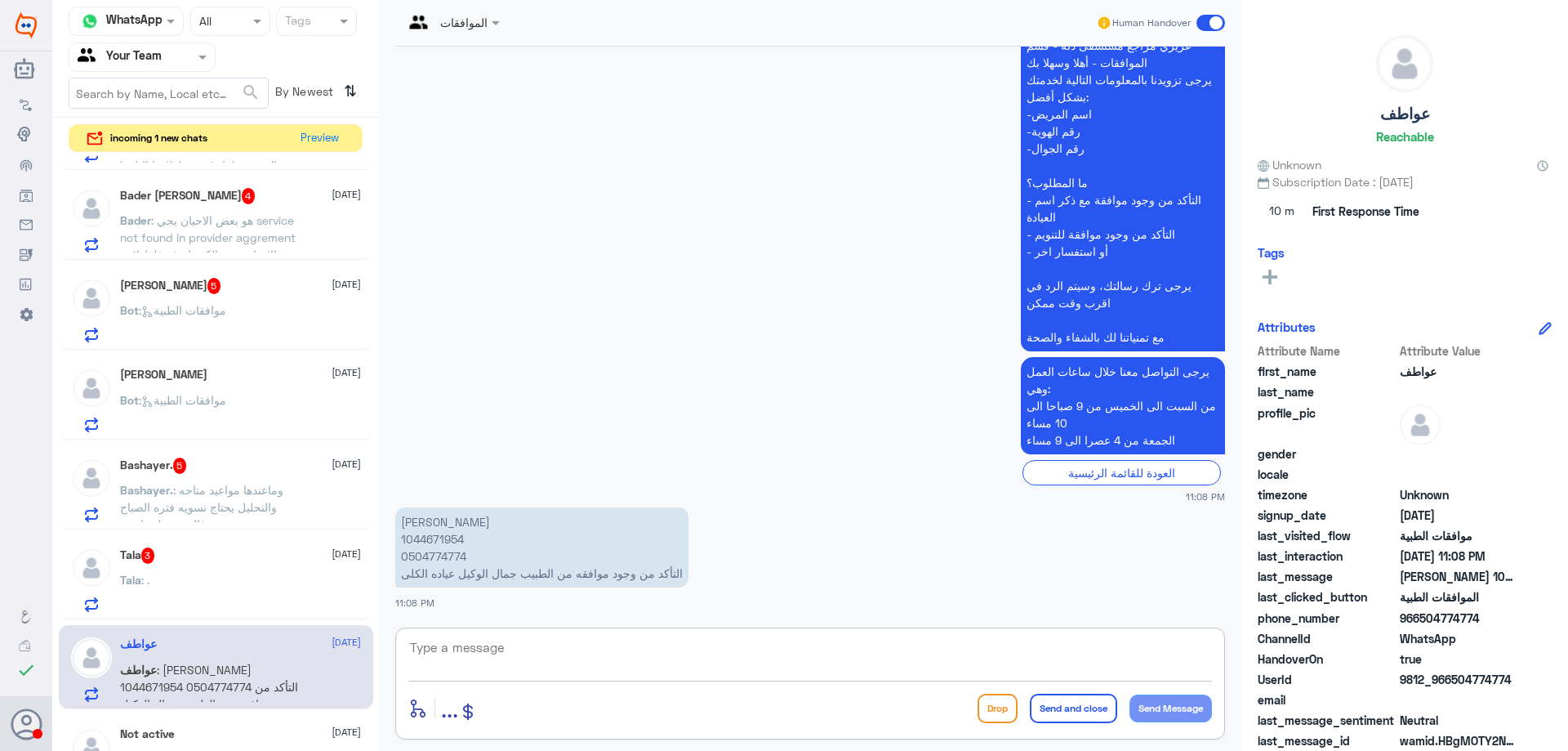
click at [606, 639] on textarea at bounding box center [810, 657] width 803 height 40
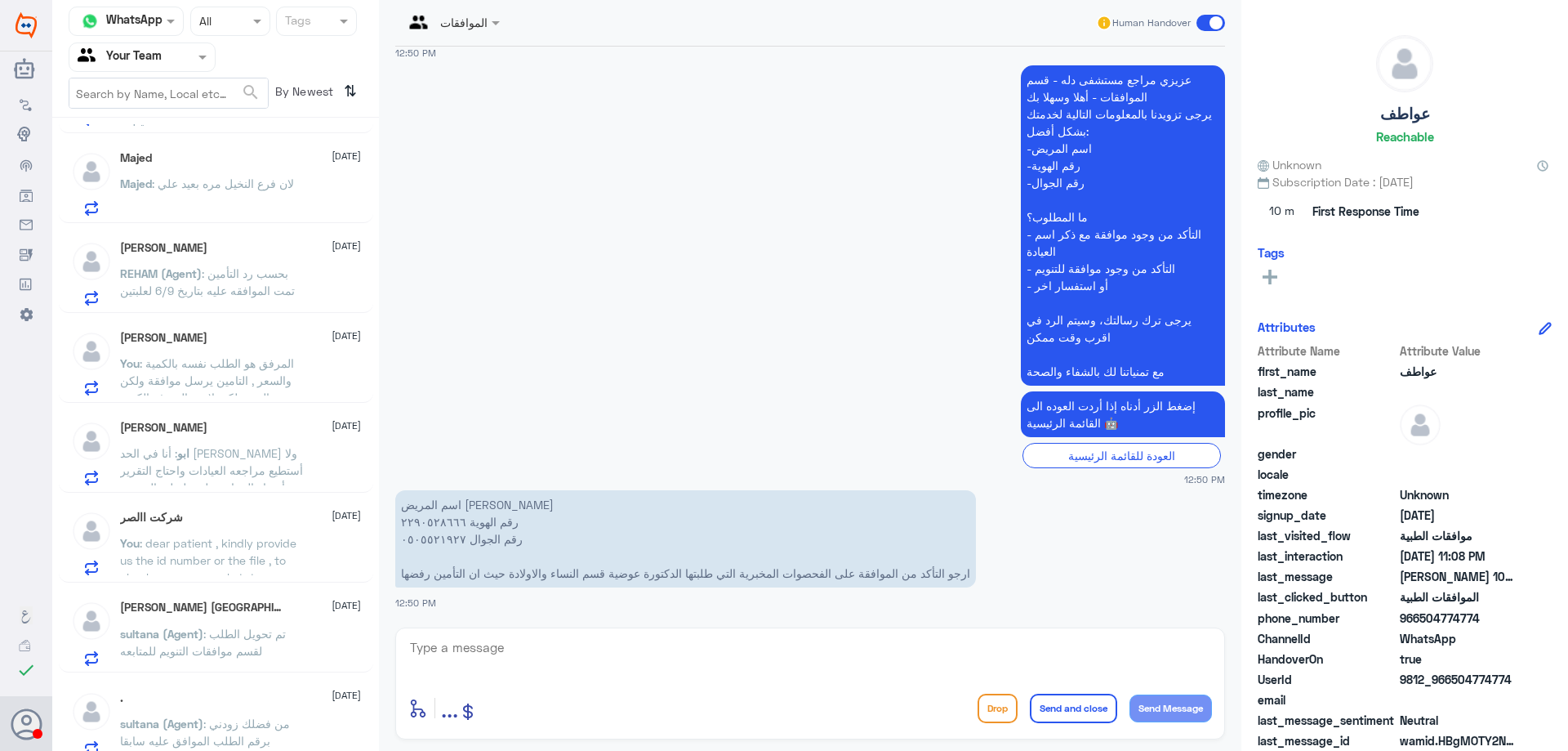
scroll to position [2521, 0]
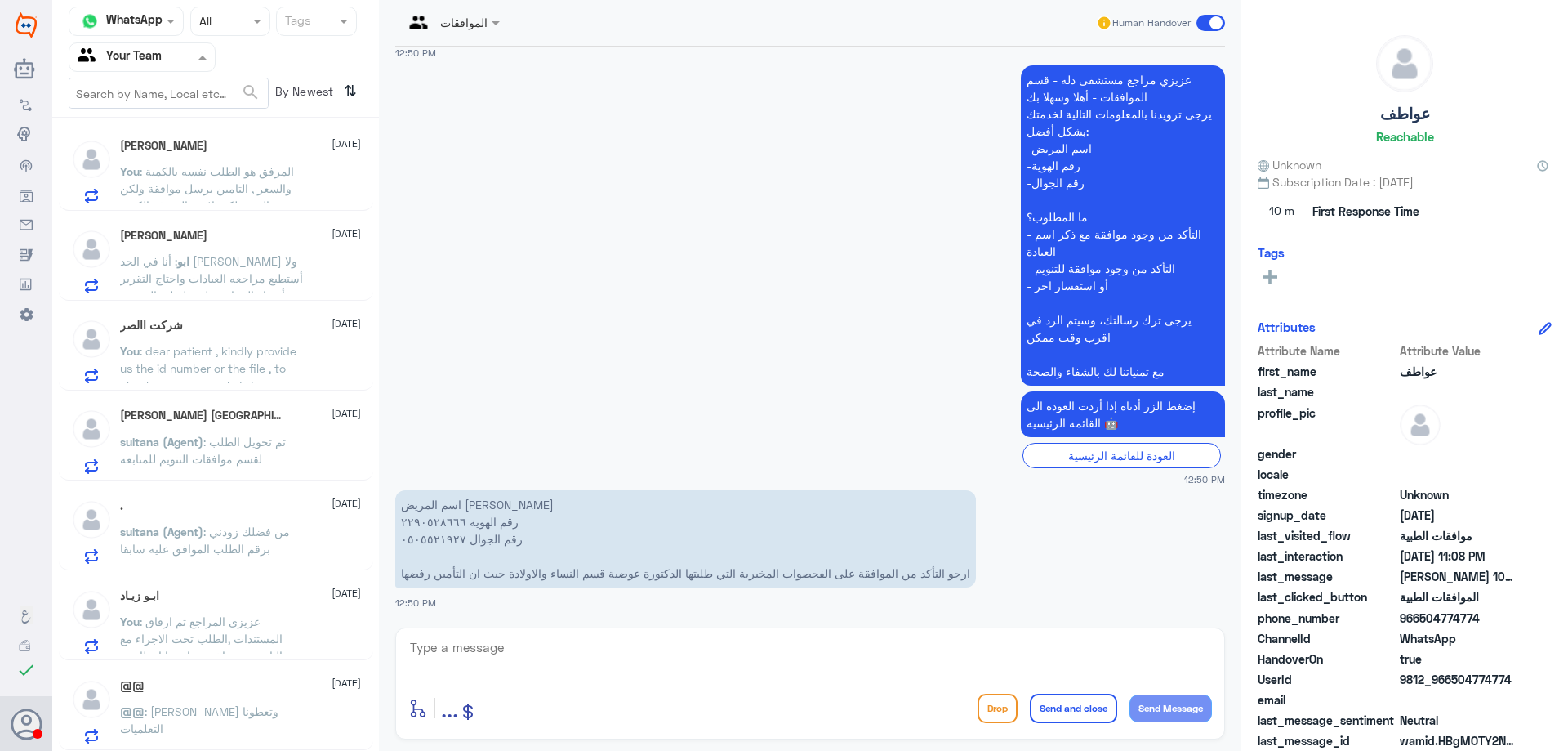
click at [172, 59] on div at bounding box center [142, 57] width 145 height 19
click at [175, 159] on div "Your Inbox" at bounding box center [142, 167] width 147 height 38
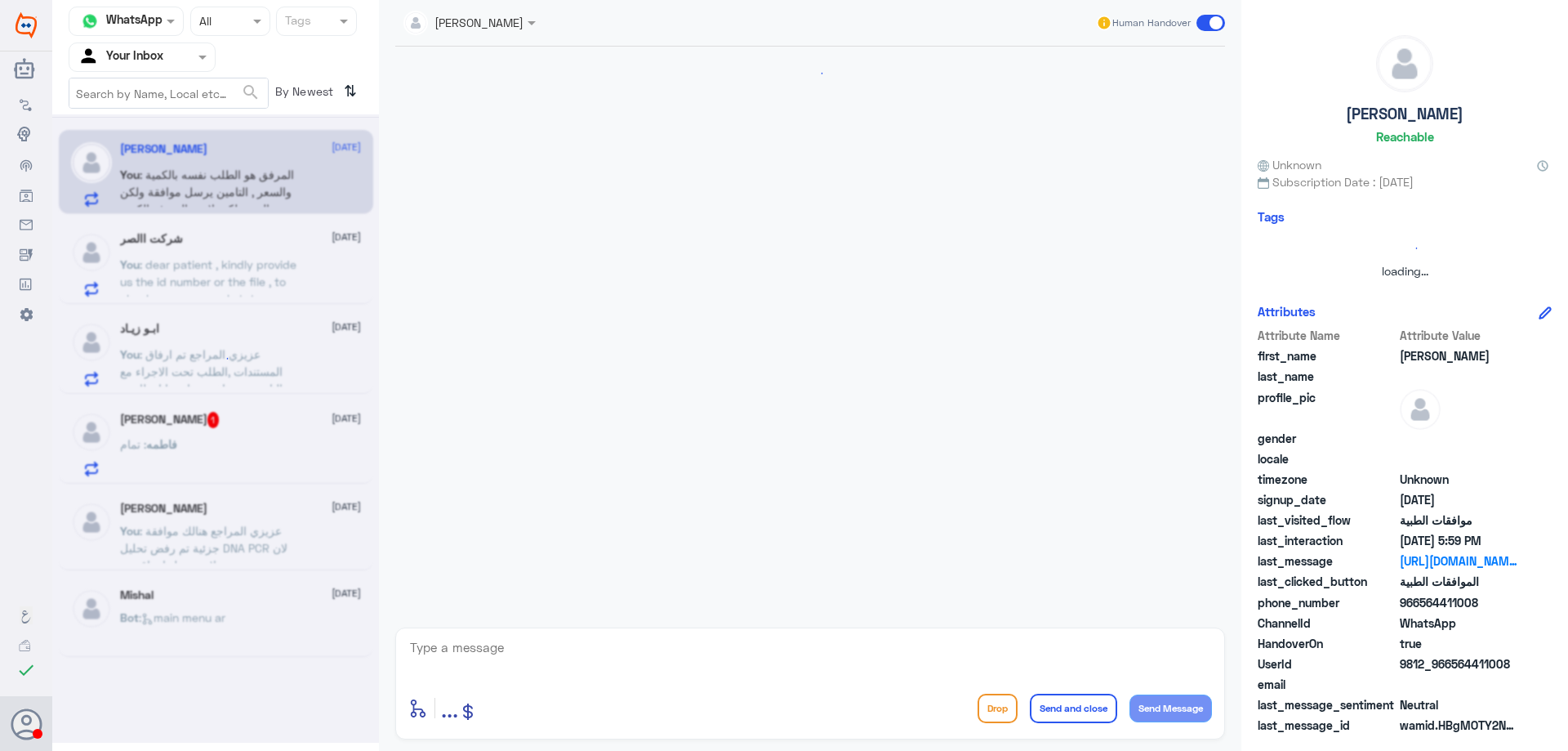
scroll to position [1935, 0]
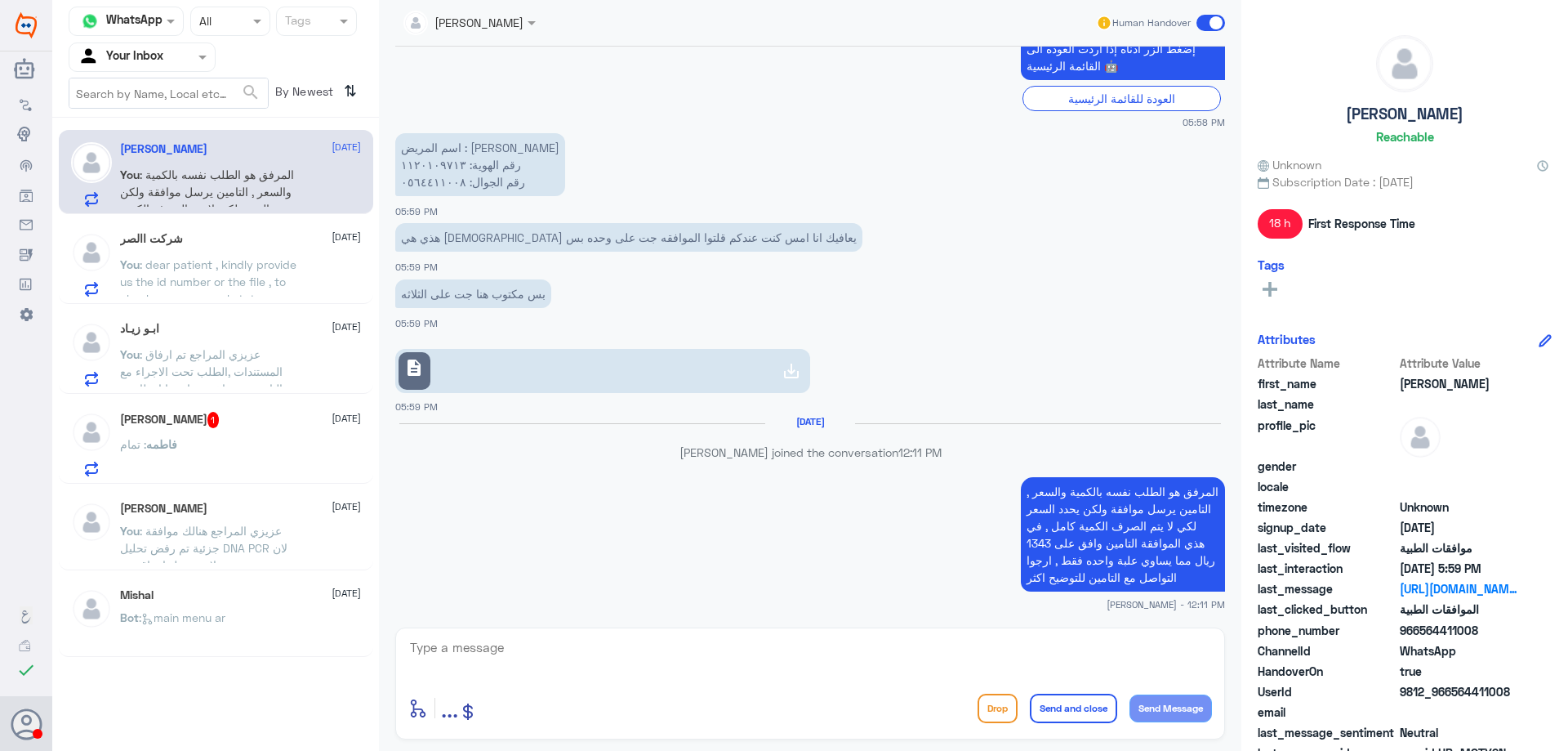
click at [584, 649] on textarea at bounding box center [810, 657] width 803 height 40
type textarea "متمنين لكم دوم الصحة والعافية"
click at [1044, 703] on button "Send and close" at bounding box center [1074, 709] width 87 height 30
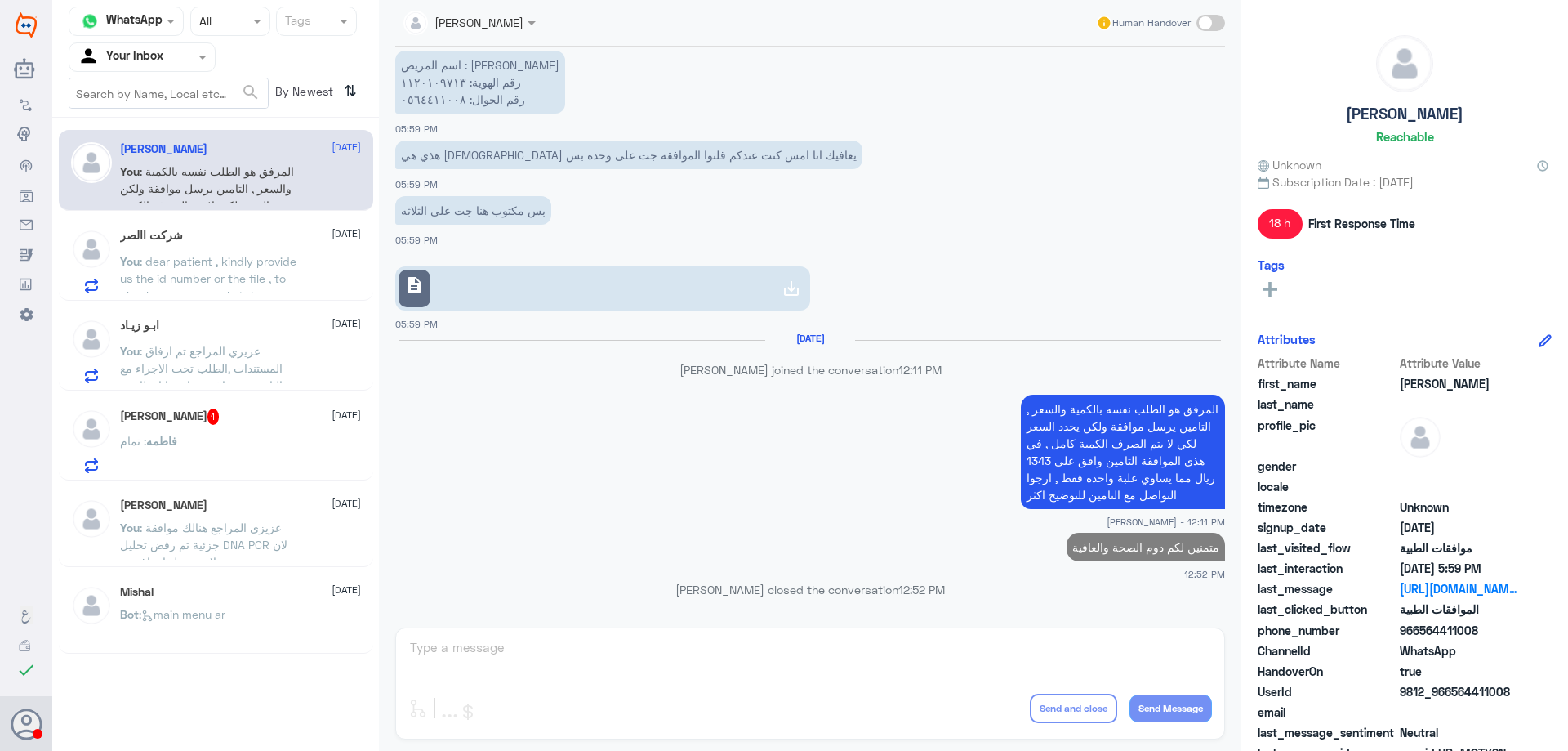
click at [240, 450] on div "فاطمه : تمام" at bounding box center [241, 455] width 241 height 37
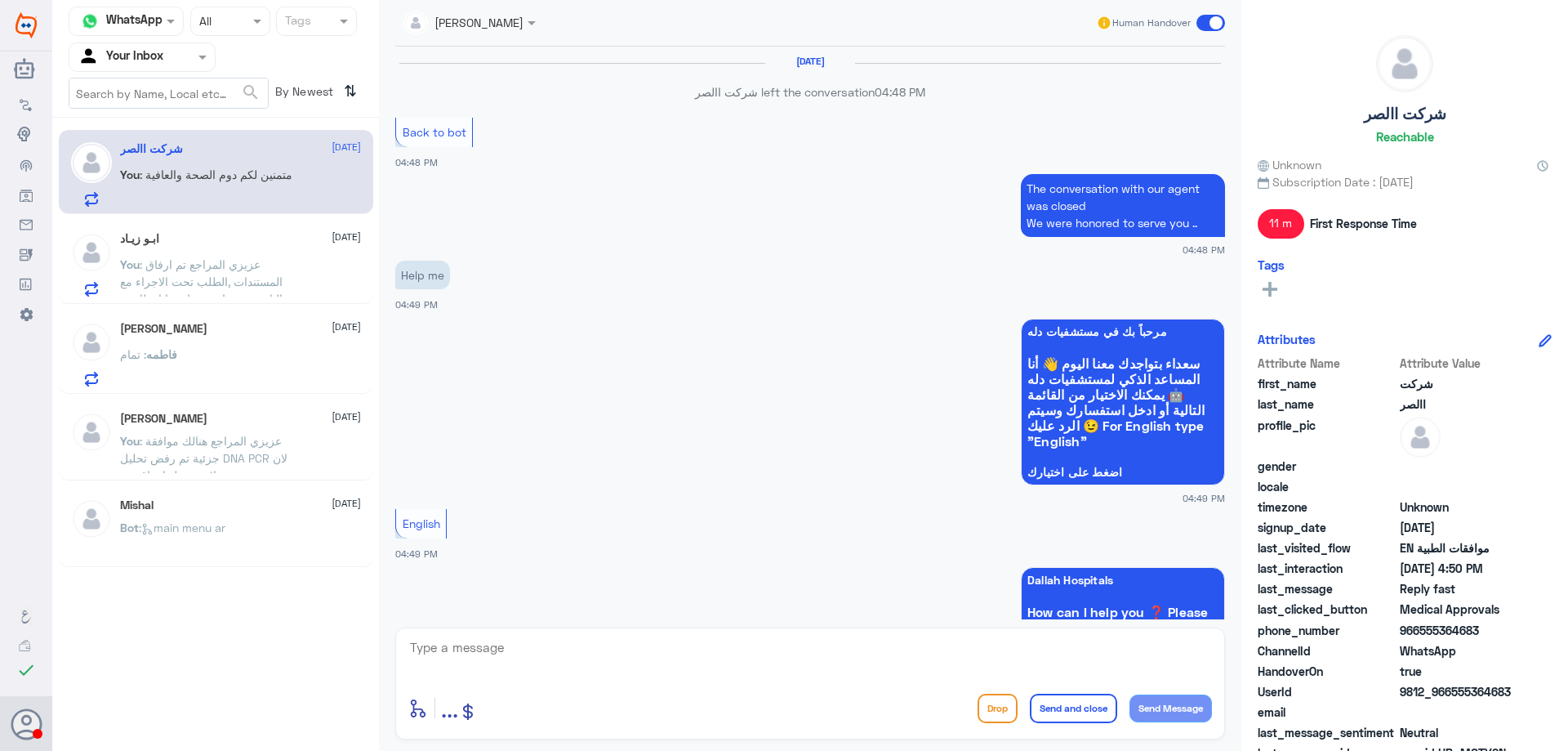
scroll to position [1088, 0]
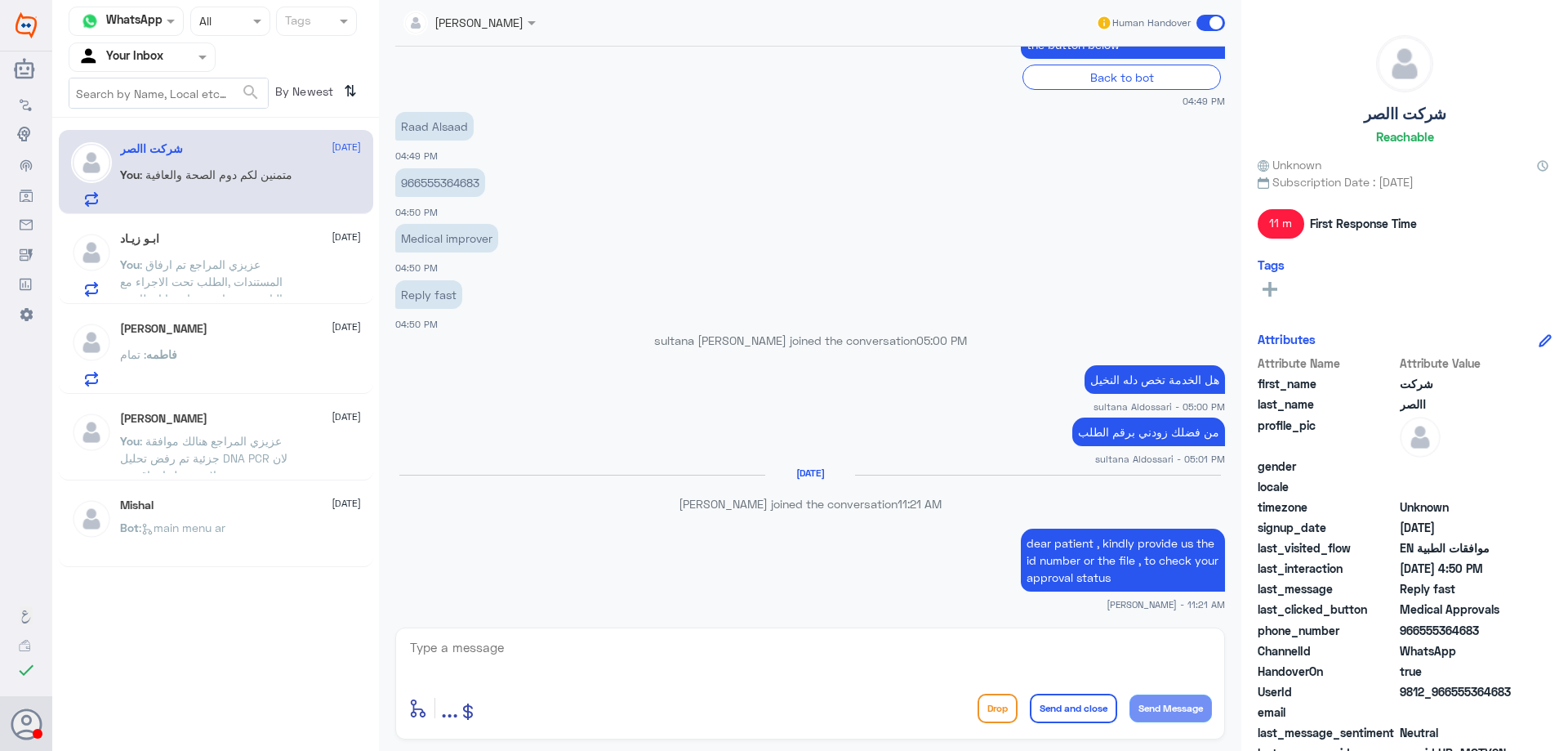
click at [263, 456] on span ": عزيزي المراجع هنالك موافقة جزئية تم رفض تحليل DNA PCR لان لايوجد عليها تعاقد …" at bounding box center [210, 483] width 180 height 99
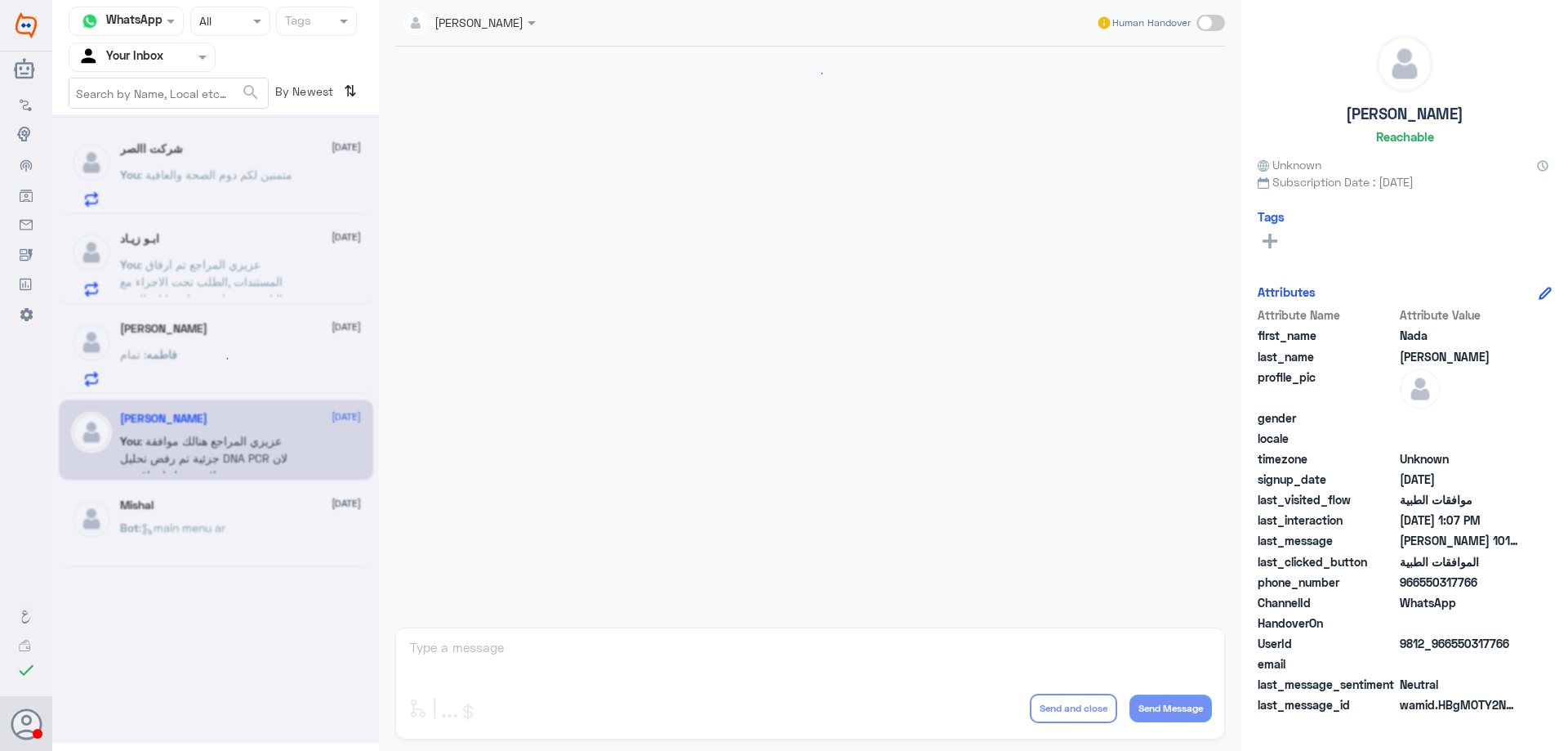
scroll to position [715, 0]
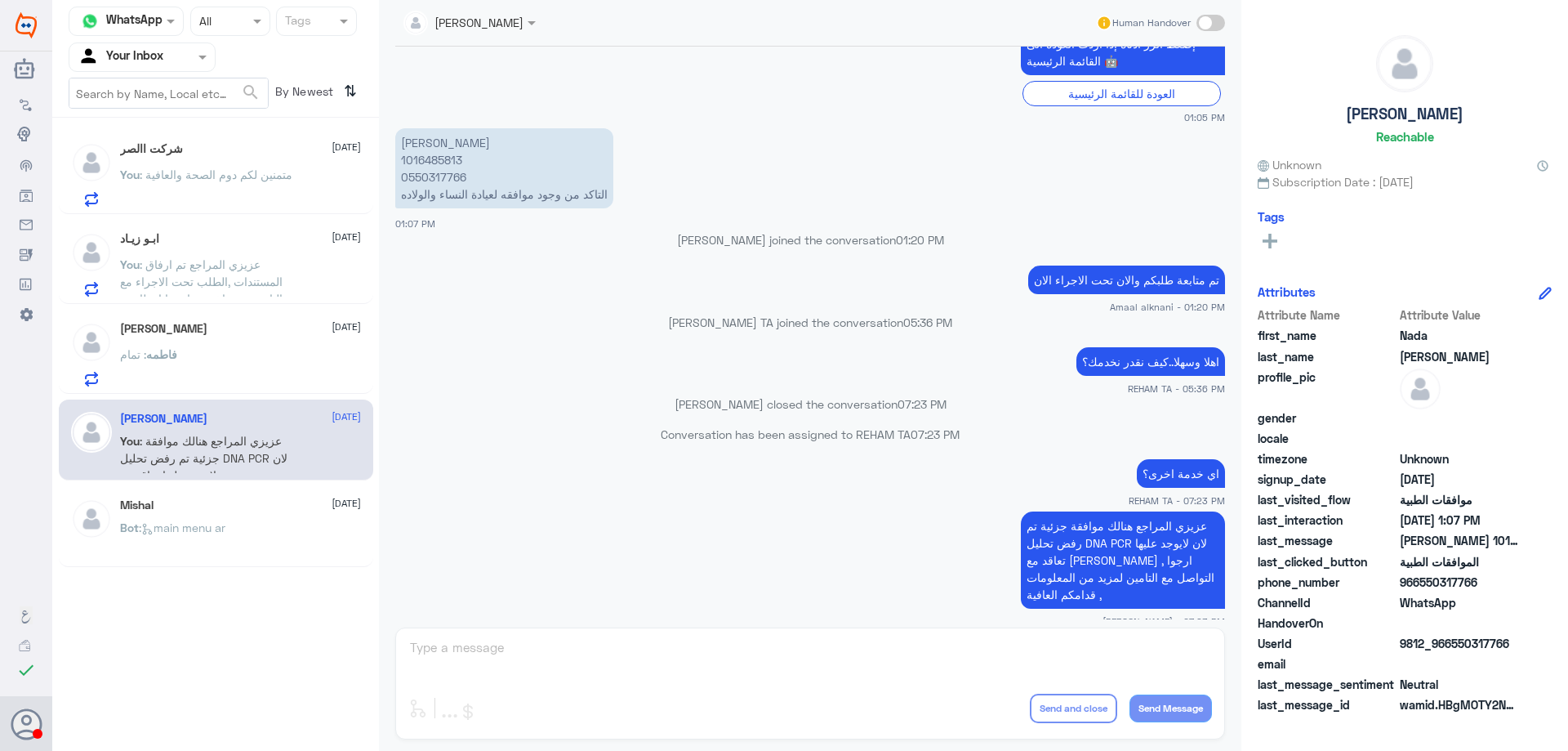
click at [262, 374] on div "فاطمه : تمام" at bounding box center [241, 368] width 241 height 37
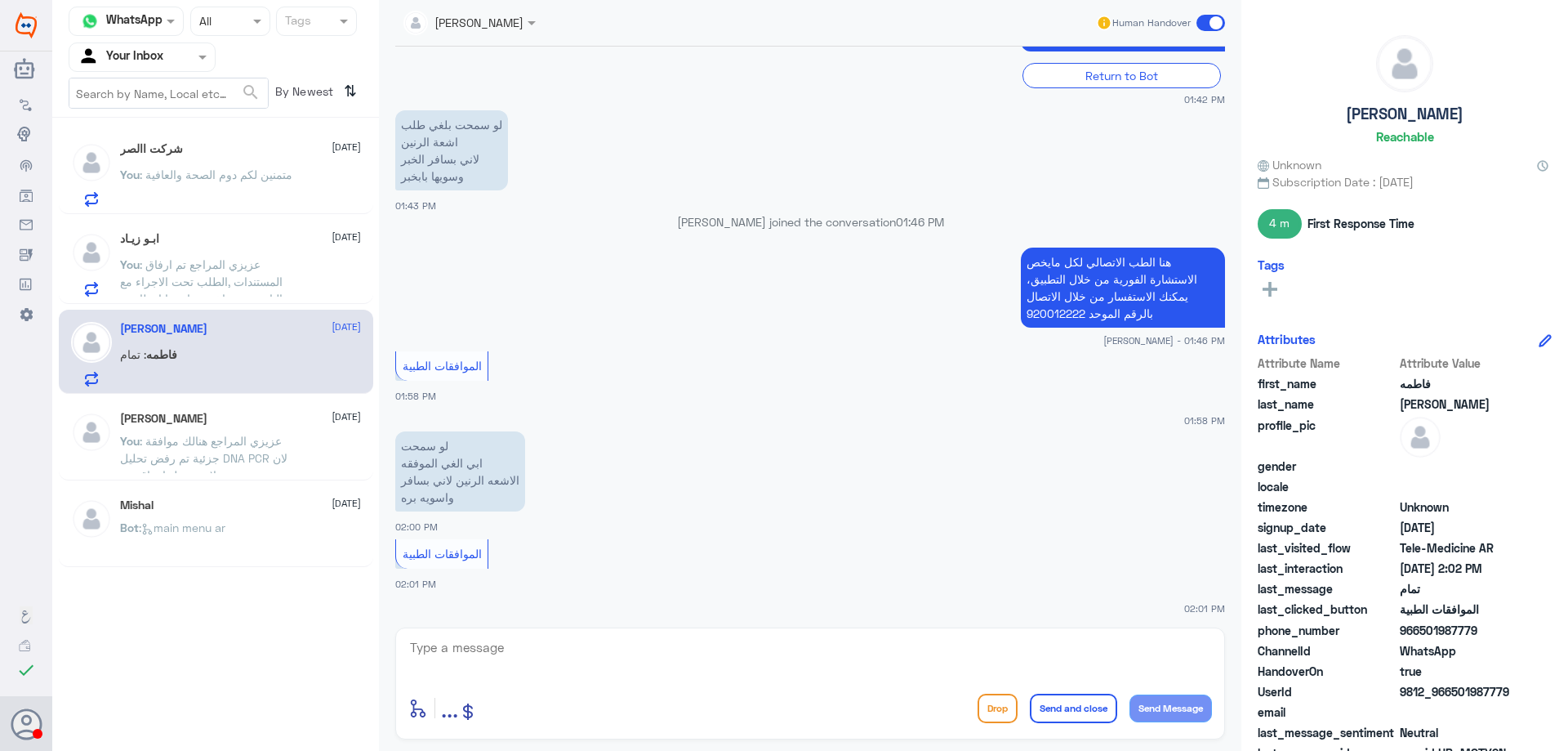
scroll to position [692, 0]
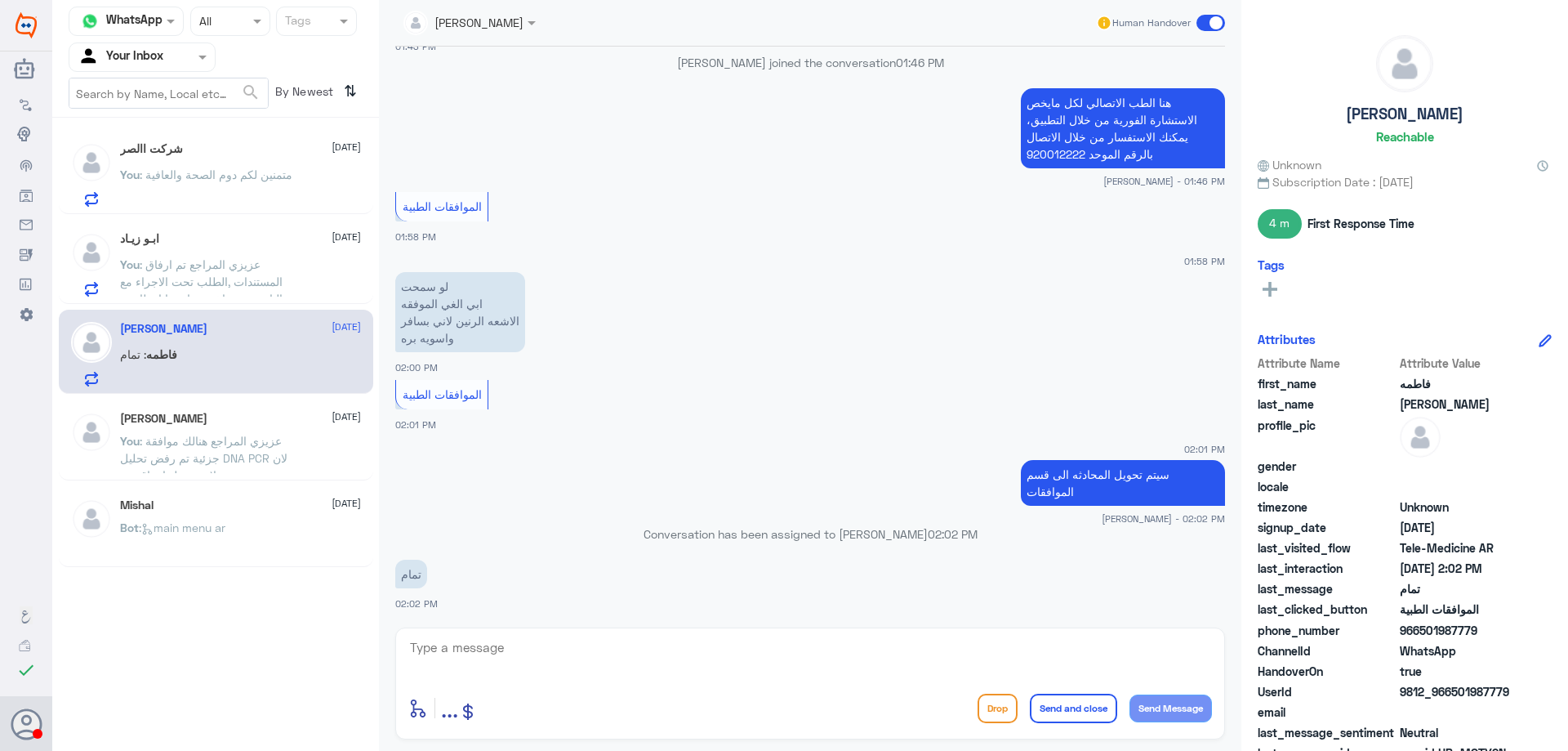
click at [565, 658] on textarea at bounding box center [810, 657] width 803 height 40
type textarea "عزيزي المراجع ارجوا تزويدي برقم الهوية او رقم الطلب للتحقق"
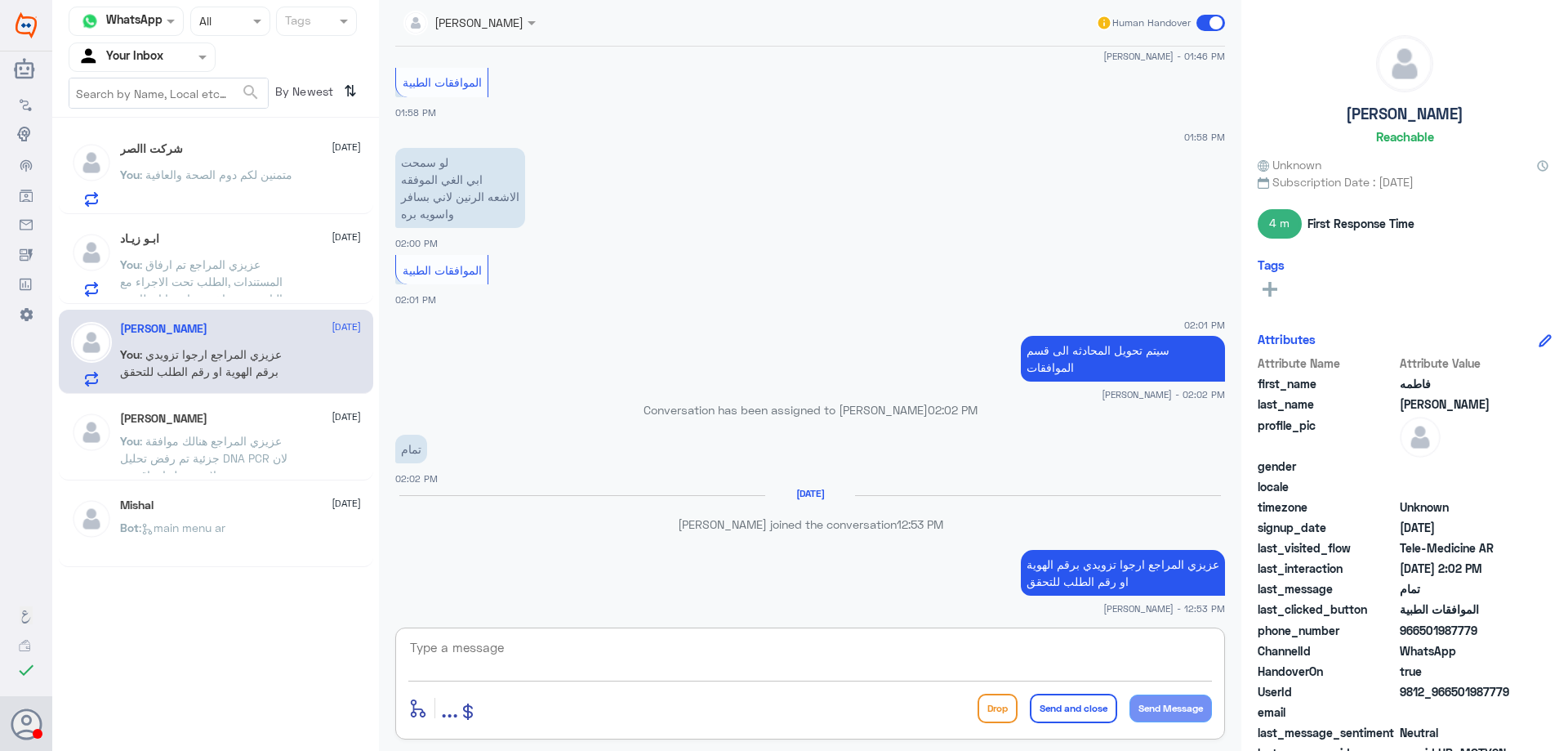
scroll to position [791, 0]
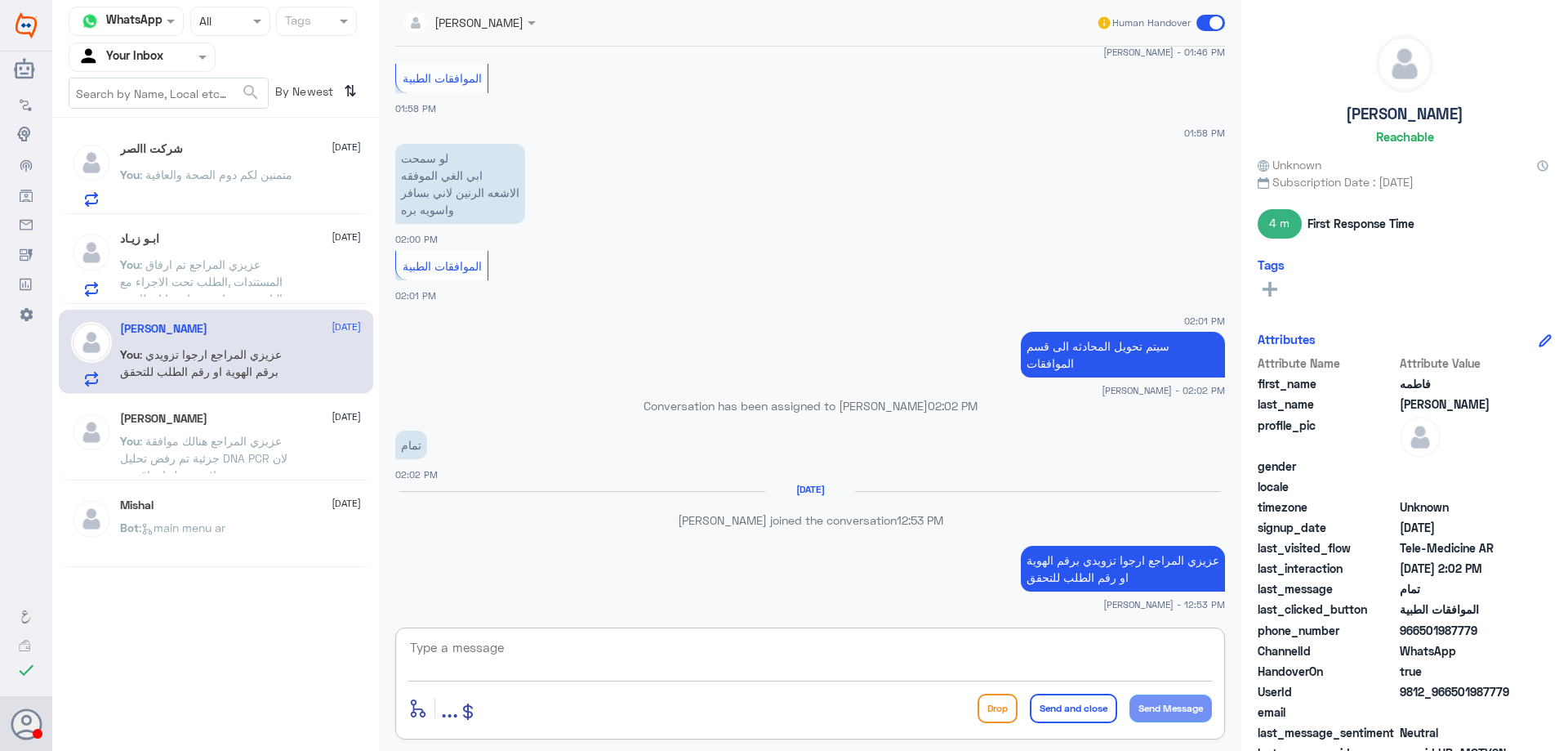
click at [455, 15] on input "text" at bounding box center [449, 21] width 92 height 19
click at [789, 138] on small "01:58 PM" at bounding box center [810, 133] width 830 height 14
click at [280, 268] on p "You : عزيزي المراجع تم ارفاق المستندات ,الطلب تحت الاجراء مع التامين مرة اخرى ,…" at bounding box center [212, 276] width 184 height 41
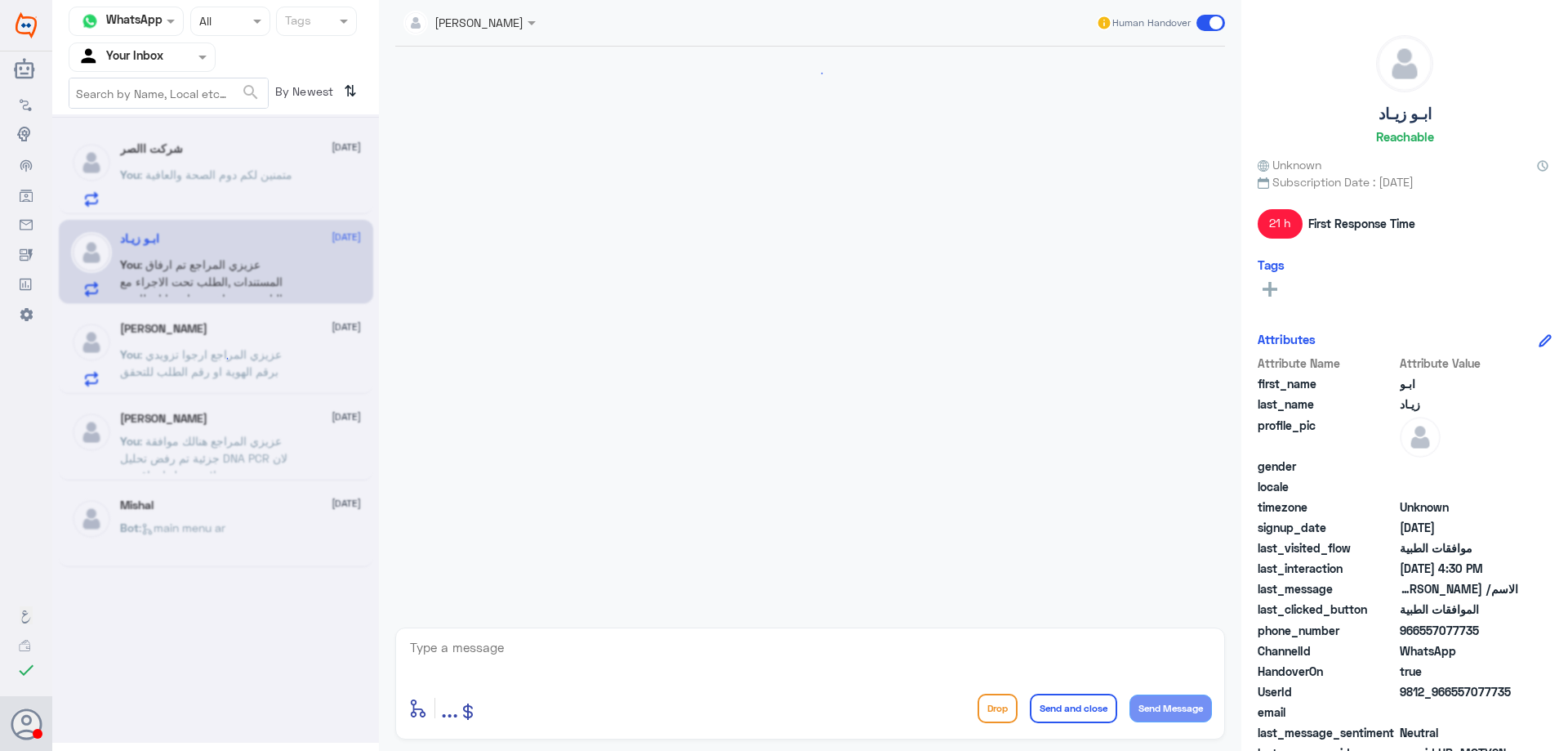
scroll to position [1256, 0]
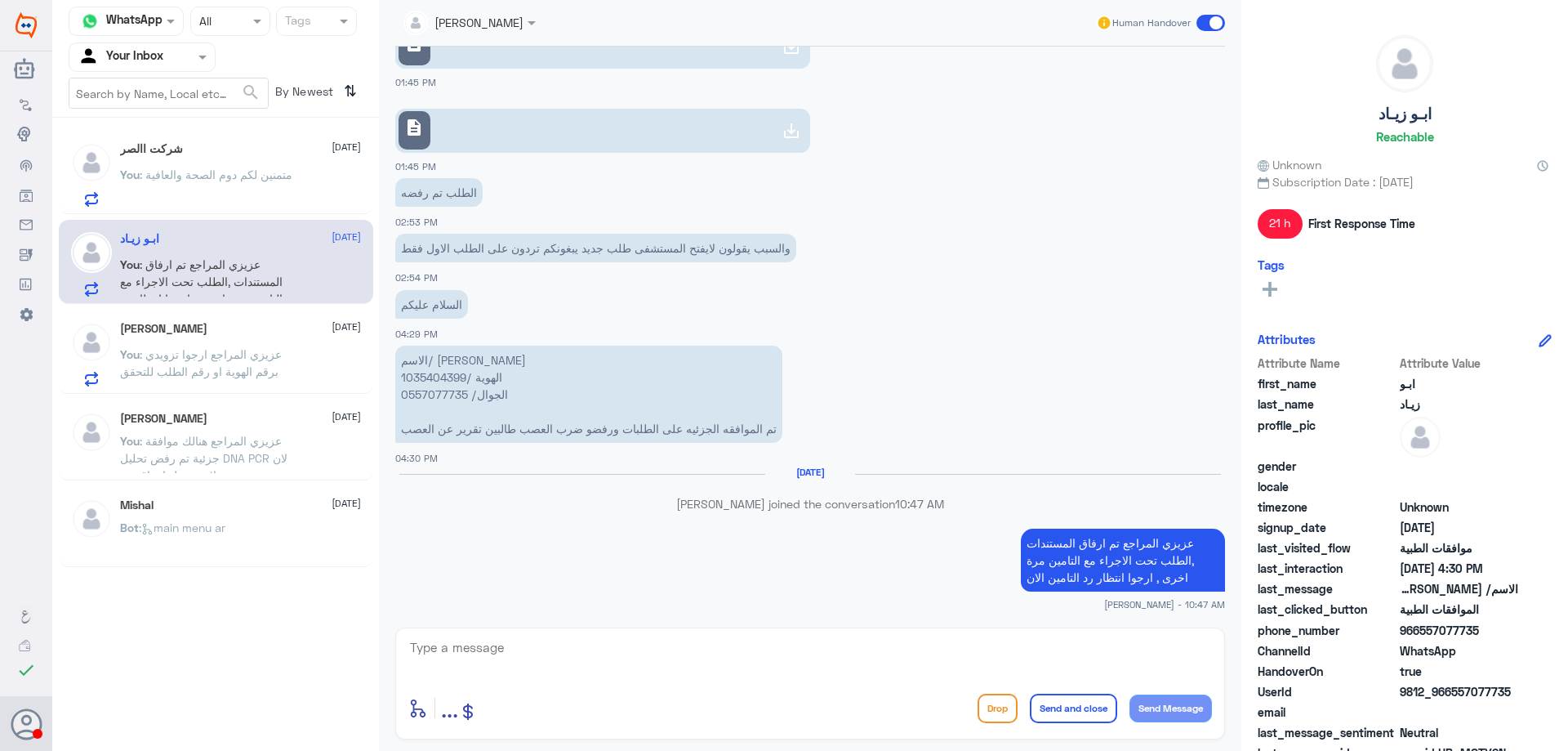
click at [451, 378] on p "الاسم/ عزه سعدي الغامدي الهوية /1035404399 الجوال/ 0557077735 تم الموافقه الجزئ…" at bounding box center [589, 395] width 387 height 97
copy p "1035404399"
click at [627, 656] on textarea at bounding box center [810, 657] width 803 height 40
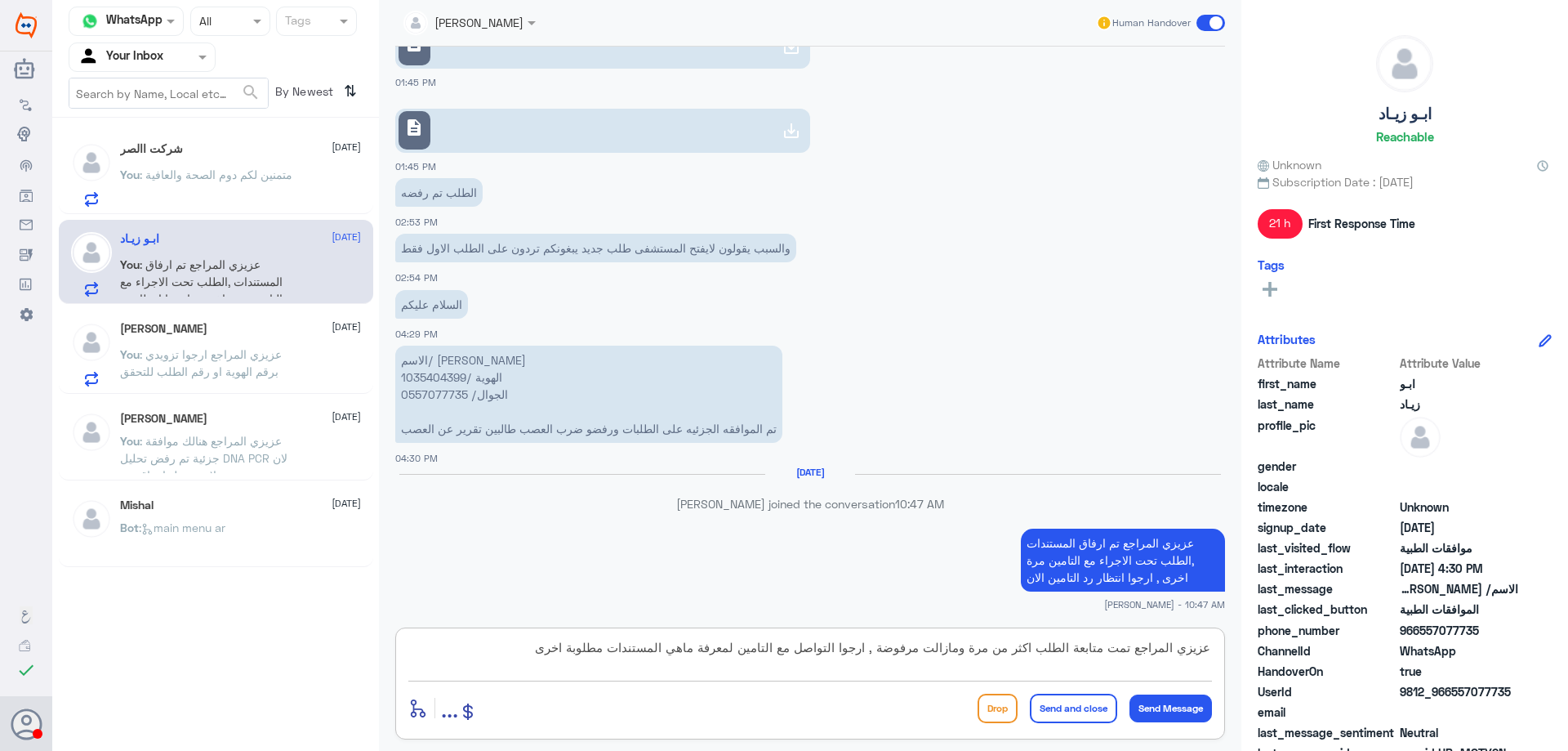
type textarea "عزيزي المراجع تمت متابعة الطلب اكثر من مرة ومازالت مرفوضة , ارجوا التواصل مع ال…"
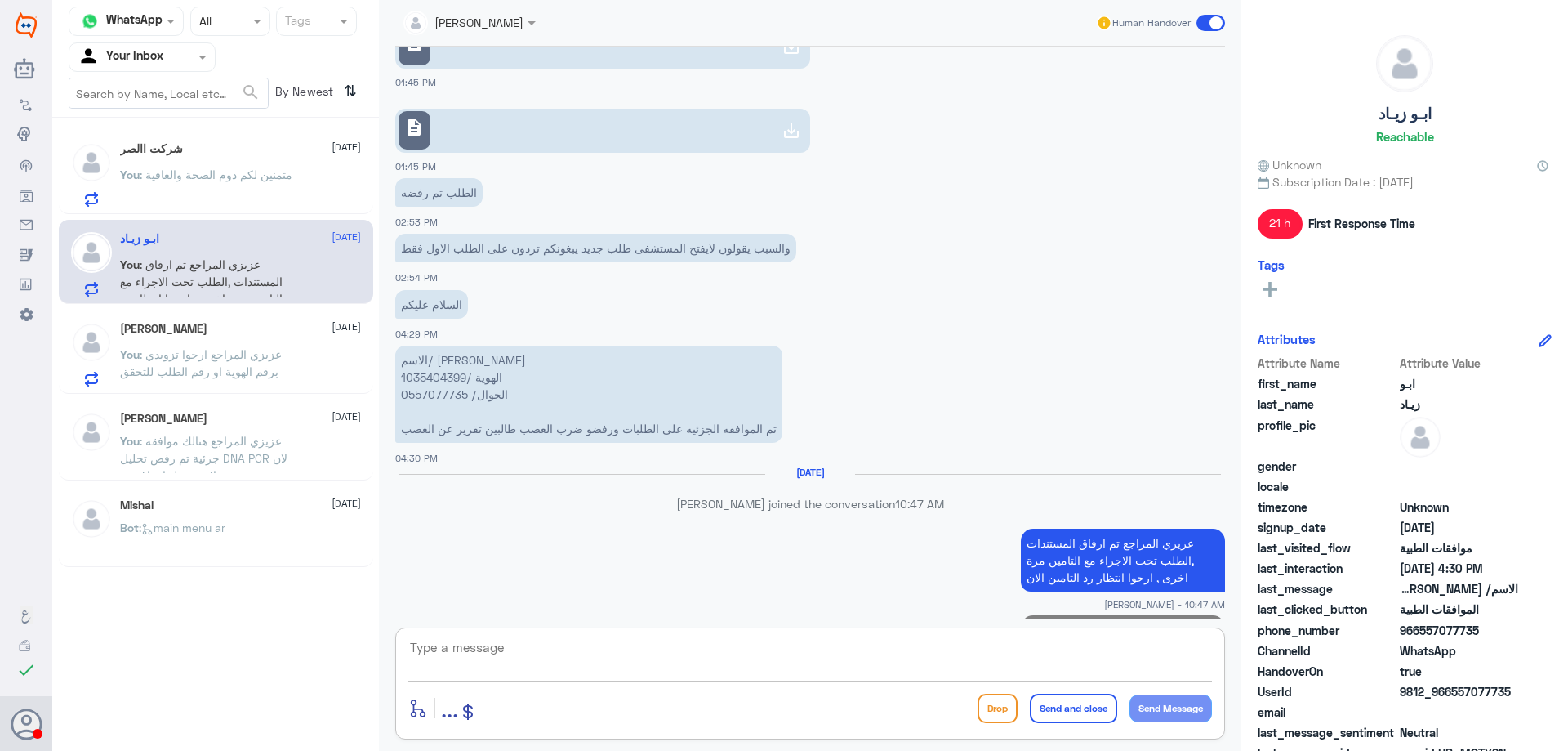
scroll to position [1360, 0]
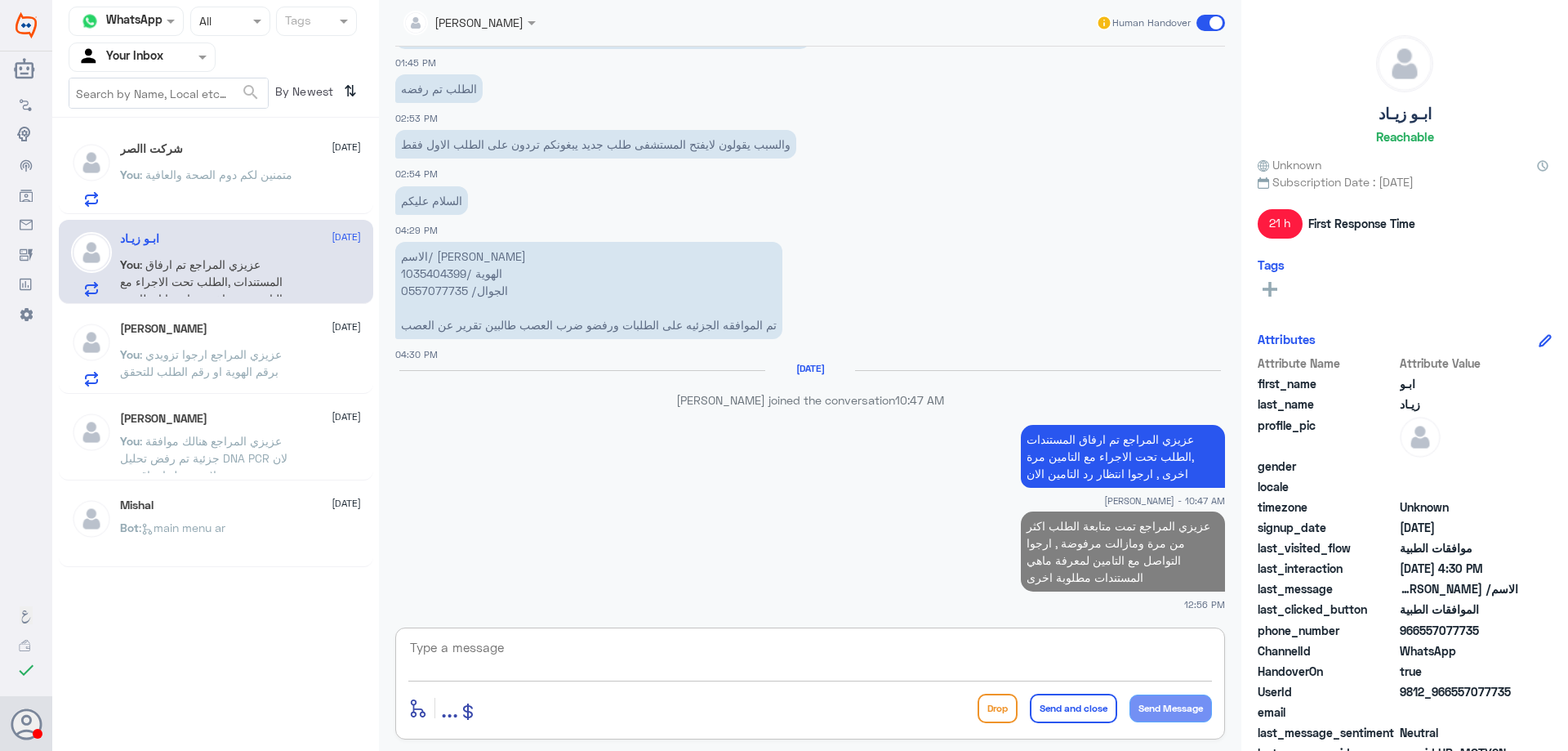
click at [243, 174] on span ": متمنين لكم دوم الصحة والعافية" at bounding box center [216, 174] width 153 height 14
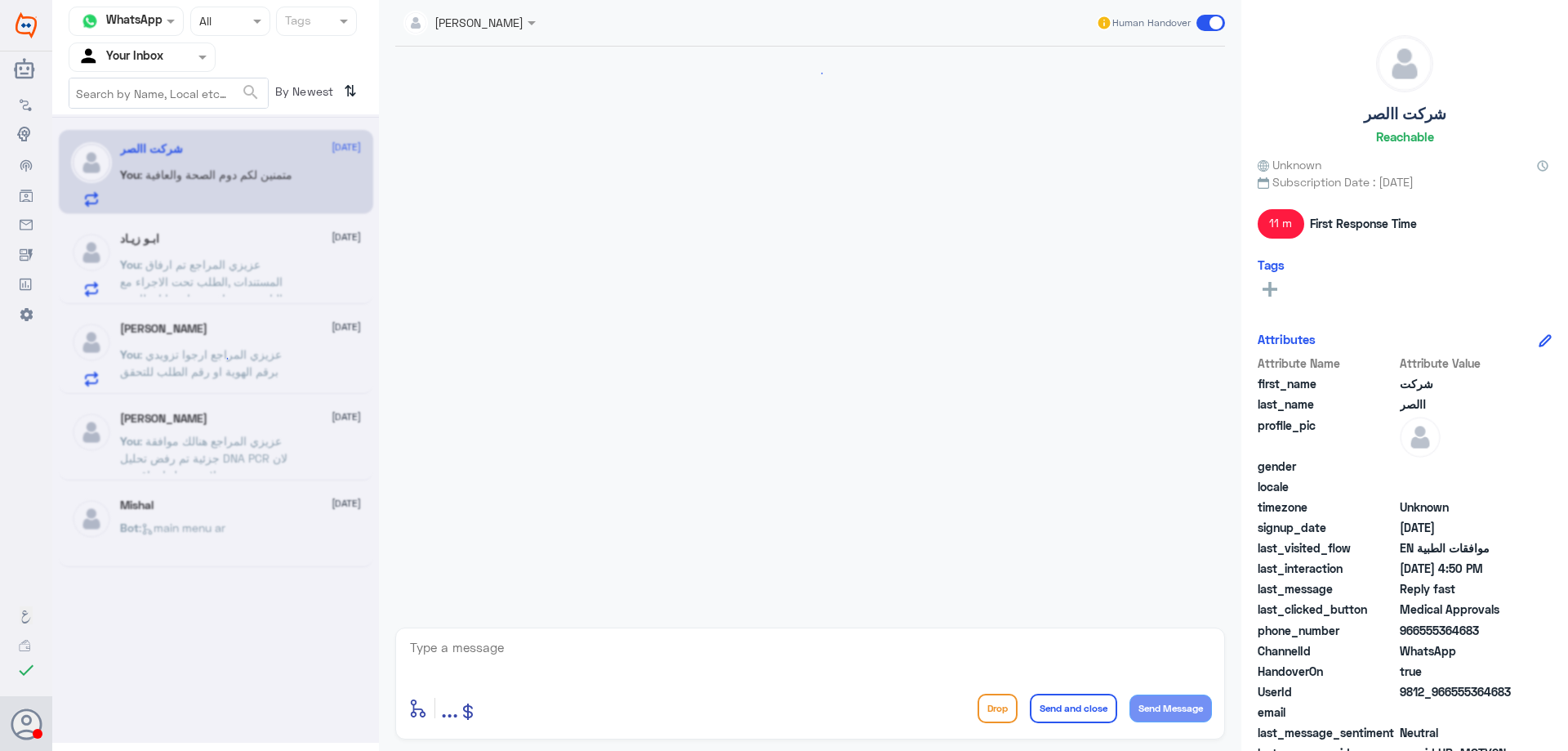
scroll to position [1088, 0]
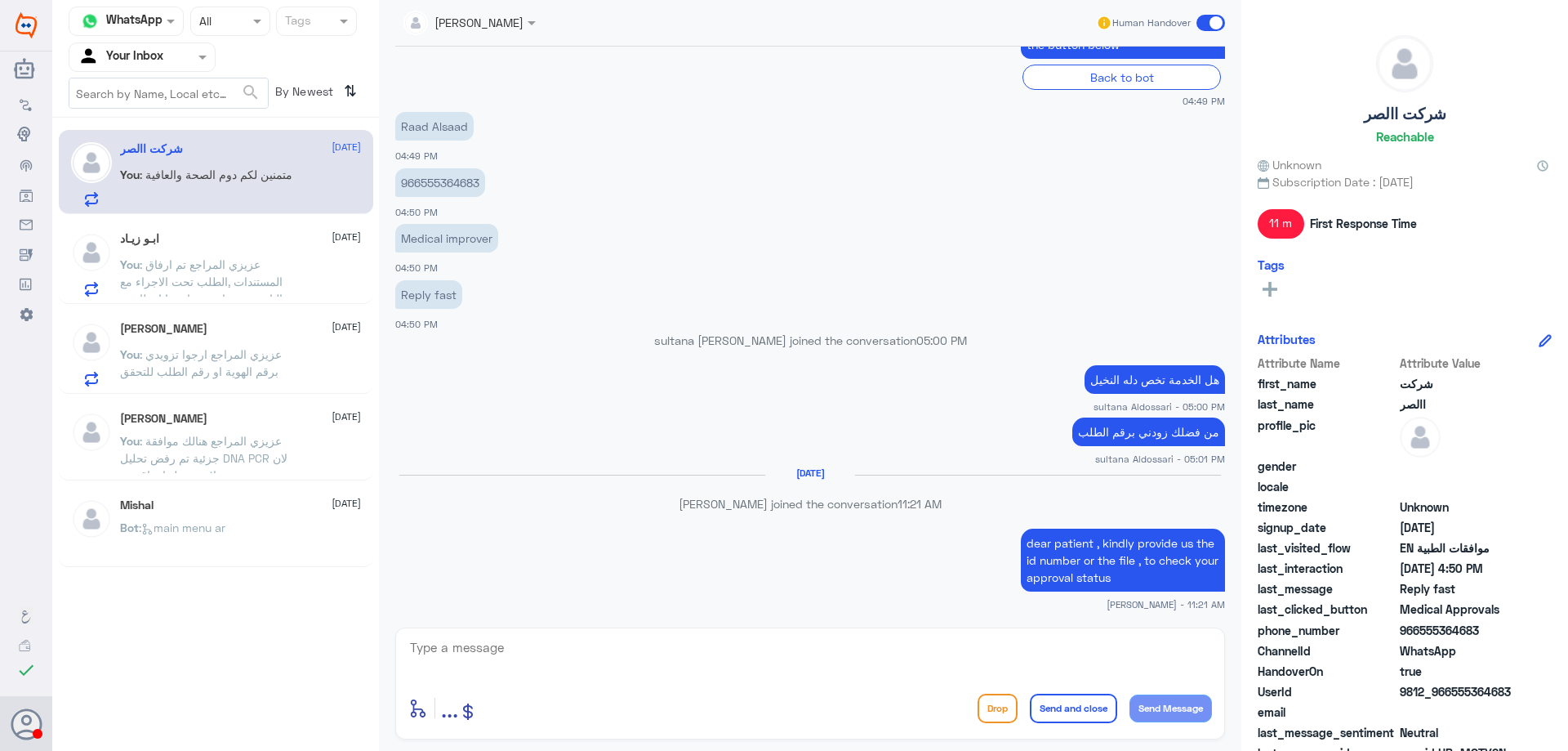
click at [228, 268] on span ": عزيزي المراجع تم ارفاق المستندات ,الطلب تحت الاجراء مع التامين مرة اخرى , ارج…" at bounding box center [201, 290] width 162 height 66
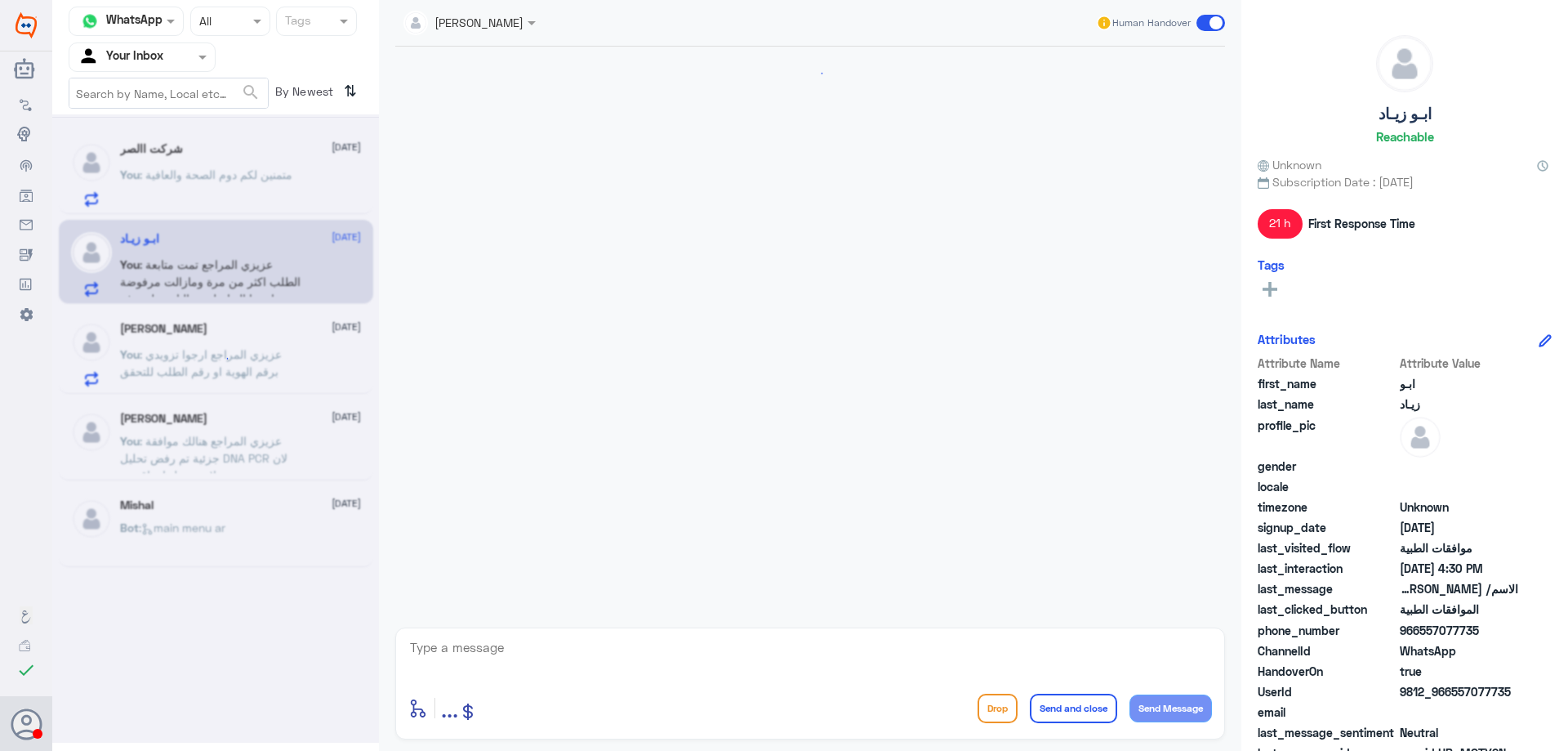
scroll to position [1304, 0]
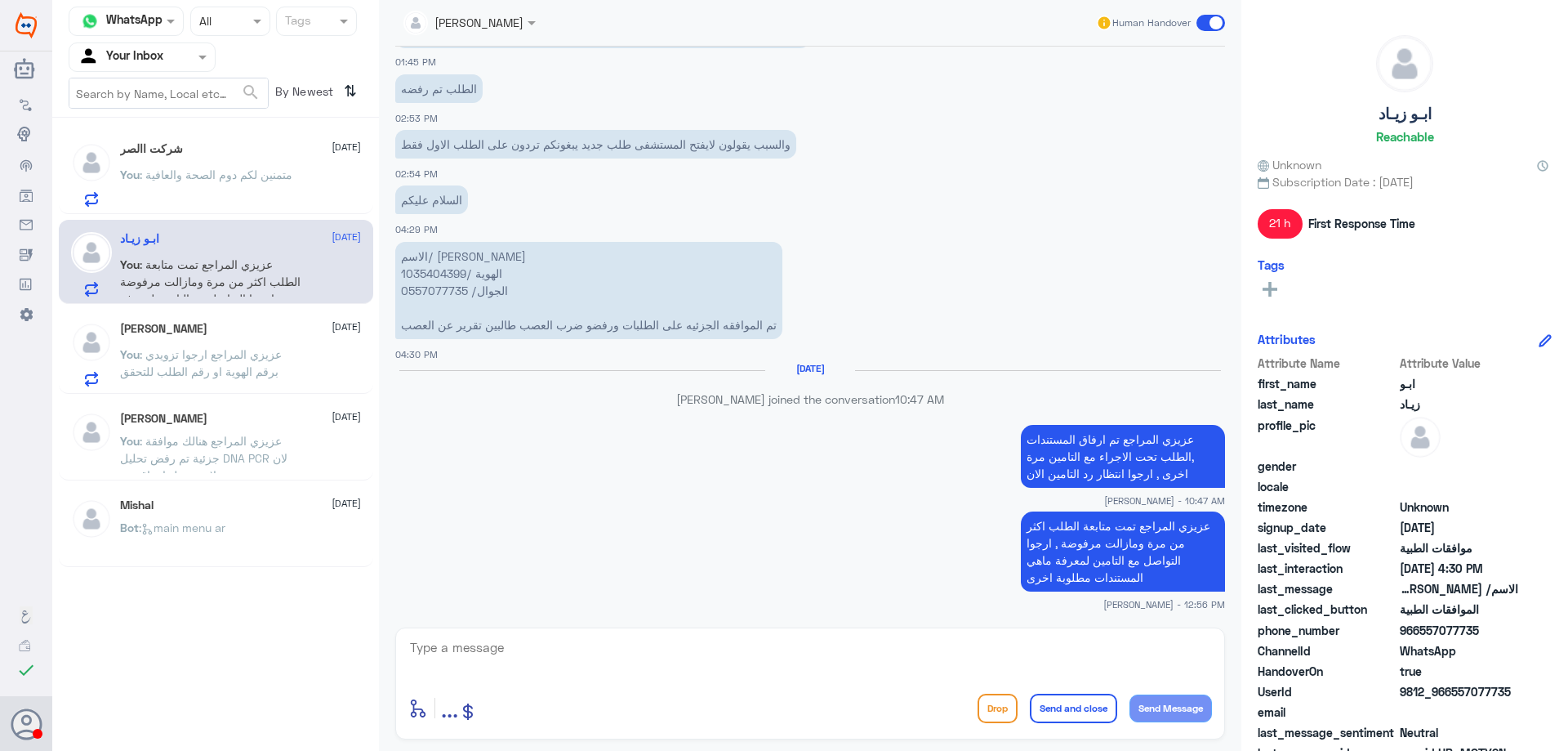
click at [243, 178] on span ": متمنين لكم دوم الصحة والعافية" at bounding box center [216, 174] width 153 height 14
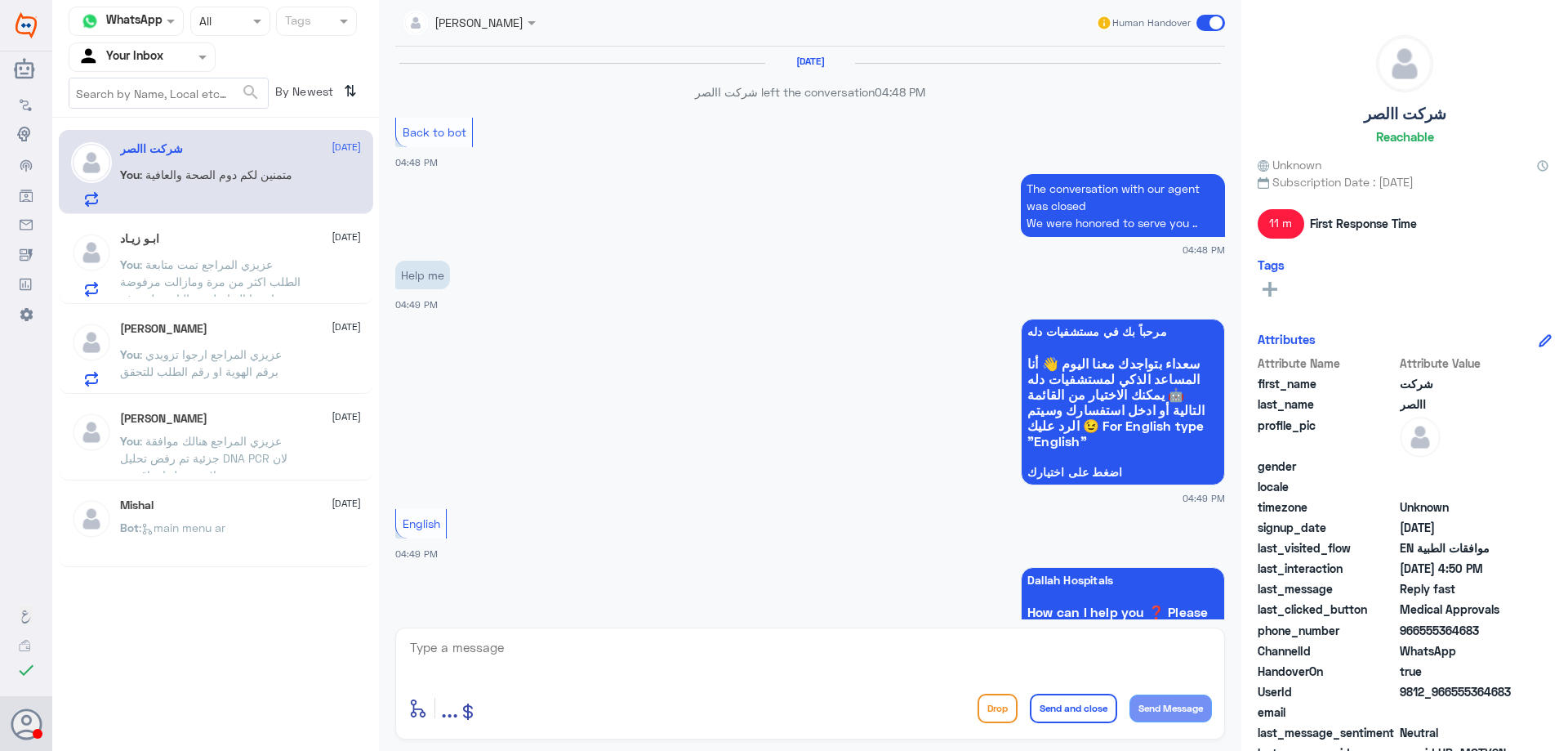
scroll to position [1088, 0]
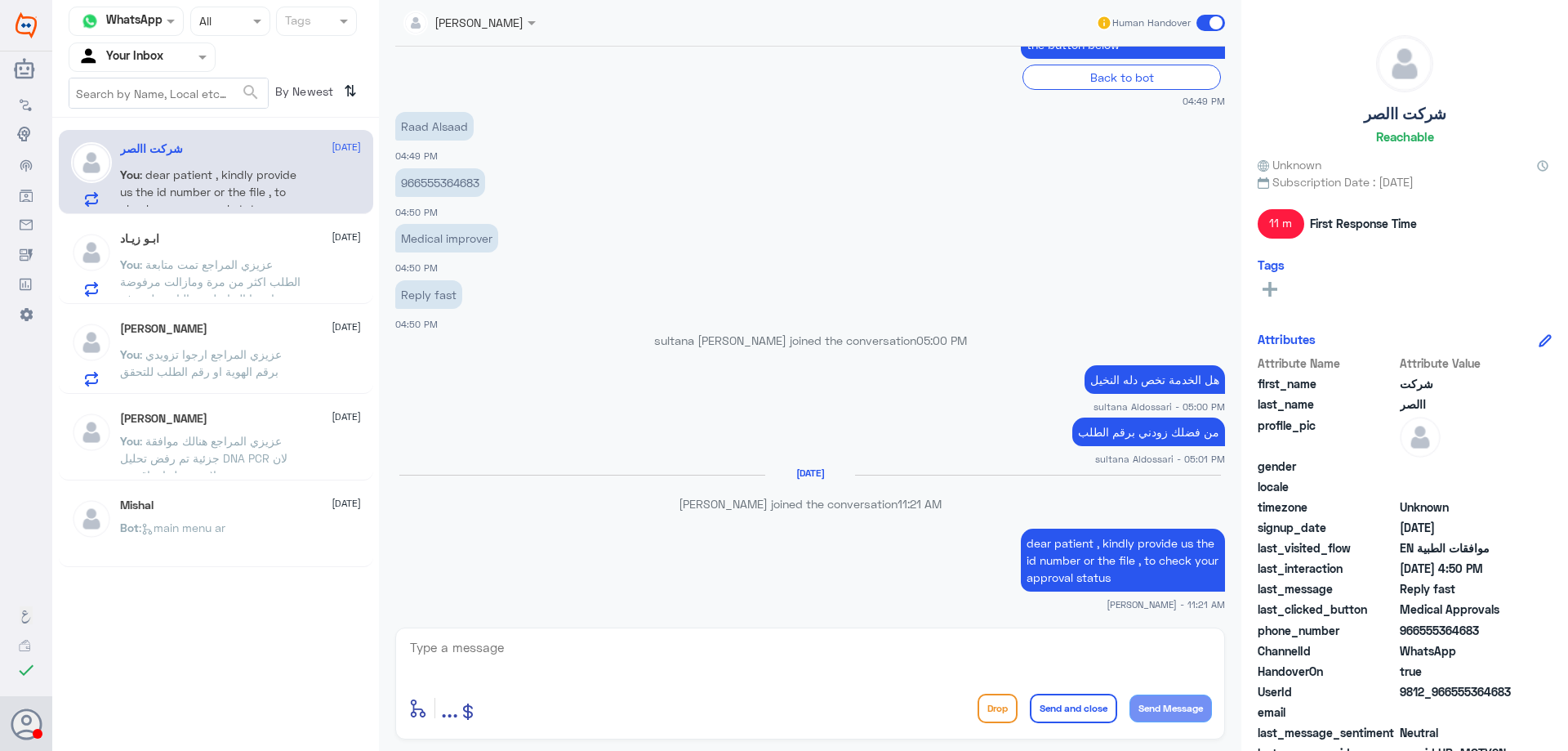
click at [153, 51] on input "text" at bounding box center [122, 57] width 89 height 19
click at [138, 190] on div "Your Team" at bounding box center [142, 205] width 147 height 38
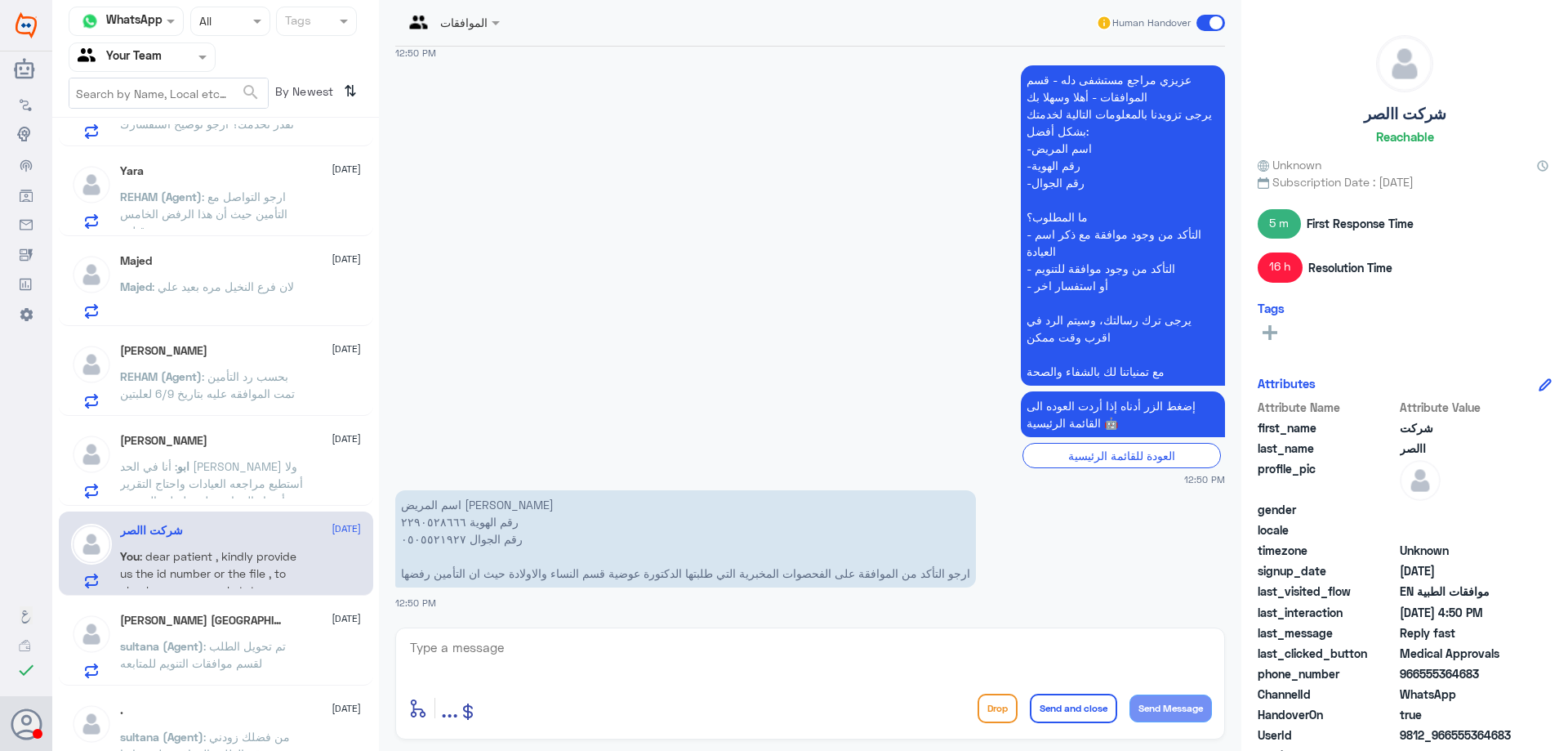
scroll to position [2430, 0]
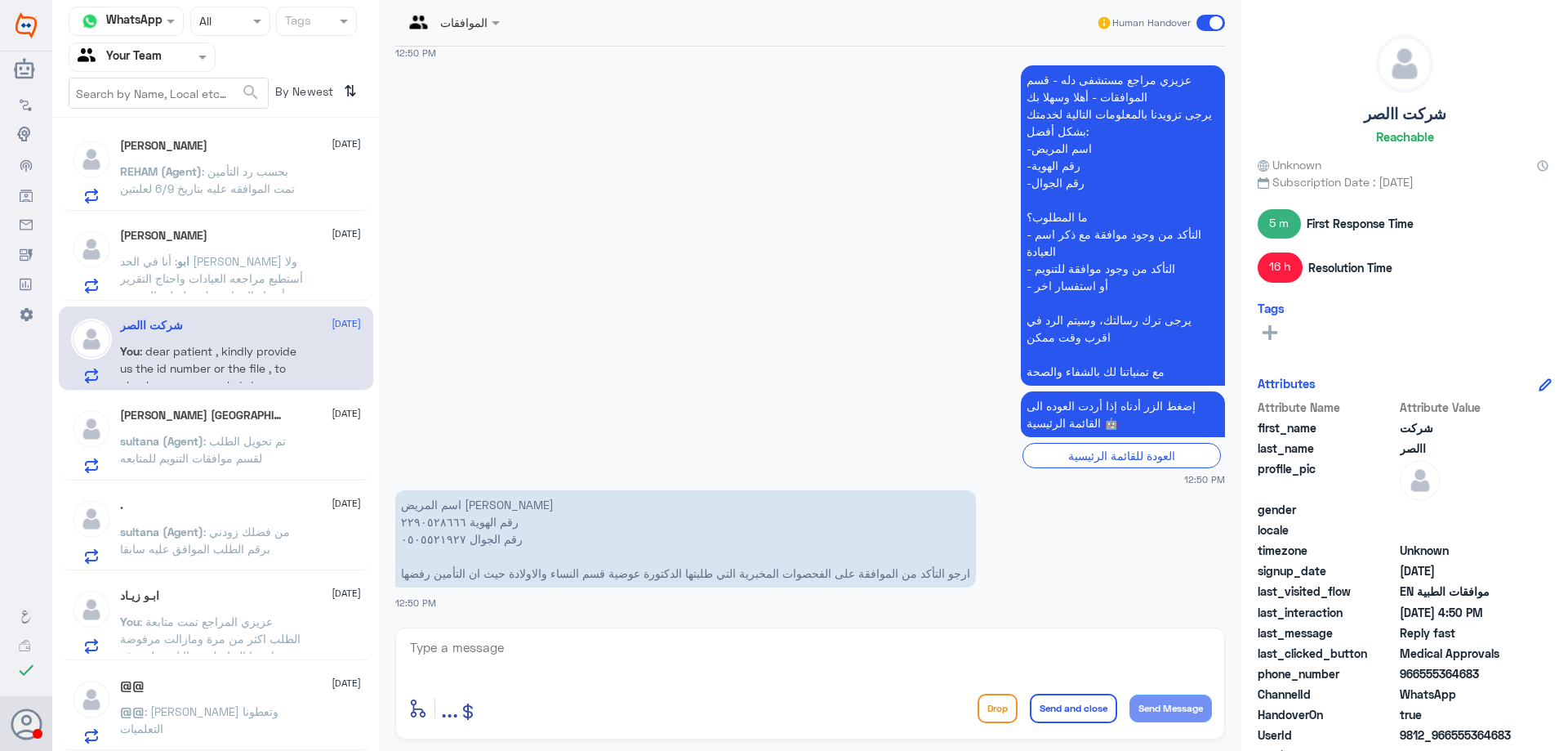
click at [295, 700] on div "@@ [DATE] @@ : ياليت تردون وتعطونا التعلميات" at bounding box center [241, 711] width 241 height 65
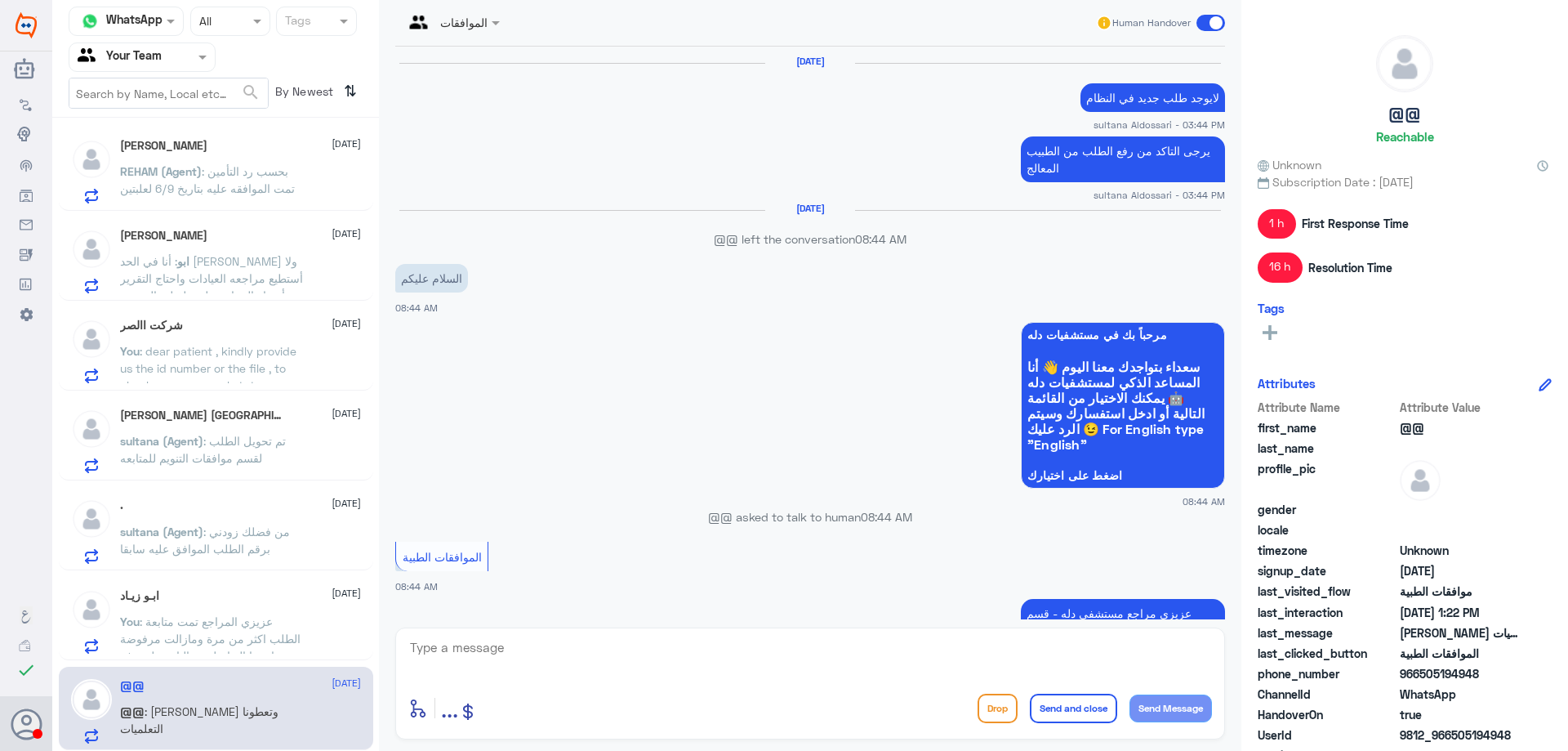
scroll to position [1760, 0]
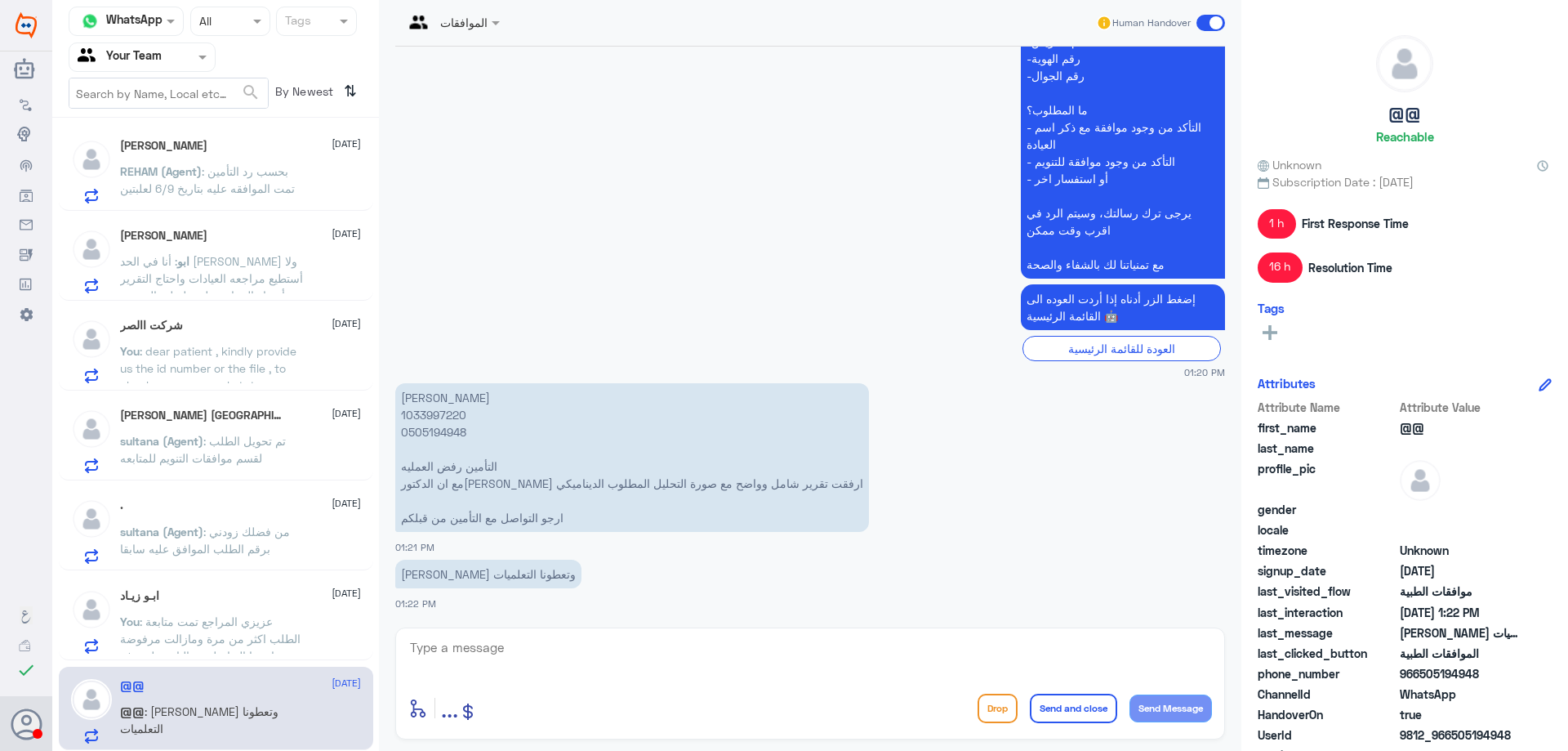
click at [435, 417] on p "[PERSON_NAME] 1033997220 0505194948 التأمين رفض العمليه مع ان الدكتوره ارفقت تق…" at bounding box center [632, 458] width 474 height 149
copy p "1033997220"
click at [630, 664] on textarea at bounding box center [810, 657] width 803 height 40
type textarea "عزيزي المراجع تمت المتابعة اكثر من مرة ومازال الرد من التامين كالتالي"
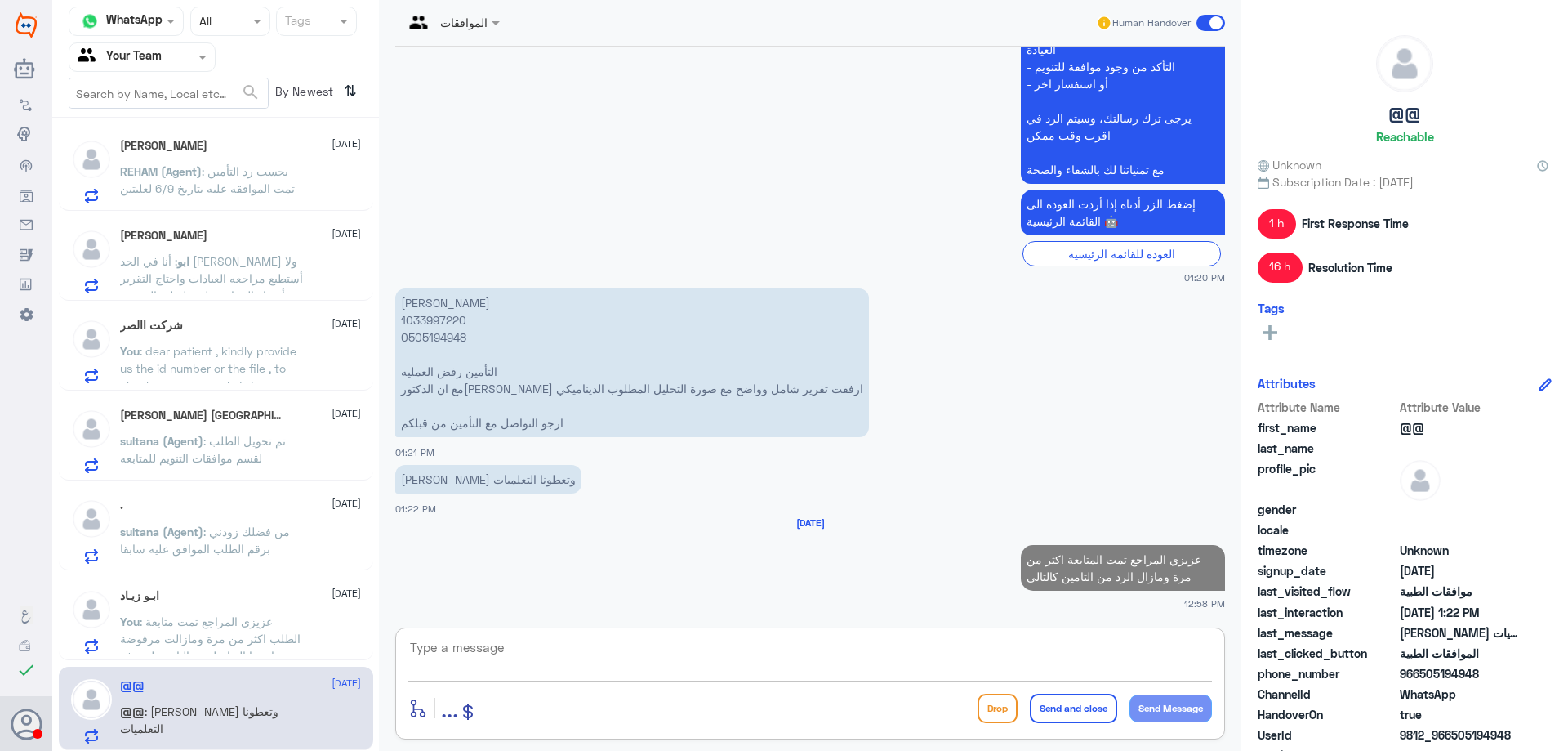
paste textarea "101)Kegel exercises OR [MEDICAL_DATA] physiotherapy and pessaries can effective…"
type textarea "101)Kegel exercises OR [MEDICAL_DATA] physiotherapy and pessaries can effective…"
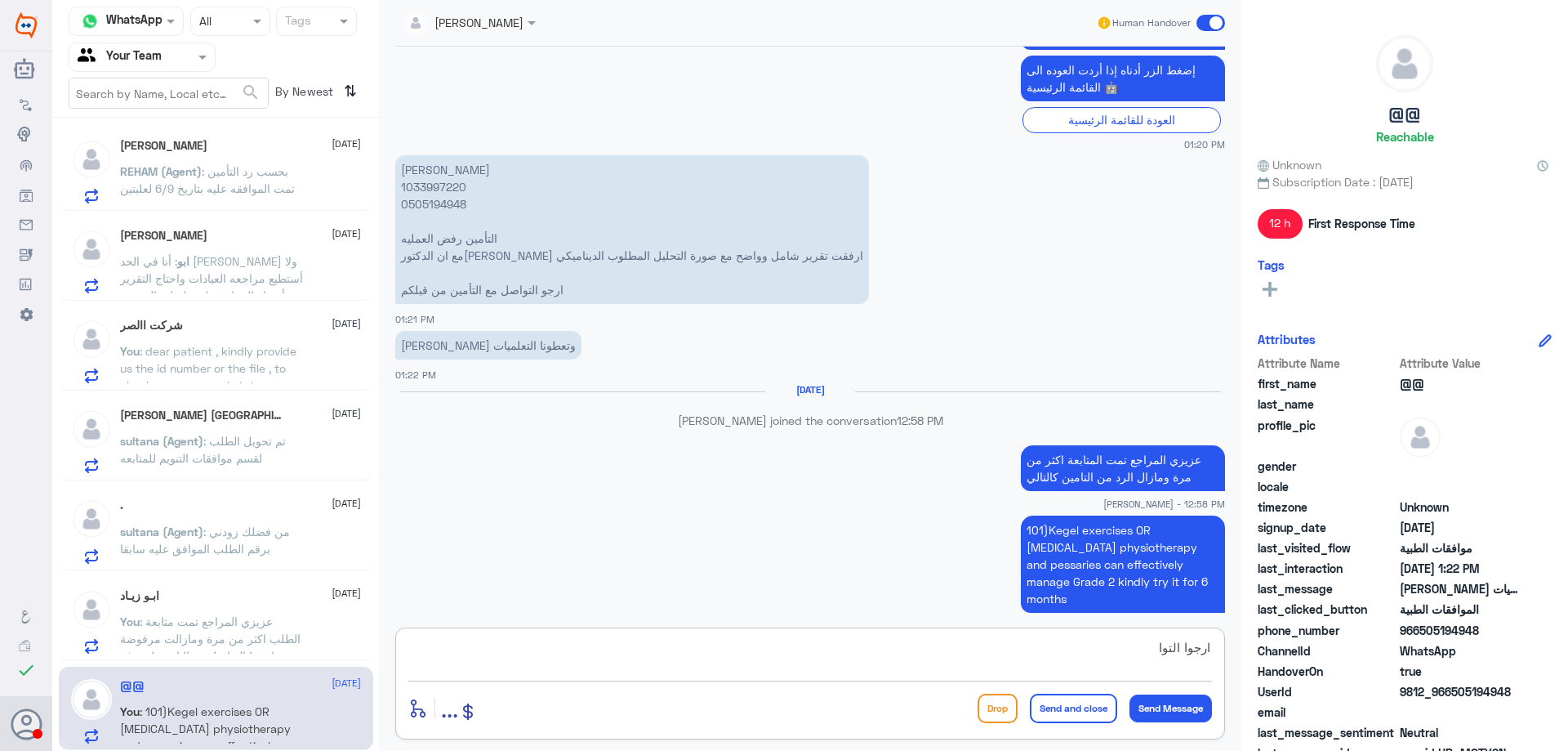
scroll to position [1959, 0]
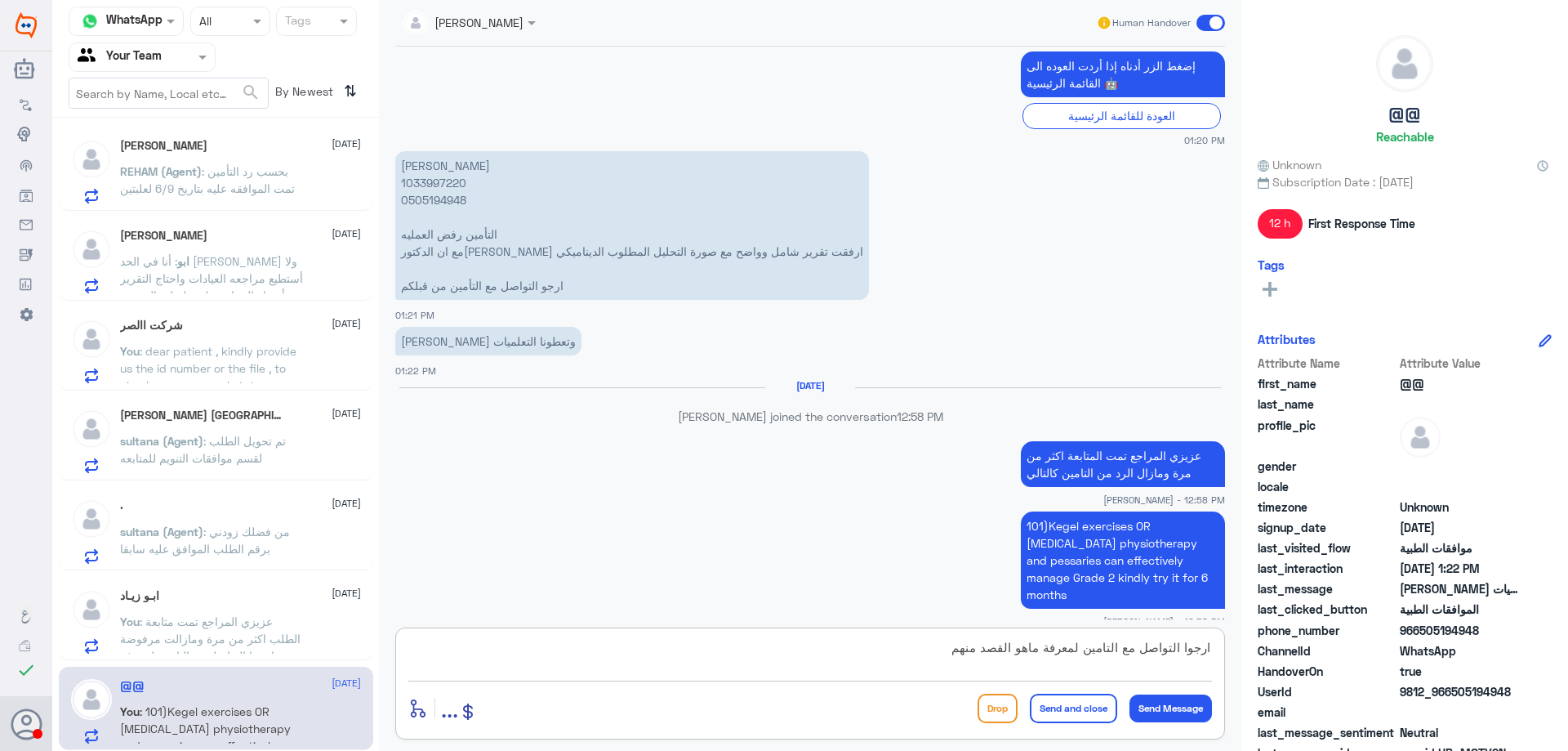
type textarea "ارجوا التواصل مع التامين لمعرفة ماهو القصد منهم"
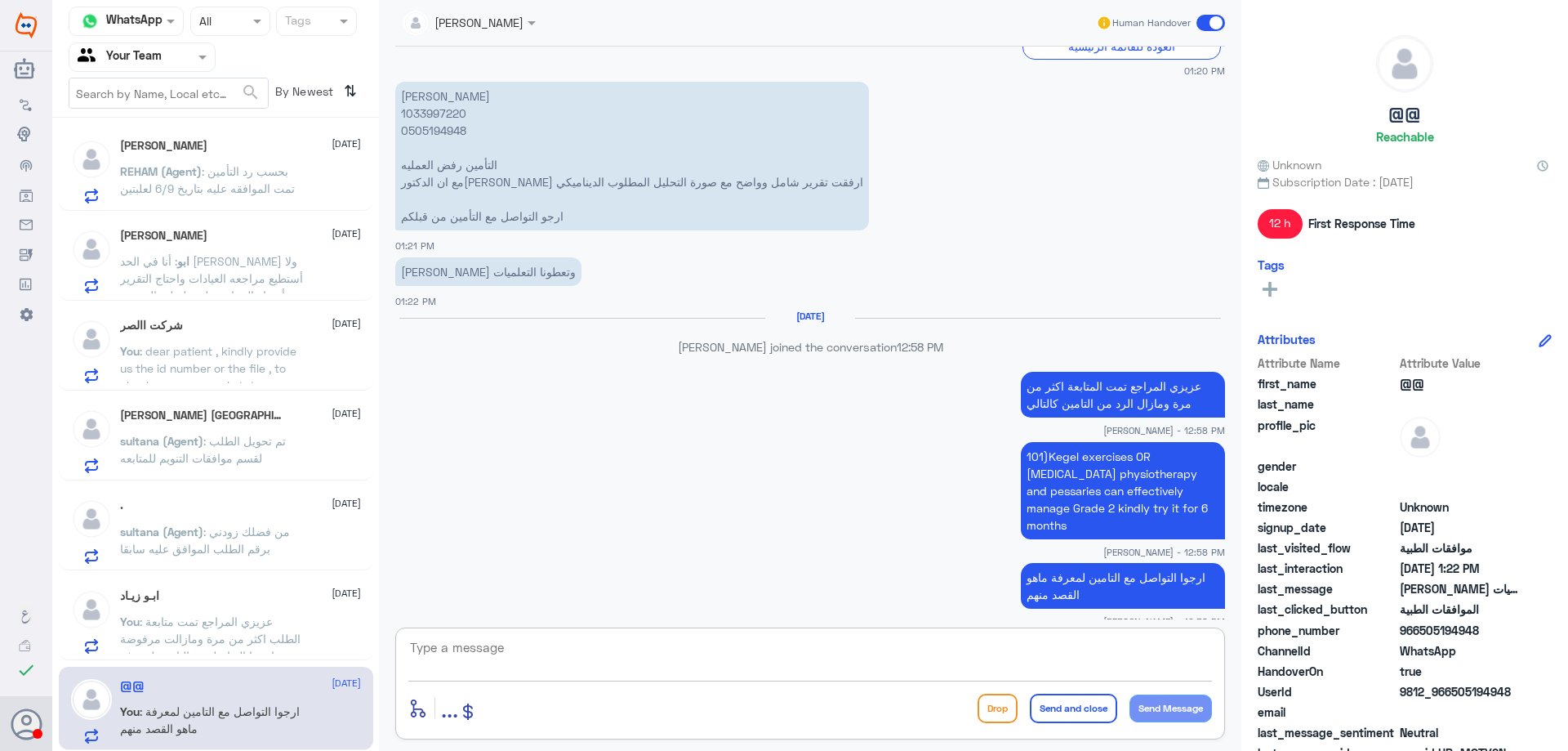
scroll to position [2348, 0]
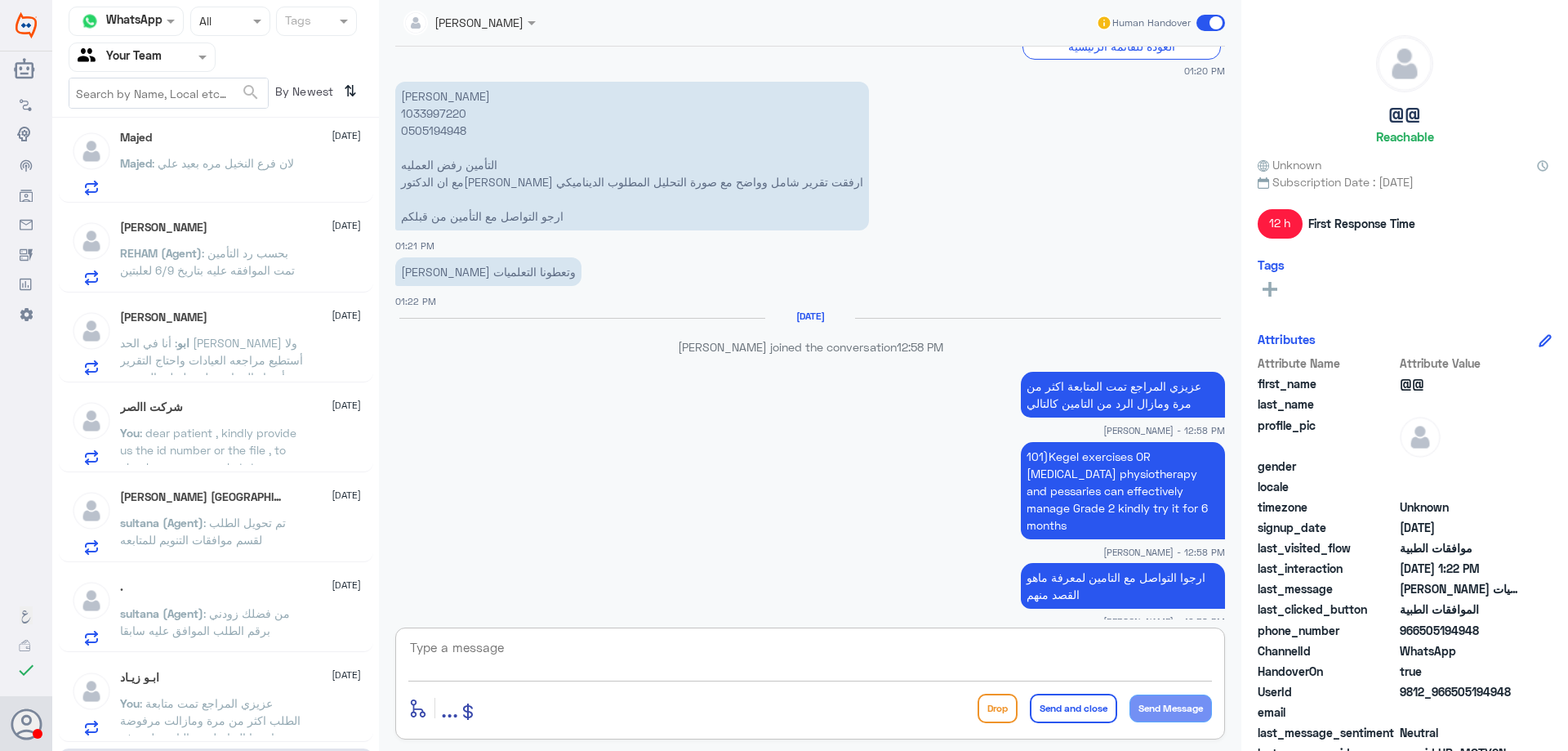
click at [307, 361] on div "ابو : أنا في الحد [PERSON_NAME] ولا أستطيع مراجعه العيادات واحتاج التقرير وأشعا…" at bounding box center [241, 356] width 241 height 37
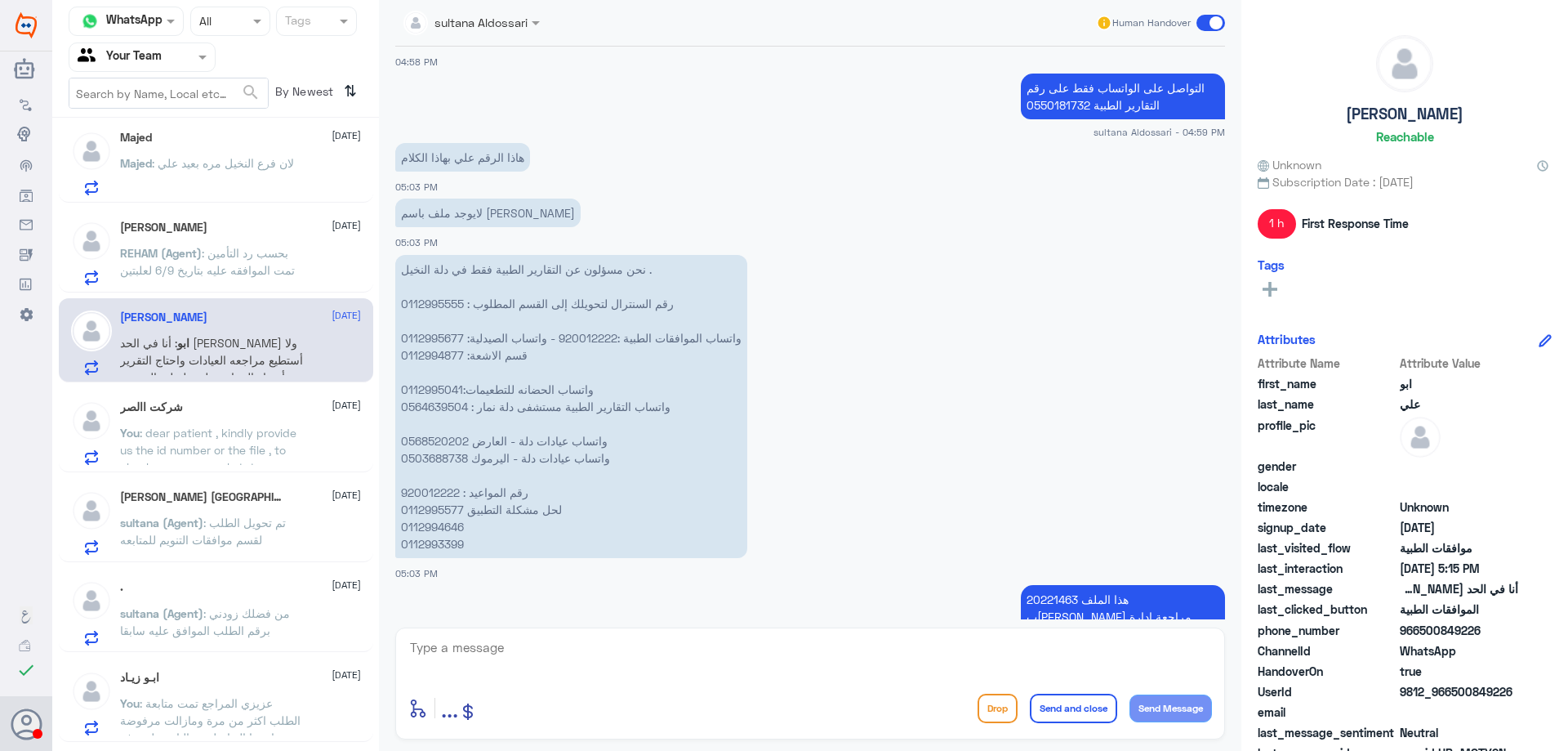
scroll to position [1646, 0]
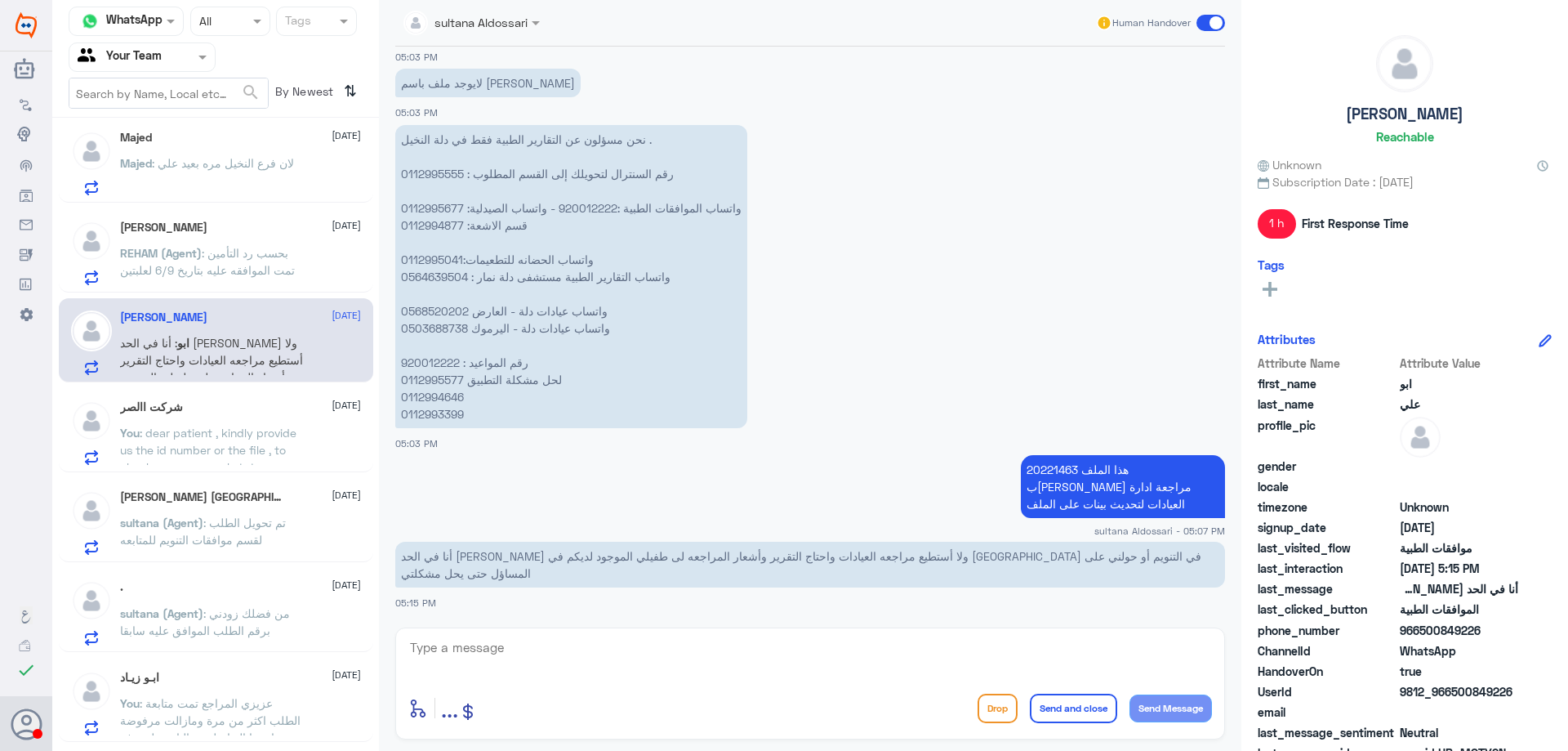
click at [443, 277] on p "نحن مسؤلون عن التقارير الطبية فقط في دلة النخيل . رقم السنترال لتحويلك إلى القس…" at bounding box center [572, 277] width 352 height 303
copy p "0564639504"
click at [714, 657] on textarea at bounding box center [810, 657] width 803 height 40
paste textarea "0564639504"
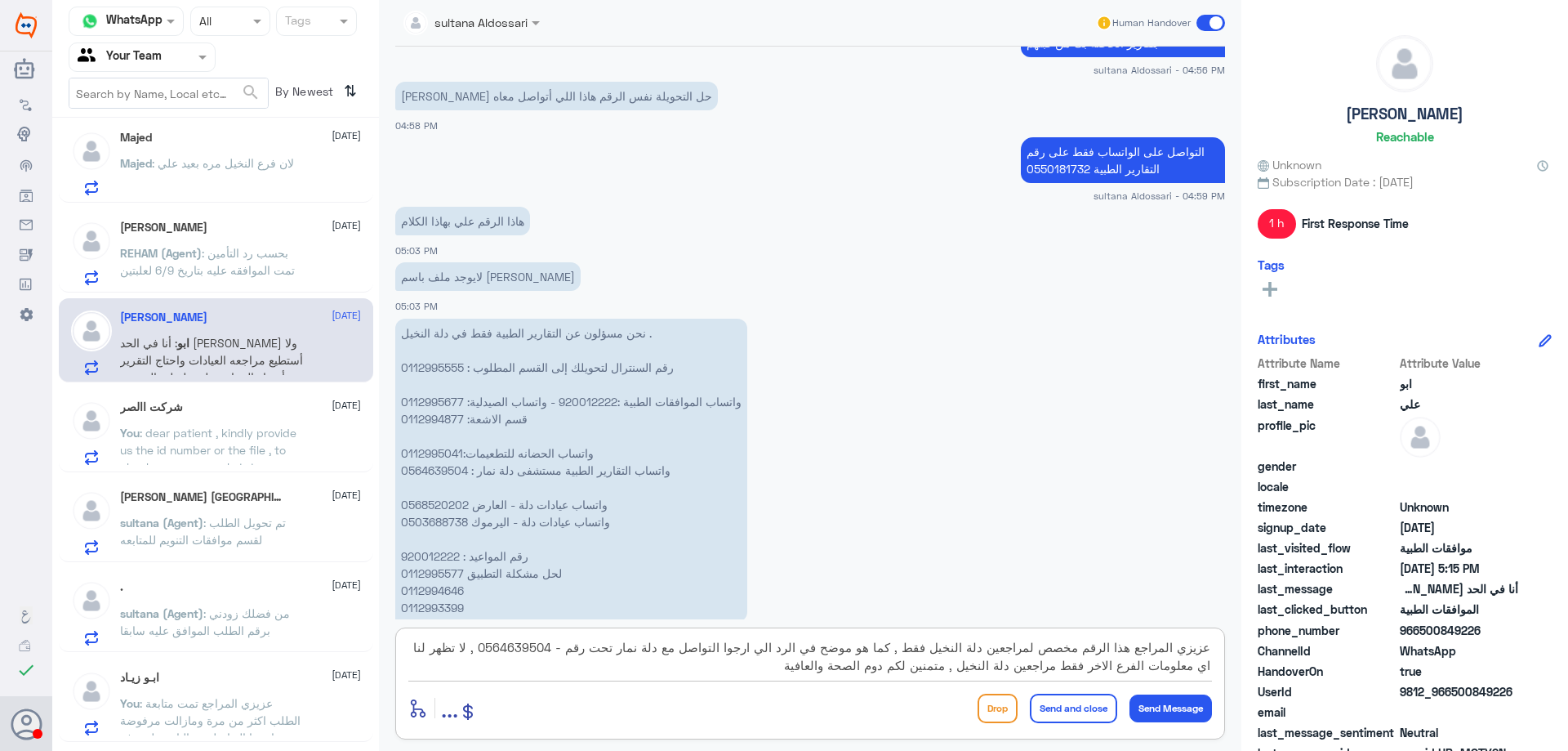
scroll to position [1565, 0]
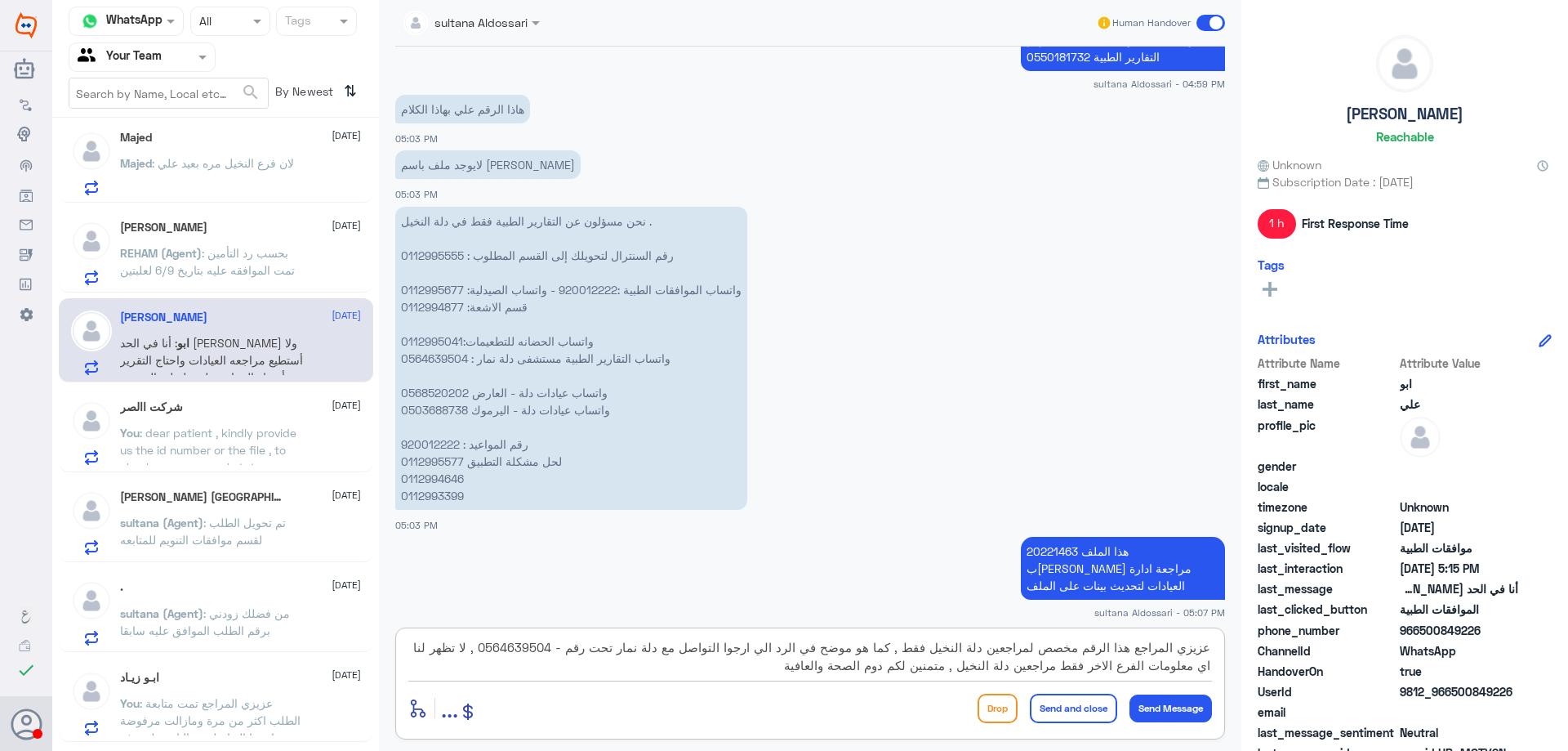
type textarea "عزيزي المراجع هذا الرقم مخصص لمراجعين دلة النخيل فقط , كما هو موضح في الرد الي …"
click at [1085, 707] on button "Send and close" at bounding box center [1074, 709] width 87 height 30
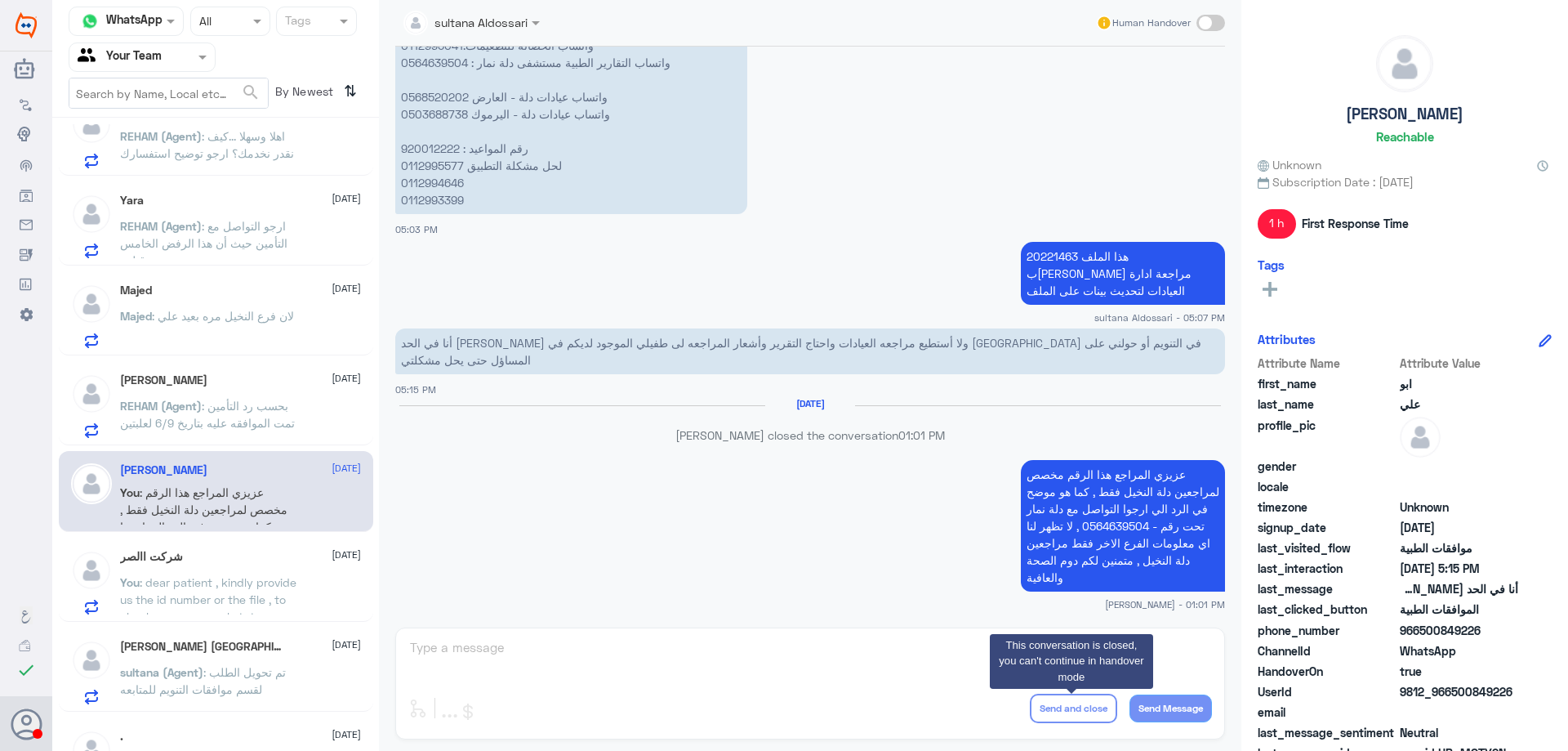
scroll to position [2185, 0]
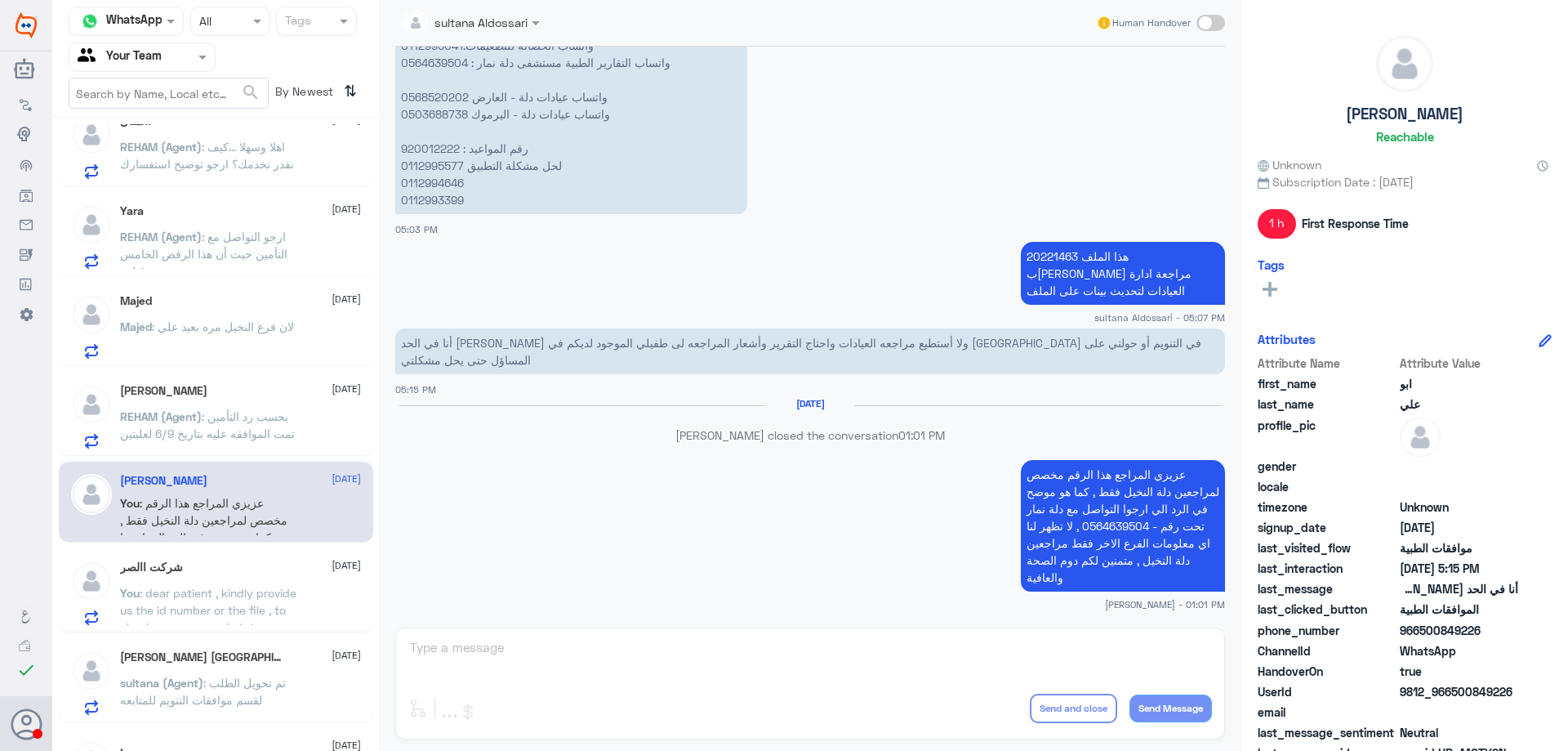
click at [266, 424] on span ": بحسب رد التأمين تمت الموافقه عليه بتاريخ 6/9 لعلبتين" at bounding box center [208, 425] width 175 height 31
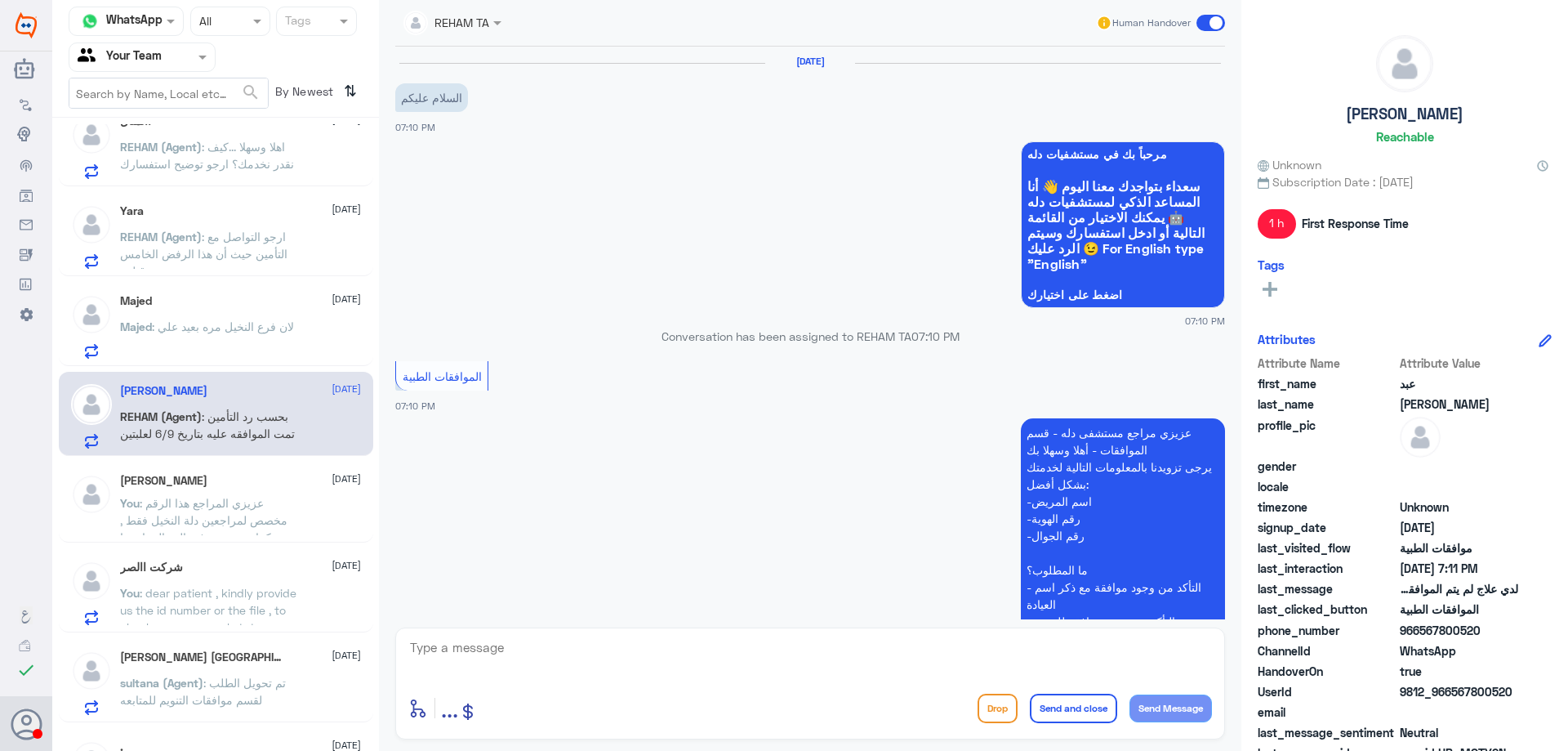
scroll to position [473, 0]
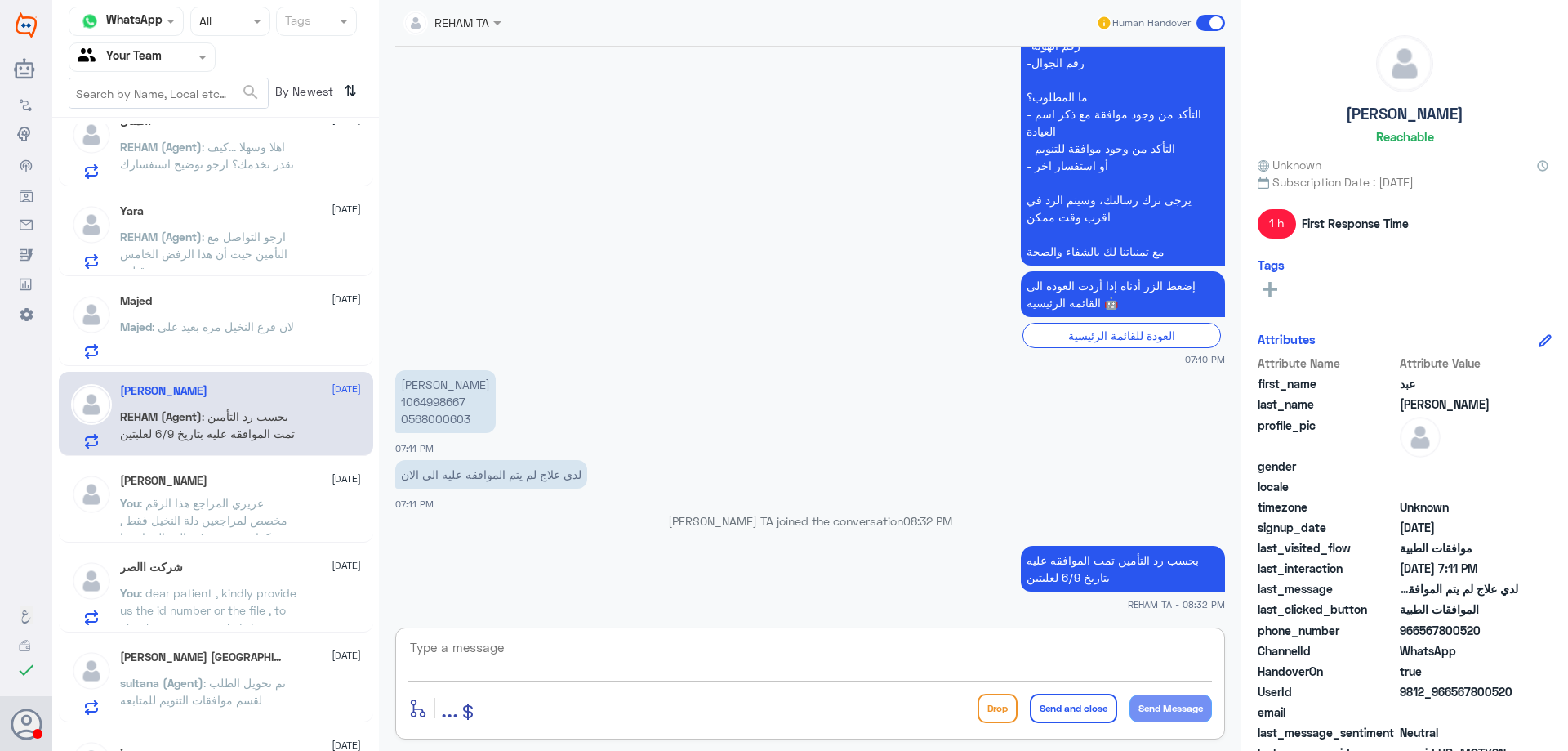
click at [607, 644] on textarea at bounding box center [810, 657] width 803 height 40
type textarea "رد التامين انه ليس موعد الصرف , ارجوا التواصل مع التامين لمزيد من المعلومات , م…"
click at [1068, 708] on button "Send and close" at bounding box center [1074, 709] width 87 height 30
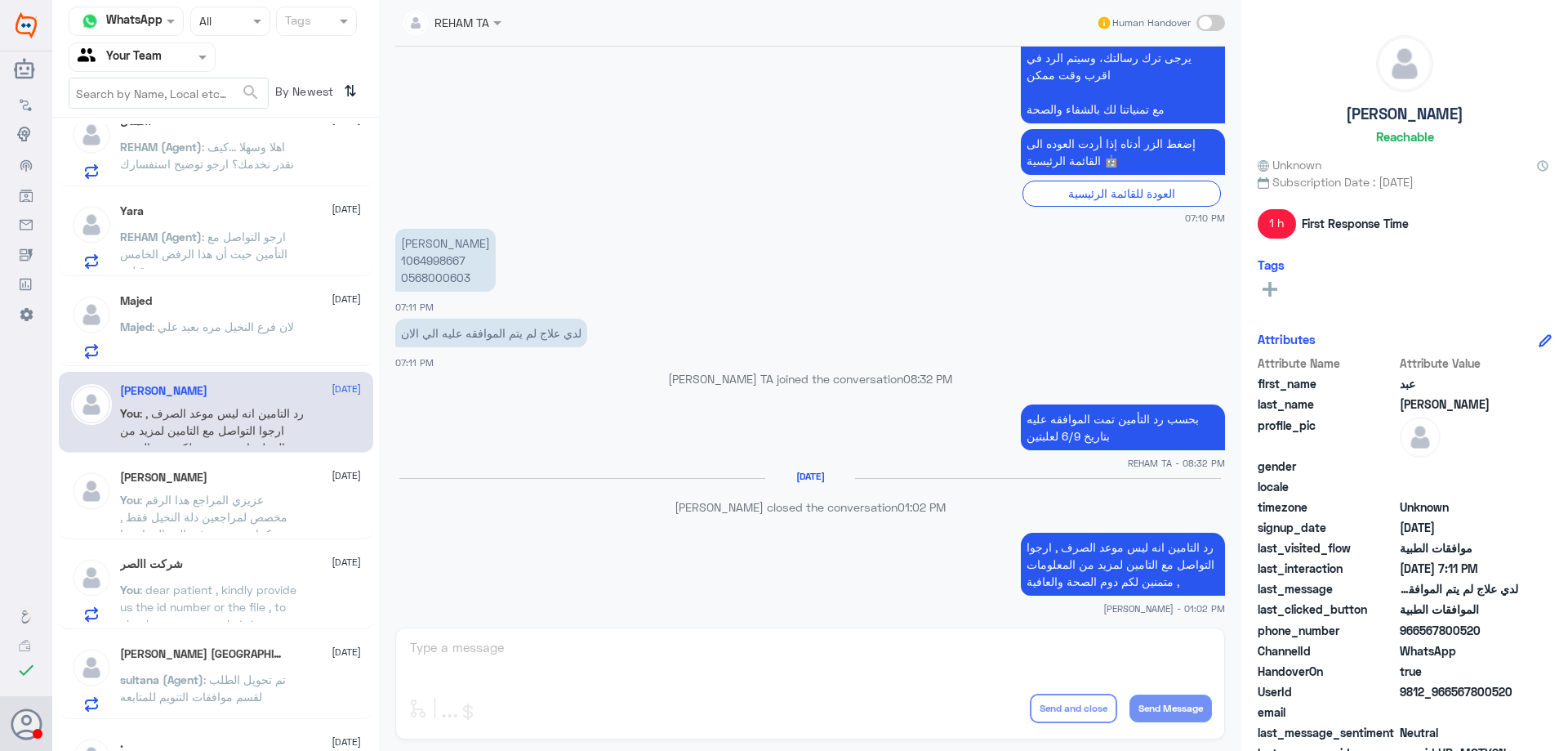
scroll to position [589, 0]
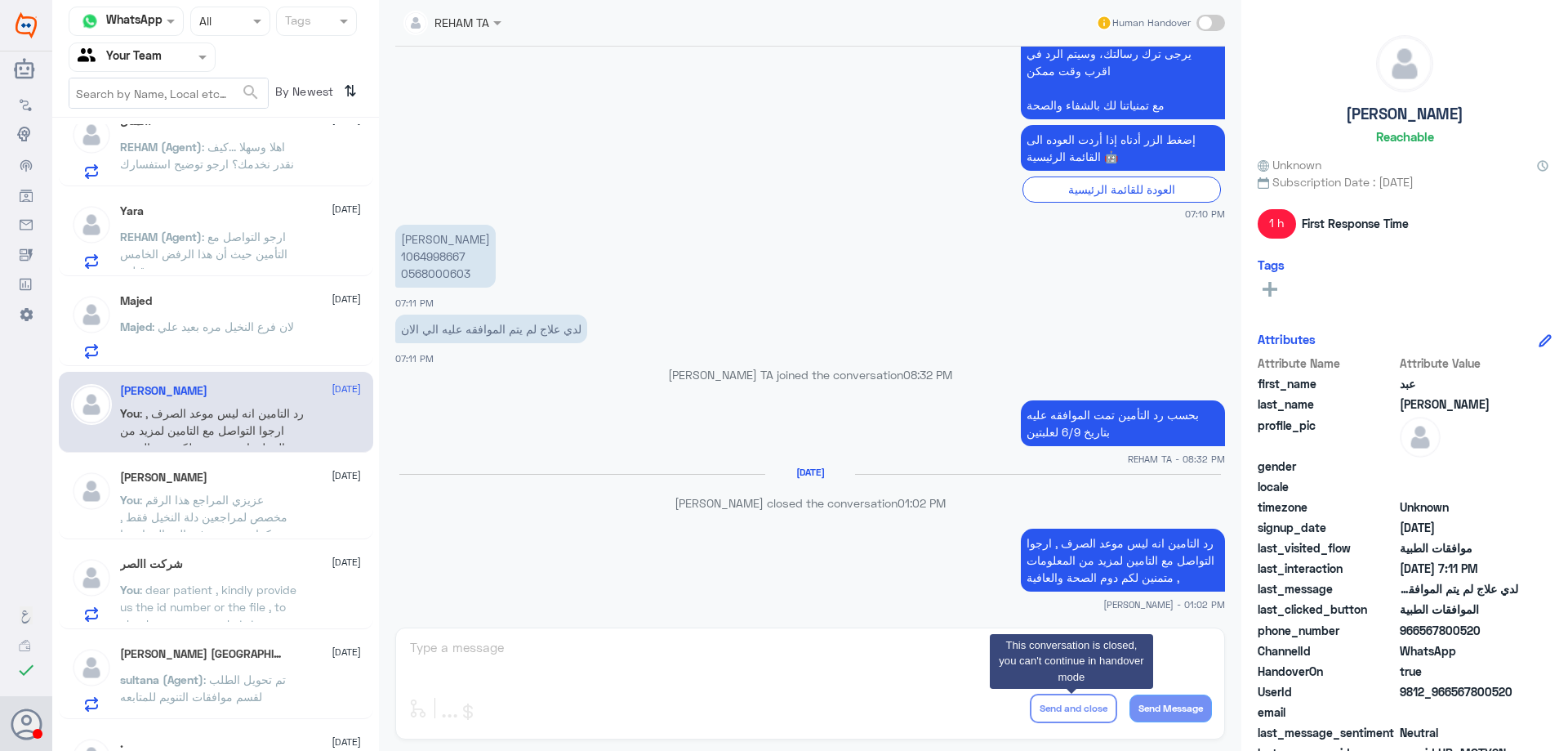
click at [284, 319] on span ": لان فرع النخيل مره بعيد علي" at bounding box center [223, 326] width 142 height 14
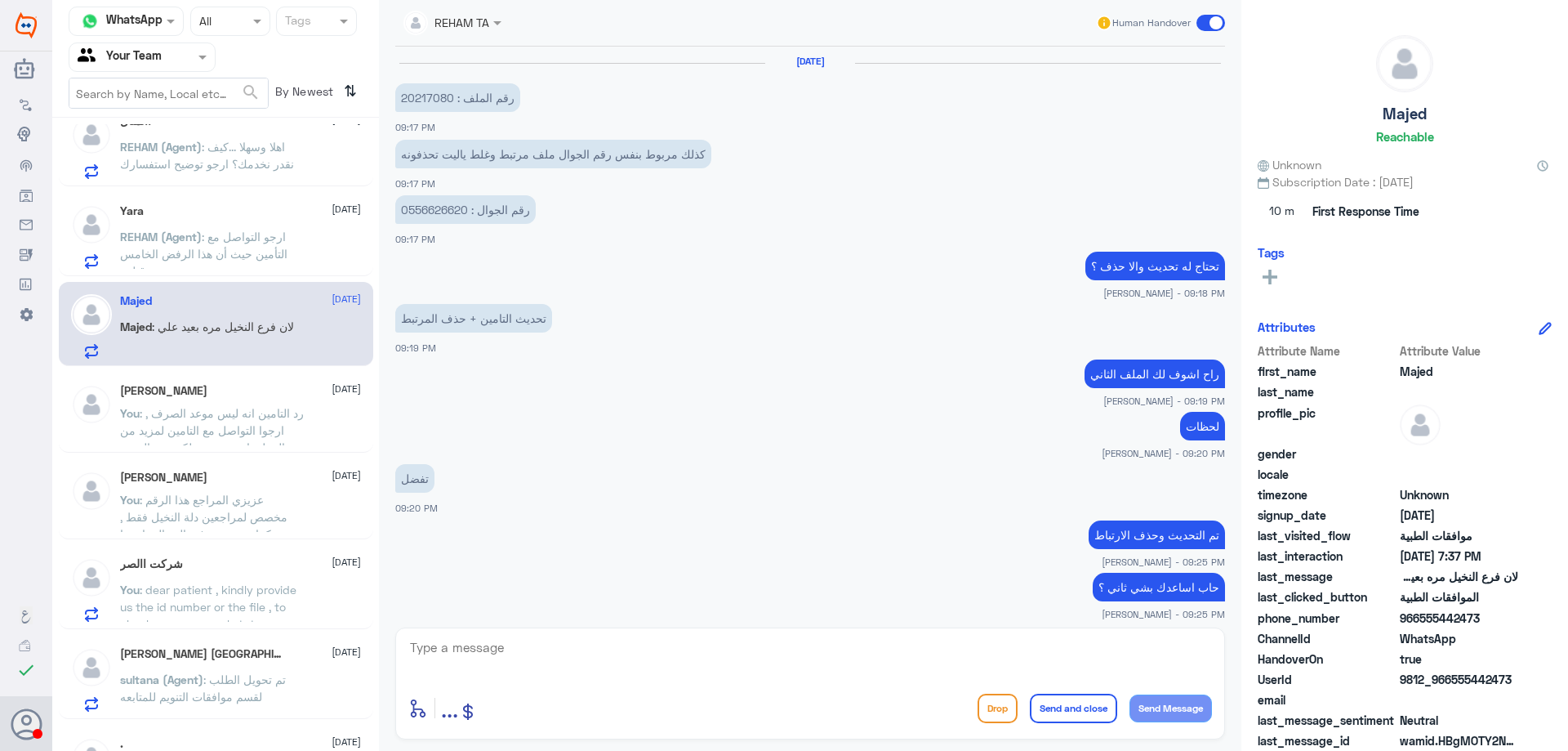
scroll to position [1219, 0]
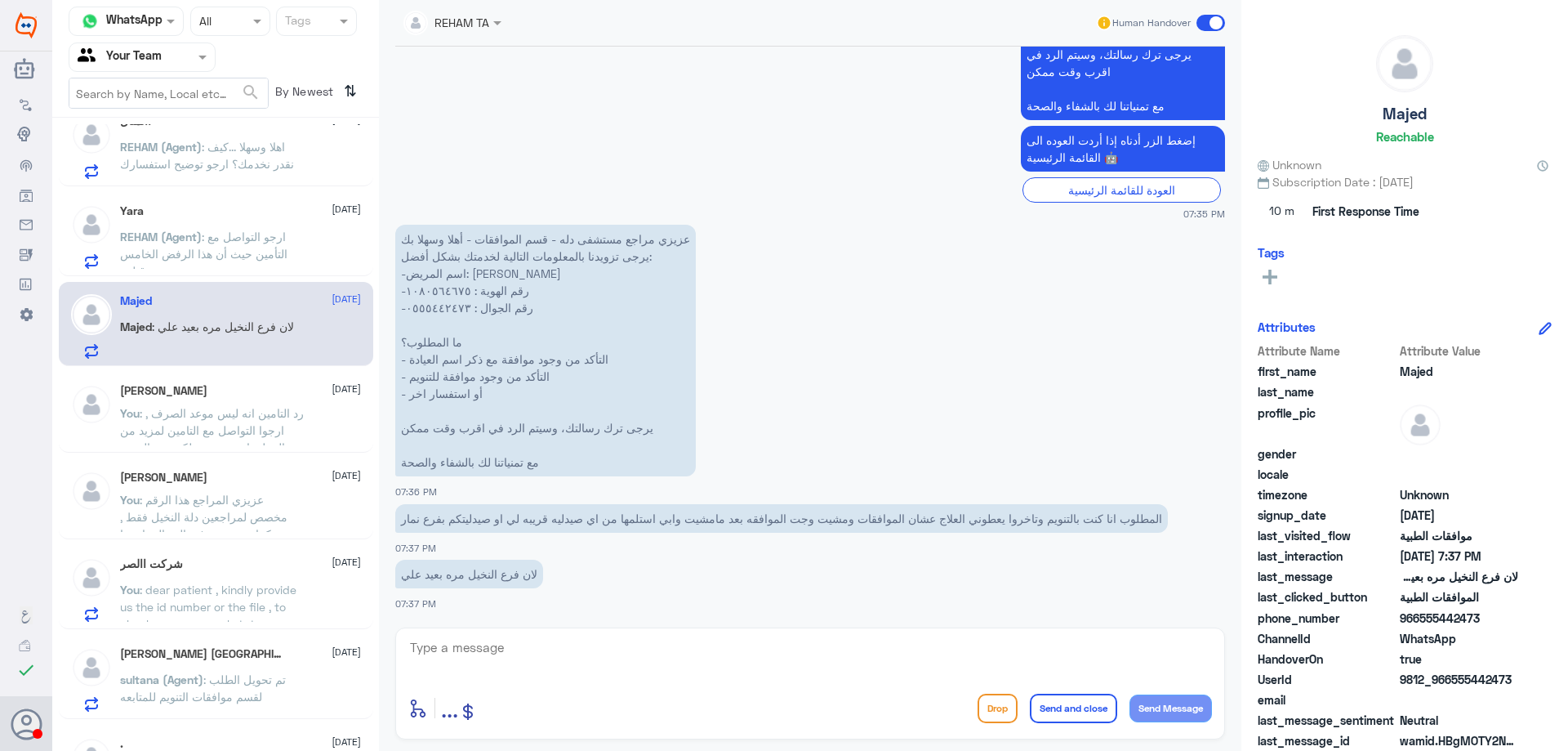
click at [503, 654] on textarea at bounding box center [810, 657] width 803 height 40
click at [457, 647] on textarea at bounding box center [810, 657] width 803 height 40
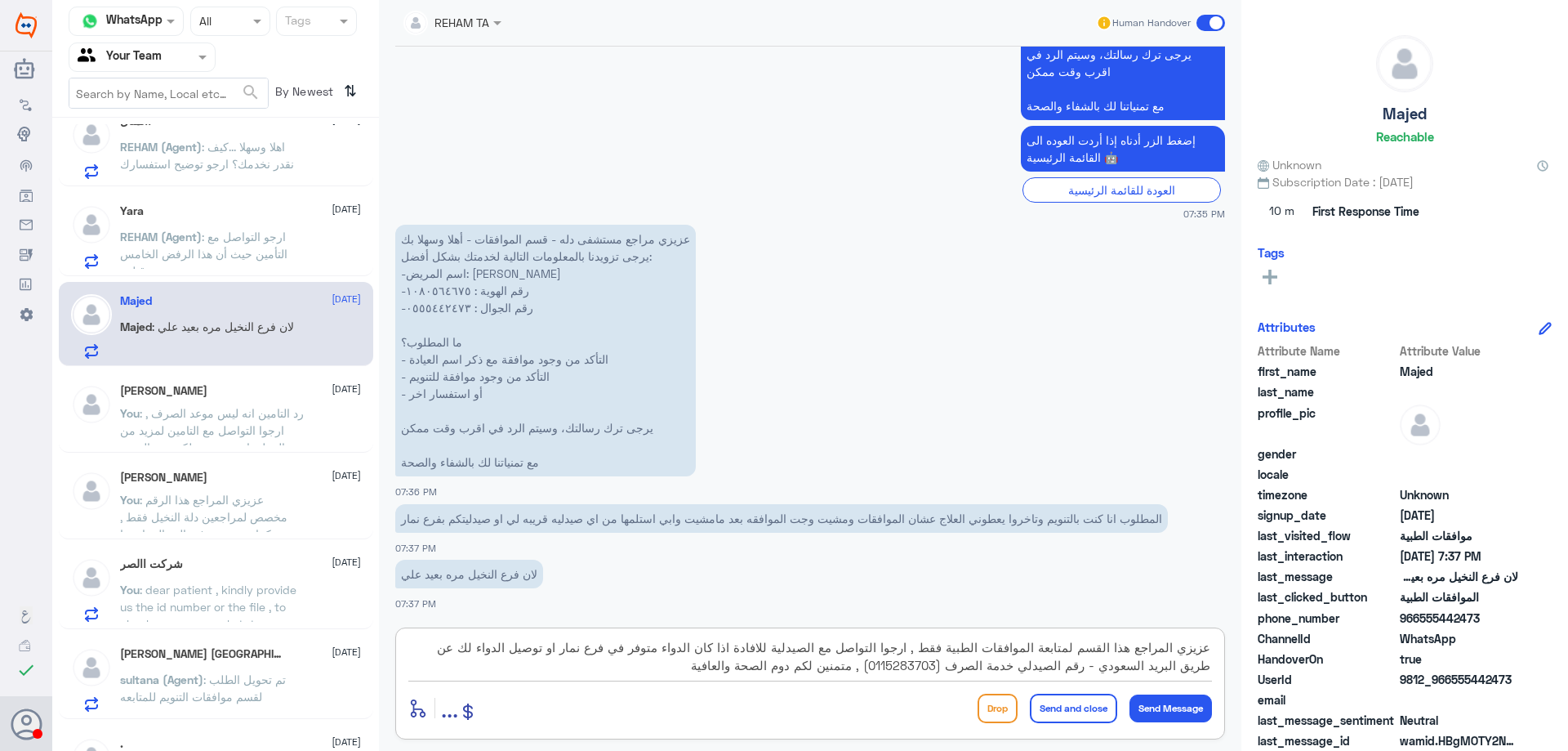
type textarea "عزيزي المراجع هذا القسم لمتابعة الموافقات الطبية فقط , ارجوا التواصل مع الصيدلي…"
click at [1089, 710] on button "Send and close" at bounding box center [1074, 709] width 87 height 30
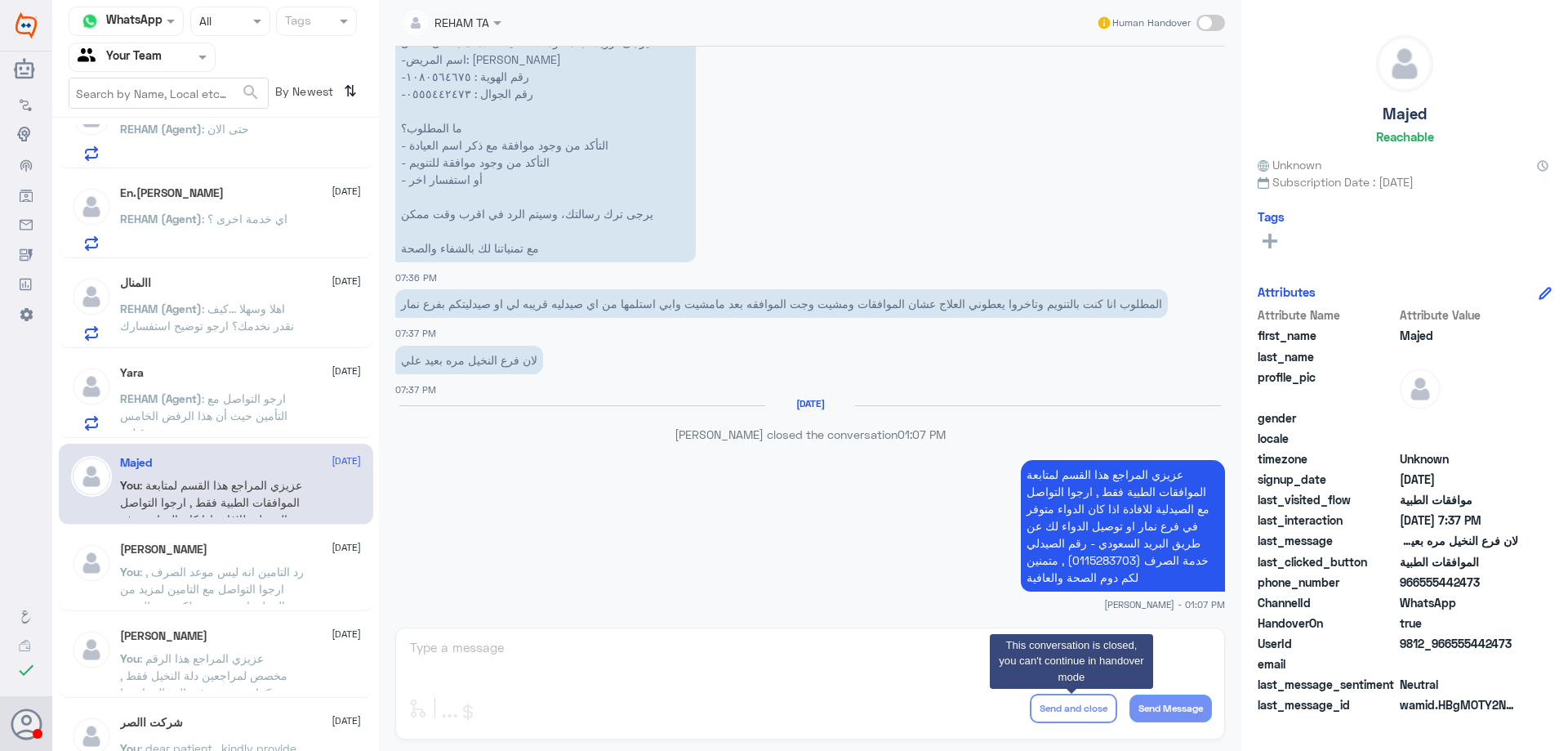
scroll to position [2022, 0]
click at [272, 413] on span ": ارجو التواصل مع التأمين حيث أن هذا الرفض الخامس من قبلهم" at bounding box center [204, 417] width 167 height 48
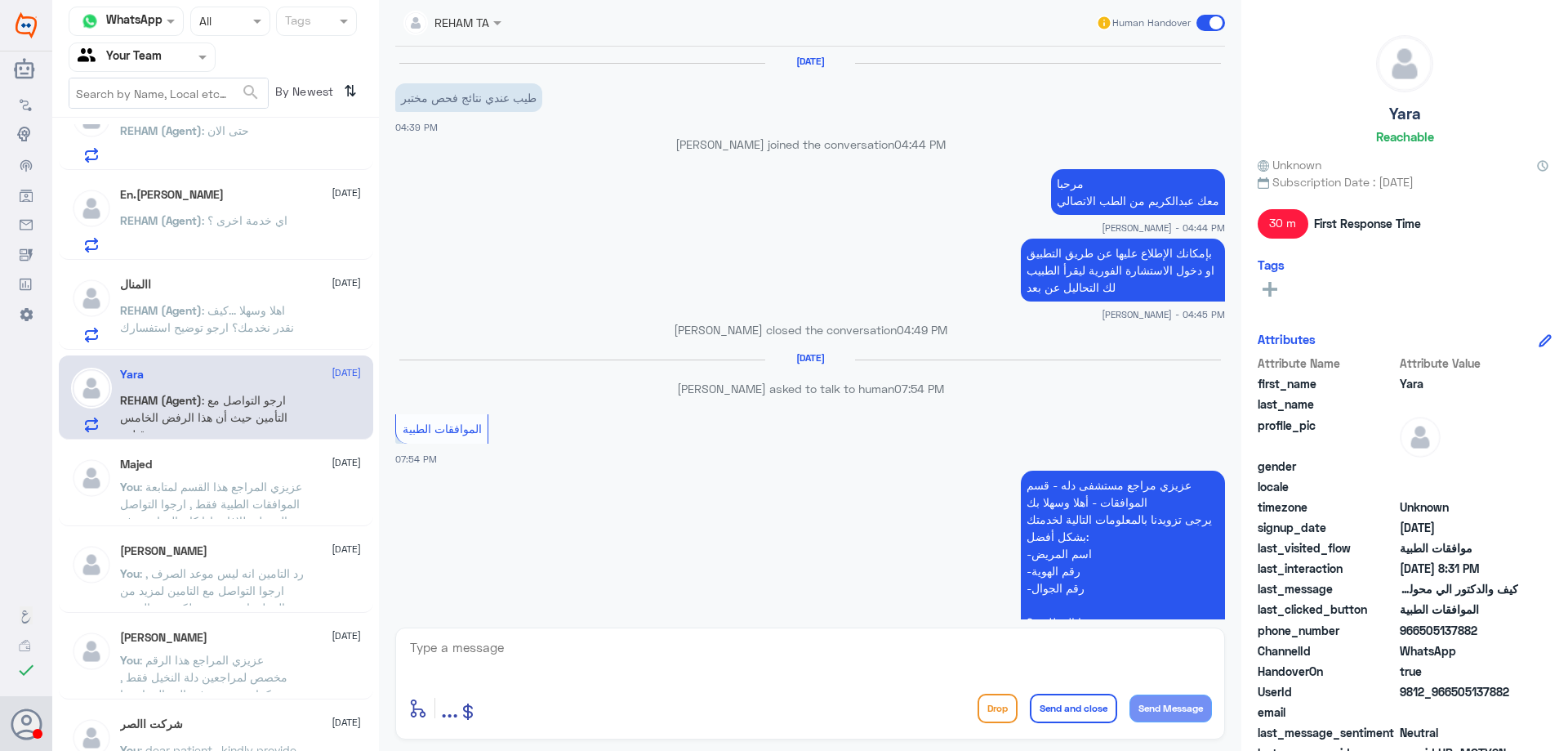
scroll to position [920, 0]
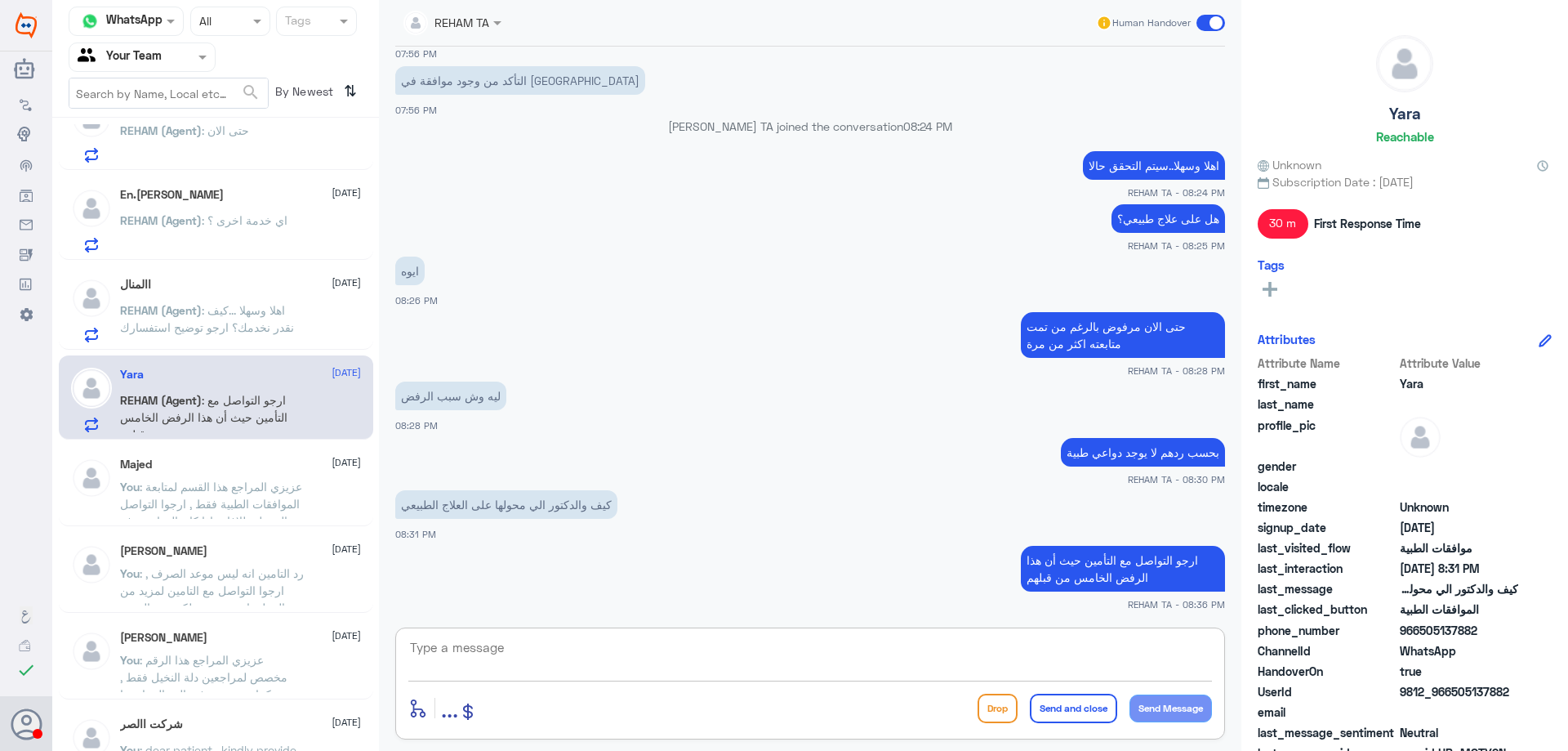
click at [999, 657] on textarea at bounding box center [810, 657] width 803 height 40
type textarea "متمنين لكم دوم الصحة والعافية"
click at [1089, 713] on button "Send and close" at bounding box center [1074, 709] width 87 height 30
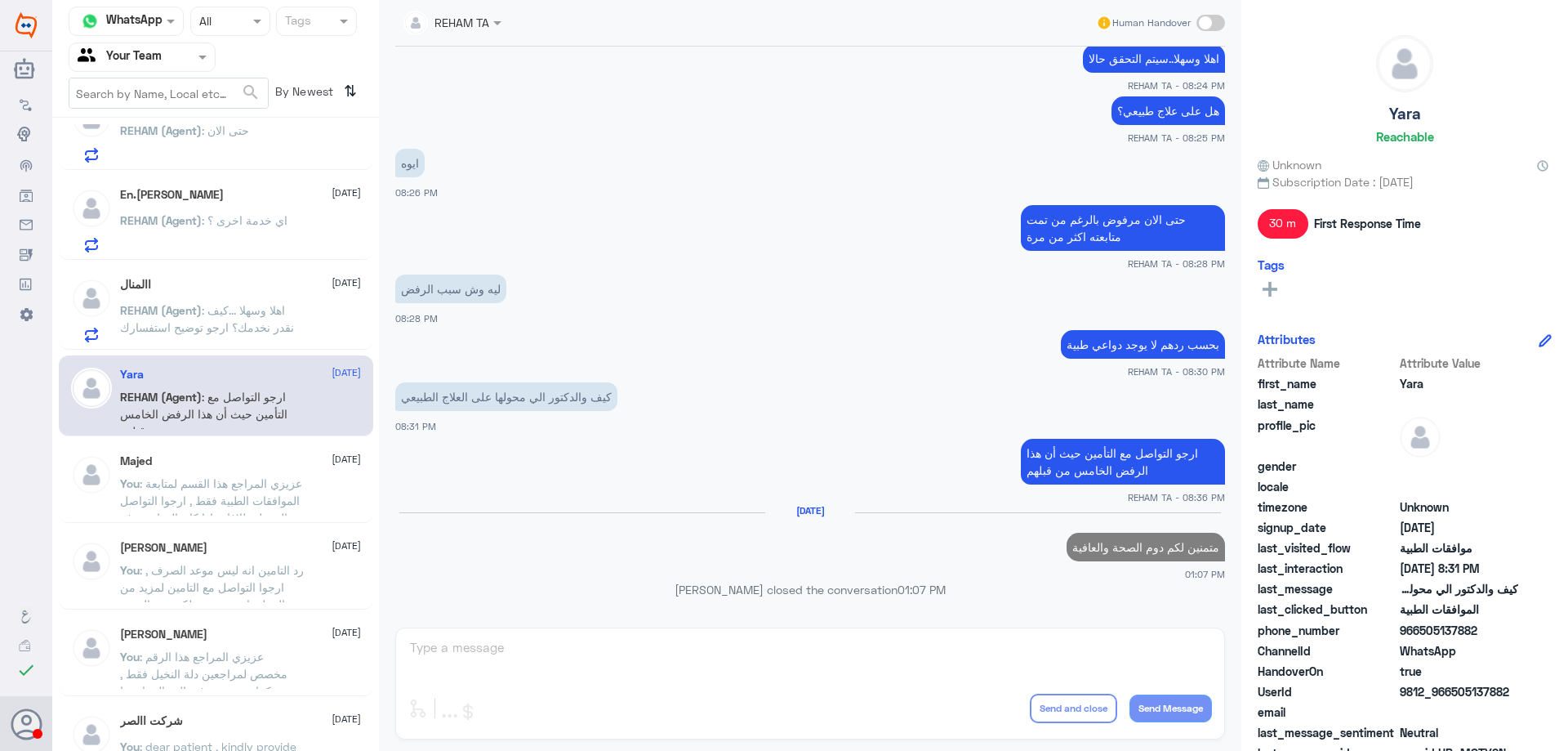
scroll to position [1002, 0]
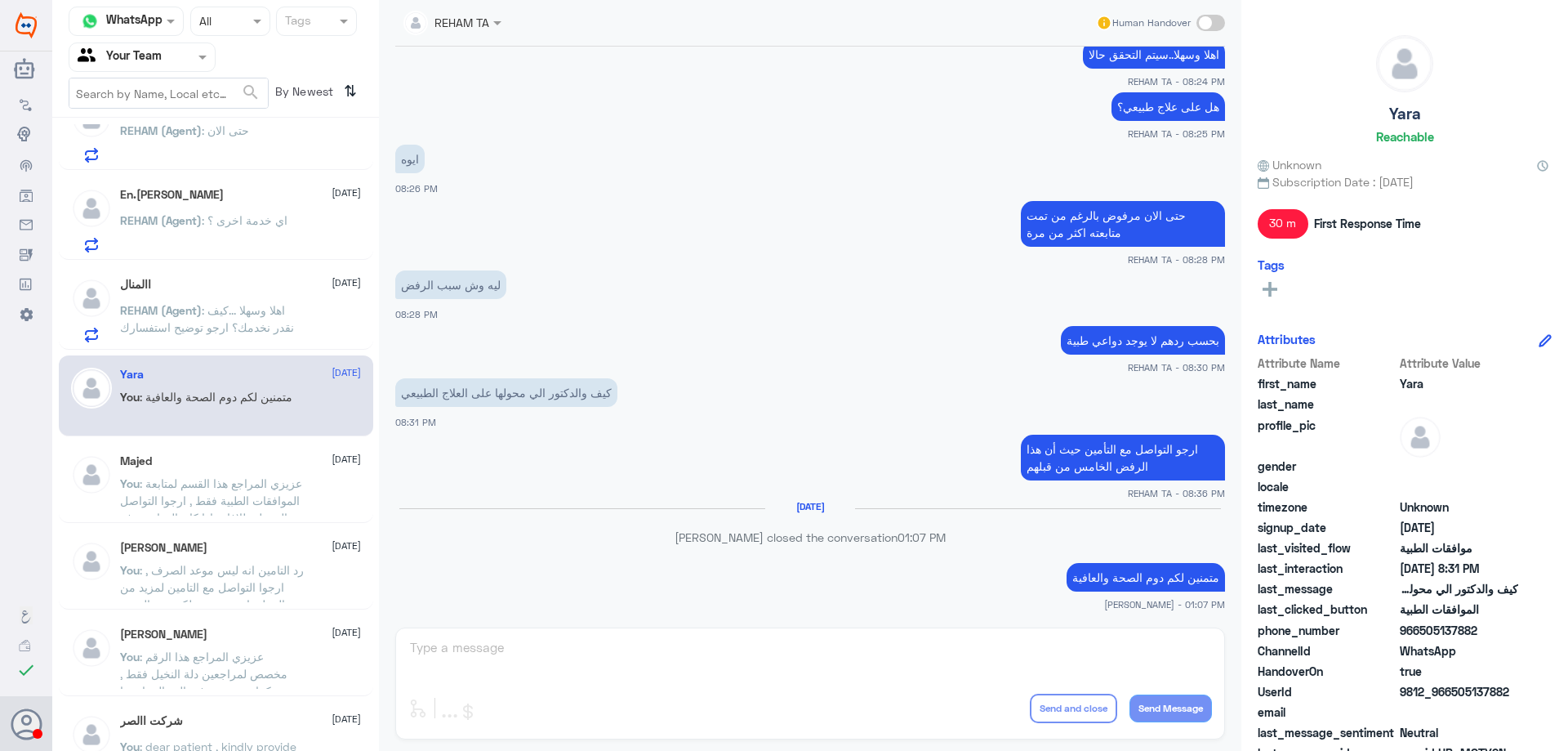
click at [233, 325] on span ": اهلا وسهلا ...كيف نقدر نخدمك؟ ارجو توضيح استفسارك" at bounding box center [207, 318] width 174 height 31
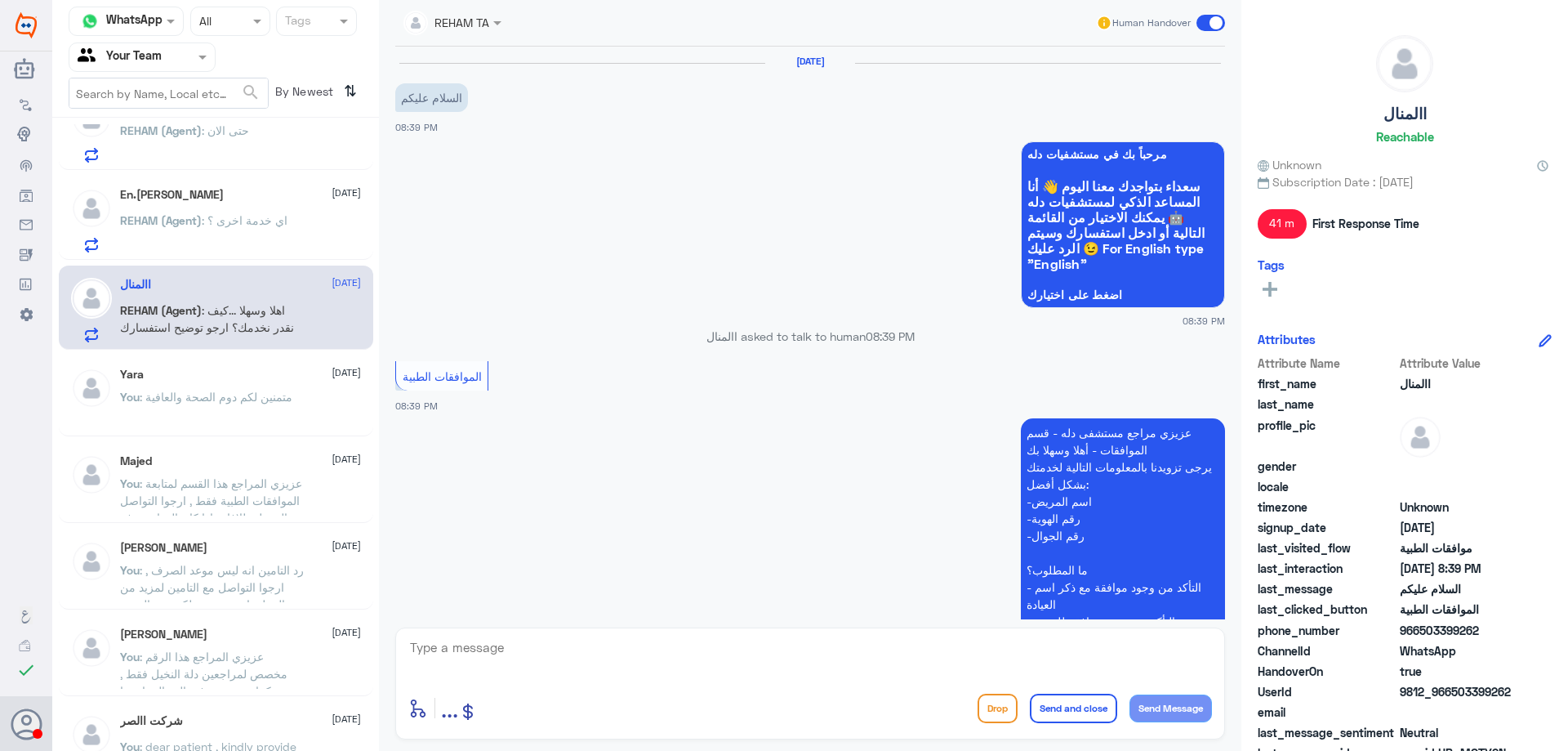
scroll to position [327, 0]
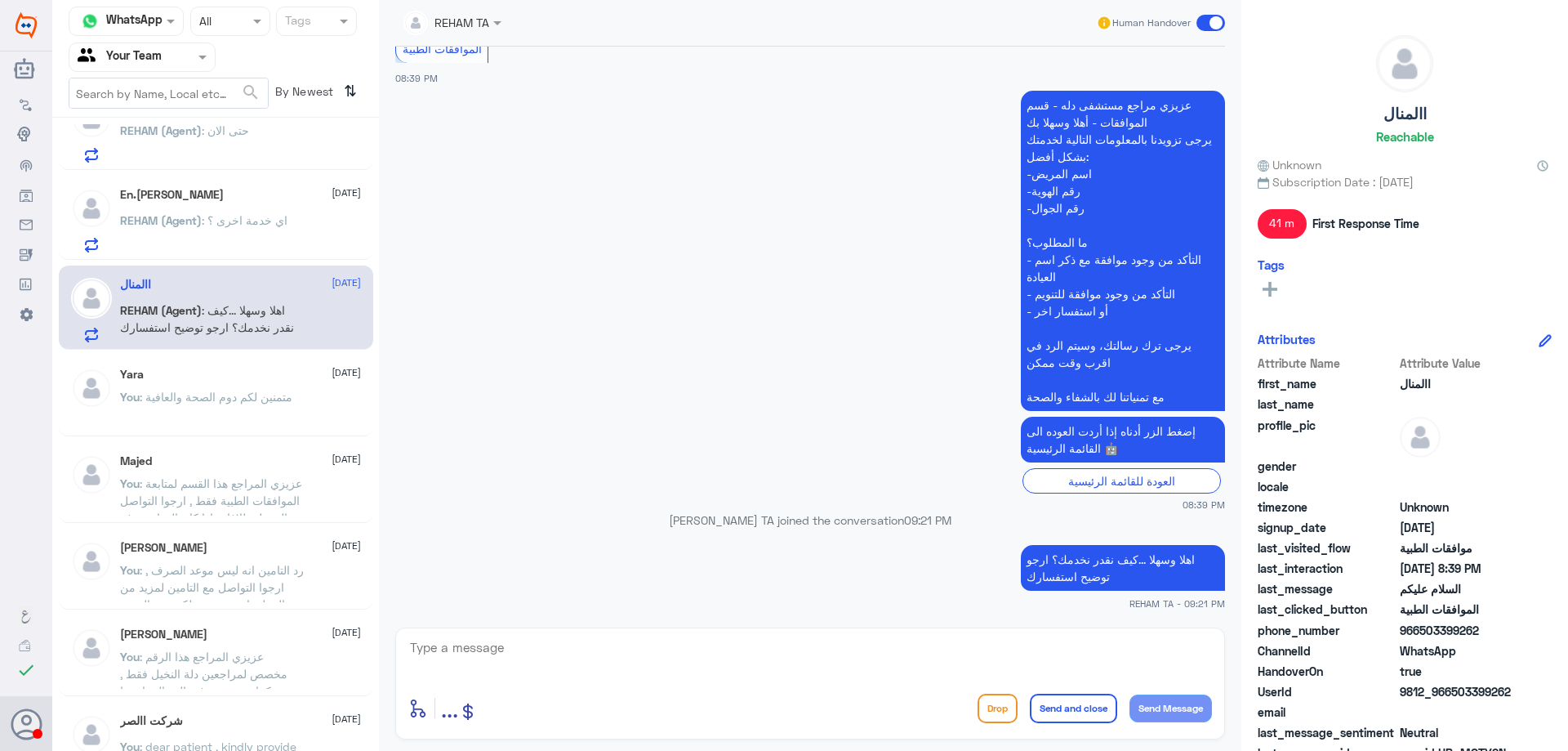
click at [871, 651] on textarea at bounding box center [810, 657] width 803 height 40
click at [859, 639] on textarea at bounding box center [810, 657] width 803 height 40
type textarea "عزيزي المراجع ارجوا تزويدنا بالمعلومات مع التوضيح للمساعدة في الموافقات الطبية …"
click at [1107, 706] on button "Send and close" at bounding box center [1074, 709] width 87 height 30
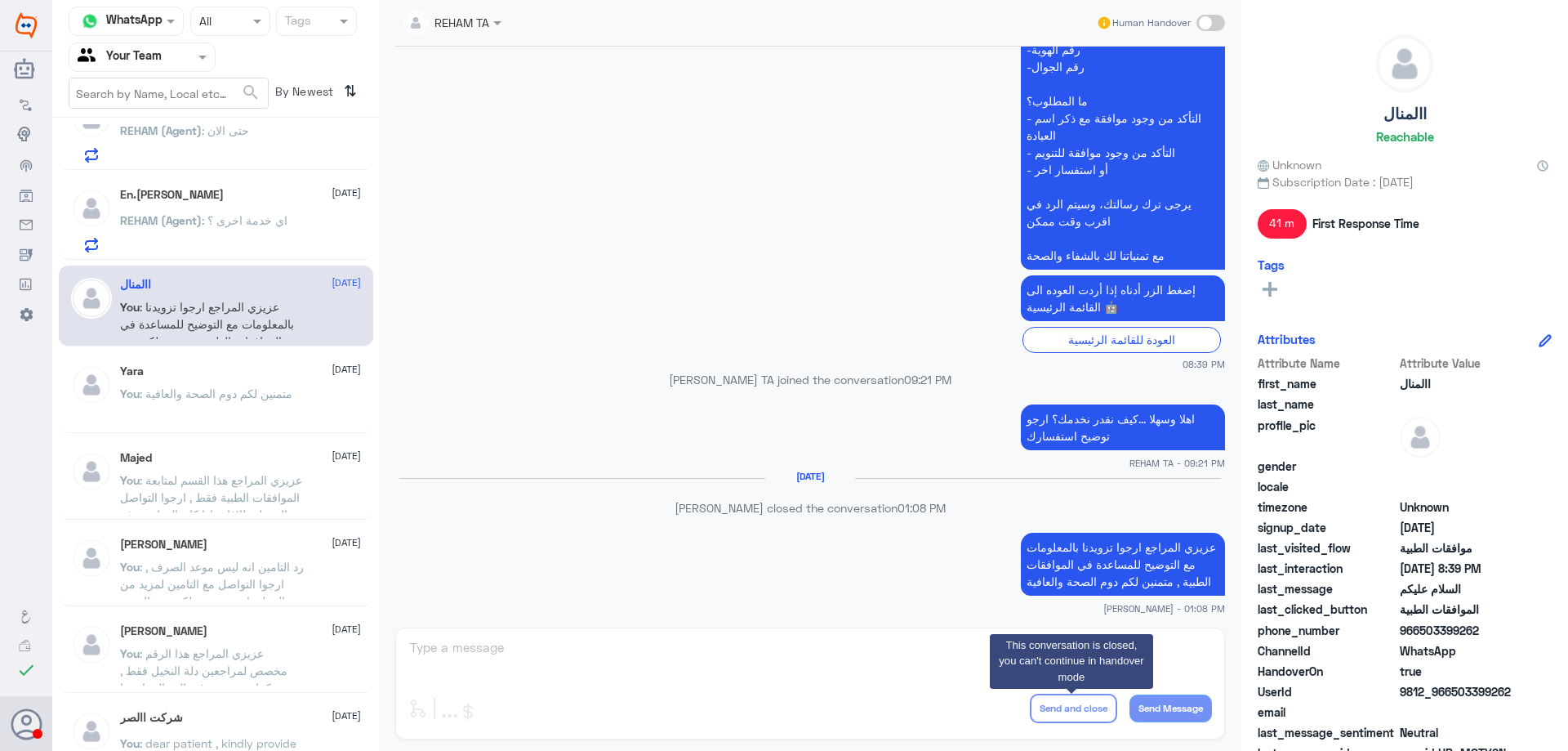
scroll to position [443, 0]
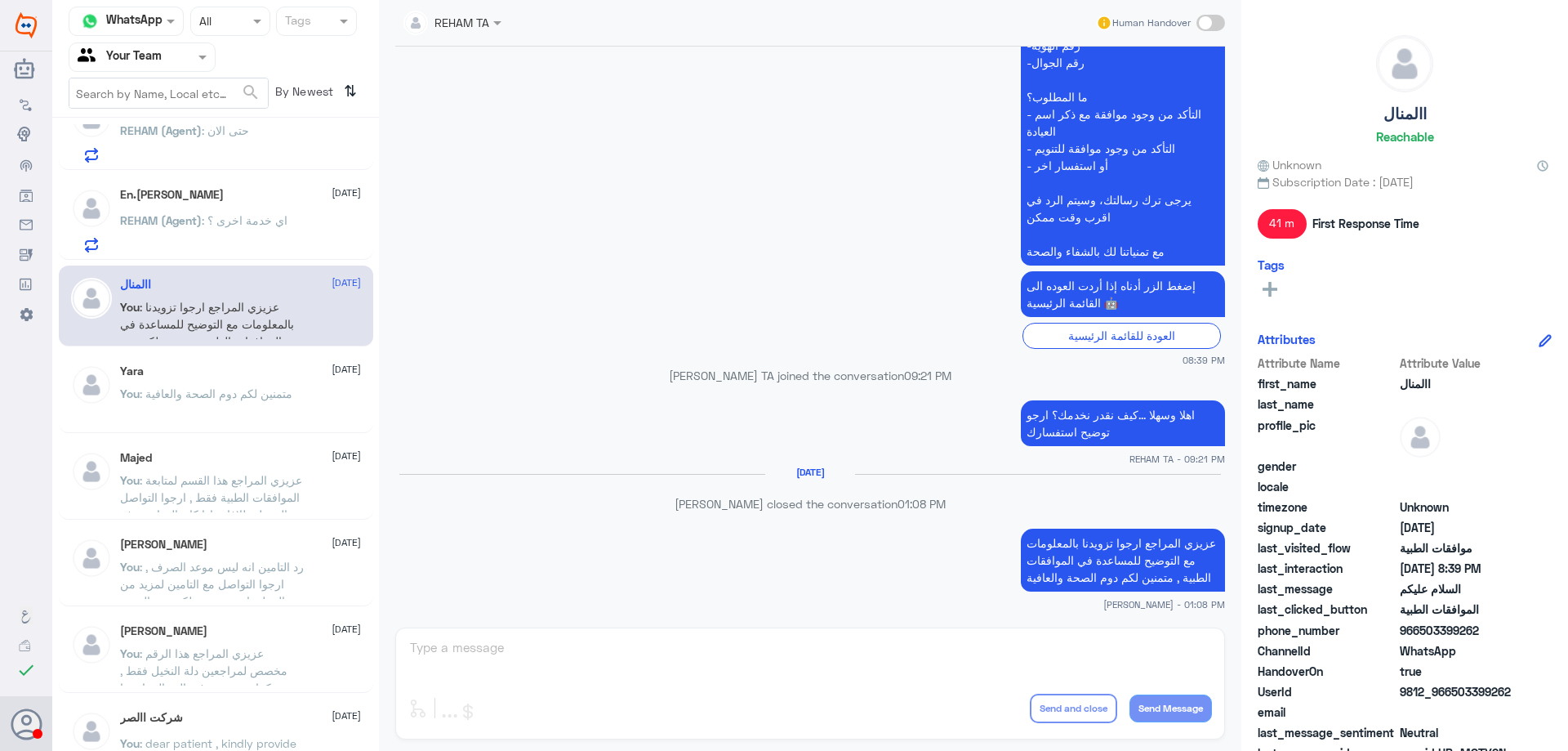
click at [257, 242] on p "REHAM (Agent) : اي خدمة اخرى ؟" at bounding box center [204, 232] width 167 height 41
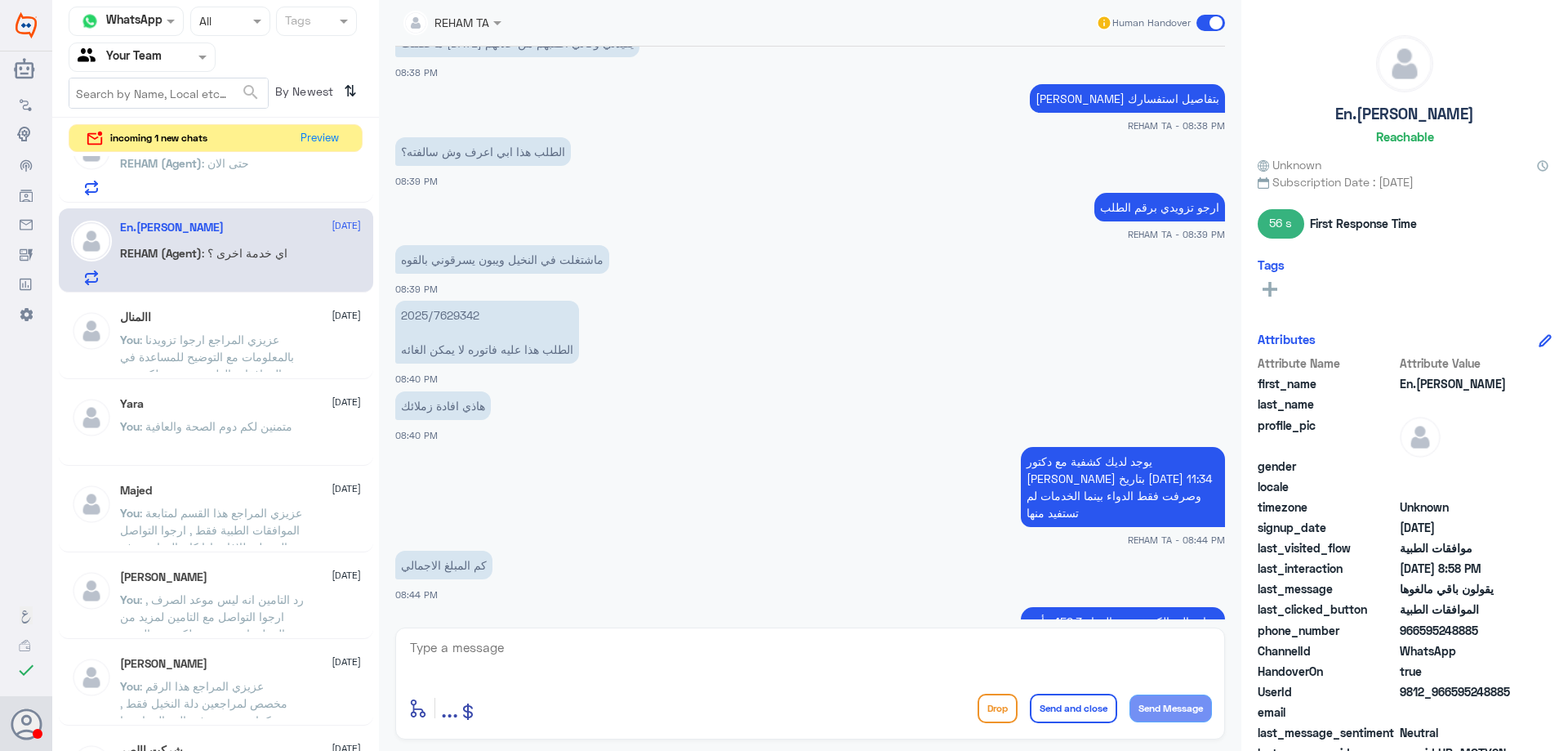
scroll to position [1086, 0]
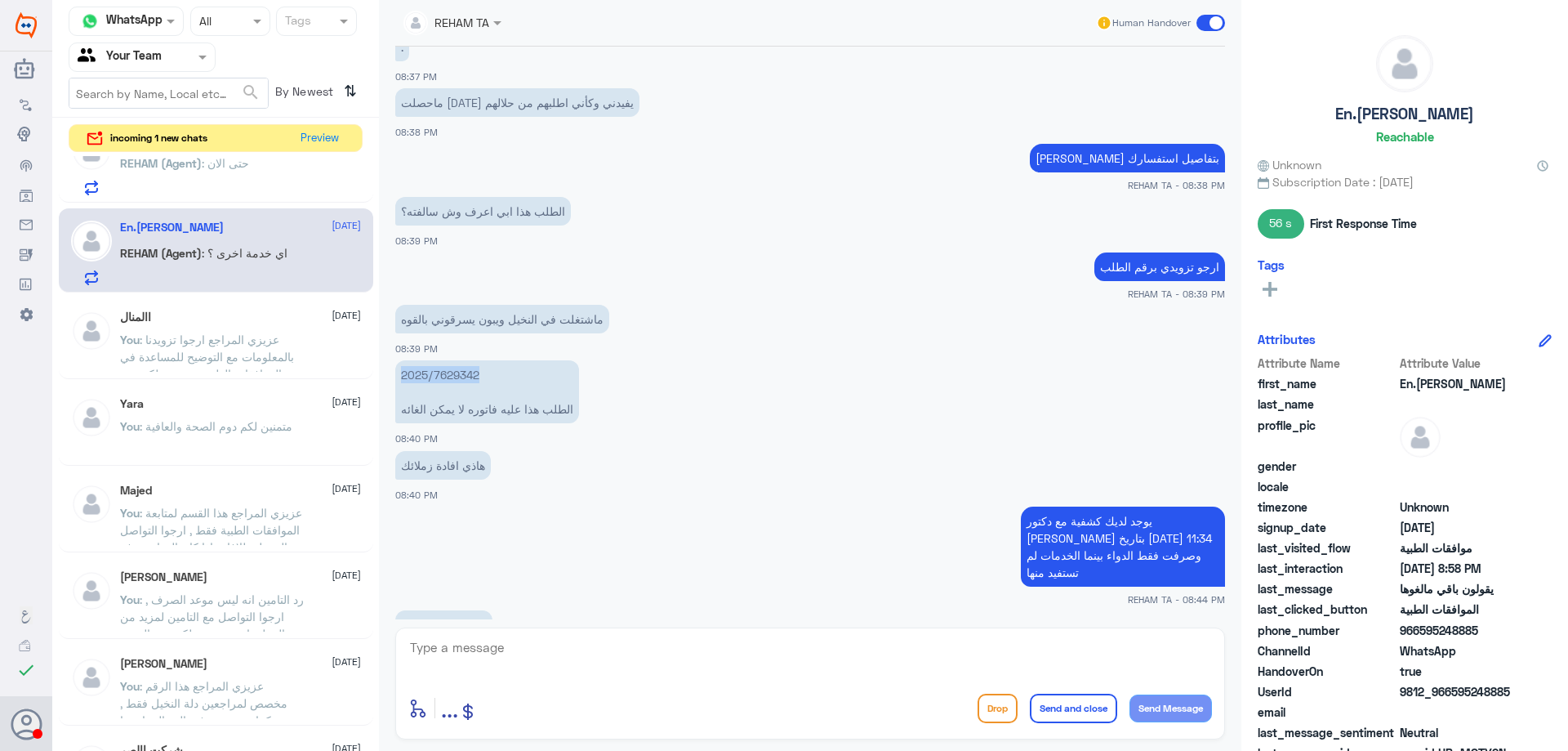
drag, startPoint x: 481, startPoint y: 376, endPoint x: 378, endPoint y: 373, distance: 103.0
click at [378, 373] on div "Channel WhatsApp Status × All Tags Agent Filter Your Team search By Newest ⇅ in…" at bounding box center [810, 378] width 1516 height 756
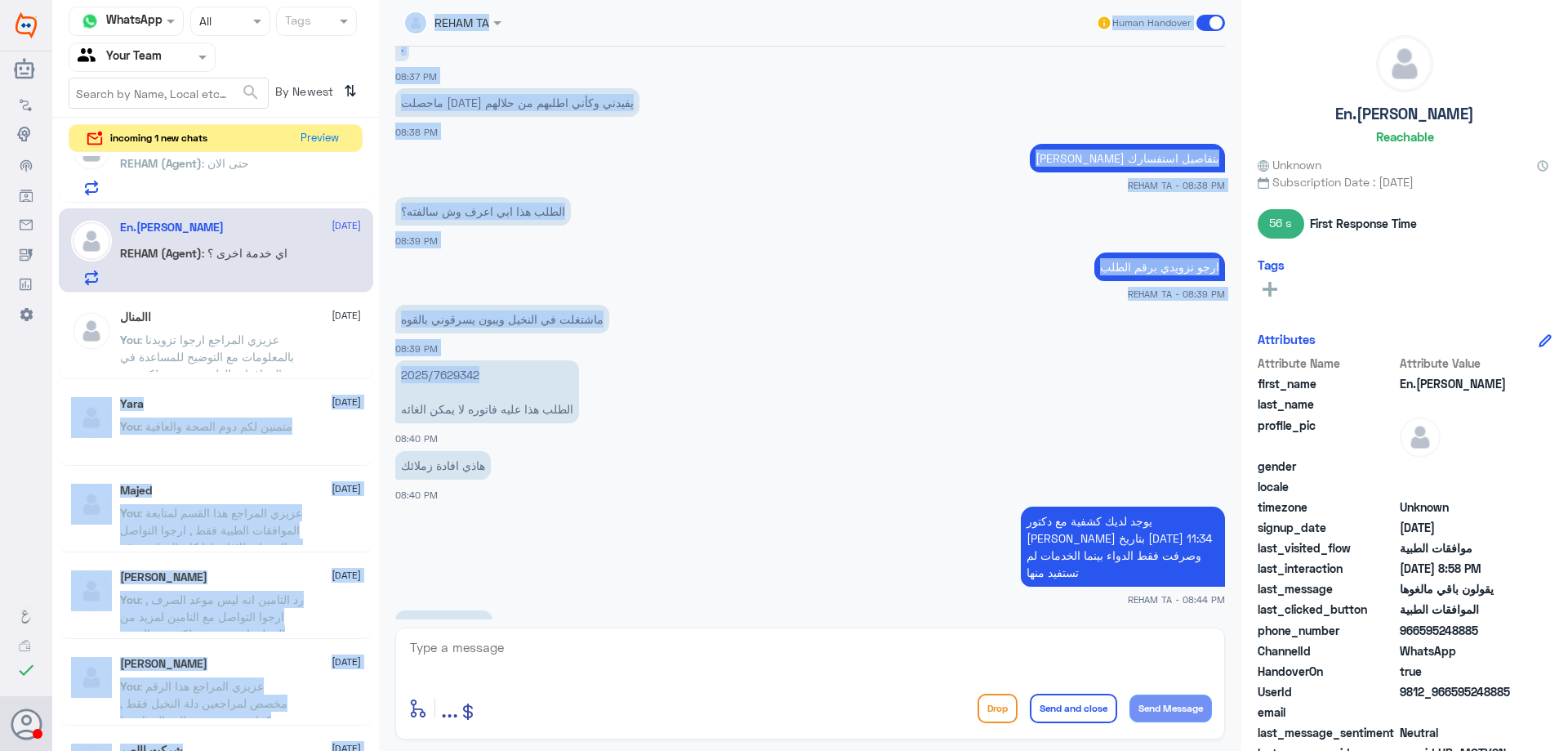
click at [410, 373] on p "2025/7629342 الطلب هذا عليه فاتوره لا يمكن الغائه" at bounding box center [487, 391] width 184 height 63
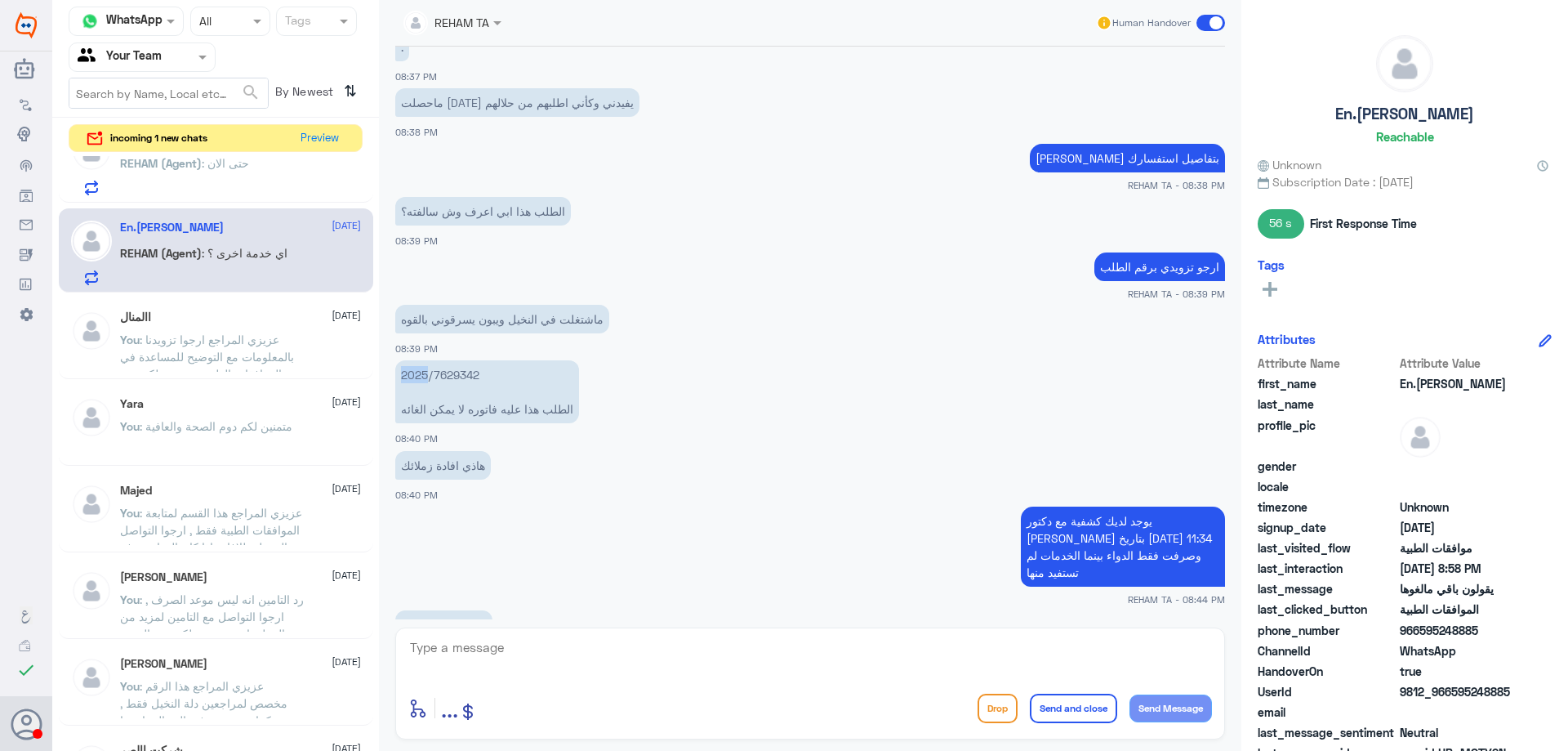
click at [410, 373] on p "2025/7629342 الطلب هذا عليه فاتوره لا يمكن الغائه" at bounding box center [487, 391] width 184 height 63
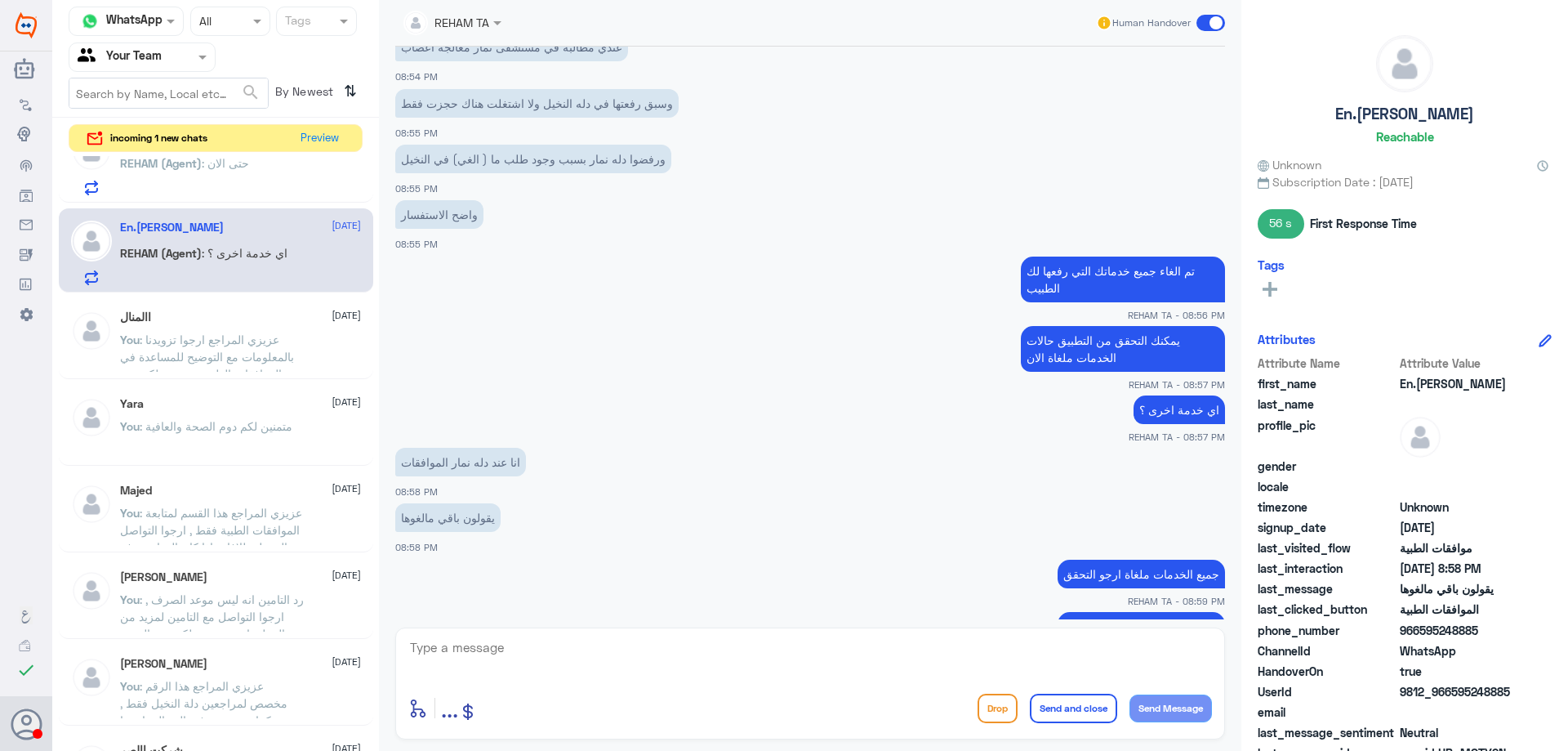
scroll to position [2215, 0]
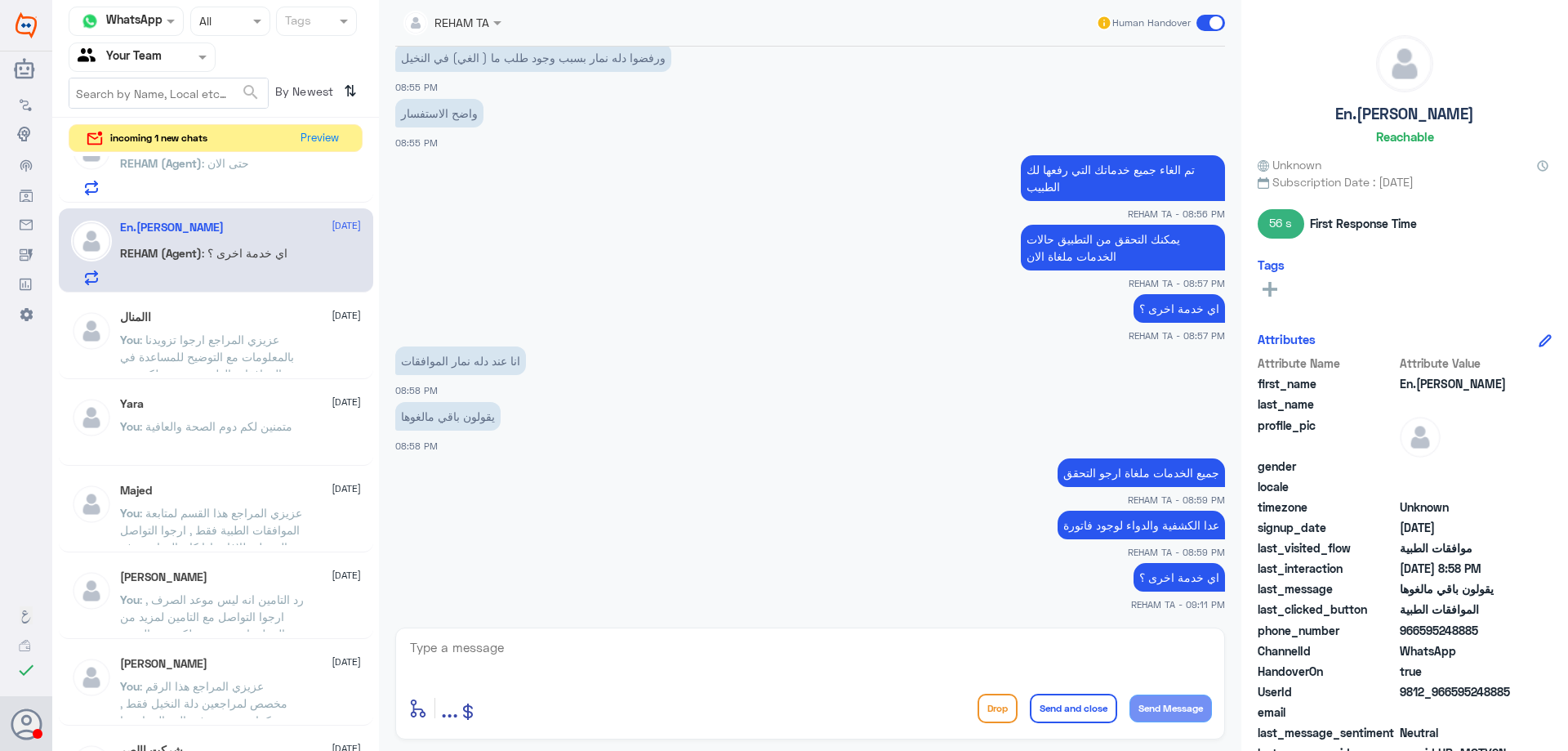
click at [950, 645] on textarea at bounding box center [810, 657] width 803 height 40
type textarea "متمنين لكم دوم الصحة والعافية"
click at [1078, 705] on button "Send and close" at bounding box center [1074, 709] width 87 height 30
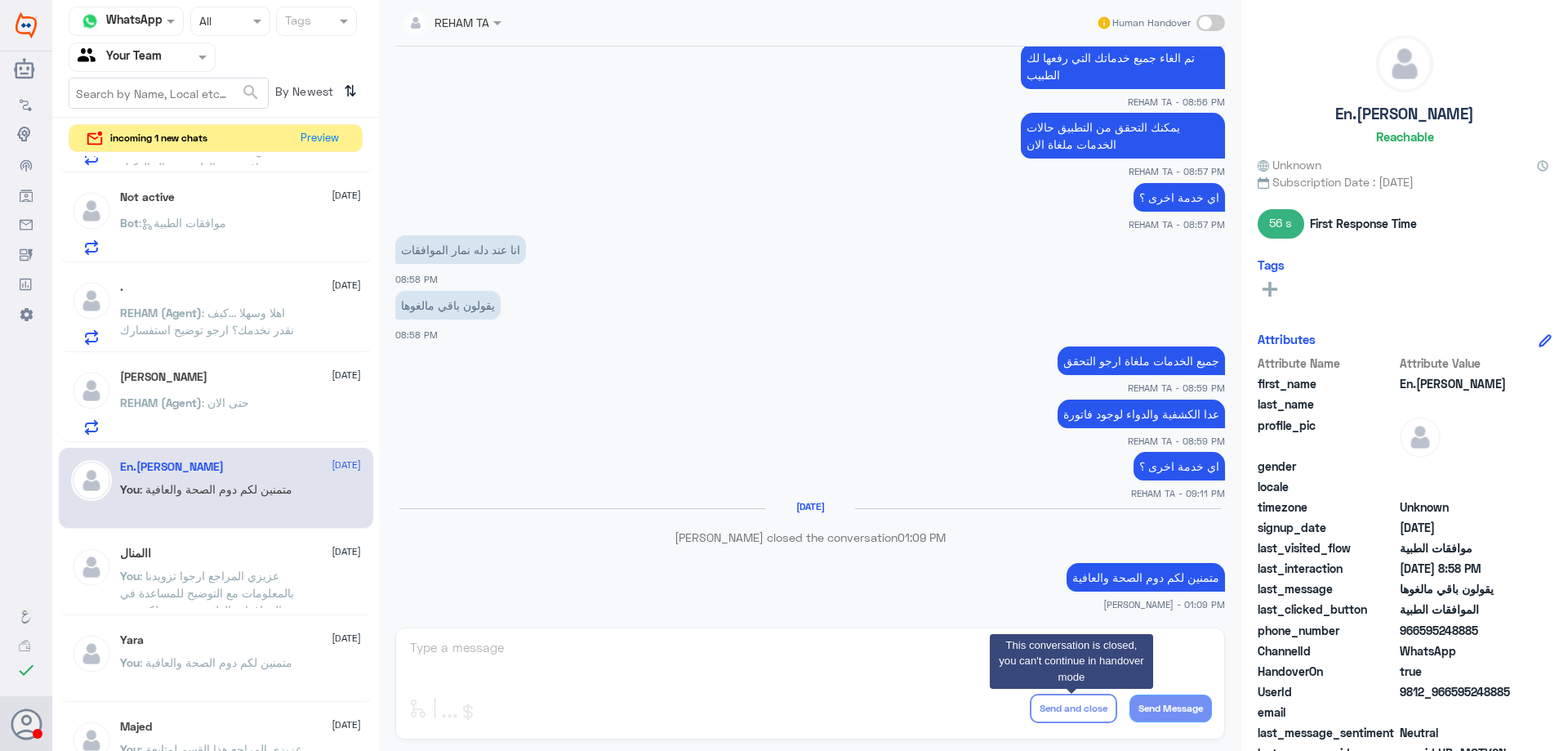
scroll to position [1777, 0]
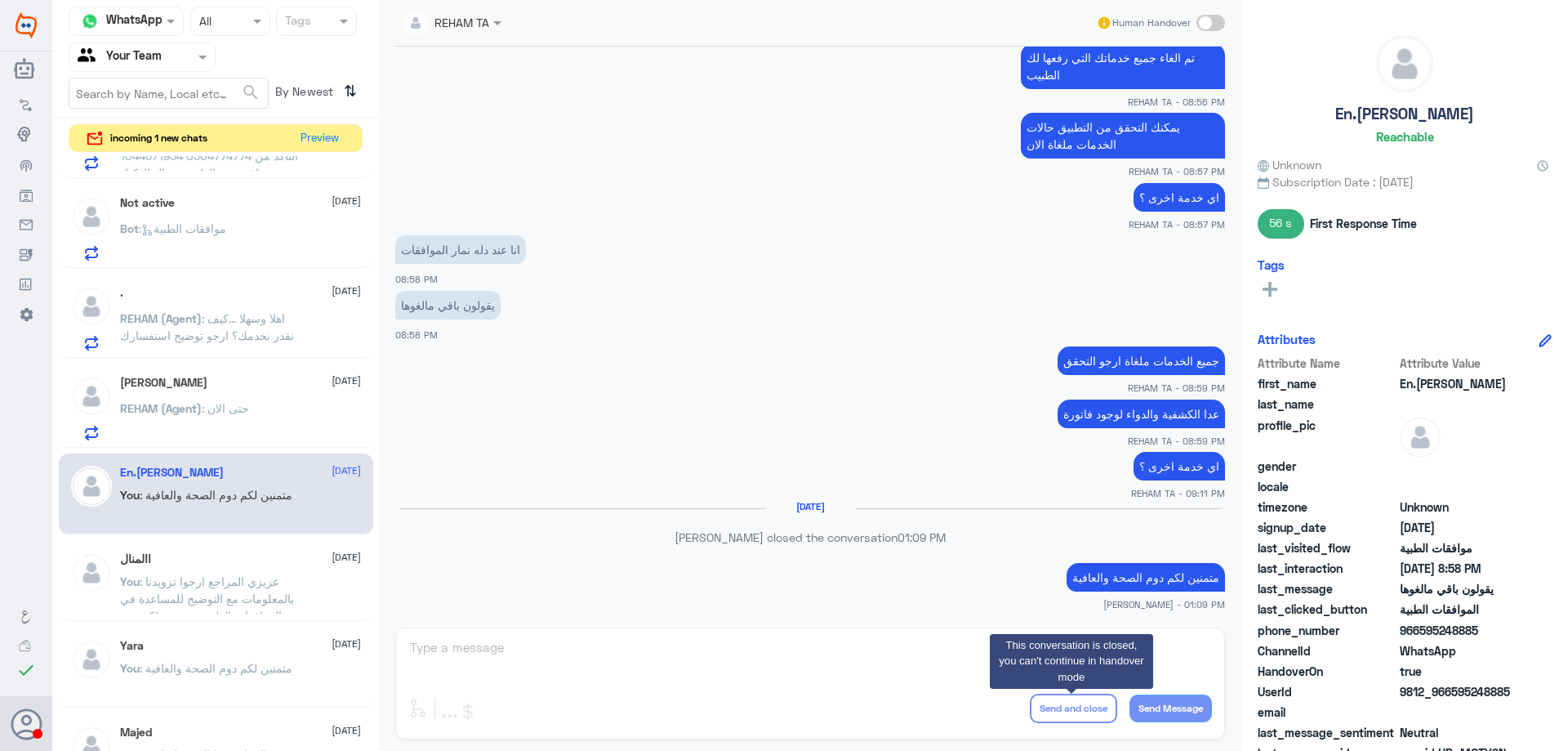
click at [217, 434] on p "REHAM (Agent) : حتى الان" at bounding box center [185, 420] width 129 height 41
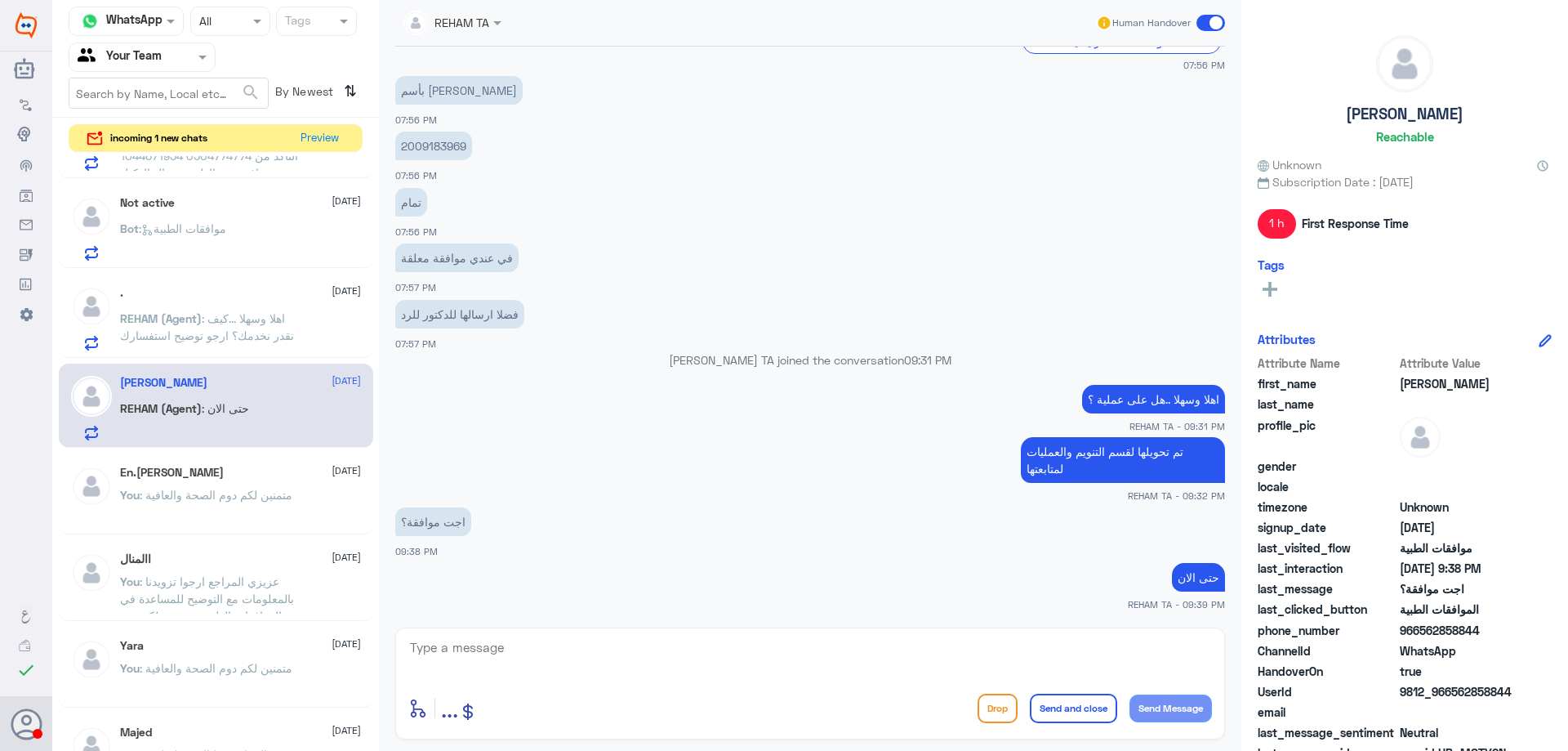
scroll to position [1020, 0]
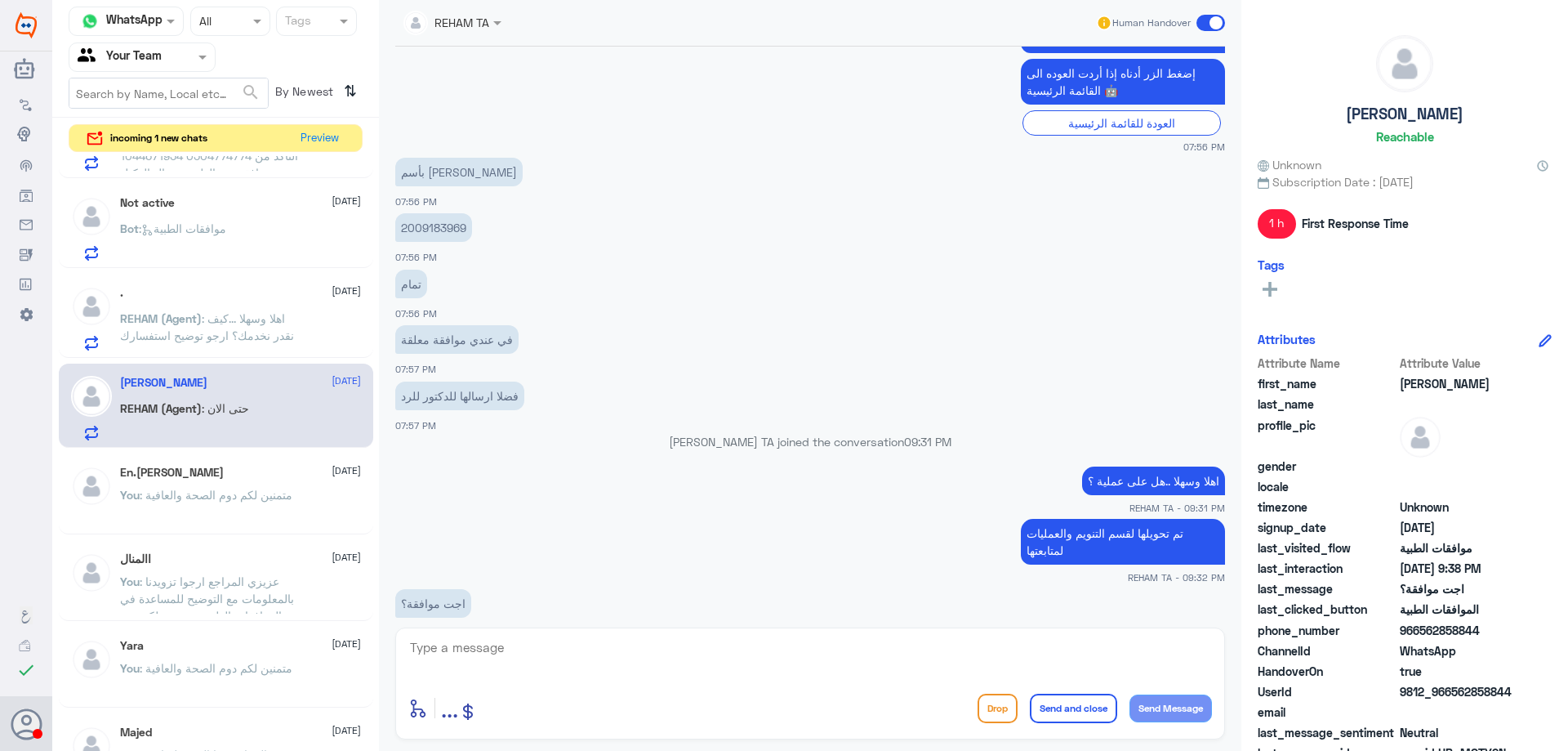
click at [438, 227] on p "2009183969" at bounding box center [434, 227] width 77 height 29
copy p "2009183969"
click at [188, 331] on span ": اهلا وسهلا ...كيف نقدر نخدمك؟ ارجو توضيح استفسارك" at bounding box center [207, 326] width 174 height 31
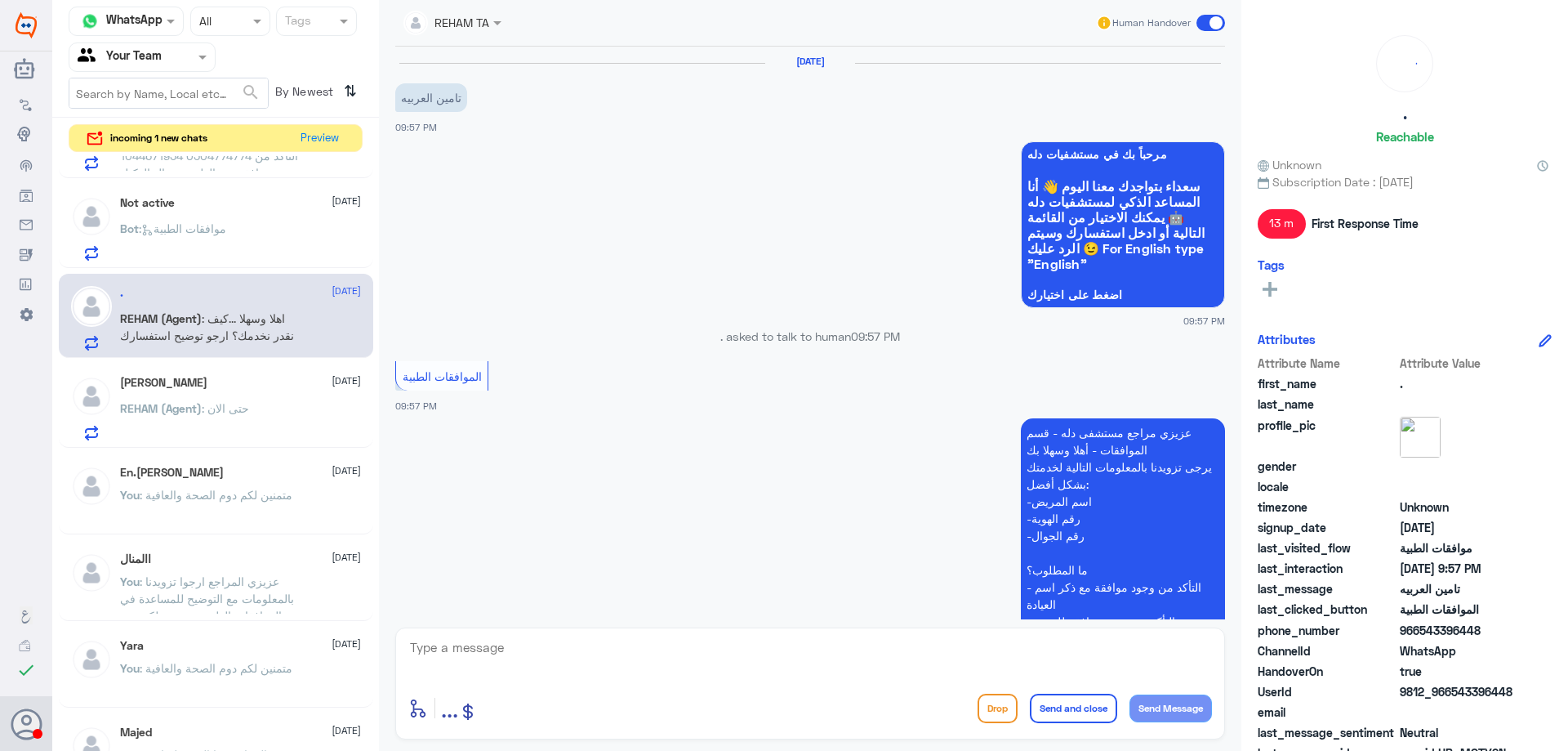
scroll to position [327, 0]
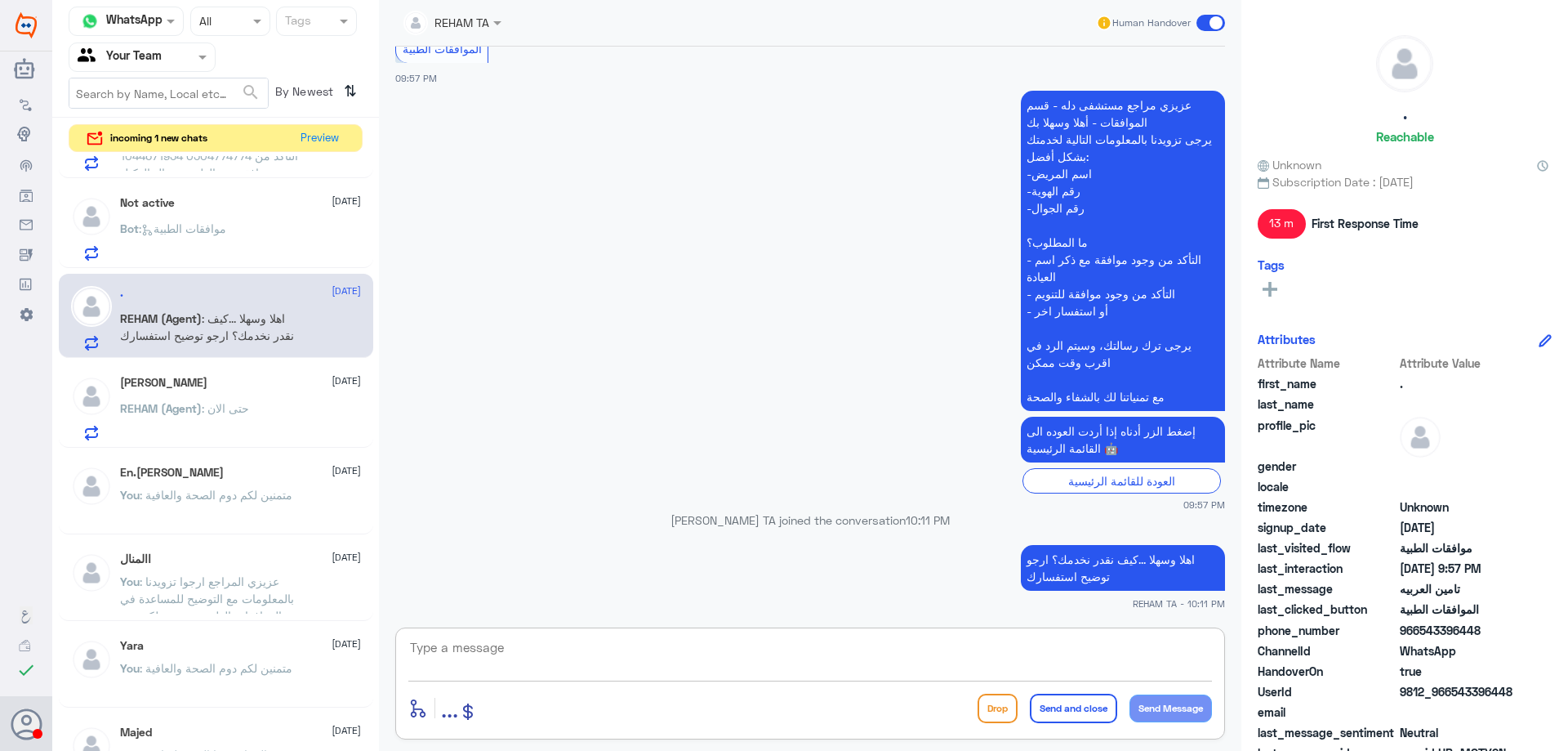
click at [652, 657] on textarea at bounding box center [810, 657] width 803 height 40
type textarea "عزيزي المراجع ارجوا زويدنا بالمعلومات مع التوضيح للمساعدة في الموافقات الطبية ,…"
click at [1070, 701] on button "Send and close" at bounding box center [1074, 709] width 87 height 30
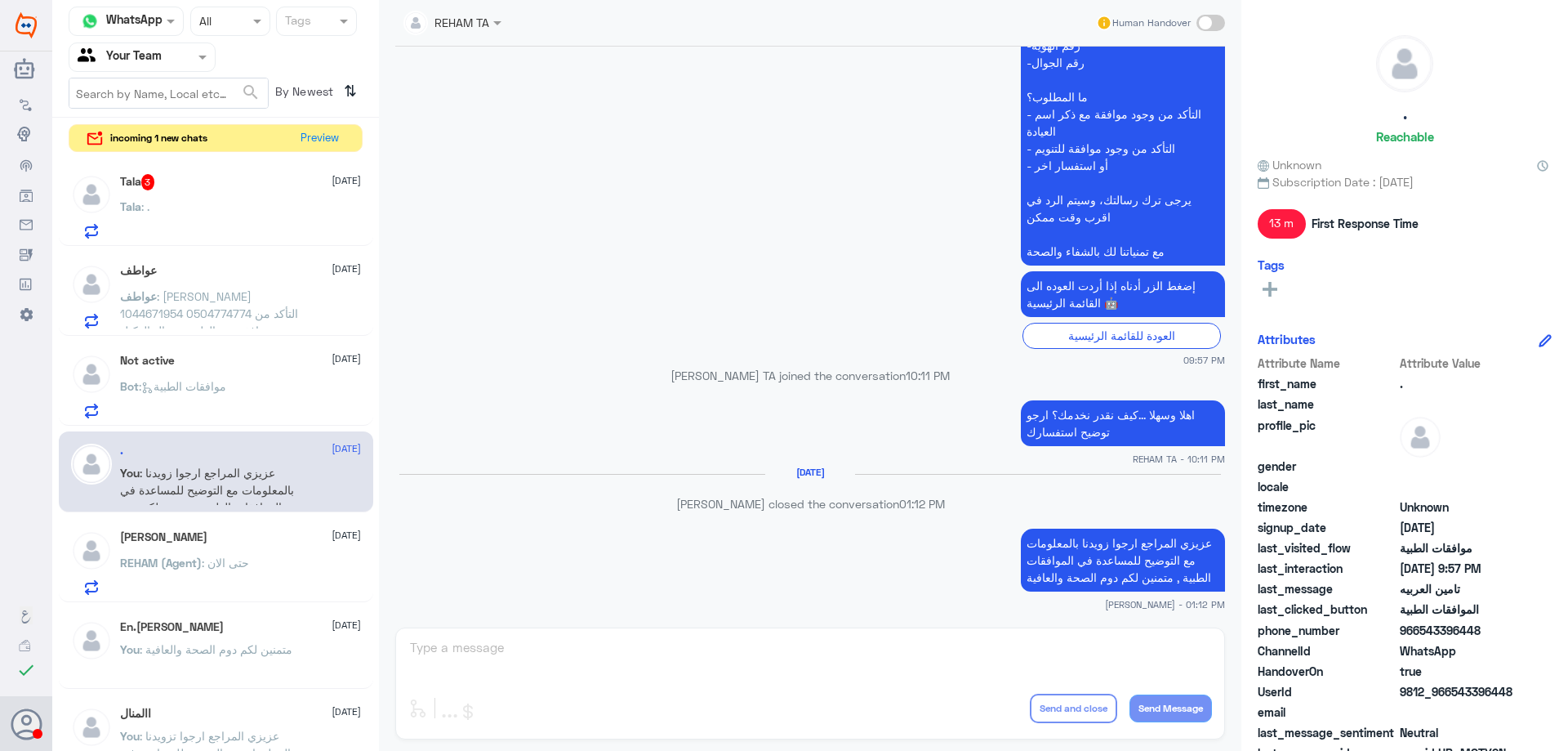
scroll to position [1613, 0]
click at [251, 393] on div "Bot : موافقات الطبية" at bounding box center [241, 405] width 241 height 37
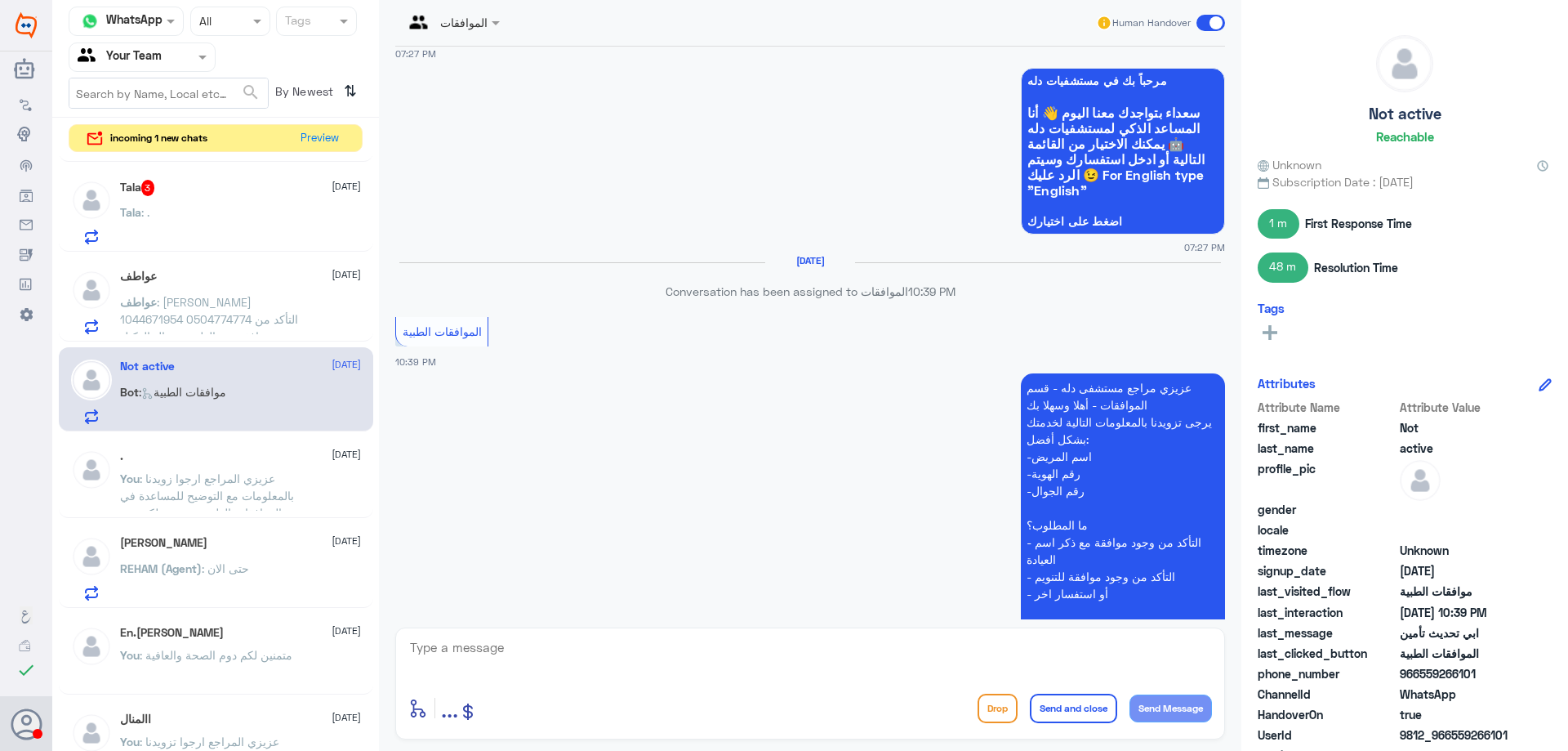
scroll to position [1003, 0]
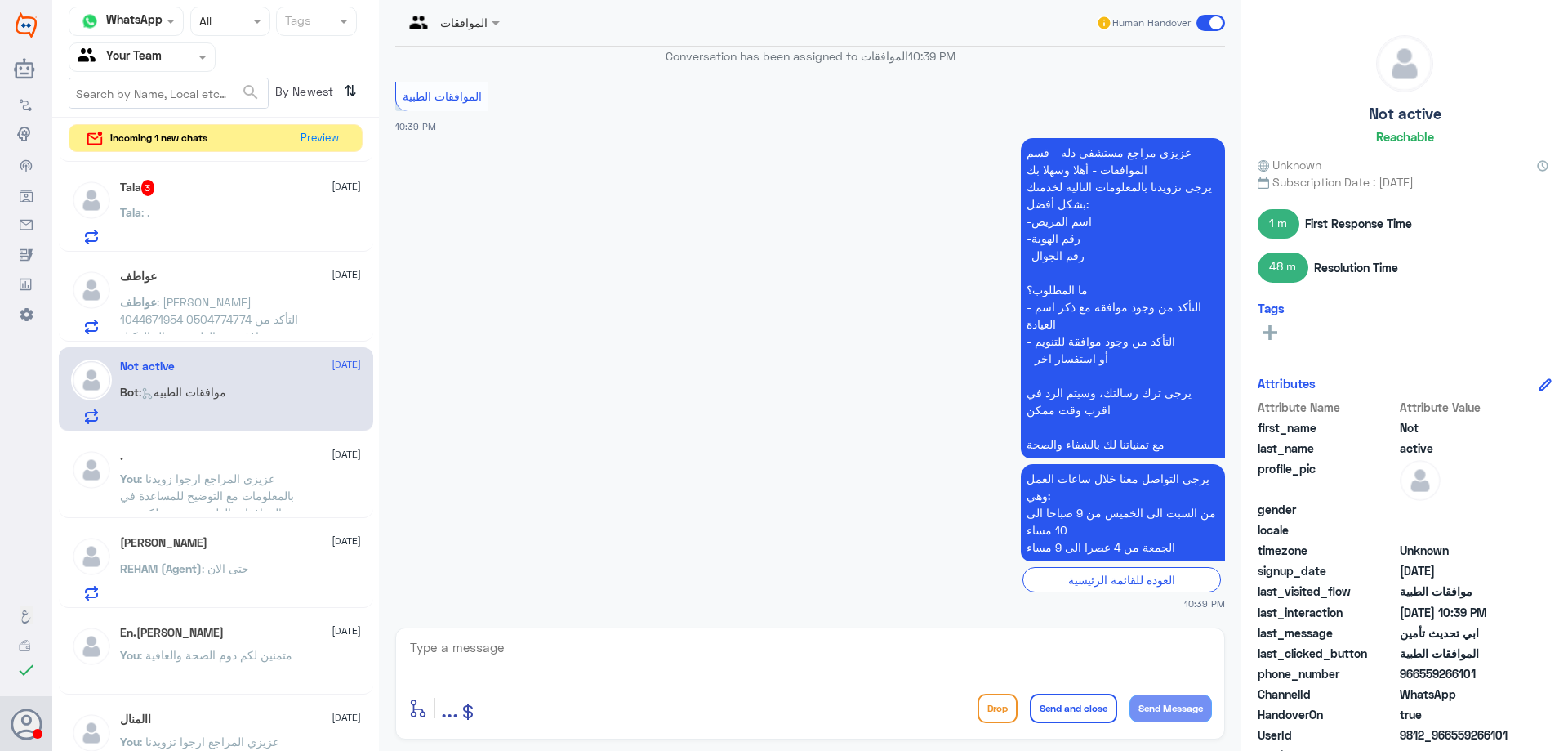
click at [744, 657] on textarea at bounding box center [810, 657] width 803 height 40
type textarea "تفضل عزيزي المراجع كيف اقدر اخدمك ؟"
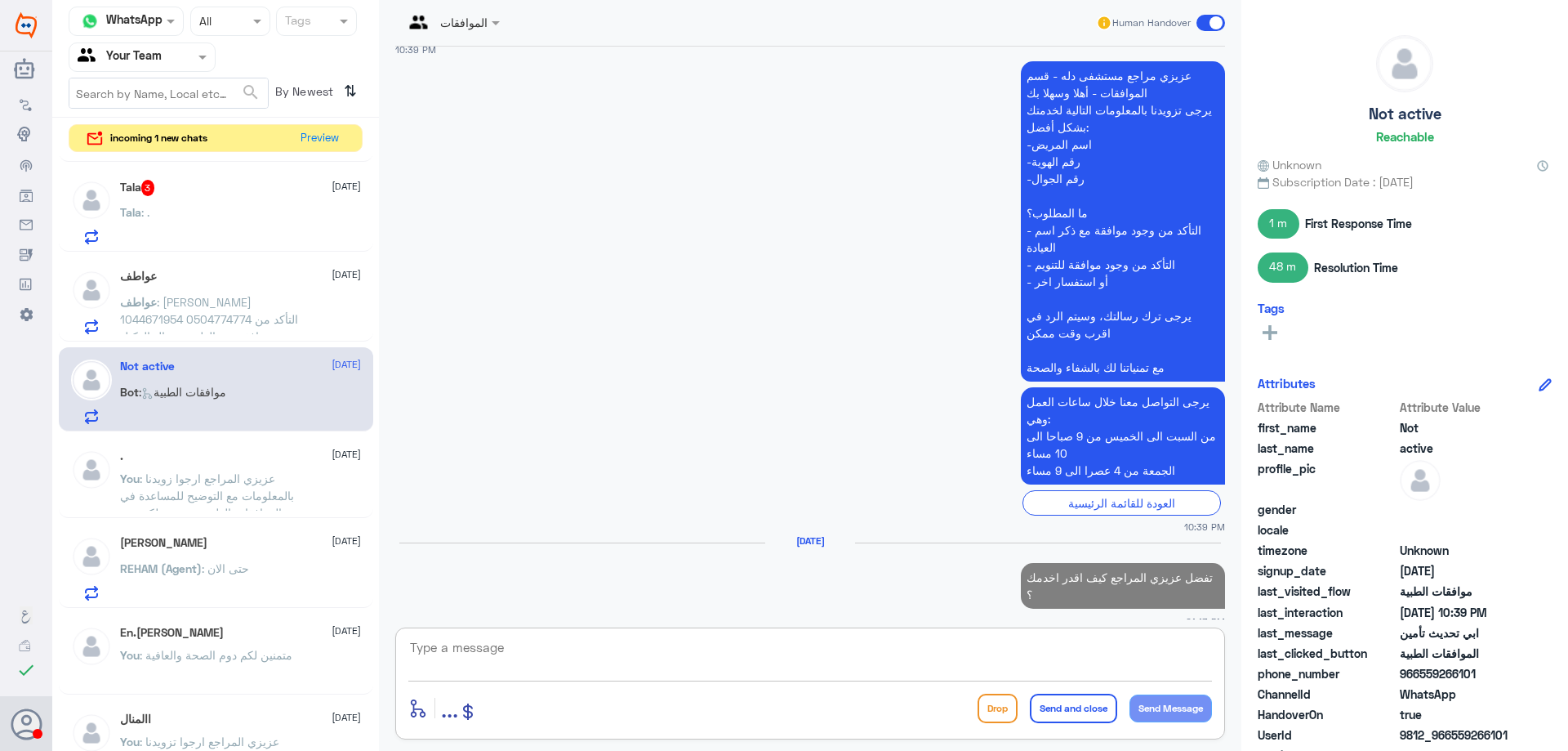
scroll to position [1083, 0]
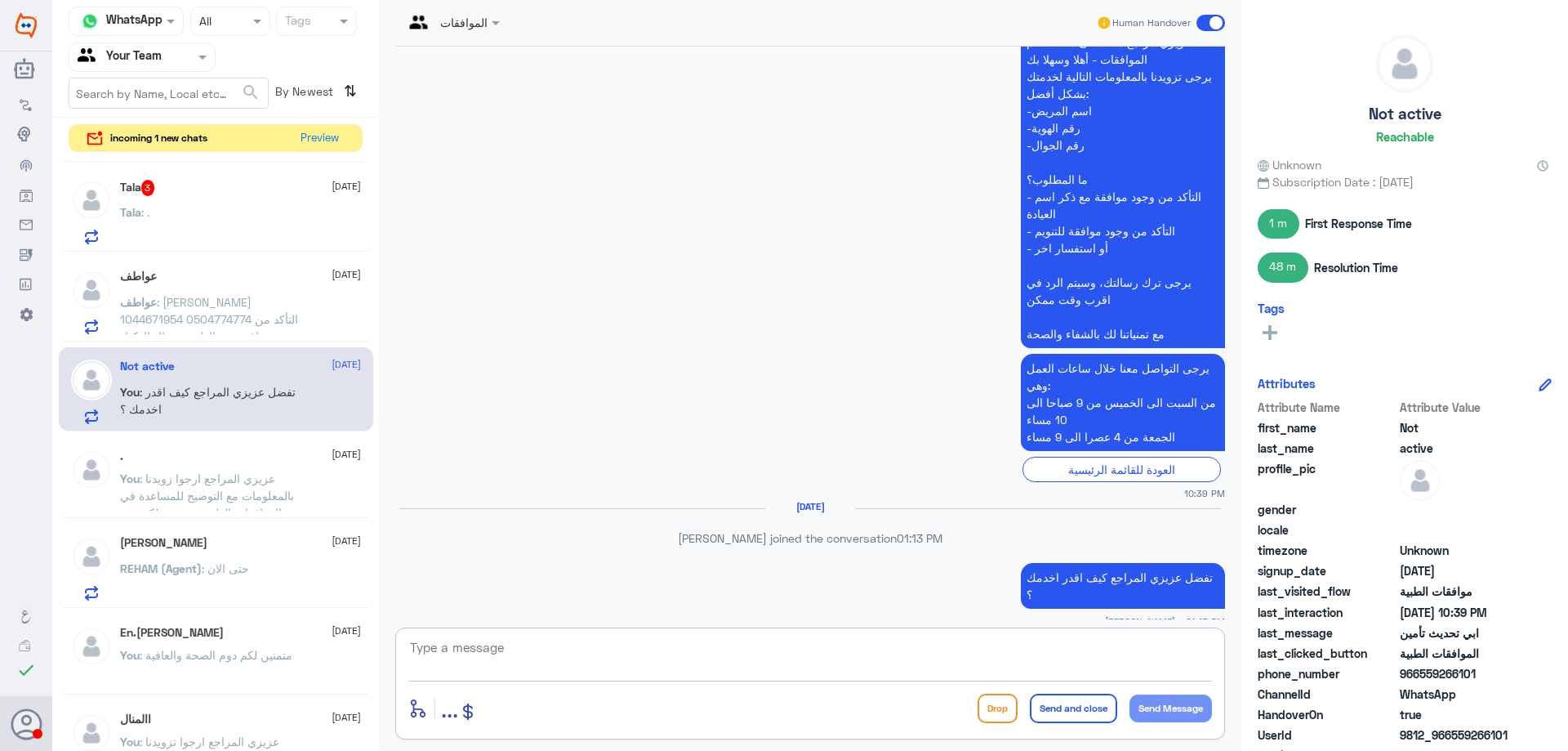
click at [179, 63] on div at bounding box center [142, 57] width 145 height 19
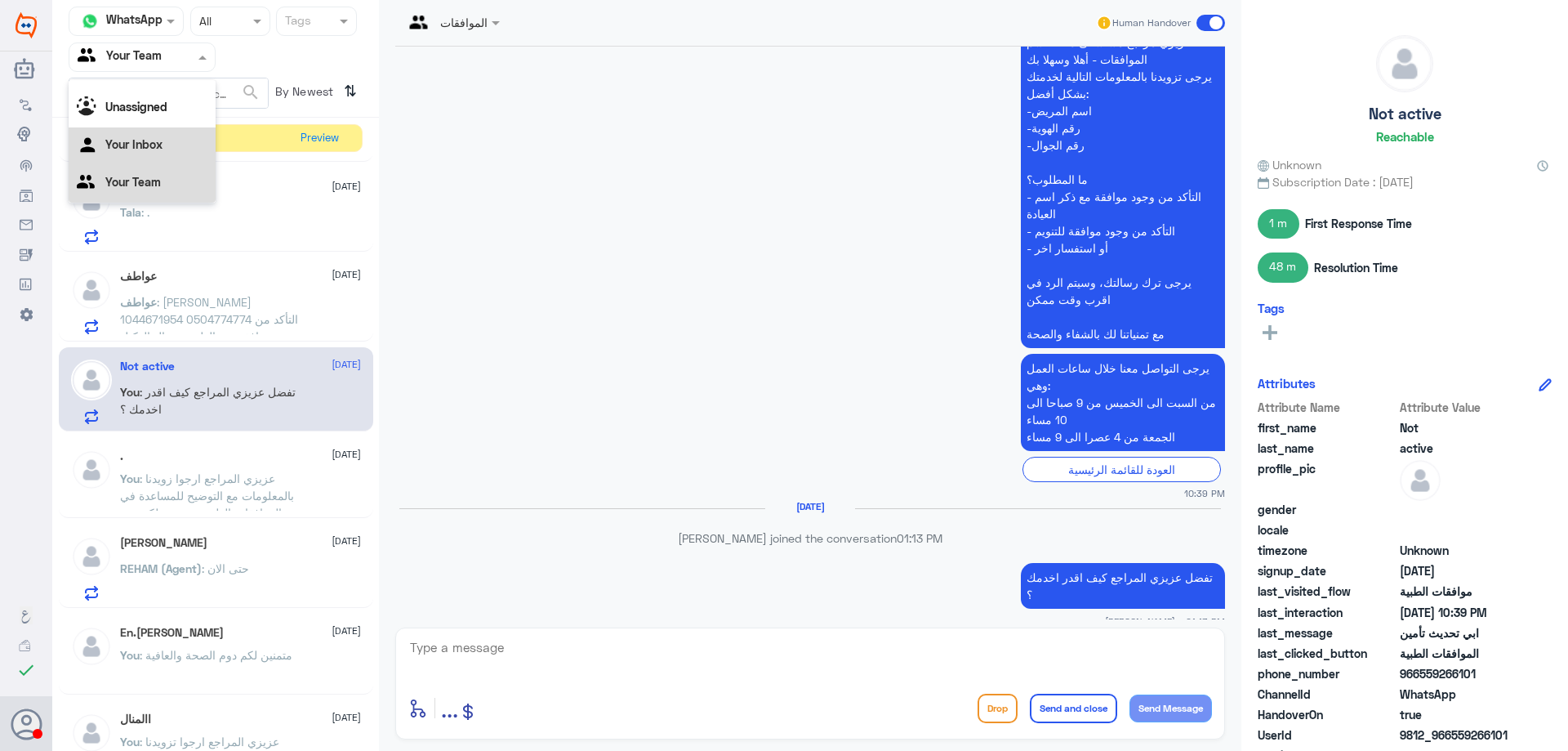
click at [166, 143] on div "Your Inbox" at bounding box center [142, 146] width 147 height 38
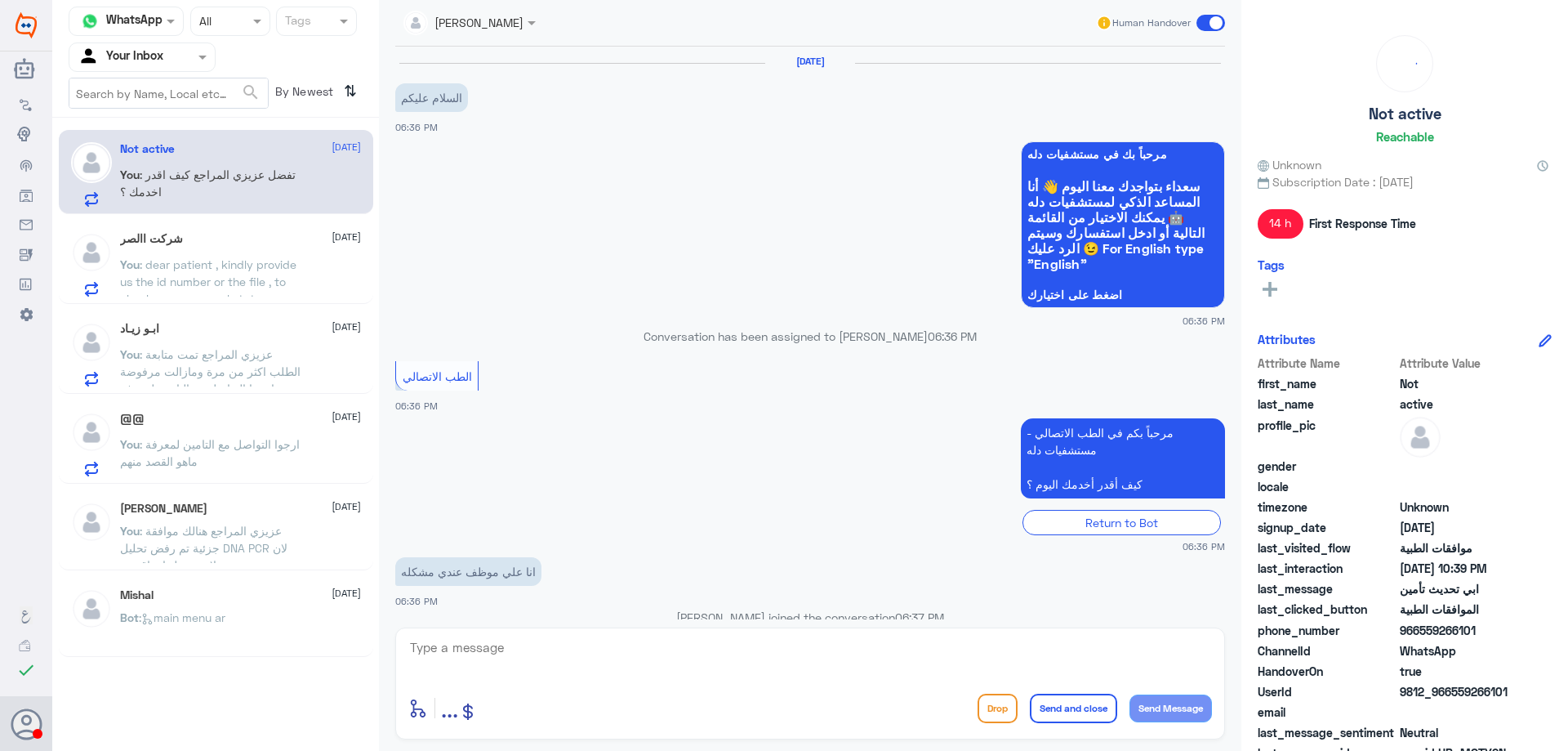
scroll to position [1113, 0]
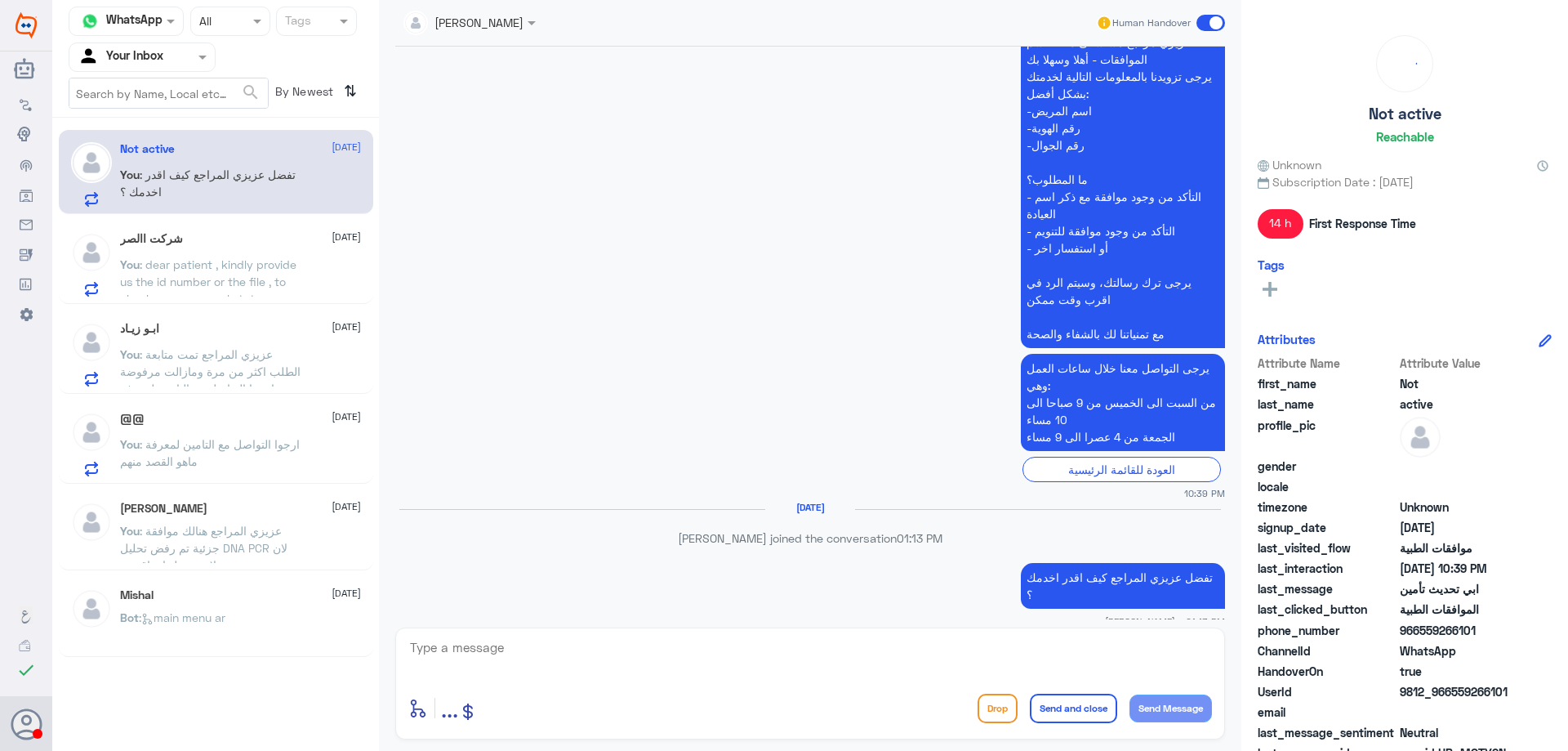
click at [192, 256] on p "You : dear patient , kindly provide us the id number or the file , to check you…" at bounding box center [212, 276] width 184 height 41
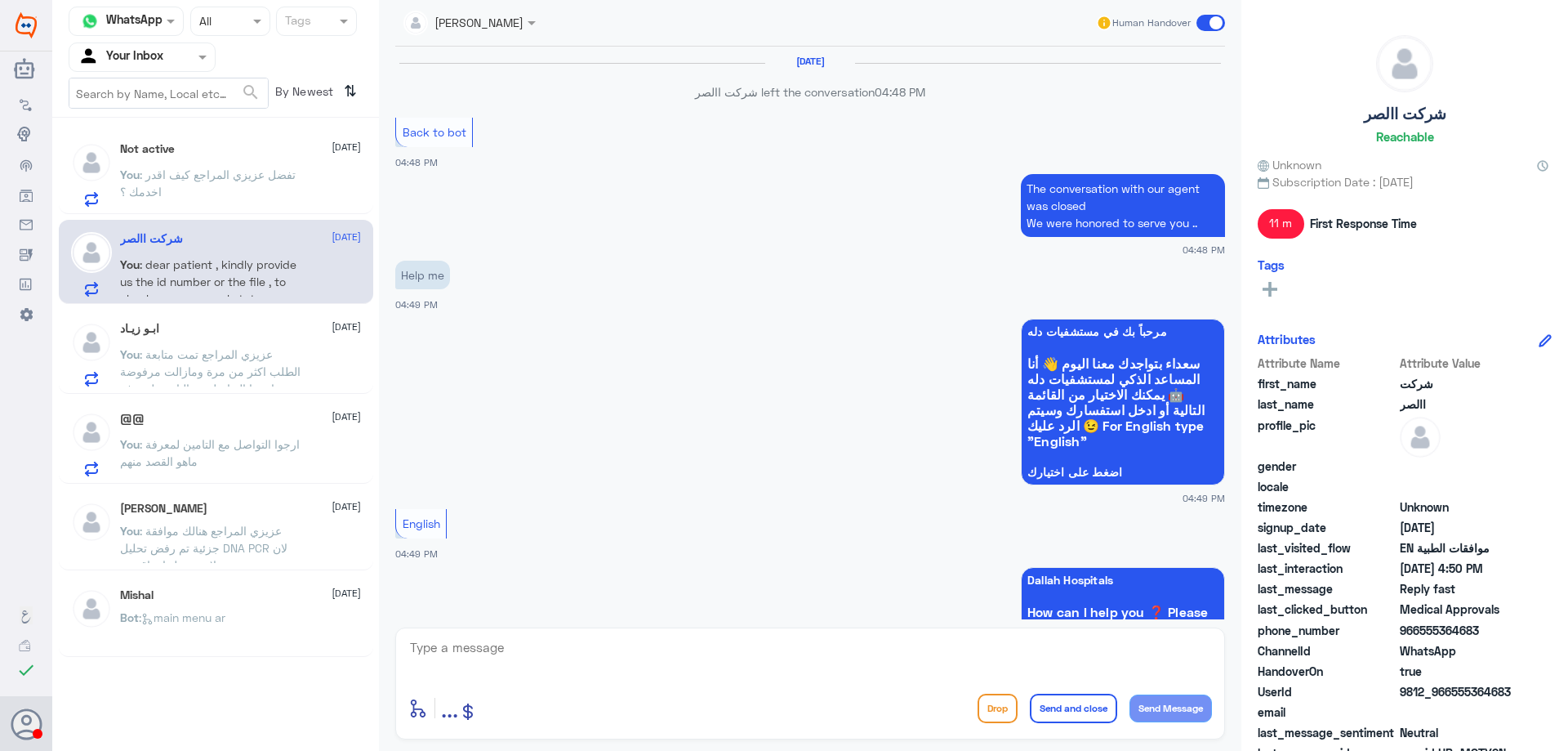
scroll to position [1088, 0]
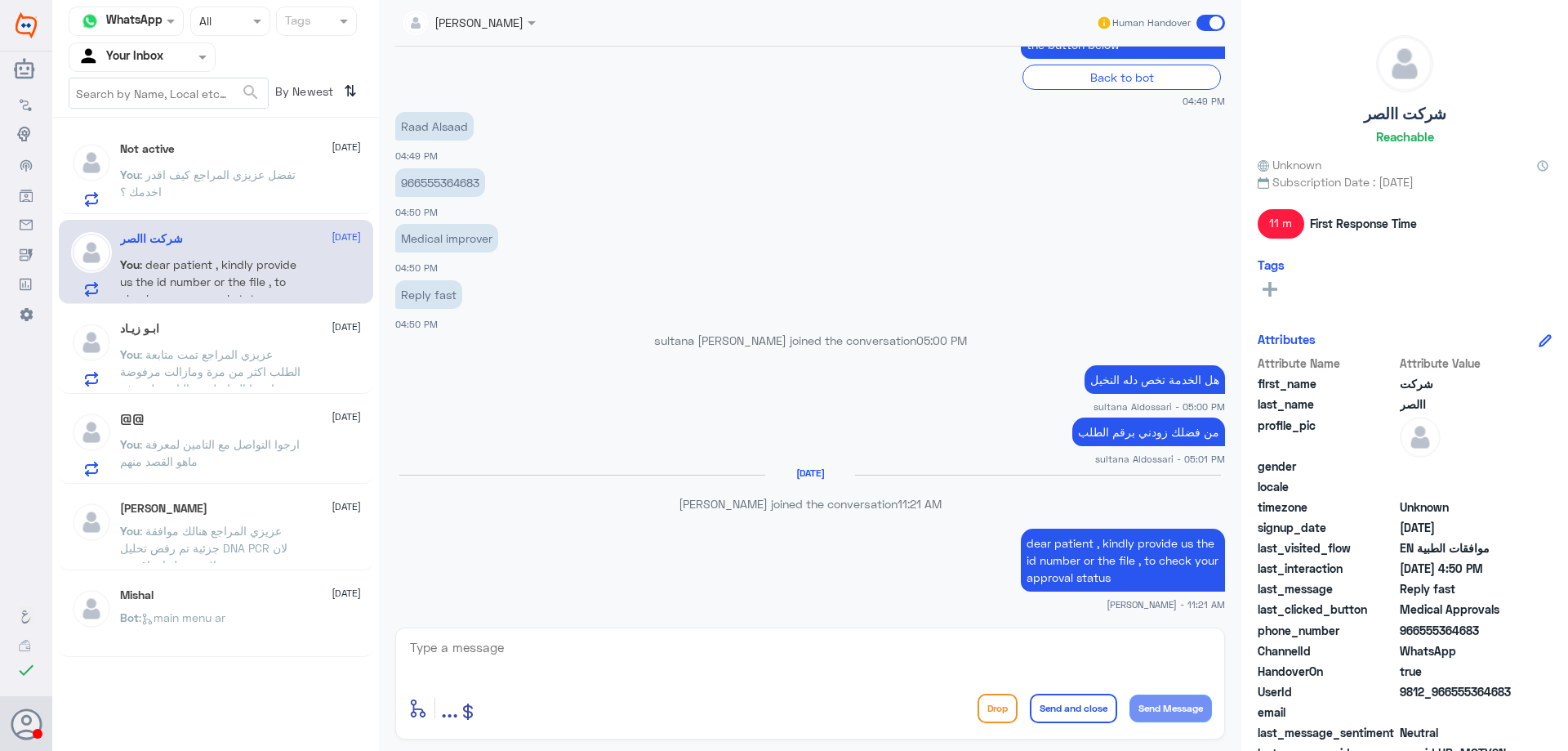
click at [195, 347] on span ": عزيزي المراجع تمت متابعة الطلب اكثر من مرة ومازالت مرفوضة , ارجوا التواصل مع …" at bounding box center [211, 380] width 181 height 66
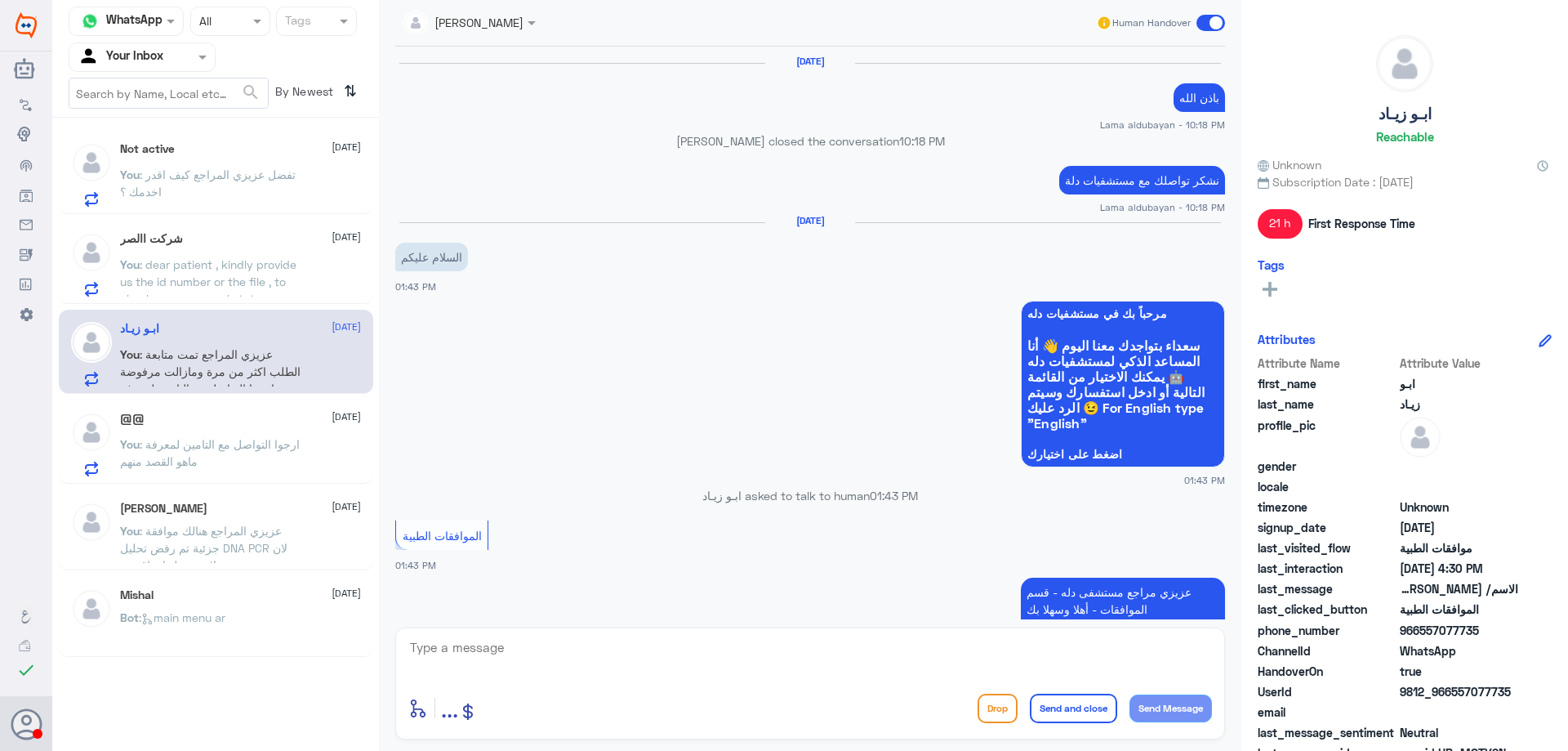
scroll to position [1304, 0]
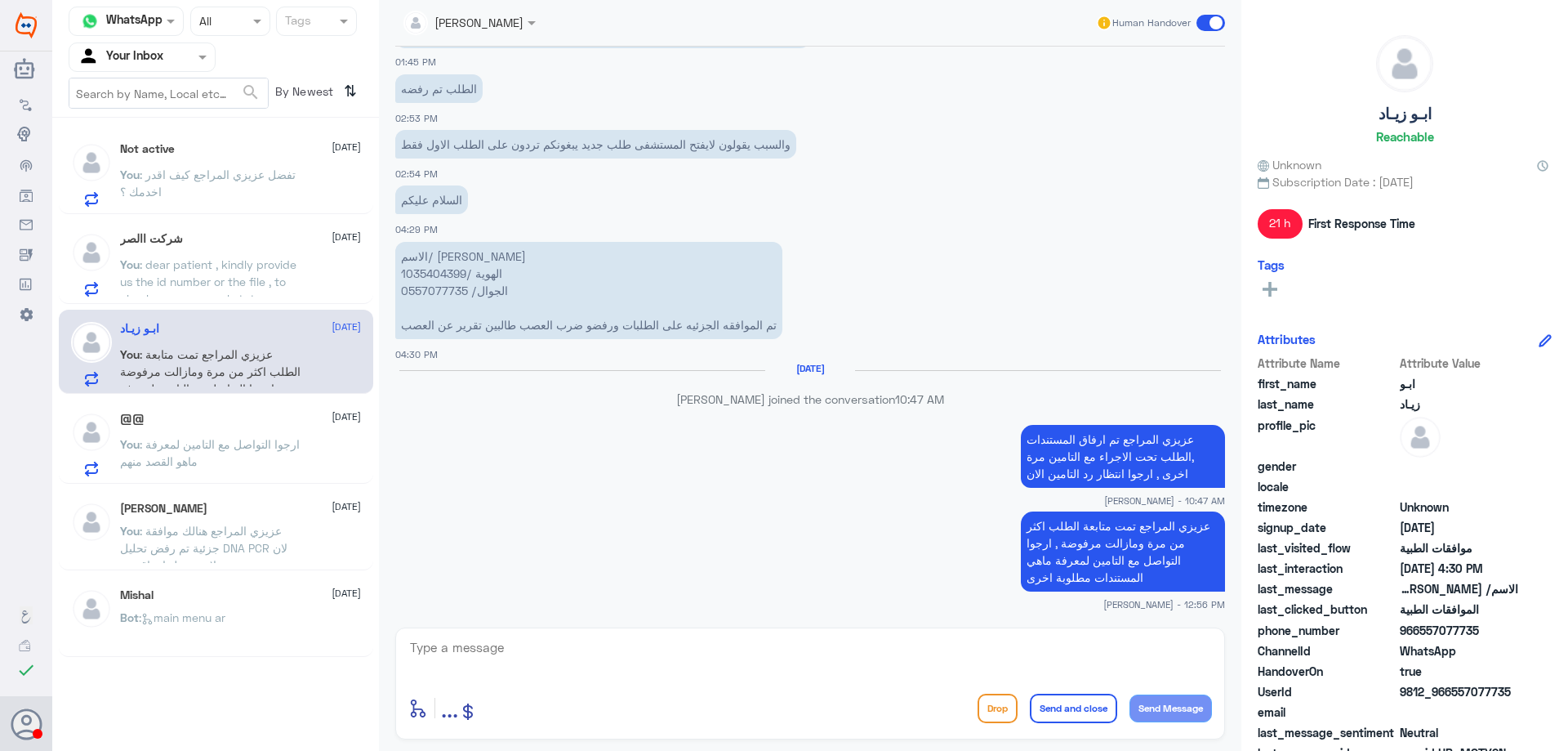
click at [215, 422] on div "@@ 8 October" at bounding box center [241, 419] width 241 height 14
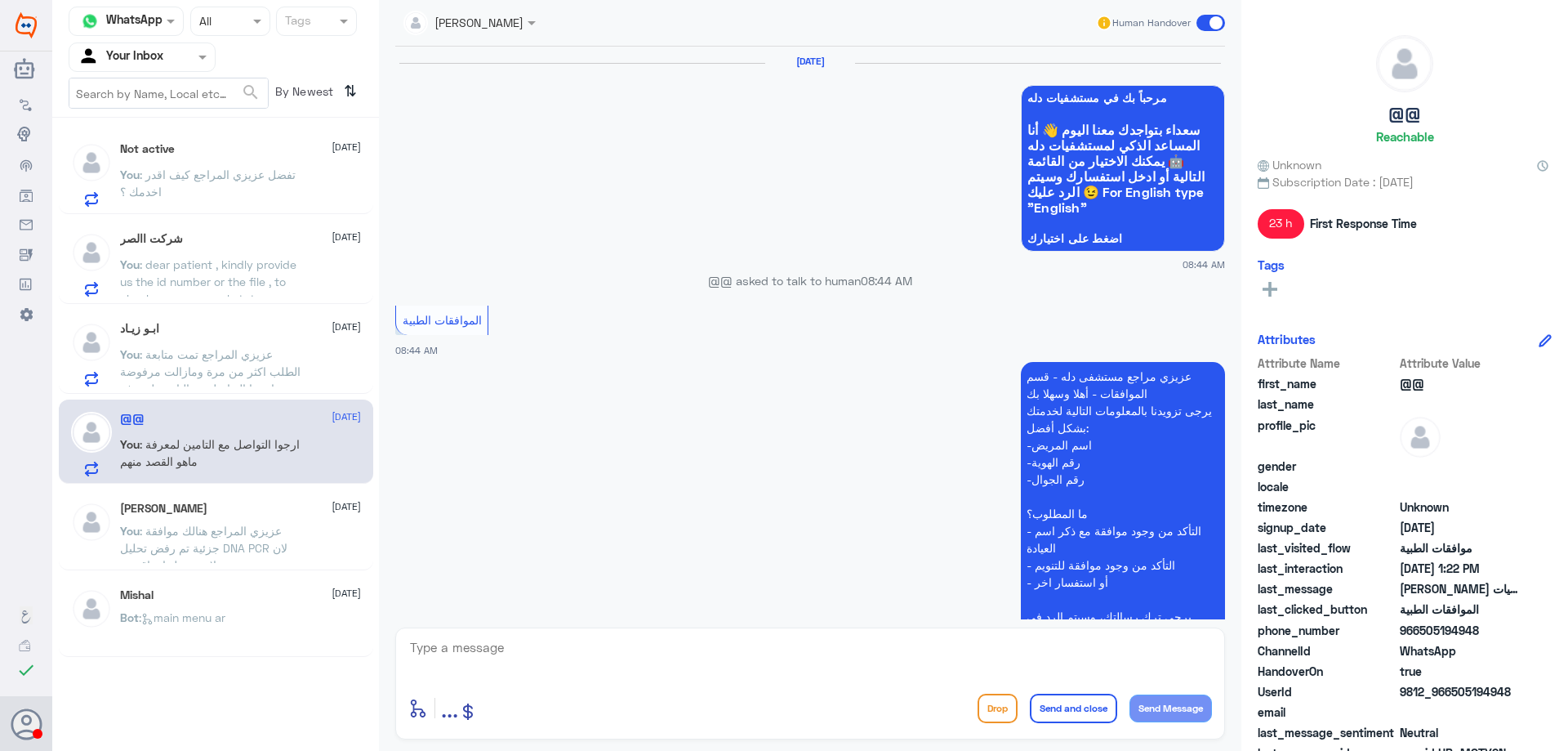
scroll to position [1825, 0]
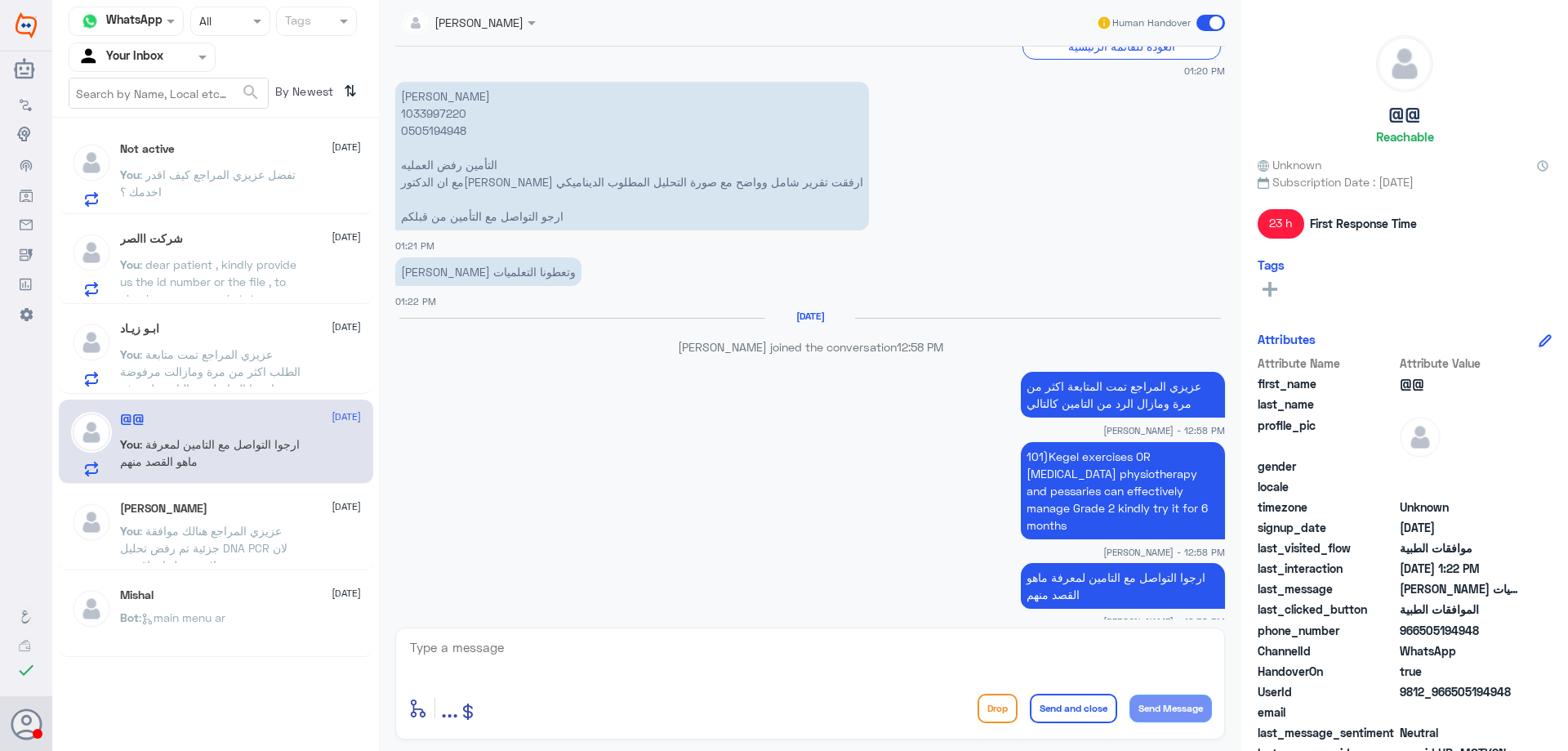
click at [236, 529] on span ": عزيزي المراجع هنالك موافقة جزئية تم رفض تحليل DNA PCR لان لايوجد عليها تعاقد …" at bounding box center [210, 574] width 180 height 99
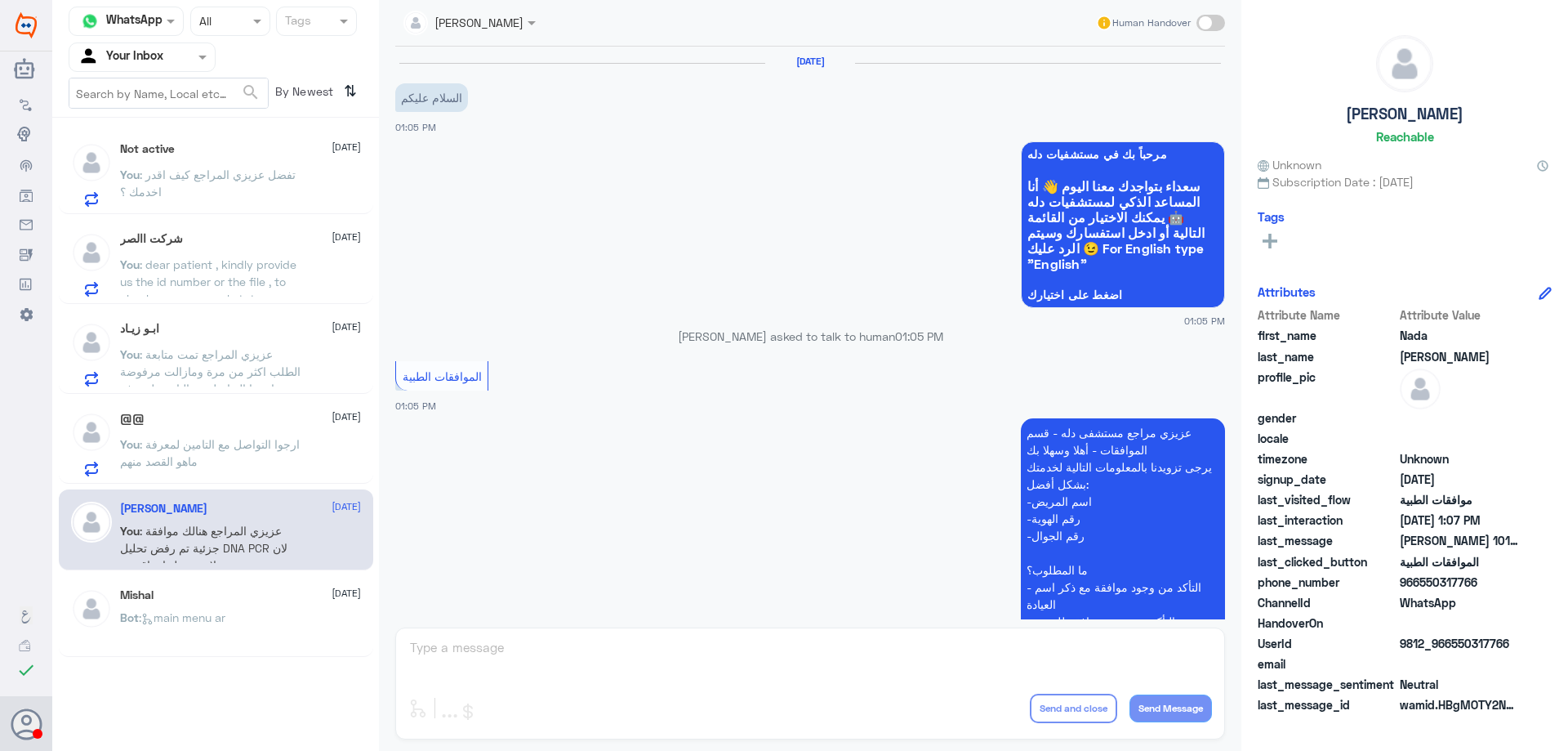
scroll to position [715, 0]
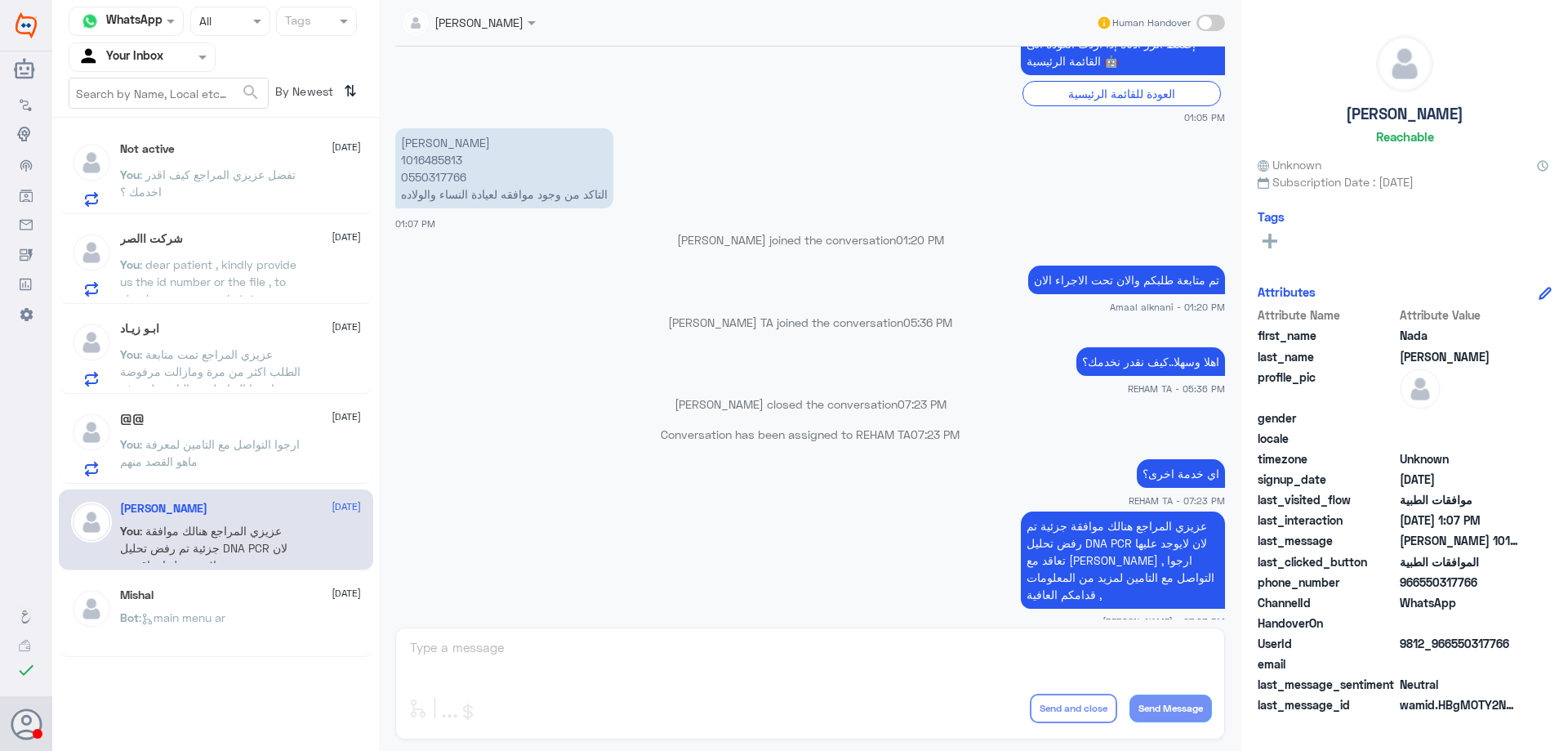
click at [229, 350] on span ": عزيزي المراجع تمت متابعة الطلب اكثر من مرة ومازالت مرفوضة , ارجوا التواصل مع …" at bounding box center [211, 380] width 181 height 66
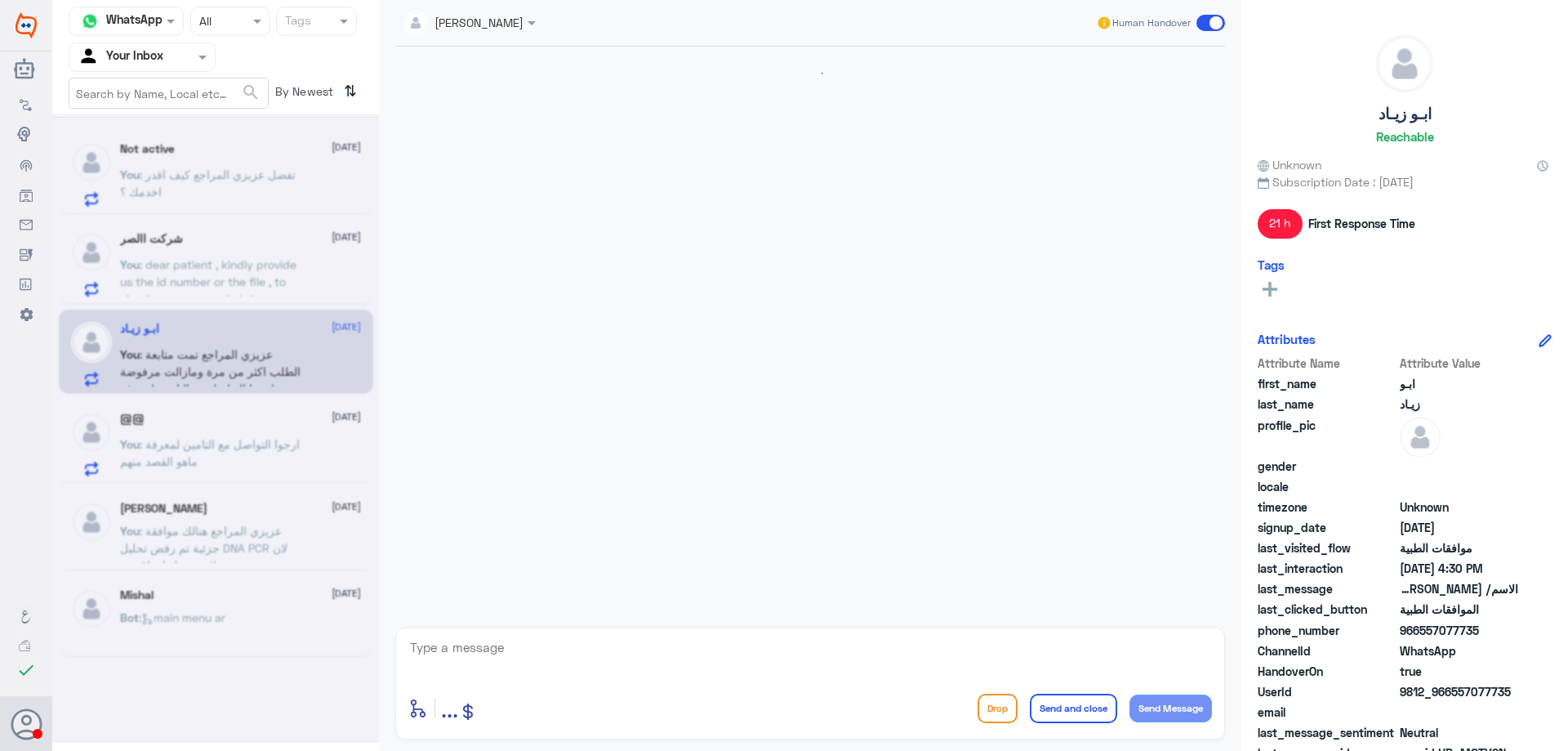
scroll to position [1304, 0]
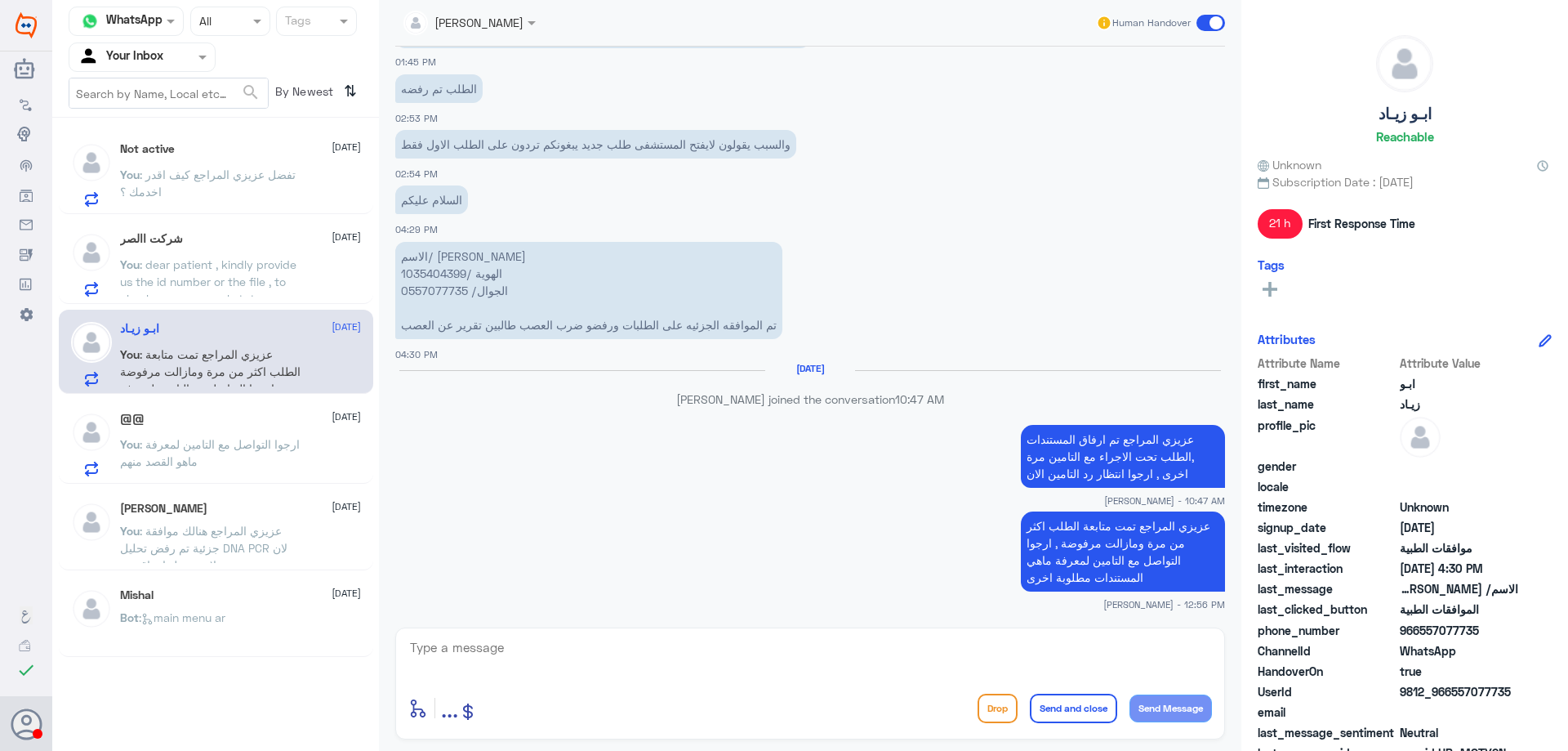
click at [250, 274] on p "You : dear patient , kindly provide us the id number or the file , to check you…" at bounding box center [212, 276] width 184 height 41
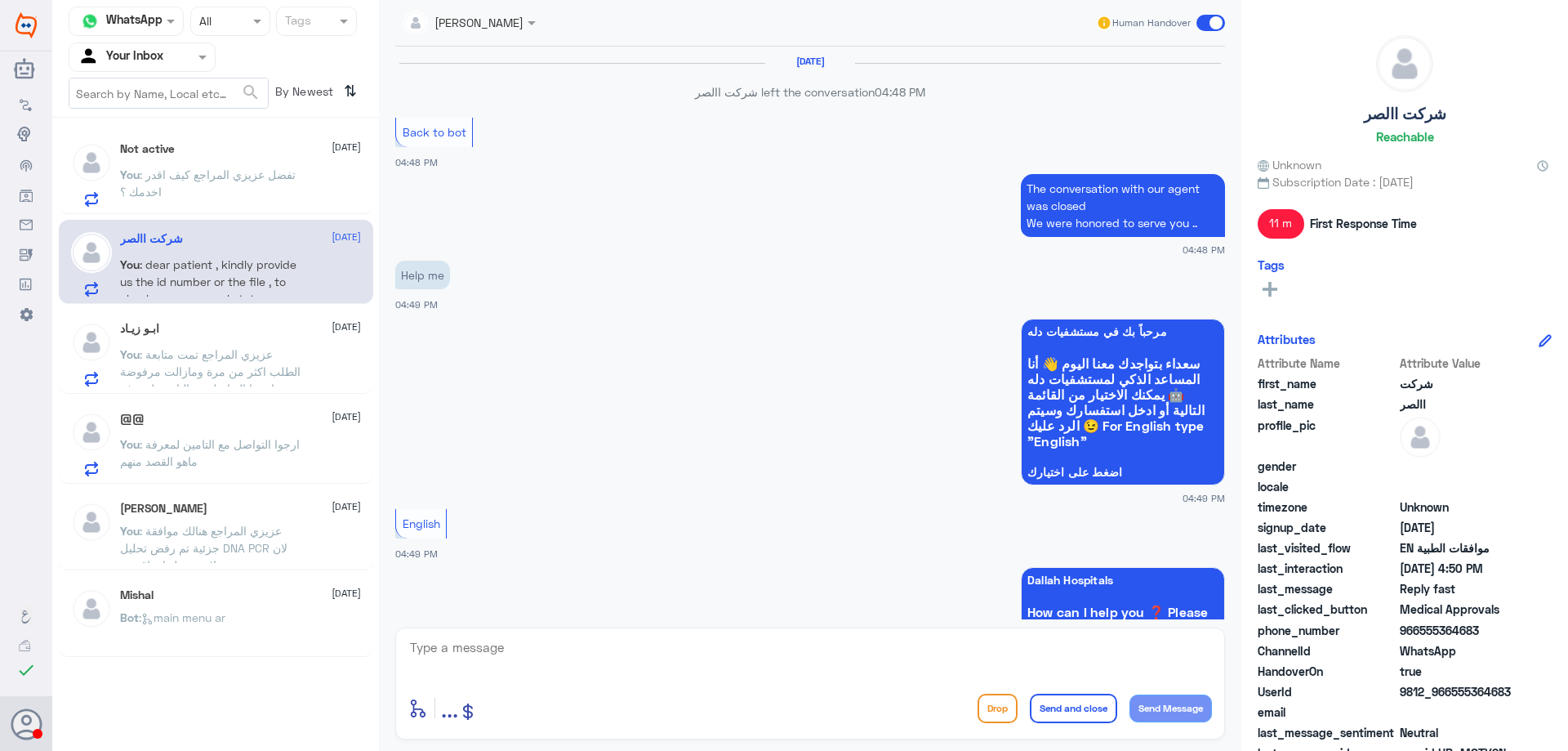
scroll to position [1088, 0]
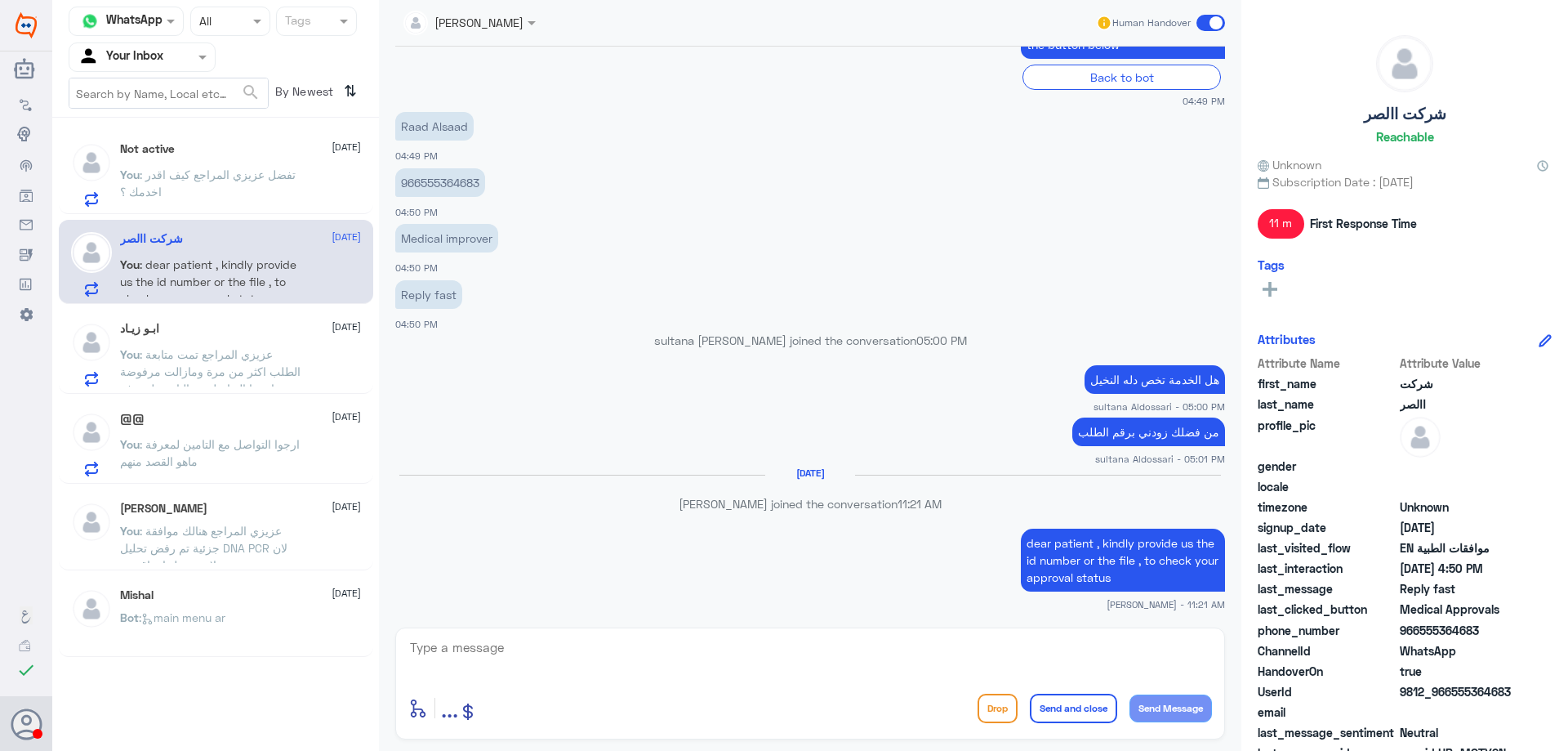
click at [241, 195] on p "You : تفضل عزيزي المراجع كيف اقدر اخدمك ؟" at bounding box center [212, 186] width 184 height 41
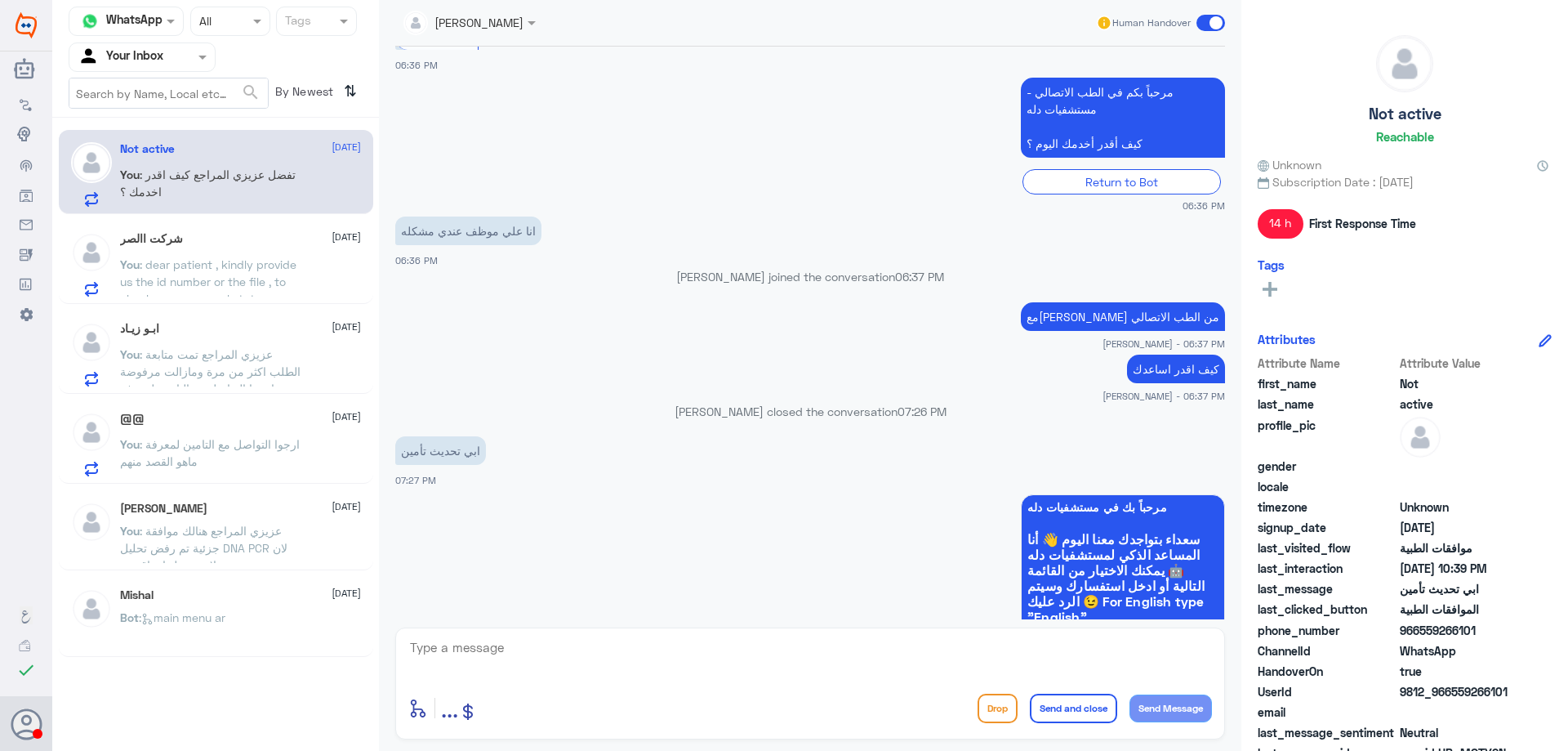
scroll to position [378, 0]
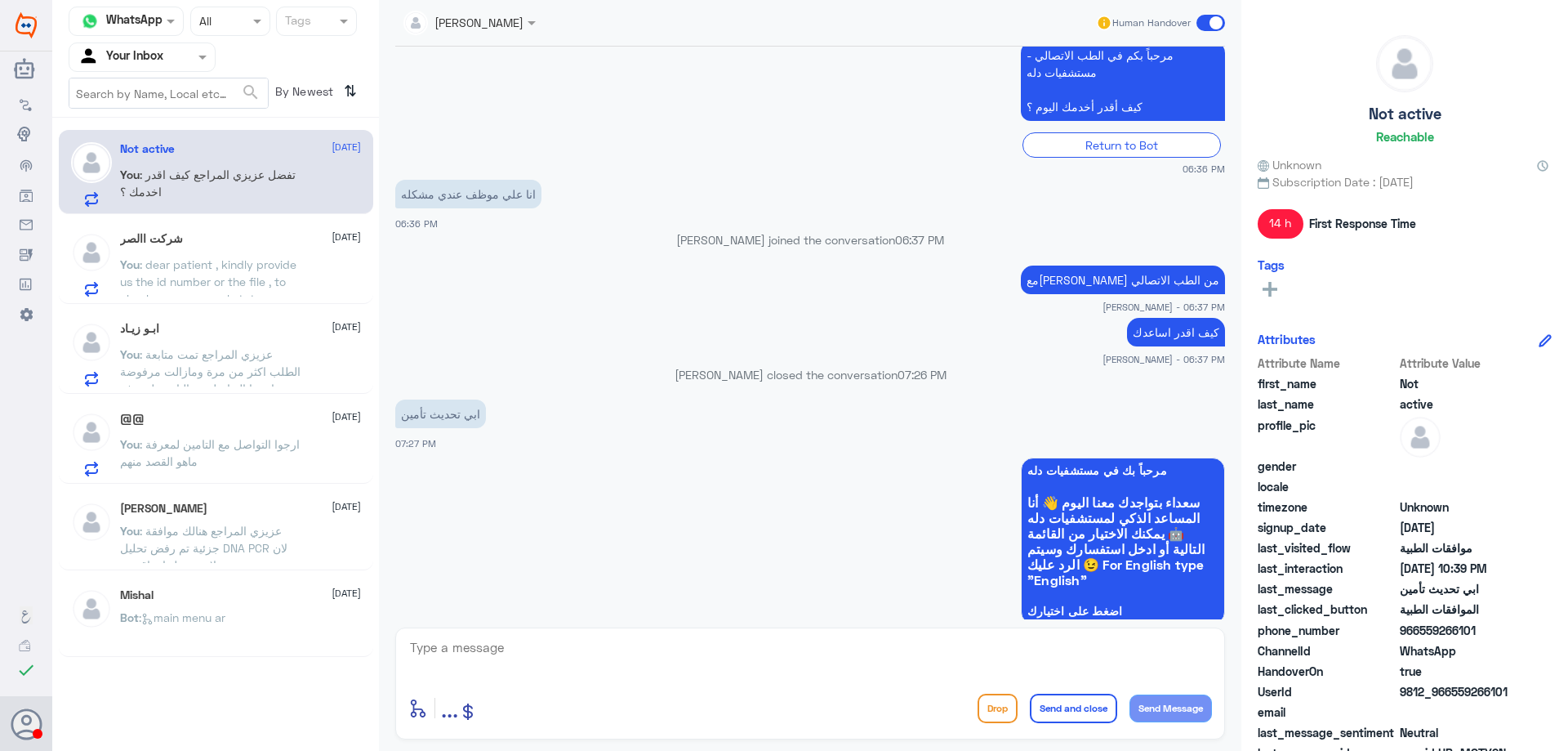
click at [225, 261] on span ": dear patient , kindly provide us the id number or the file , to check your ap…" at bounding box center [208, 282] width 176 height 48
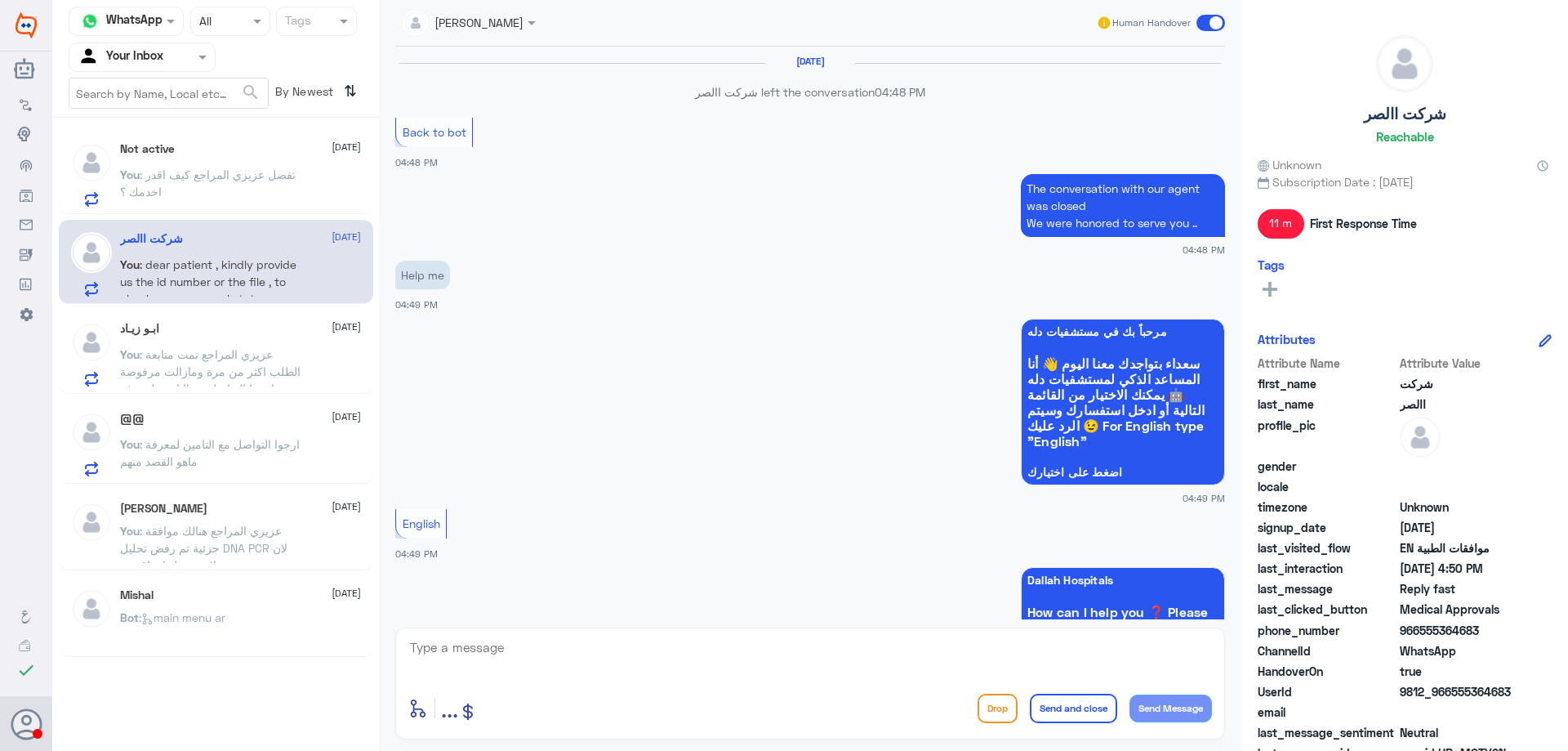
scroll to position [1088, 0]
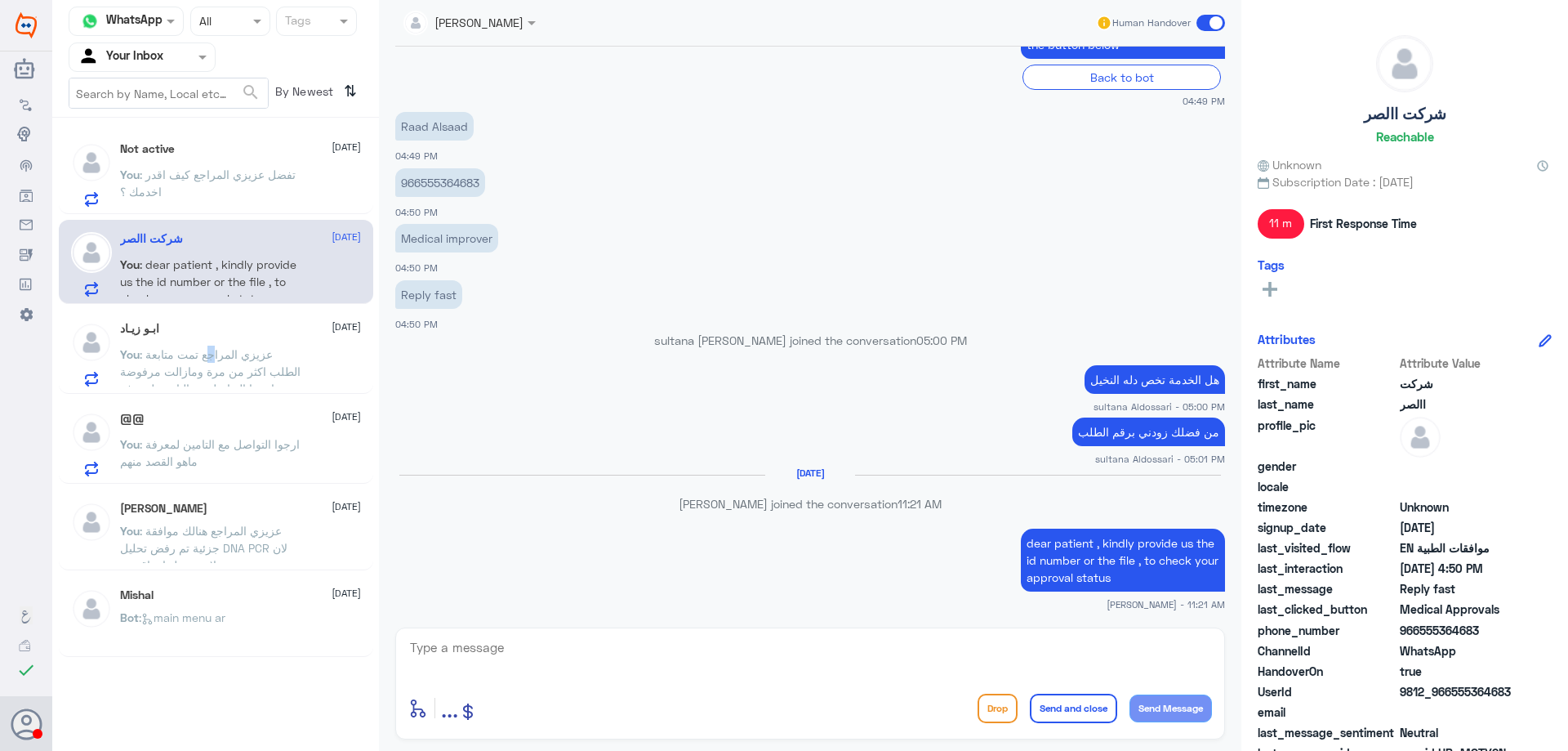
click at [246, 362] on p "You : عزيزي المراجع تمت متابعة الطلب اكثر من مرة ومازالت مرفوضة , ارجوا التواصل…" at bounding box center [212, 366] width 184 height 41
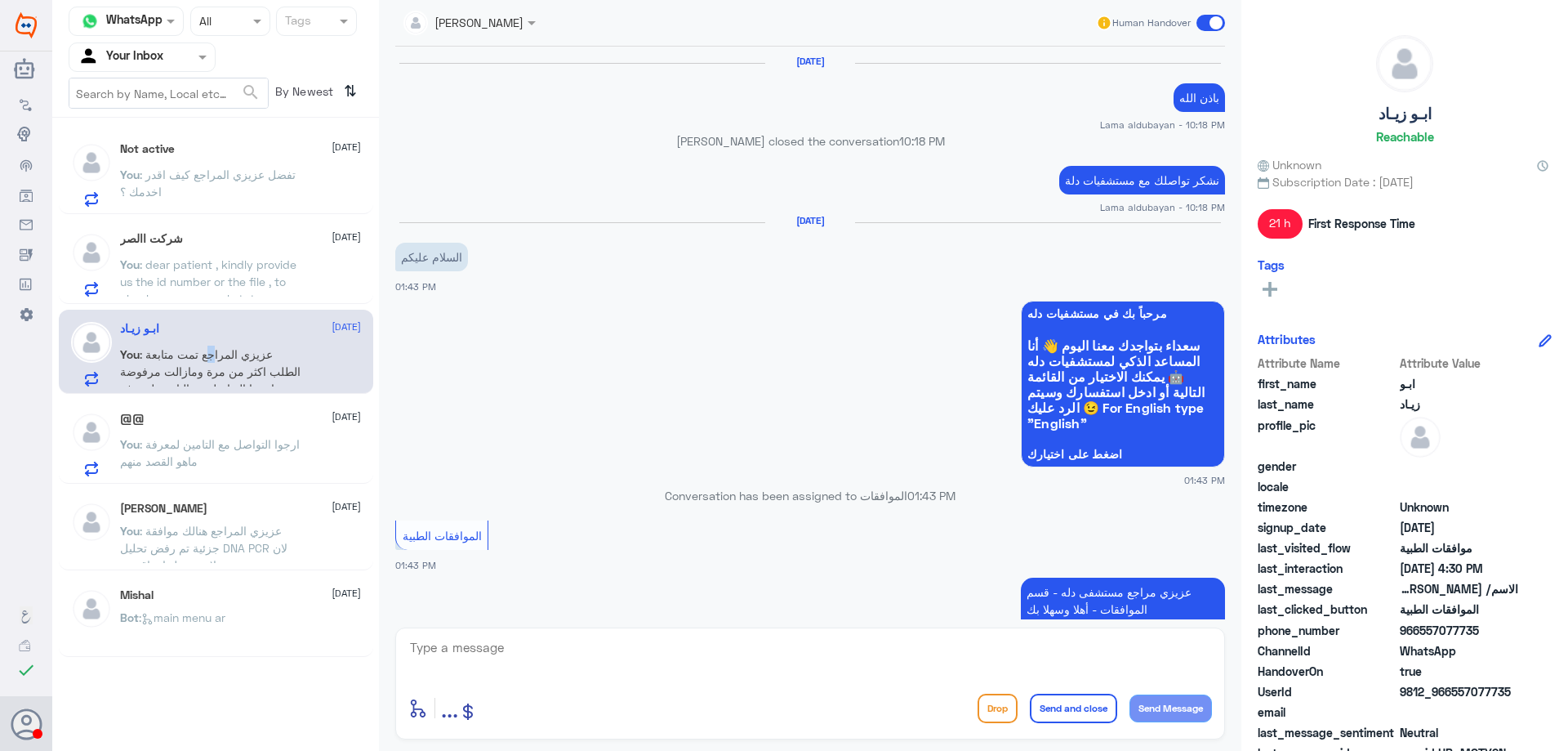
scroll to position [1304, 0]
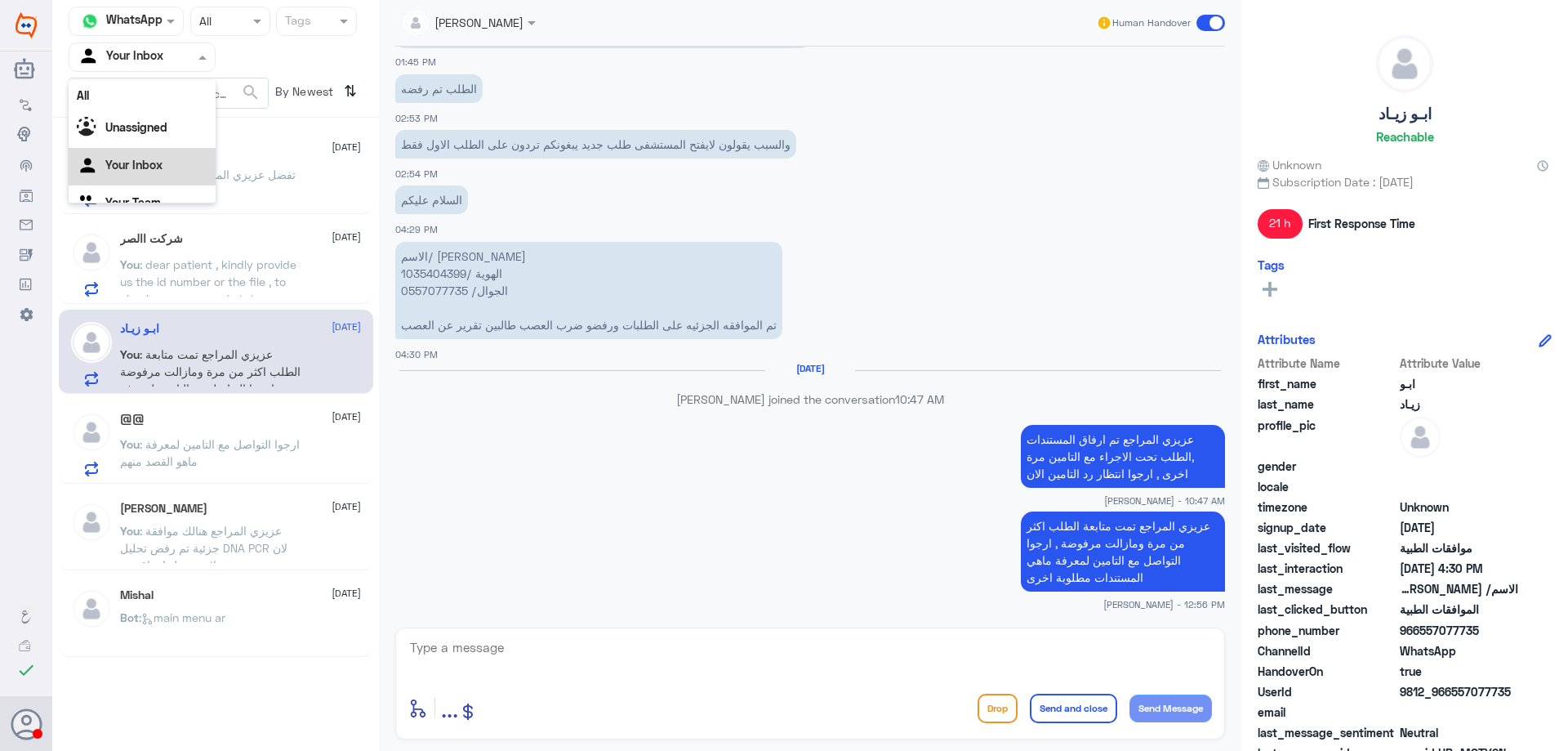
click at [123, 54] on input "text" at bounding box center [122, 57] width 89 height 19
click at [150, 191] on div "Your Team" at bounding box center [142, 184] width 147 height 38
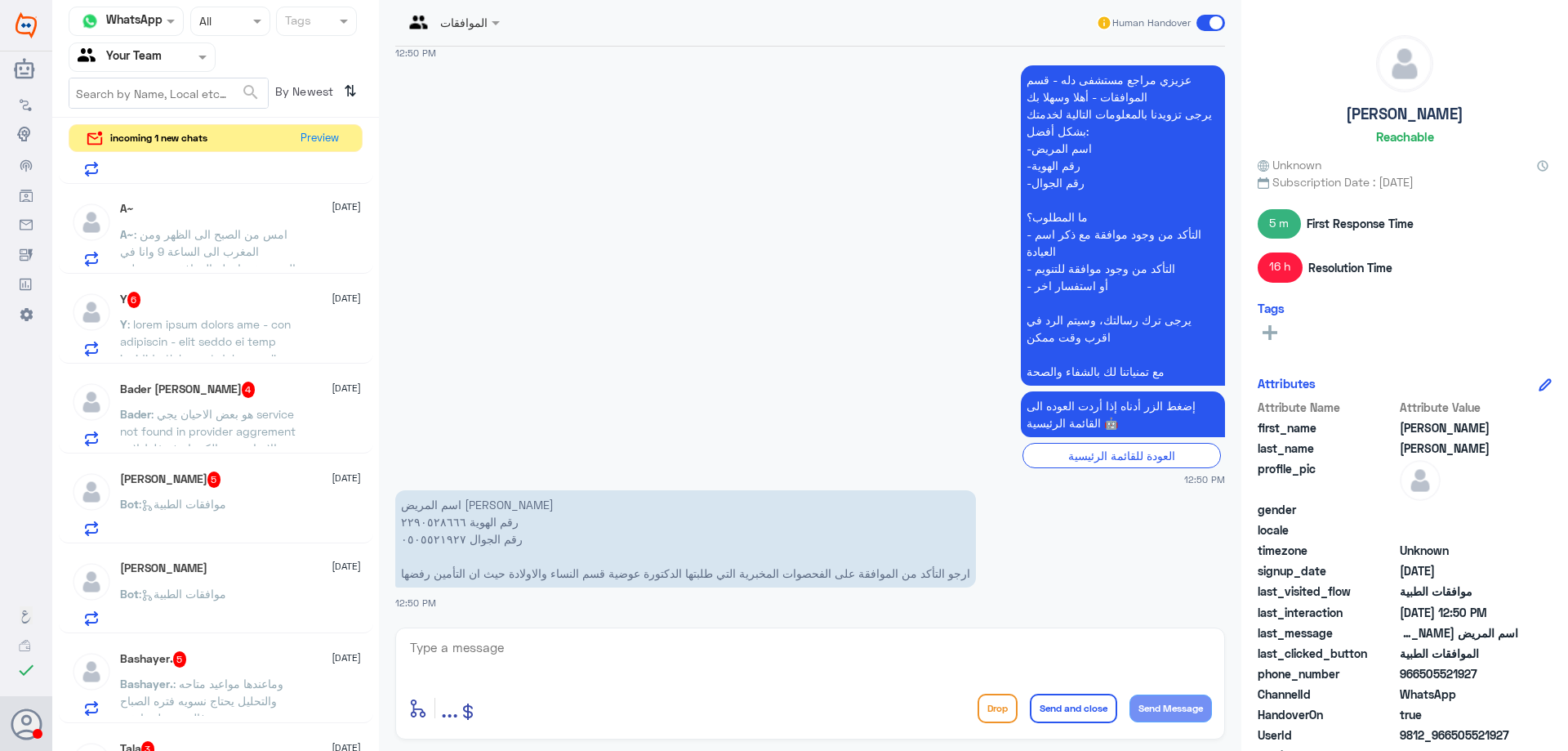
scroll to position [1205, 0]
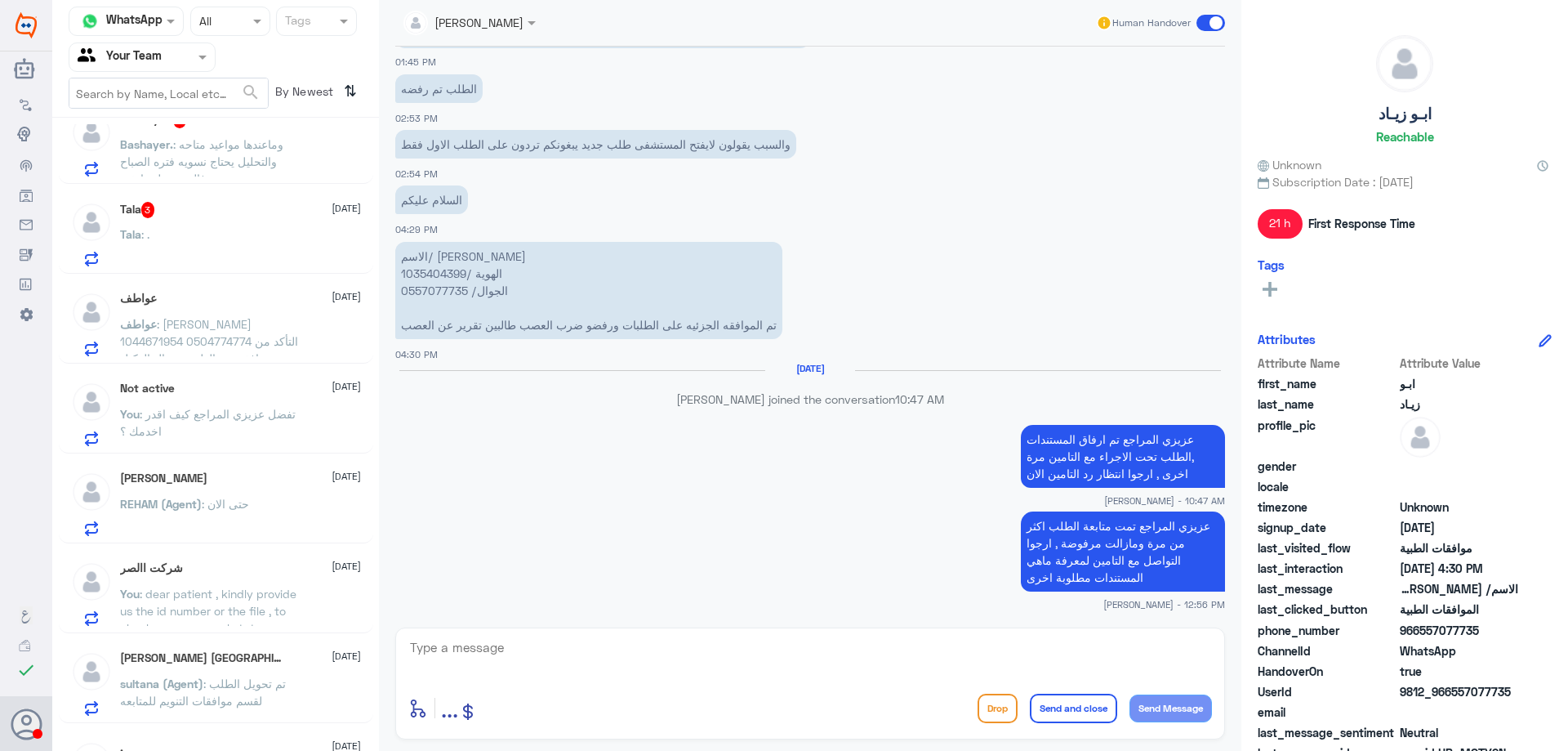
scroll to position [1646, 0]
click at [259, 218] on div "Tala 3 [DATE]" at bounding box center [241, 212] width 241 height 16
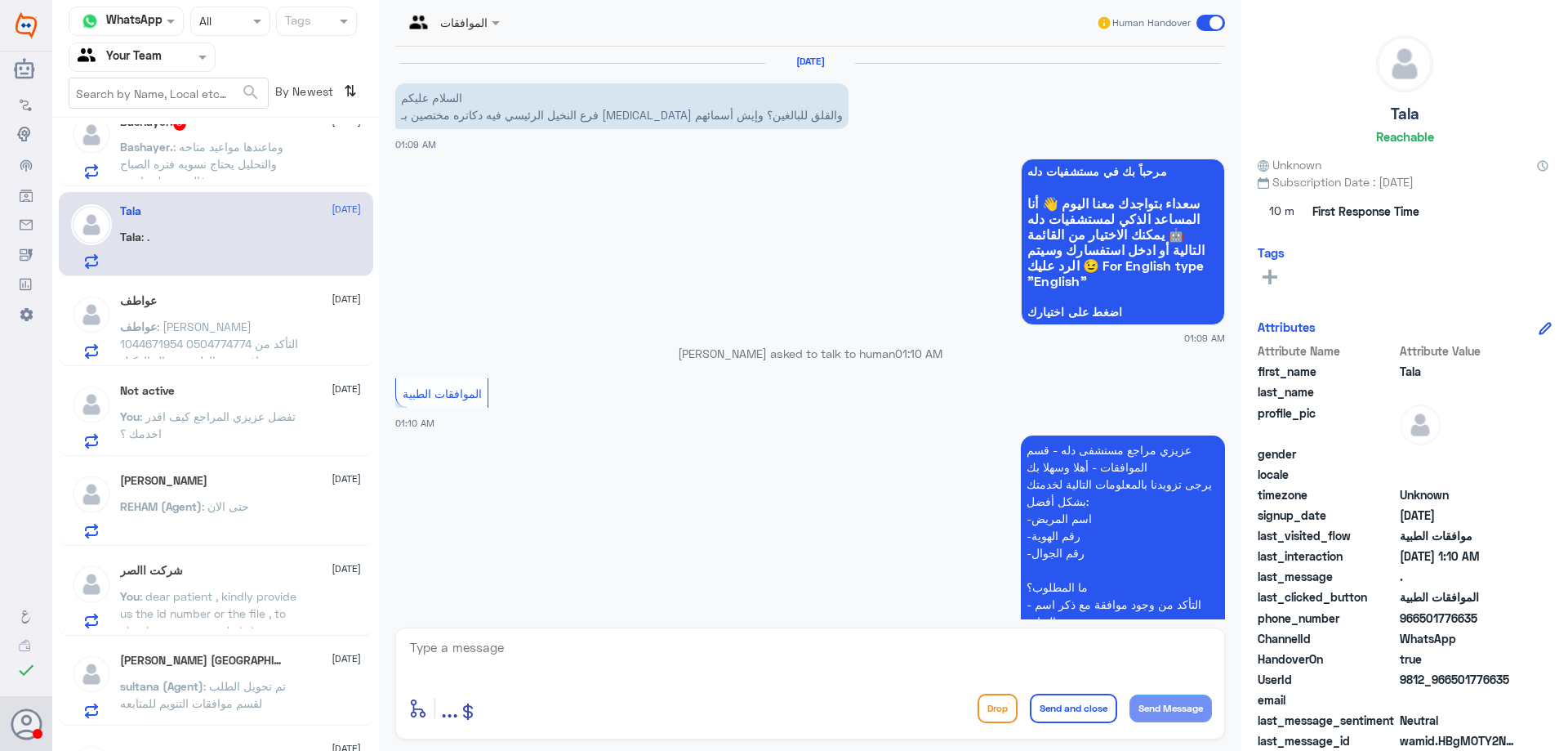
click at [980, 710] on button "Drop" at bounding box center [997, 709] width 40 height 30
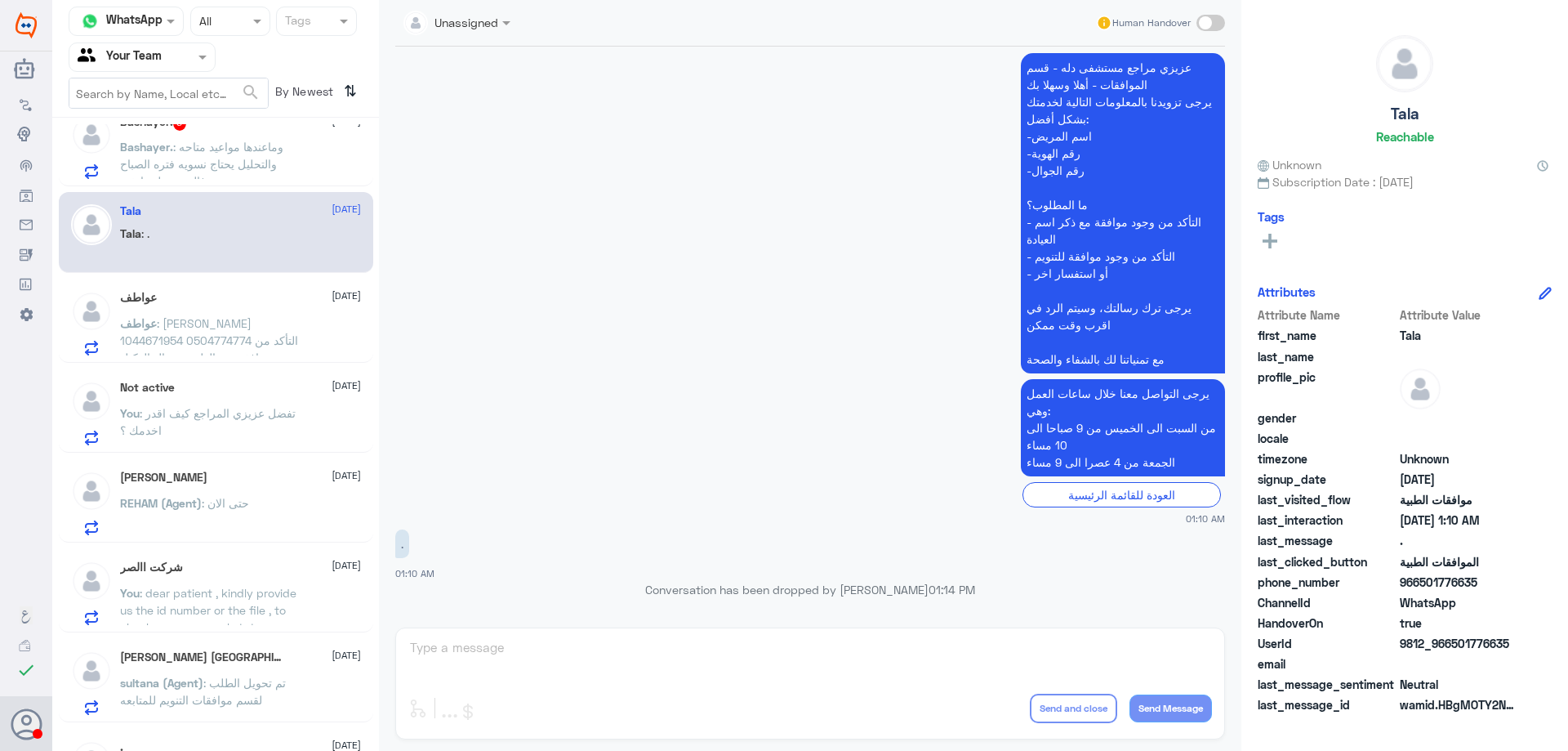
scroll to position [1565, 0]
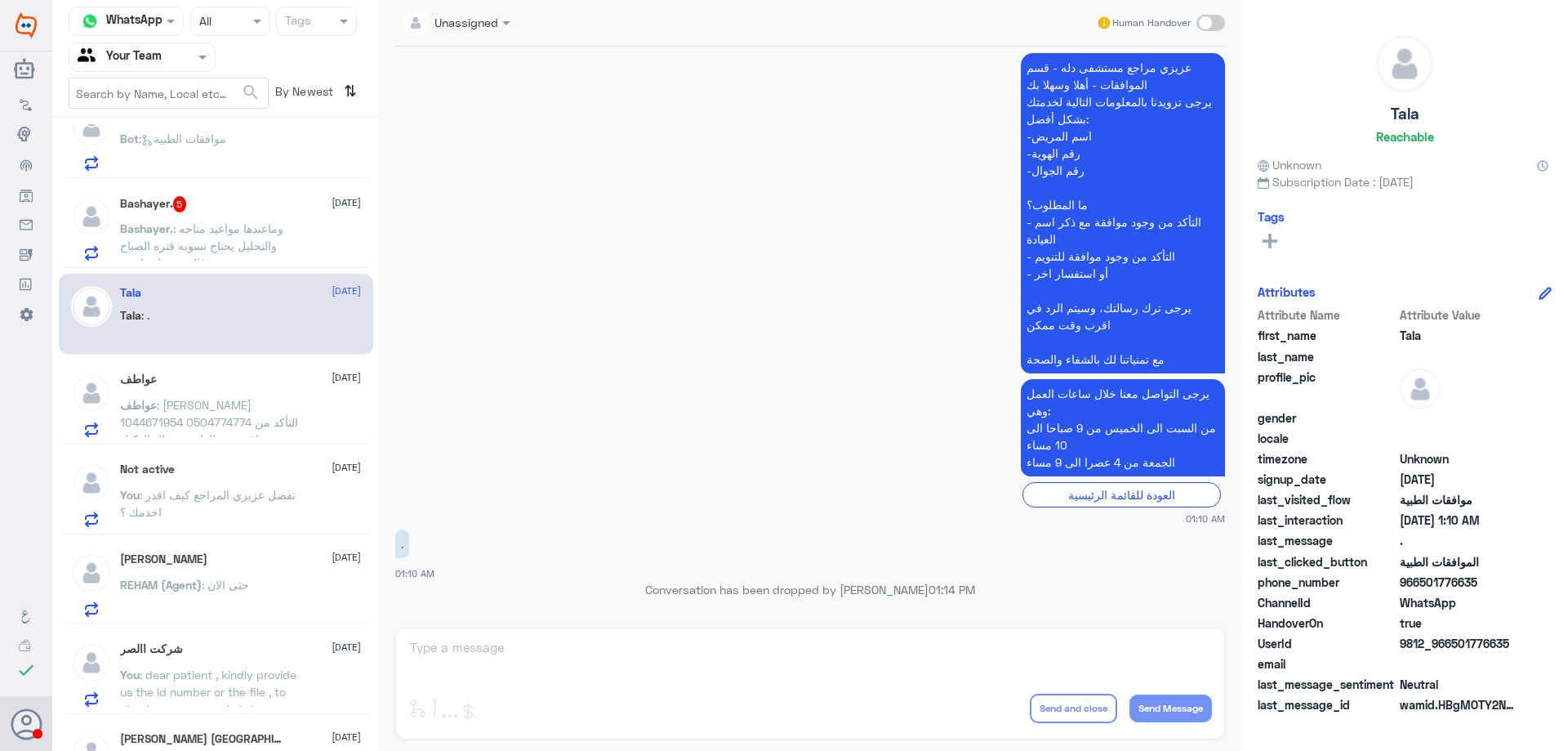
click at [292, 264] on div "Bashayer. 5 [DATE] Bashayer. : وماعندها مواعيد متاحه والتحليل يحتاج نسويه فتره …" at bounding box center [216, 226] width 314 height 85
click at [293, 253] on p "Bashayer. : وماعندها مواعيد متاحه والتحليل يحتاج نسويه فتره الصباح فاليت تعطونه…" at bounding box center [212, 240] width 184 height 41
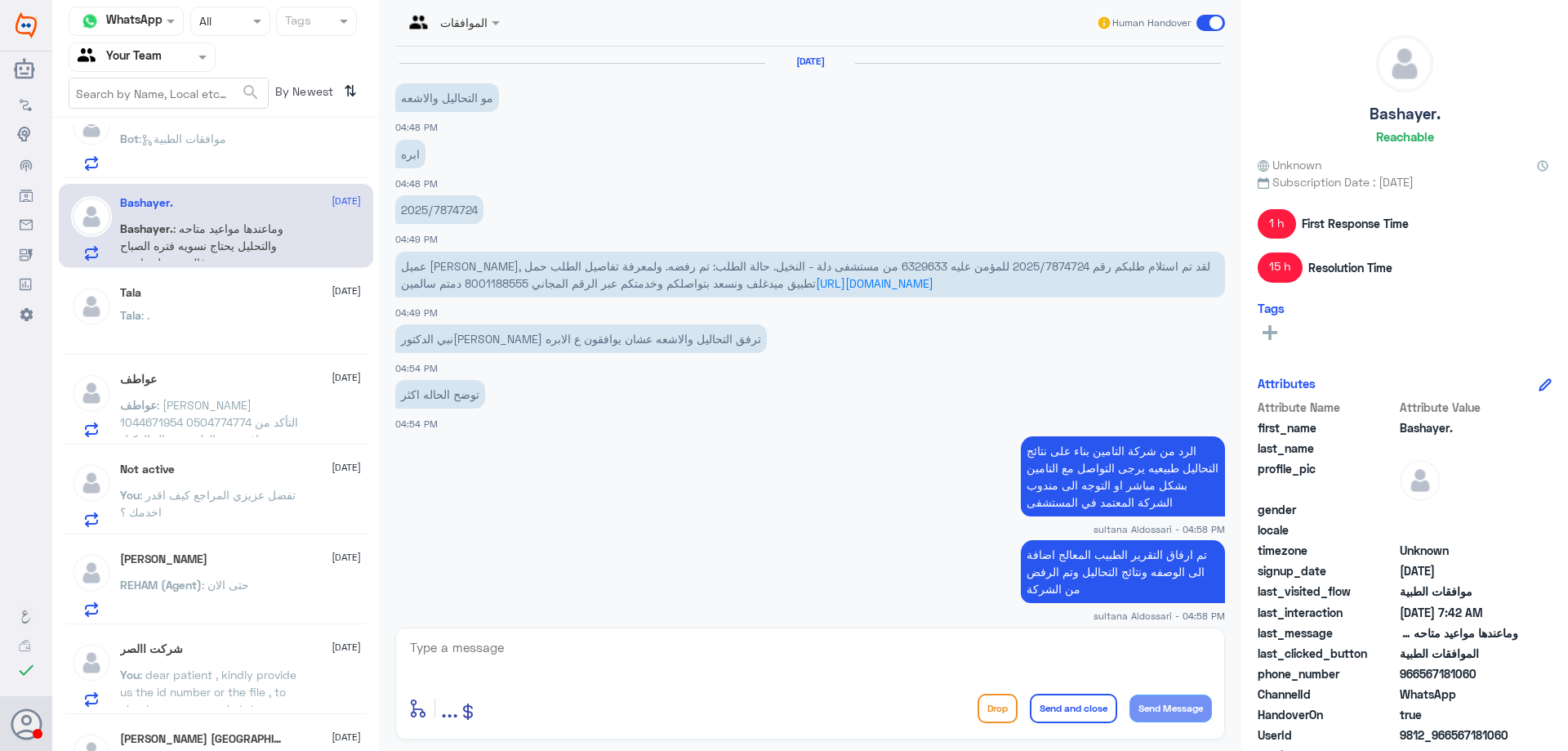
scroll to position [1381, 0]
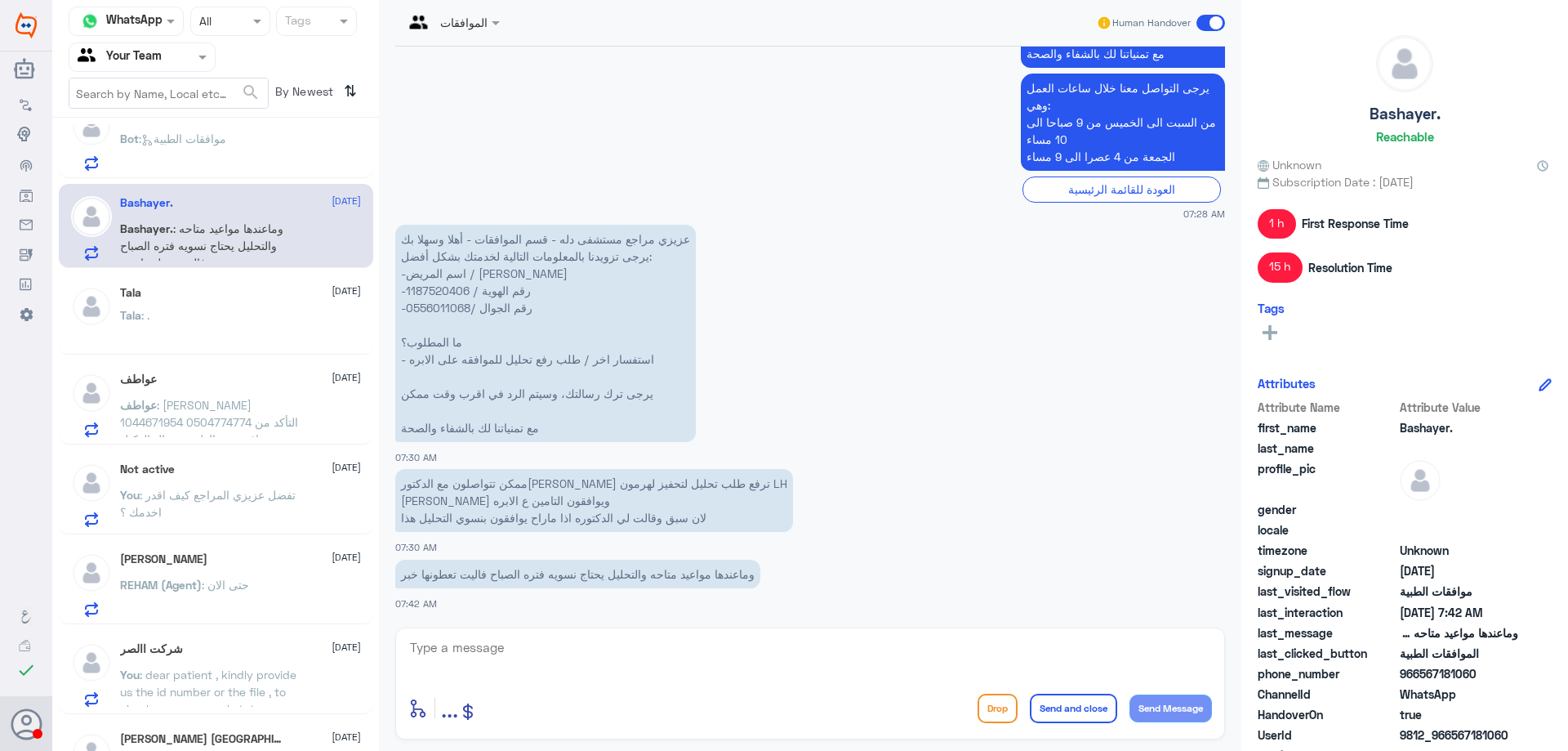
click at [436, 298] on p "عزيزي مراجع مستشفى دله - قسم الموافقات - أهلا وسهلا بك يرجى تزويدنا بالمعلومات …" at bounding box center [546, 333] width 300 height 218
copy p "1187520406"
click at [601, 647] on textarea at bounding box center [810, 657] width 803 height 40
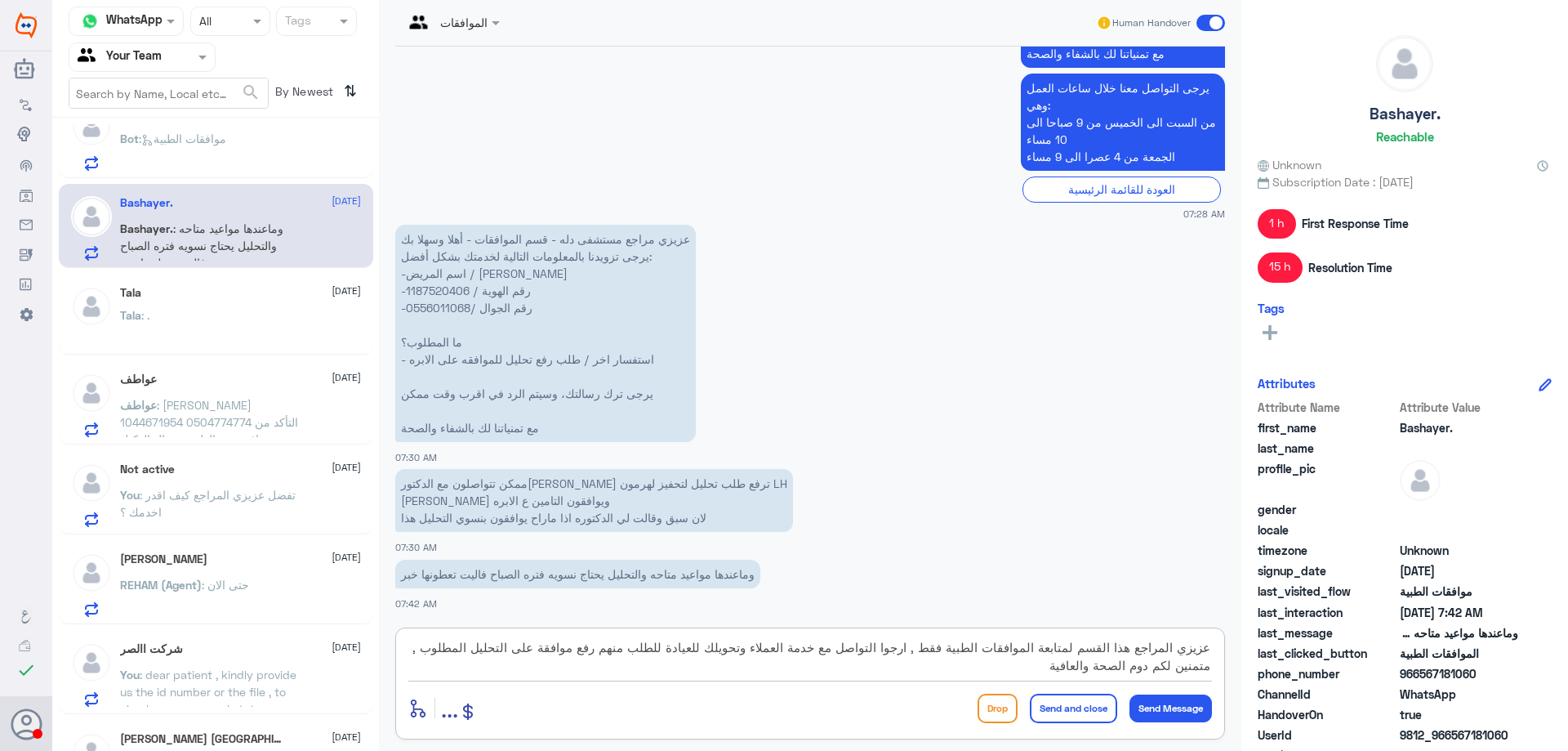
type textarea "عزيزي المراجع هذا القسم لمتابعة الموافقات الطبية فقط , ارجوا التواصل مع خدمة ال…"
click at [1073, 714] on button "Send and close" at bounding box center [1074, 709] width 87 height 30
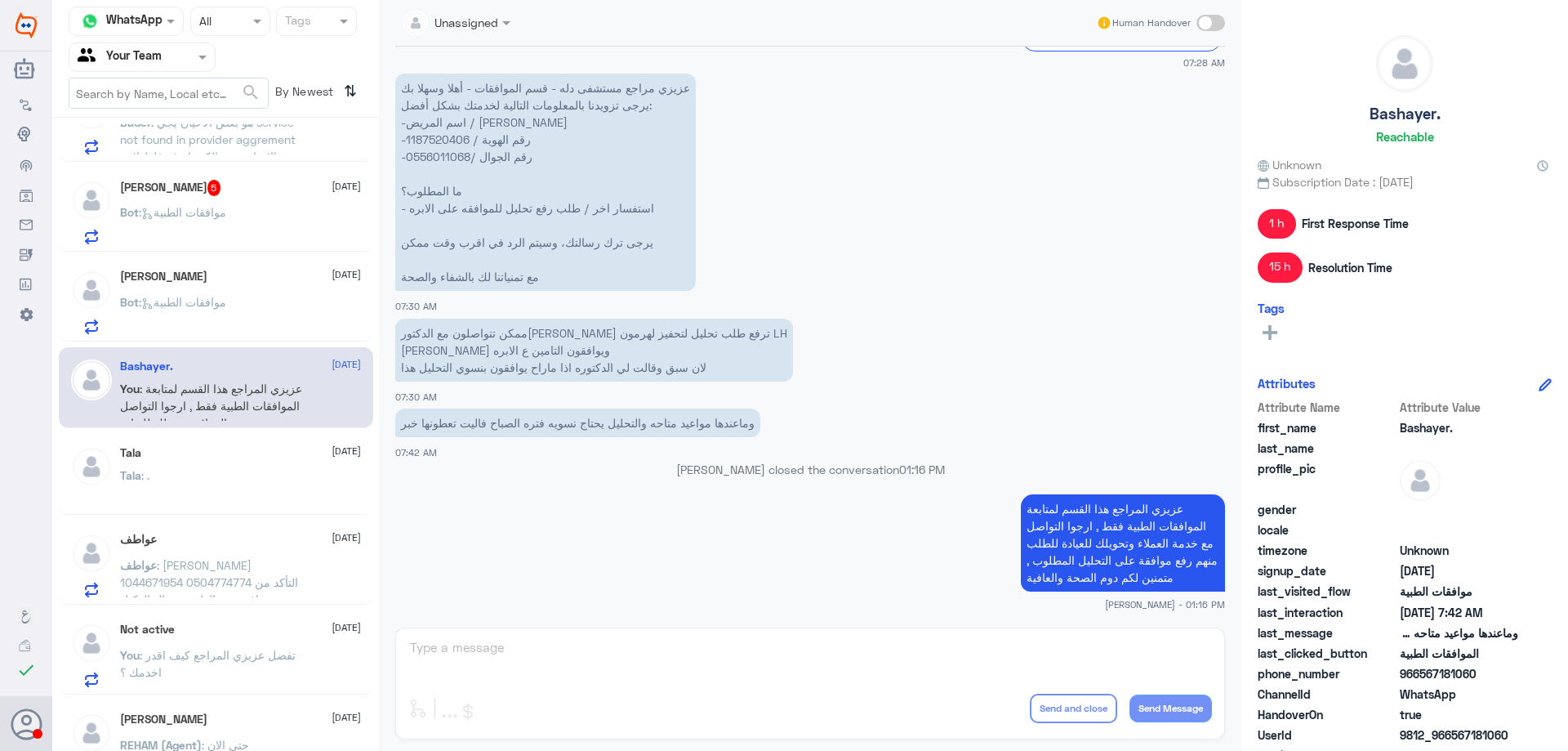
scroll to position [1156, 0]
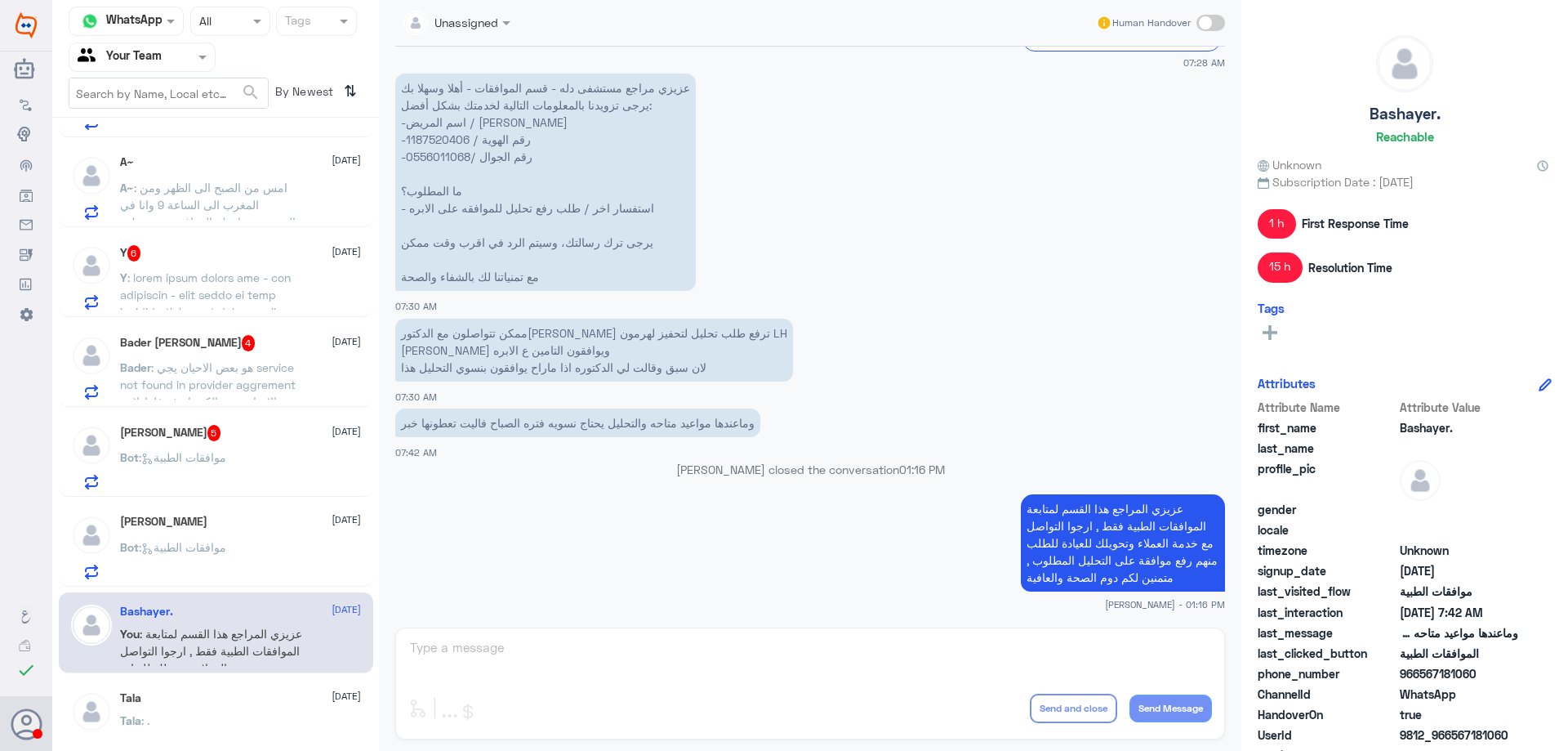
click at [246, 557] on div "Bot : موافقات الطبية" at bounding box center [241, 561] width 241 height 37
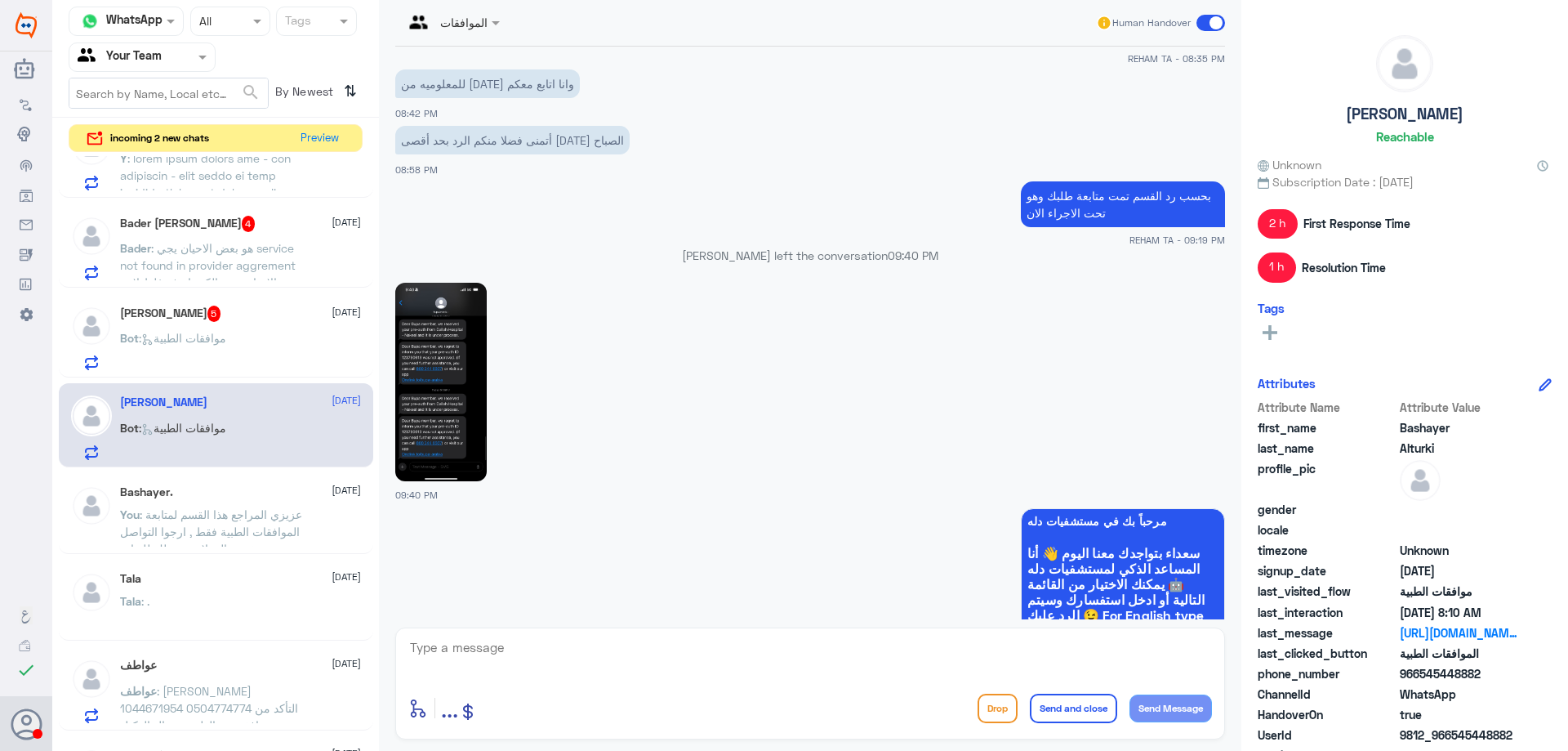
scroll to position [2206, 0]
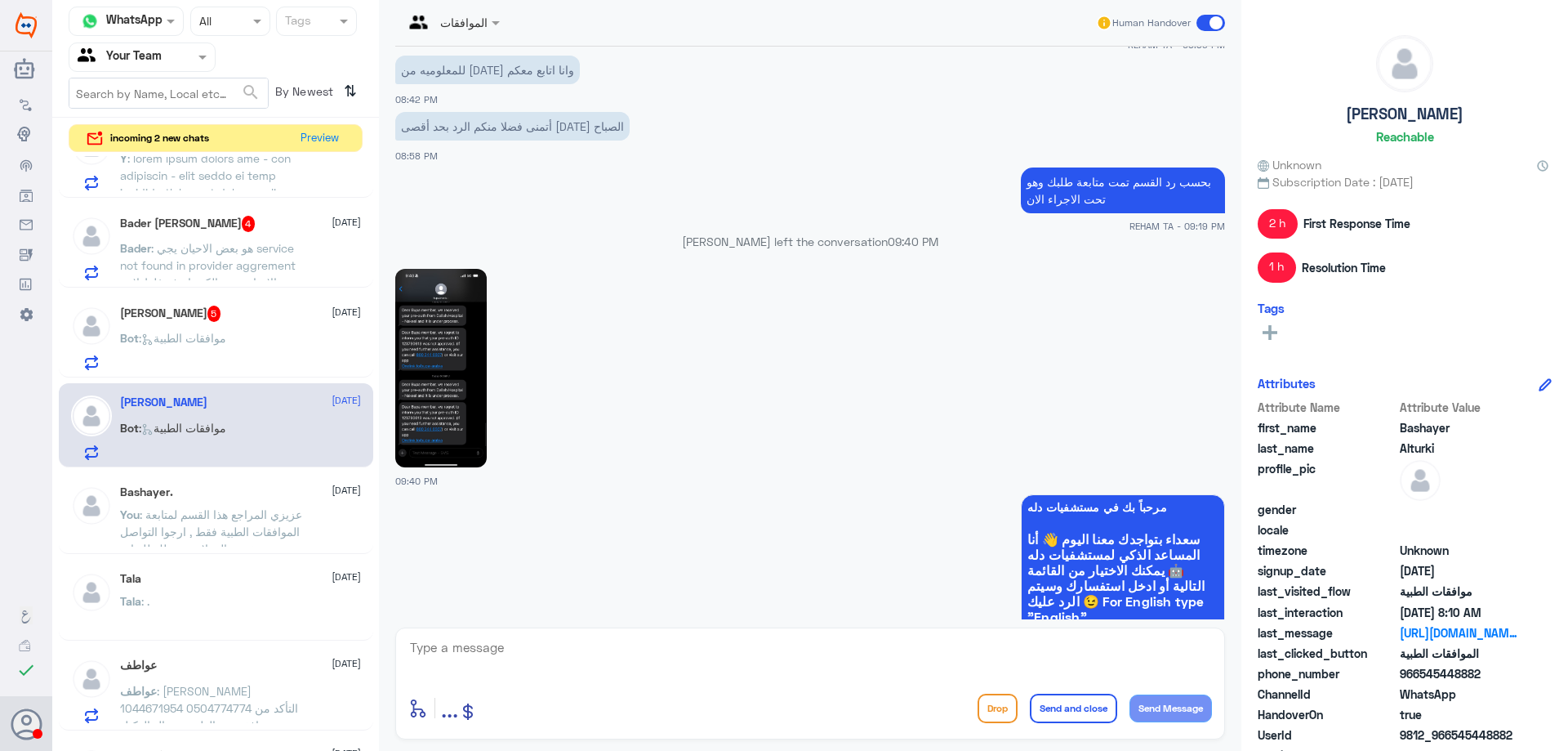
click at [443, 348] on img at bounding box center [441, 368] width 91 height 199
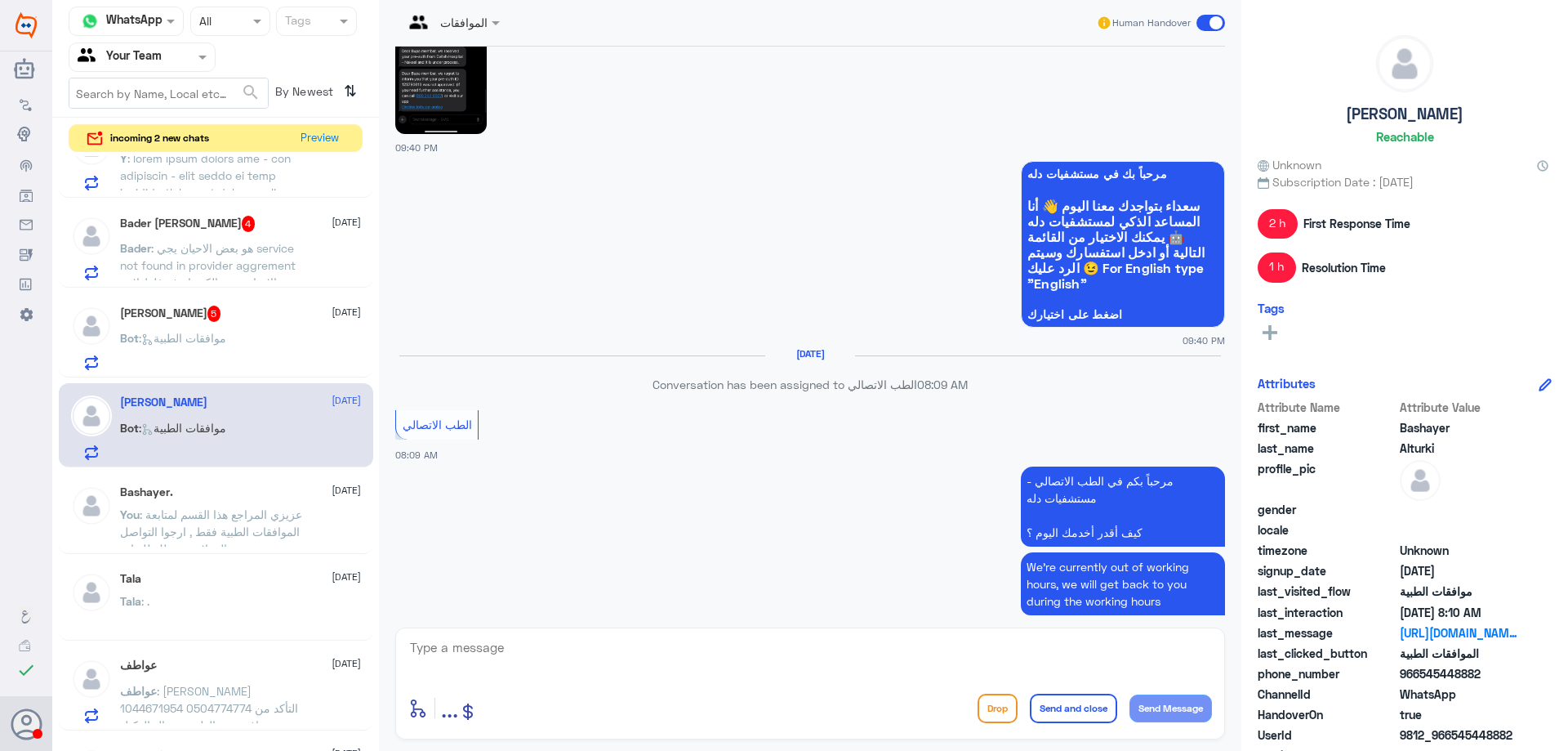
scroll to position [2333, 0]
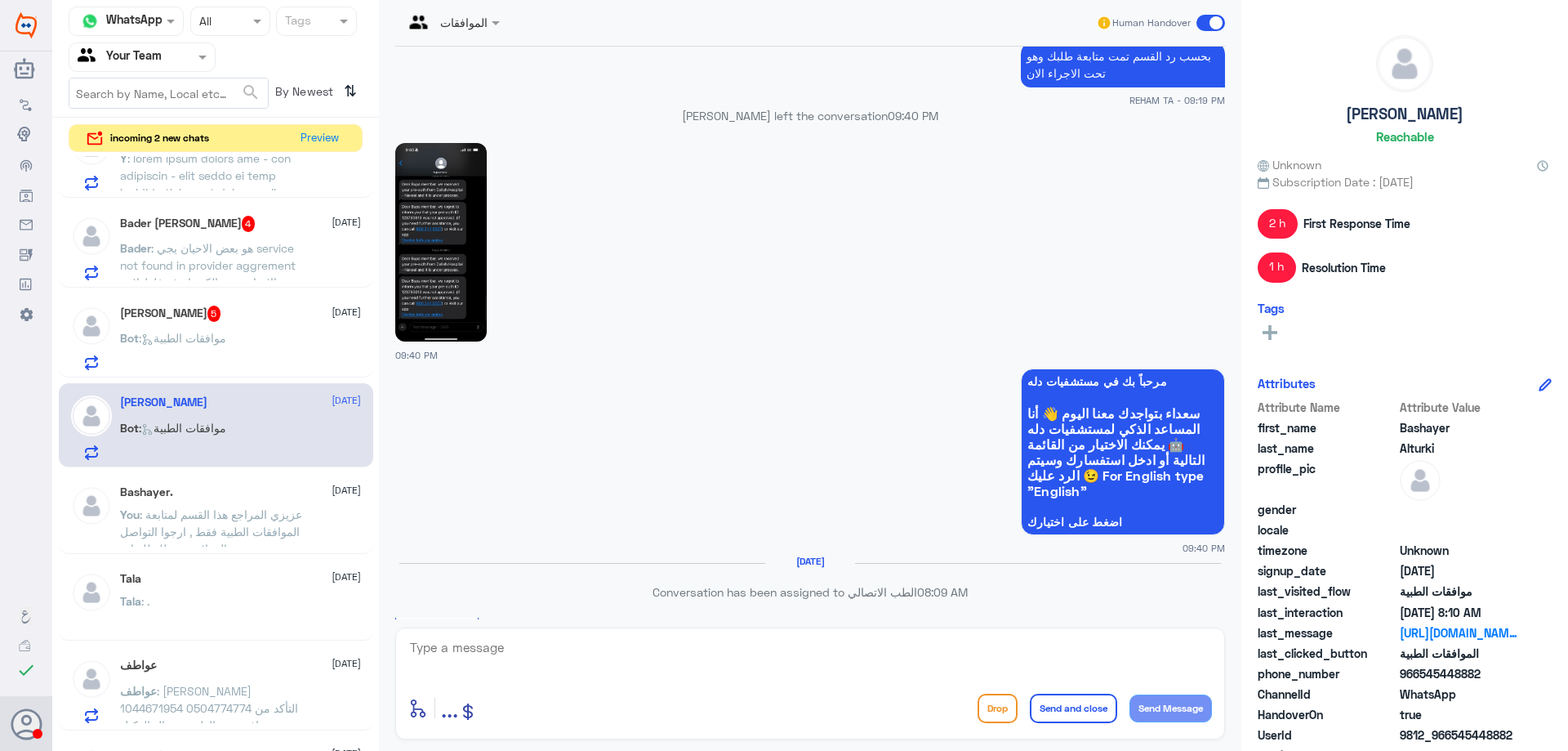
click at [214, 321] on div "[PERSON_NAME] 5 [DATE]" at bounding box center [241, 313] width 241 height 16
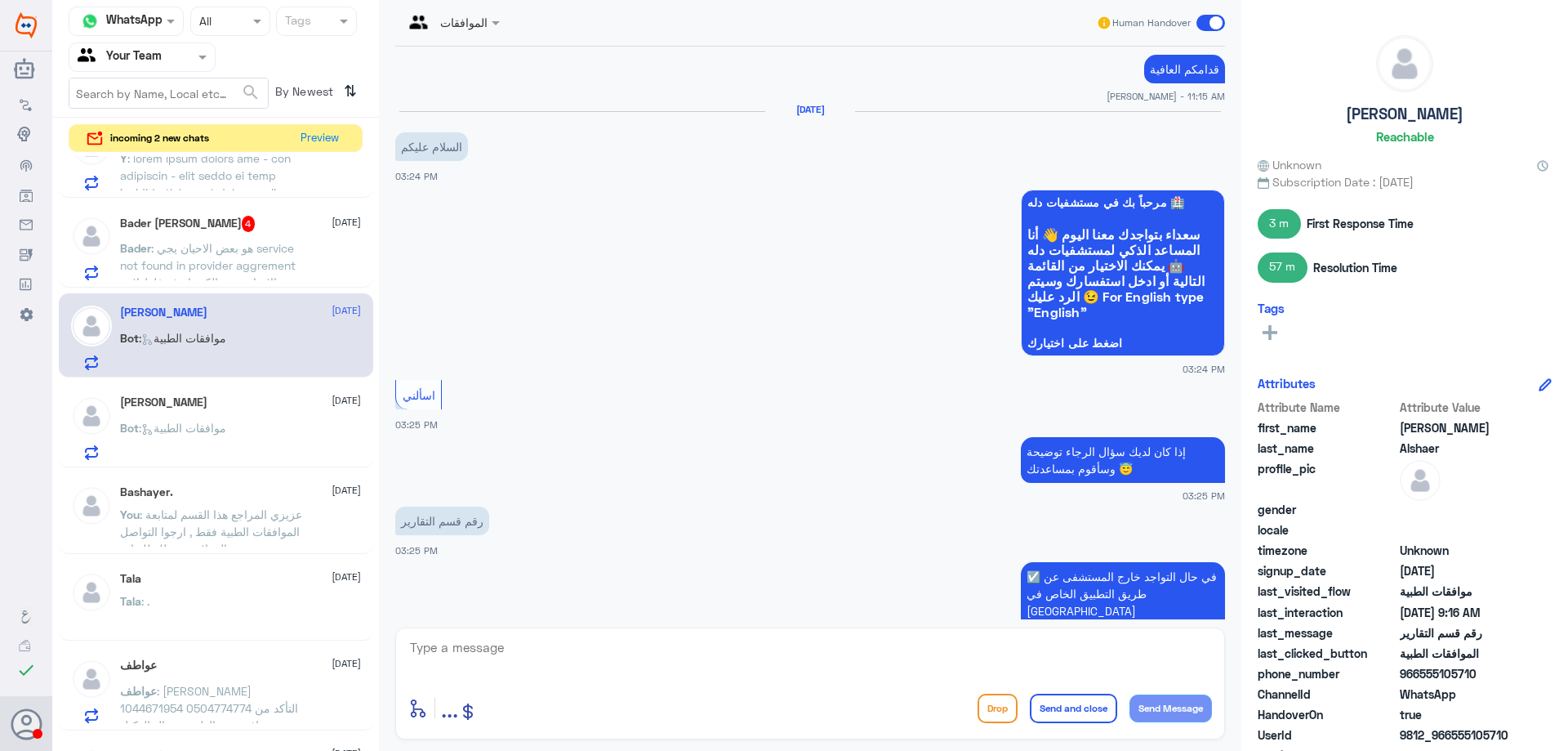
scroll to position [367, 0]
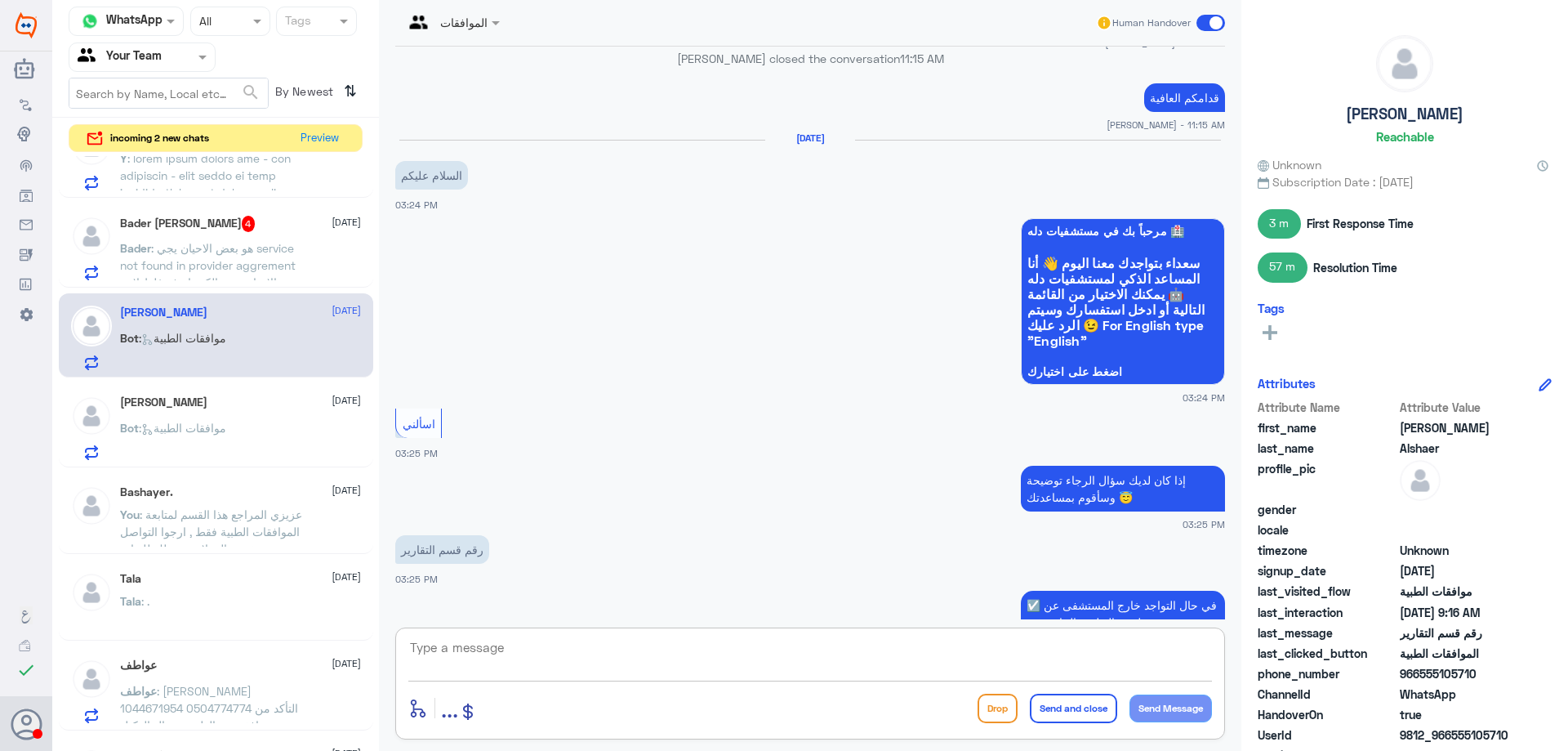
click at [561, 649] on textarea at bounding box center [810, 657] width 803 height 40
type textarea "عزيزي المراجع رقم التقارير الطبية - 0112994881 - قدامكم العافية"
click at [1061, 718] on button "Send and close" at bounding box center [1074, 709] width 87 height 30
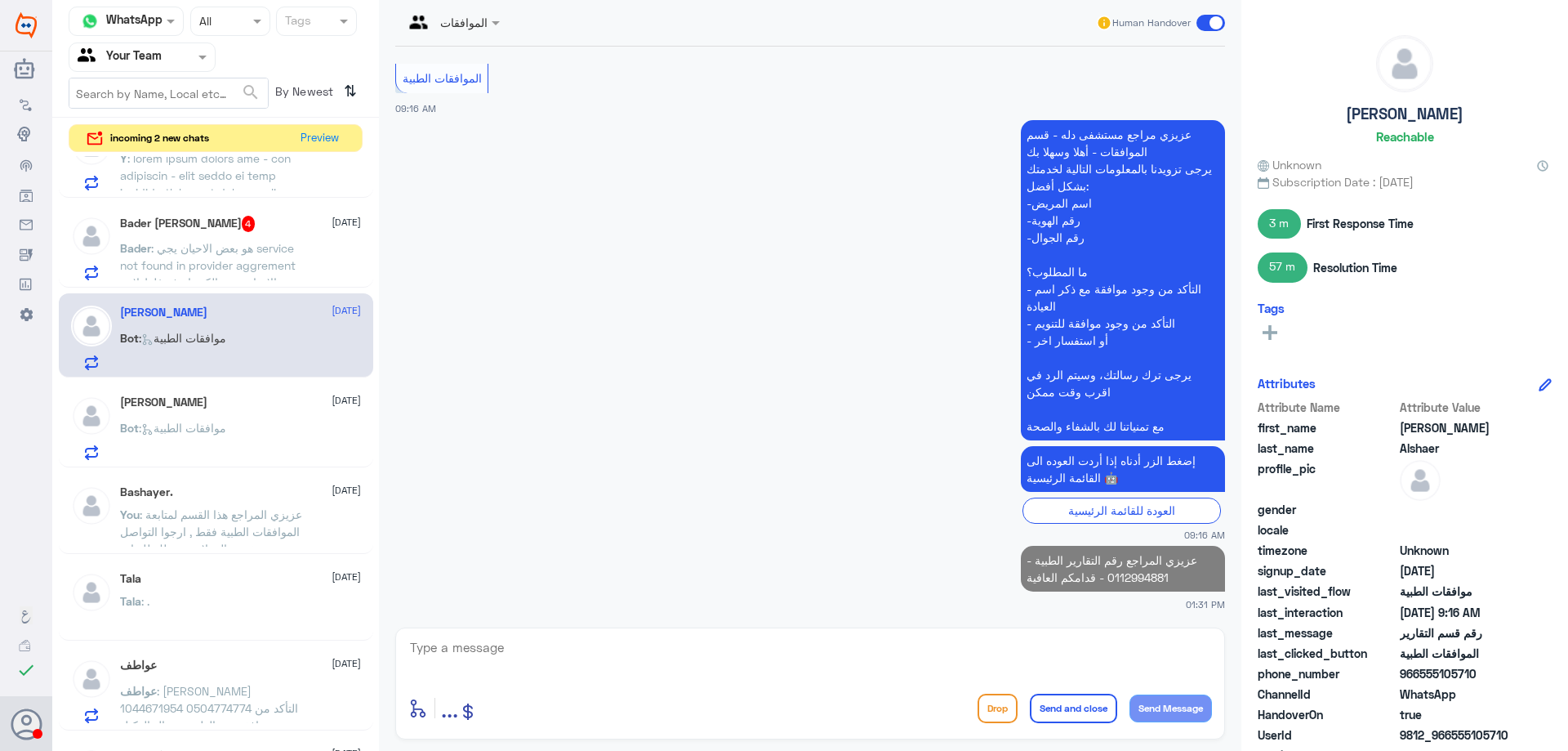
scroll to position [1413, 0]
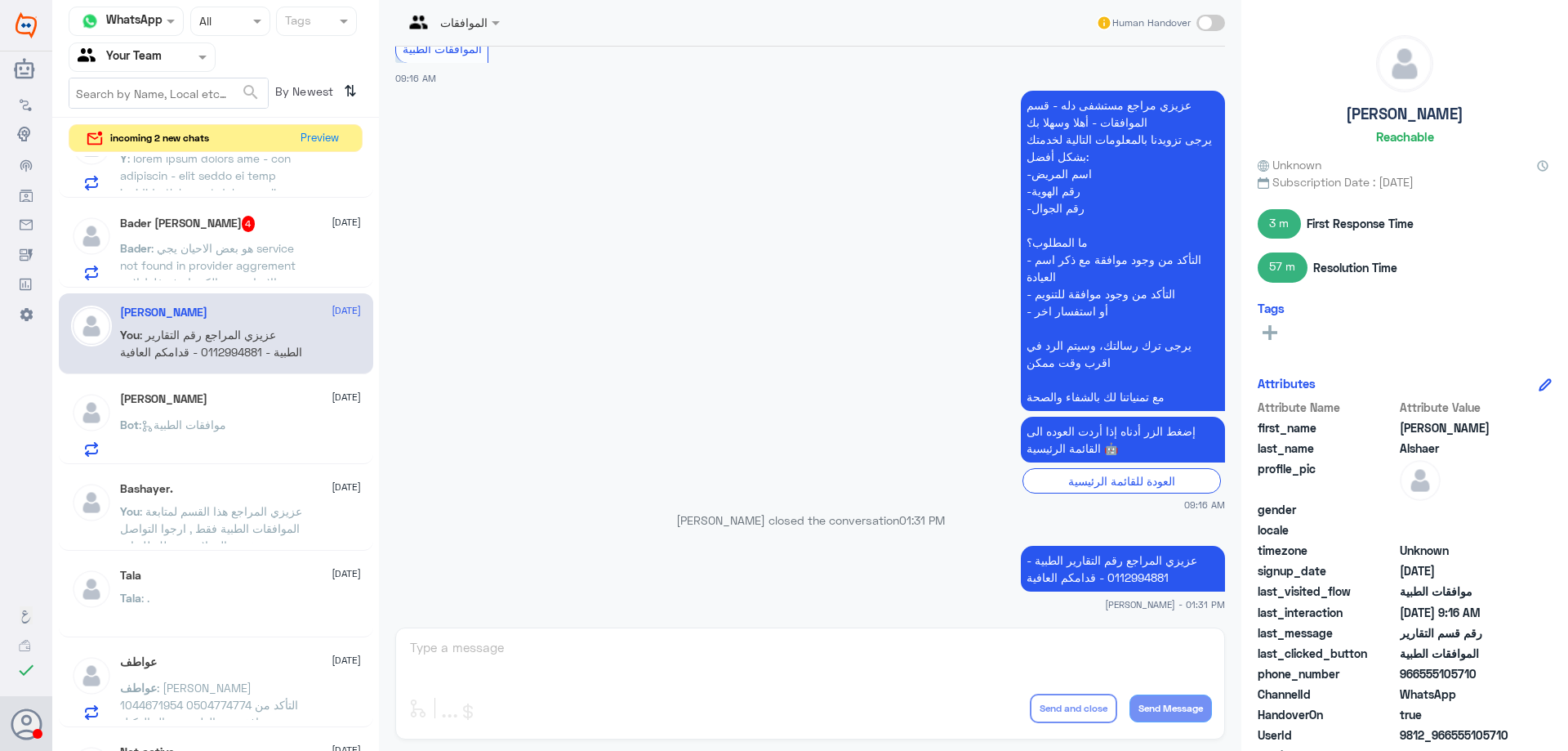
click at [265, 250] on span ": هو بعض الاحيان يجي service not found in provider aggrement بعض الاحيان يجي ال…" at bounding box center [212, 290] width 183 height 99
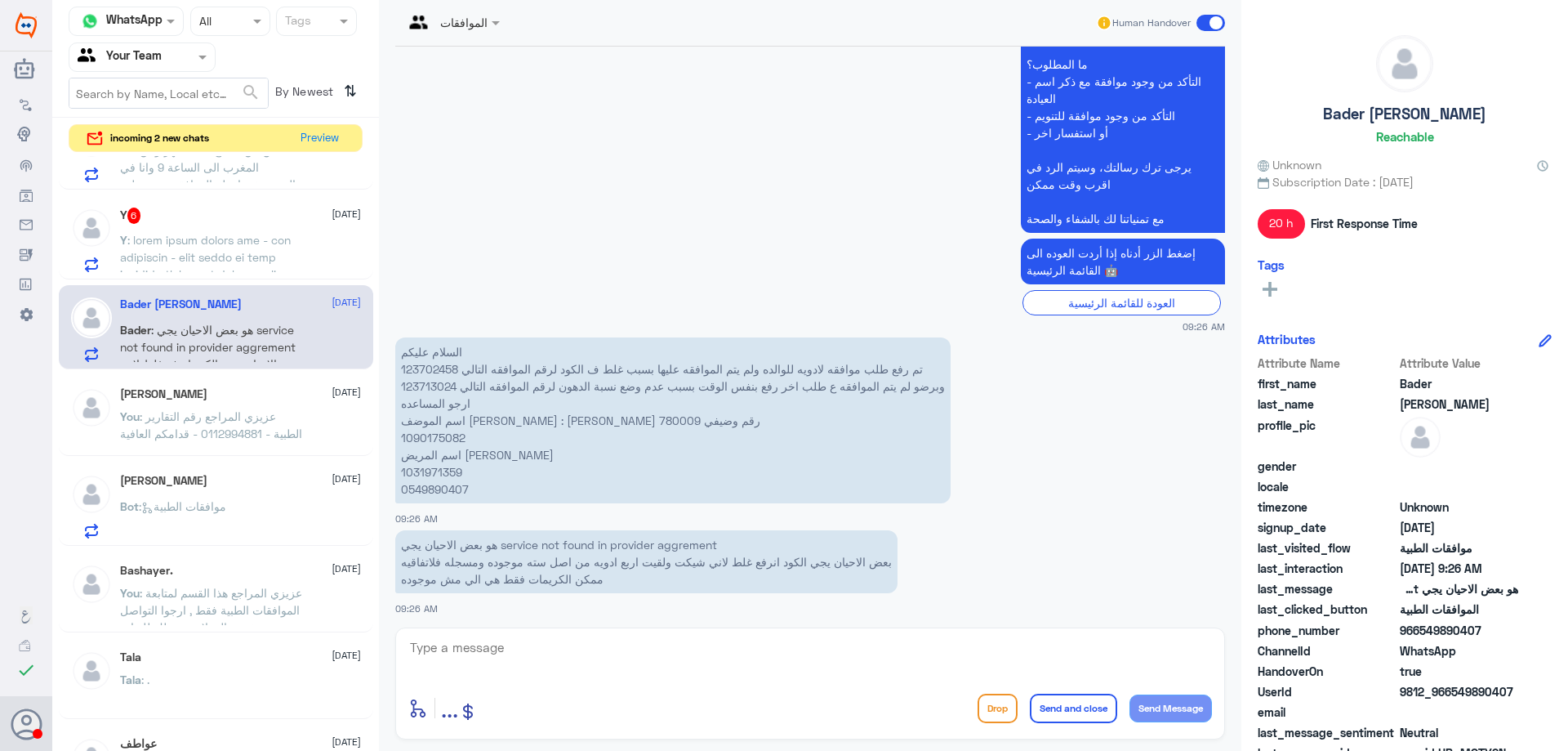
scroll to position [1987, 0]
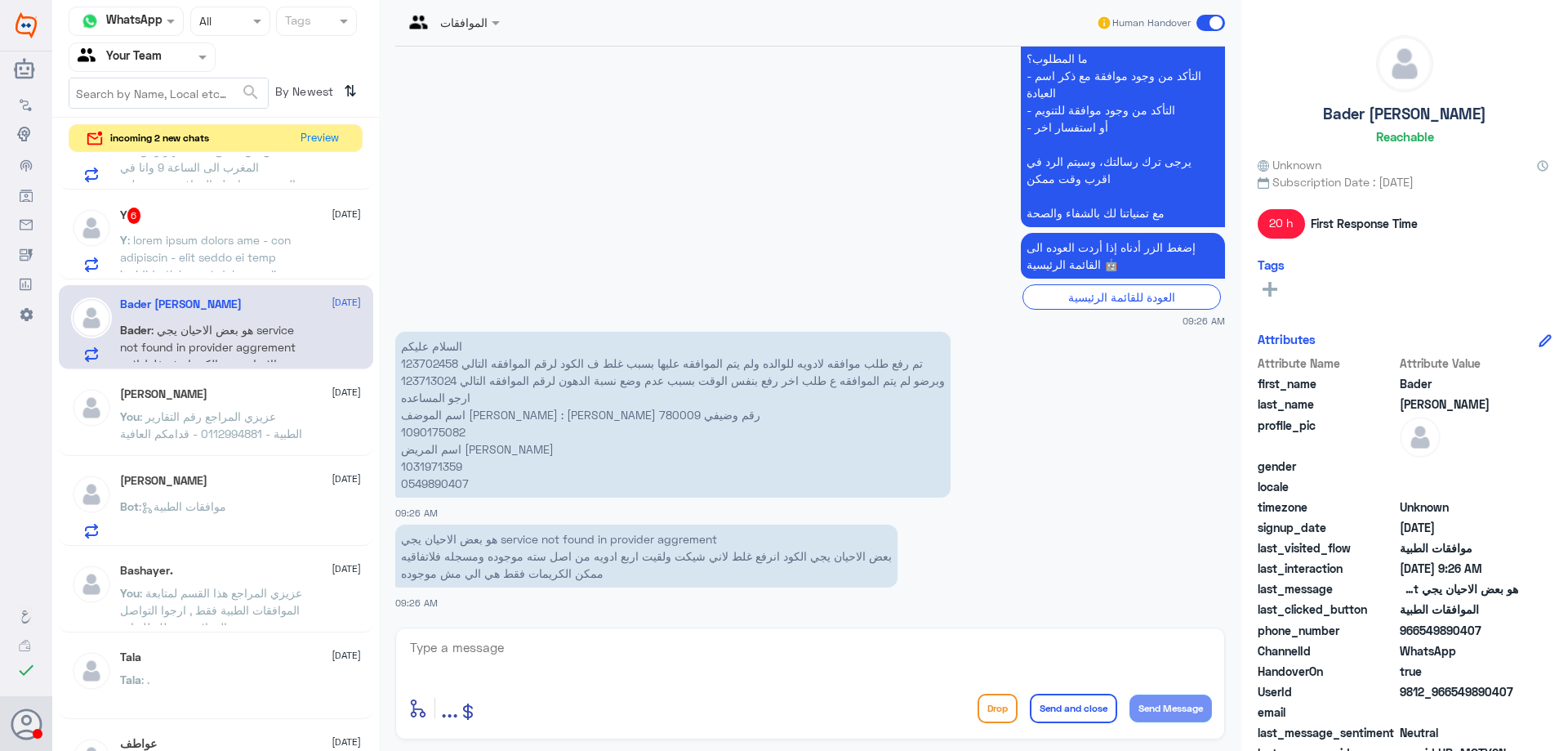
click at [422, 366] on p "السلام عليكم تم رفع طلب موافقه لادويه للوالده ولم يتم الموافقه عليها بسبب غلط ف…" at bounding box center [673, 415] width 556 height 166
copy p "123702458"
click at [441, 380] on p "السلام عليكم تم رفع طلب موافقه لادويه للوالده ولم يتم الموافقه عليها بسبب غلط ف…" at bounding box center [673, 415] width 556 height 166
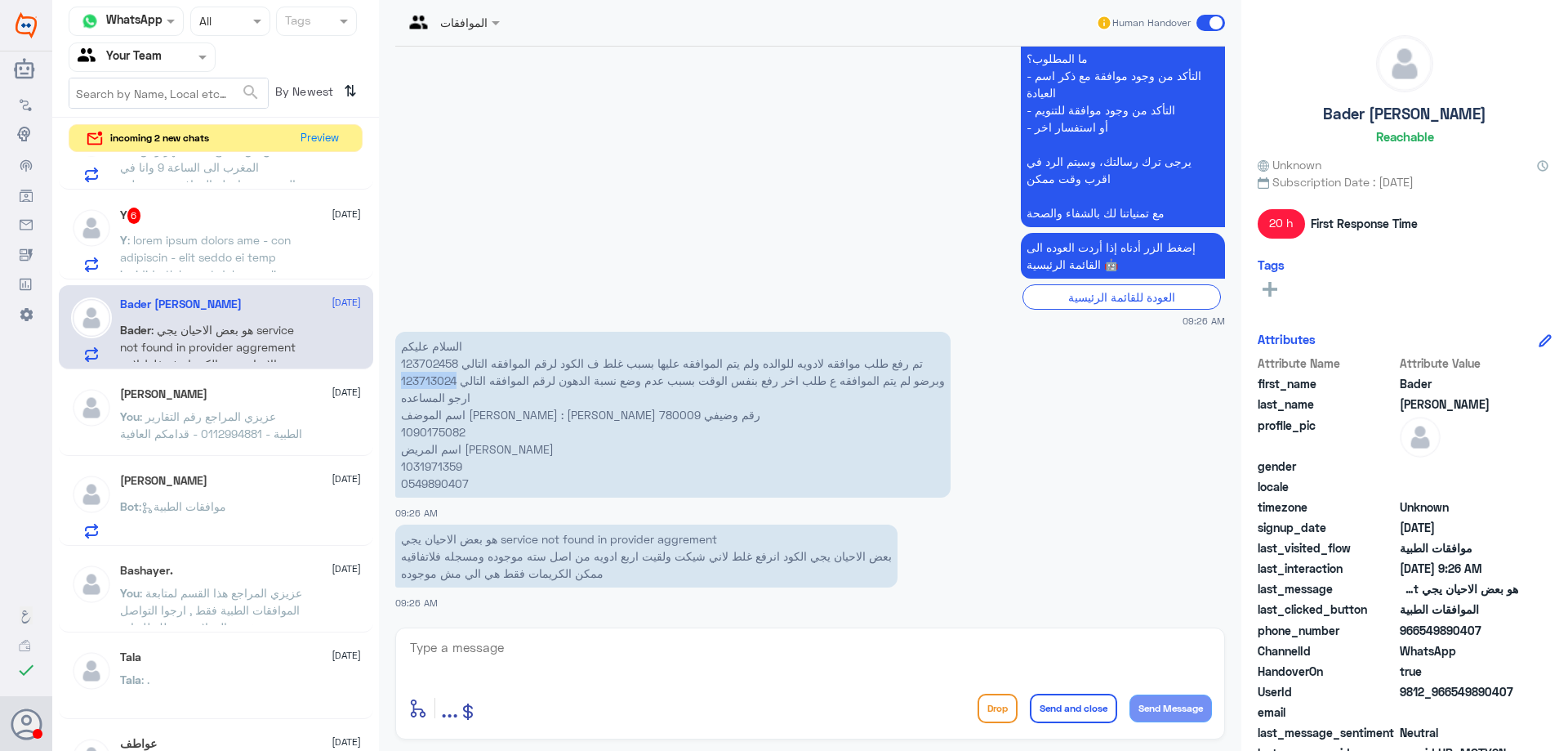
copy p "123713024"
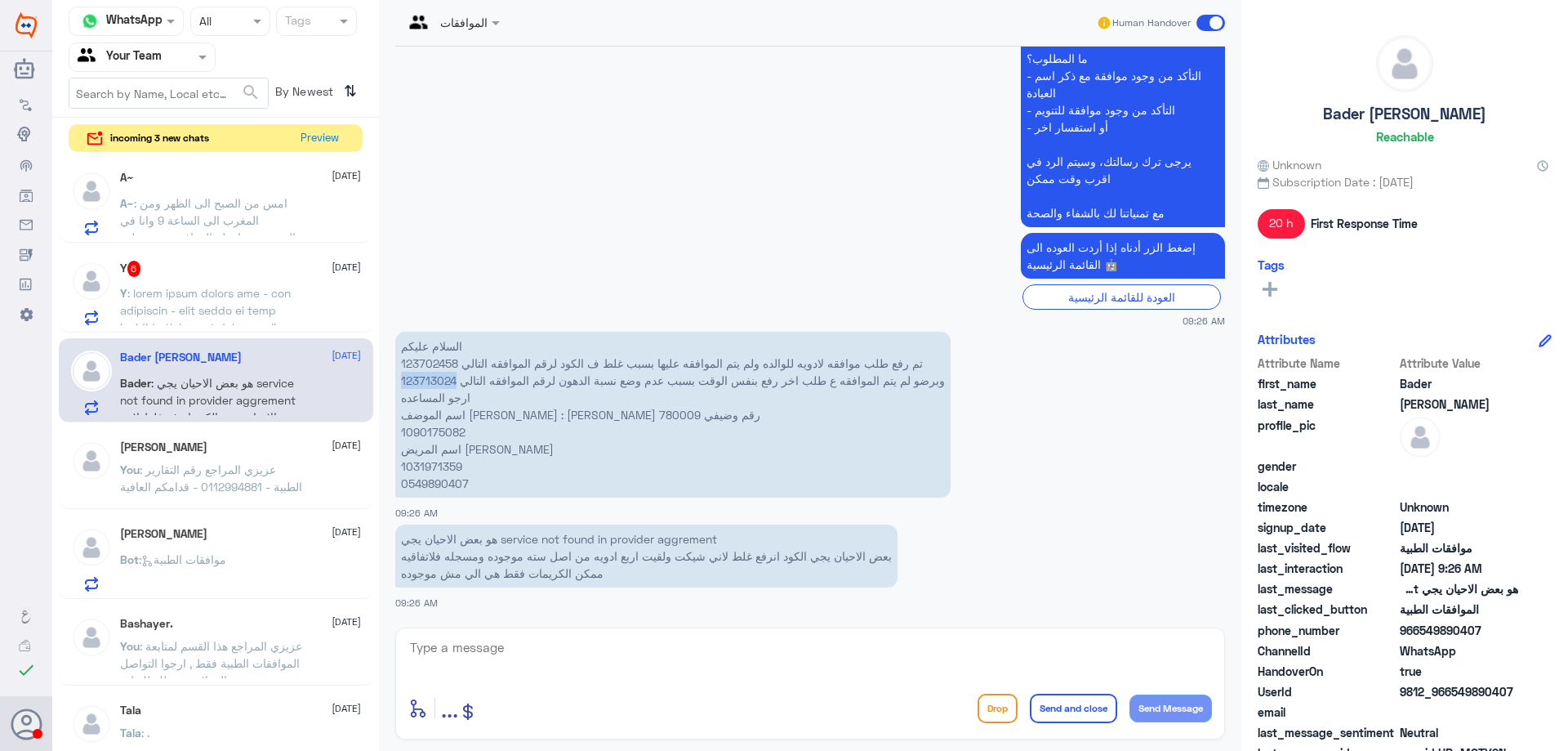
scroll to position [1144, 0]
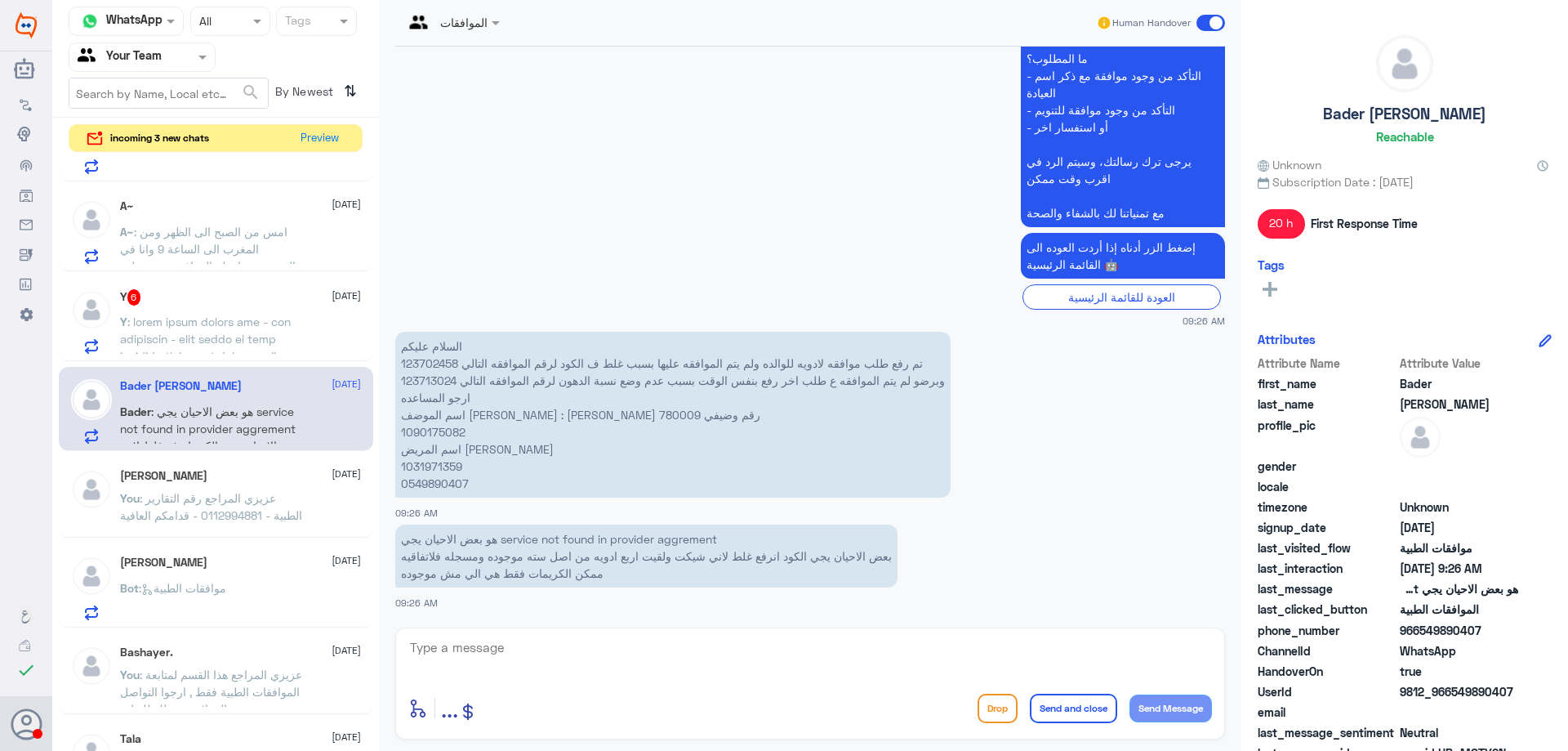
click at [261, 364] on div "[PERSON_NAME] 4 [DATE] Bot : موافقات الطبية [PERSON_NAME] [DATE] [PERSON_NAME] …" at bounding box center [216, 456] width 327 height 600
click at [260, 348] on p "Y" at bounding box center [212, 333] width 184 height 41
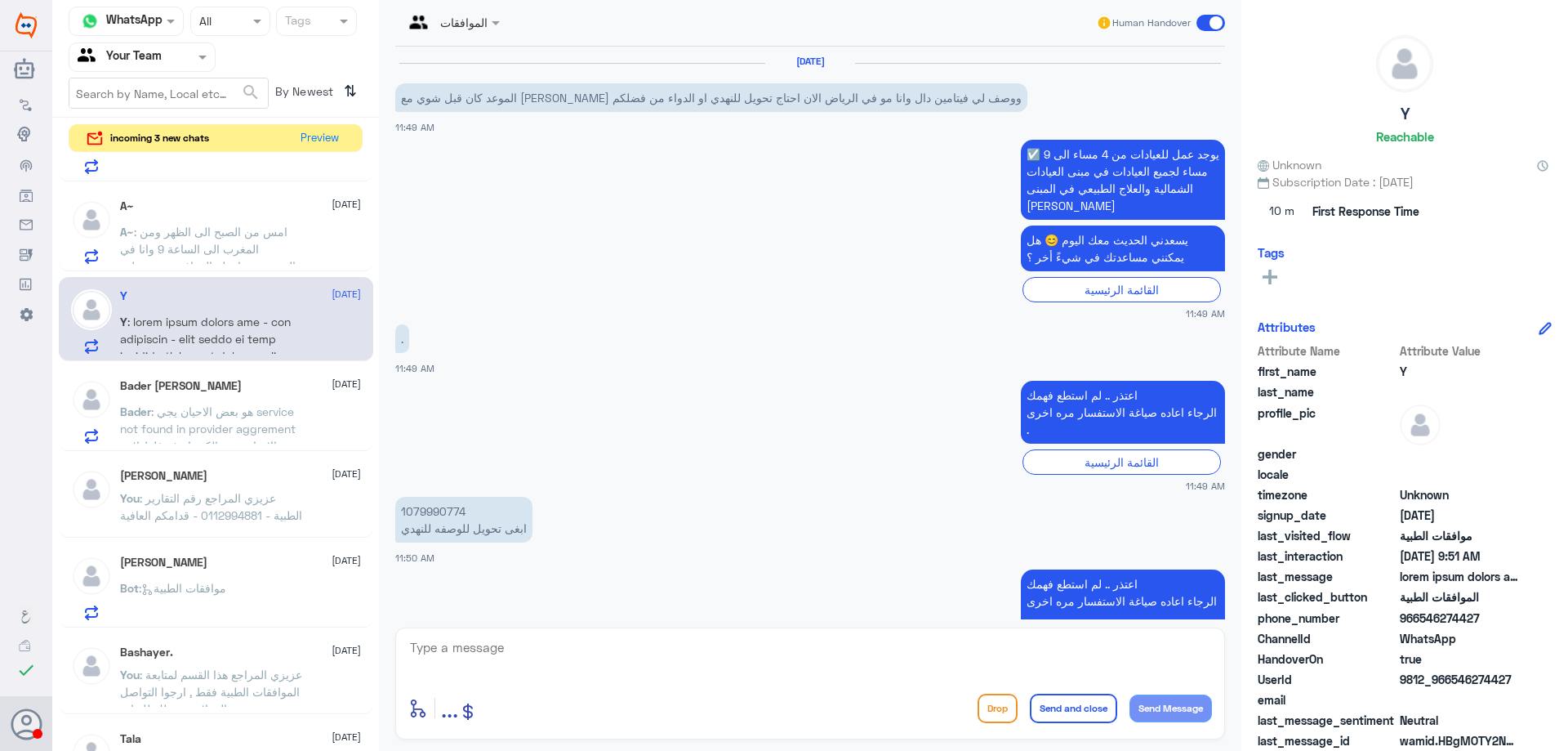
scroll to position [946, 0]
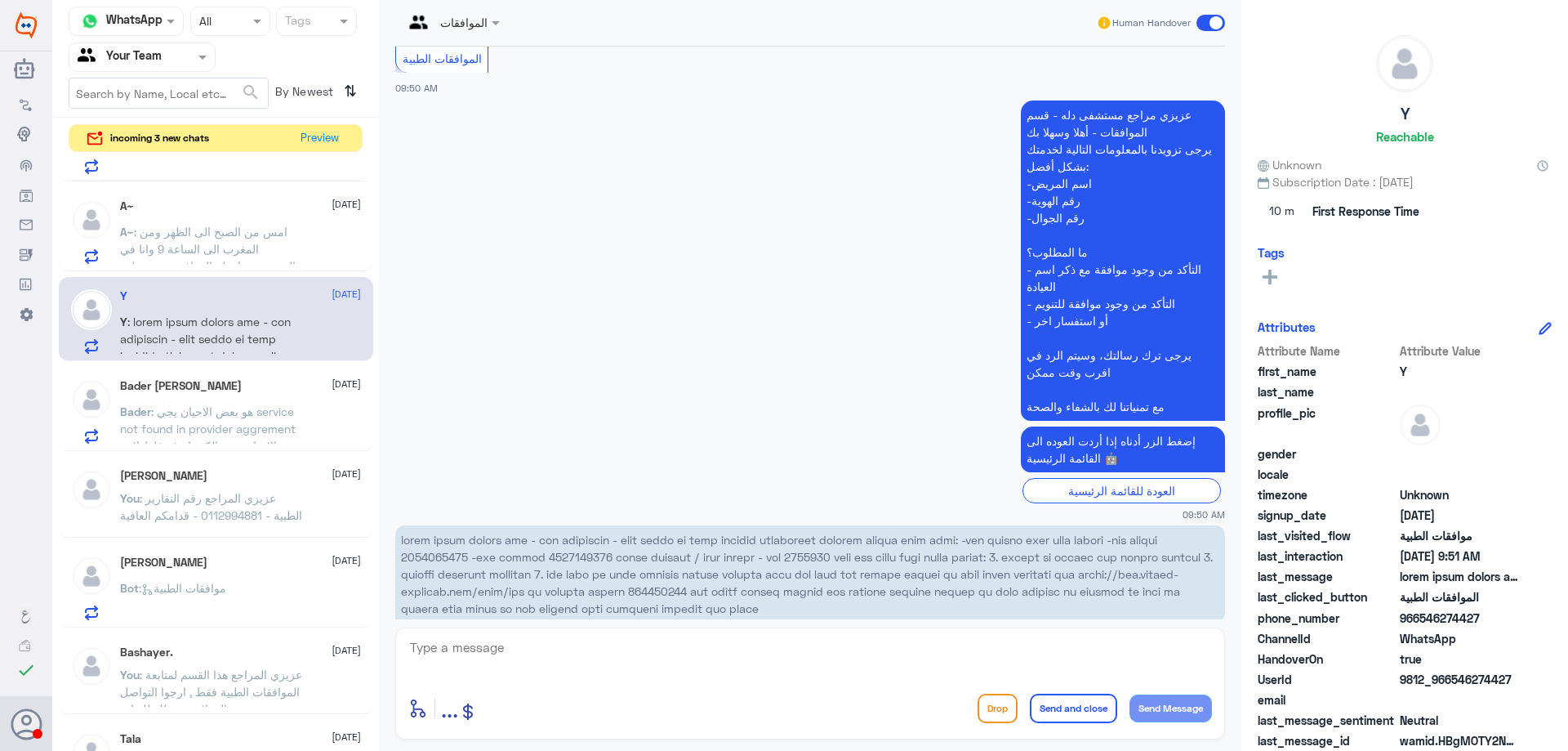
click at [795, 533] on span at bounding box center [806, 574] width 812 height 83
copy span "1447943"
click at [652, 653] on textarea at bounding box center [810, 657] width 803 height 40
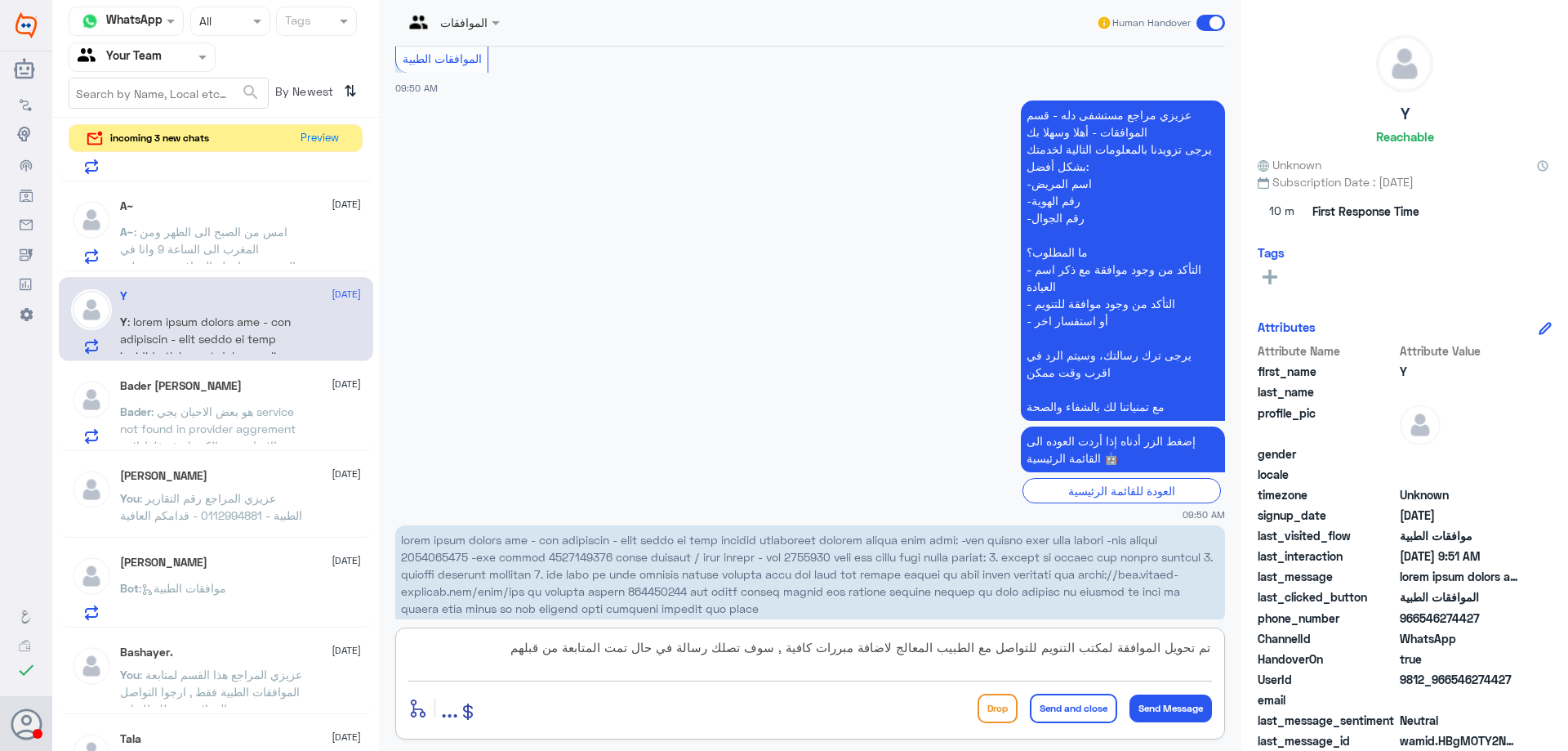
type textarea "تم تحويل الموافقة لمكتب التنويم للتواصل مع الطبيب المعالج لاضافة مبررات كافية ,…"
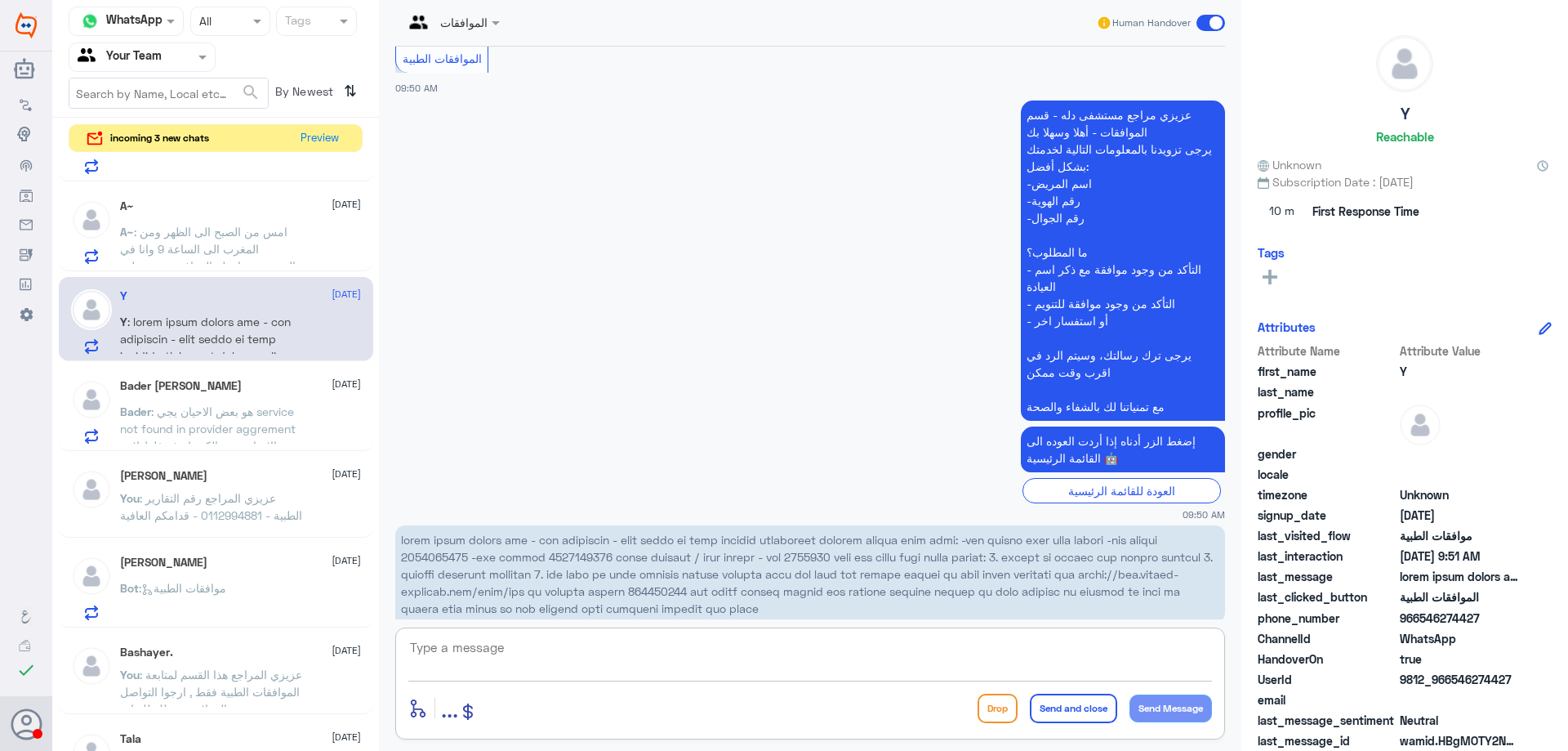
scroll to position [1050, 0]
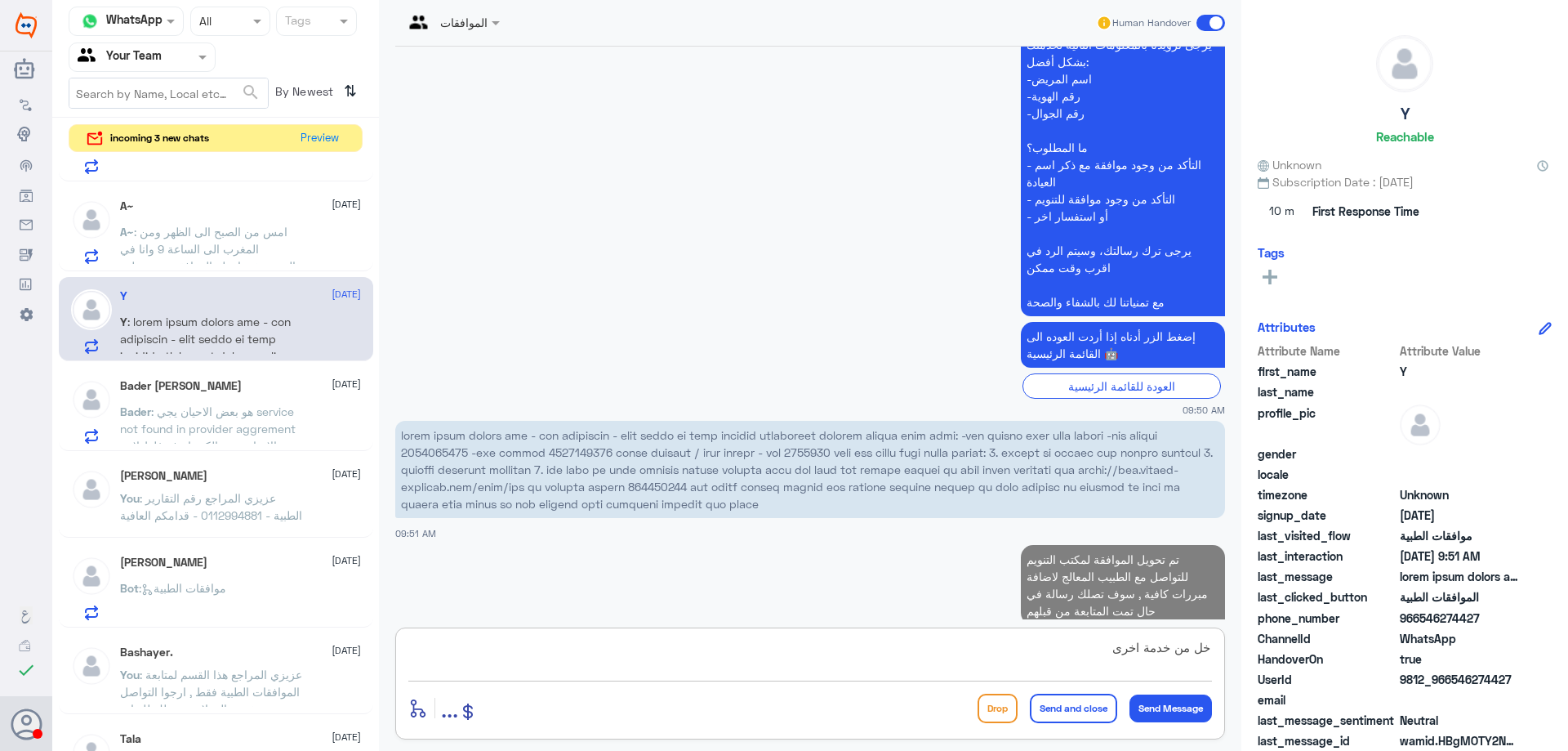
type textarea "خل من خدمة اخرى ؟"
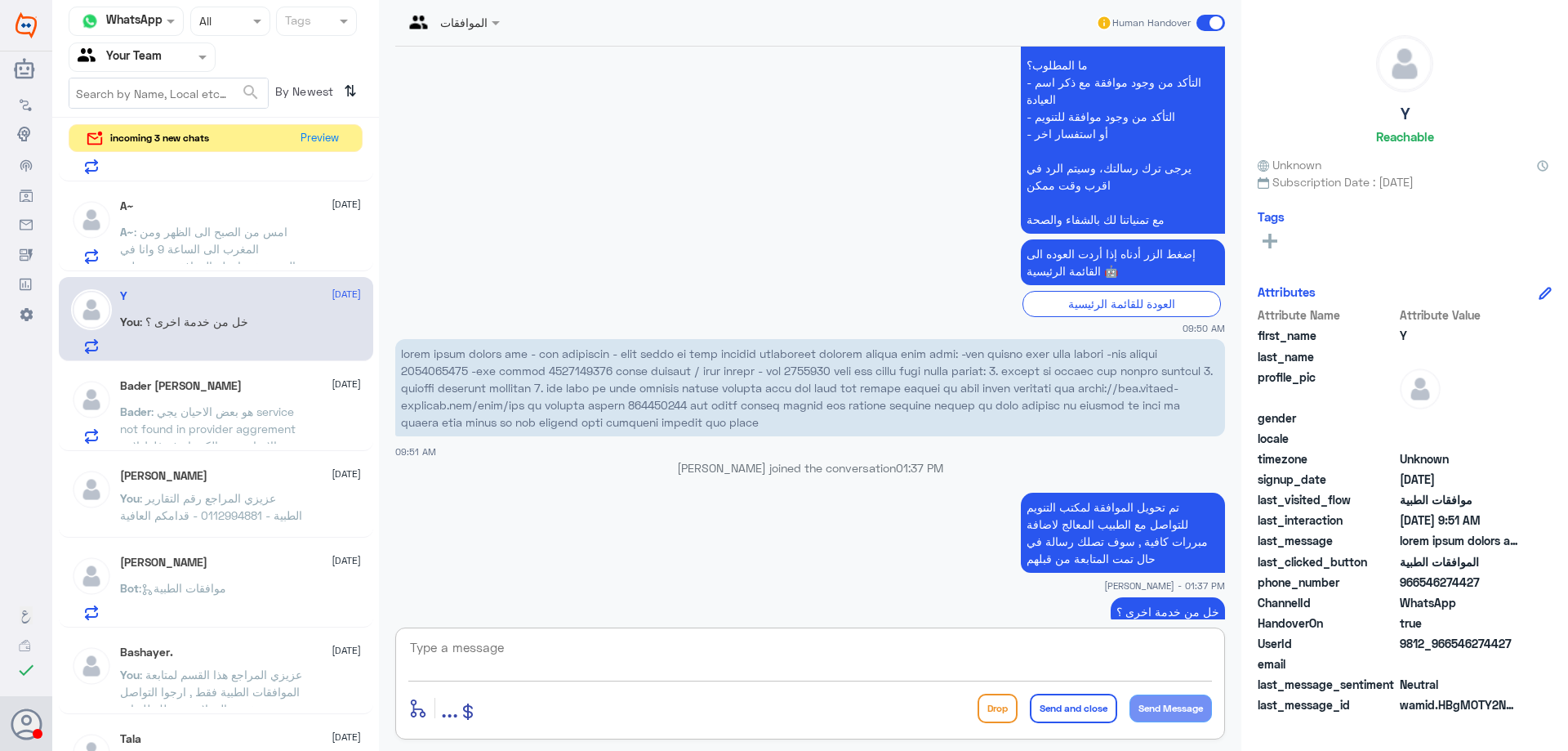
scroll to position [981, 0]
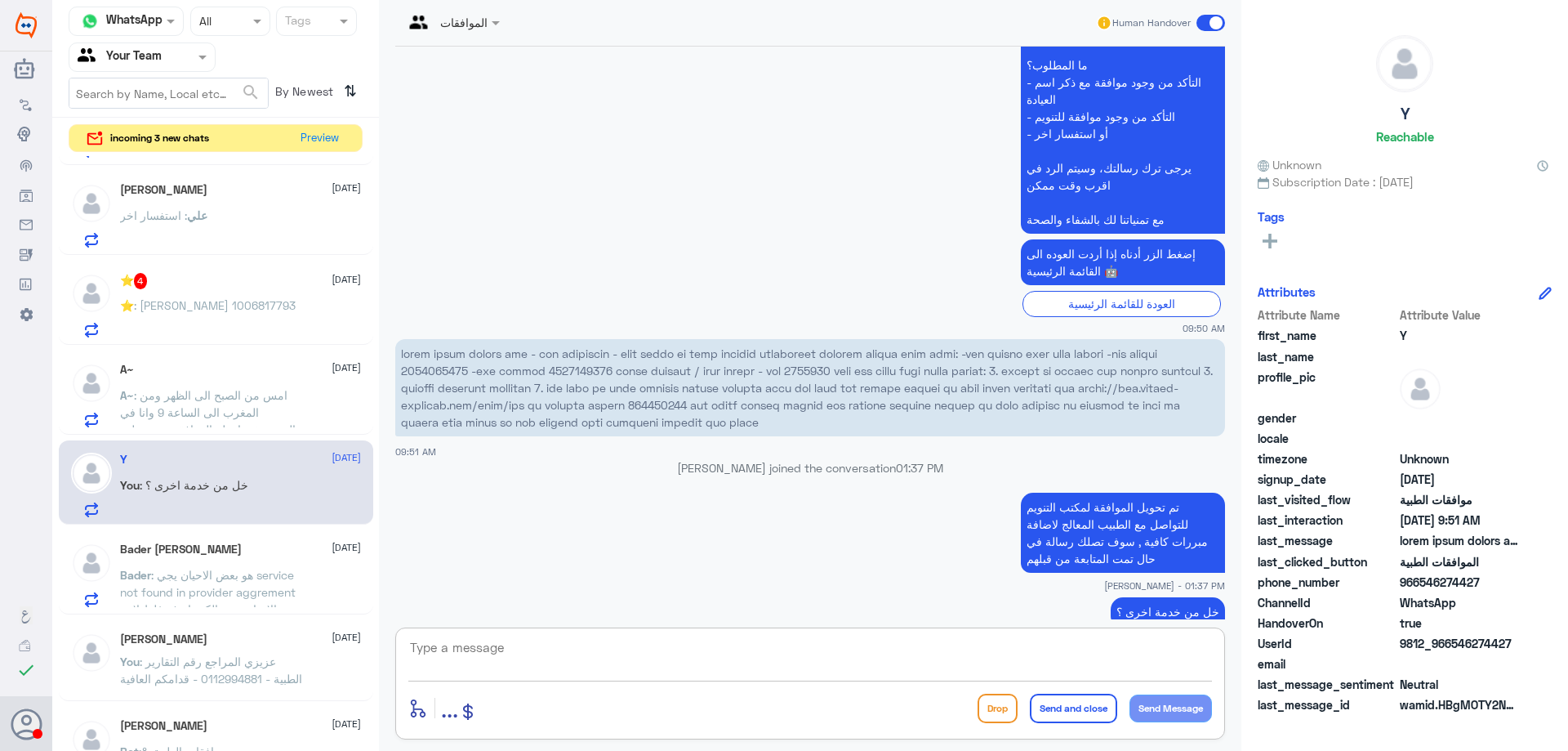
click at [282, 411] on p "A~ : امس من الصبح الى الظهر ومن المغرب الى الساعة 9 وانا في المستشفى انتظر المو…" at bounding box center [212, 407] width 184 height 41
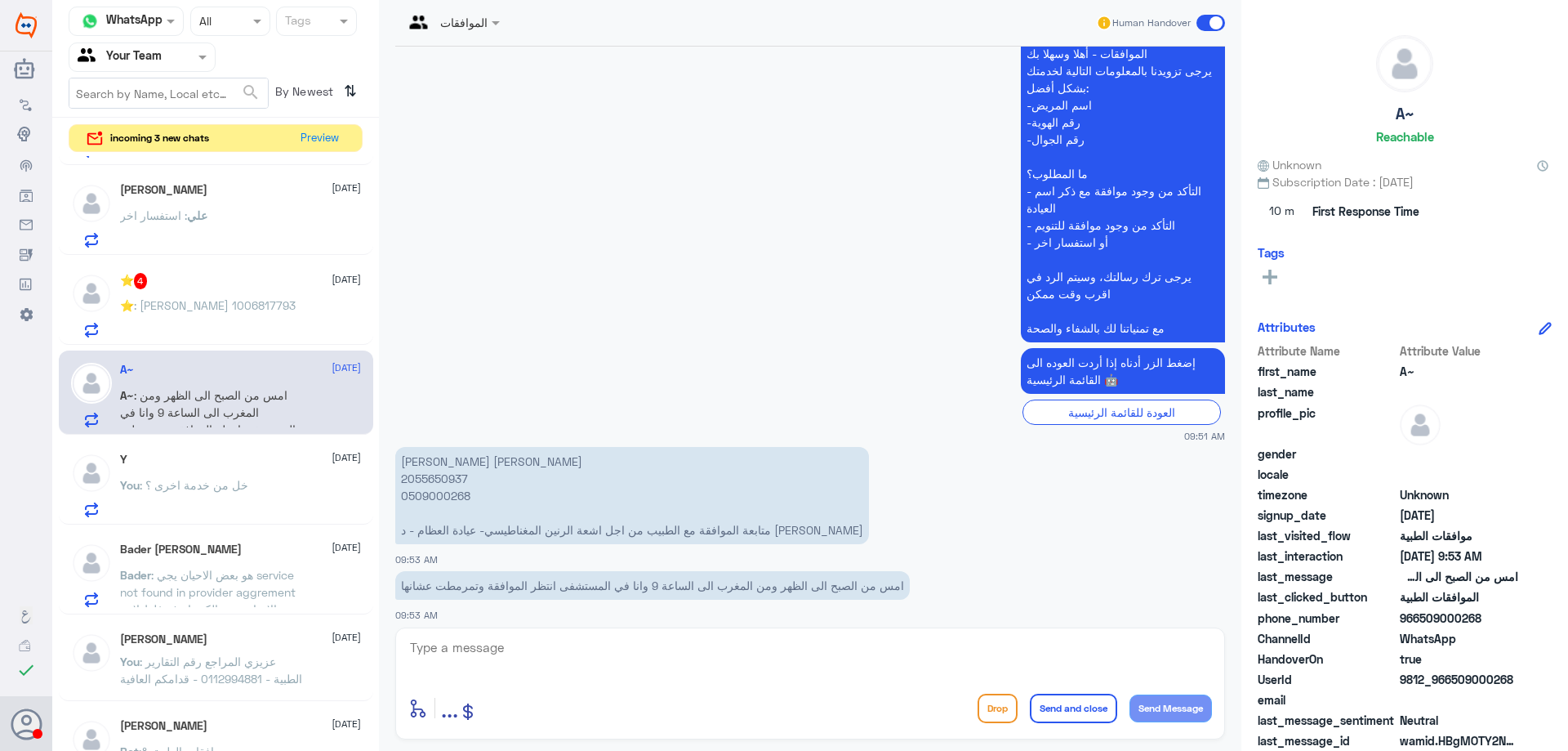
scroll to position [409, 0]
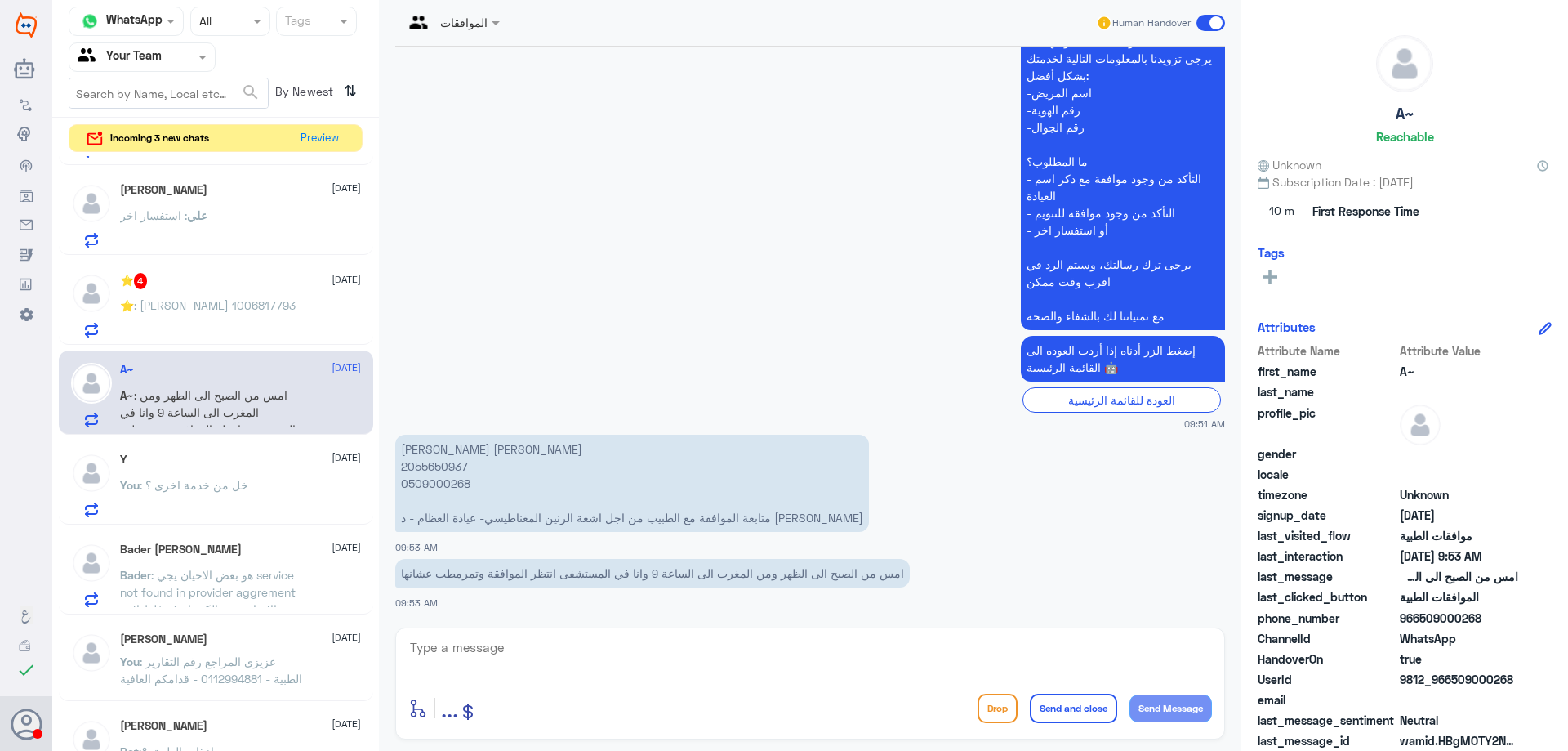
click at [428, 471] on p "[PERSON_NAME] [PERSON_NAME] 2055650937 0509000268 متابعة الموافقة مع الطبيب من …" at bounding box center [632, 483] width 474 height 97
copy p "2055650937"
click at [594, 655] on textarea at bounding box center [810, 657] width 803 height 40
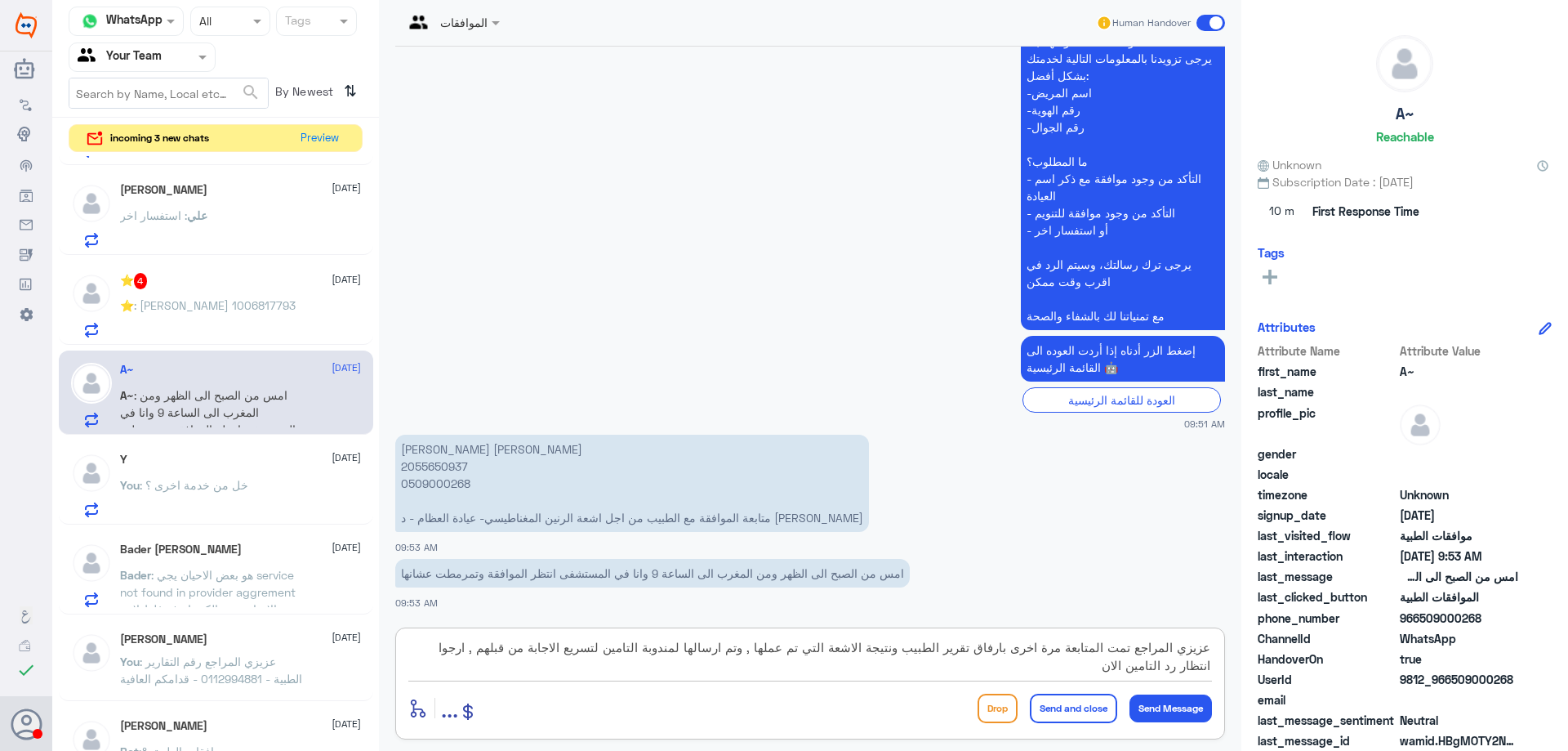
type textarea "عزيزي المراجع تمت المتابعة مرة اخرى بارفاق تقرير الطبيب ونتيجة الاشعة التي تم ع…"
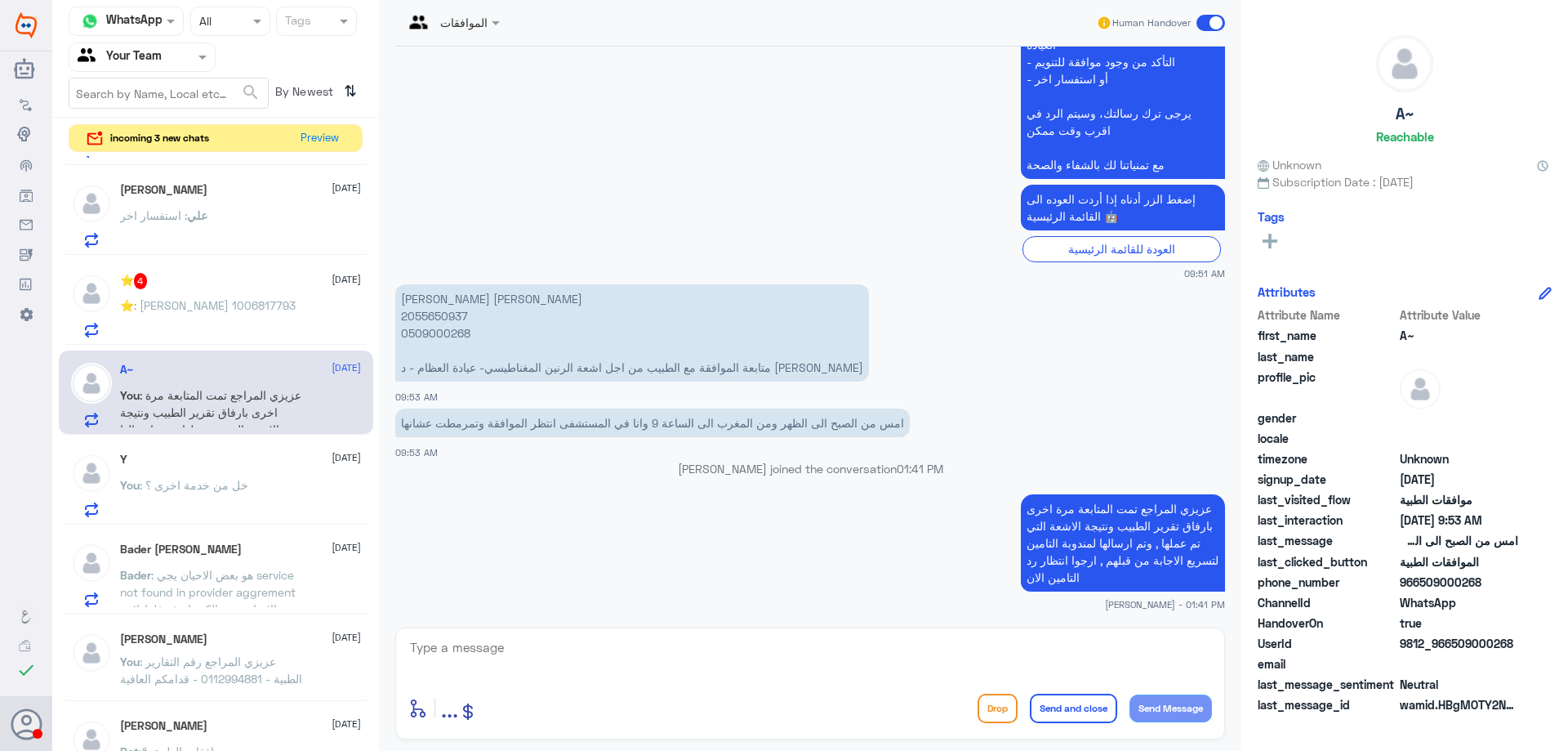
click at [197, 304] on span ": [PERSON_NAME] 1006817793" at bounding box center [215, 305] width 162 height 14
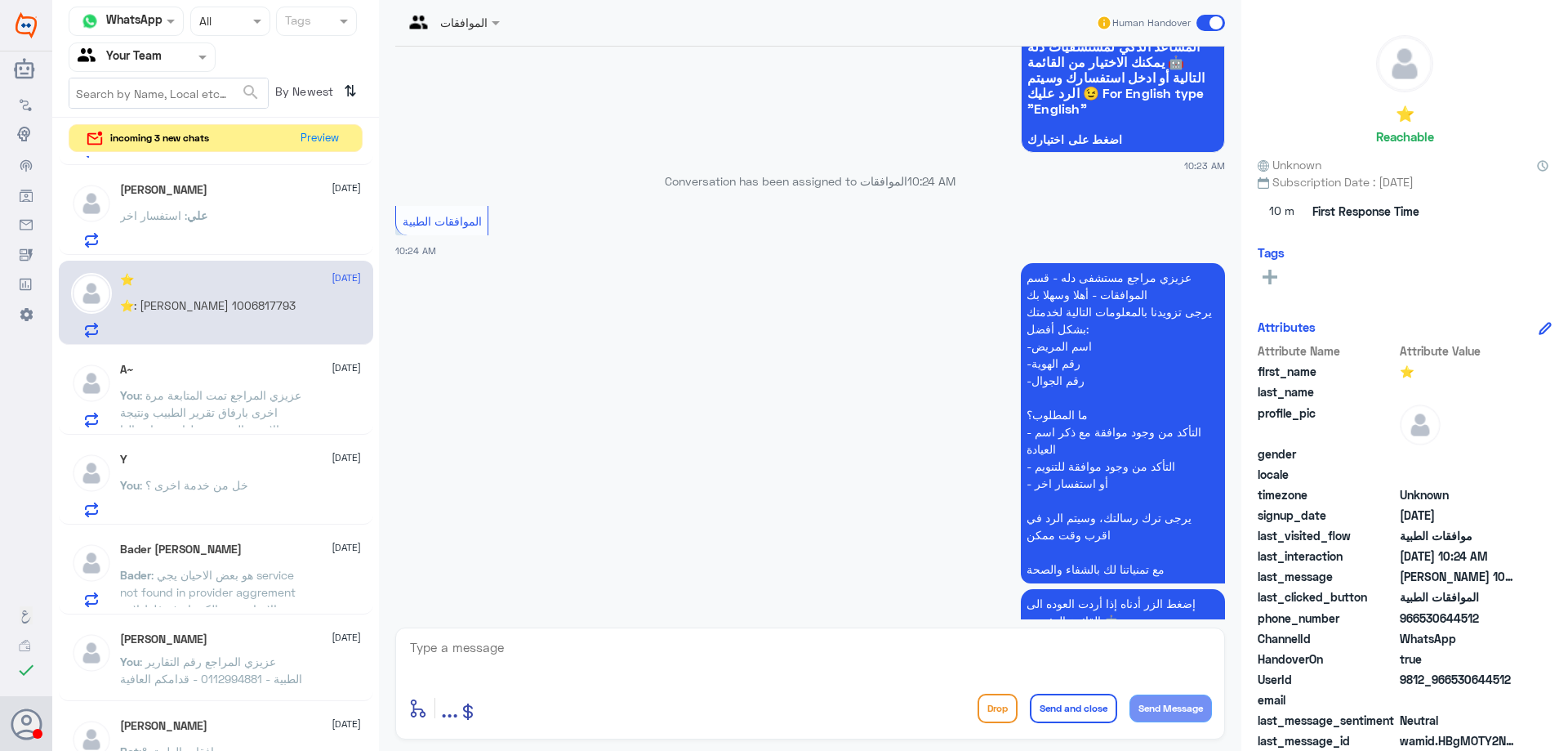
scroll to position [1745, 0]
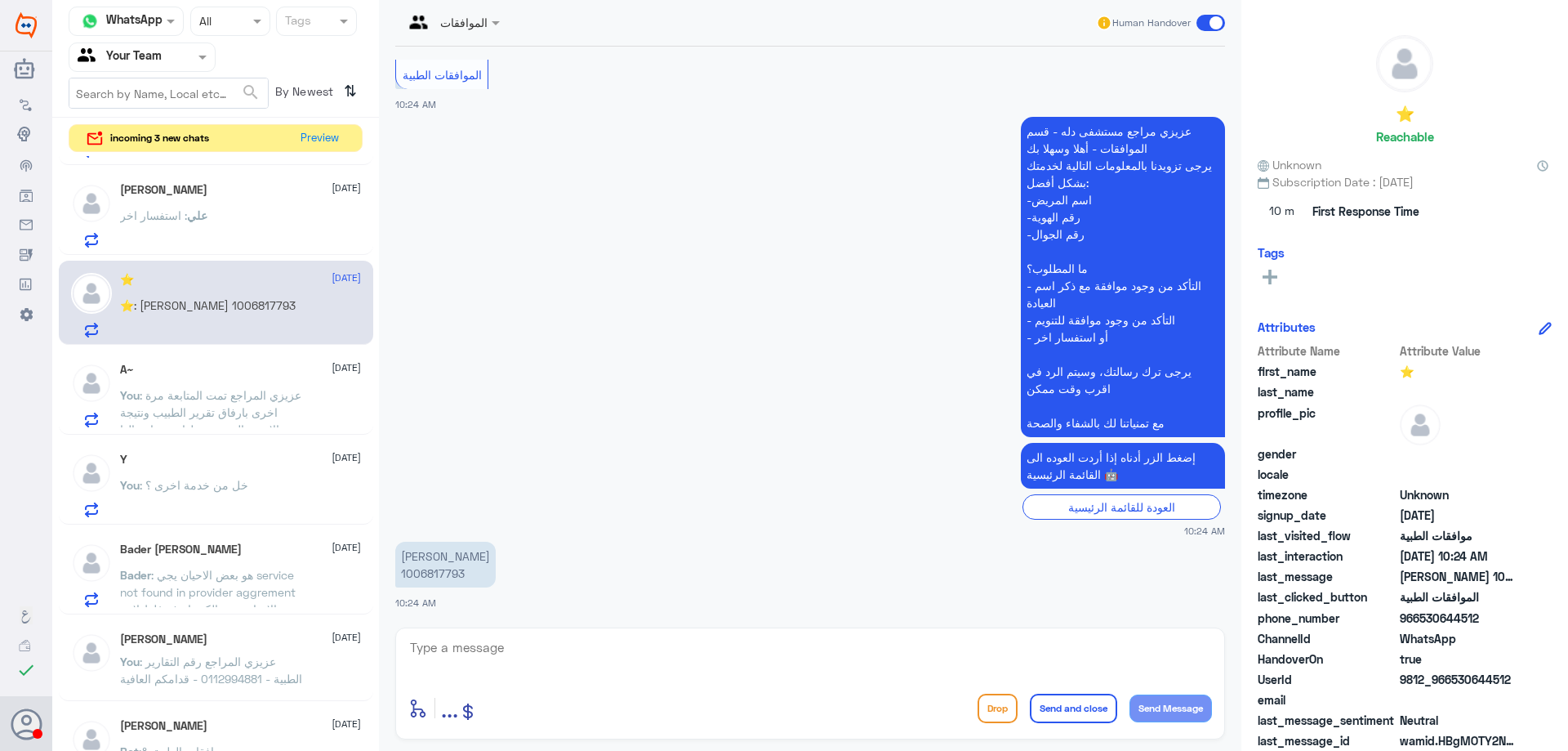
click at [437, 576] on p "[PERSON_NAME] 1006817793" at bounding box center [445, 565] width 100 height 46
copy p "1006817793"
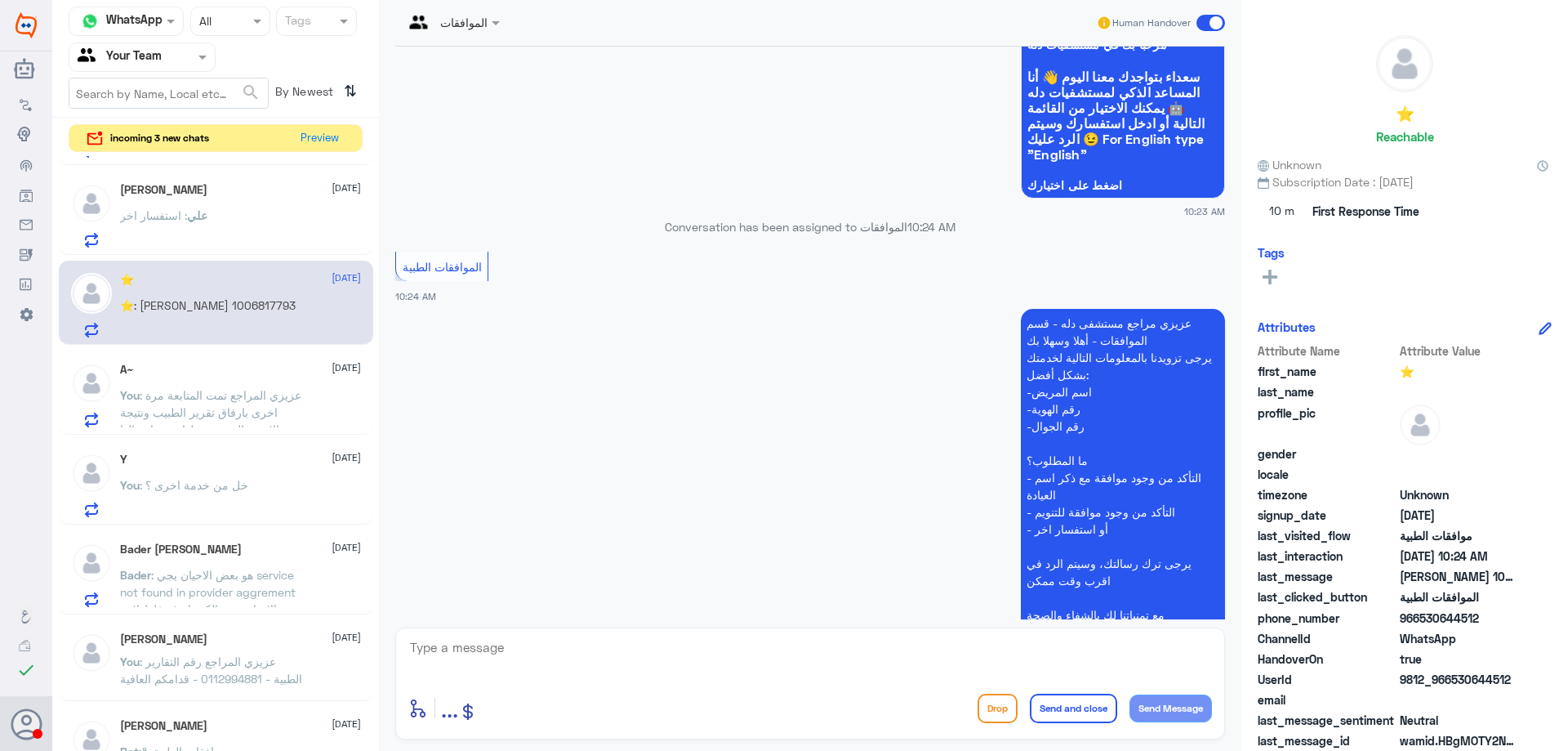
scroll to position [5000, 0]
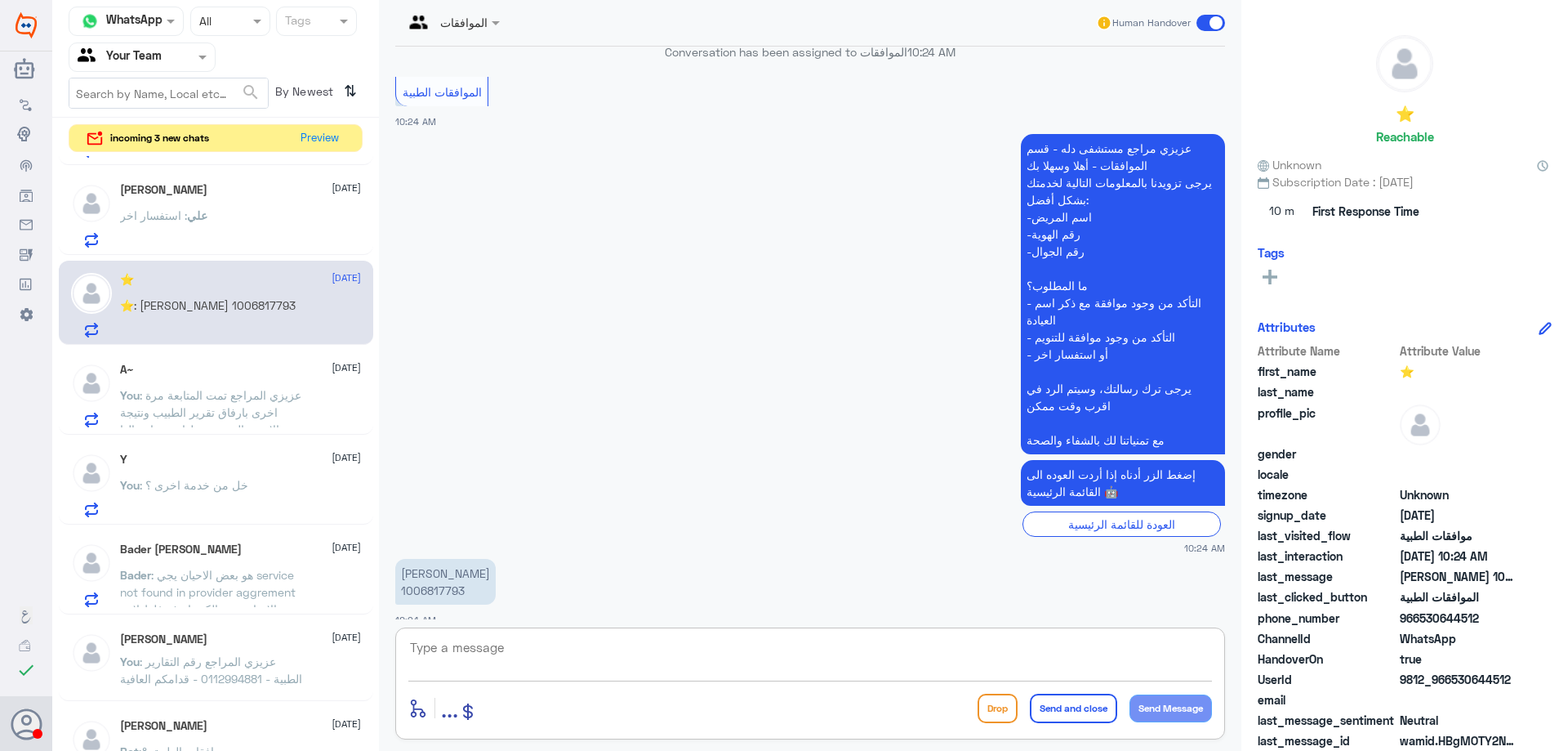
click at [611, 649] on textarea at bounding box center [810, 657] width 803 height 40
paste textarea "( 0112995140 , 0546022896 )"
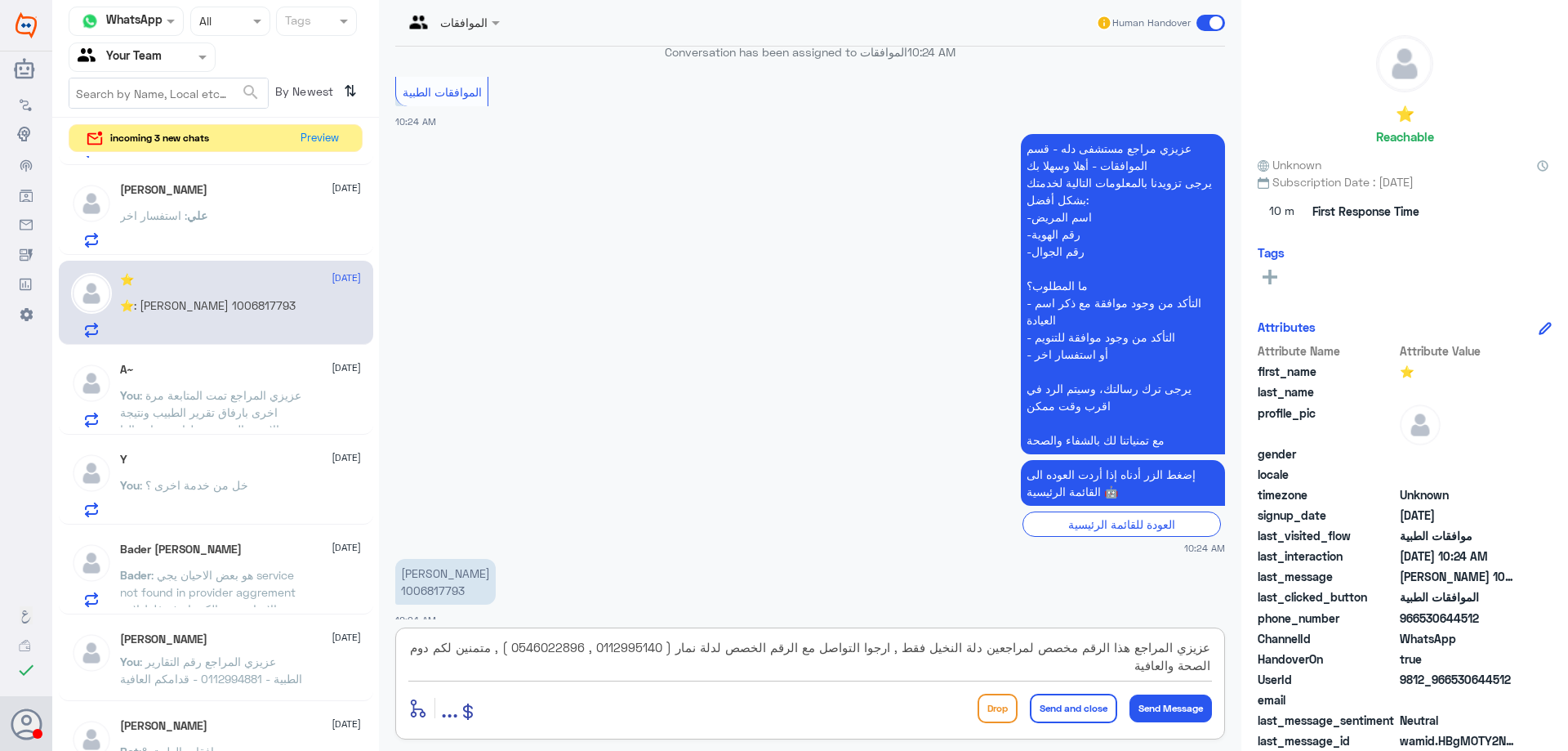
type textarea "عزيزي المراجع هذا الرقم مخصص لمراجعين دلة النخيل فقط , ارجوا التواصل مع الرقم ا…"
click at [1096, 712] on button "Send and close" at bounding box center [1074, 709] width 87 height 30
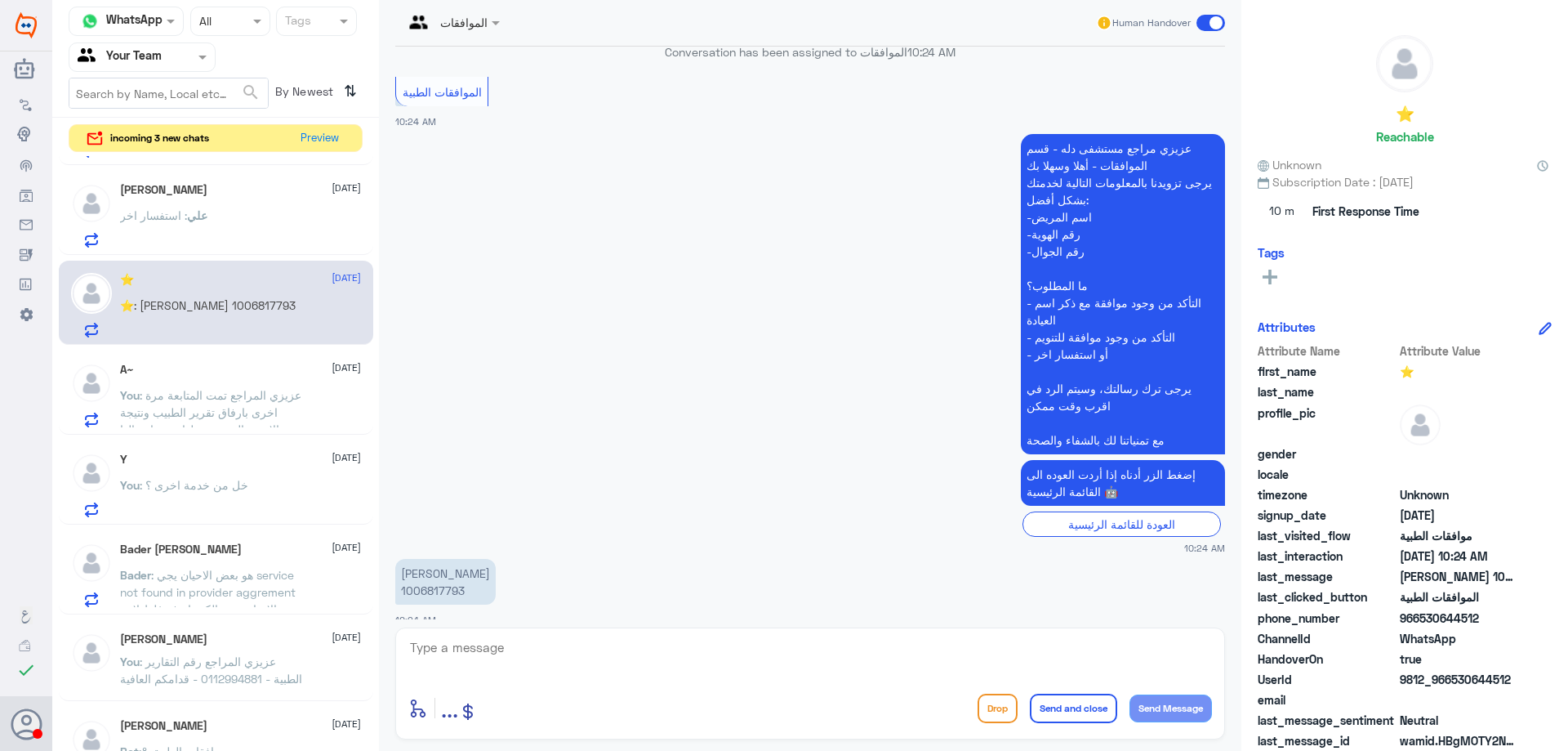
scroll to position [5122, 0]
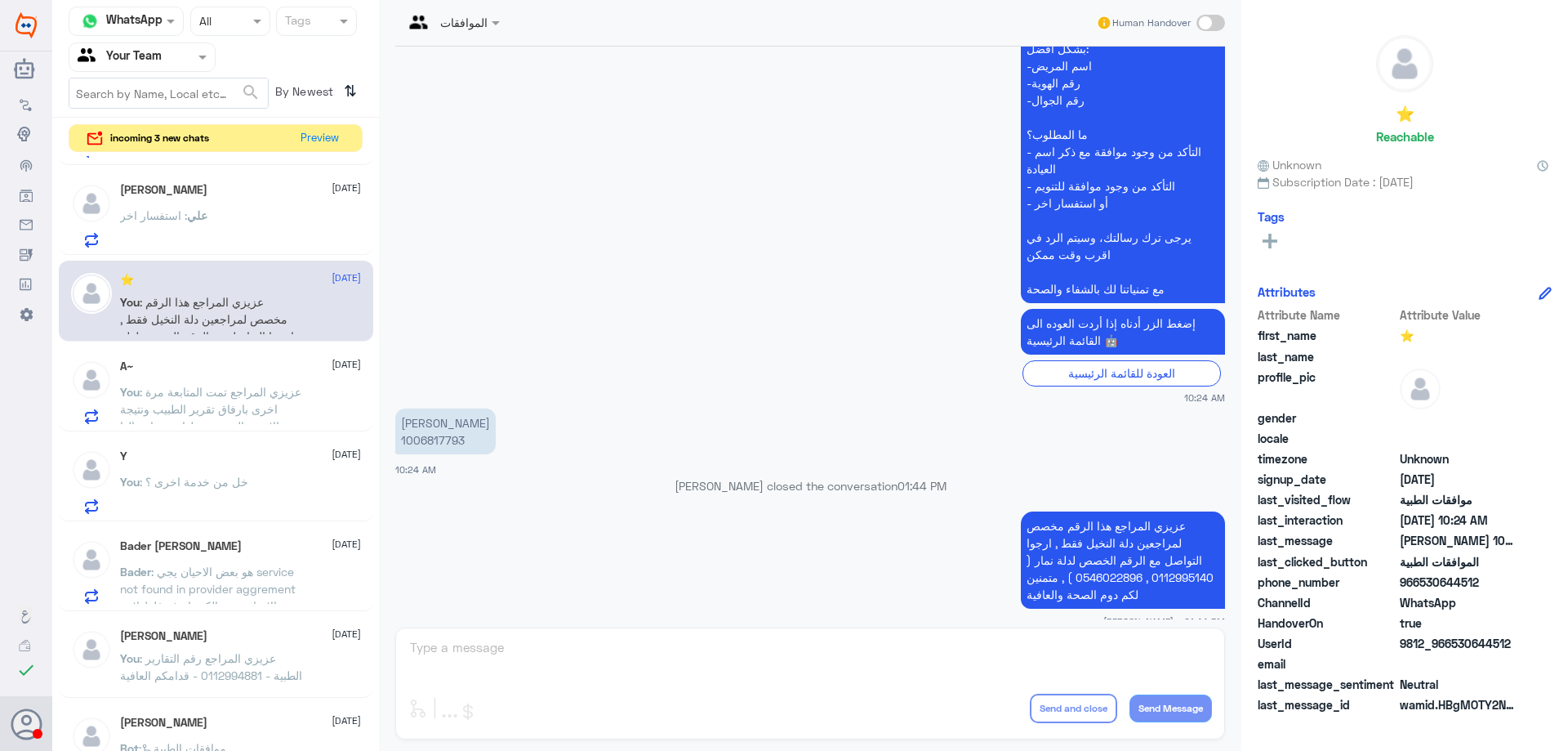
click at [236, 211] on div "علي : استفسار اخر" at bounding box center [241, 229] width 241 height 37
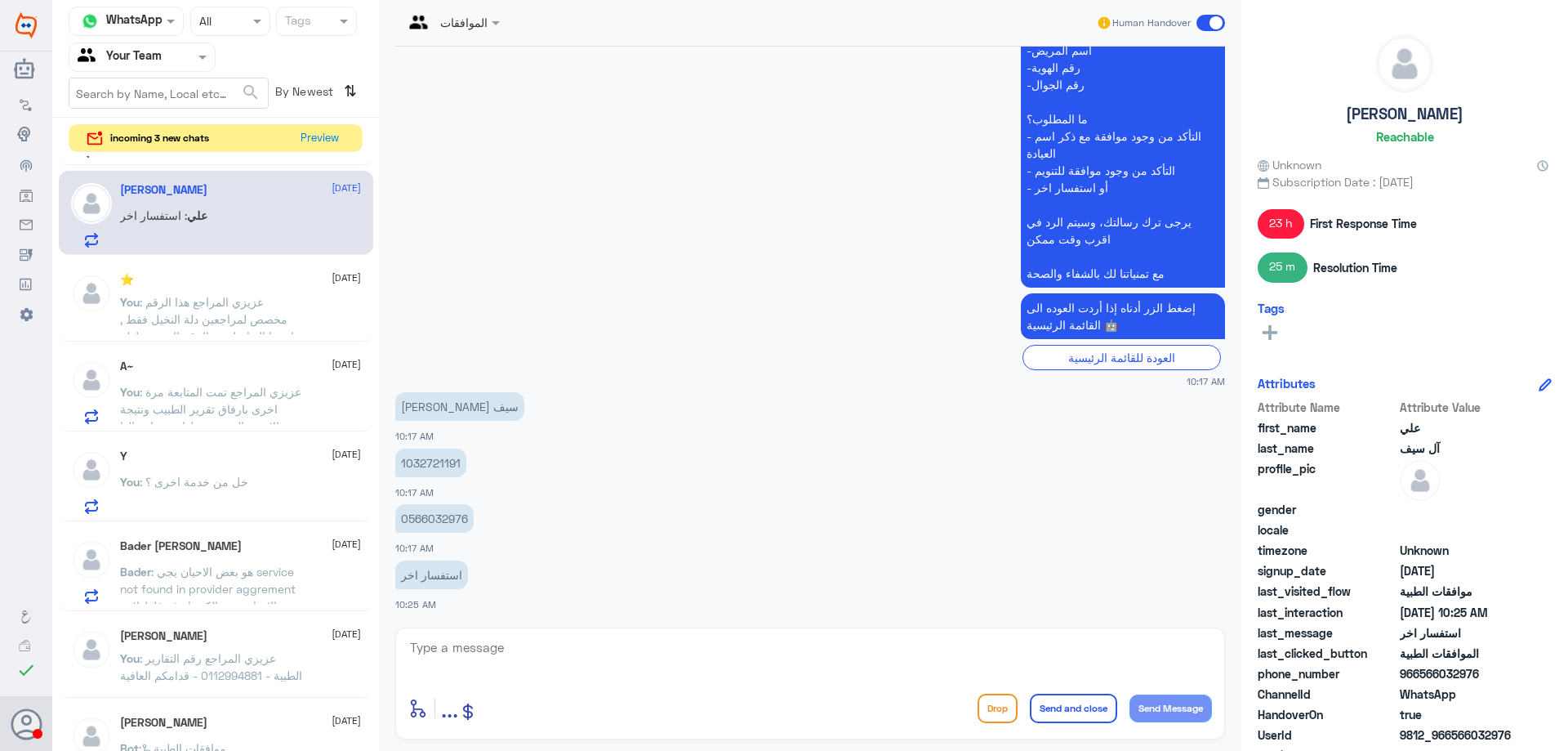
scroll to position [1383, 0]
click at [436, 463] on p "1032721191" at bounding box center [431, 462] width 71 height 29
copy p "1032721191"
click at [521, 647] on textarea at bounding box center [810, 657] width 803 height 40
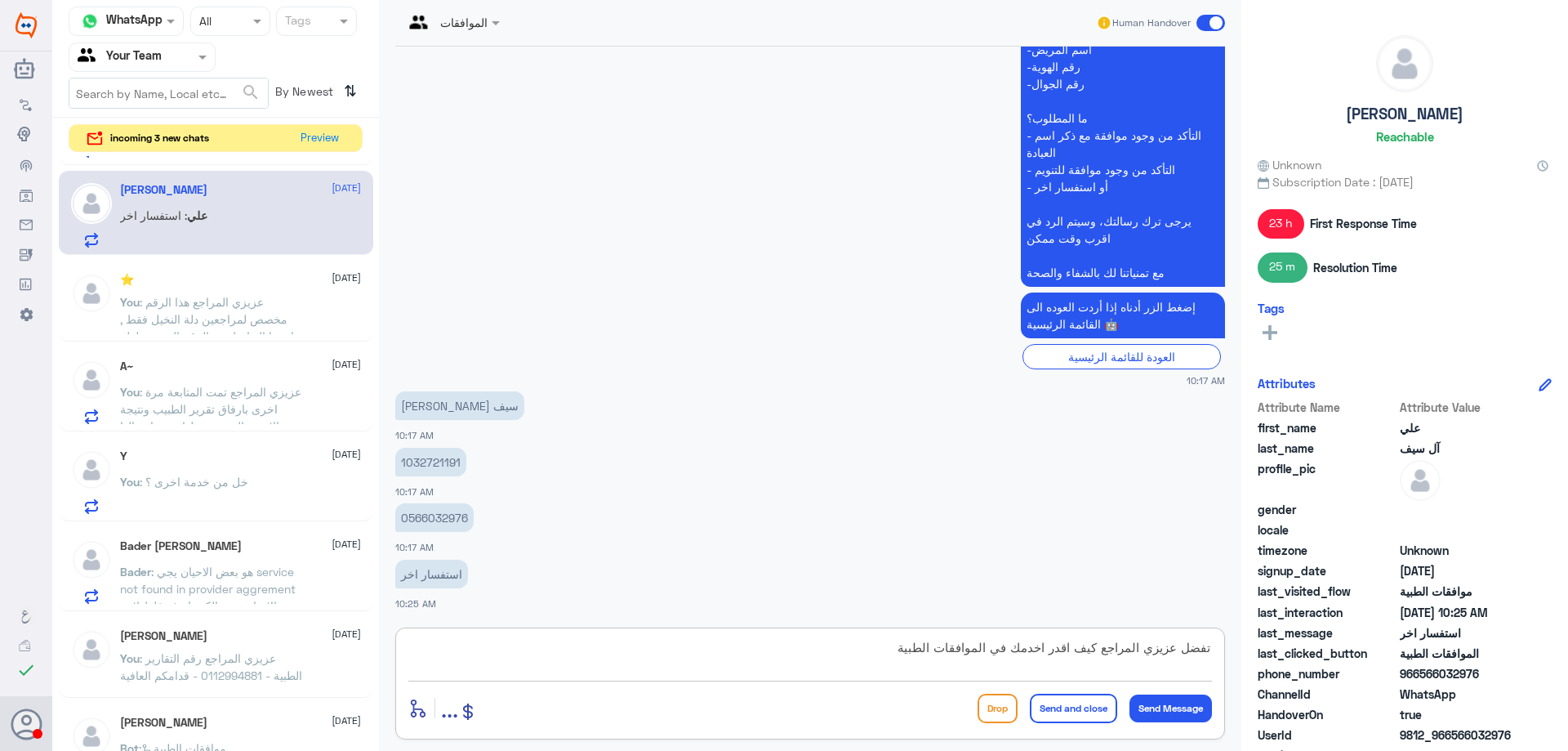
type textarea "تفضل عزيزي المراجع كيف اقدر اخدمك في الموافقات الطبية"
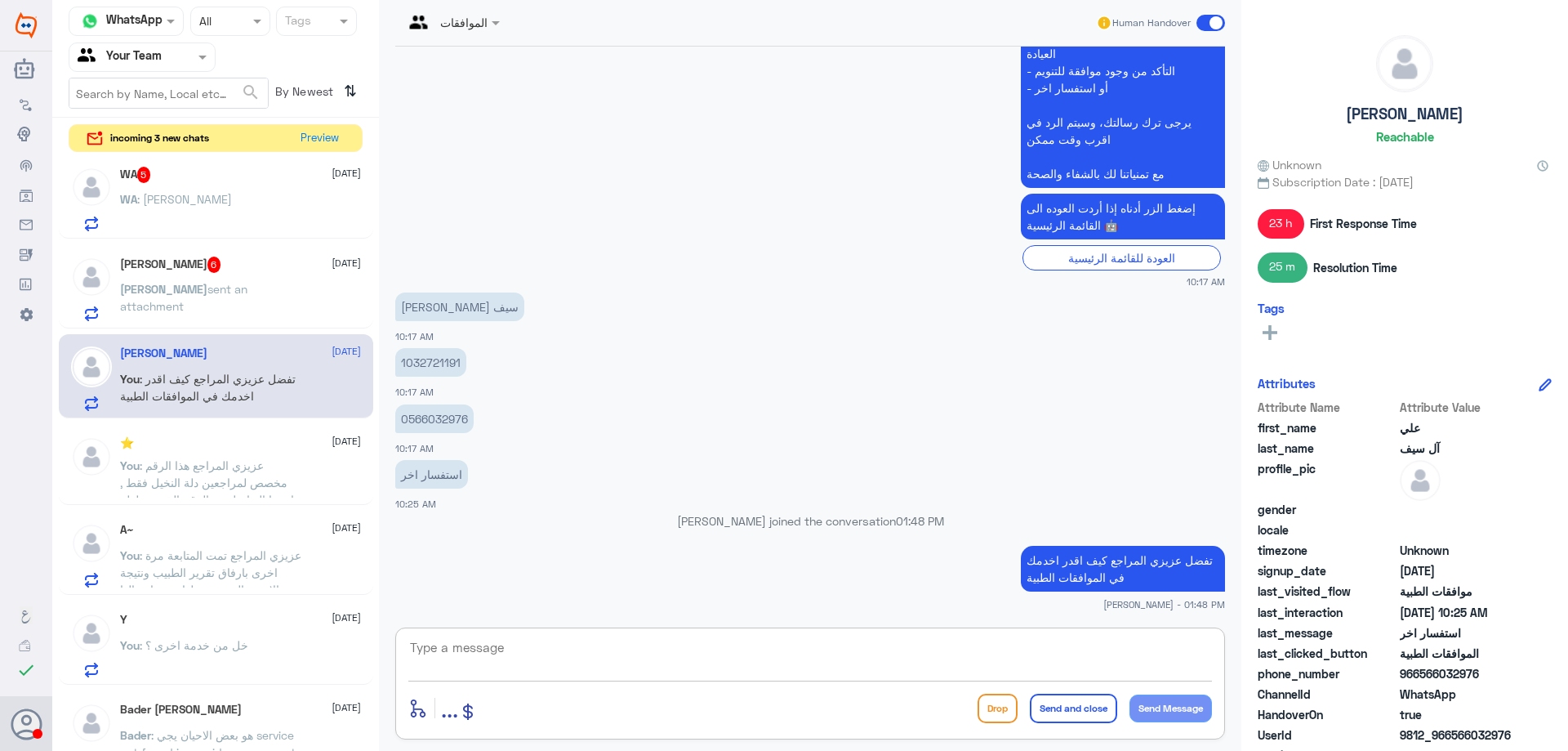
scroll to position [735, 0]
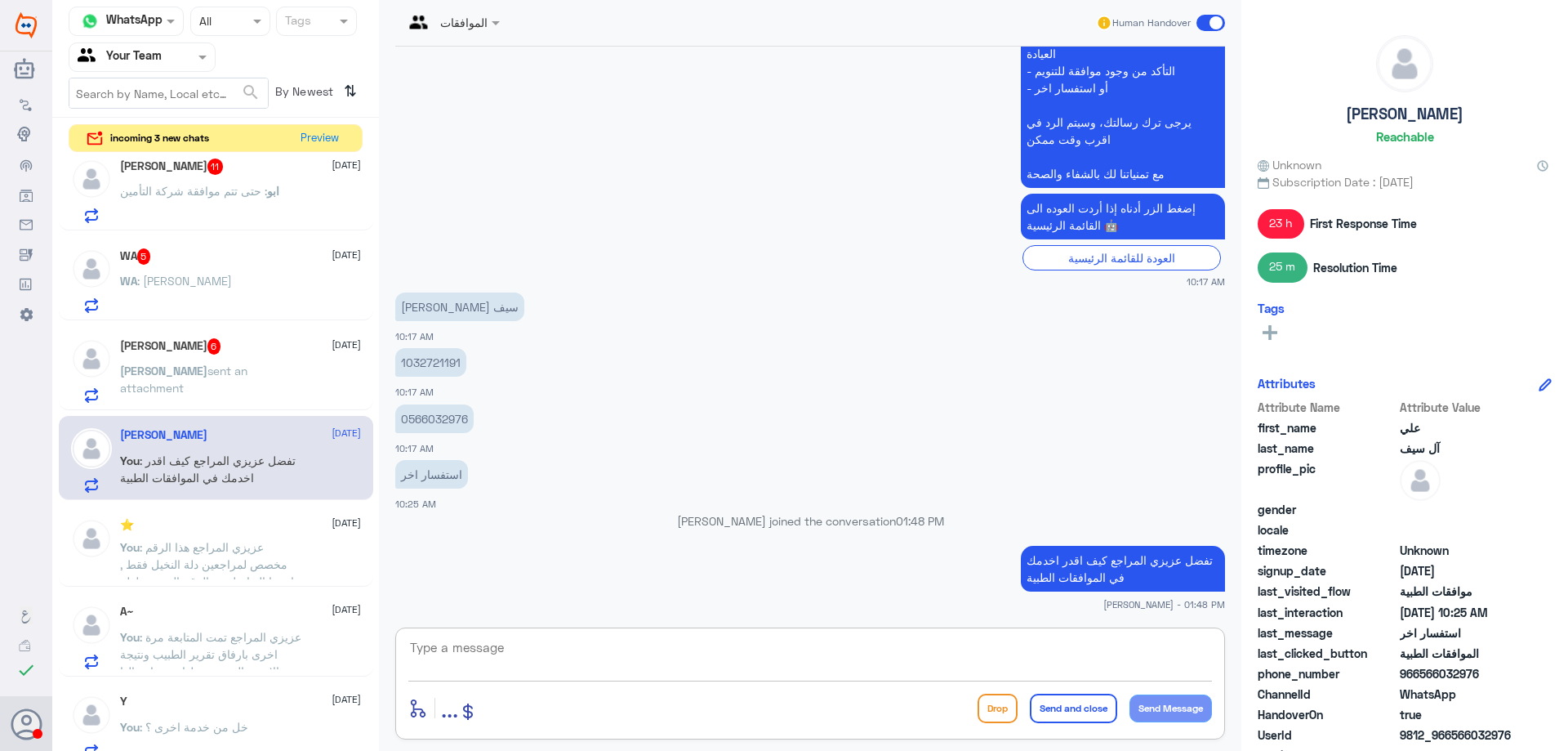
click at [256, 407] on div "[PERSON_NAME] 6 [DATE] [PERSON_NAME] sent an attachment" at bounding box center [216, 368] width 314 height 85
click at [255, 401] on p "[PERSON_NAME] sent an attachment" at bounding box center [212, 382] width 184 height 41
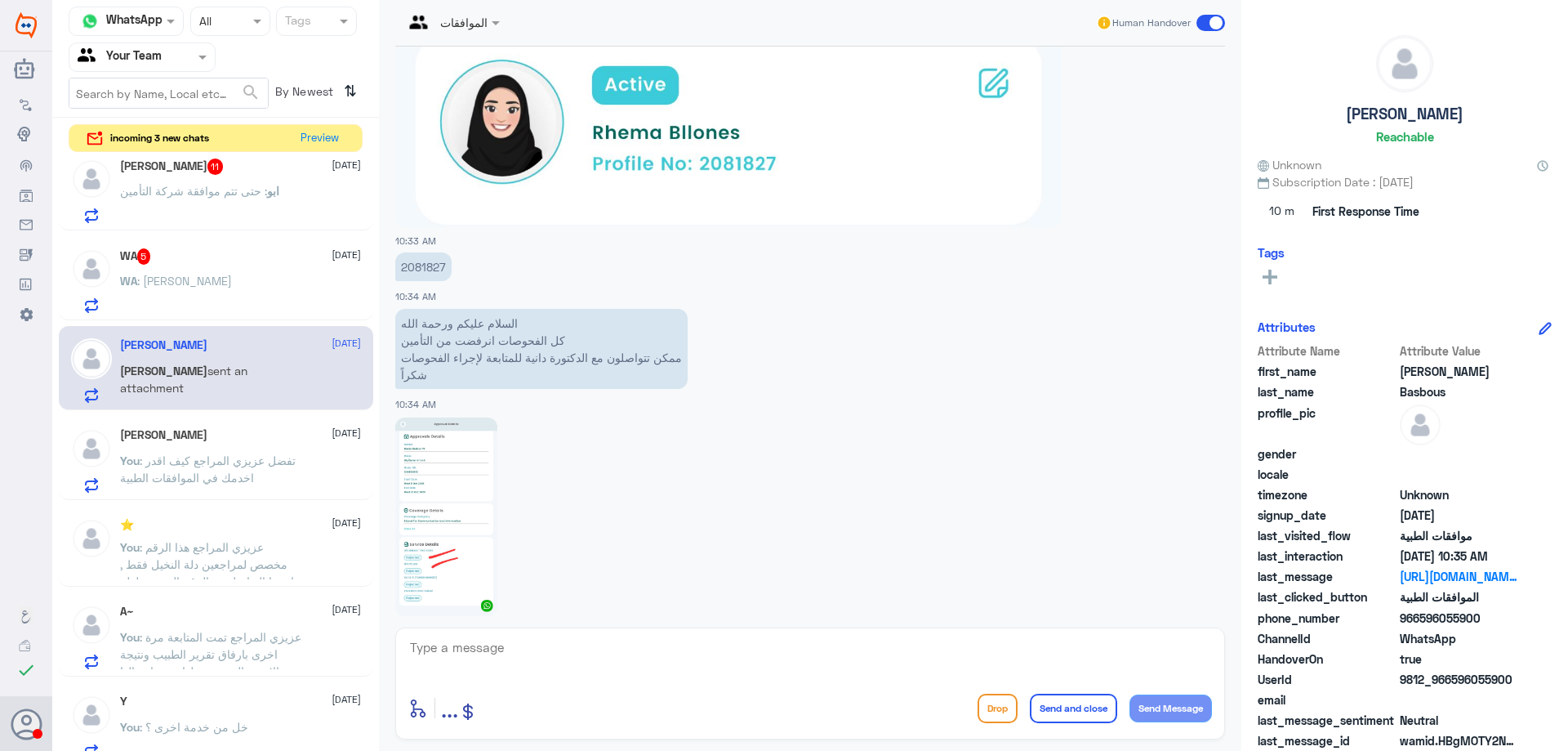
scroll to position [1014, 0]
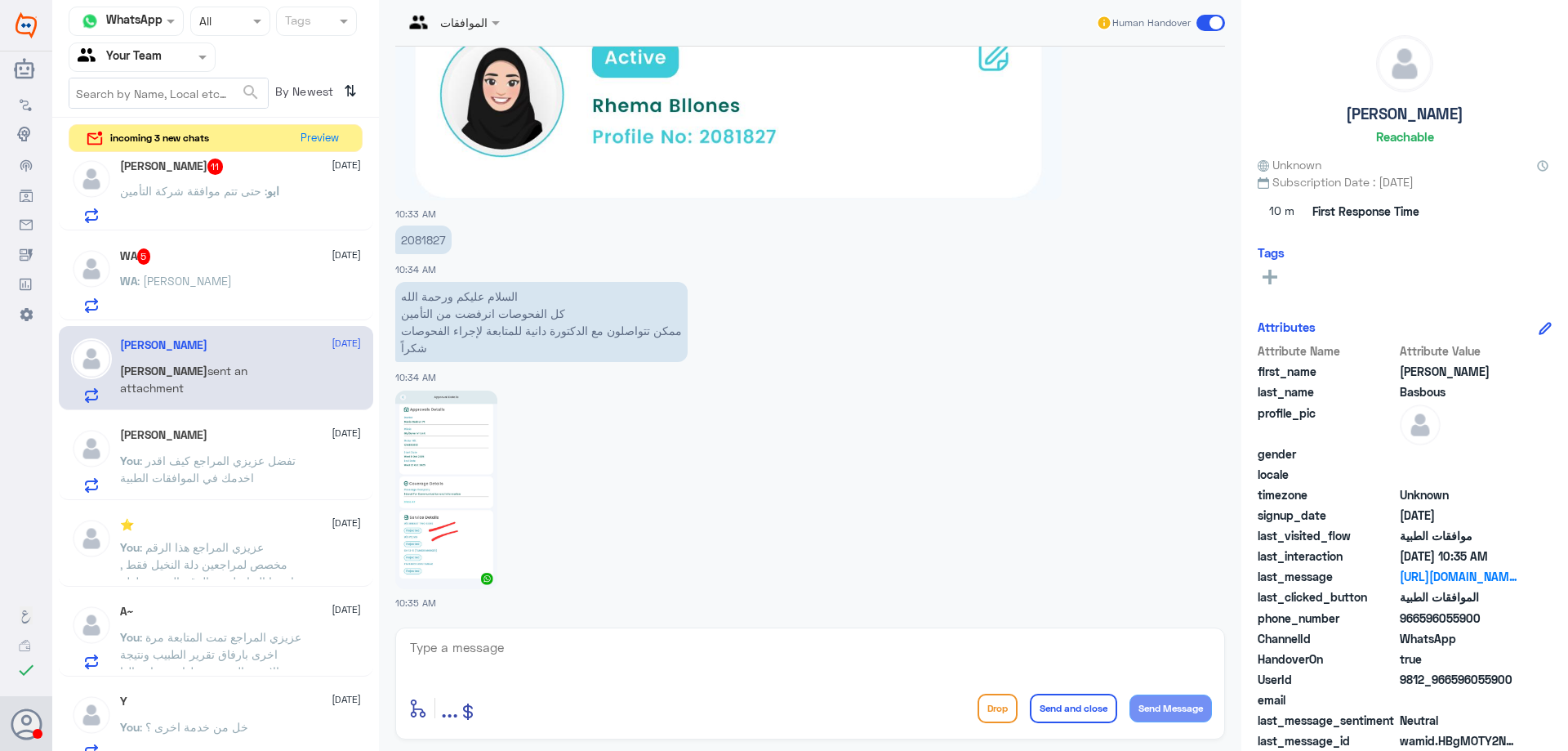
click at [427, 492] on img at bounding box center [446, 490] width 102 height 199
click at [410, 236] on p "2081827" at bounding box center [424, 240] width 57 height 29
copy p "2081827"
click at [629, 655] on textarea at bounding box center [810, 657] width 803 height 40
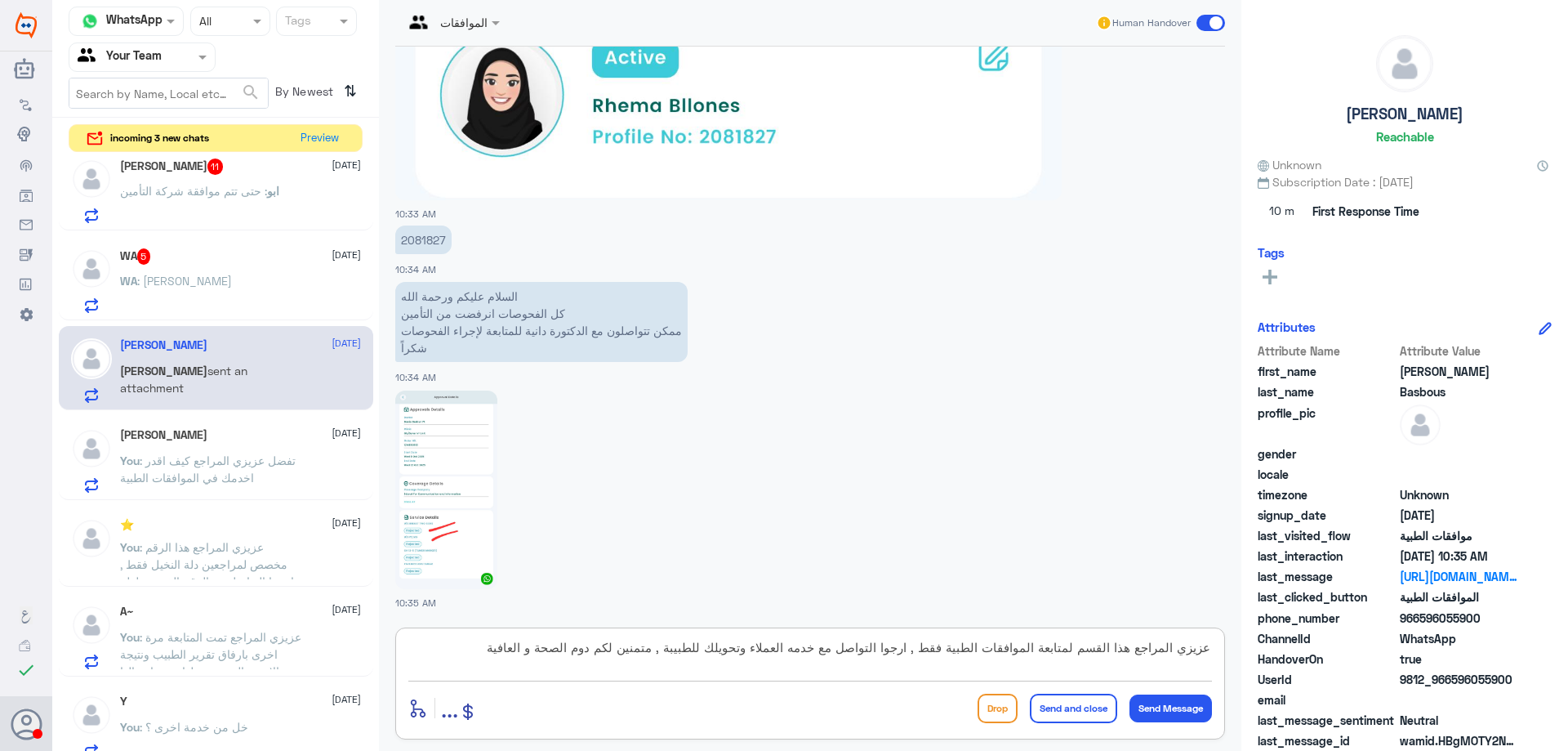
type textarea "عزيزي المراجع هذا القسم لمتابعة الموافقات الطبية فقط , ارجوا التواصل مع خدمه ال…"
drag, startPoint x: 1052, startPoint y: 703, endPoint x: 1042, endPoint y: 689, distance: 17.2
click at [1053, 703] on button "Send and close" at bounding box center [1074, 709] width 87 height 30
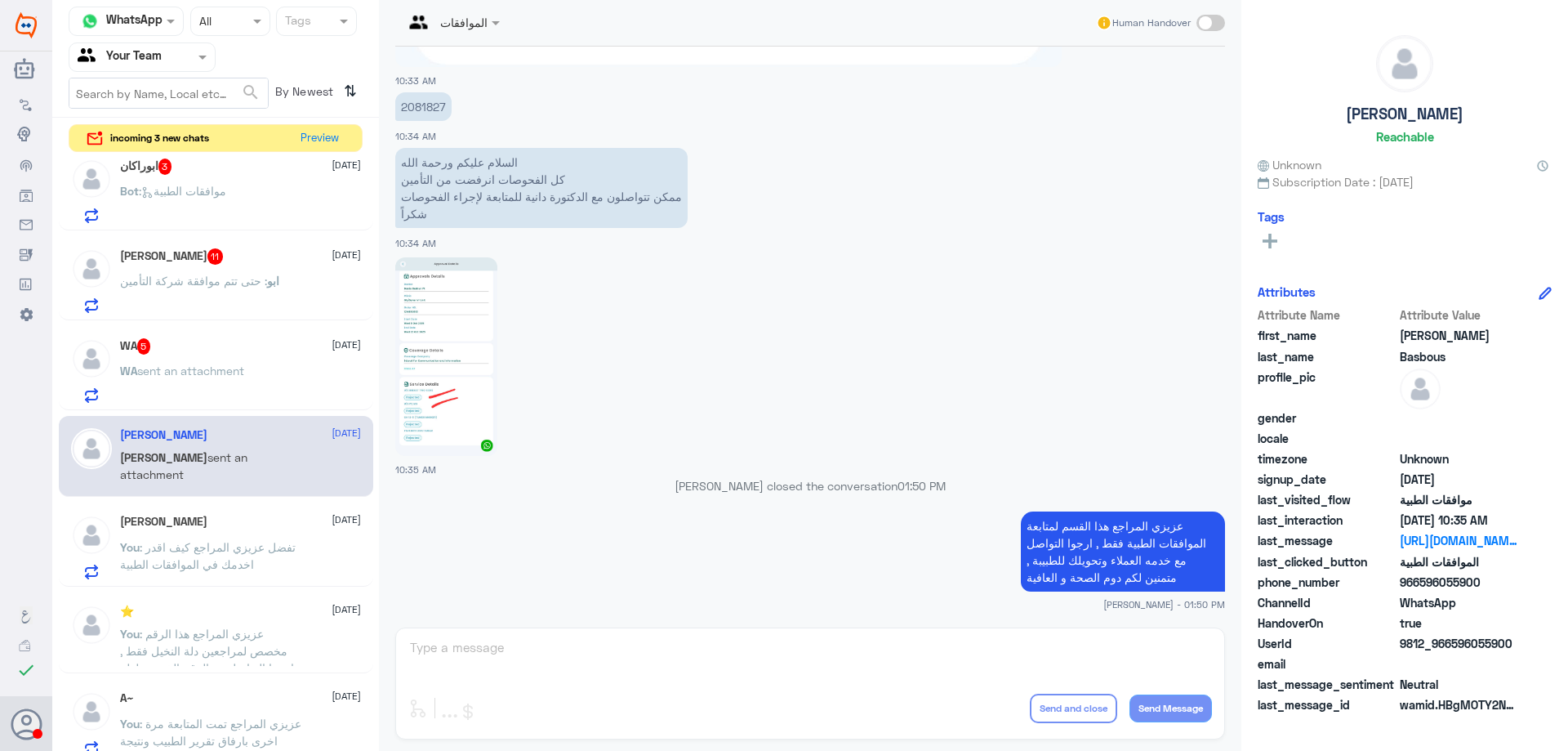
click at [166, 381] on p "WA sent an attachment" at bounding box center [182, 382] width 124 height 41
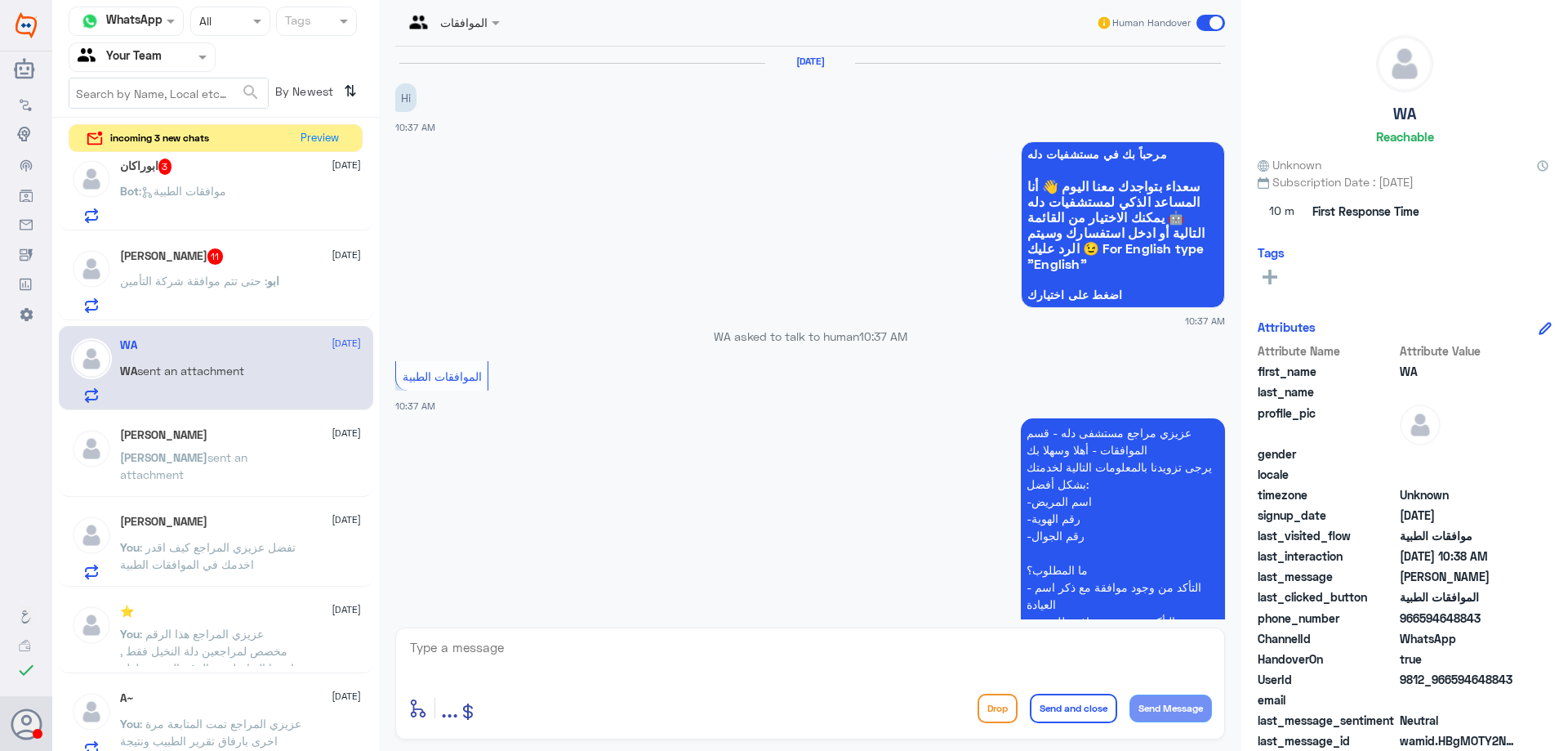
scroll to position [396, 0]
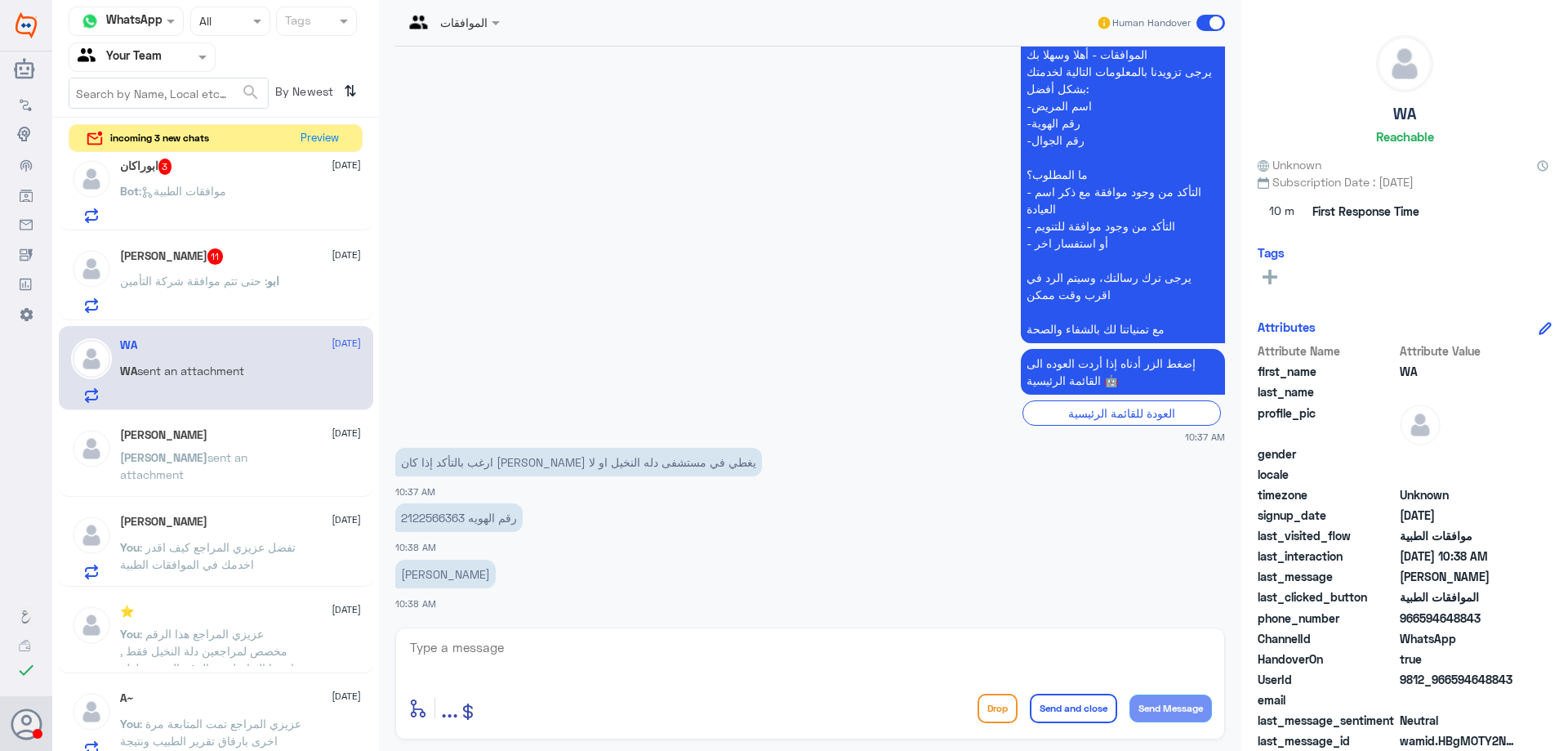
click at [427, 525] on p "رقم الهويه 2122566363" at bounding box center [459, 517] width 127 height 29
copy p "2122566363"
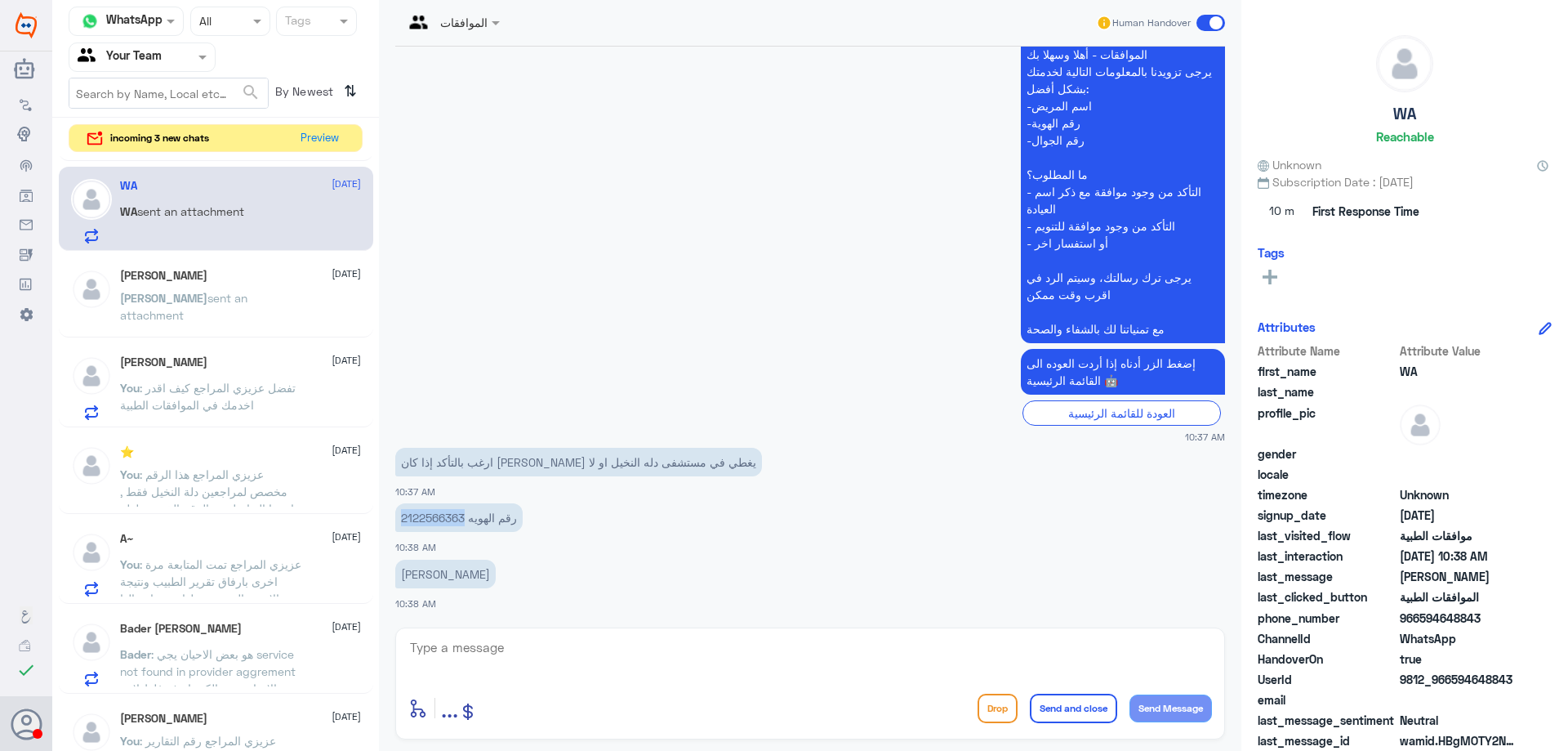
scroll to position [818, 0]
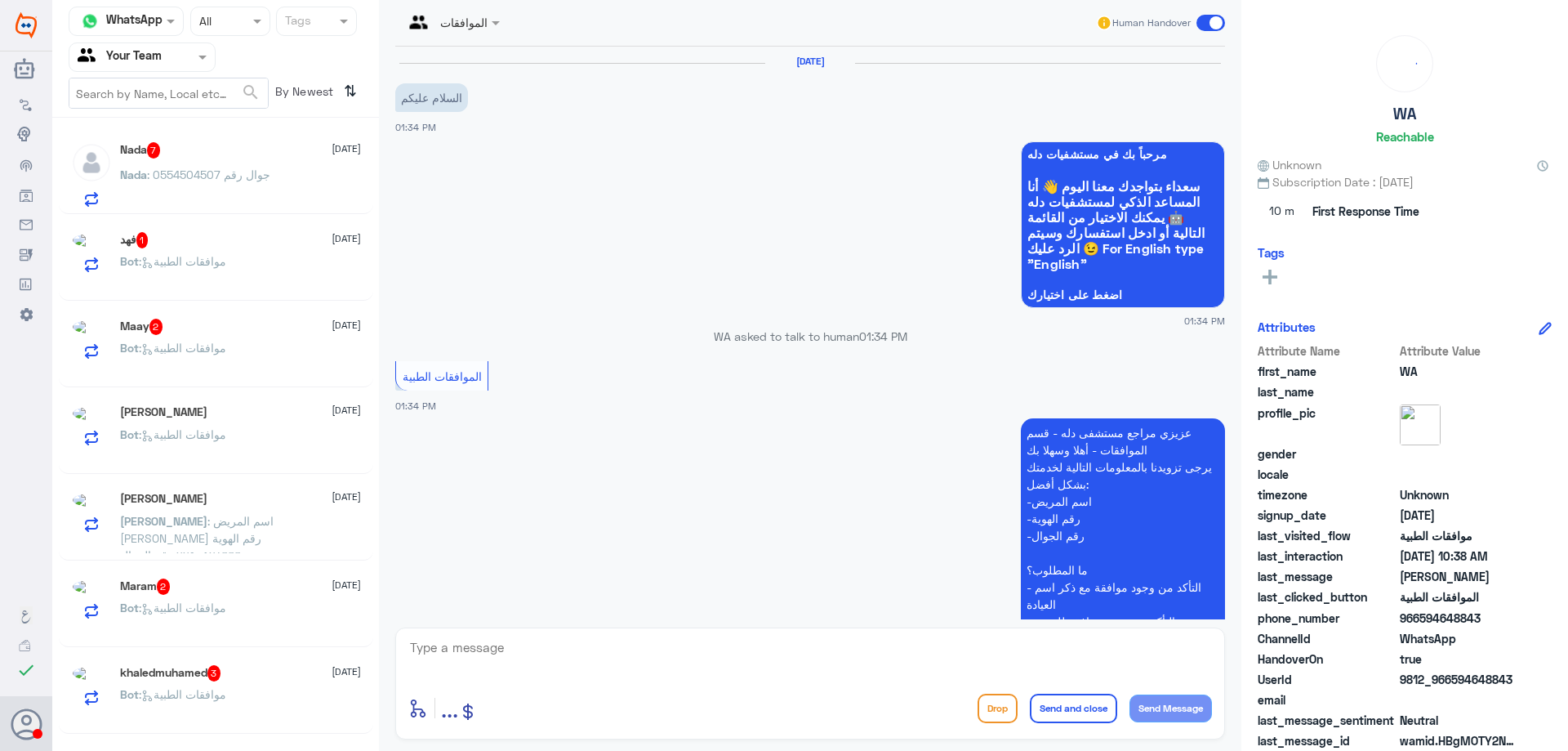
scroll to position [694, 0]
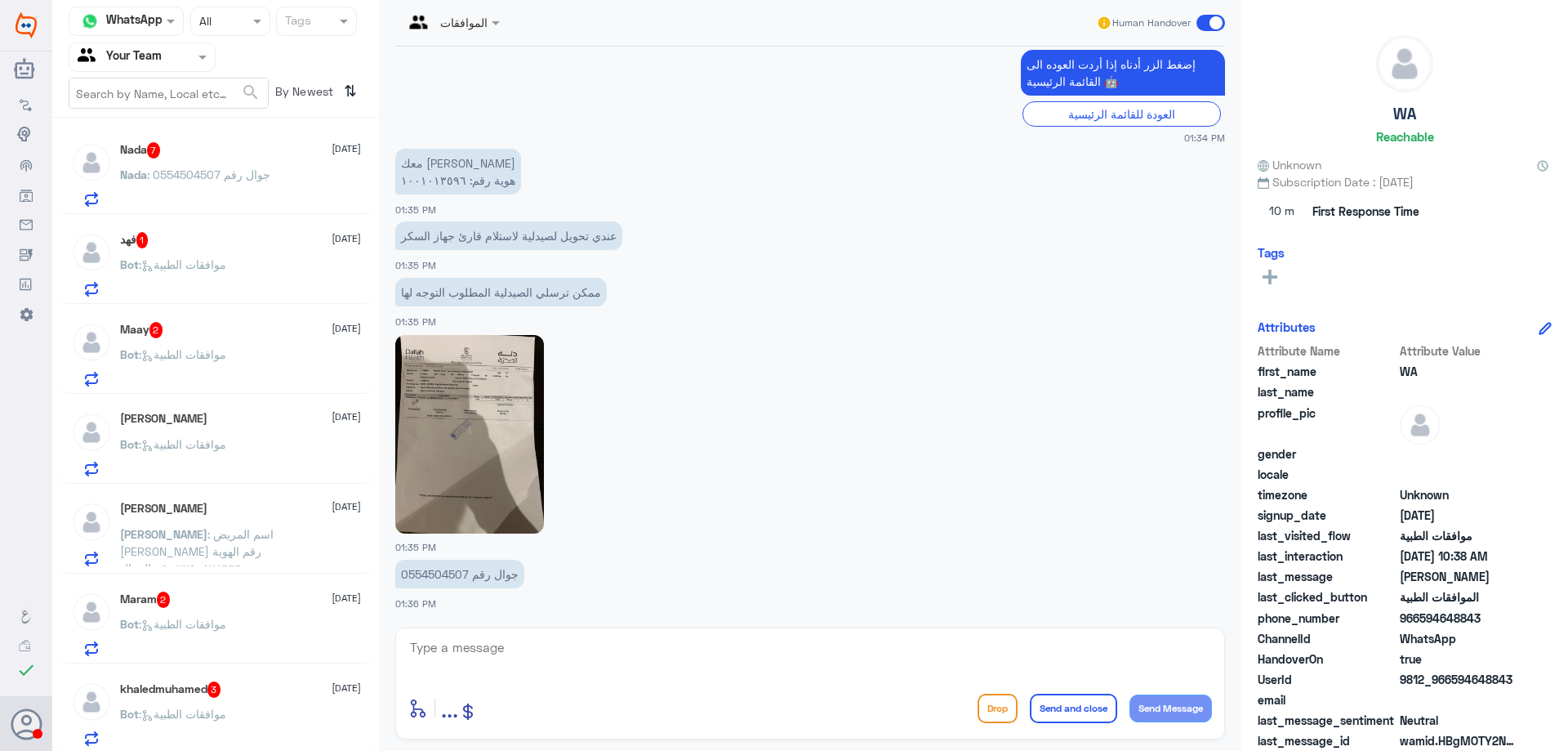
click at [464, 406] on img at bounding box center [470, 435] width 149 height 199
click at [627, 648] on textarea at bounding box center [810, 657] width 803 height 40
paste textarea "1)Service is not covered under the member policy."
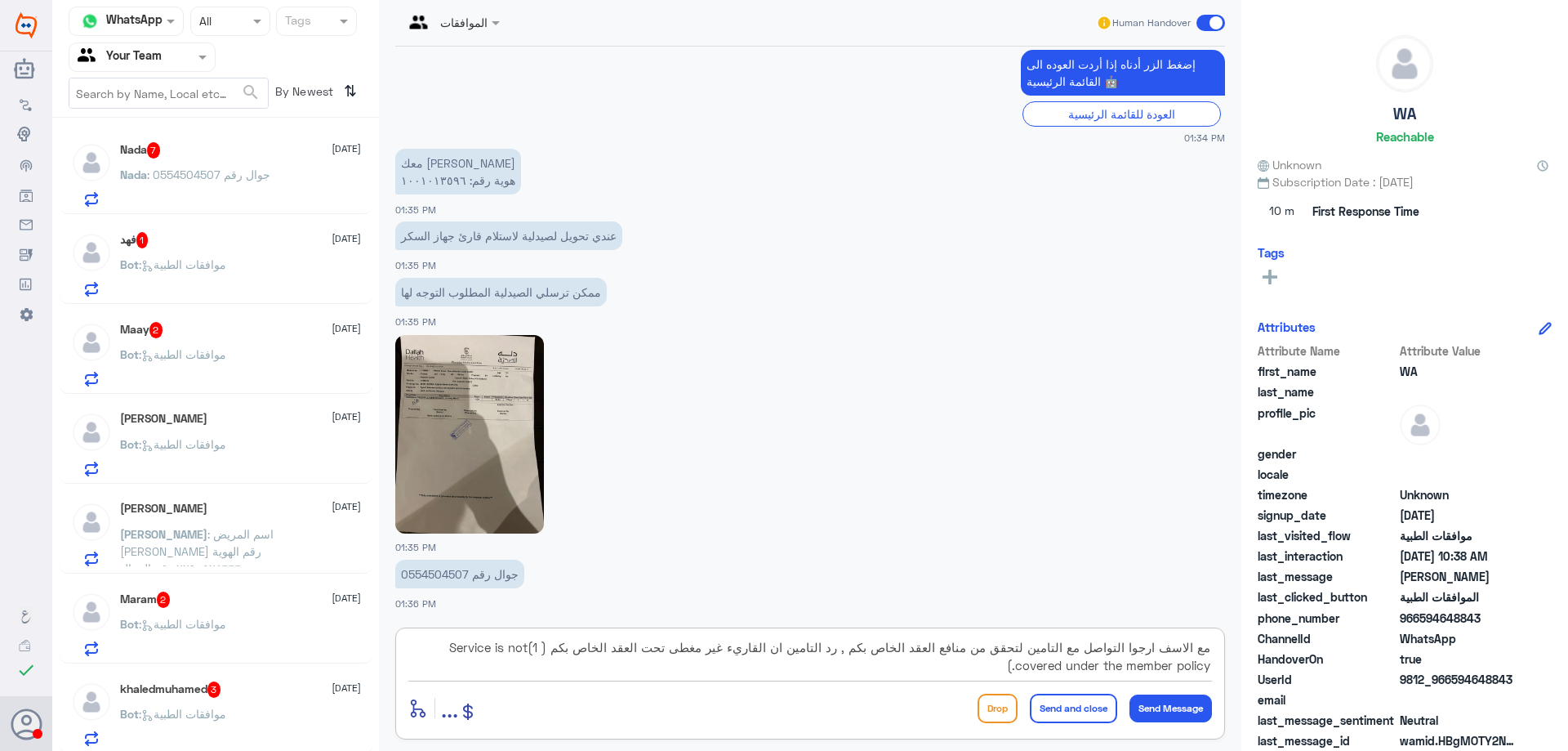
type textarea "مع الاسف ارجوا التواصل مع التامين لتحقق من منافع العقد الخاص بكم , رد التامين ا…"
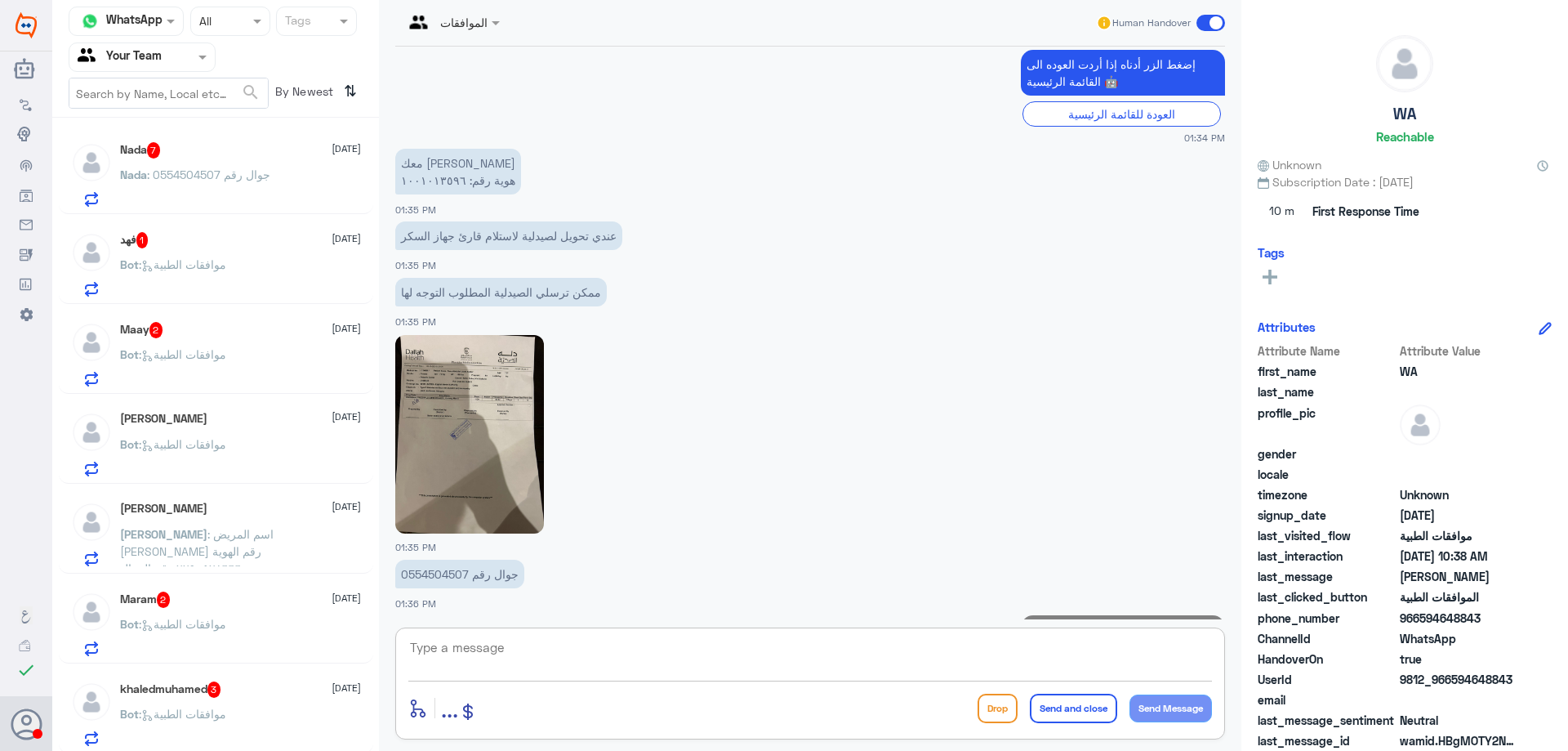
scroll to position [816, 0]
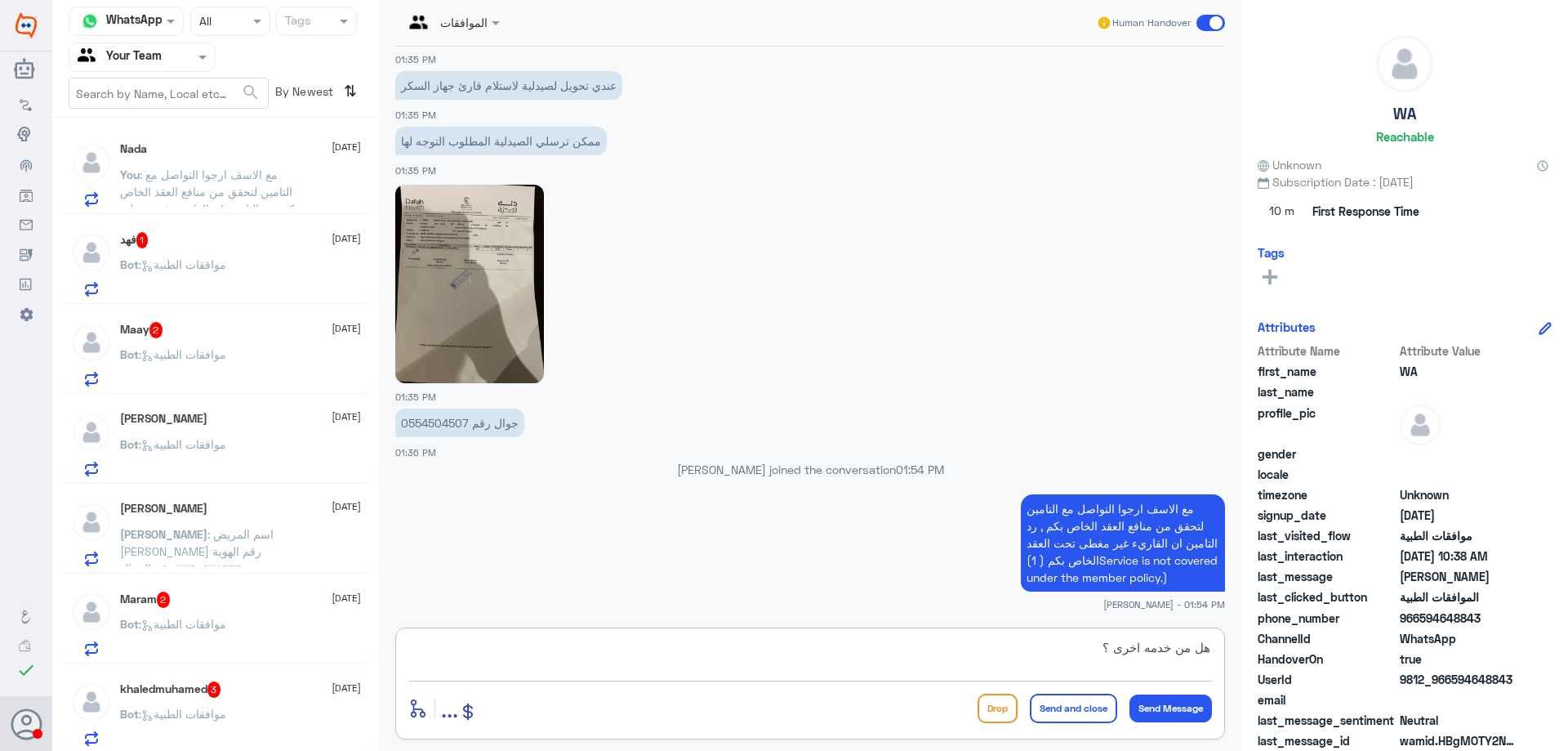
type textarea "هل من خدمه اخرى ؟"
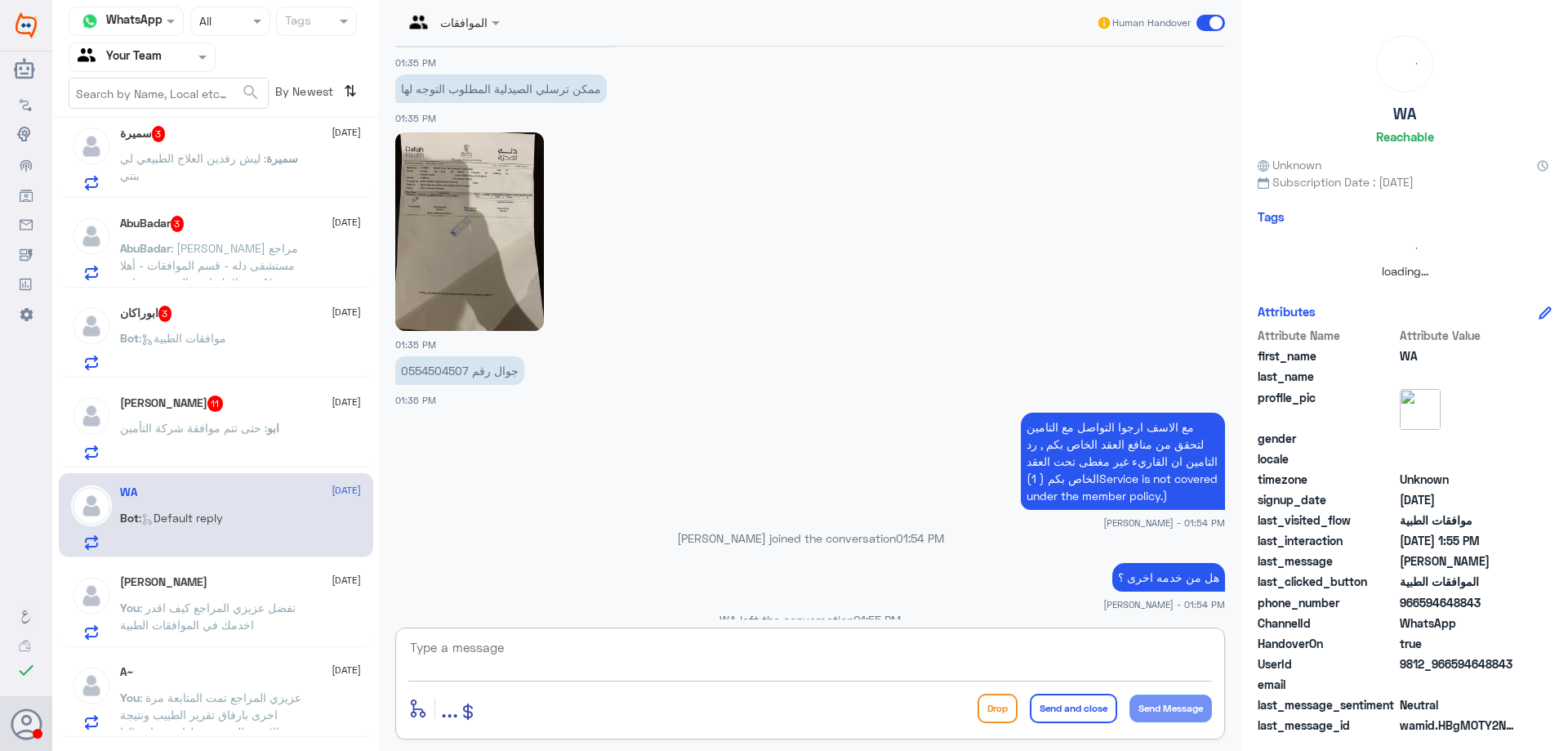
scroll to position [1146, 0]
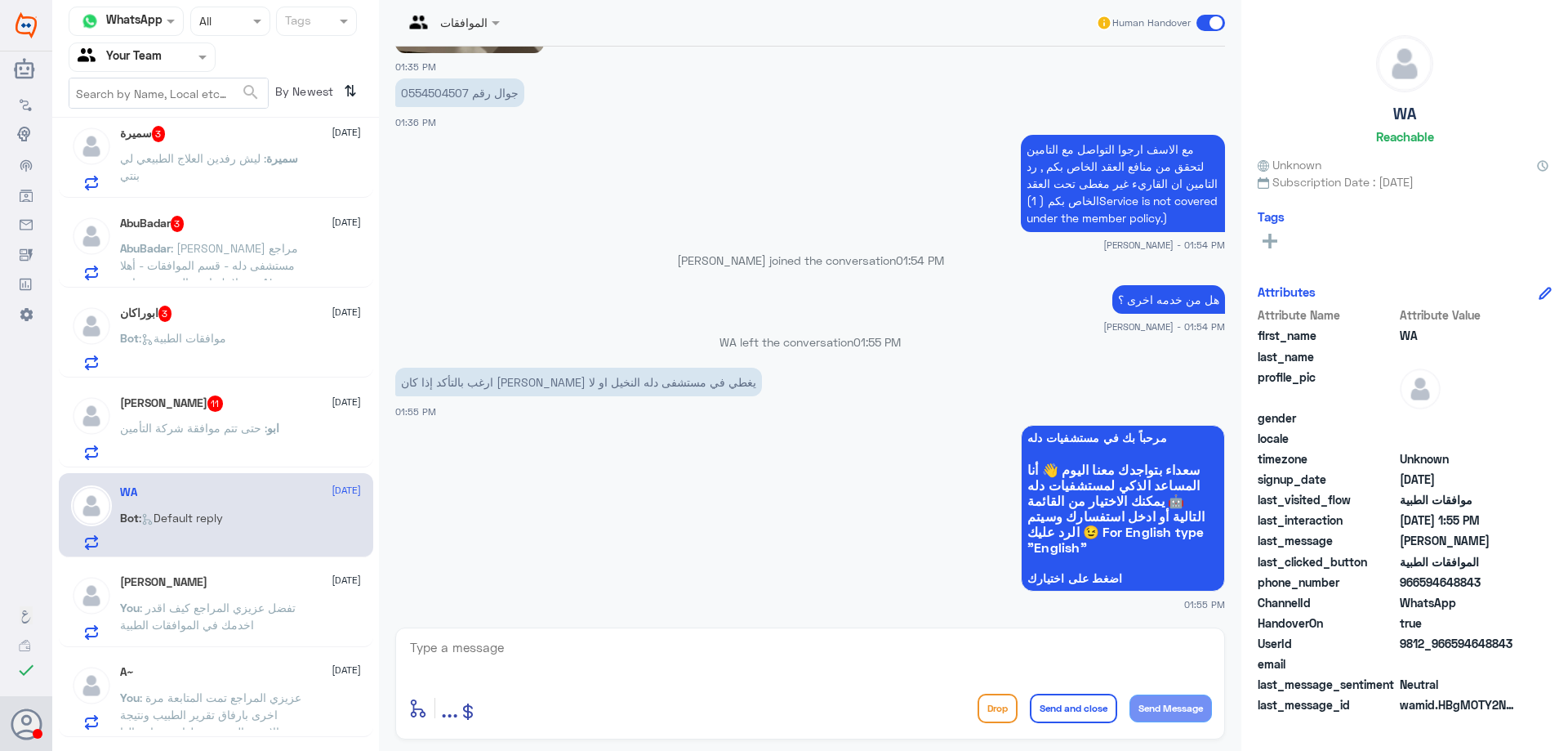
click at [292, 419] on div "[PERSON_NAME] 11 [DATE] ابو : حتى تتم موافقة شركة التأمين" at bounding box center [241, 428] width 241 height 65
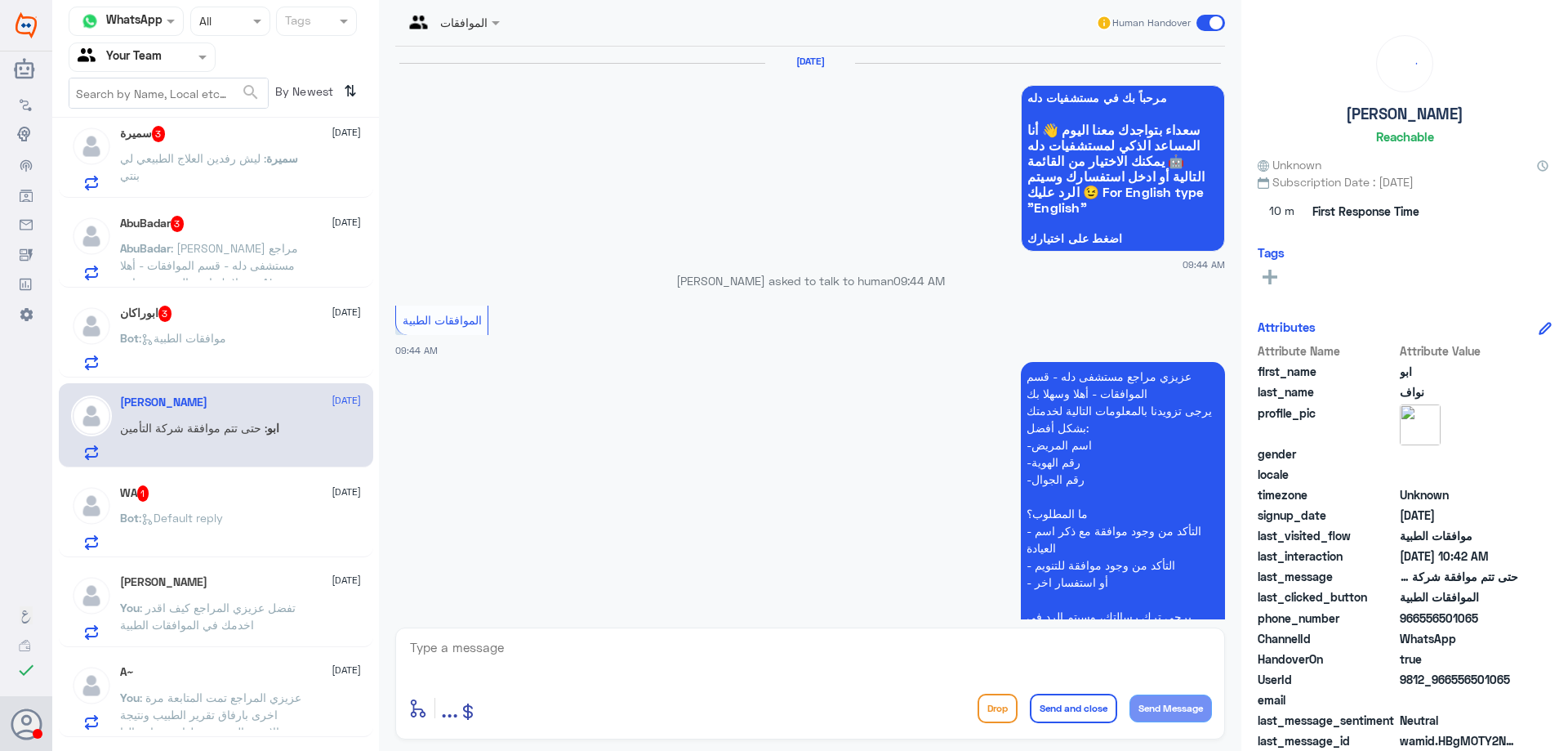
scroll to position [1561, 0]
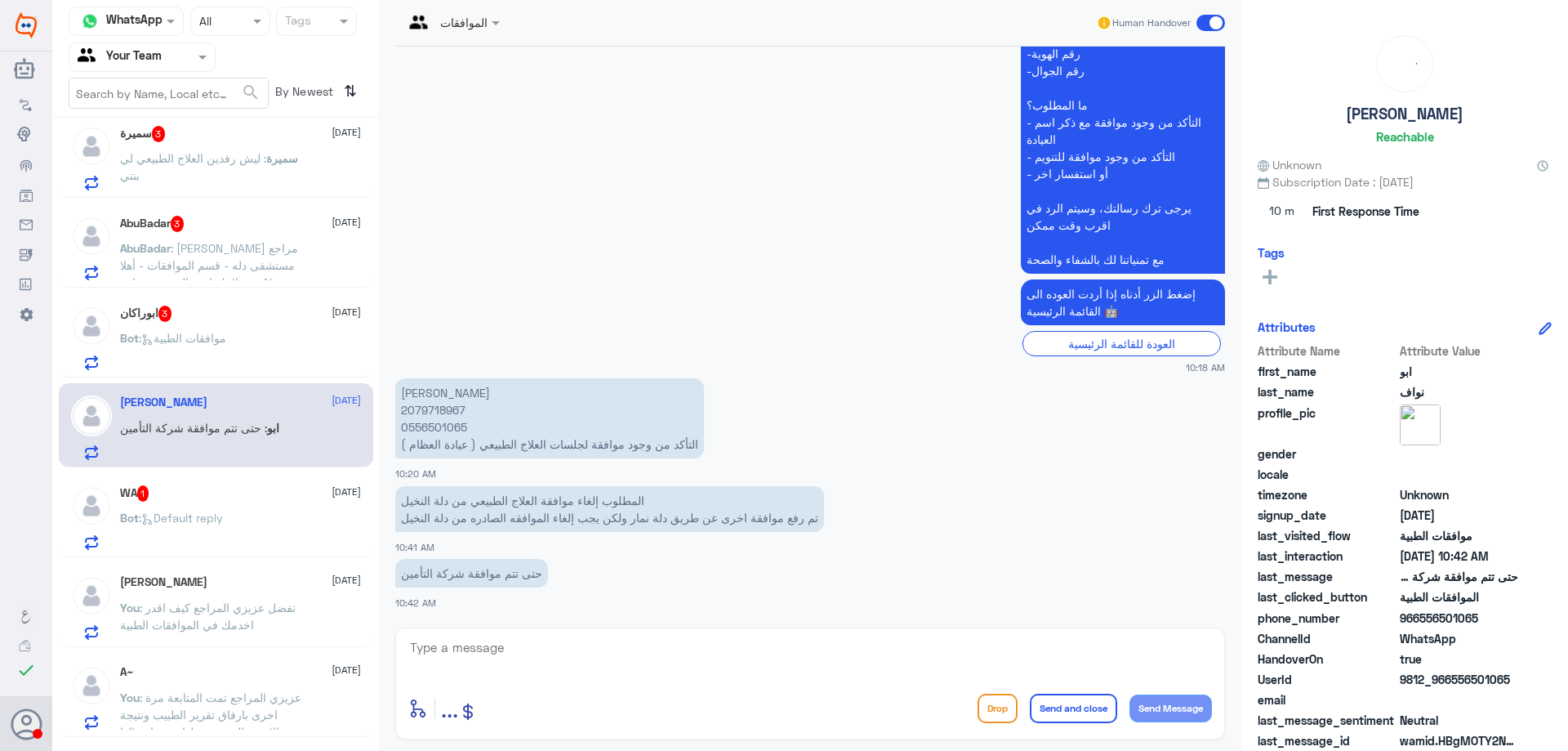
click at [272, 507] on div "WA 1 [DATE] Bot : Default reply" at bounding box center [241, 517] width 241 height 65
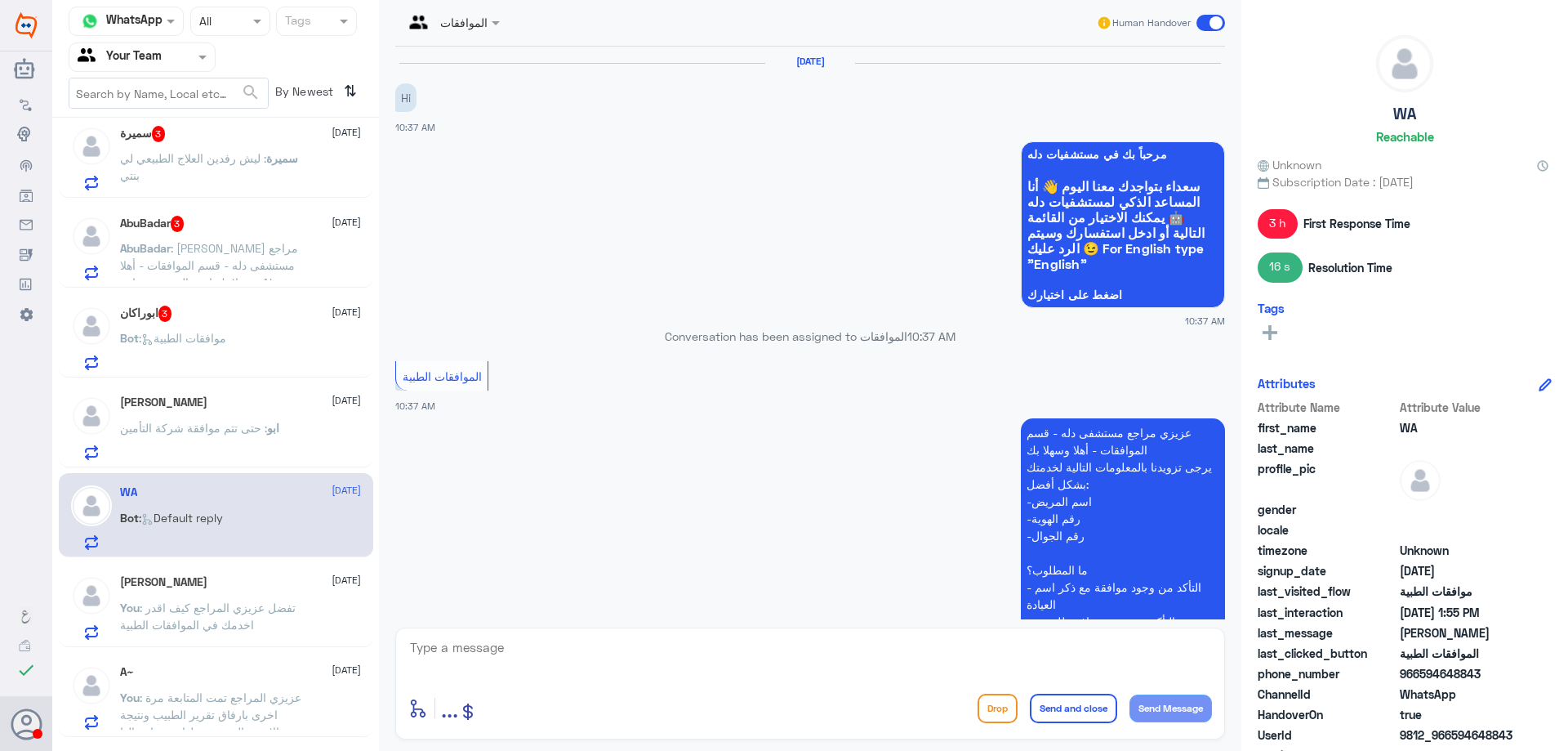
scroll to position [756, 0]
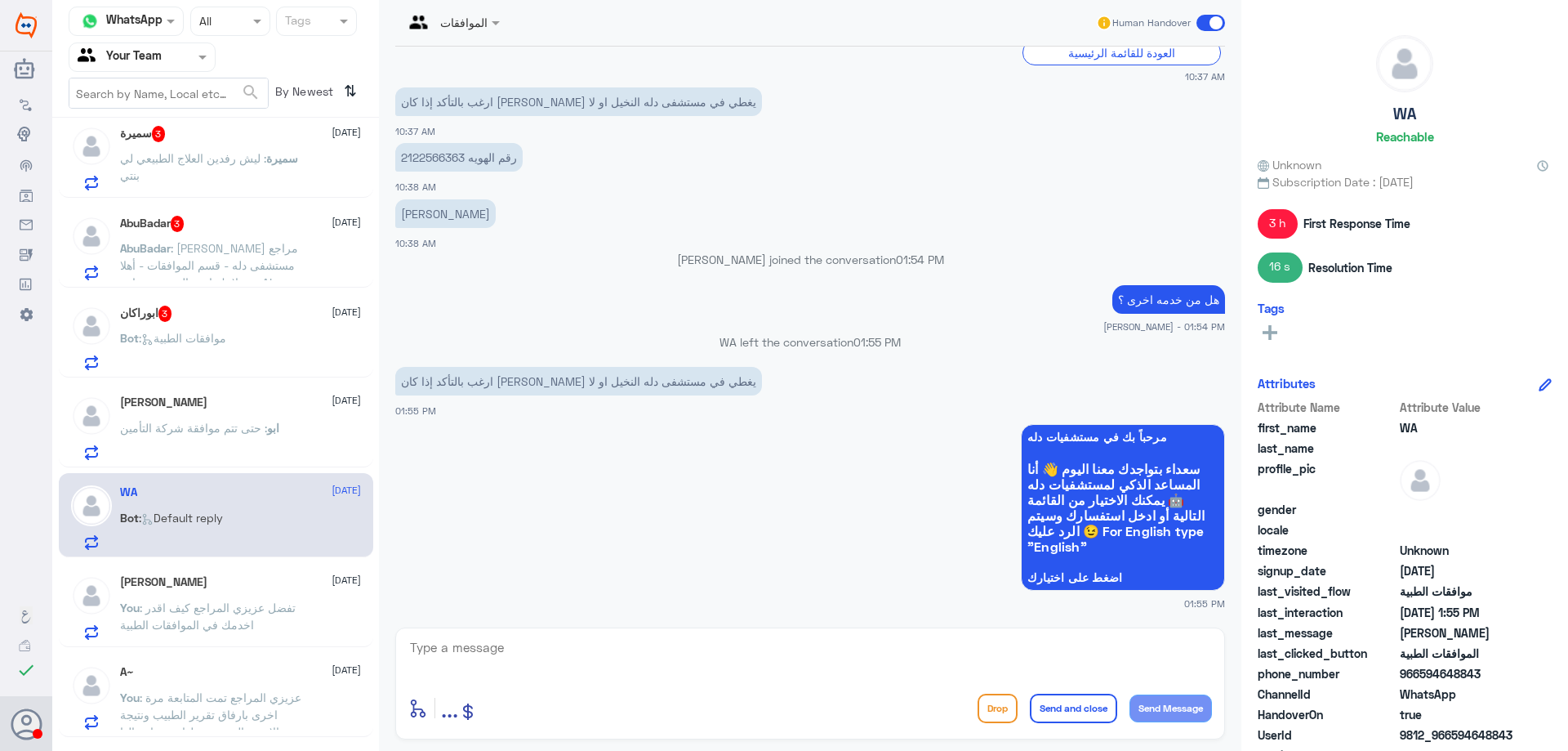
click at [570, 648] on textarea at bounding box center [810, 657] width 803 height 40
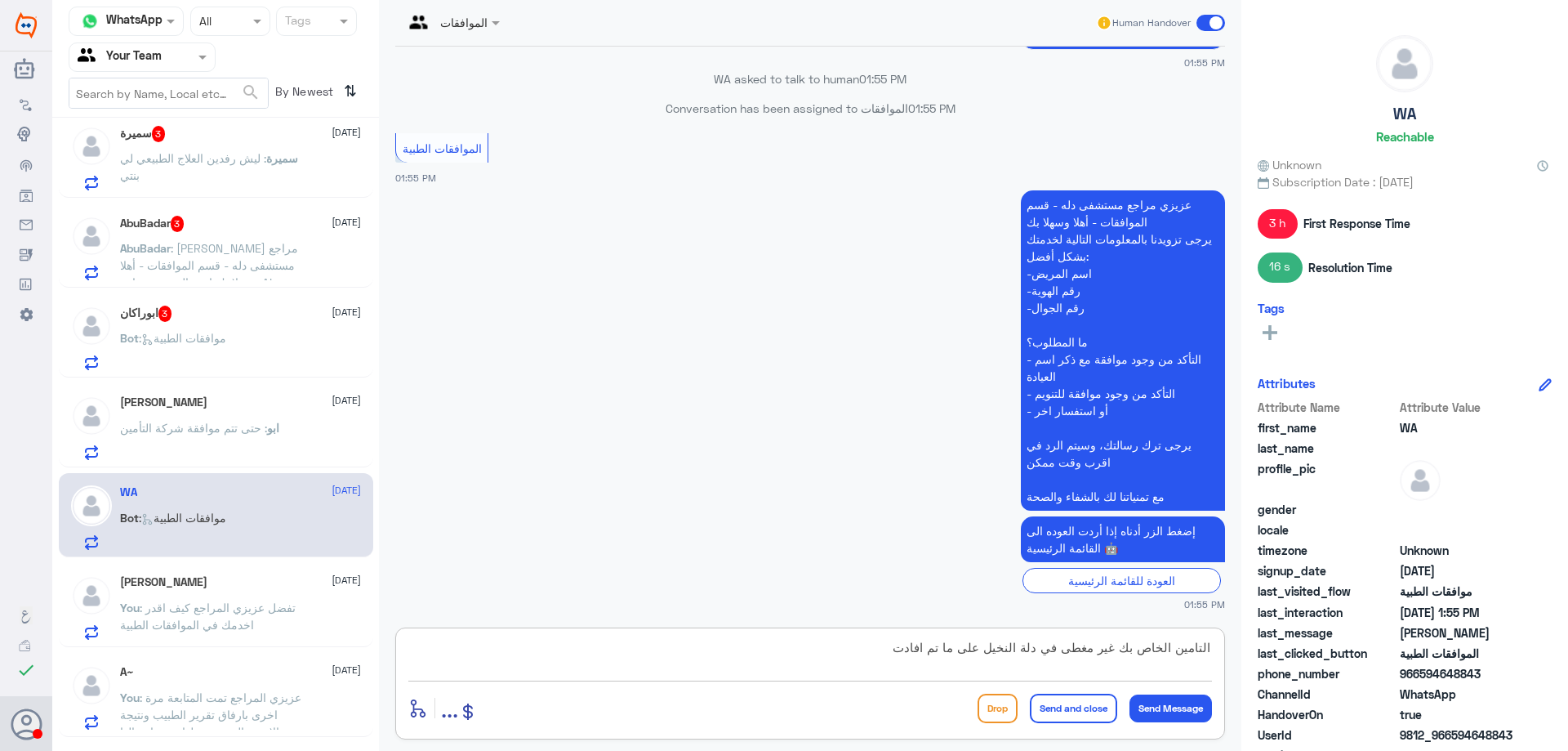
scroll to position [1453, 0]
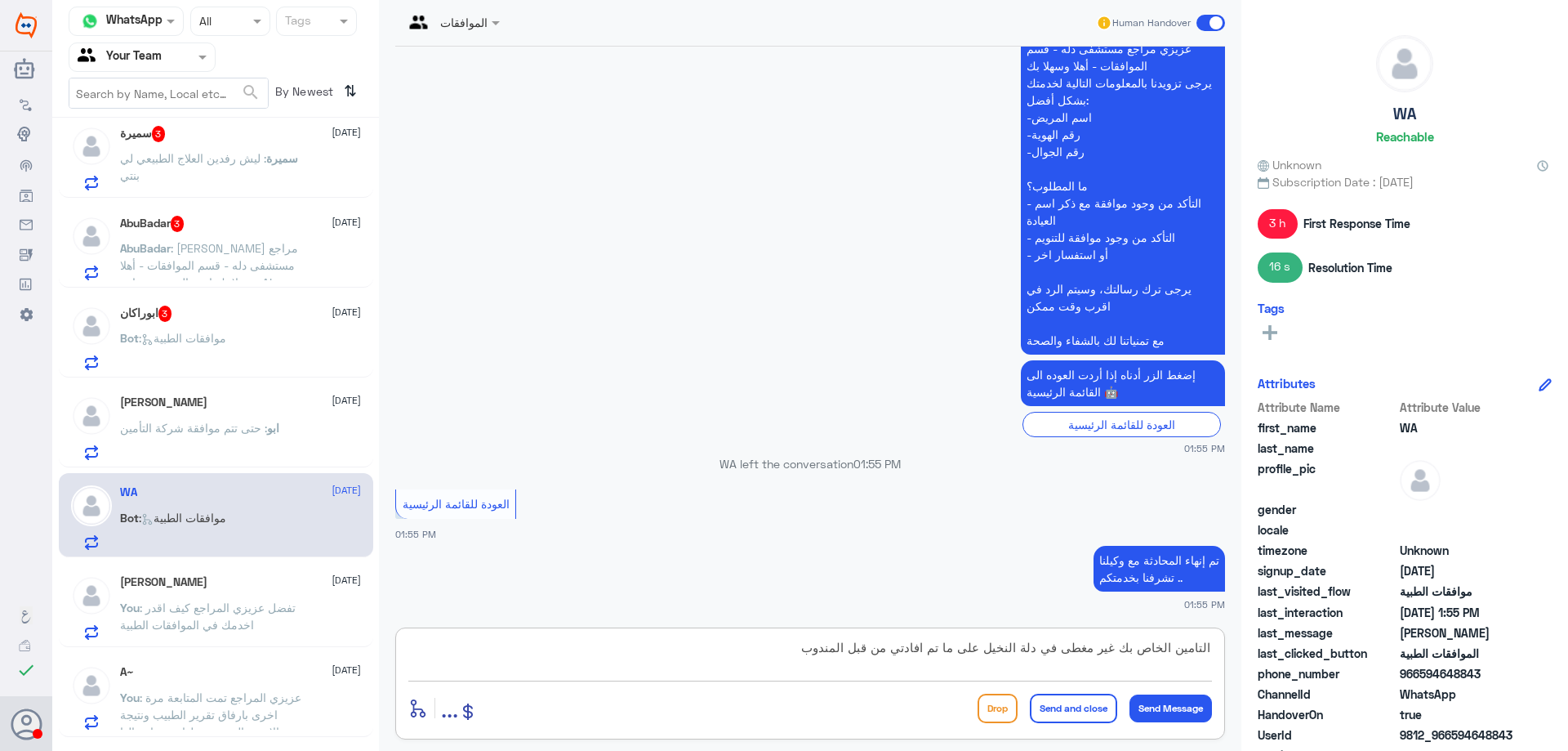
type textarea "التامين الخاص بك غير مغطى في دلة النخيل على ما تم افادتي من قبل المندوب"
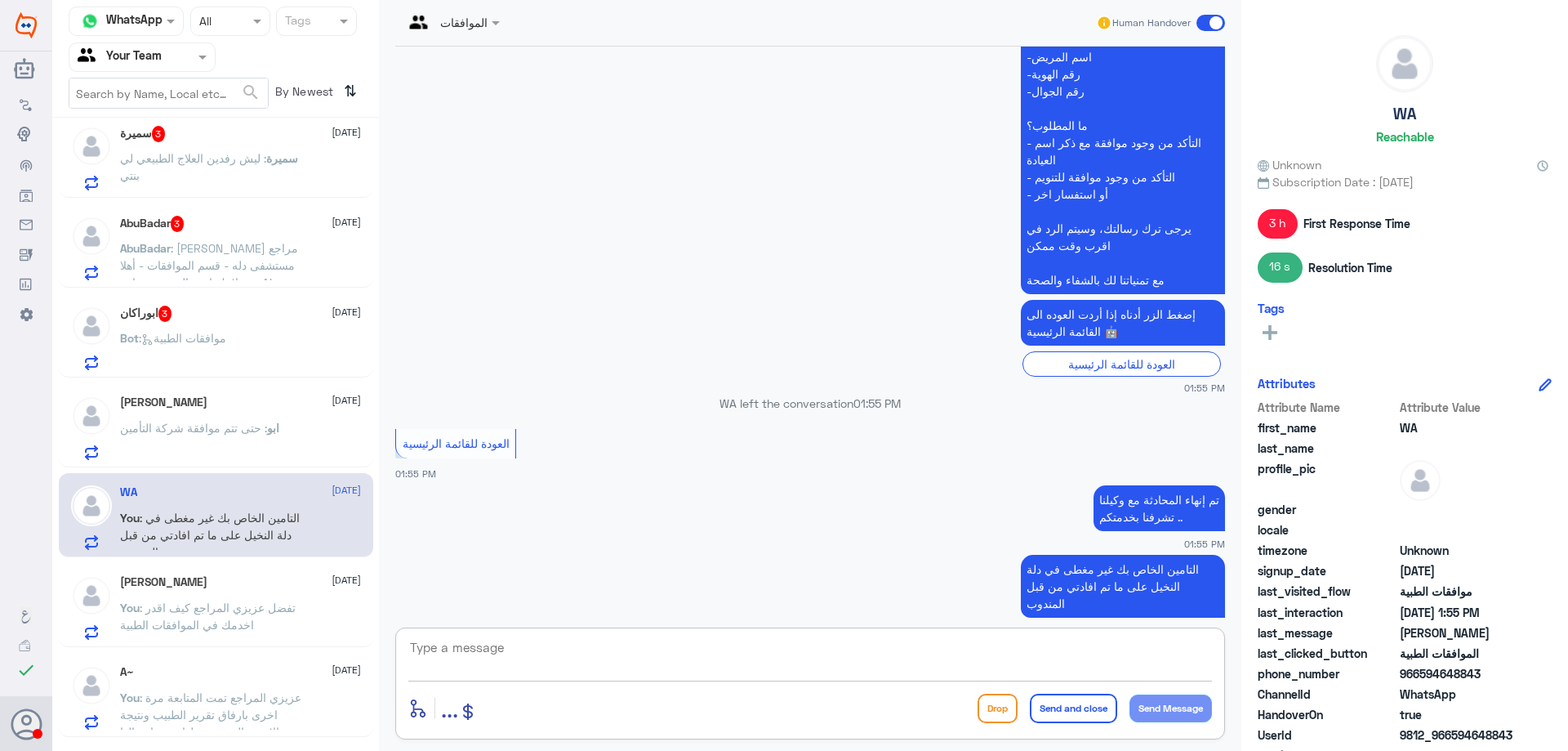
scroll to position [1540, 0]
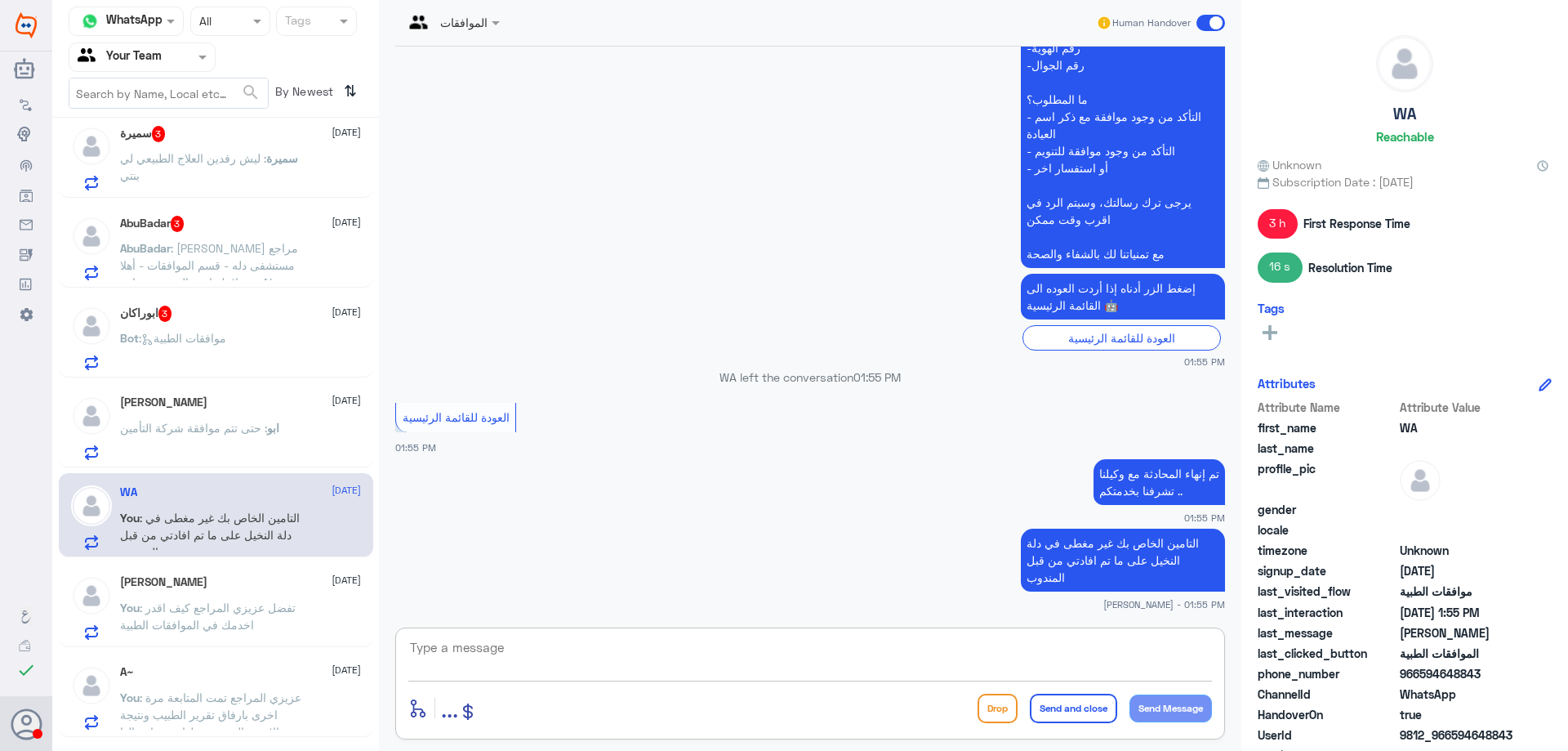
drag, startPoint x: 764, startPoint y: 655, endPoint x: 763, endPoint y: 635, distance: 20.0
click at [764, 657] on textarea at bounding box center [810, 657] width 803 height 40
type textarea "هل من خدمه اخرى ؟"
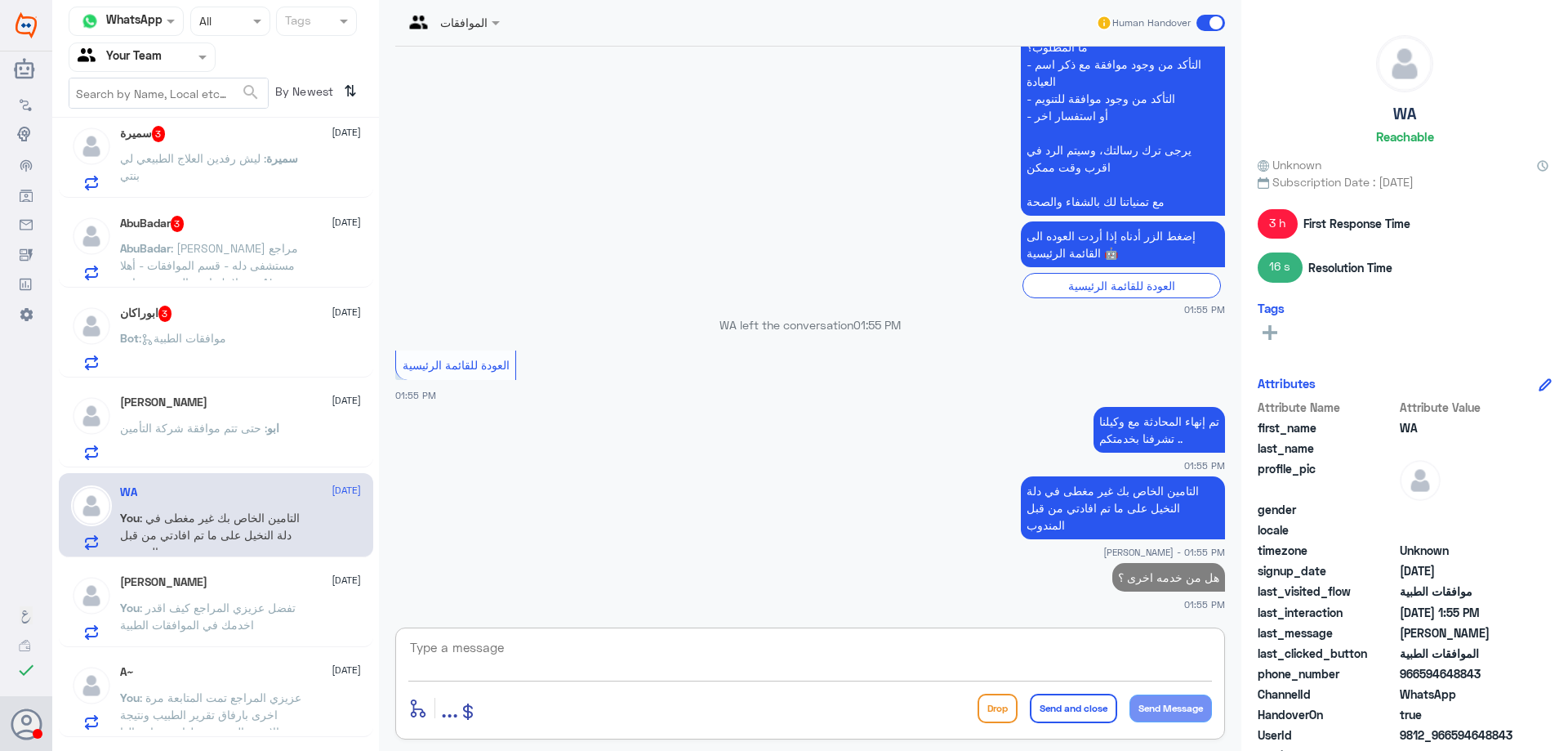
scroll to position [1596, 0]
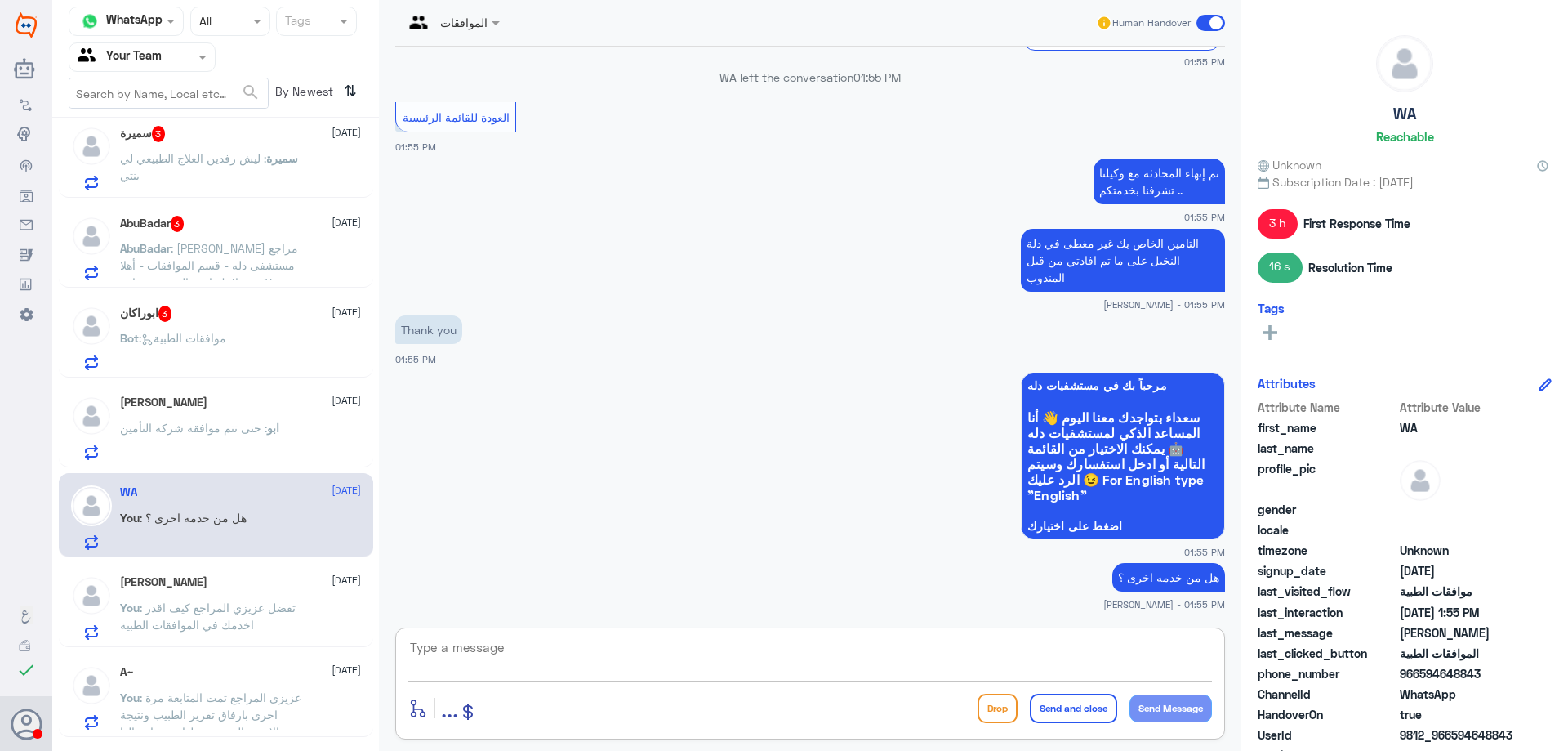
click at [582, 643] on textarea at bounding box center [810, 657] width 803 height 40
type textarea "متمنين لكم دوم الصحة والعافية"
click at [1055, 719] on button "Send and close" at bounding box center [1074, 709] width 87 height 30
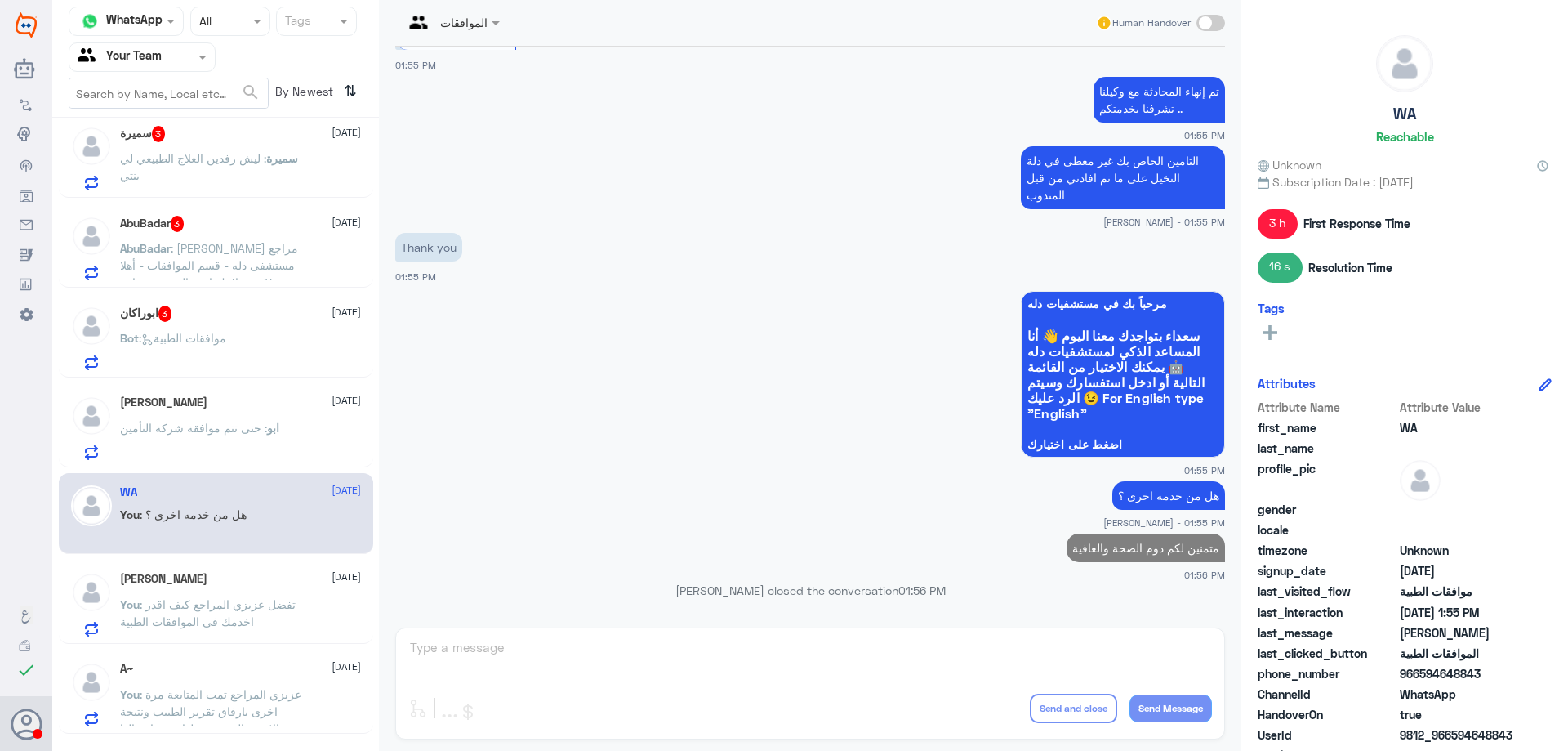
scroll to position [1644, 0]
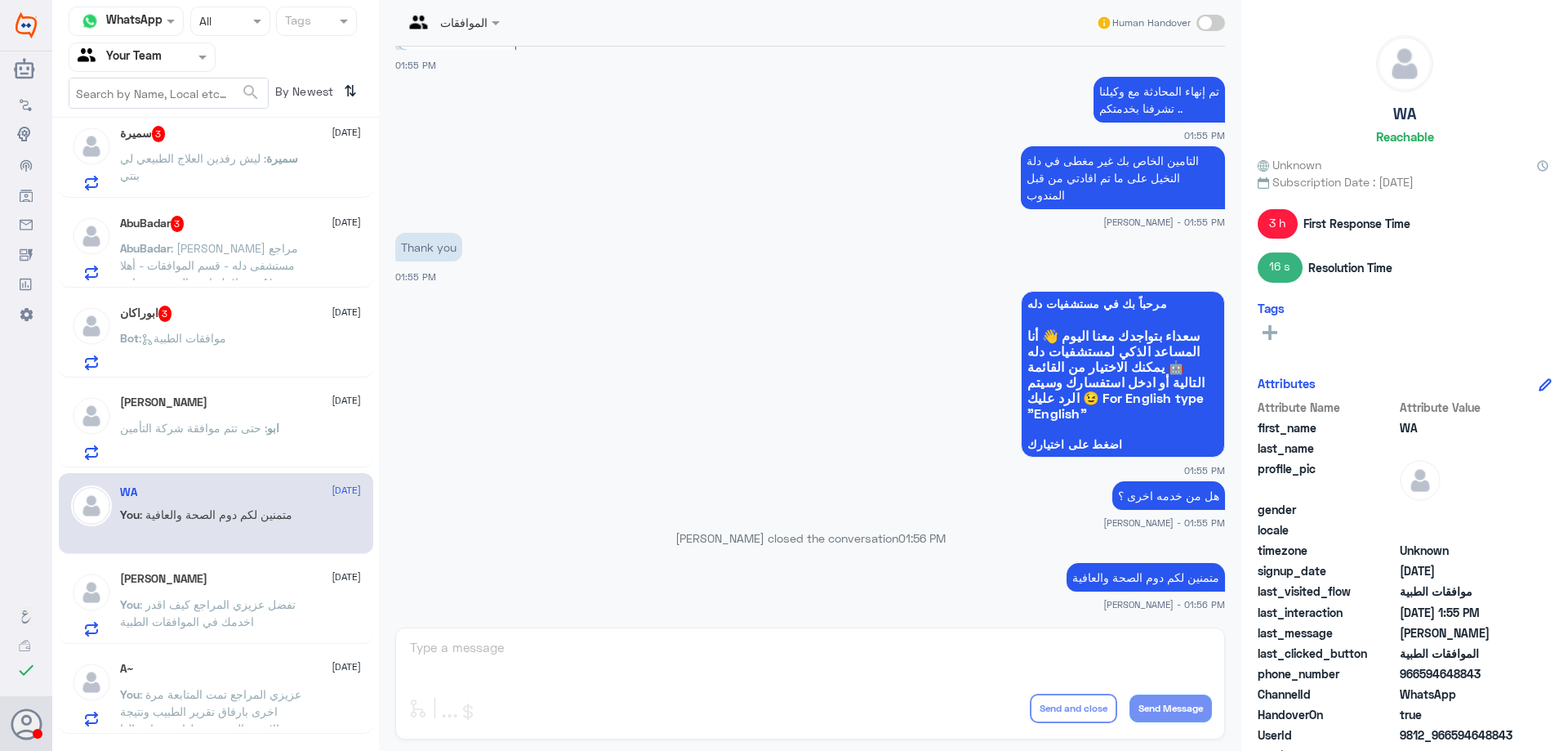
click at [172, 433] on span ": حتى تتم موافقة شركة التأمين" at bounding box center [194, 428] width 147 height 14
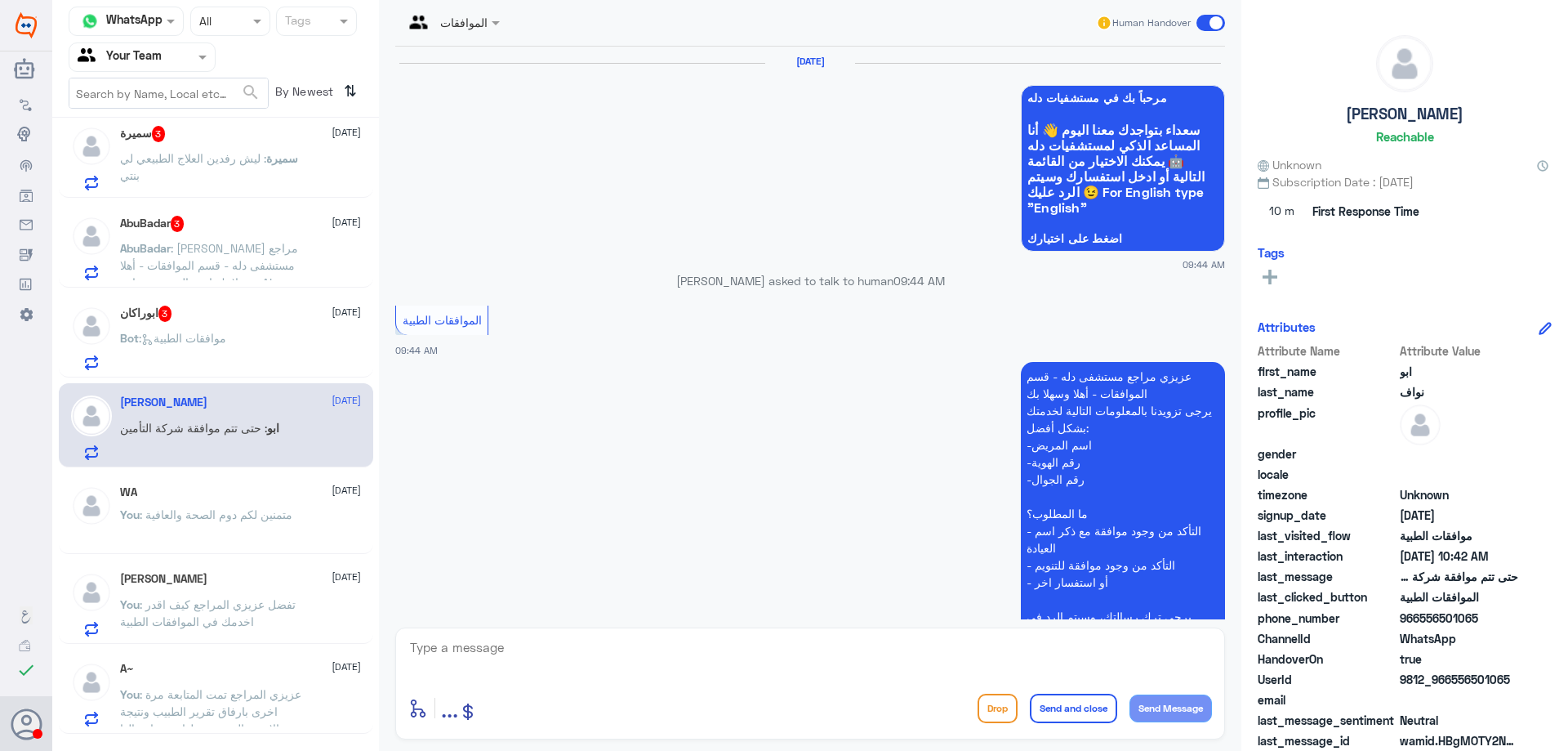
scroll to position [1561, 0]
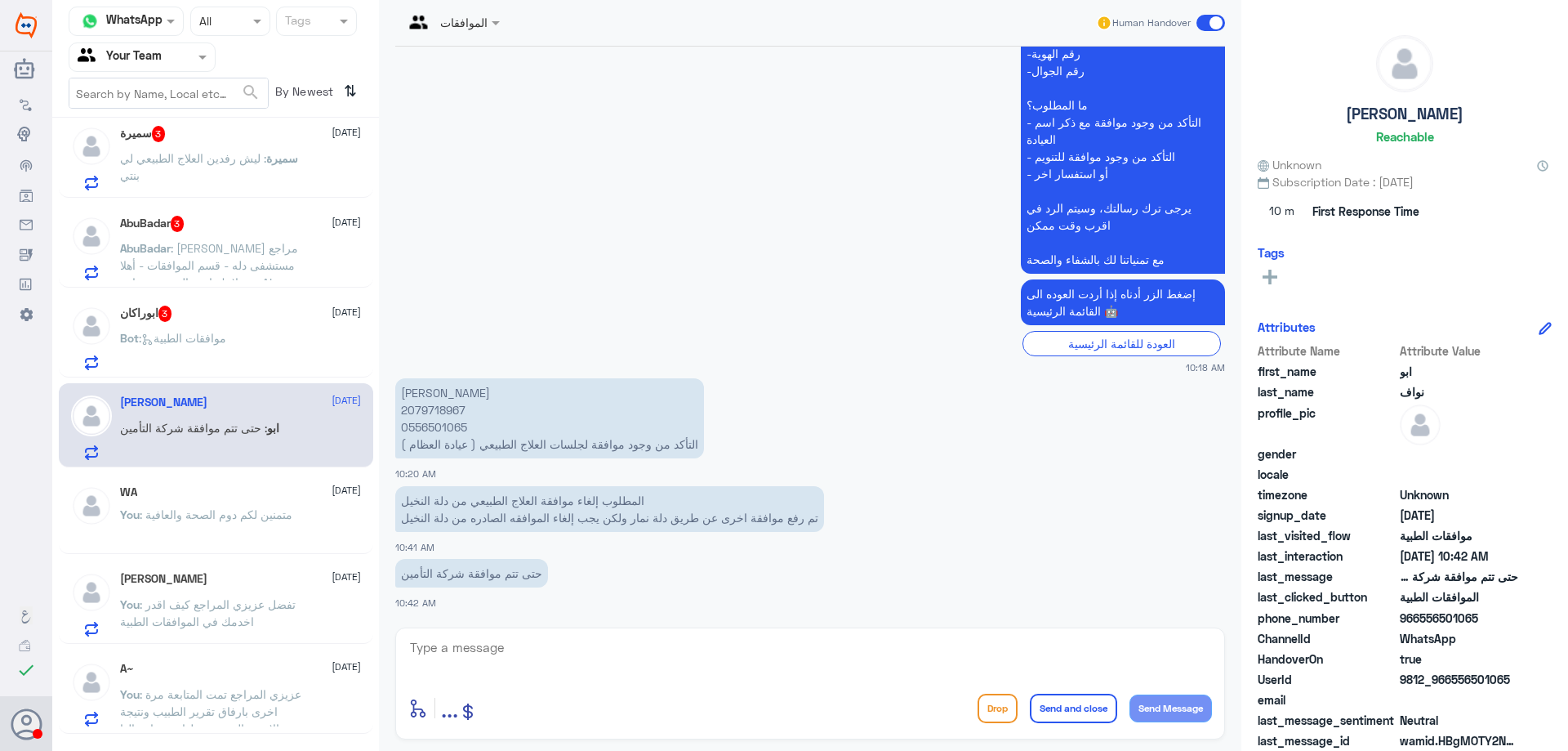
click at [424, 412] on p "[PERSON_NAME] 2079718967 0556501065 التأكد من وجود موافقة لجلسات العلاج الطبيعي…" at bounding box center [550, 418] width 309 height 81
copy p "2079718967"
click at [492, 648] on textarea at bounding box center [810, 657] width 803 height 40
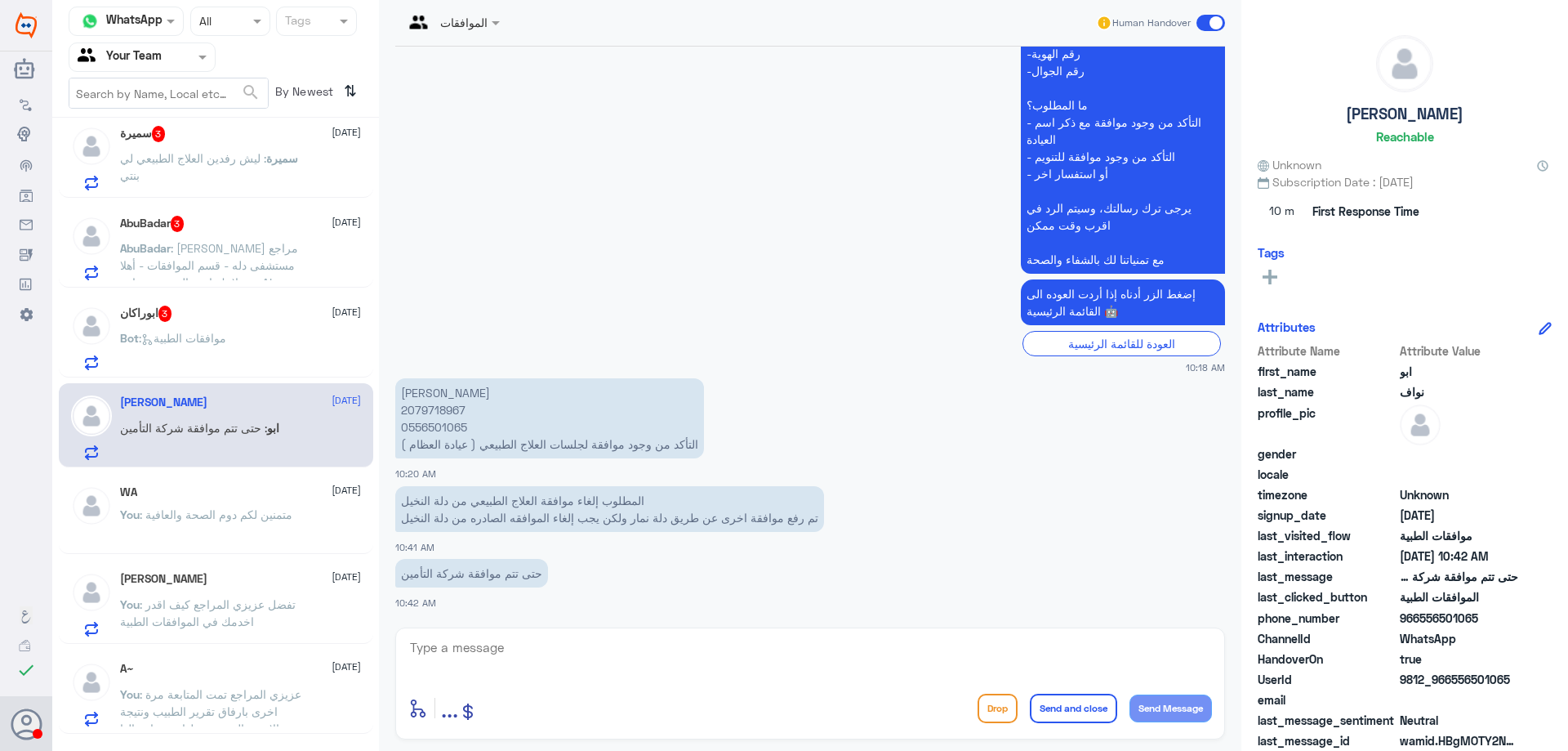
drag, startPoint x: 480, startPoint y: 630, endPoint x: 510, endPoint y: 634, distance: 30.3
click at [510, 634] on div "enter flow name ... Drop Send and close Send Message" at bounding box center [810, 683] width 830 height 112
click at [513, 645] on textarea at bounding box center [810, 657] width 803 height 40
type textarea "عزيزي المراجع تم رفع الالغاء للتامين , سوف تصلك رسالة في حال تم الالغاء من قبل …"
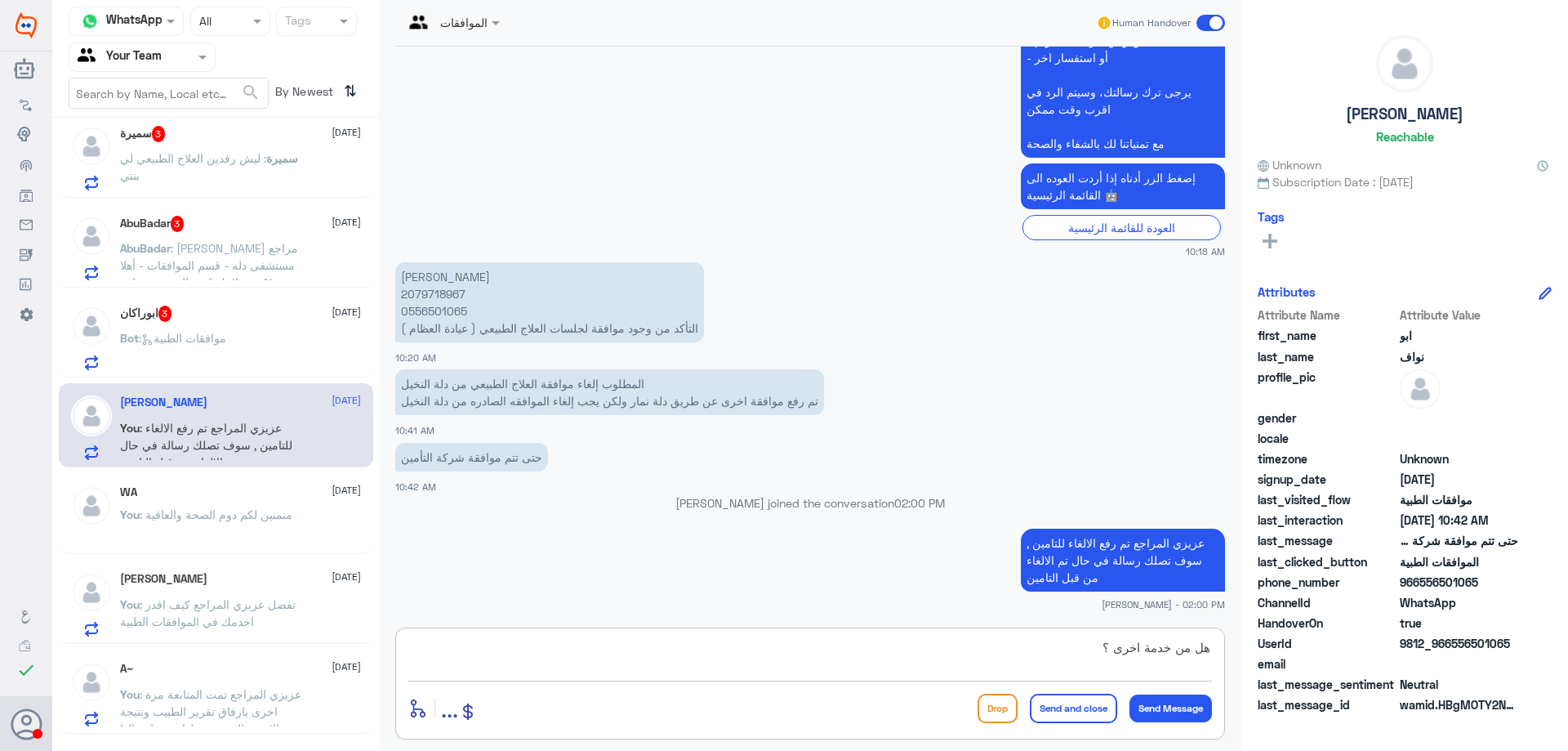
type textarea "هل من خدمة اخرى ؟"
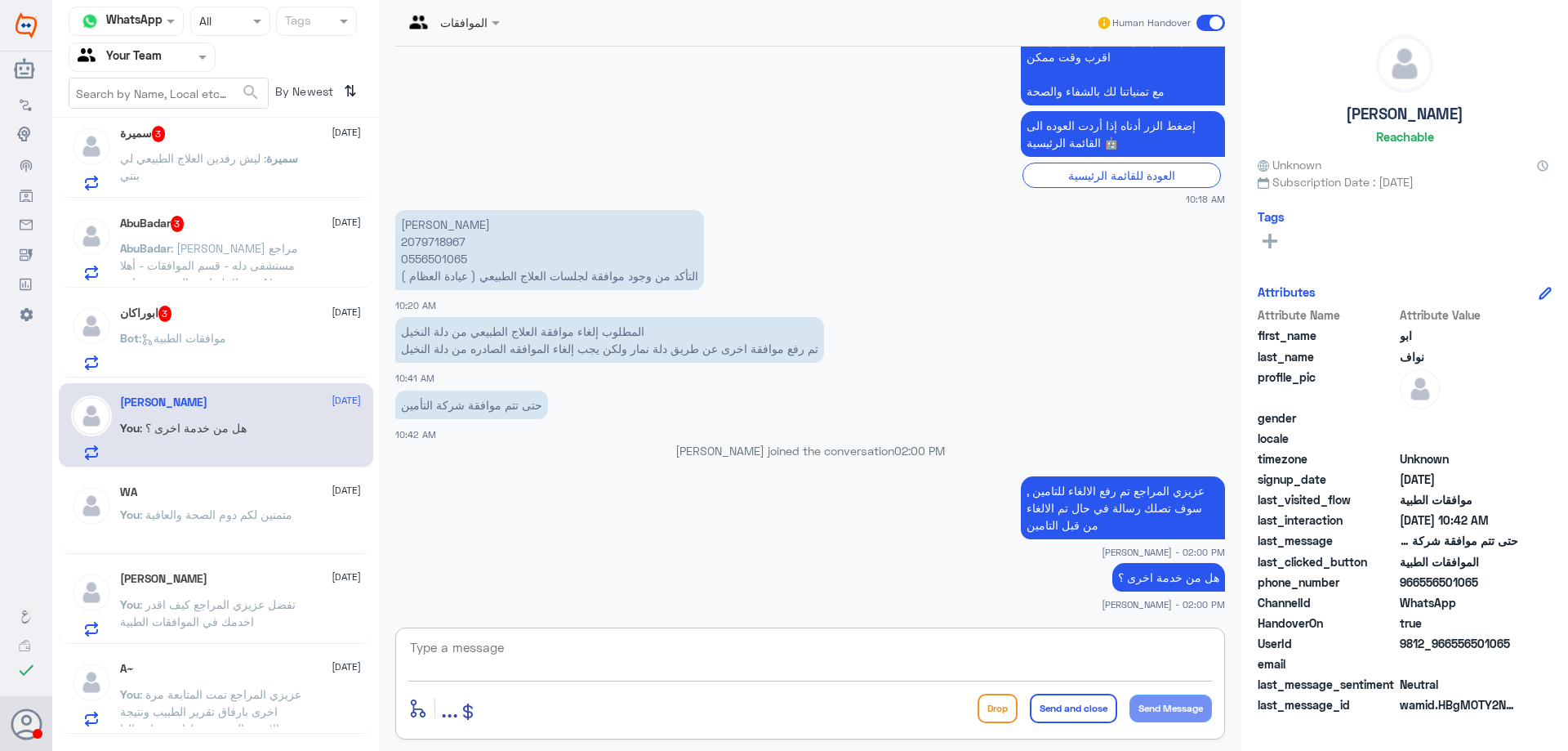
click at [189, 337] on span ": موافقات الطبية" at bounding box center [183, 338] width 87 height 14
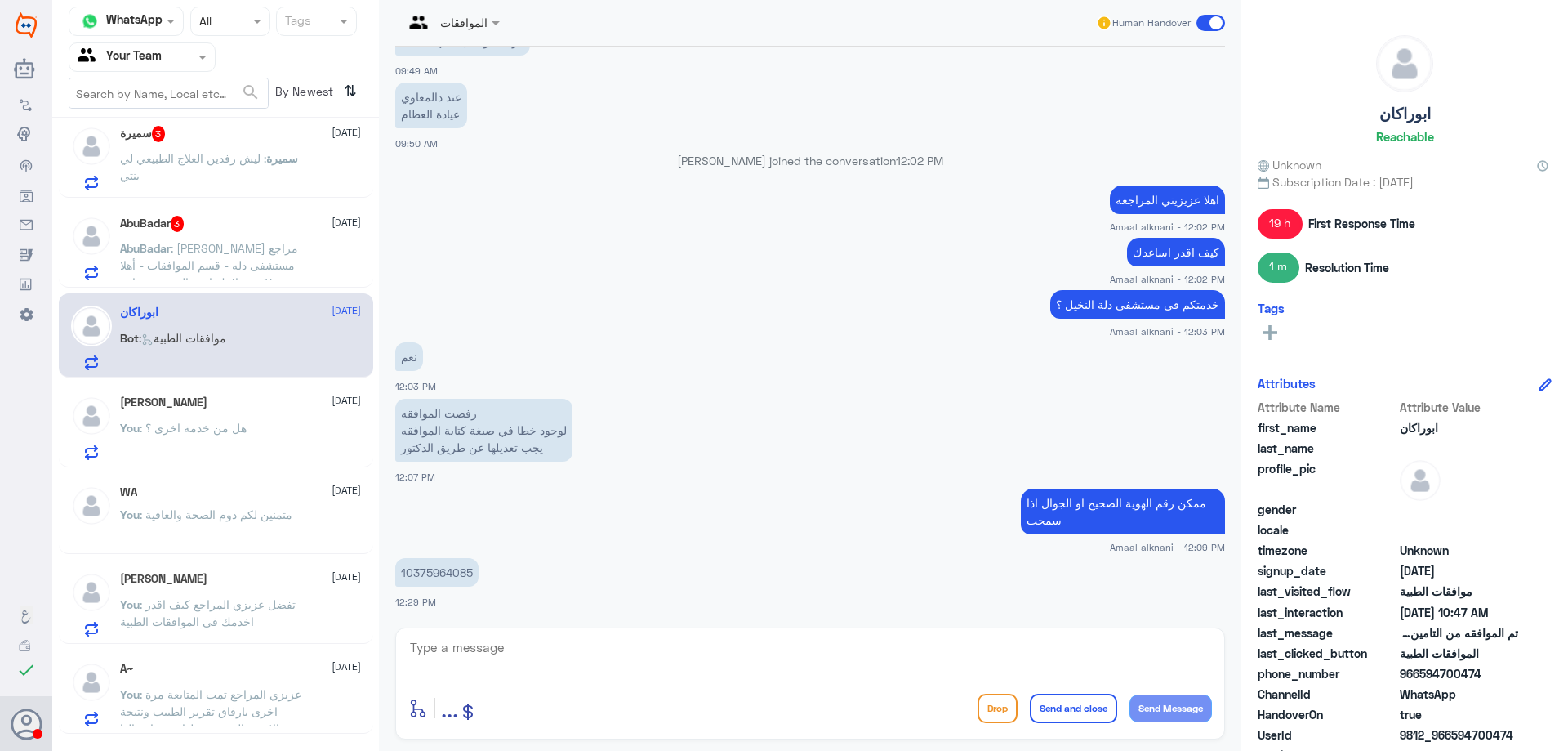
scroll to position [1126, 0]
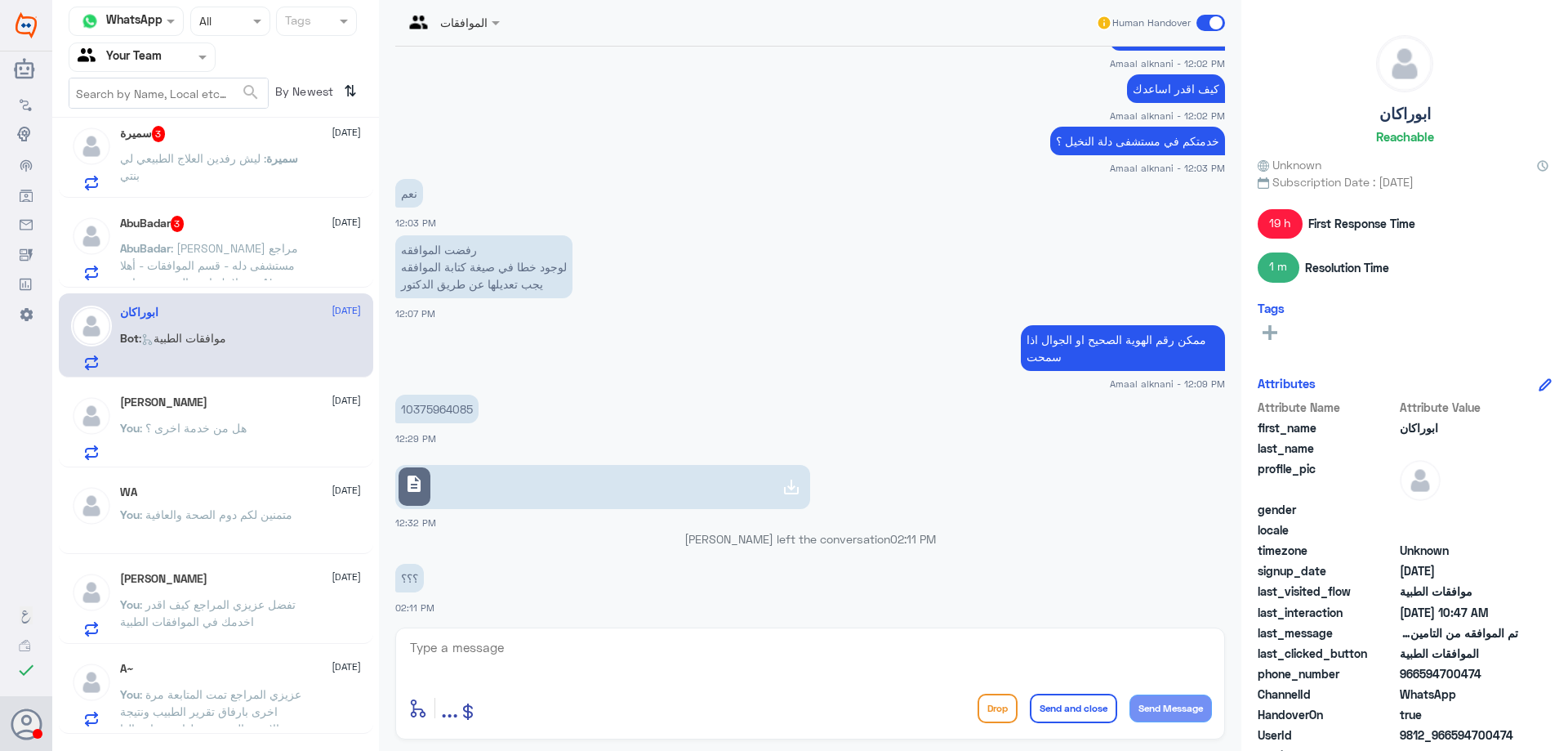
click at [438, 404] on p "10375964085" at bounding box center [437, 409] width 84 height 29
click at [438, 405] on p "10375964085" at bounding box center [437, 409] width 84 height 29
copy p "10375964085"
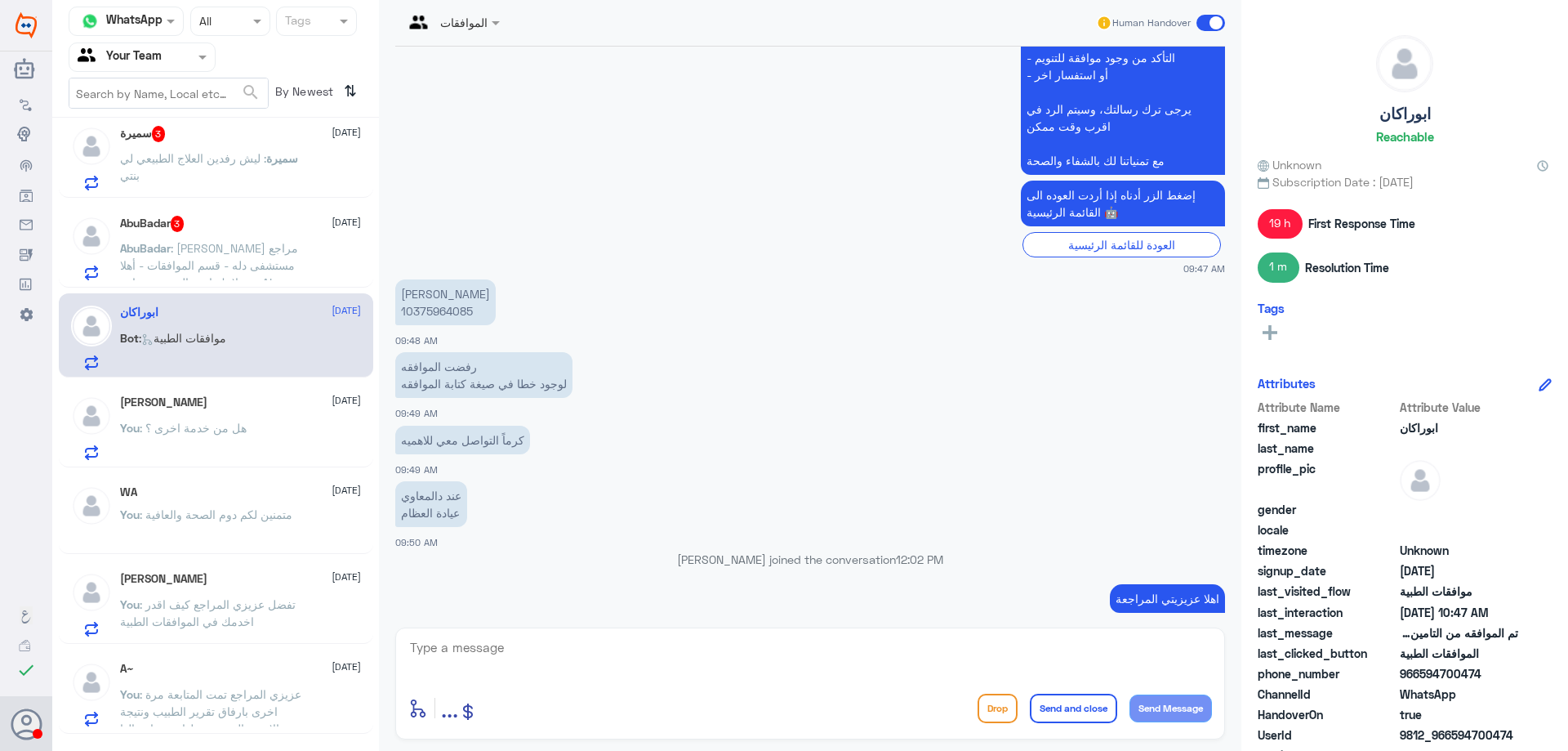
scroll to position [554, 0]
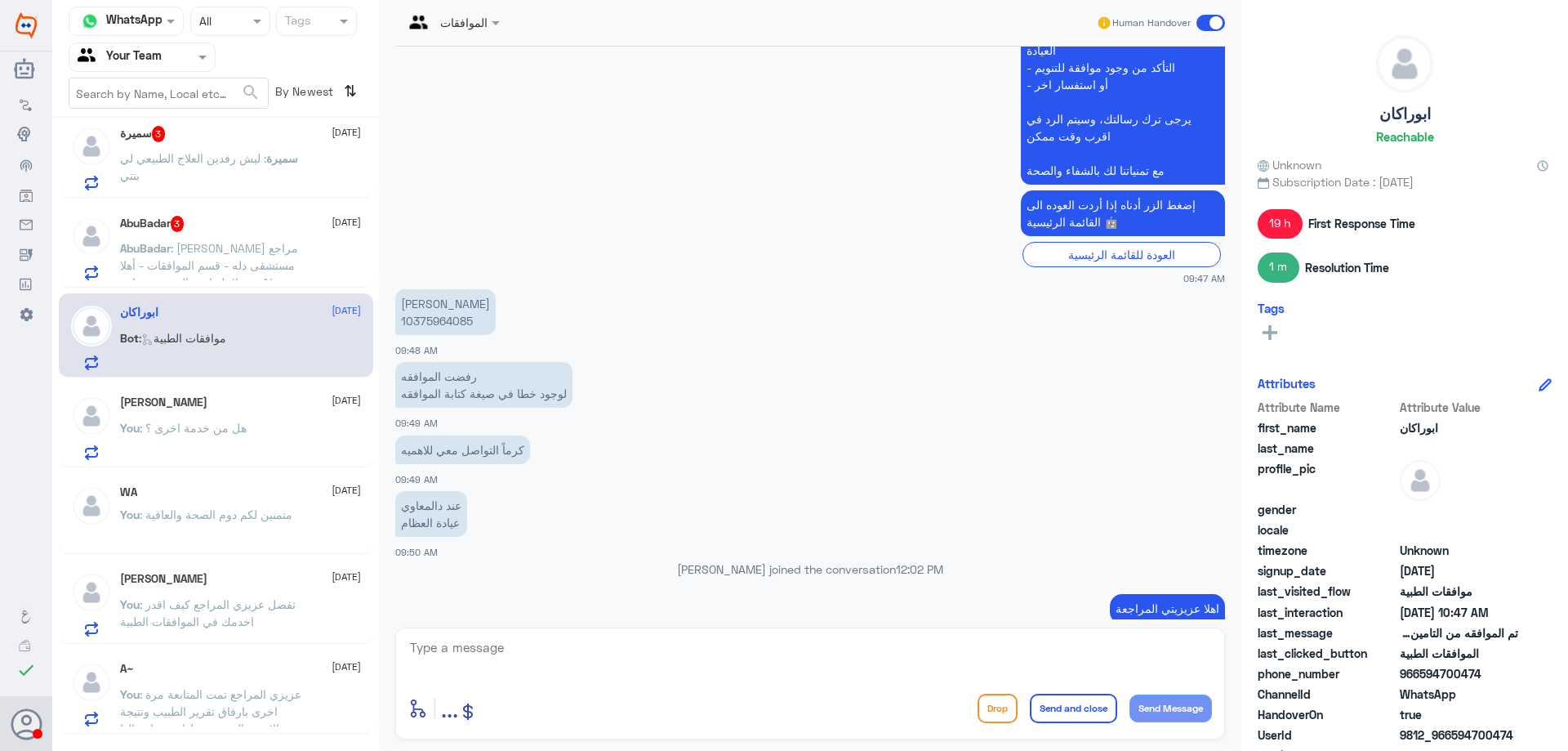
click at [439, 323] on p "[PERSON_NAME] 10375964085" at bounding box center [445, 312] width 100 height 46
copy p "10375964085"
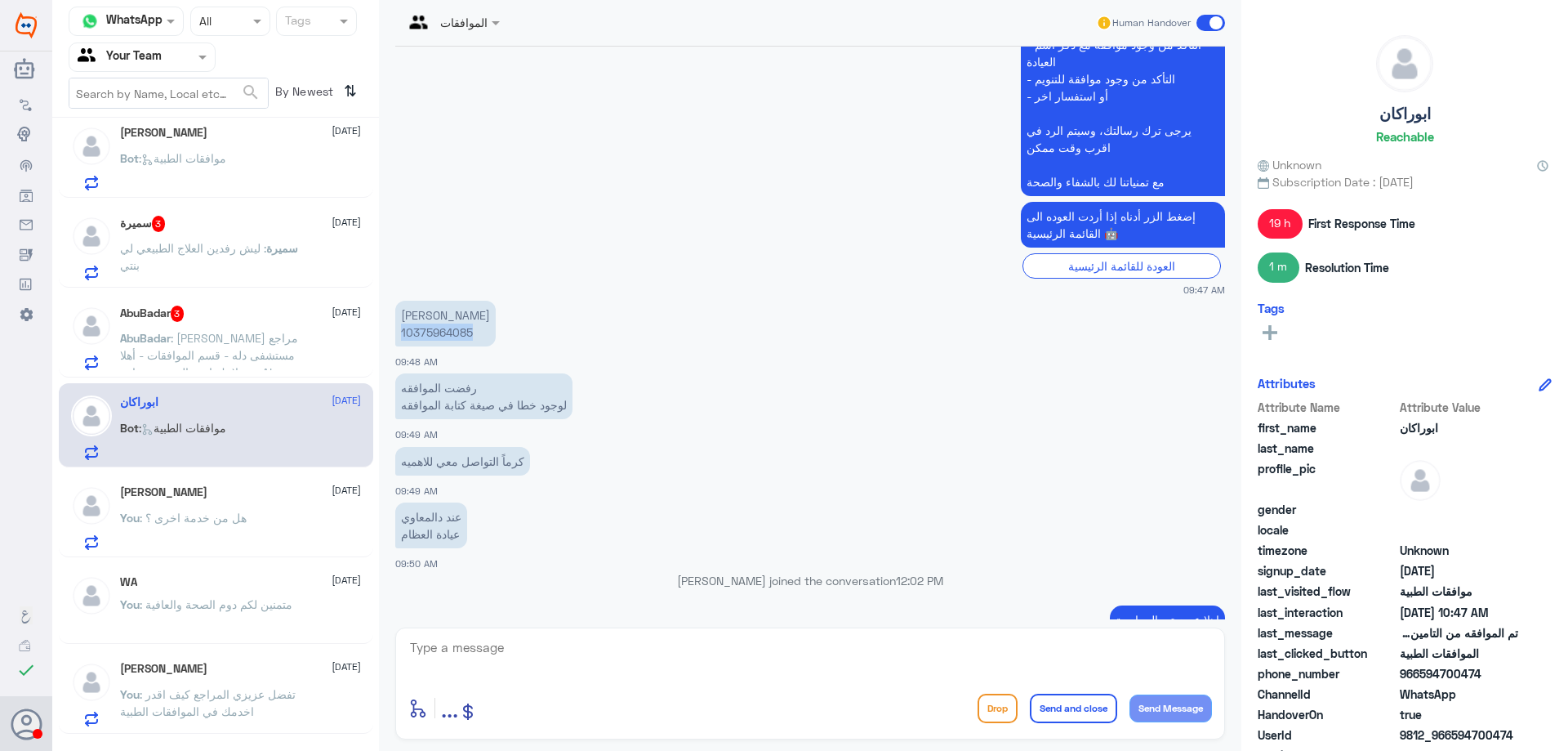
scroll to position [572, 0]
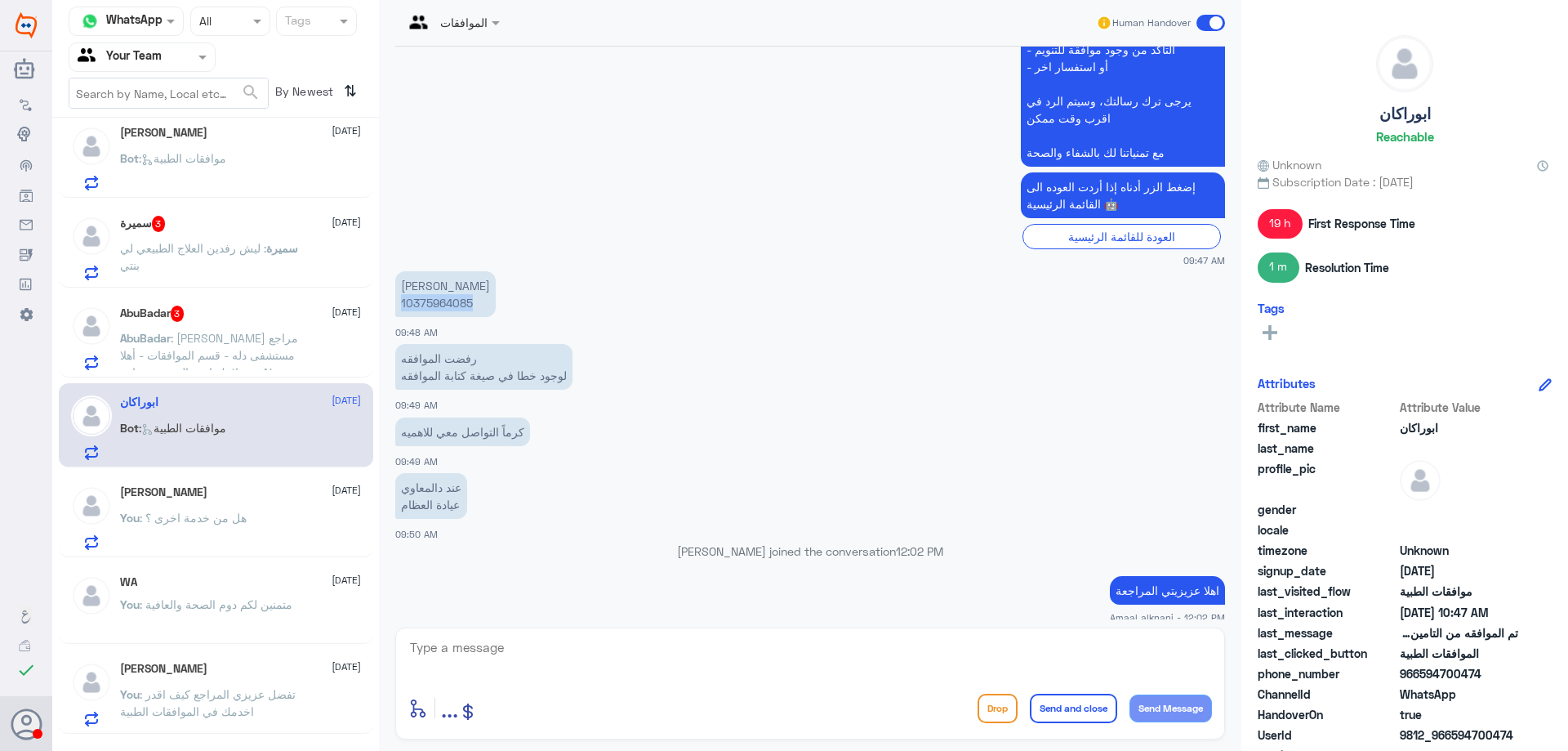
drag, startPoint x: 1422, startPoint y: 673, endPoint x: 1502, endPoint y: 668, distance: 80.2
click at [1502, 668] on span "966594700474" at bounding box center [1459, 673] width 118 height 17
copy span "594700474"
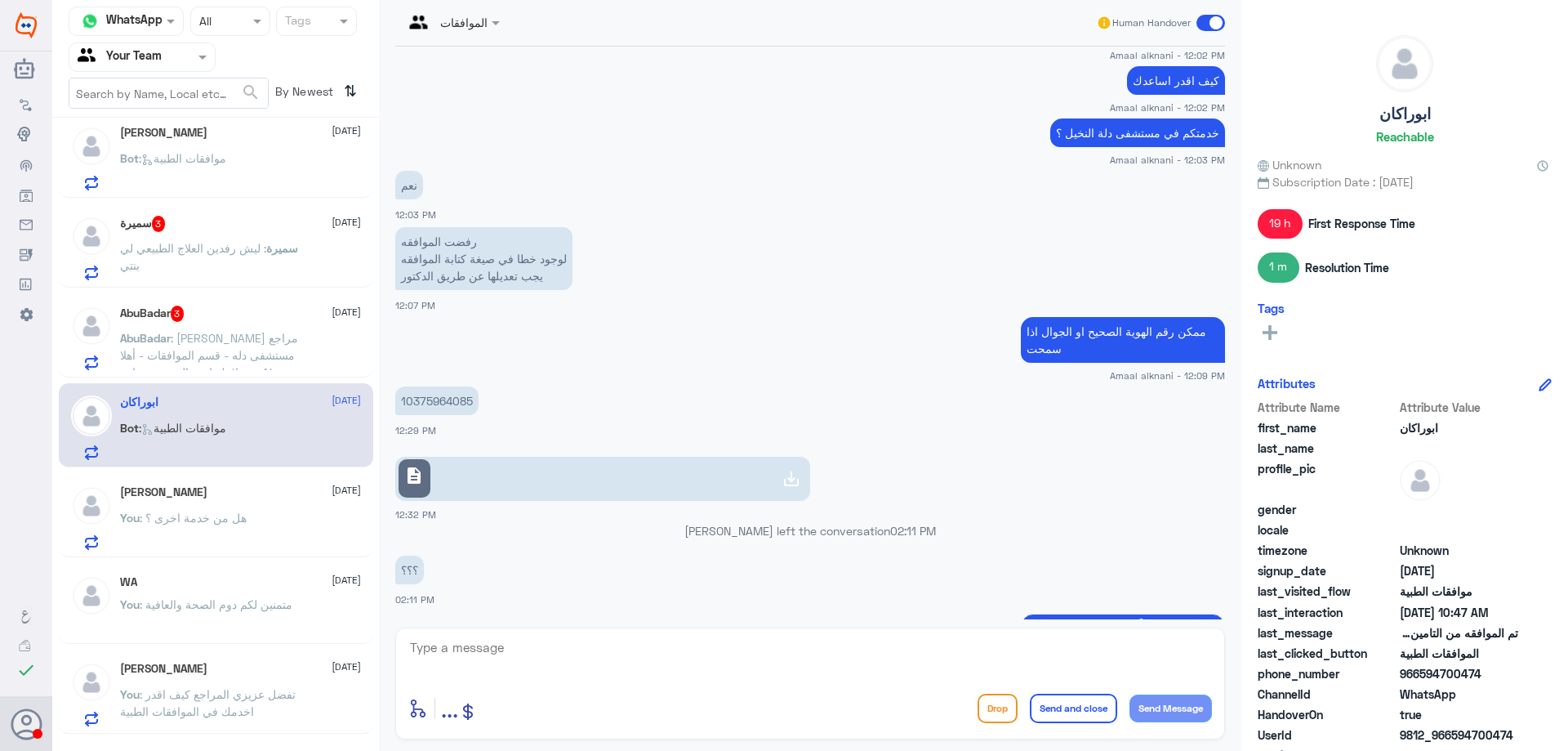
scroll to position [1144, 0]
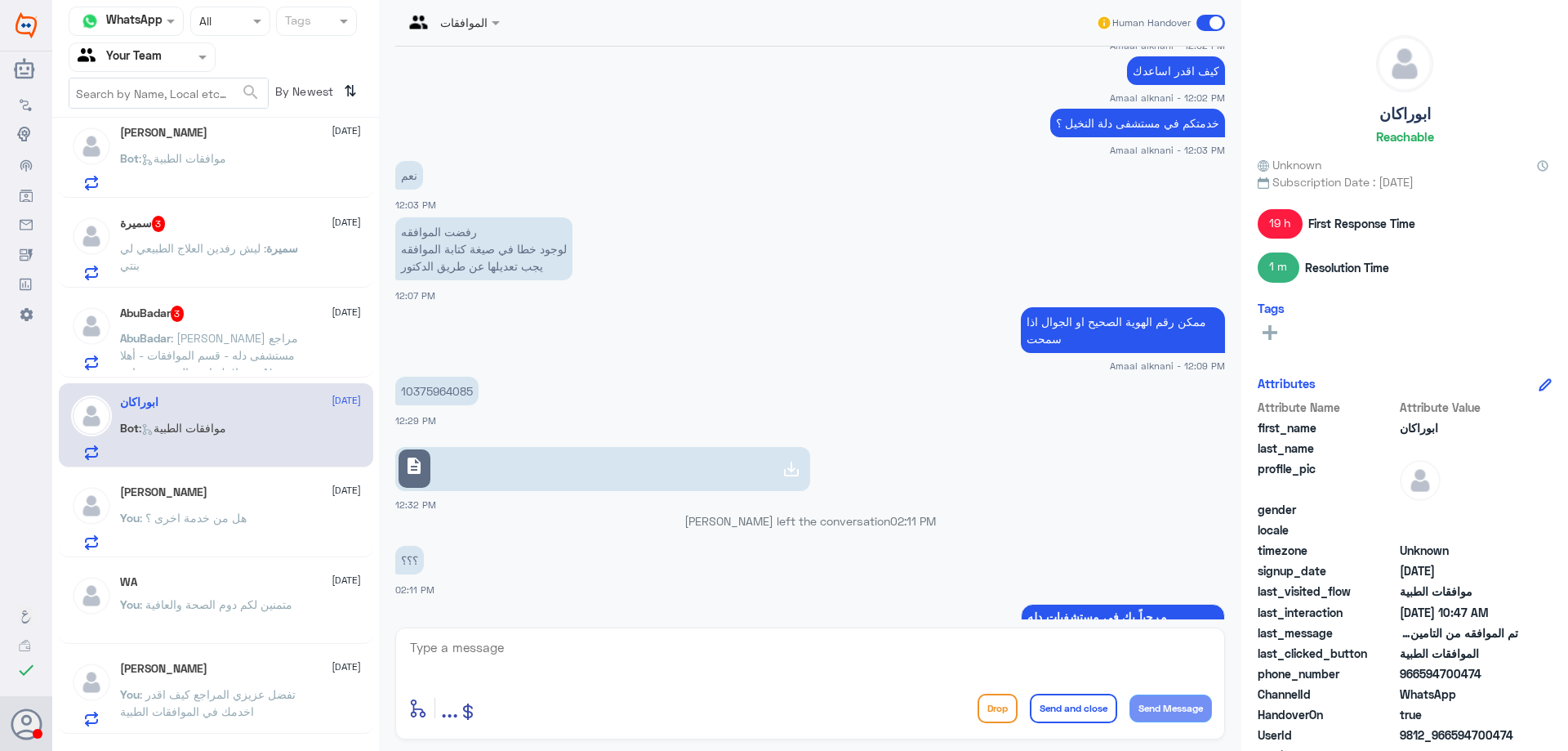
click at [477, 460] on link "description" at bounding box center [603, 469] width 415 height 44
drag, startPoint x: 544, startPoint y: 256, endPoint x: 400, endPoint y: 242, distance: 144.7
click at [400, 242] on p "رفضت الموافقه لوجود خطا في صيغة كتابة الموافقه يجب تعديلها عن طريق الدكتور" at bounding box center [484, 249] width 177 height 63
click at [546, 267] on p "رفضت الموافقه لوجود خطا في صيغة كتابة الموافقه يجب تعديلها عن طريق الدكتور" at bounding box center [484, 249] width 177 height 63
drag, startPoint x: 557, startPoint y: 268, endPoint x: 410, endPoint y: 261, distance: 147.2
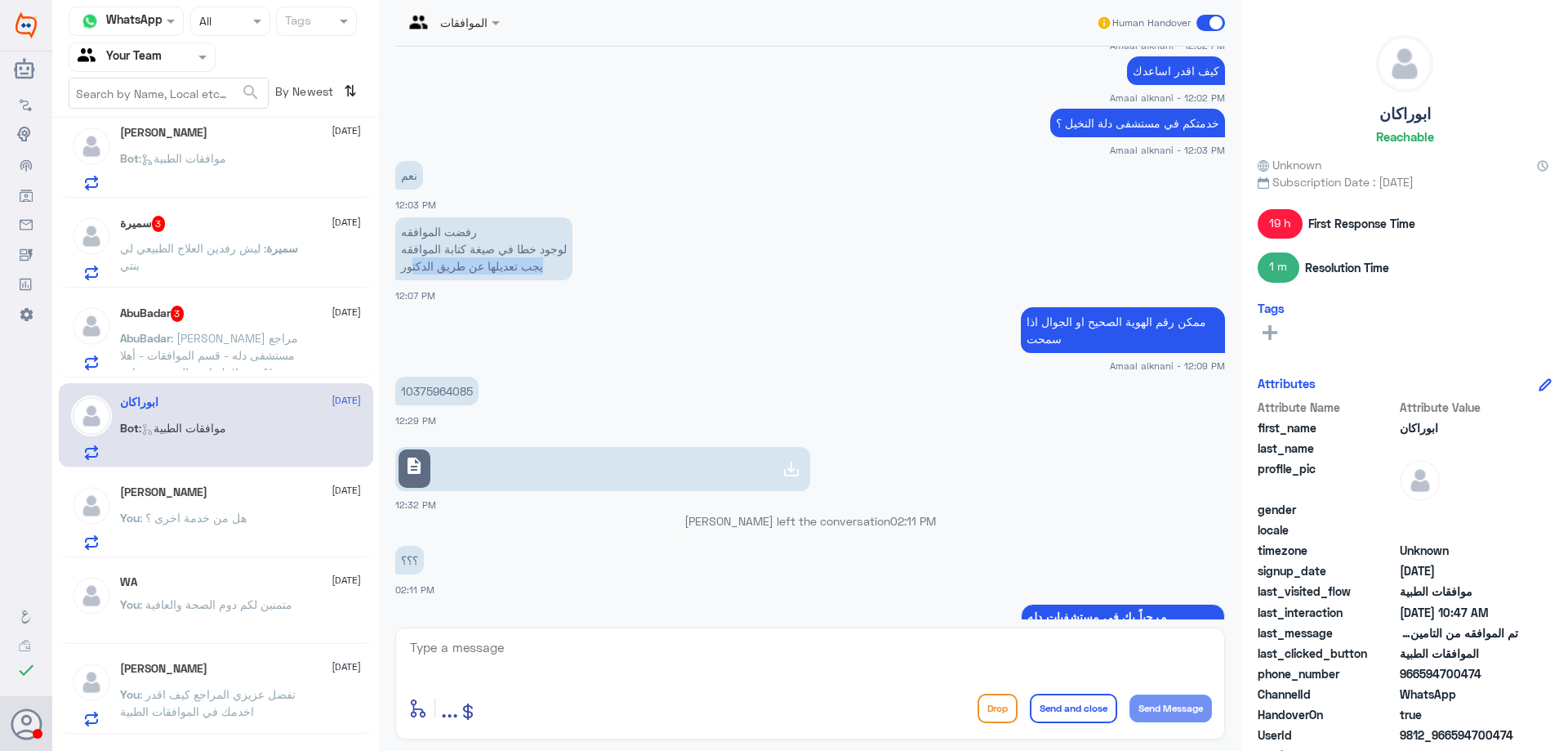
click at [410, 261] on p "رفضت الموافقه لوجود خطا في صيغة كتابة الموافقه يجب تعديلها عن طريق الدكتور" at bounding box center [484, 249] width 177 height 63
click at [437, 252] on p "رفضت الموافقه لوجود خطا في صيغة كتابة الموافقه يجب تعديلها عن طريق الدكتور" at bounding box center [484, 249] width 177 height 63
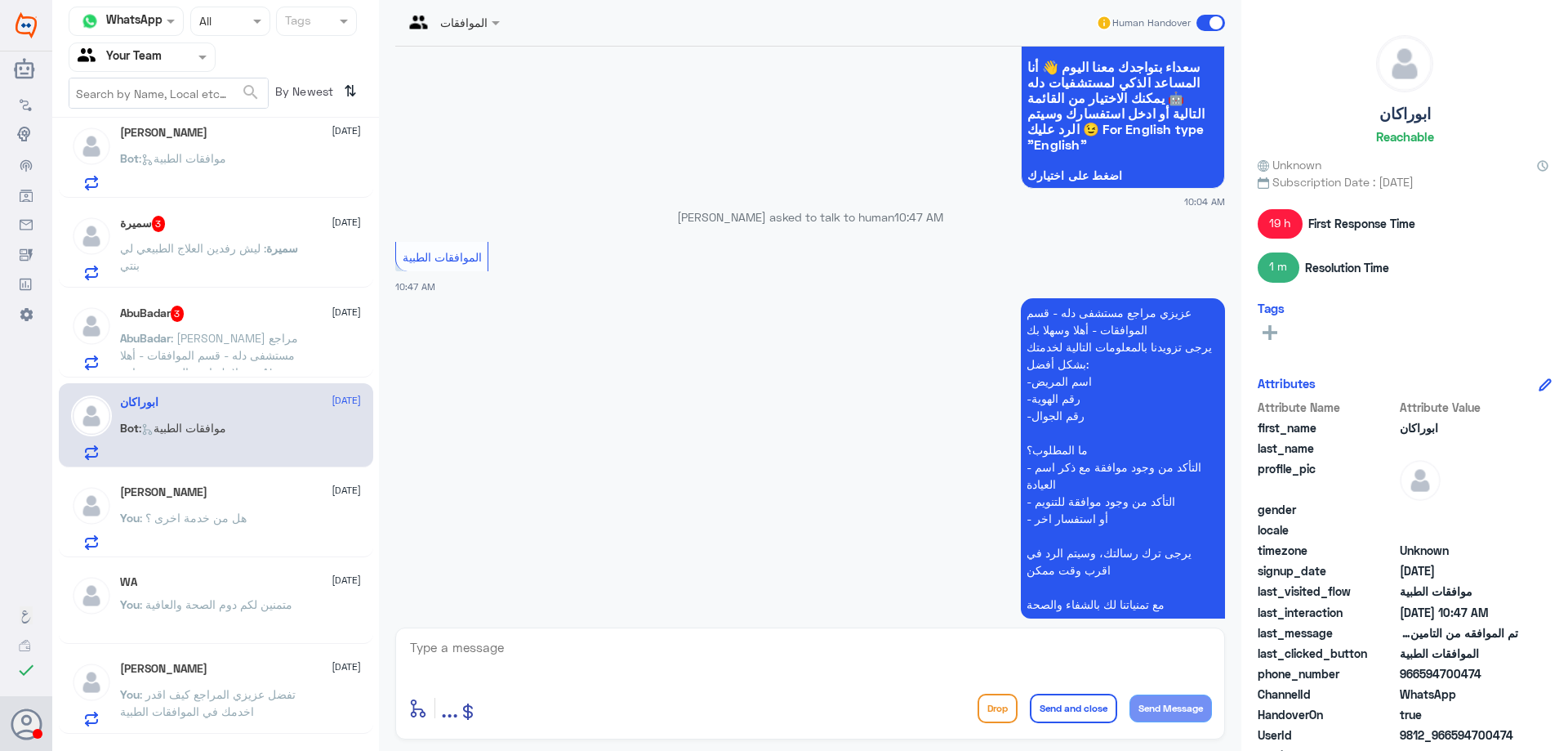
scroll to position [3160, 0]
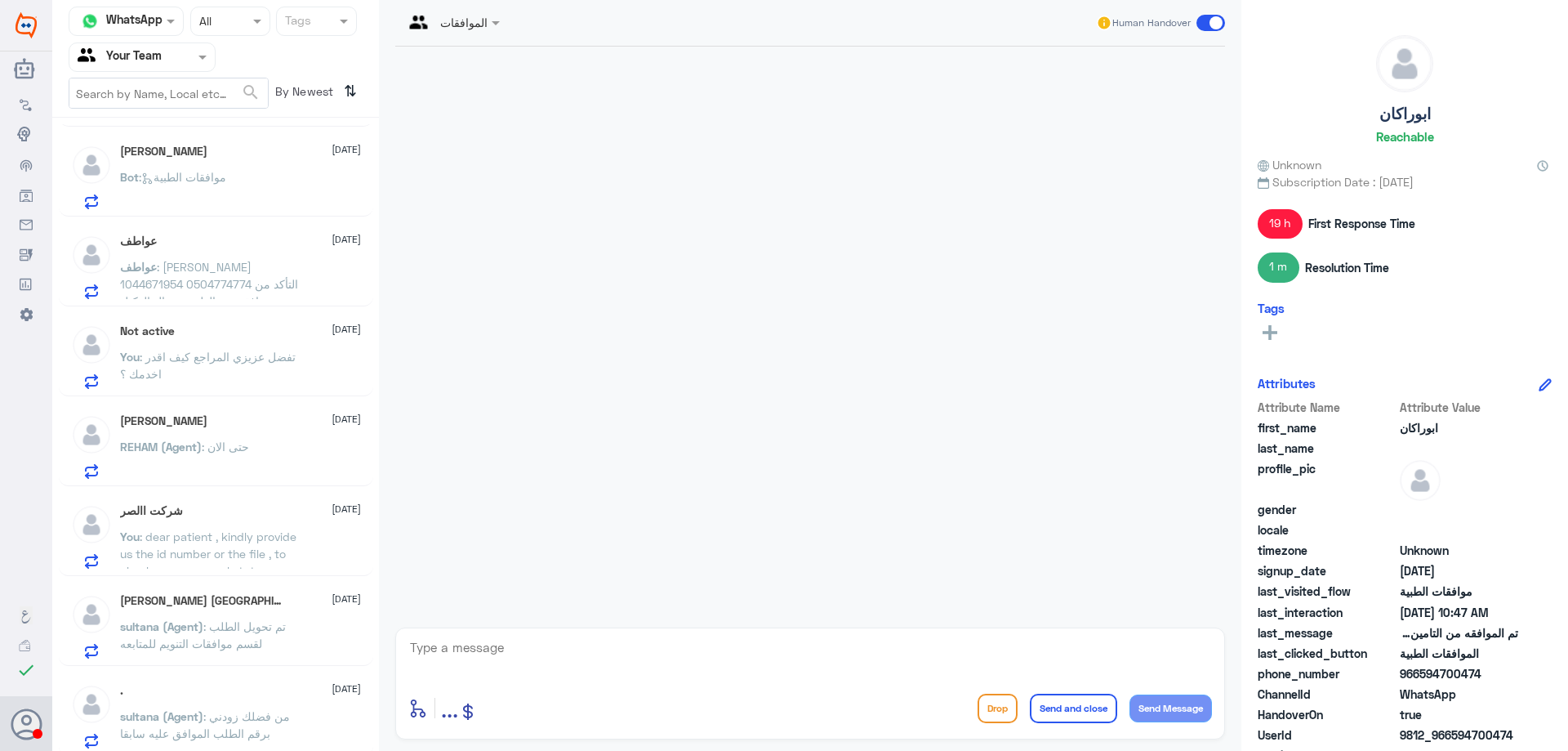
scroll to position [1262, 0]
click at [261, 529] on span ": dear patient , kindly provide us the id number or the file , to check your ap…" at bounding box center [208, 548] width 176 height 48
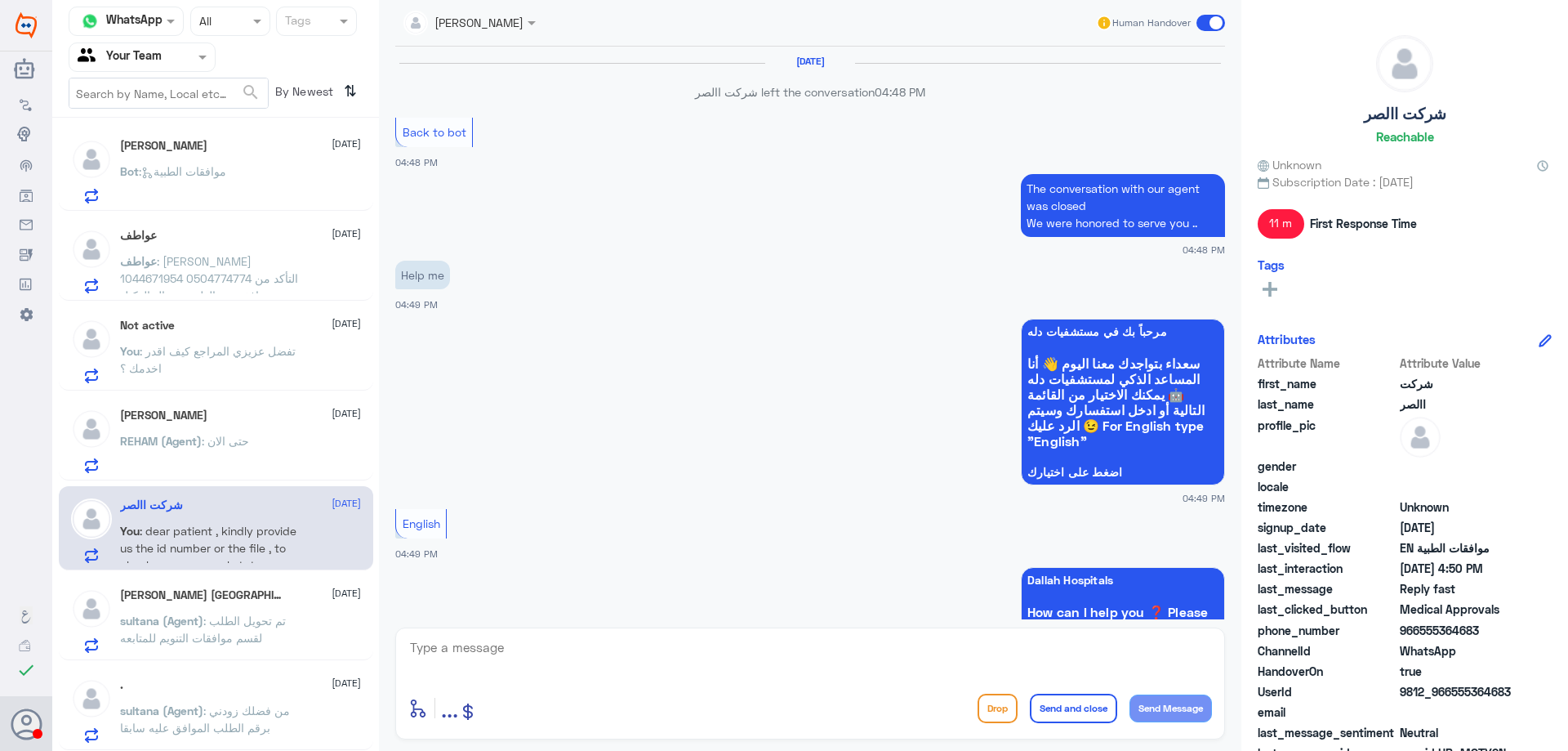
scroll to position [1088, 0]
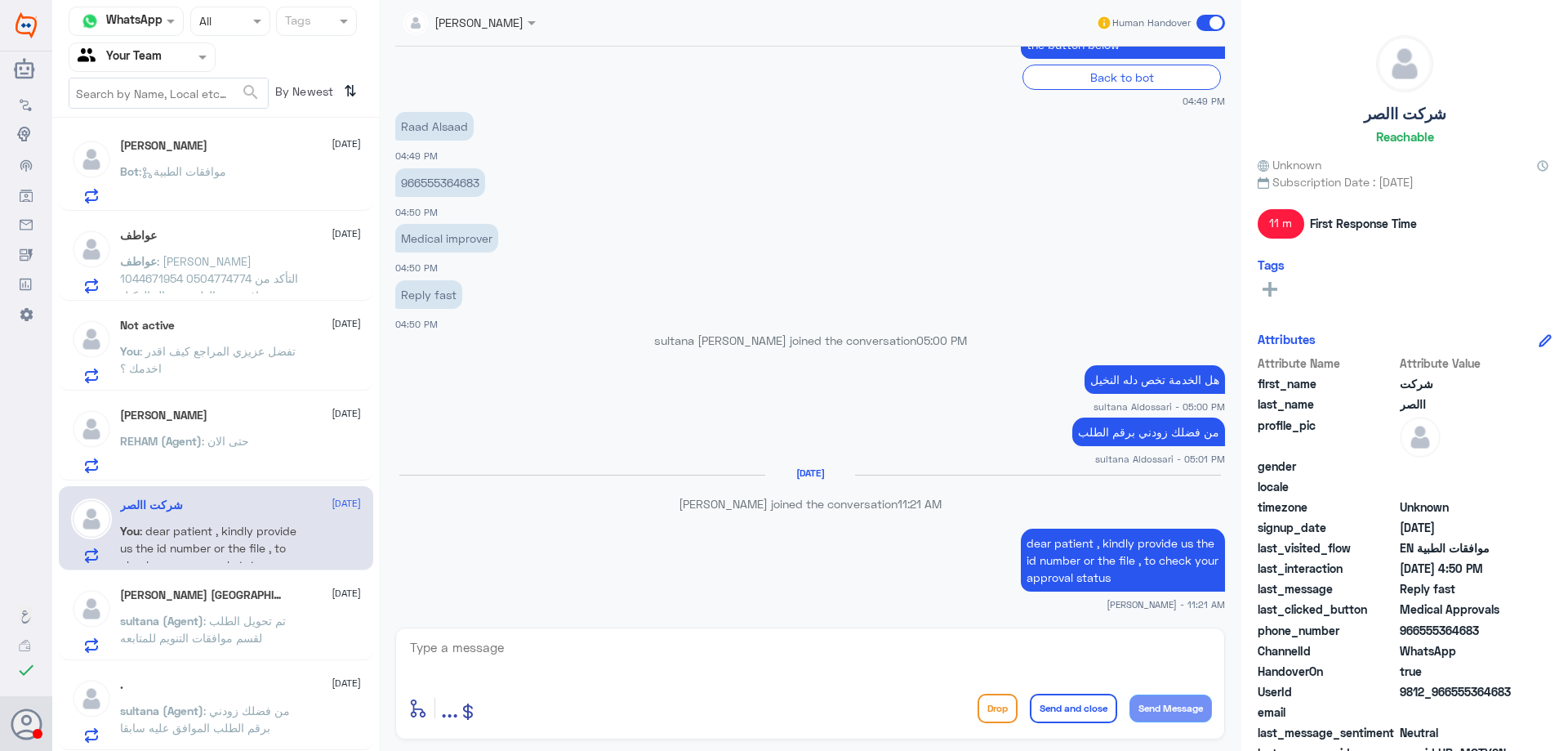
click at [144, 51] on input "text" at bounding box center [122, 57] width 89 height 19
click at [144, 166] on Inbox "Your Inbox" at bounding box center [134, 165] width 58 height 14
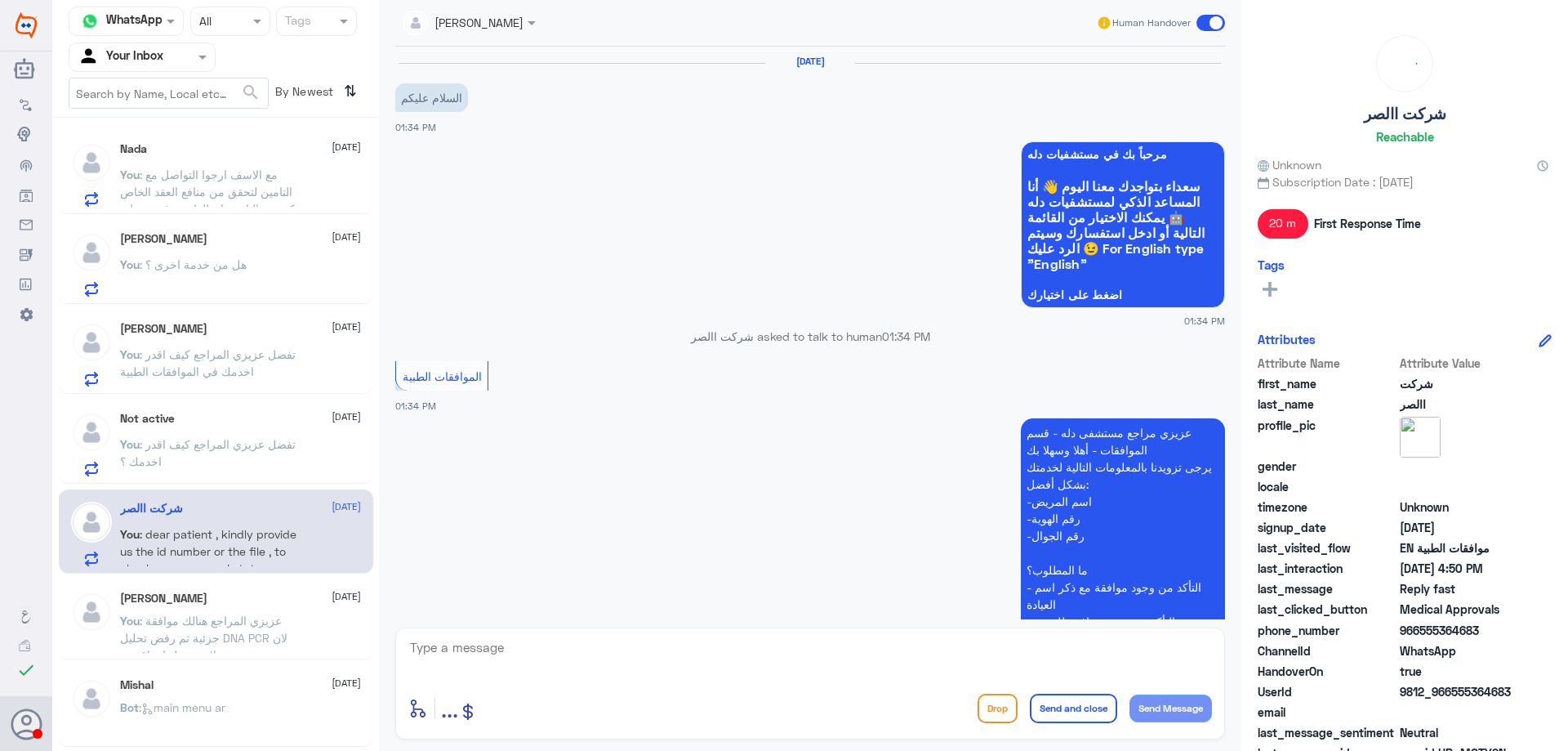
scroll to position [845, 0]
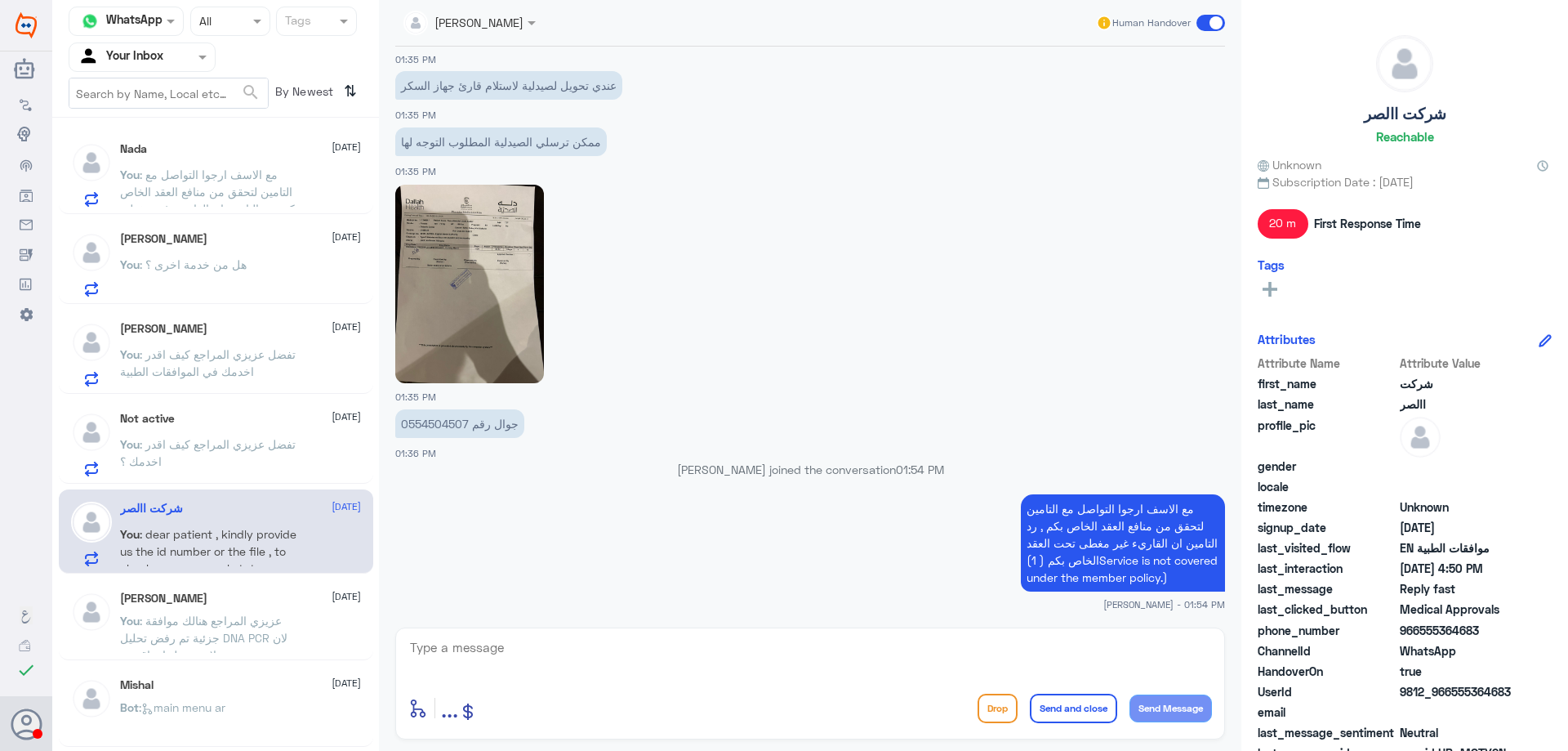
click at [262, 609] on div "Nada Abdullah 13 August You : عزيزي المراجع هنالك موافقة جزئية تم رفض تحليل DNA…" at bounding box center [241, 623] width 241 height 62
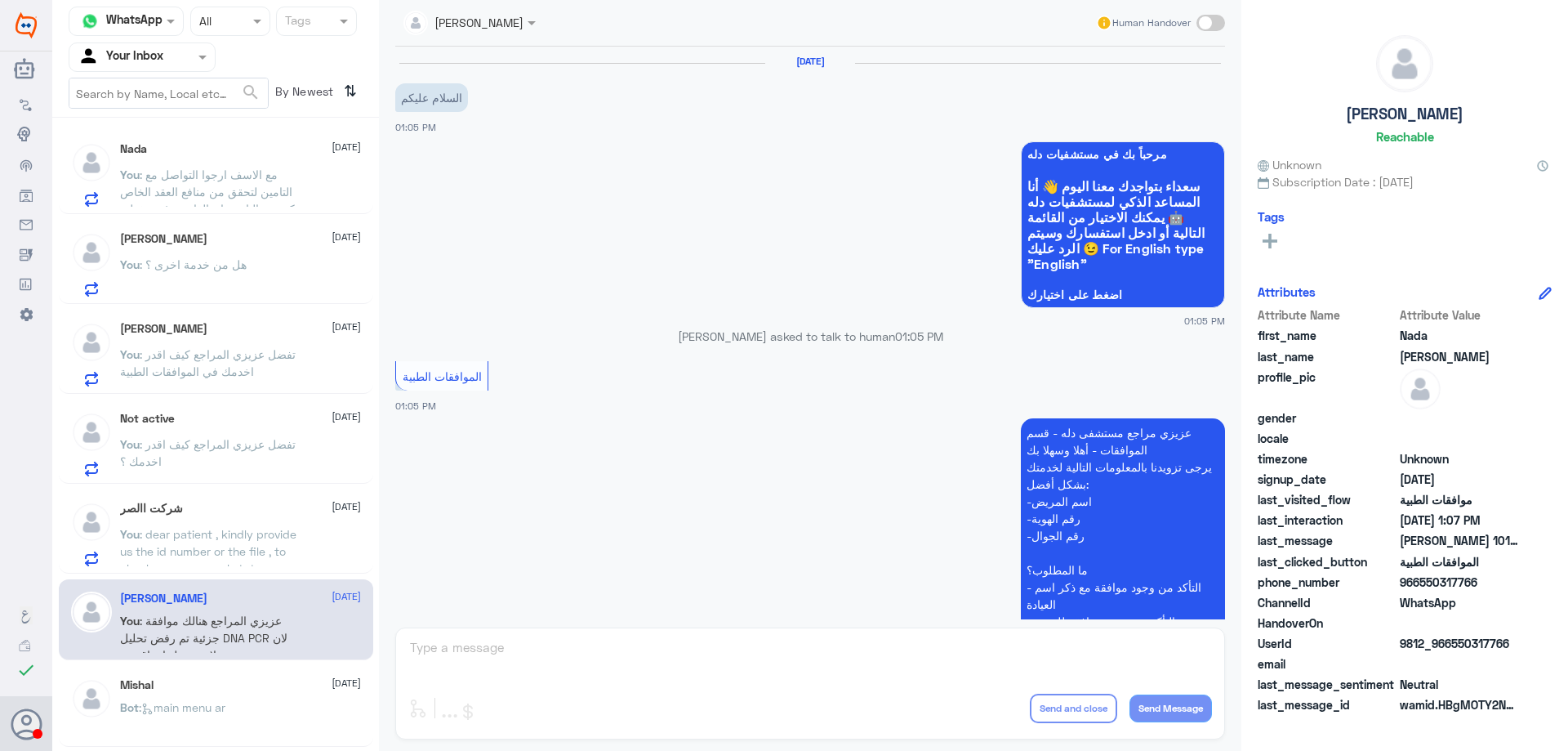
scroll to position [715, 0]
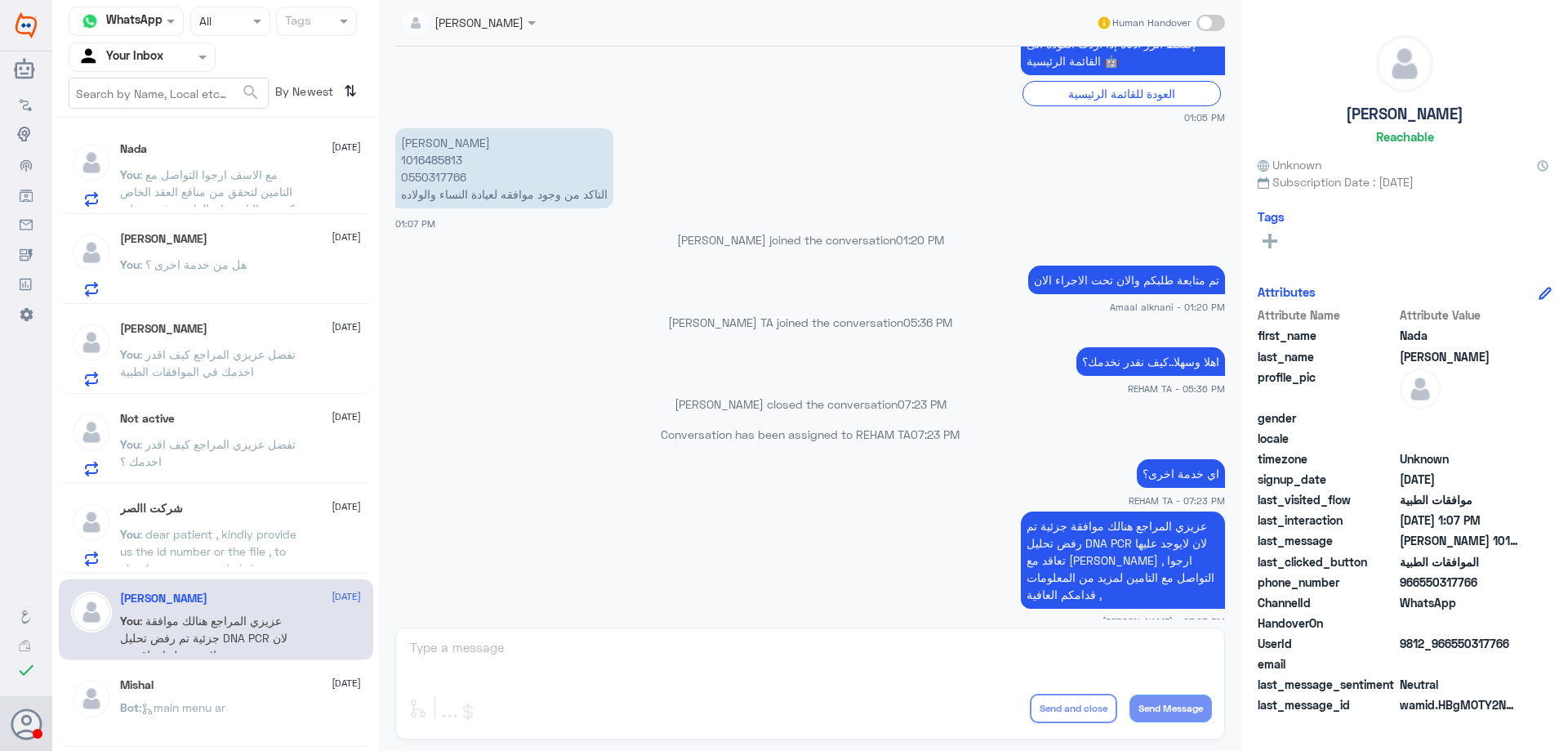
click at [269, 569] on div "شركت االصر 8 October You : dear patient , kindly provide us the id number or th…" at bounding box center [216, 531] width 314 height 85
click at [274, 557] on span ": dear patient , kindly provide us the id number or the file , to check your ap…" at bounding box center [208, 551] width 176 height 48
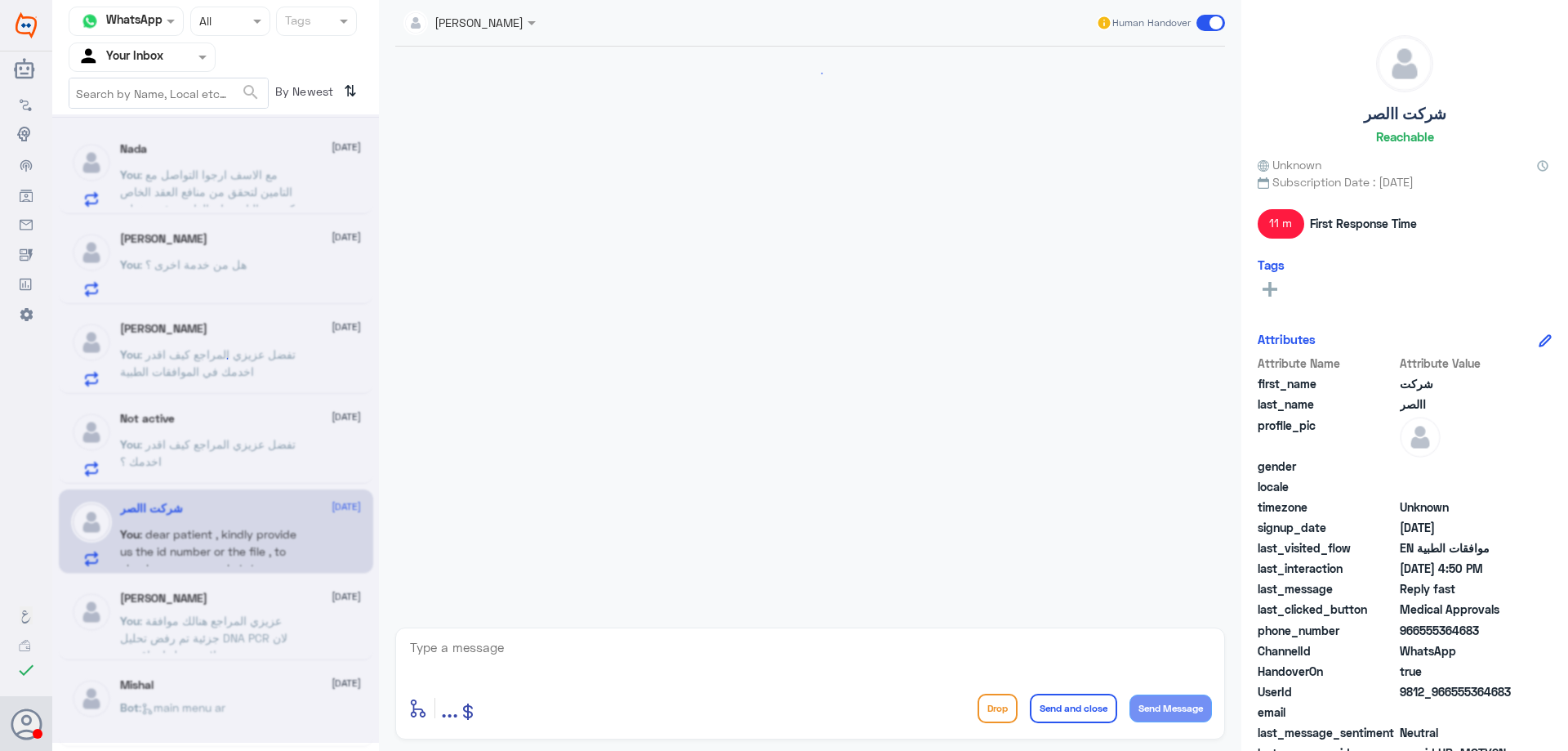
scroll to position [1088, 0]
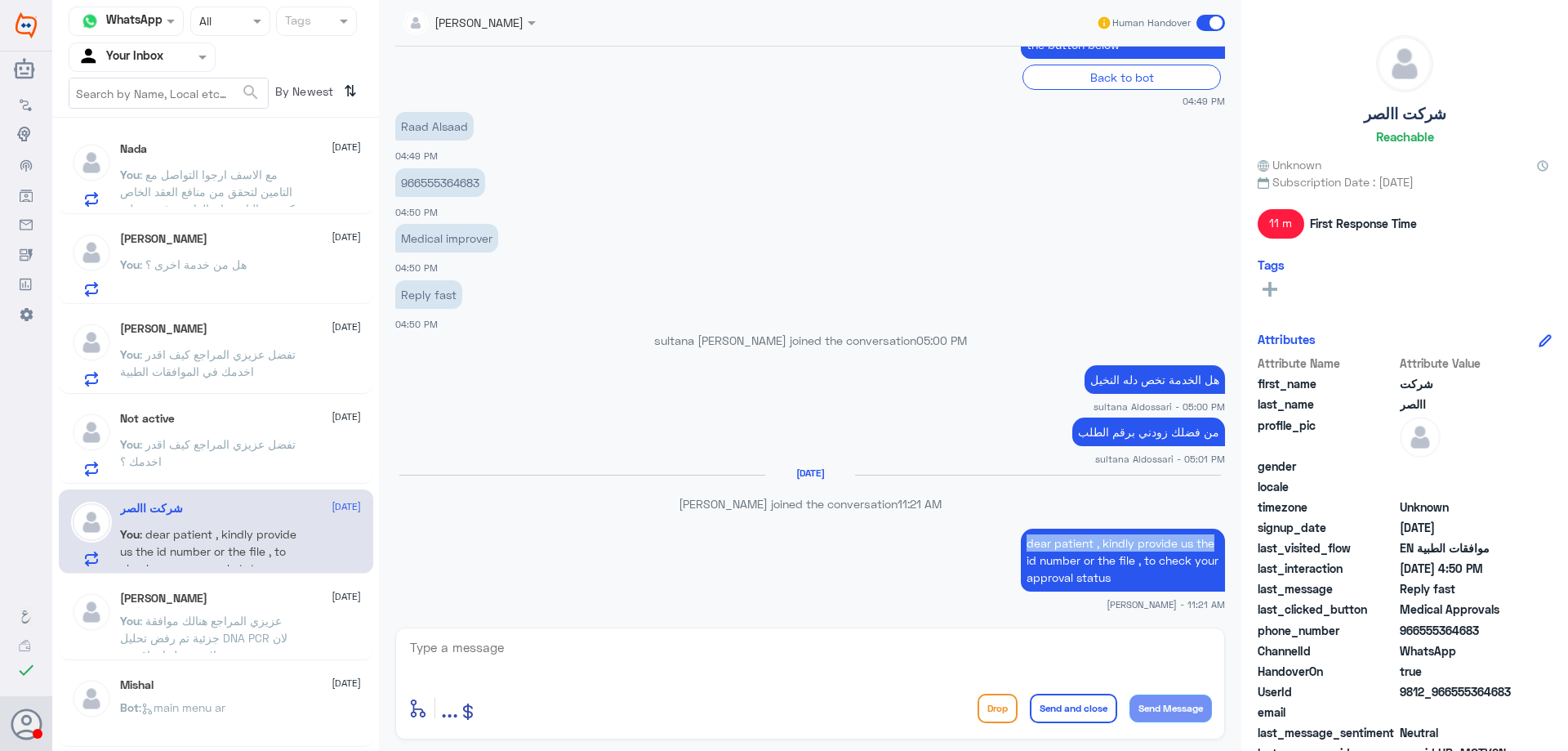
drag, startPoint x: 1022, startPoint y: 541, endPoint x: 1217, endPoint y: 543, distance: 195.0
click at [1217, 543] on p "dear patient , kindly provide us the id number or the file , to check your appr…" at bounding box center [1123, 560] width 204 height 63
drag, startPoint x: 1047, startPoint y: 558, endPoint x: 1172, endPoint y: 558, distance: 125.0
click at [1172, 558] on p "dear patient , kindly provide us the id number or the file , to check your appr…" at bounding box center [1123, 560] width 204 height 63
click at [1029, 642] on textarea at bounding box center [810, 657] width 803 height 40
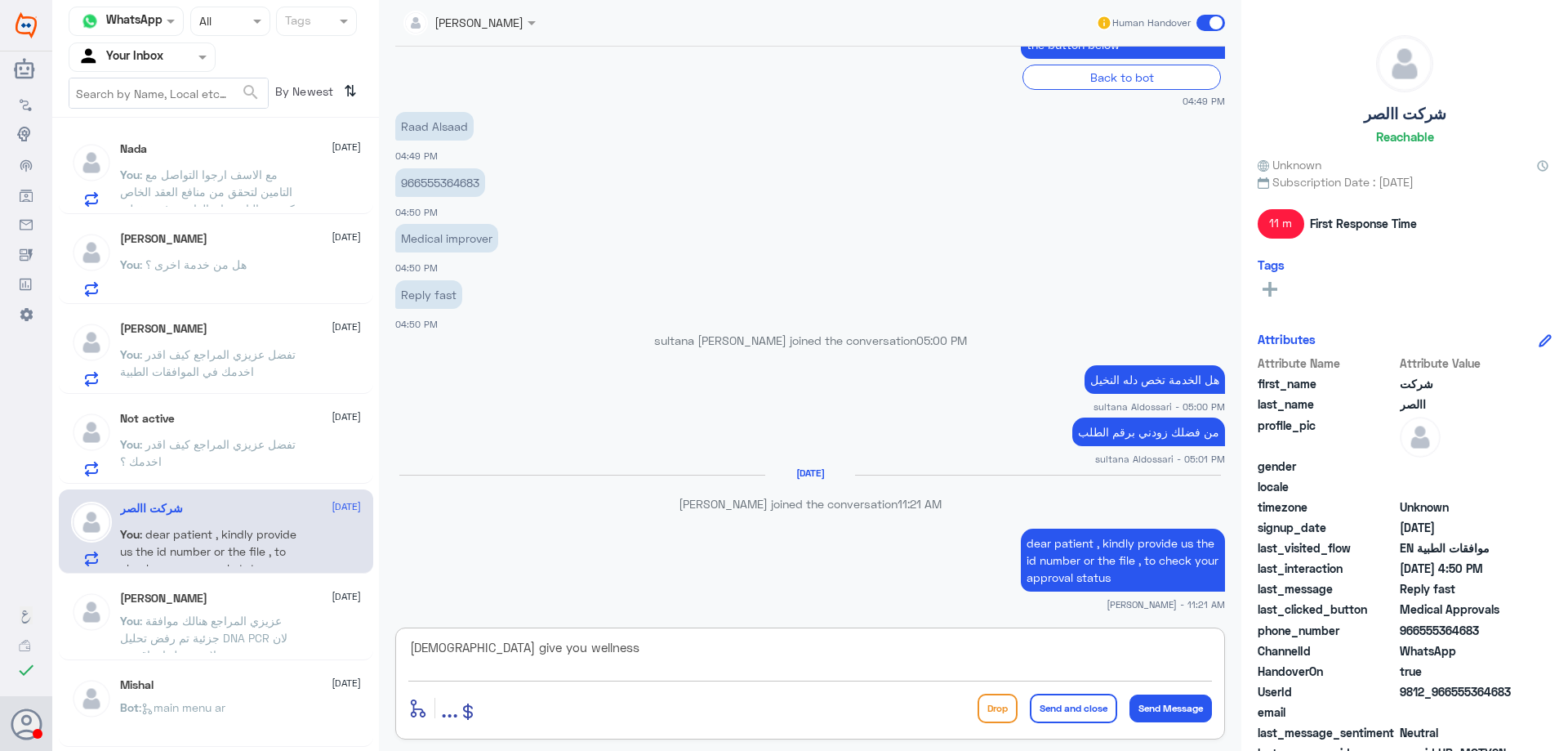
type textarea "god give you wellness"
click at [1088, 713] on button "Send and close" at bounding box center [1074, 709] width 87 height 30
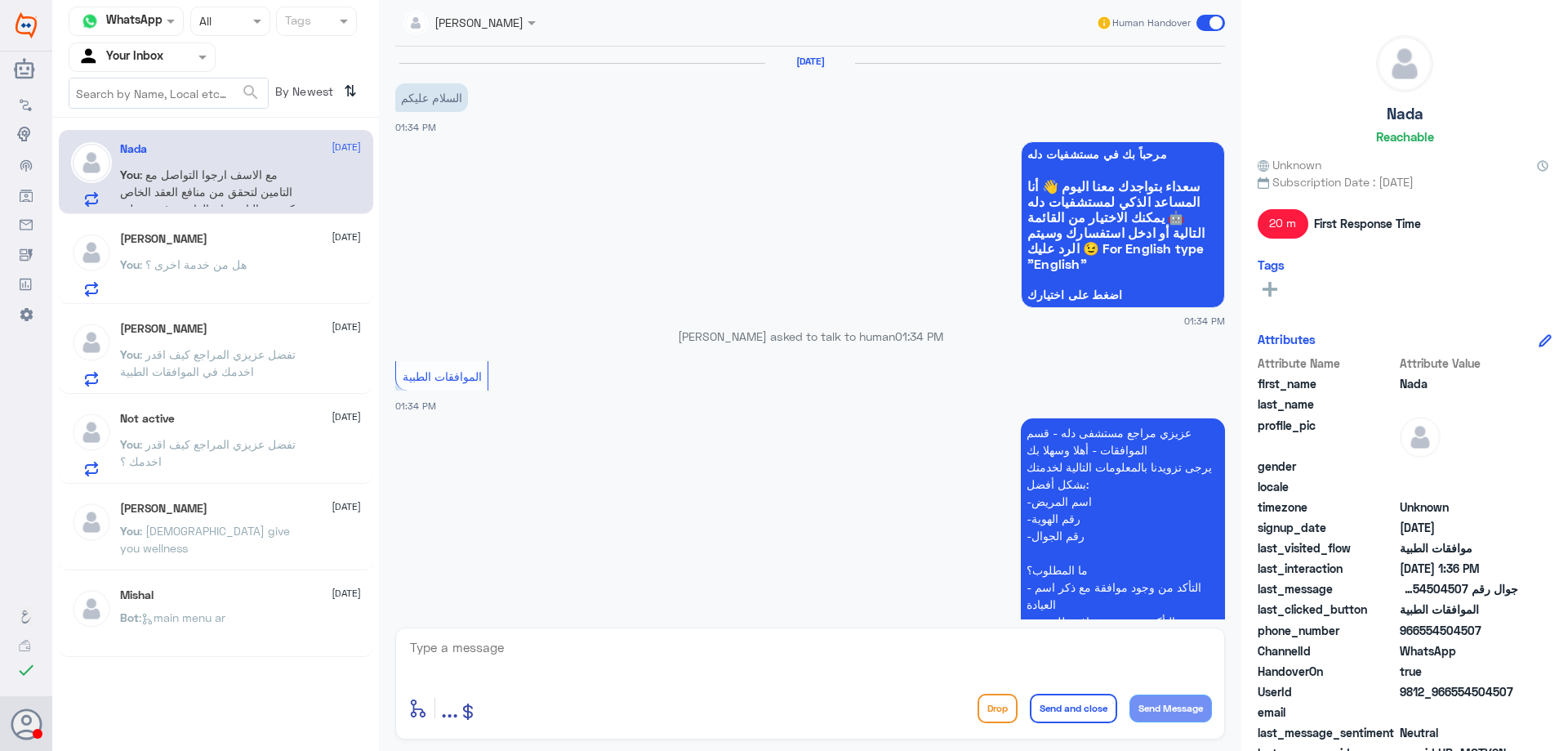
scroll to position [845, 0]
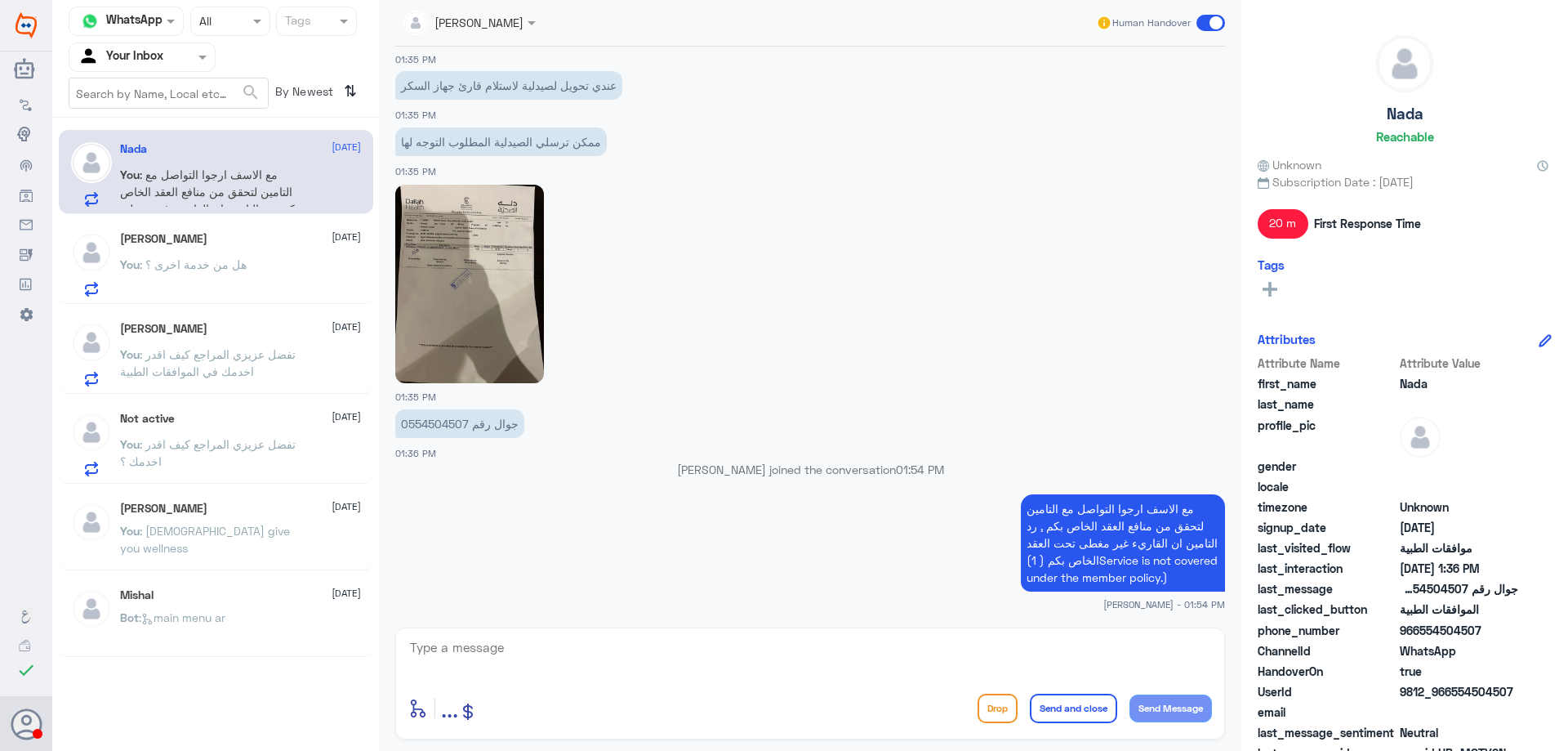
click at [180, 444] on span ": تفضل عزيزي المراجع كيف اقدر اخدمك ؟" at bounding box center [208, 453] width 176 height 31
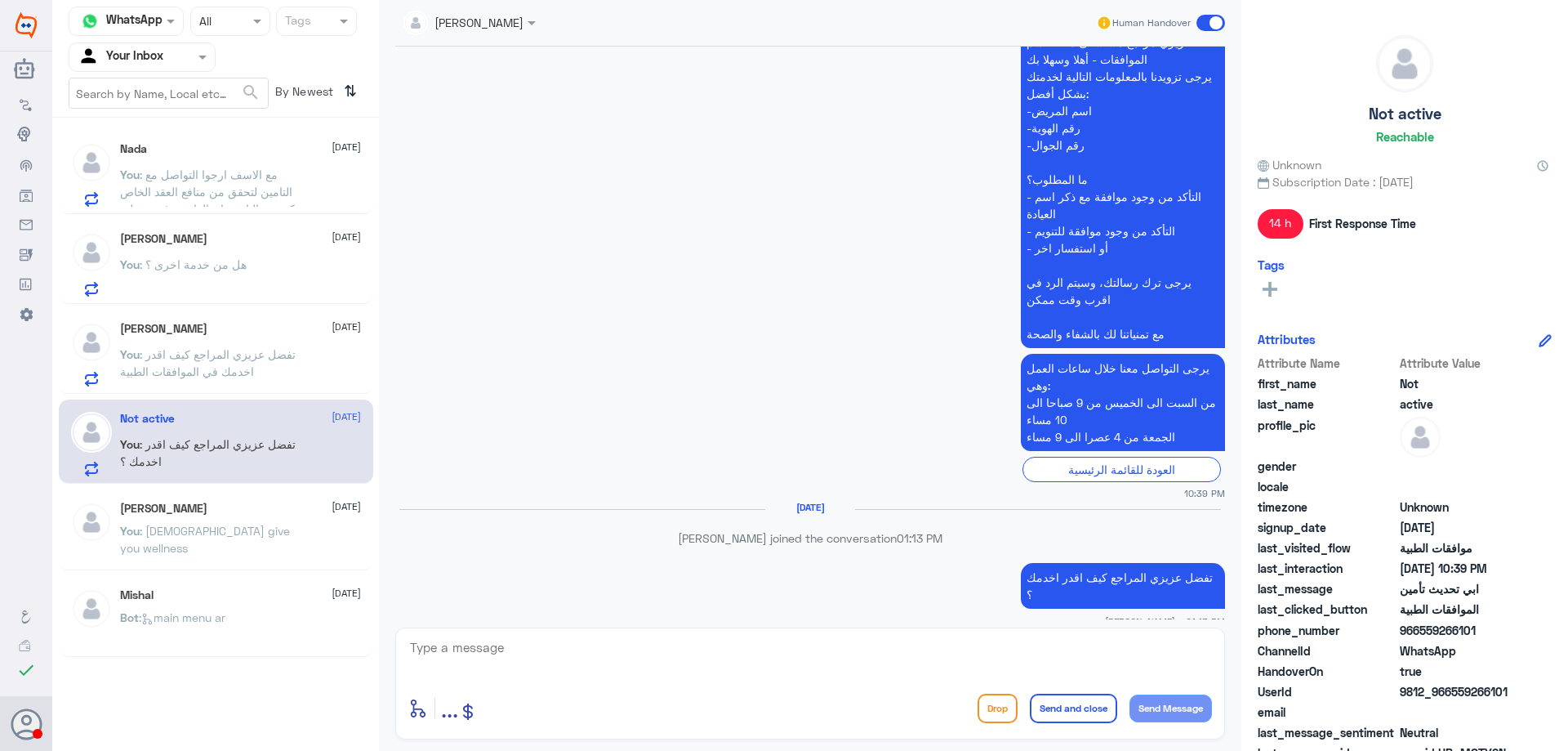
scroll to position [704, 0]
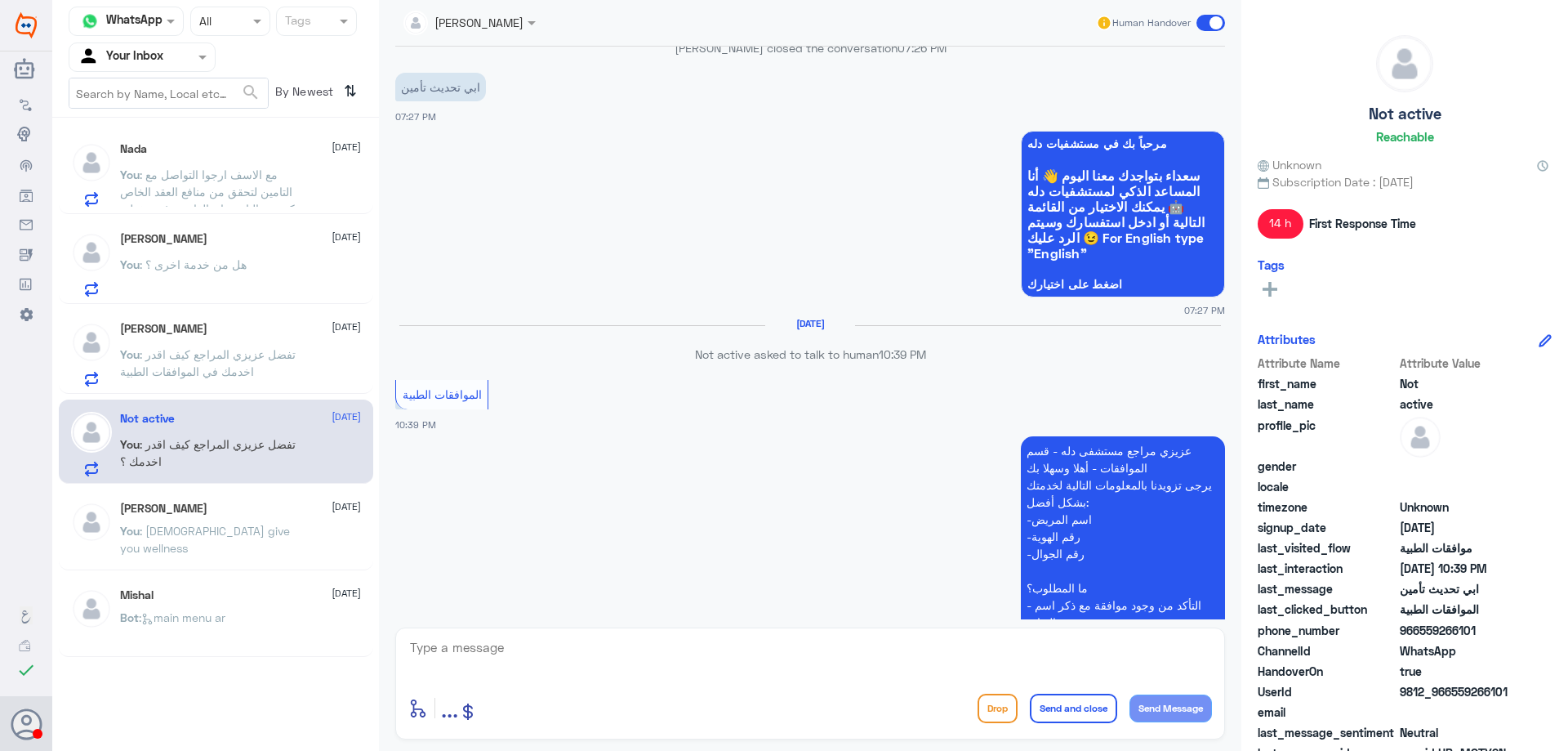
click at [789, 660] on textarea at bounding box center [810, 657] width 803 height 40
type textarea "عزيزي المراجع ارجوا تزويدنا بالمعلومات مع التوضيح للمساعدة في المواافقات الطبية…"
click at [1059, 710] on button "Send and close" at bounding box center [1074, 709] width 87 height 30
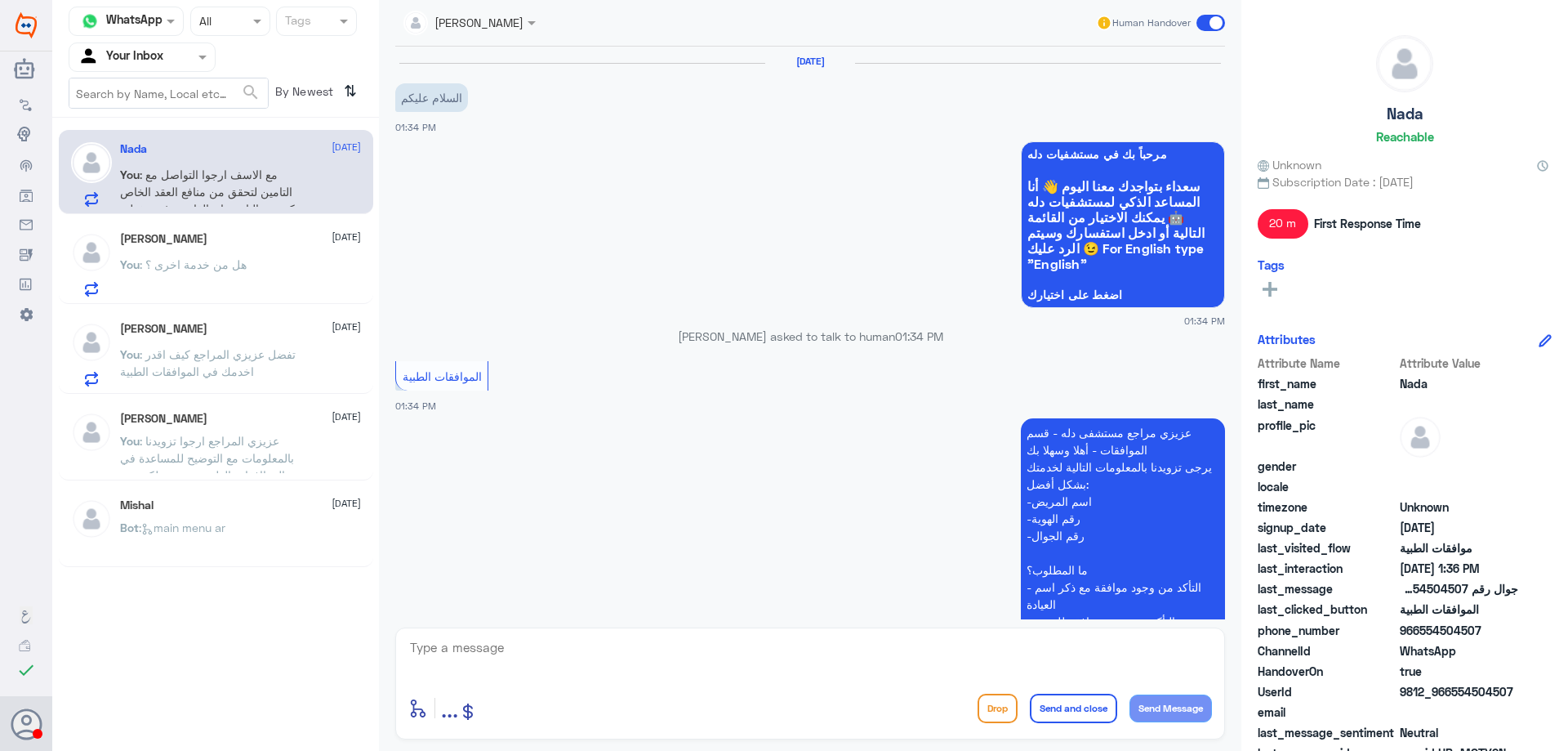
scroll to position [845, 0]
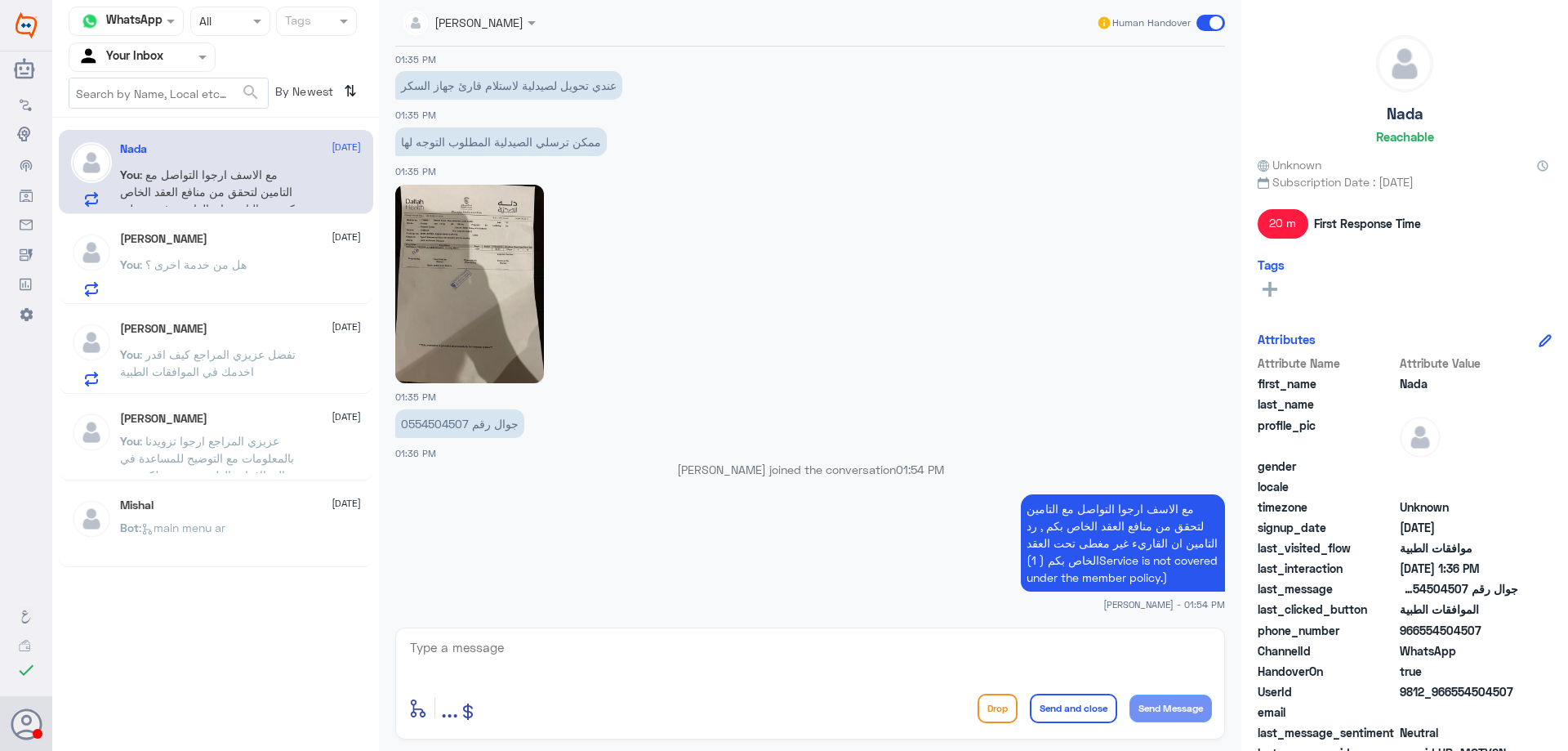
click at [265, 357] on span ": تفضل عزيزي المراجع كيف اقدر اخدمك في الموافقات الطبية" at bounding box center [208, 362] width 176 height 31
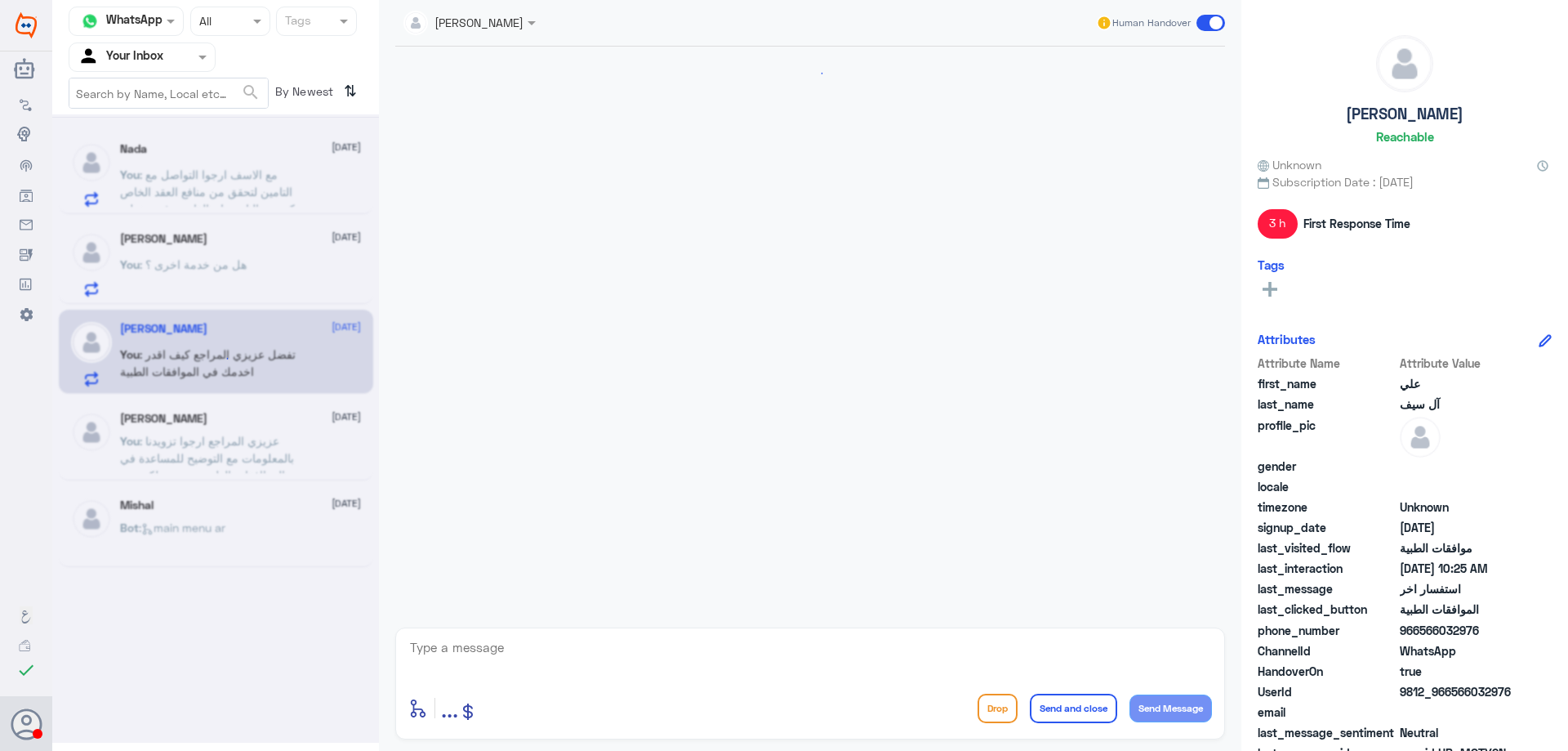
scroll to position [1392, 0]
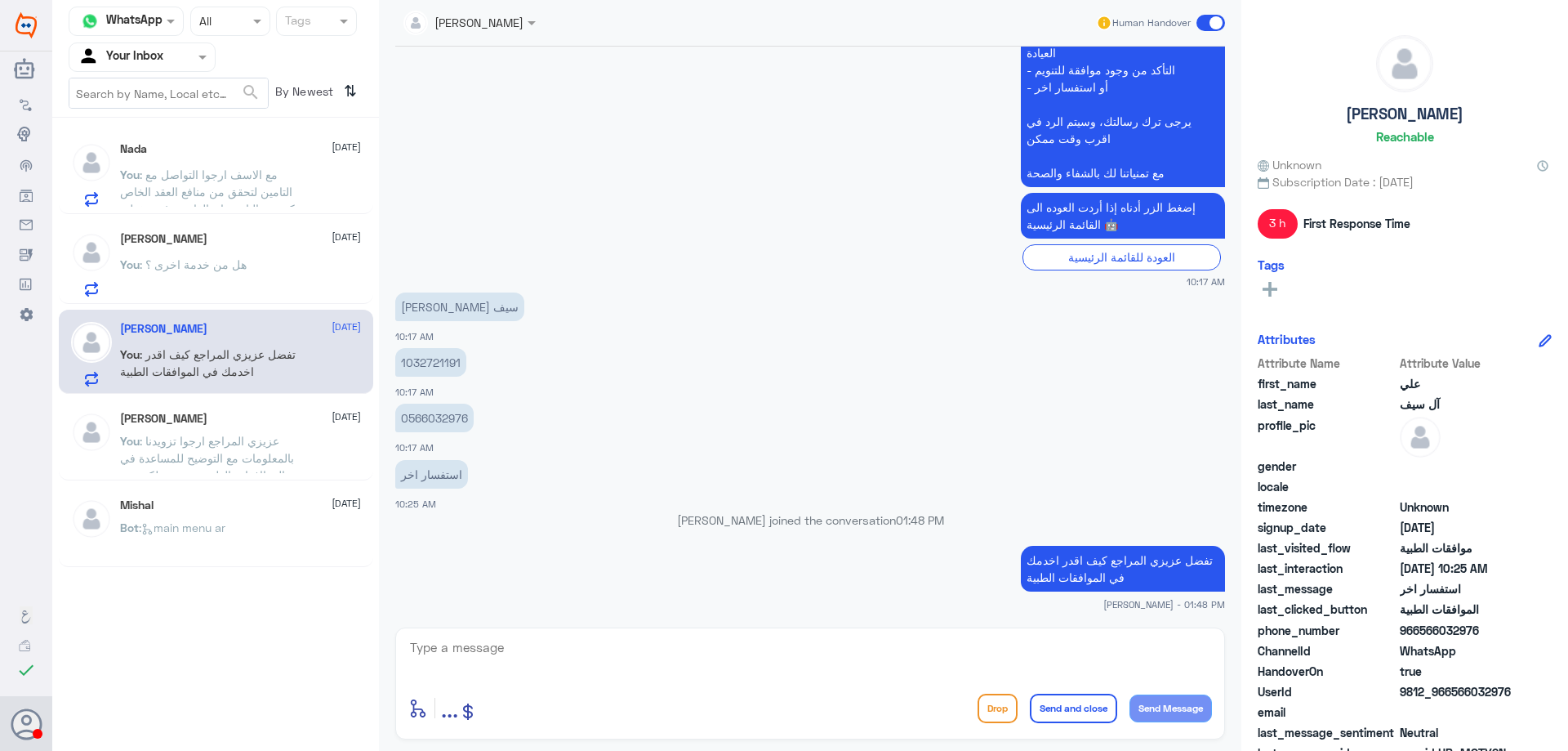
click at [233, 273] on p "You : هل من خدمة اخرى ؟" at bounding box center [183, 276] width 126 height 41
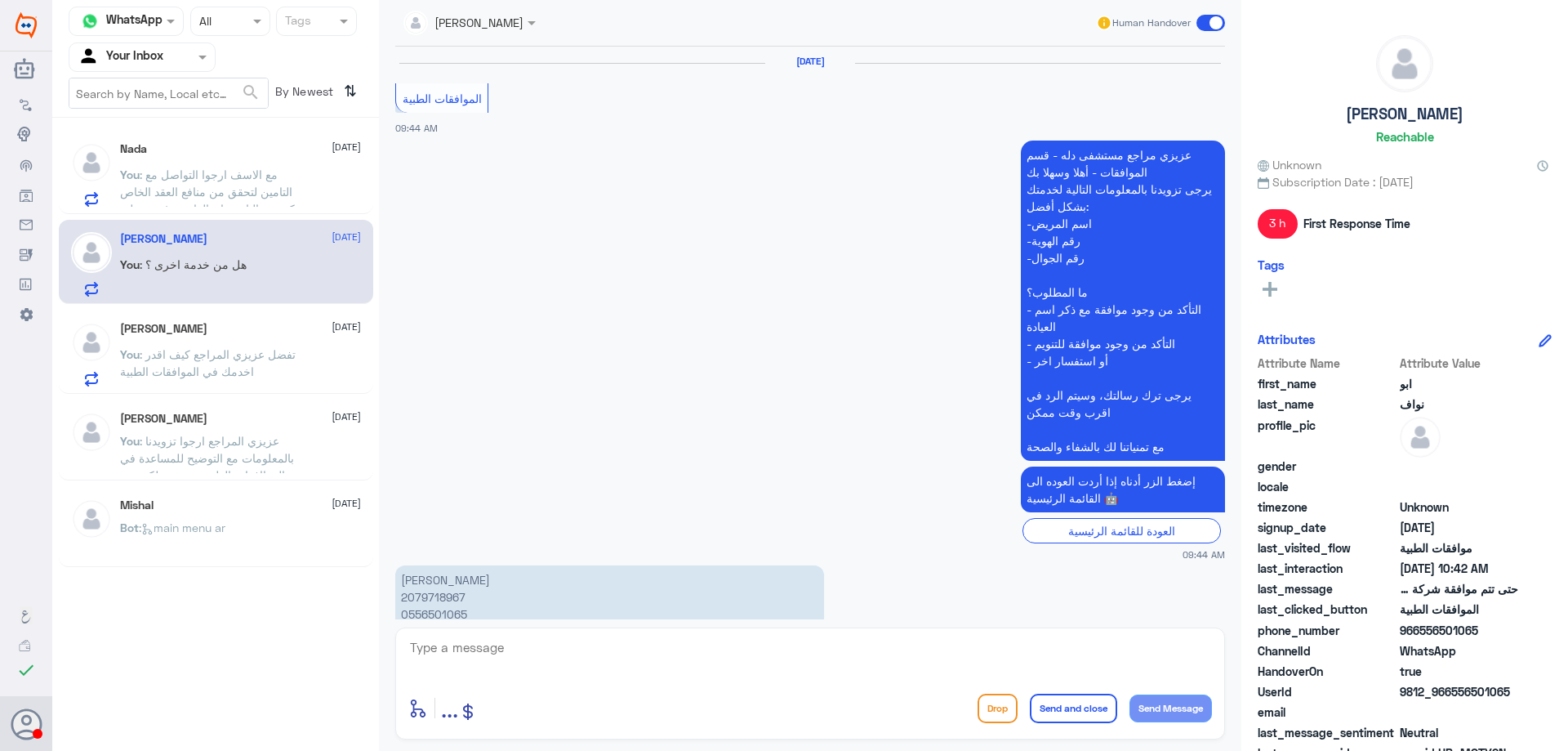
scroll to position [1508, 0]
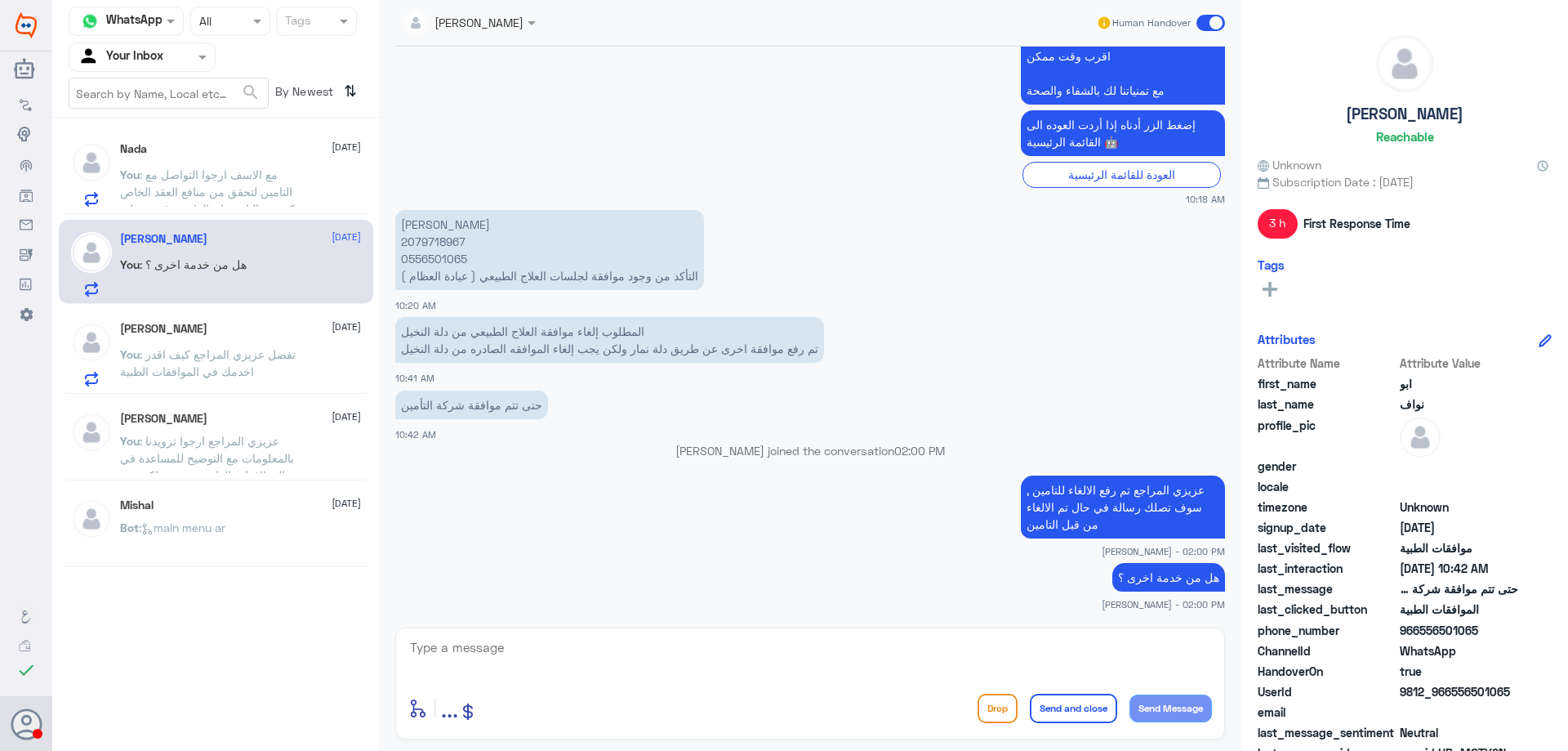
click at [874, 658] on textarea at bounding box center [810, 657] width 803 height 40
type textarea "متمين لكم دوم الصحة والعافية"
click at [1046, 692] on div "enter flow name ... Drop Send and close Send Message" at bounding box center [810, 707] width 803 height 37
click at [1051, 706] on button "Send and close" at bounding box center [1074, 709] width 87 height 30
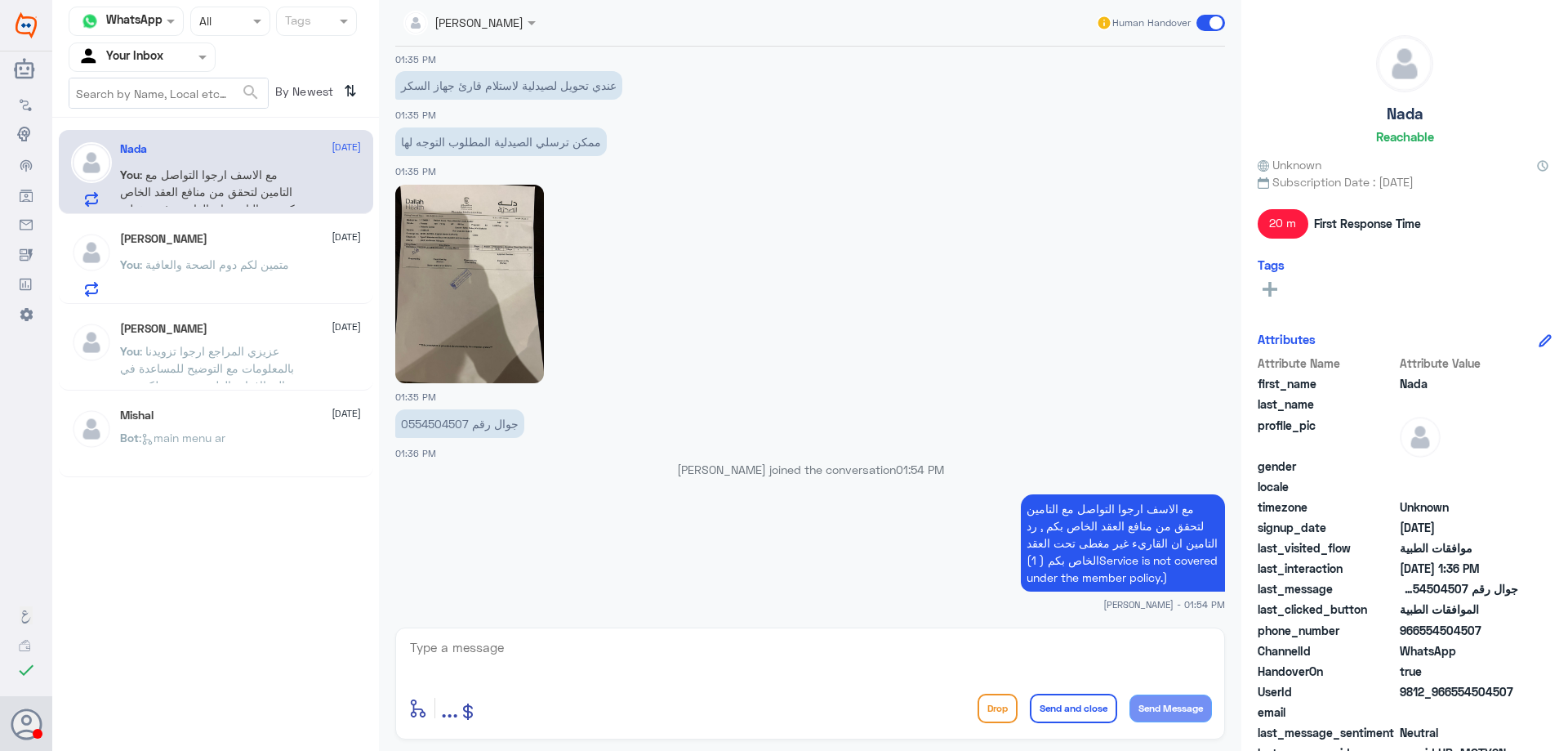
scroll to position [845, 0]
click at [568, 665] on textarea at bounding box center [810, 657] width 803 height 40
type textarea "متمنين لكم دوم الصحة والعافية"
click at [1063, 699] on button "Send and close" at bounding box center [1074, 709] width 87 height 30
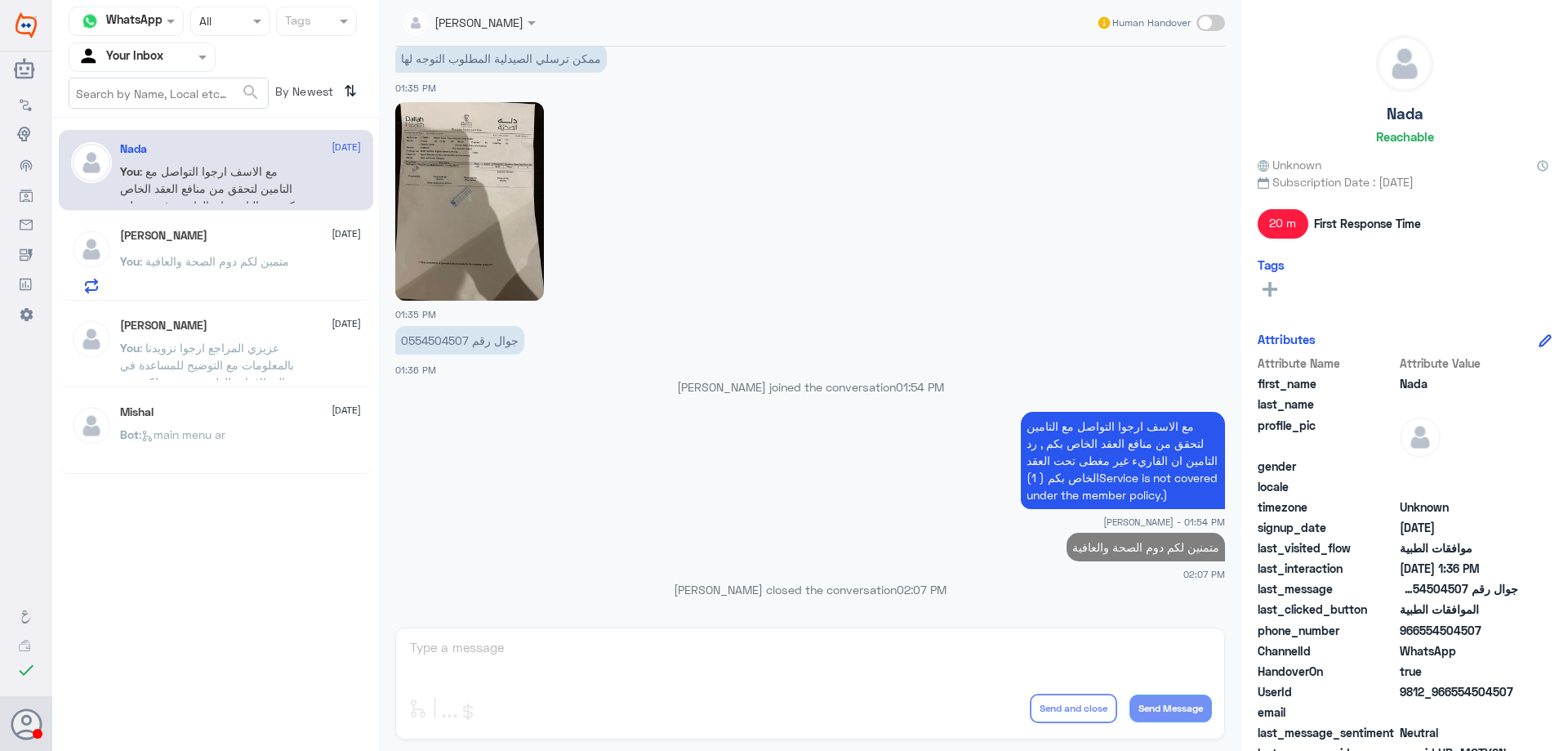
click at [299, 276] on div "You : متمين لكم دوم الصحة والعافية" at bounding box center [241, 275] width 241 height 37
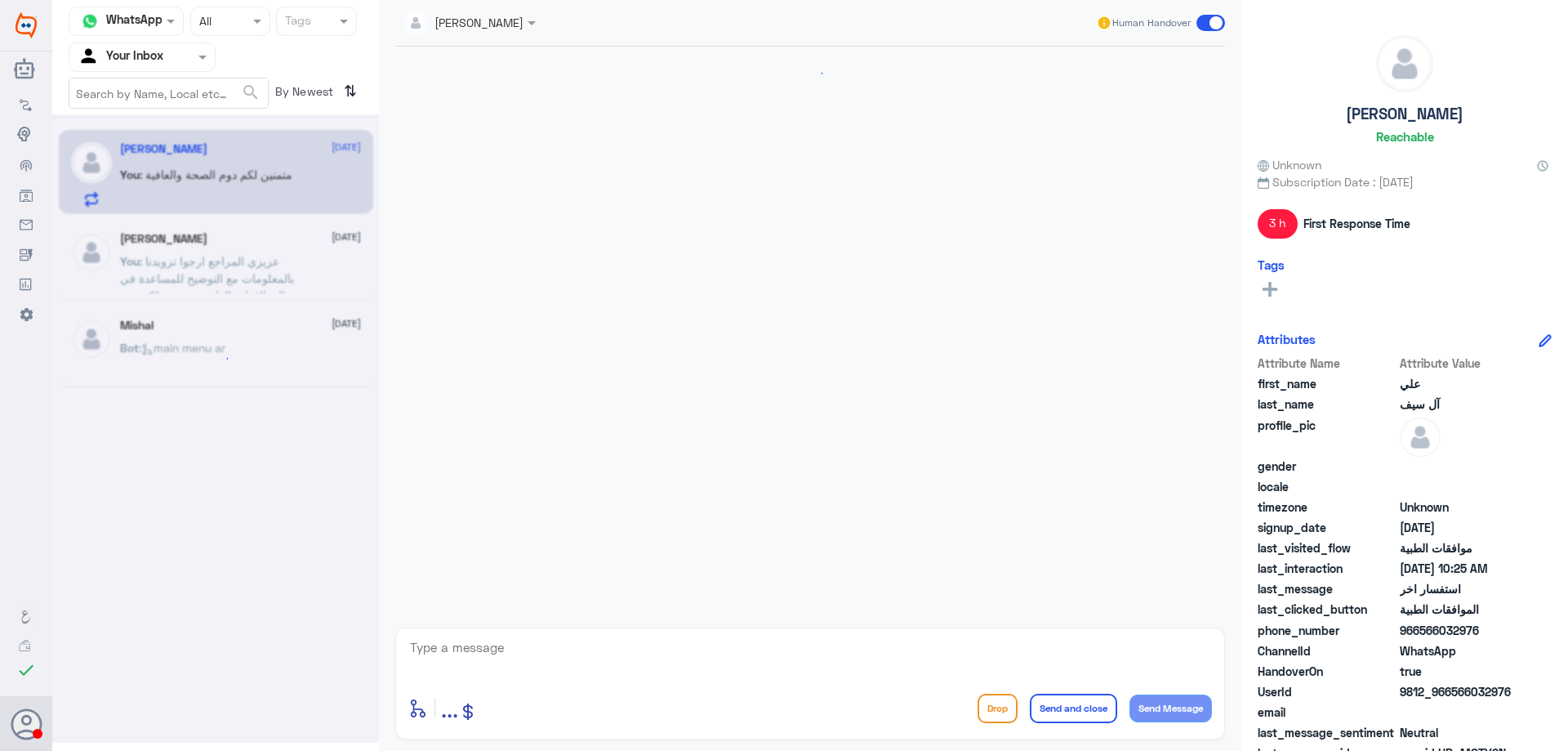
scroll to position [1392, 0]
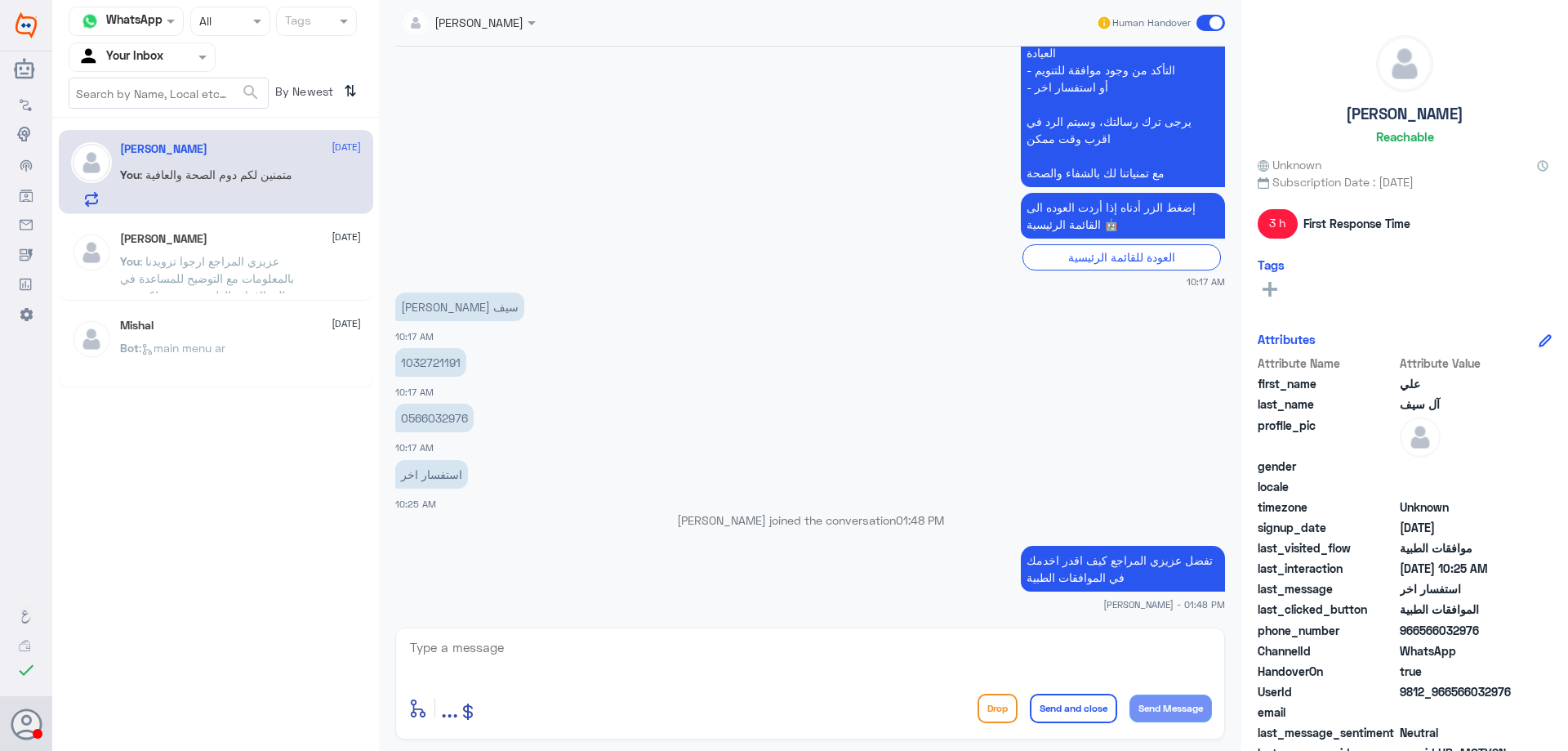
click at [166, 50] on input "text" at bounding box center [122, 57] width 89 height 19
click at [167, 176] on div "Your Team" at bounding box center [142, 184] width 147 height 38
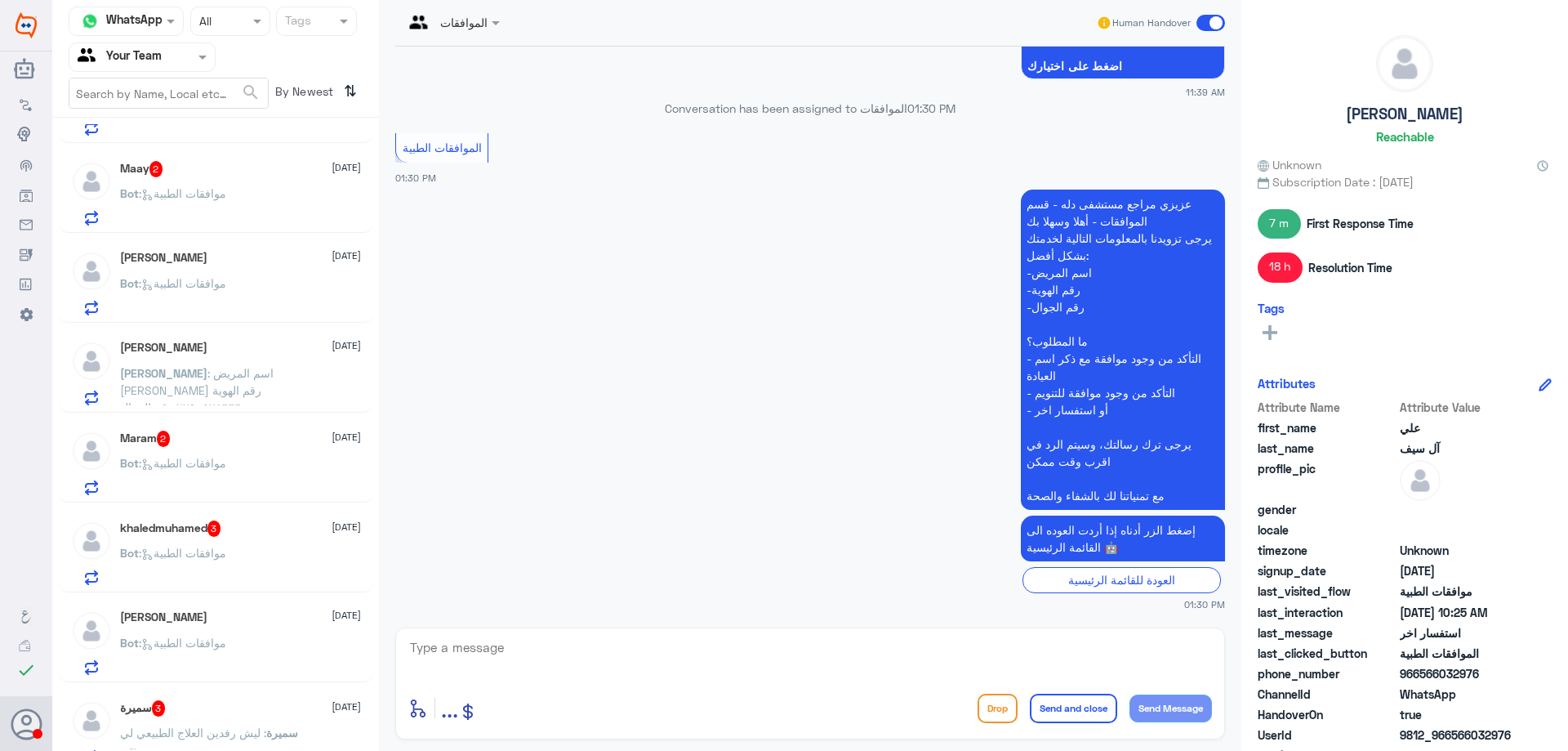
scroll to position [0, 0]
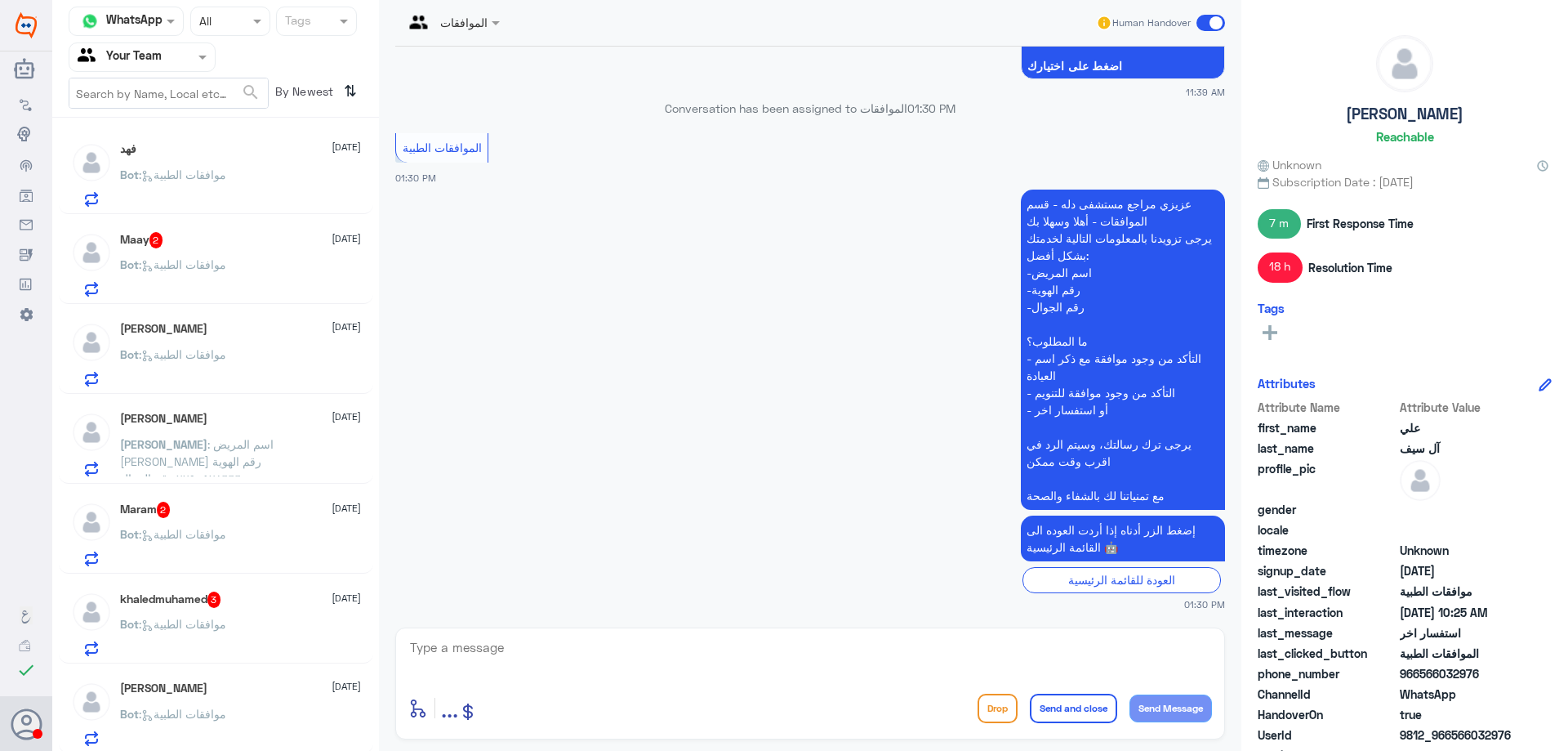
click at [277, 148] on div "فهد 9 October" at bounding box center [241, 149] width 241 height 14
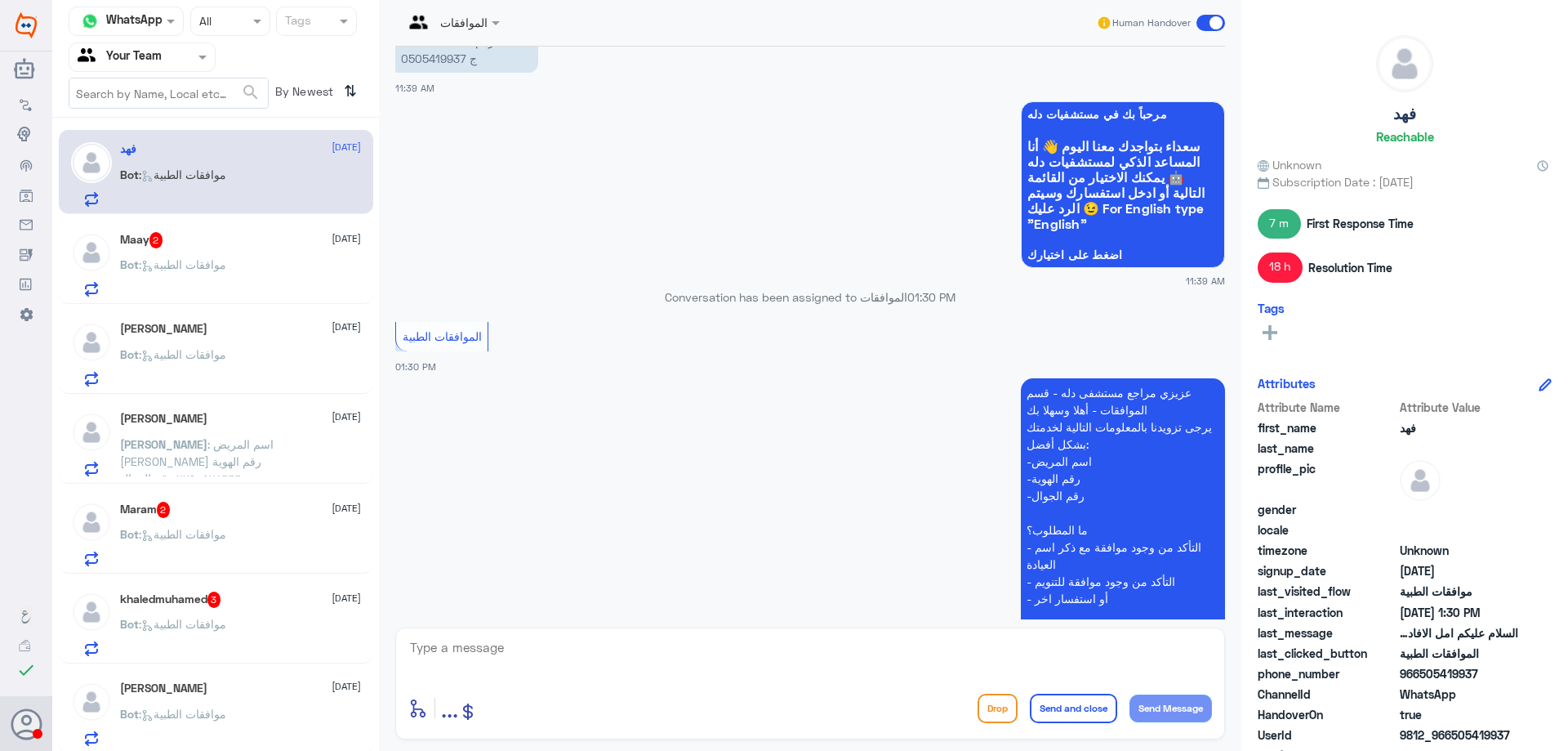
scroll to position [1265, 0]
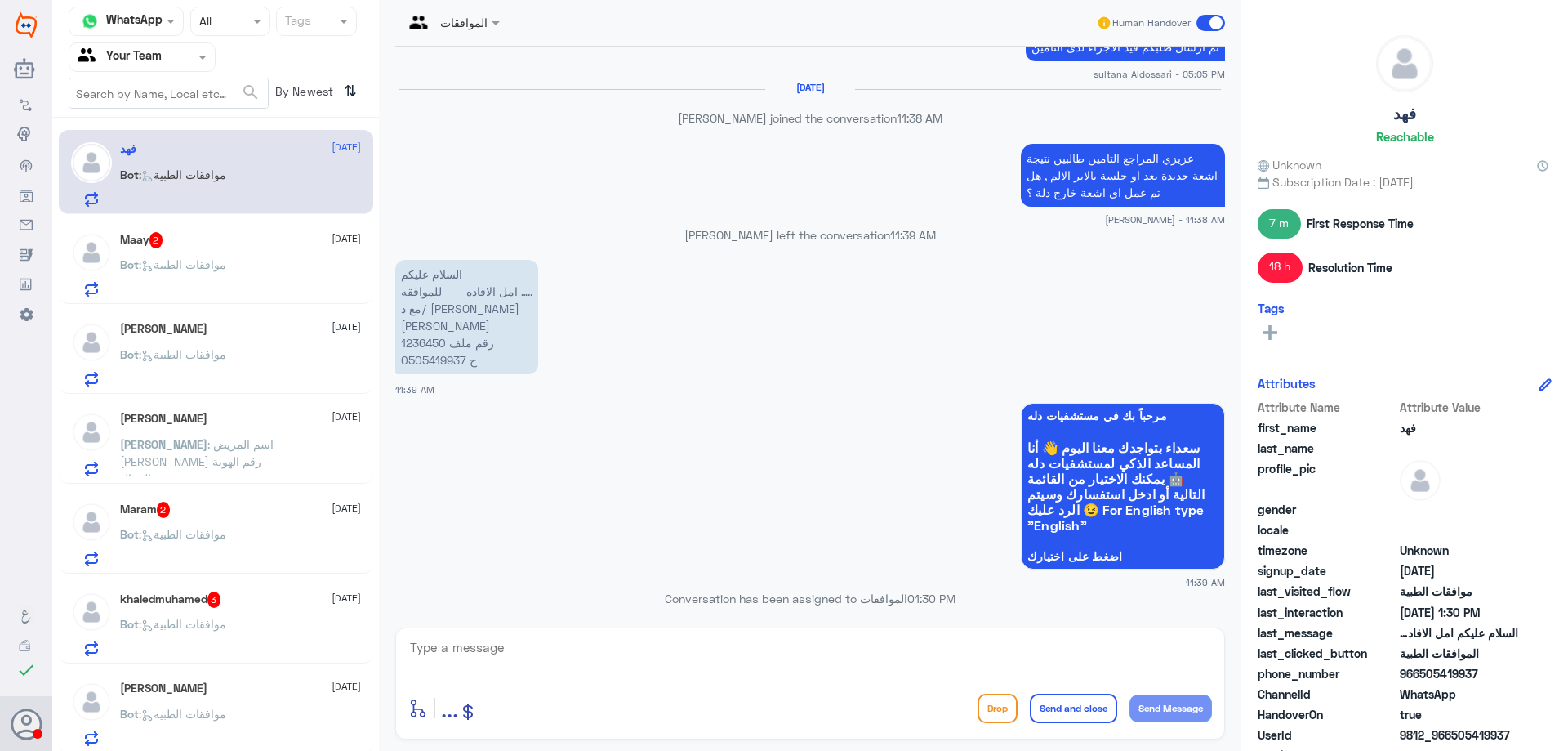
click at [417, 341] on p "السلام عليكم امل الافاده ——للموافقه ….. مع د/ نزار النقشبندي فهد المنيع رقم ملف…" at bounding box center [467, 316] width 143 height 114
copy p "1236450"
drag, startPoint x: 1170, startPoint y: 157, endPoint x: 1023, endPoint y: 138, distance: 148.2
click at [1023, 138] on div "8 Oct 2025 Conversation has been assigned to الموافقات 04:52 PM الموافقات الطبي…" at bounding box center [809, 333] width 846 height 573
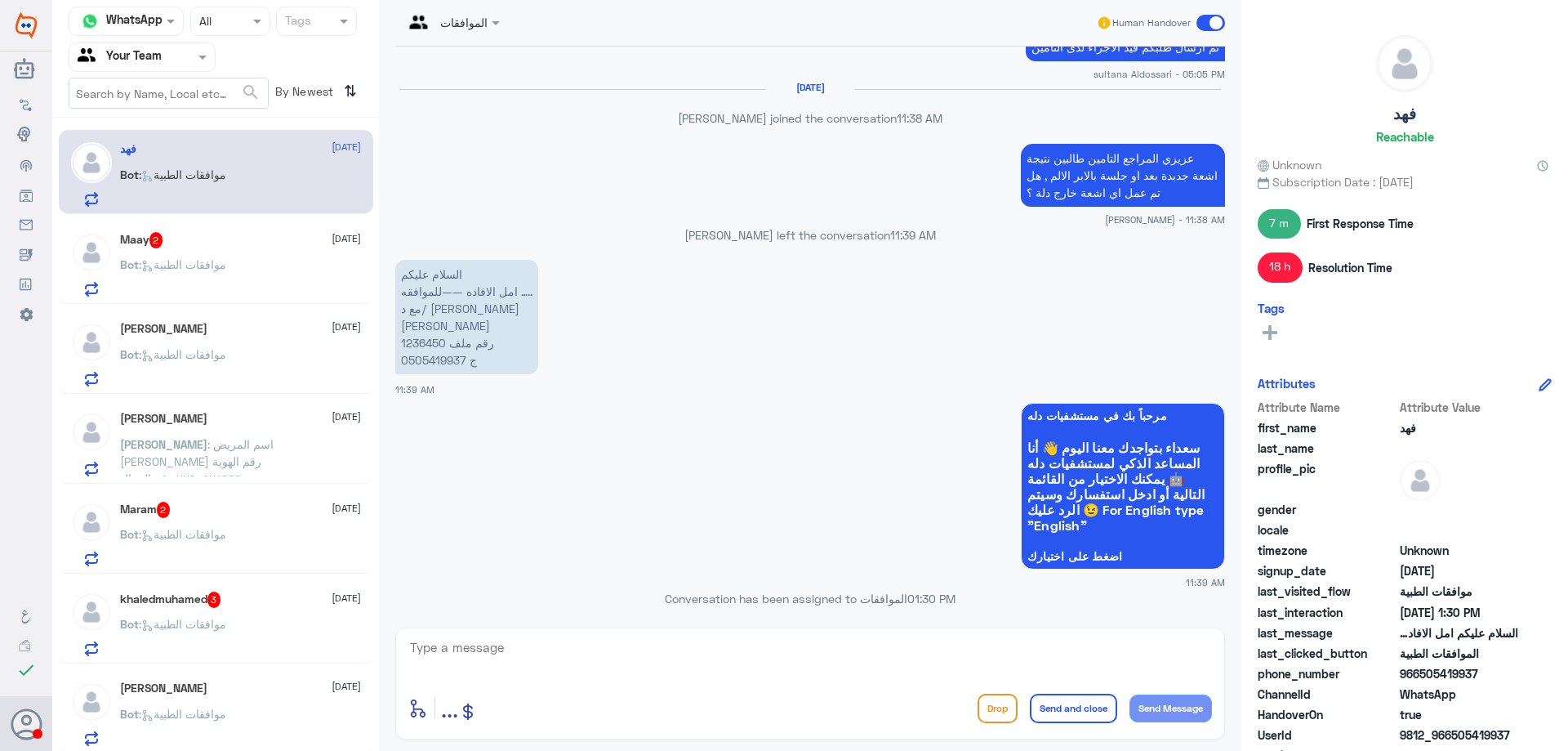
click at [1098, 163] on p "عزيزي المراجع التامين طالبين نتيجة اشعة جدبدة بعد او جلسة بالابر الالم , هل تم …" at bounding box center [1123, 175] width 204 height 63
drag, startPoint x: 1106, startPoint y: 163, endPoint x: 1028, endPoint y: 158, distance: 78.2
click at [1028, 158] on p "عزيزي المراجع التامين طالبين نتيجة اشعة جدبدة بعد او جلسة بالابر الالم , هل تم …" at bounding box center [1123, 175] width 204 height 63
drag, startPoint x: 1184, startPoint y: 178, endPoint x: 1148, endPoint y: 177, distance: 36.0
click at [1148, 177] on p "عزيزي المراجع التامين طالبين نتيجة اشعة جدبدة بعد او جلسة بالابر الالم , هل تم …" at bounding box center [1123, 175] width 204 height 63
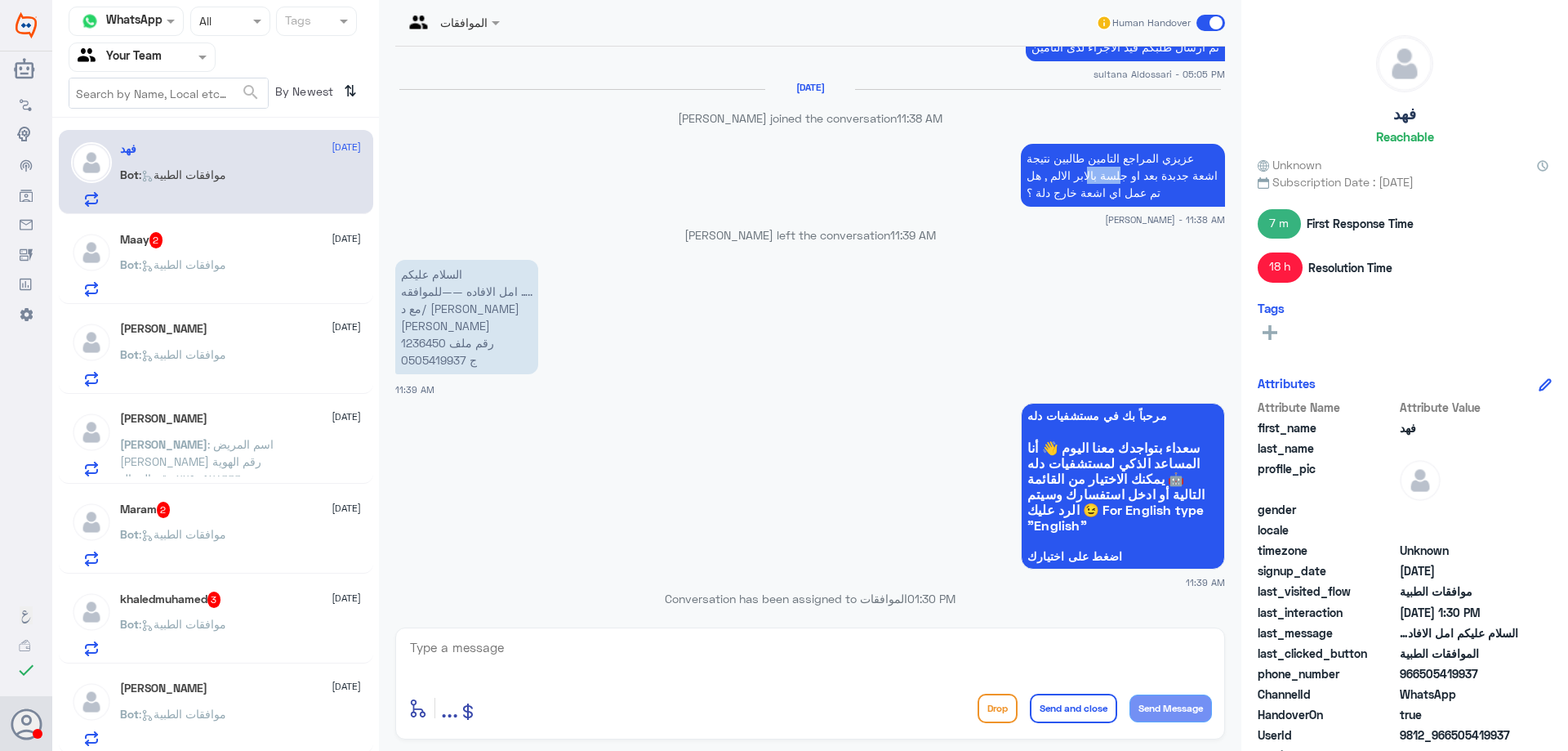
drag, startPoint x: 1133, startPoint y: 178, endPoint x: 1096, endPoint y: 174, distance: 37.2
click at [1096, 174] on p "عزيزي المراجع التامين طالبين نتيجة اشعة جدبدة بعد او جلسة بالابر الالم , هل تم …" at bounding box center [1123, 175] width 204 height 63
click at [1068, 178] on p "عزيزي المراجع التامين طالبين نتيجة اشعة جدبدة بعد او جلسة بالابر الالم , هل تم …" at bounding box center [1123, 175] width 204 height 63
drag, startPoint x: 1051, startPoint y: 176, endPoint x: 1015, endPoint y: 173, distance: 36.1
click at [1021, 173] on p "عزيزي المراجع التامين طالبين نتيجة اشعة جدبدة بعد او جلسة بالابر الالم , هل تم …" at bounding box center [1123, 175] width 204 height 63
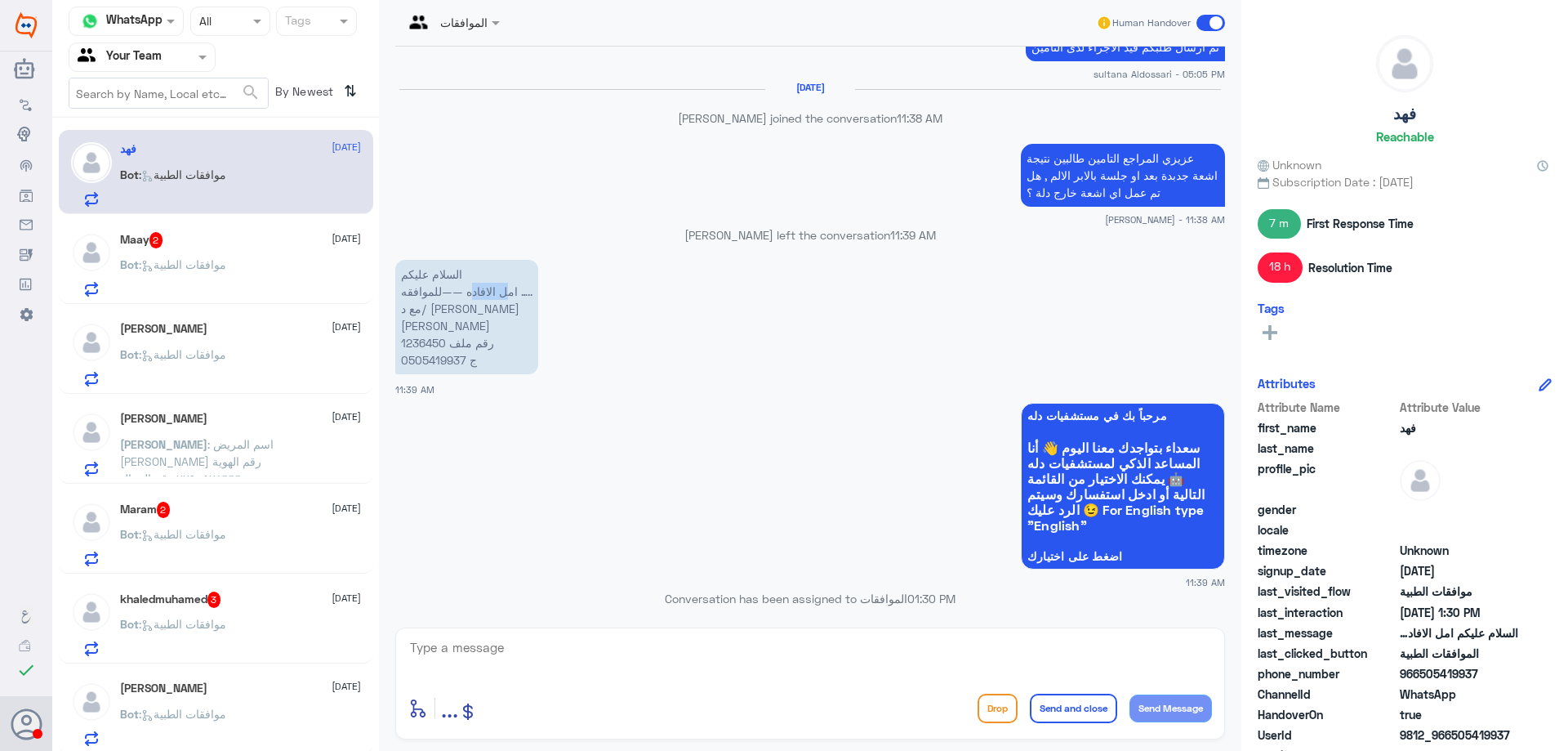
drag, startPoint x: 519, startPoint y: 292, endPoint x: 474, endPoint y: 290, distance: 45.0
click at [474, 290] on p "السلام عليكم امل الافاده ——للموافقه ….. مع د/ نزار النقشبندي فهد المنيع رقم ملف…" at bounding box center [467, 316] width 143 height 114
drag, startPoint x: 448, startPoint y: 290, endPoint x: 398, endPoint y: 289, distance: 50.0
click at [398, 289] on p "السلام عليكم امل الافاده ——للموافقه ….. مع د/ نزار النقشبندي فهد المنيع رقم ملف…" at bounding box center [467, 316] width 143 height 114
click at [430, 306] on p "السلام عليكم امل الافاده ——للموافقه ….. مع د/ نزار النقشبندي فهد المنيع رقم ملف…" at bounding box center [467, 316] width 143 height 114
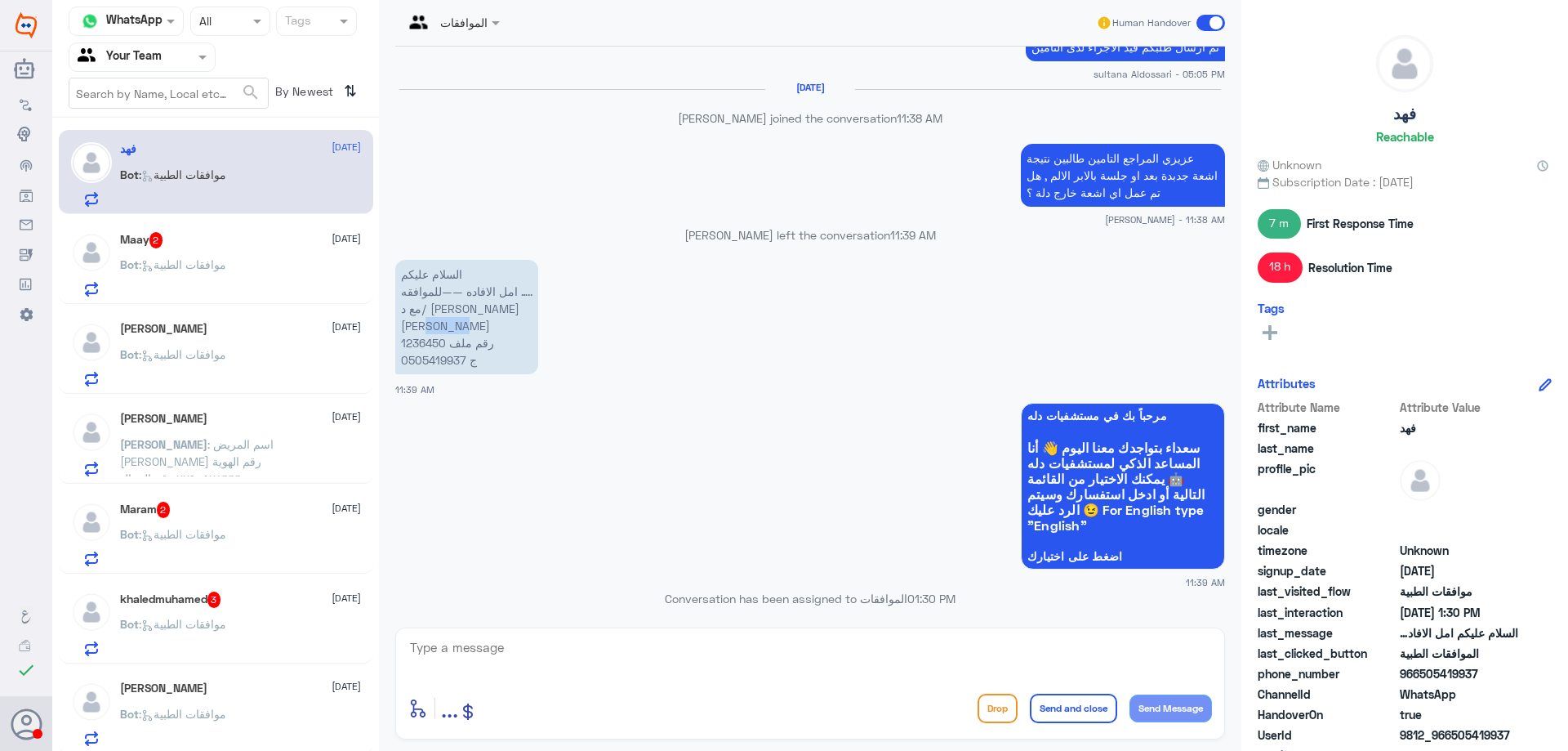
drag, startPoint x: 408, startPoint y: 323, endPoint x: 389, endPoint y: 323, distance: 19.0
click at [389, 323] on div "8 Oct 2025 Conversation has been assigned to الموافقات 04:52 PM الموافقات الطبي…" at bounding box center [809, 333] width 846 height 573
drag, startPoint x: 389, startPoint y: 323, endPoint x: 367, endPoint y: 348, distance: 33.3
click at [367, 348] on div "Channel WhatsApp Status × All Tags Agent Filter Your Team search By Newest ⇅ فه…" at bounding box center [810, 378] width 1516 height 756
click at [519, 345] on p "السلام عليكم امل الافاده ——للموافقه ….. مع د/ نزار النقشبندي فهد المنيع رقم ملف…" at bounding box center [467, 316] width 143 height 114
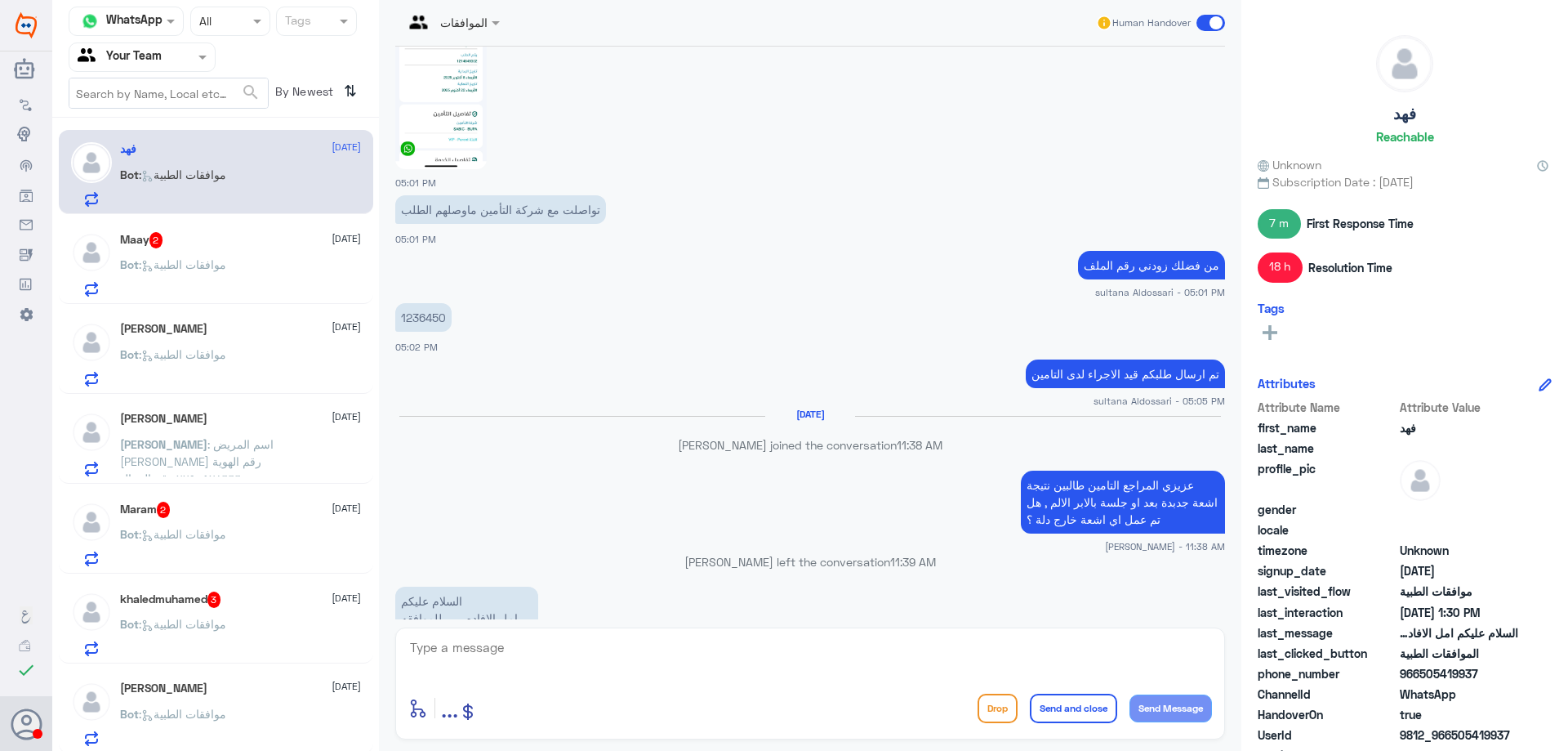
scroll to position [856, 0]
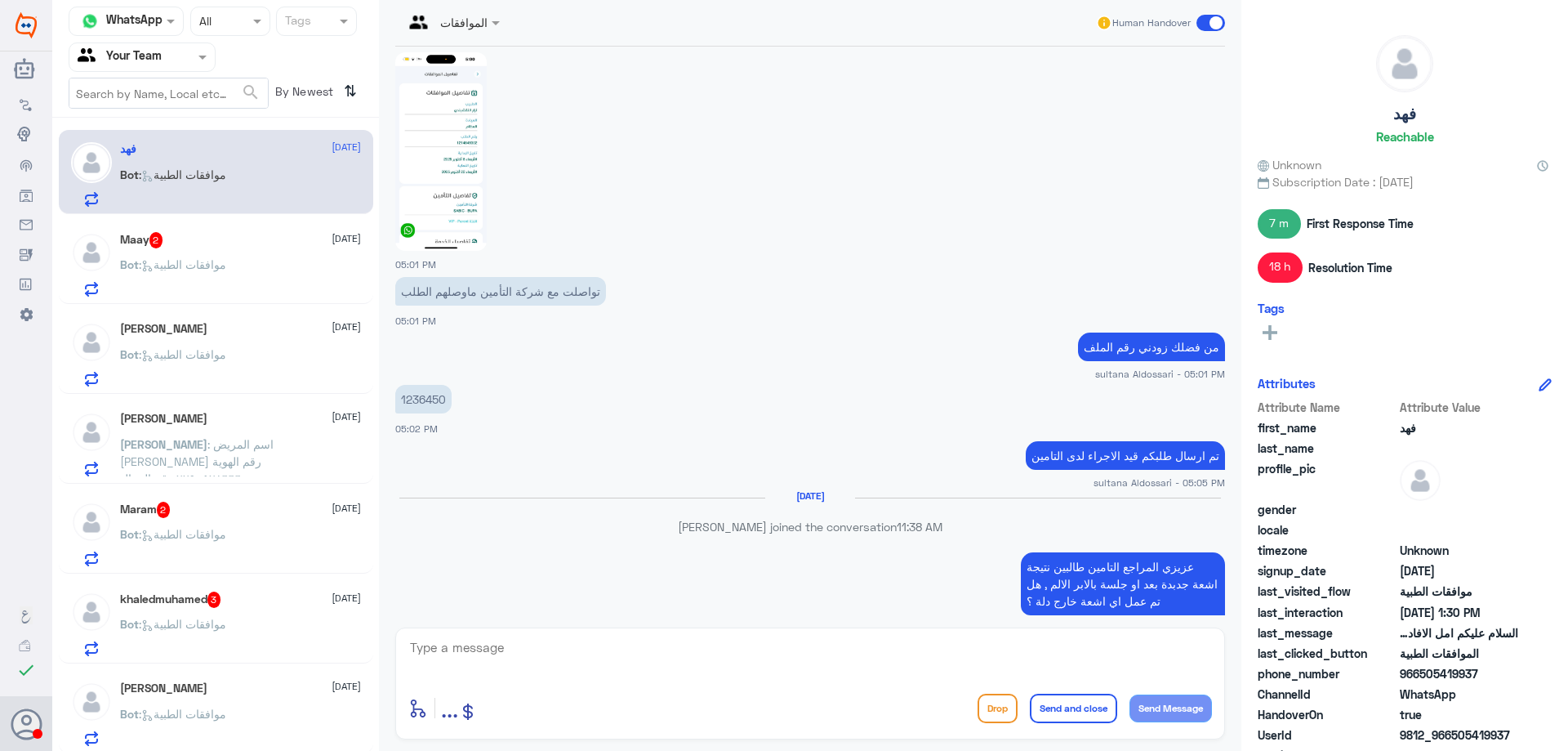
click at [289, 267] on div "Bot : موافقات الطبية" at bounding box center [241, 278] width 241 height 37
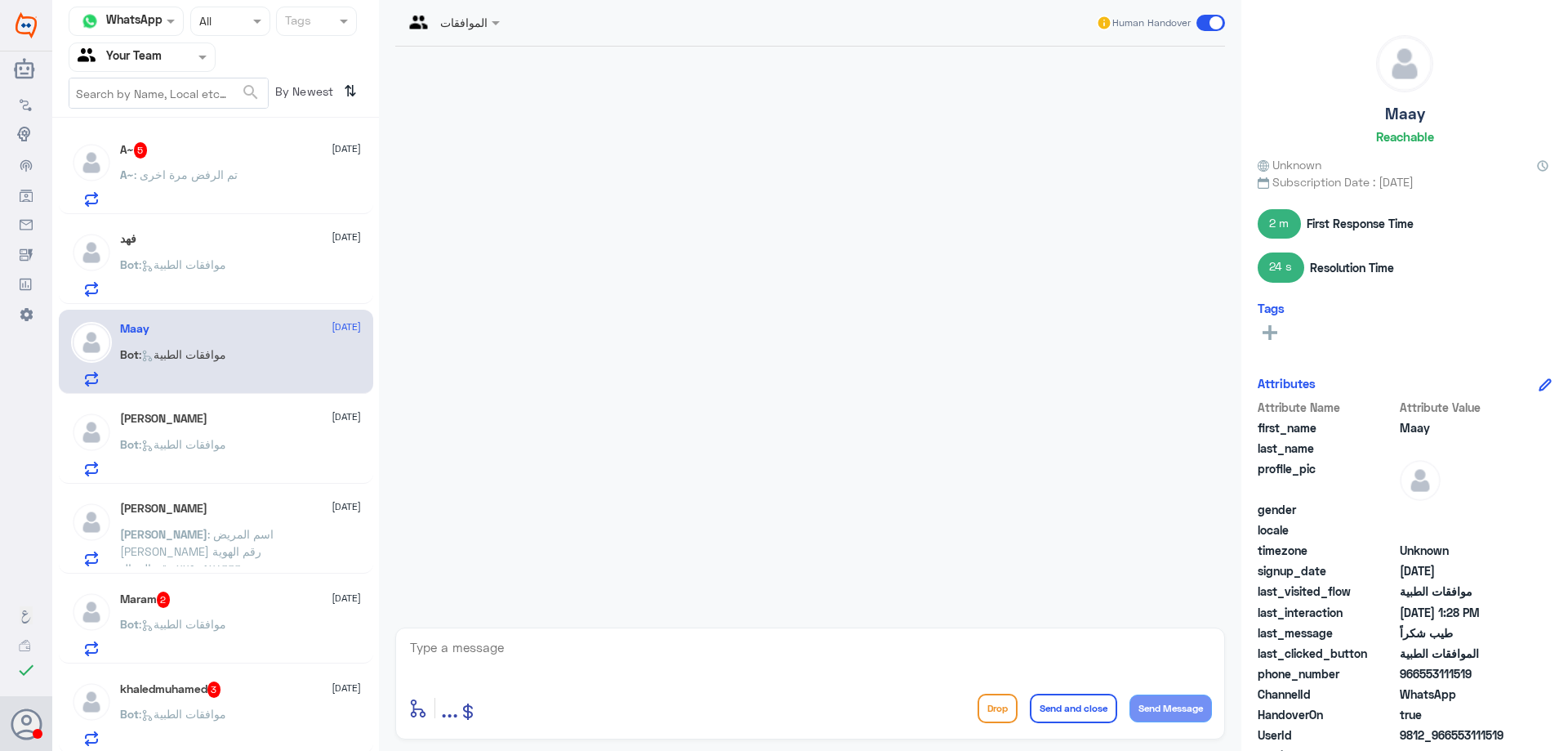
click at [231, 190] on p "A~ : تم الرفض مرة اخرى" at bounding box center [179, 186] width 117 height 41
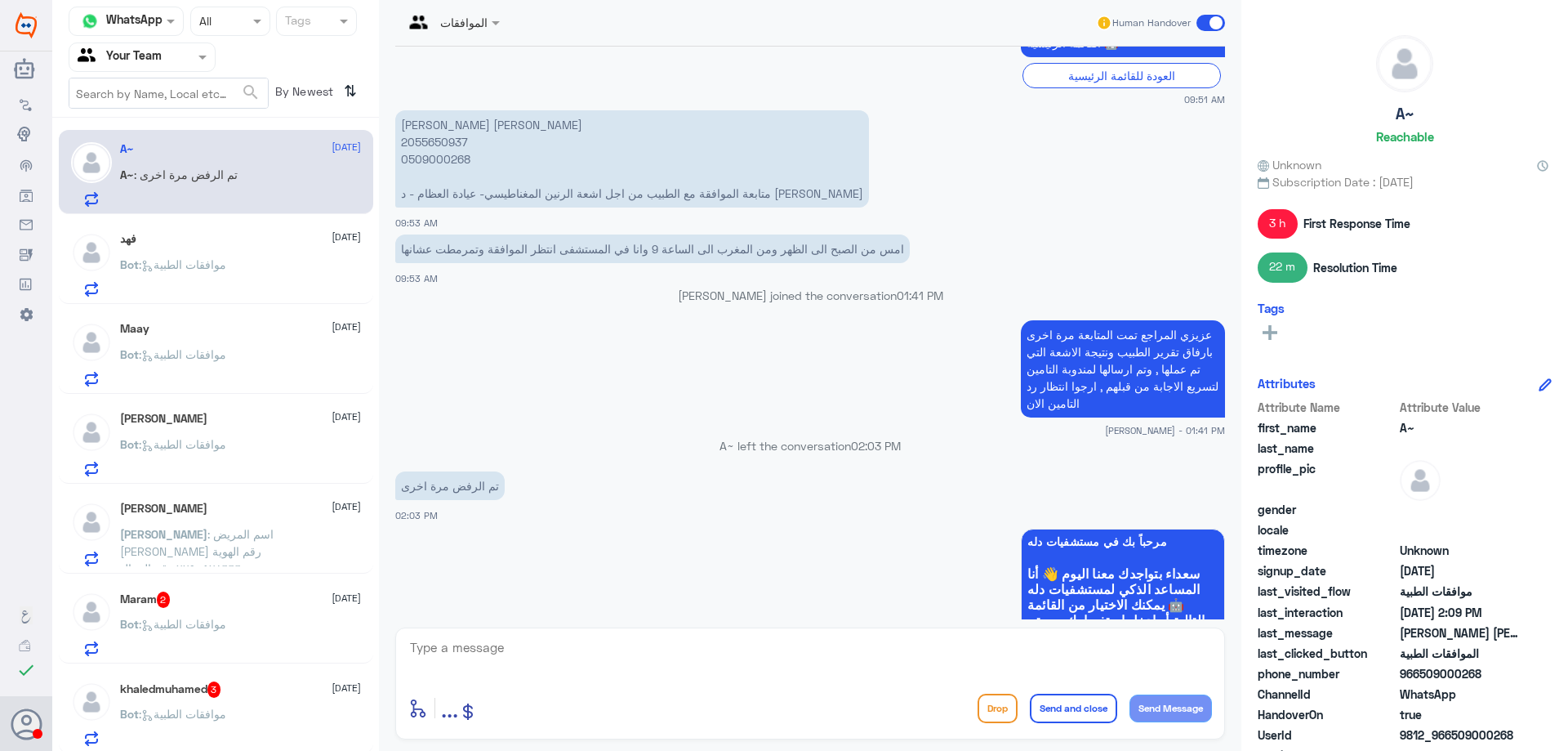
scroll to position [686, 0]
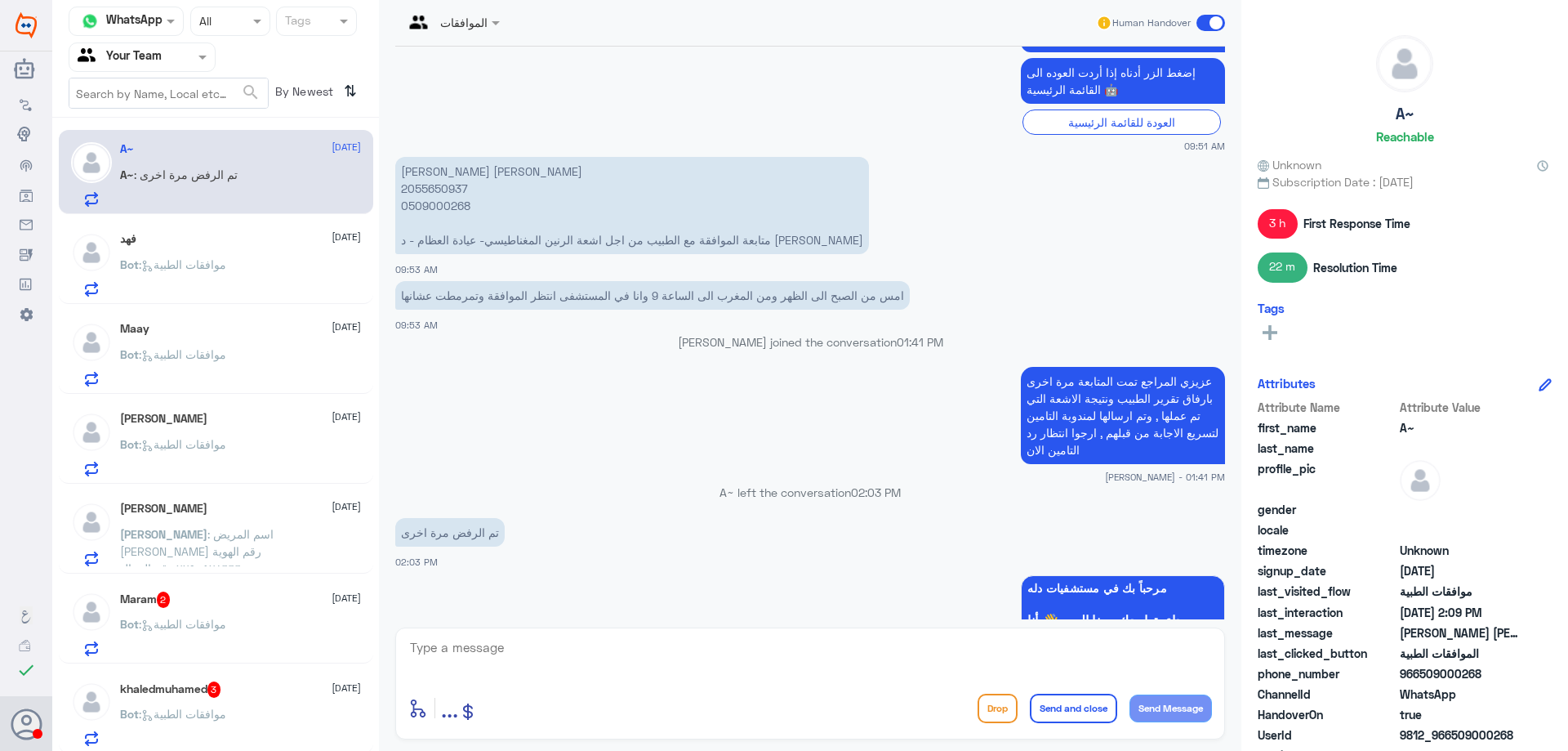
click at [433, 188] on p "[PERSON_NAME] [PERSON_NAME] 2055650937 0509000268 متابعة الموافقة مع الطبيب من …" at bounding box center [632, 206] width 474 height 97
copy p "2055650937"
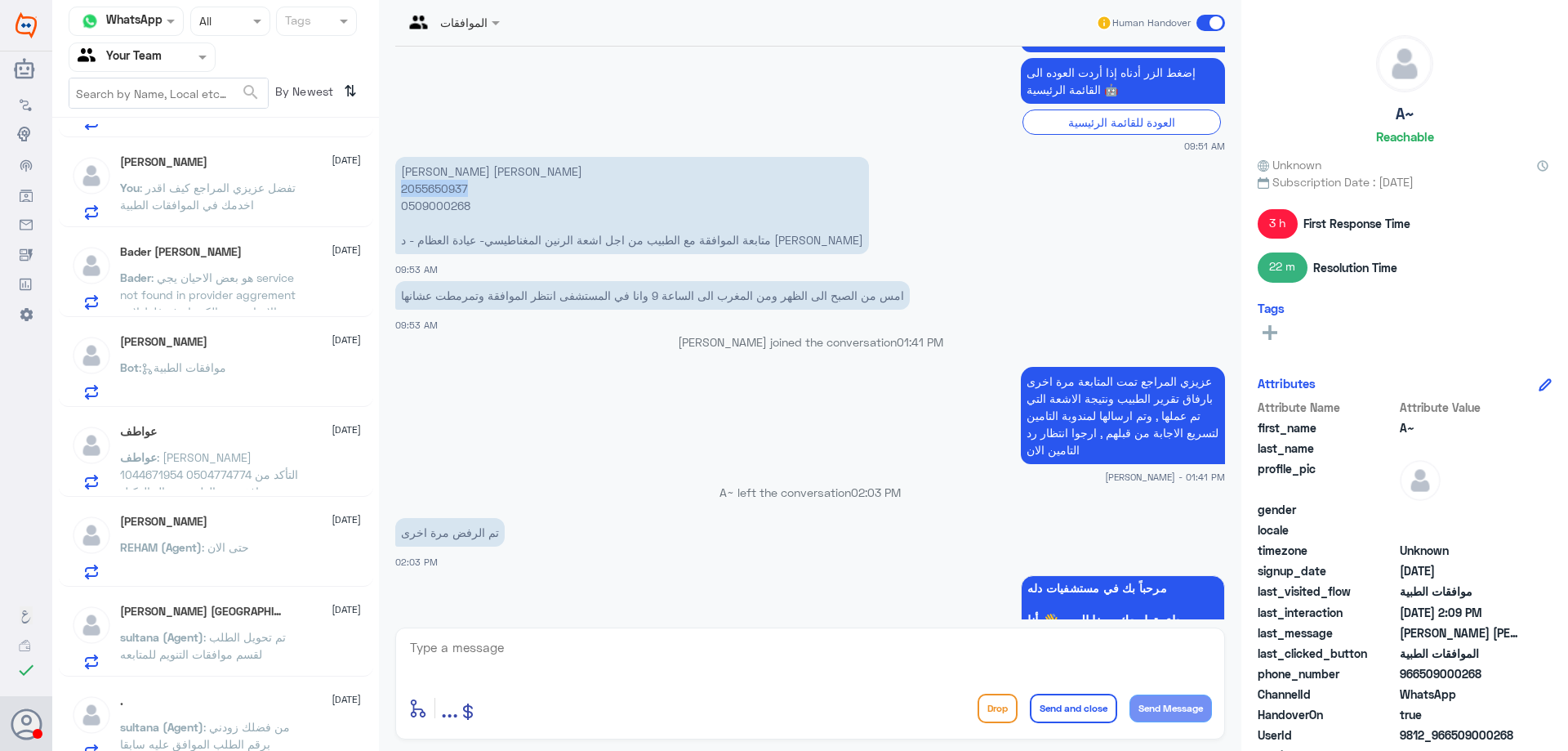
scroll to position [981, 0]
click at [302, 441] on div "عواطف 8 October عواطف : عواطف محمد الشهري 1044671954 0504774774 التأكد من وجود …" at bounding box center [241, 452] width 241 height 65
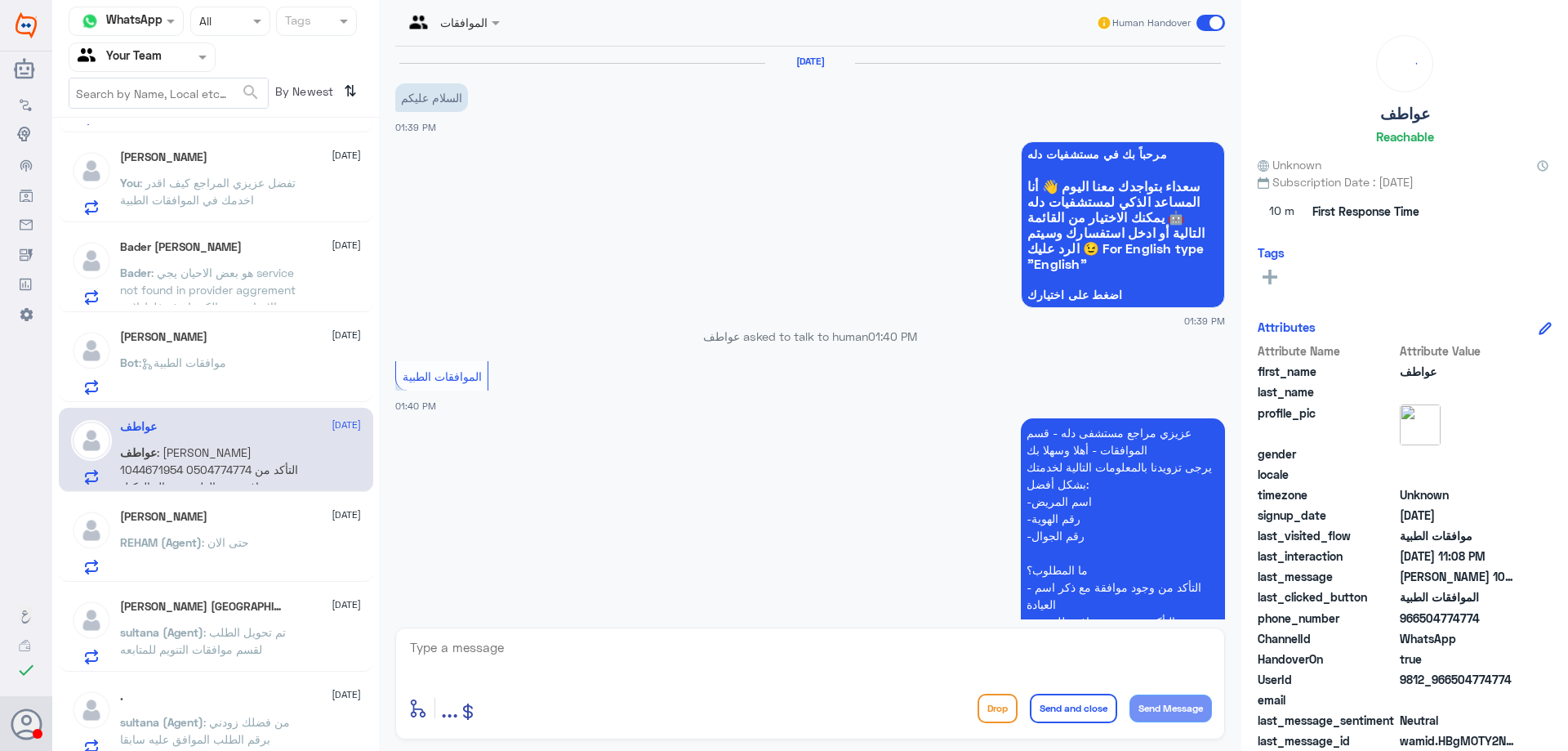
scroll to position [1930, 0]
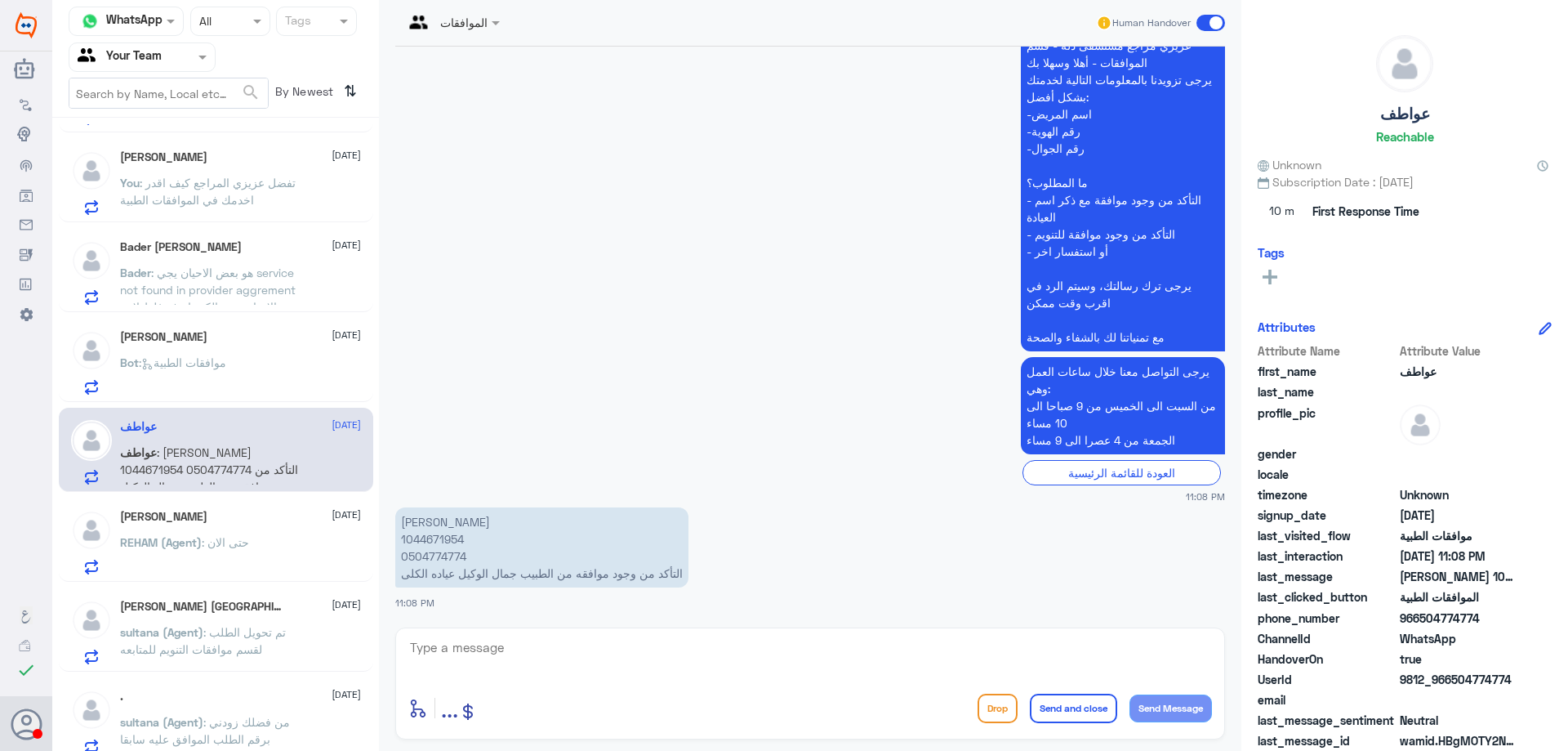
click at [455, 539] on p "عواطف محمد الشهري 1044671954 0504774774 التأكد من وجود موافقه من الطبيب جمال ال…" at bounding box center [542, 547] width 293 height 81
copy p "1044671954"
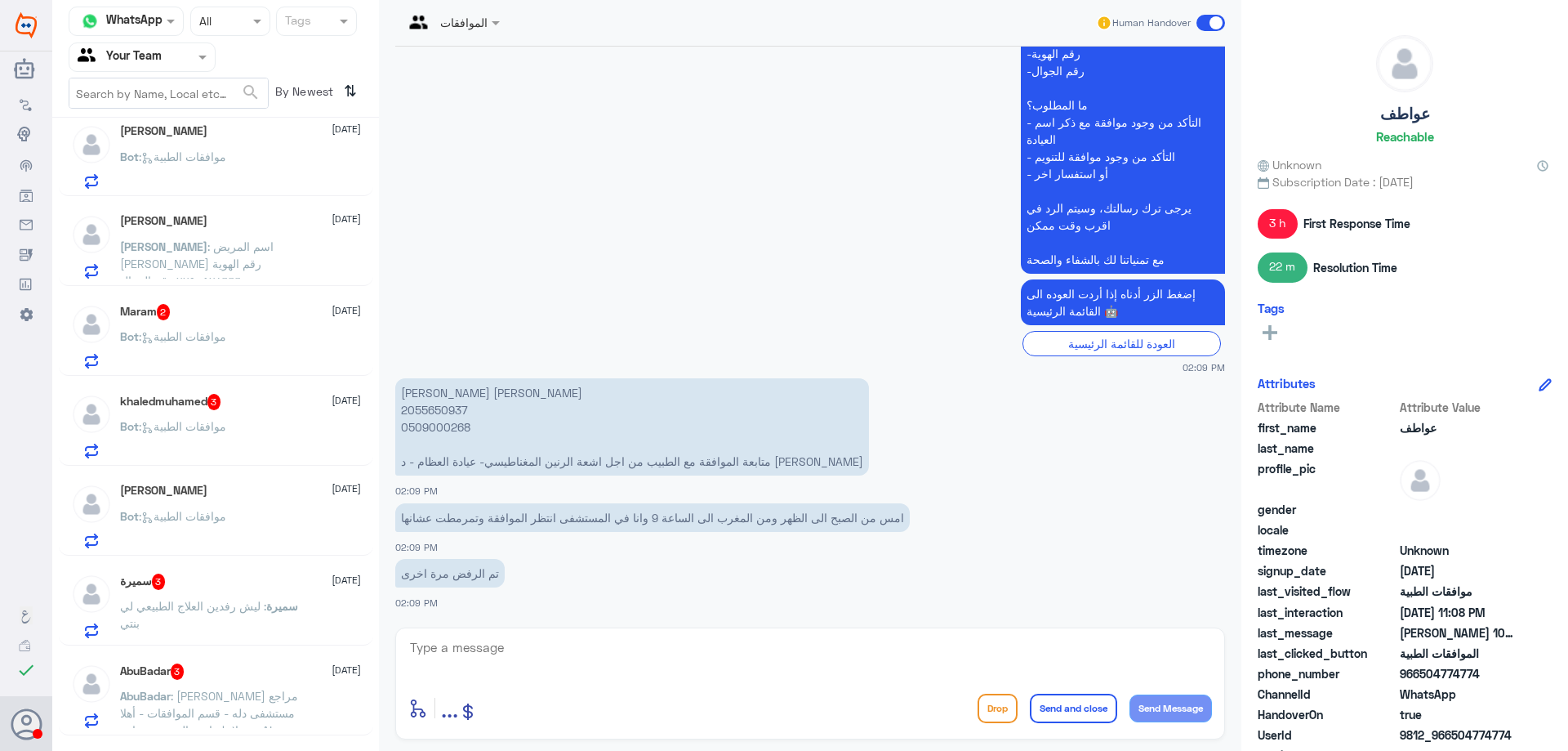
scroll to position [3, 0]
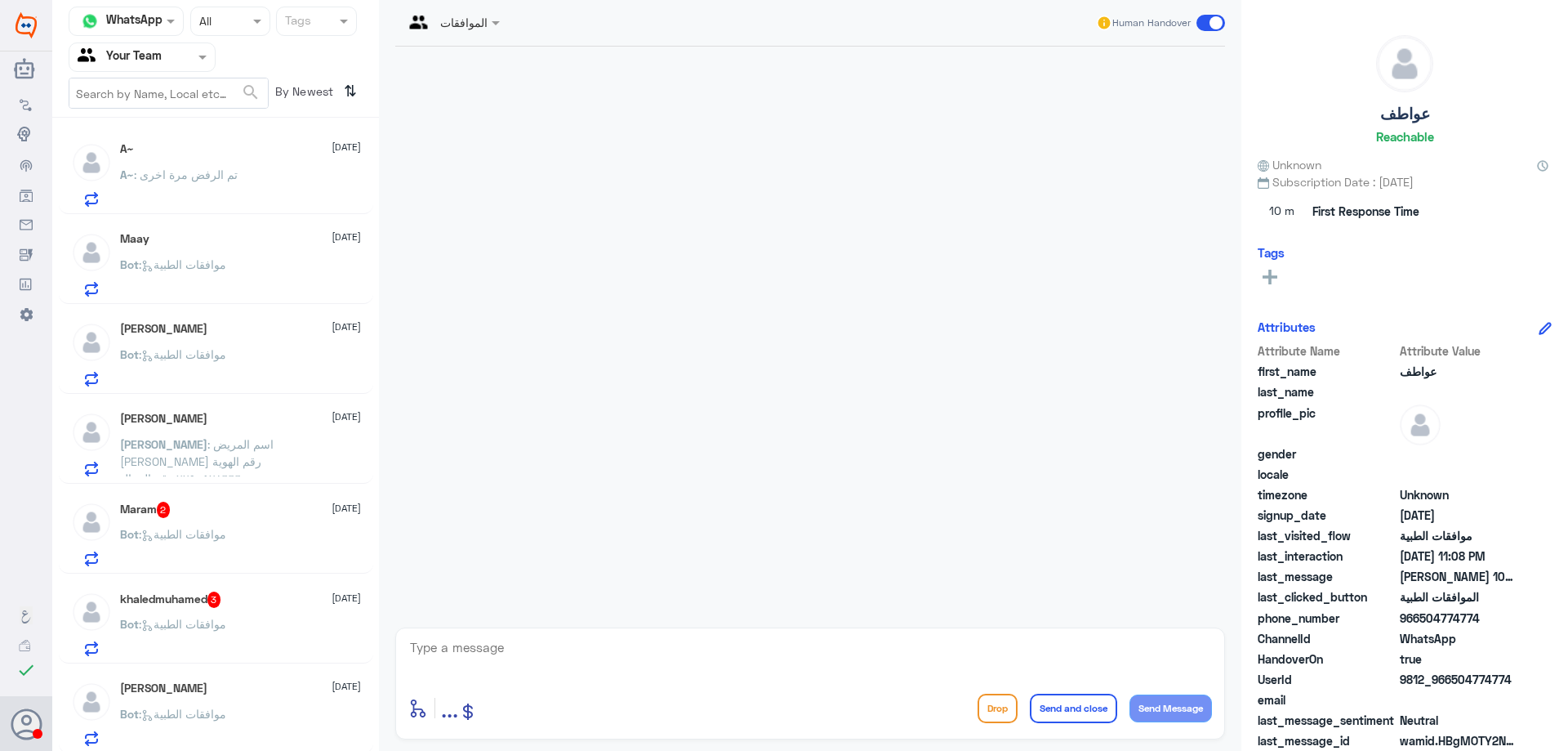
click at [286, 173] on div "A~ : تم الرفض مرة اخرى" at bounding box center [241, 188] width 241 height 37
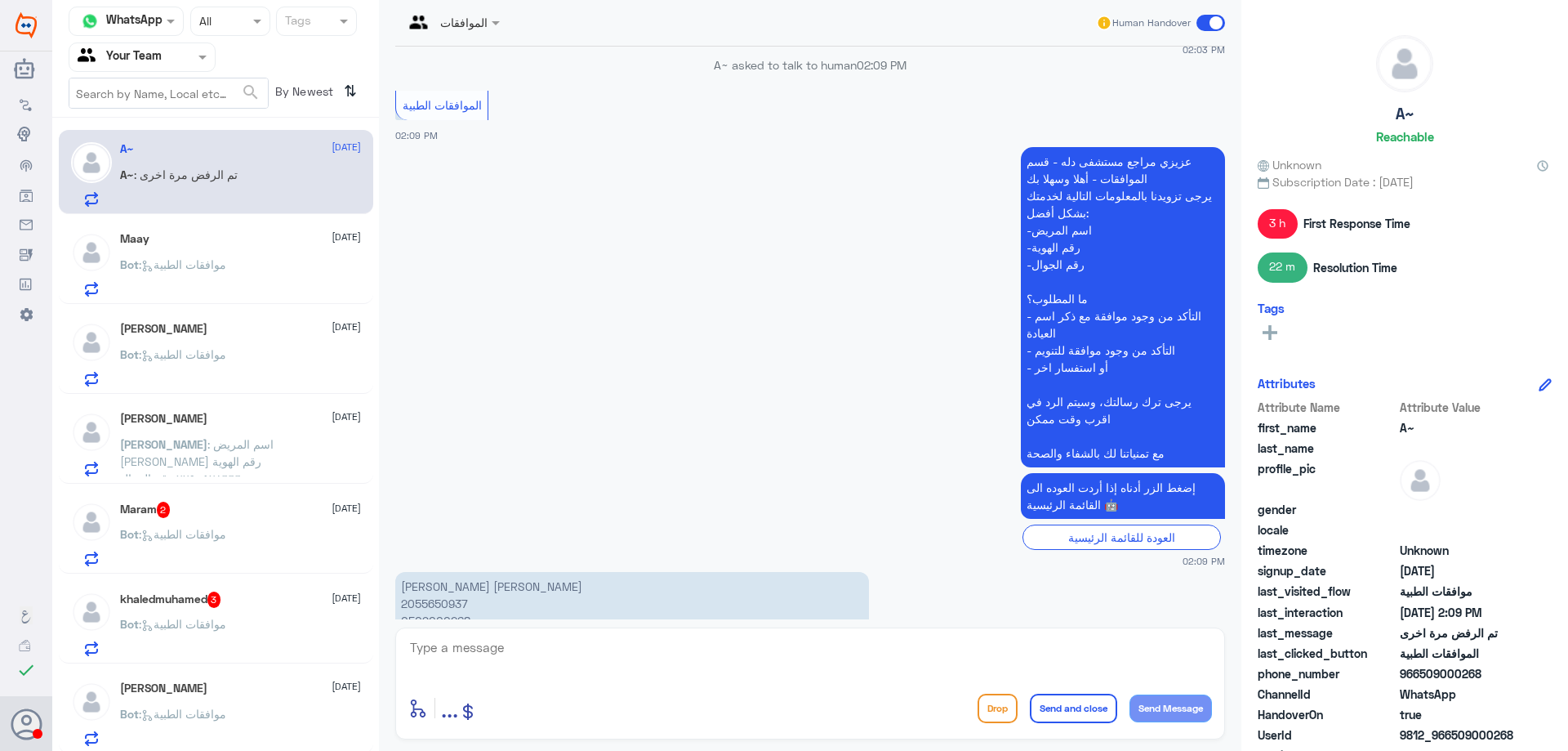
scroll to position [1340, 0]
